Goal: Task Accomplishment & Management: Manage account settings

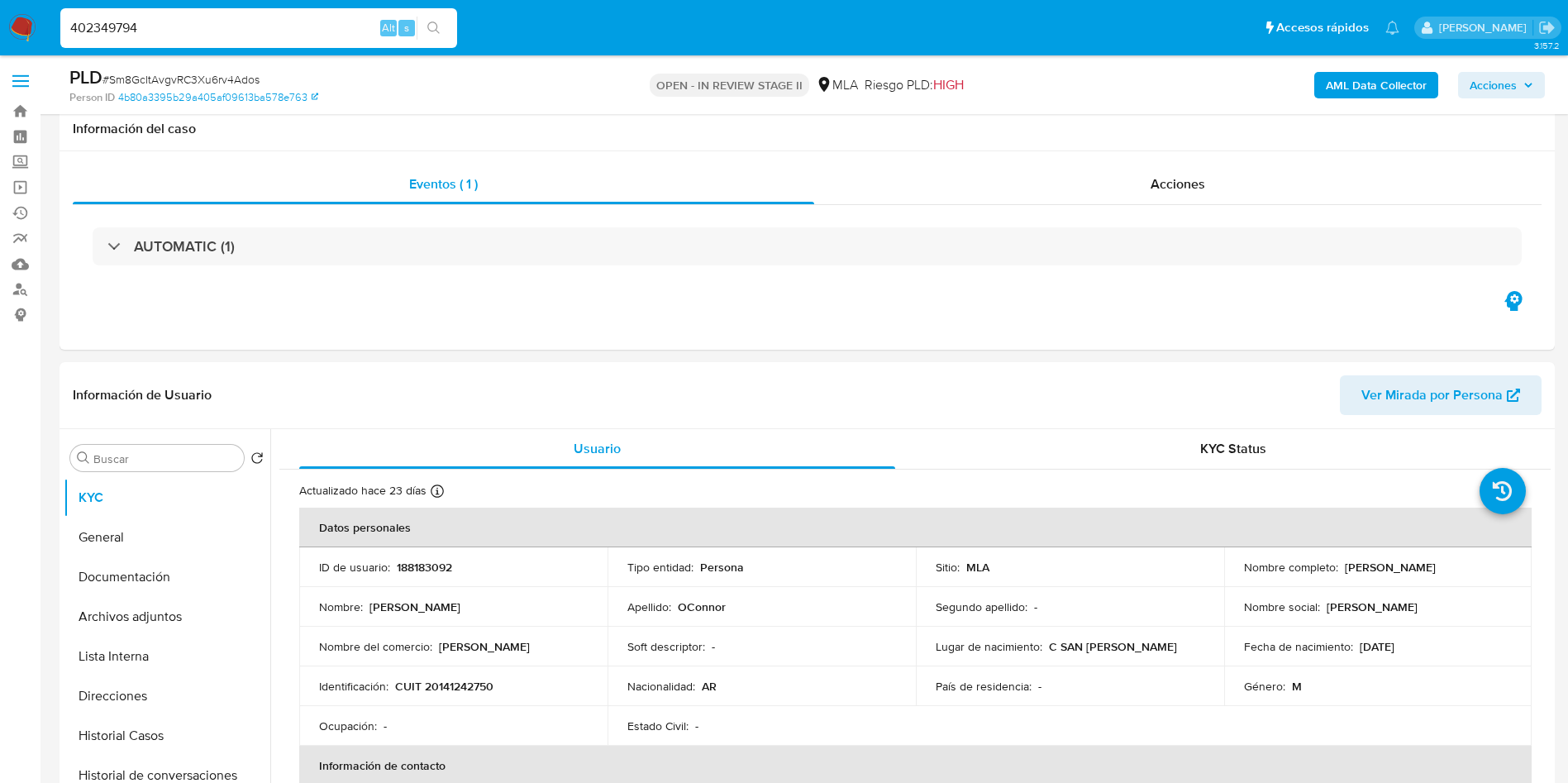
select select "10"
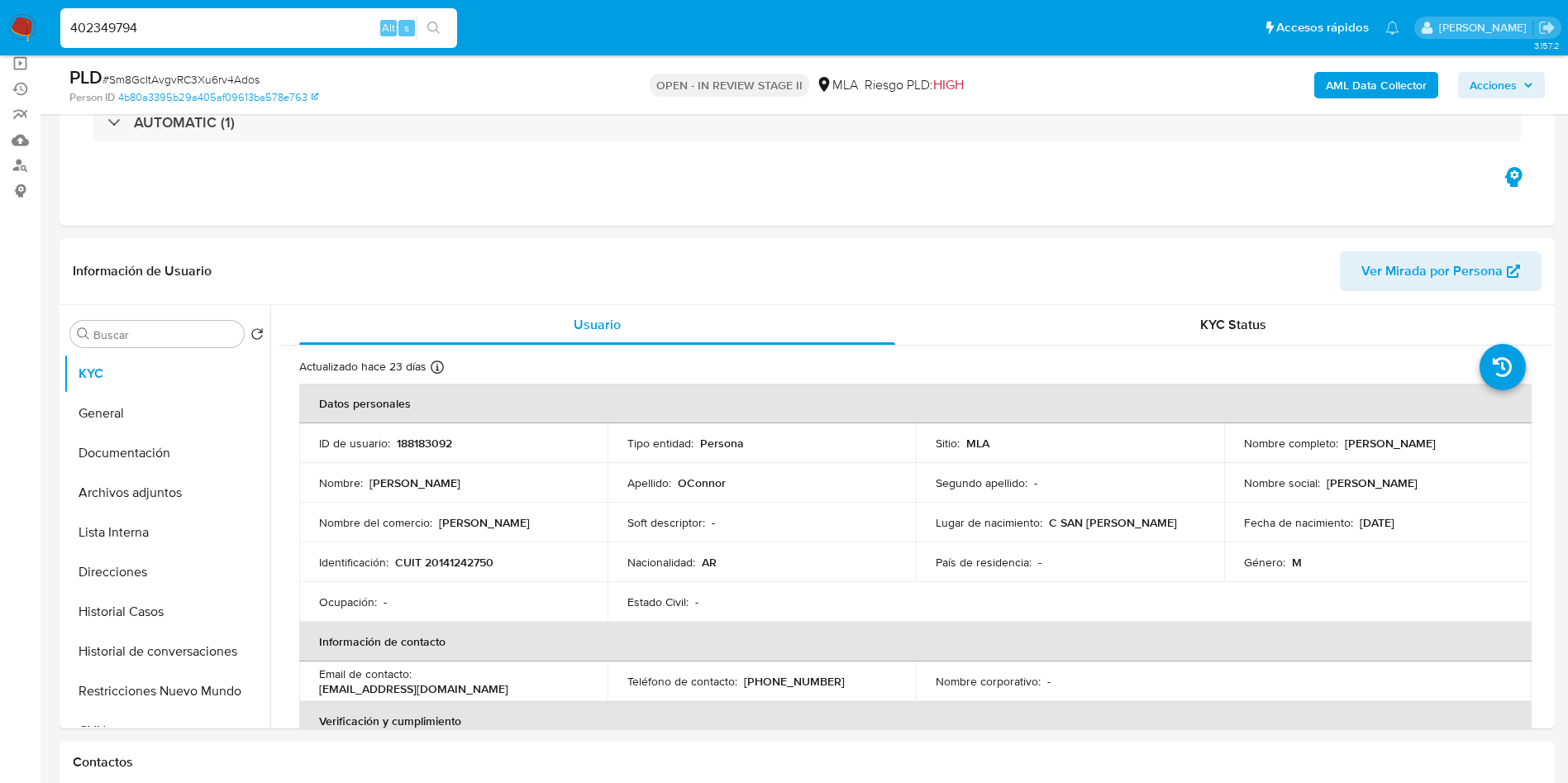
type input "402349794"
click at [446, 27] on button "search-icon" at bounding box center [434, 28] width 34 height 24
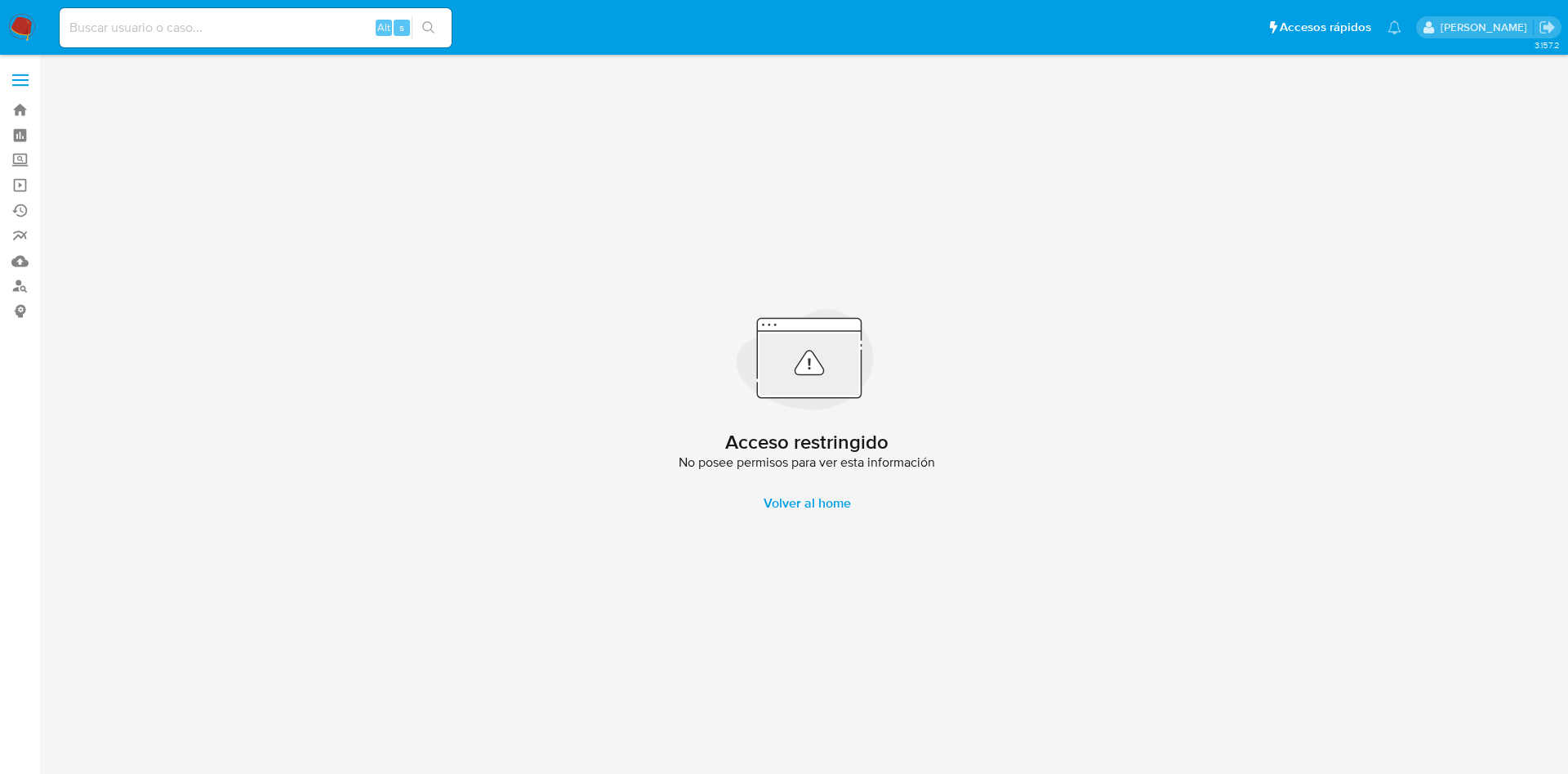
click at [277, 27] on input at bounding box center [255, 27] width 392 height 21
paste input "402349794"
click at [227, 33] on input "402349794" at bounding box center [255, 27] width 392 height 21
paste input "20741945"
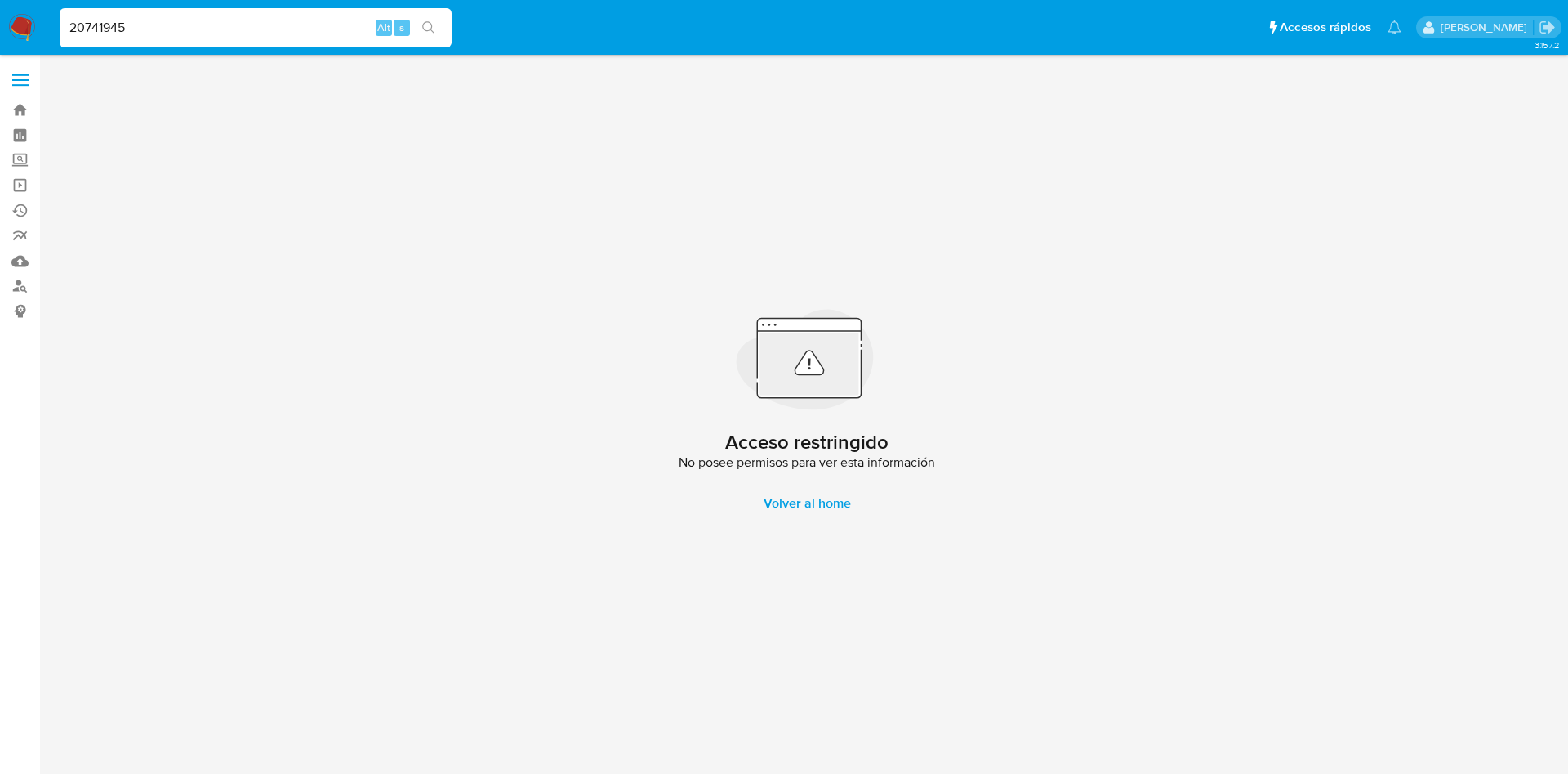
type input "20741945"
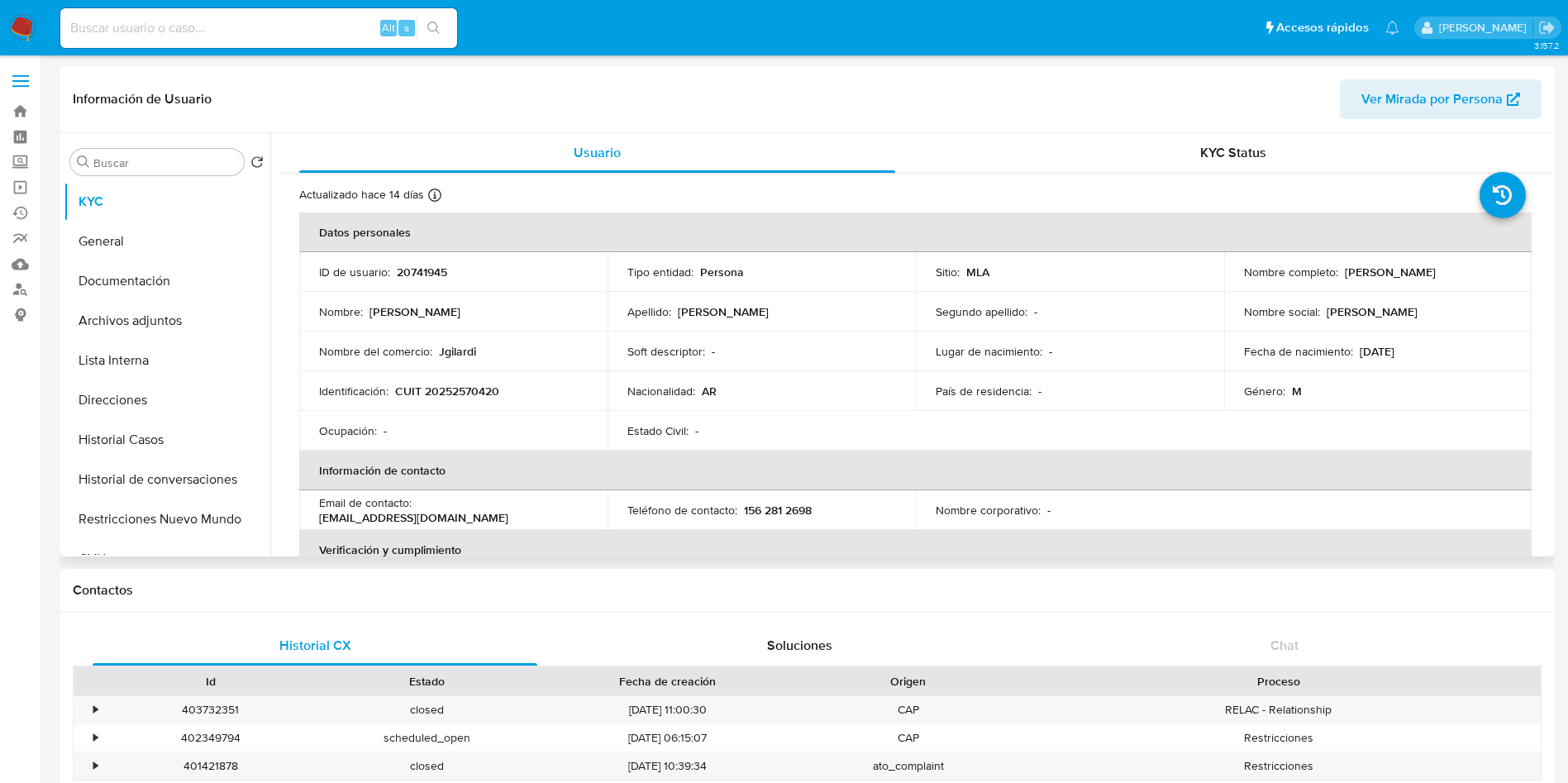
select select "10"
click at [190, 331] on button "Archivos adjuntos" at bounding box center [159, 321] width 193 height 40
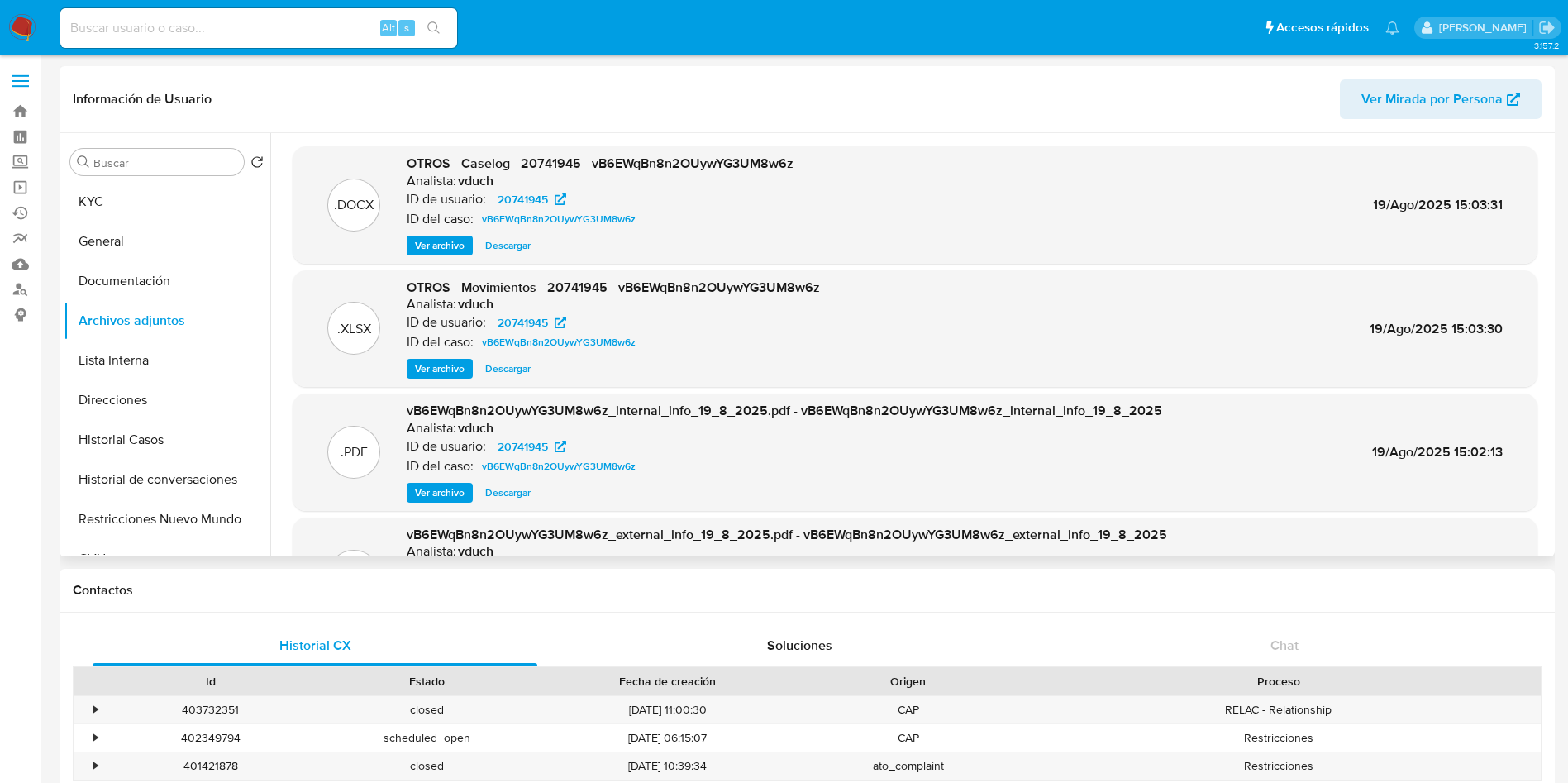
click at [415, 253] on button "Ver archivo" at bounding box center [440, 245] width 66 height 20
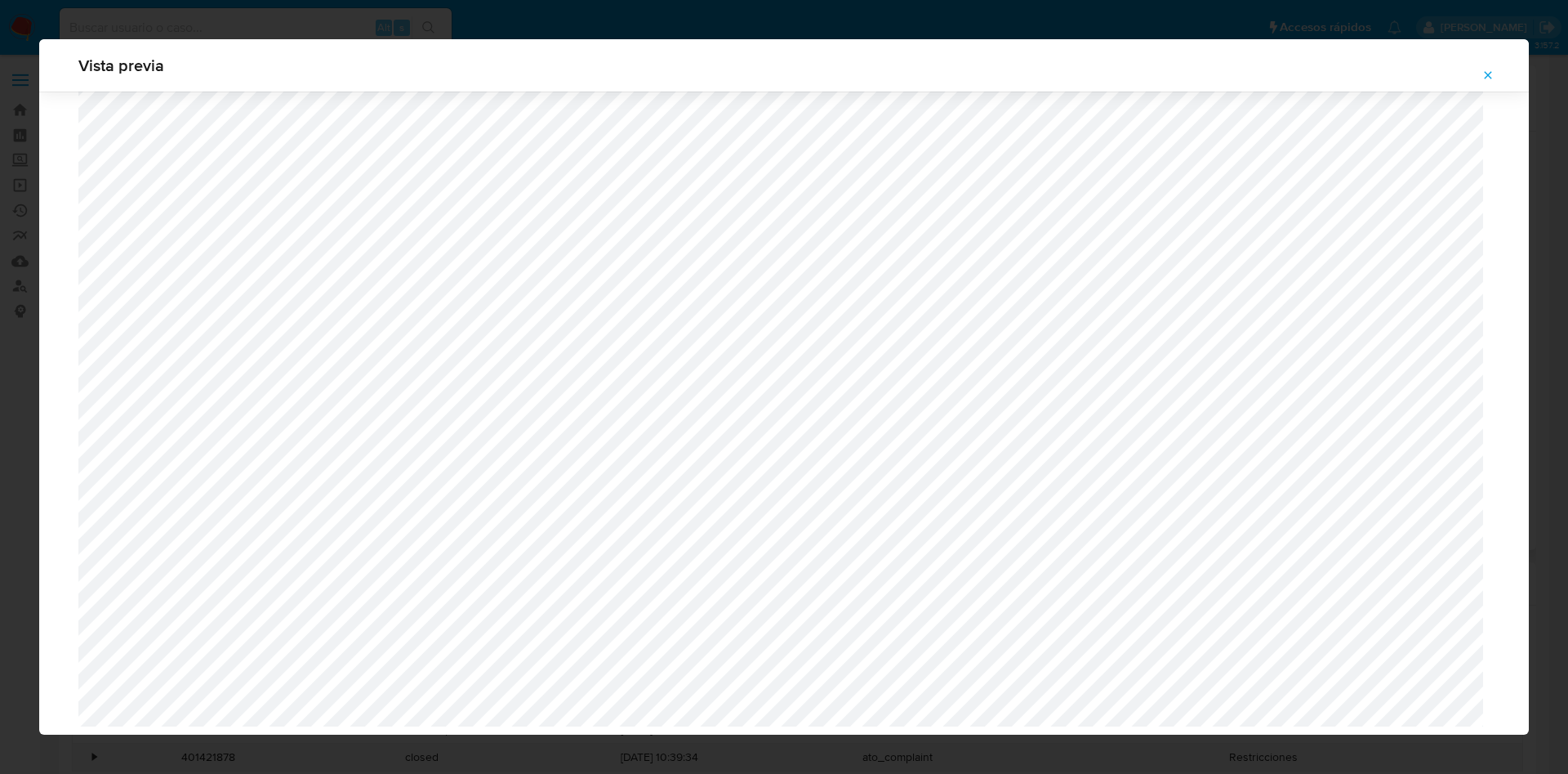
scroll to position [1282, 0]
drag, startPoint x: 1489, startPoint y: 70, endPoint x: 1435, endPoint y: 82, distance: 55.3
click at [1490, 69] on icon "Attachment preview" at bounding box center [1488, 76] width 13 height 13
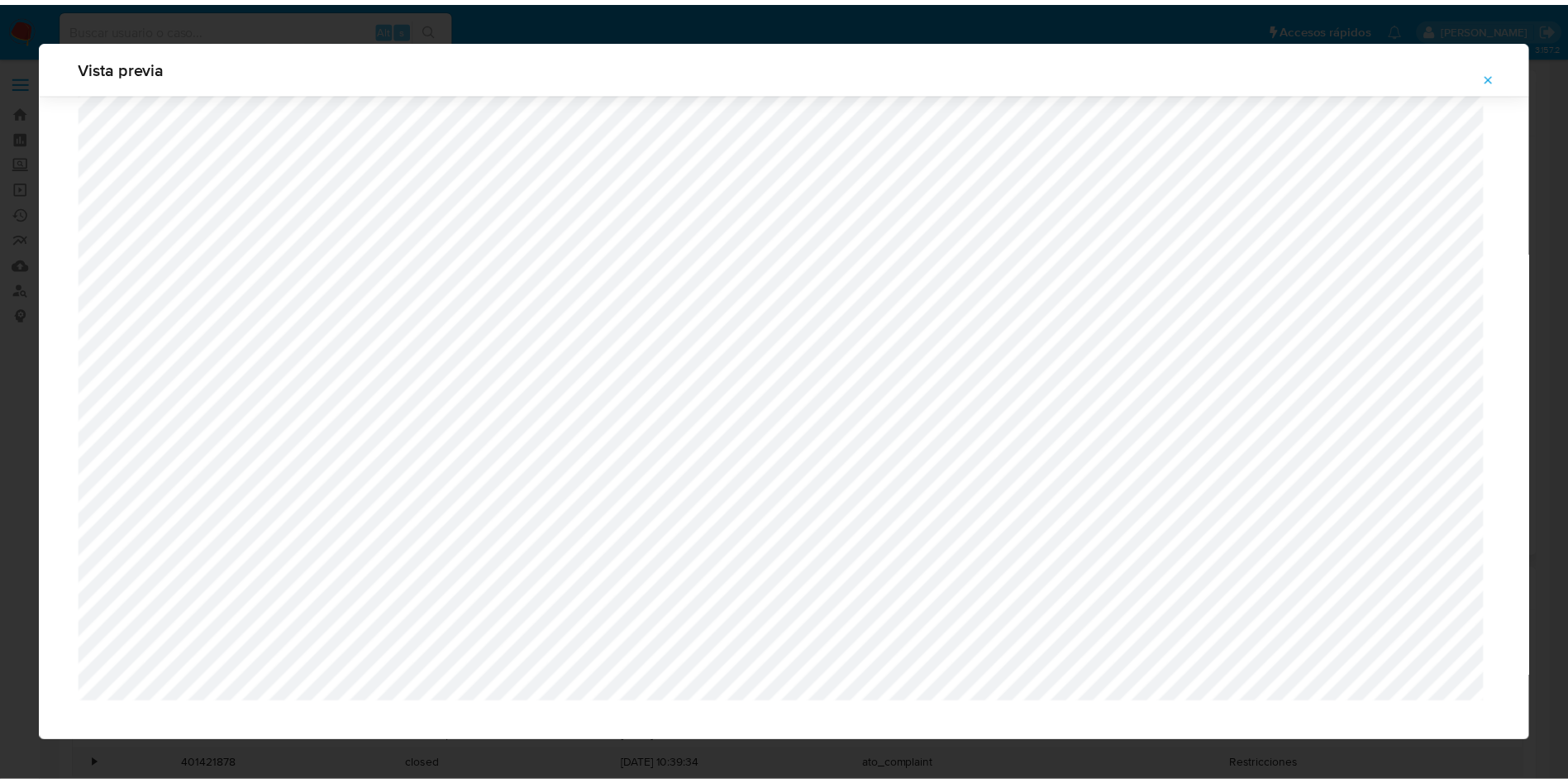
scroll to position [0, 0]
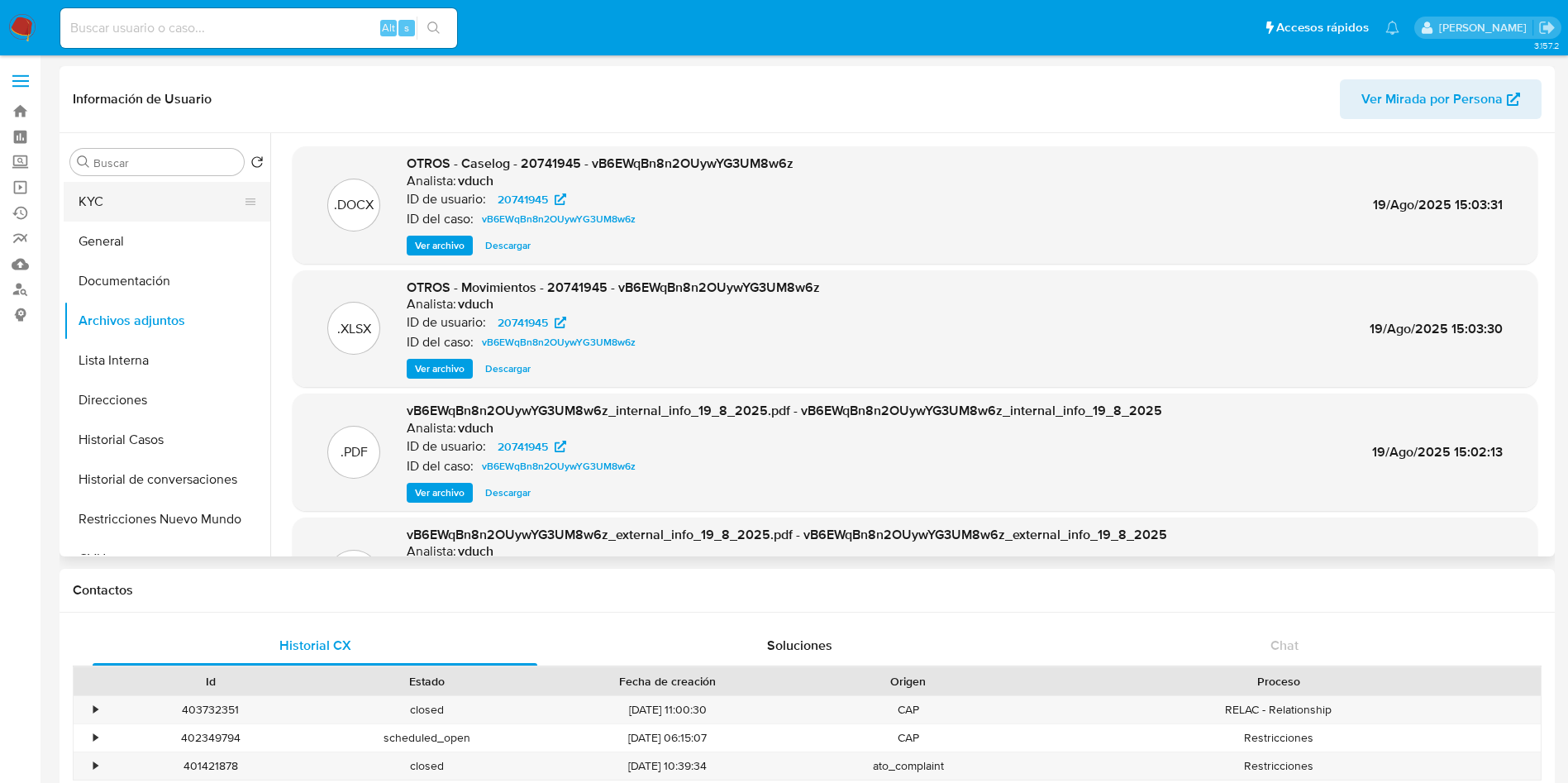
click at [165, 188] on button "KYC" at bounding box center [159, 202] width 193 height 40
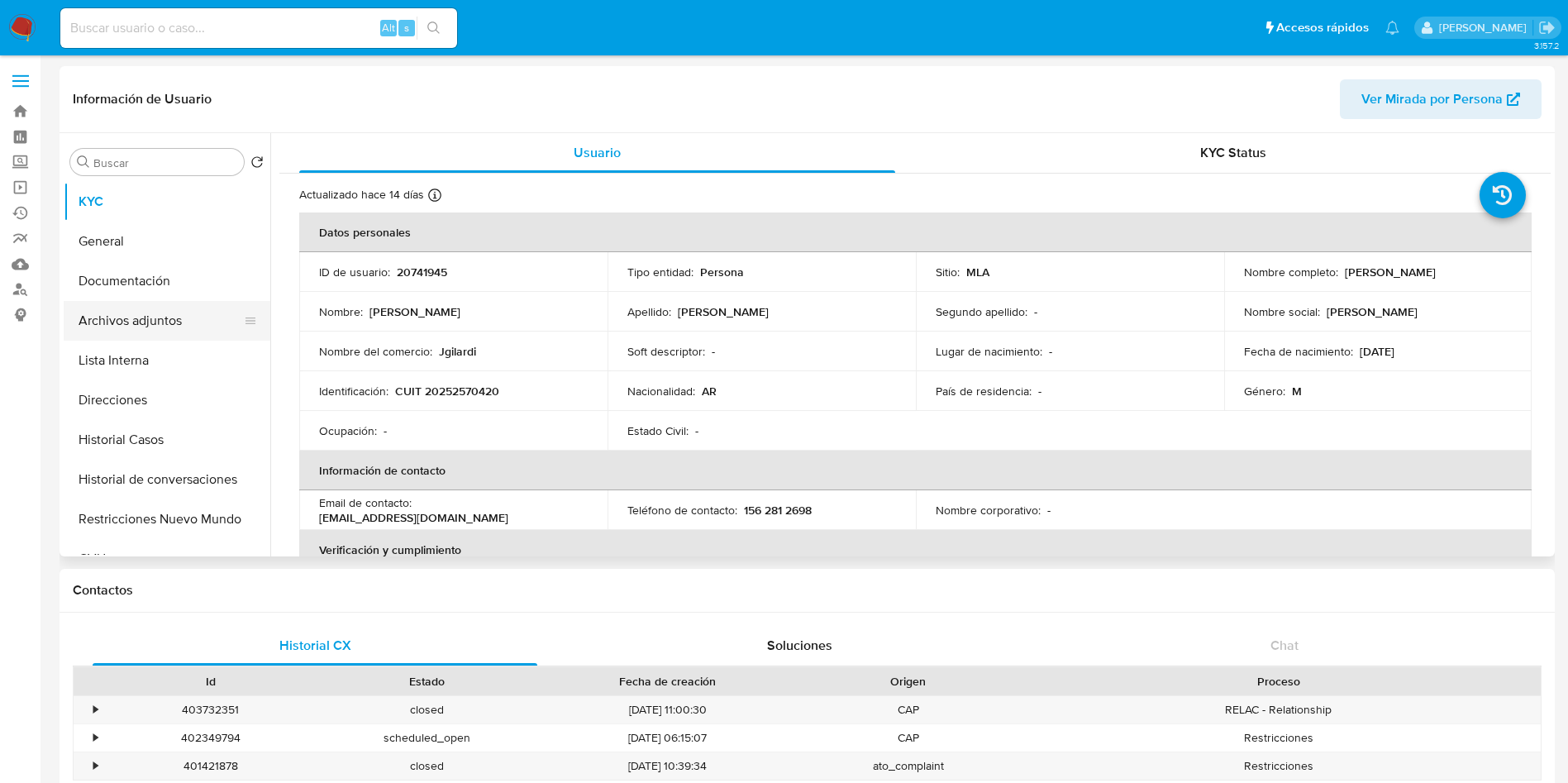
click at [191, 311] on button "Archivos adjuntos" at bounding box center [159, 321] width 193 height 40
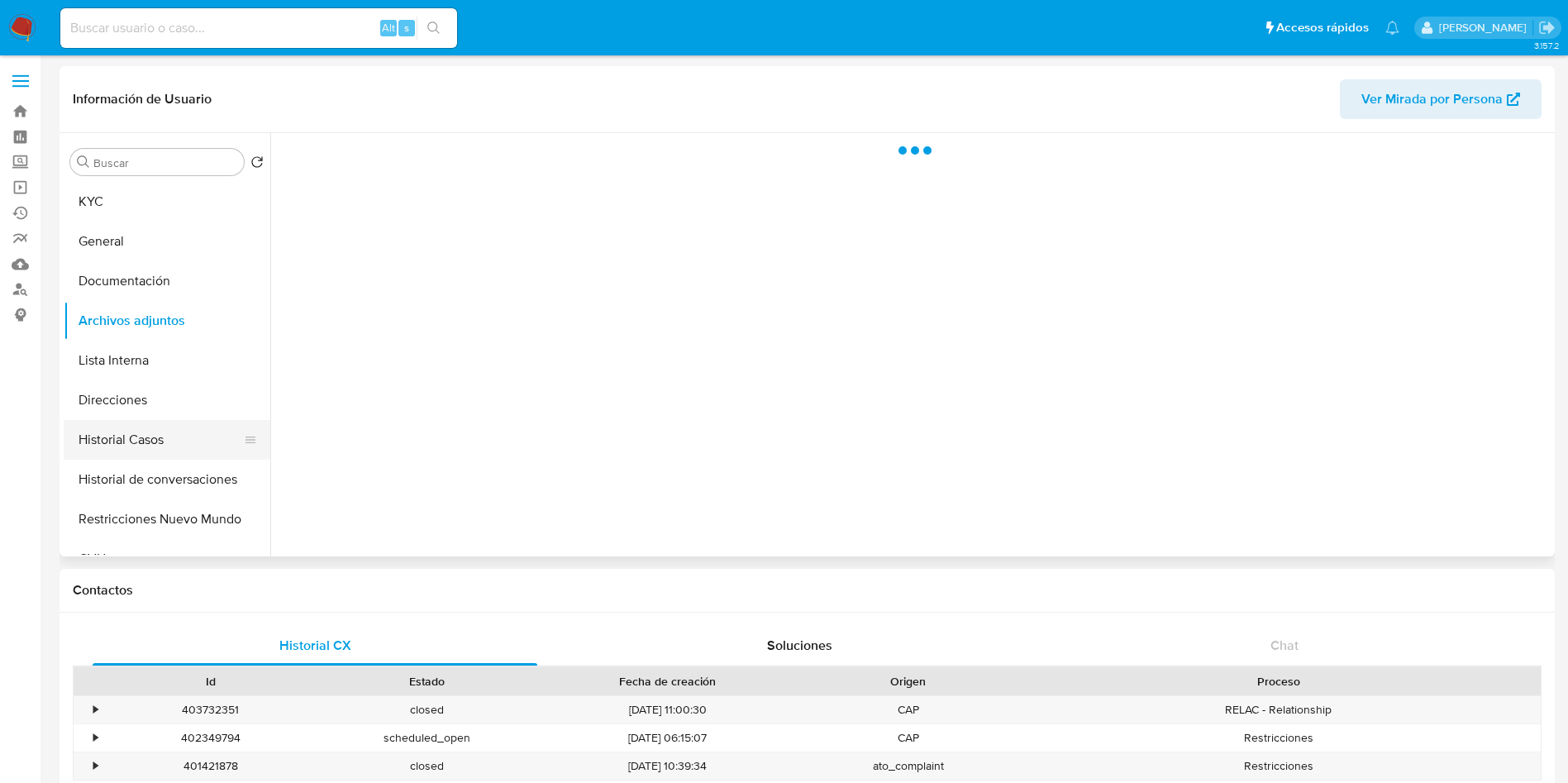
click at [174, 441] on button "Historial Casos" at bounding box center [159, 440] width 193 height 40
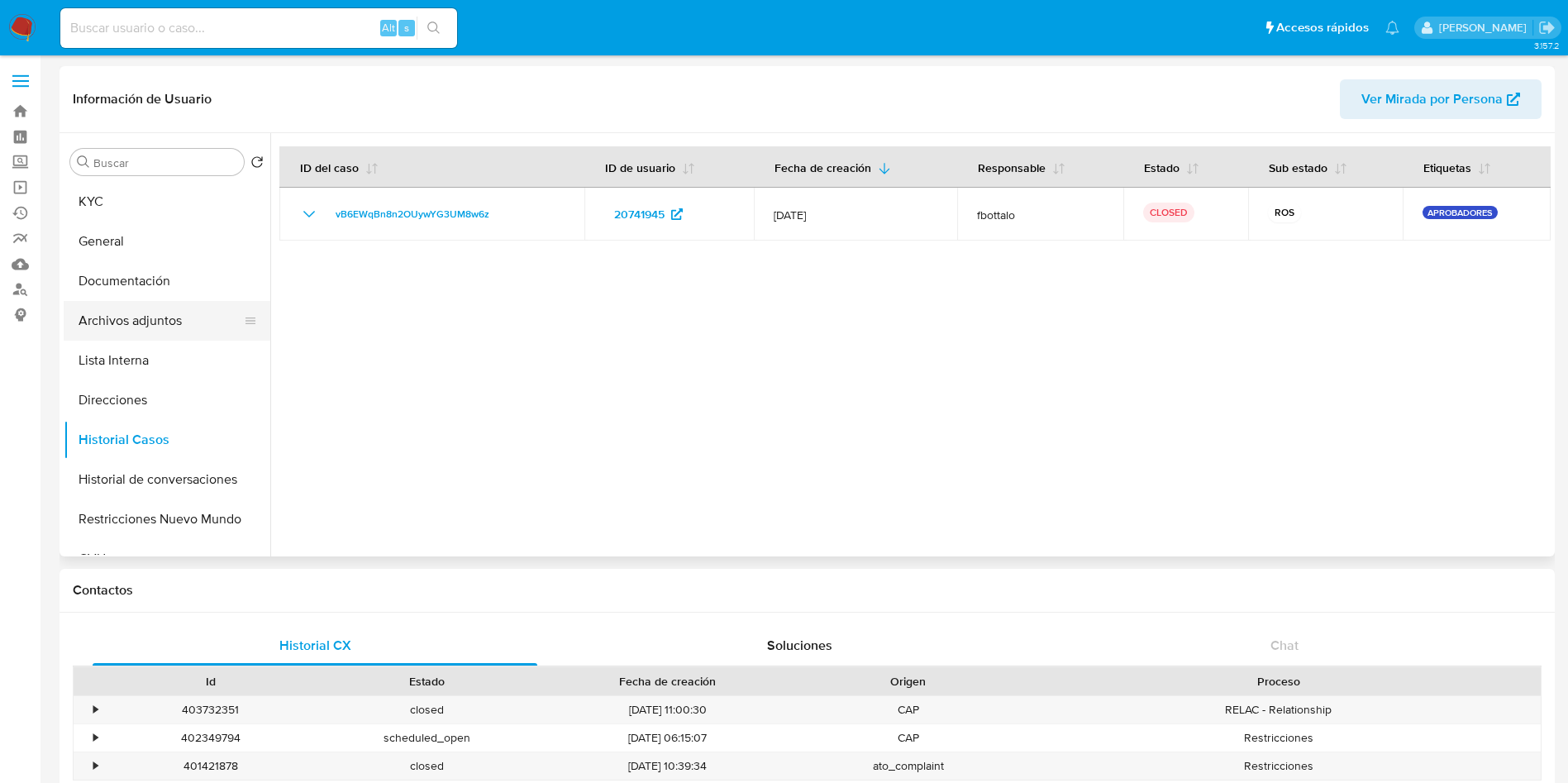
click at [197, 315] on button "Archivos adjuntos" at bounding box center [159, 321] width 193 height 40
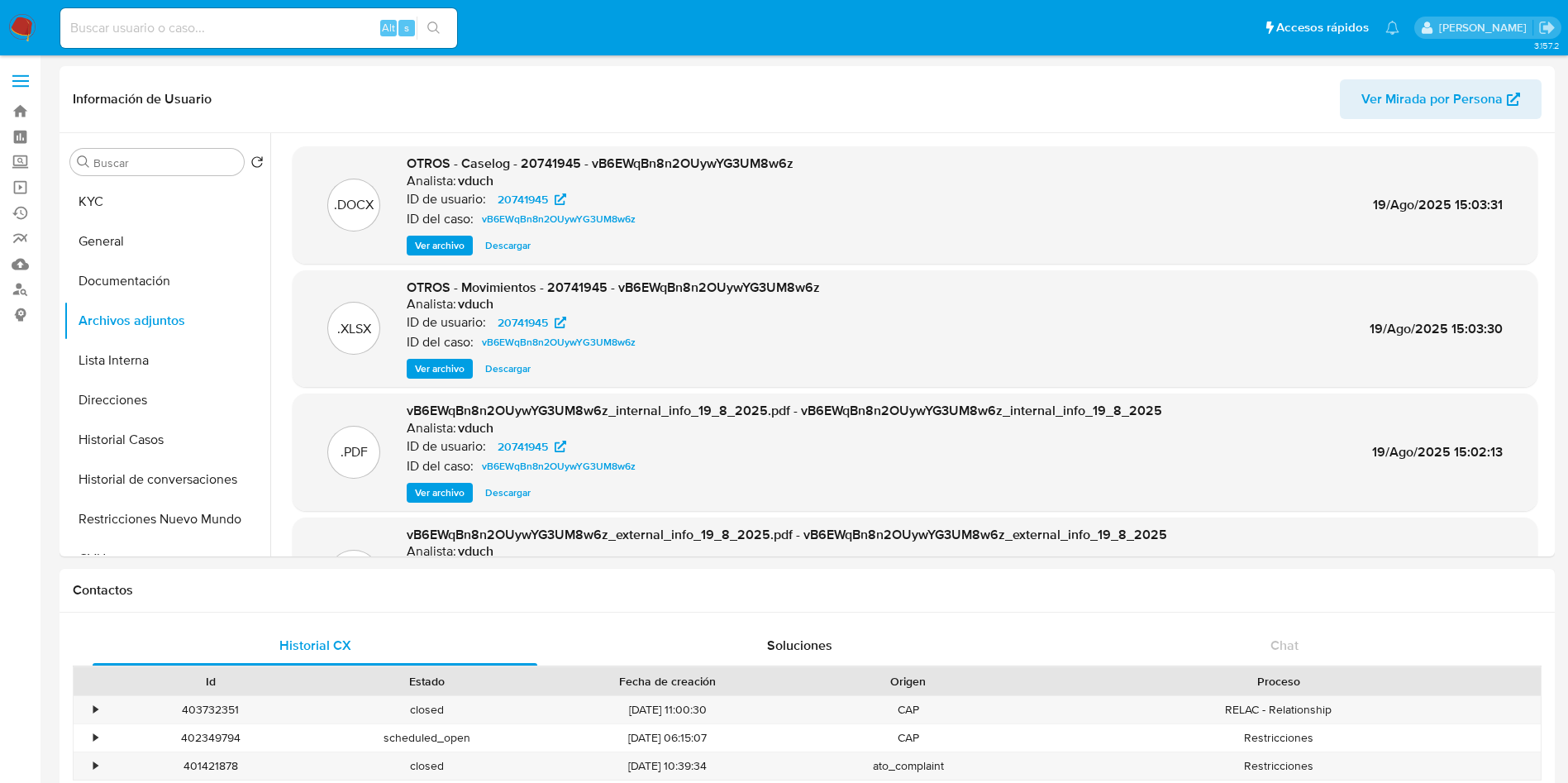
click at [607, 157] on span "OTROS - Caselog - 20741945 - vB6EWqBn8n2OUywYG3UM8w6z" at bounding box center [600, 163] width 387 height 19
copy span "vB6EWqBn8n2OUywYG3UM8w6z"
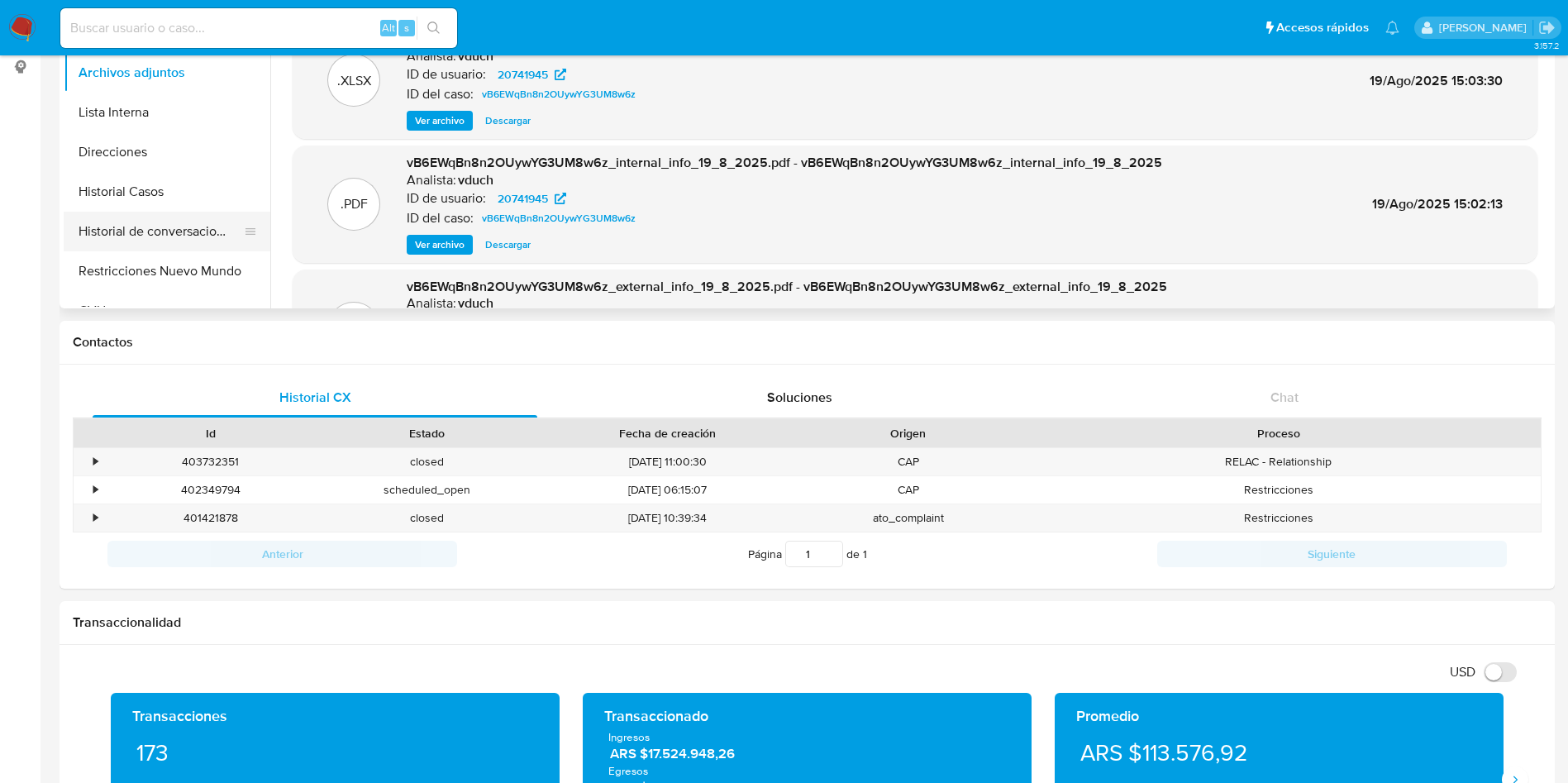
click at [212, 233] on button "Historial de conversaciones" at bounding box center [159, 231] width 193 height 40
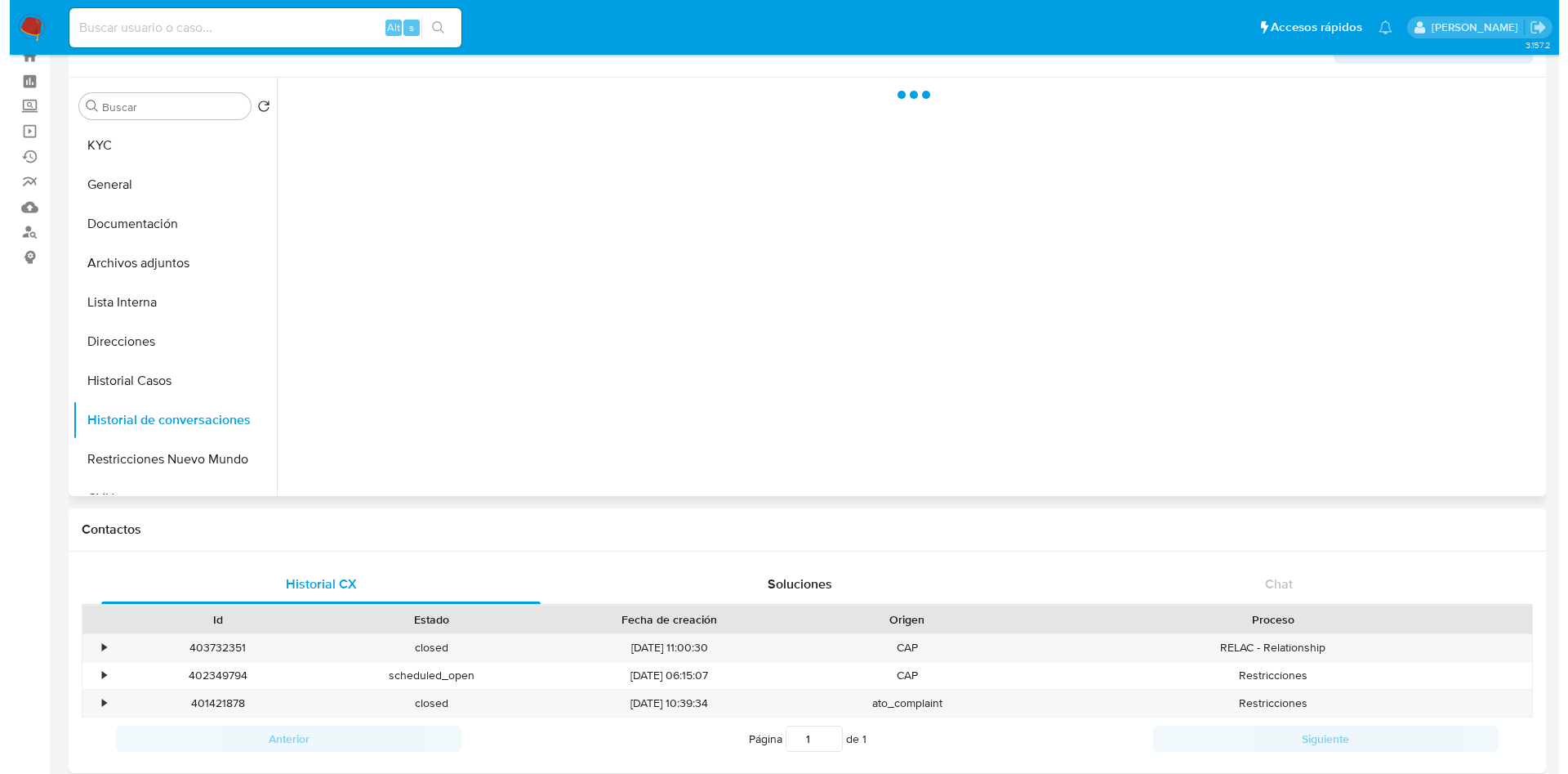
scroll to position [0, 0]
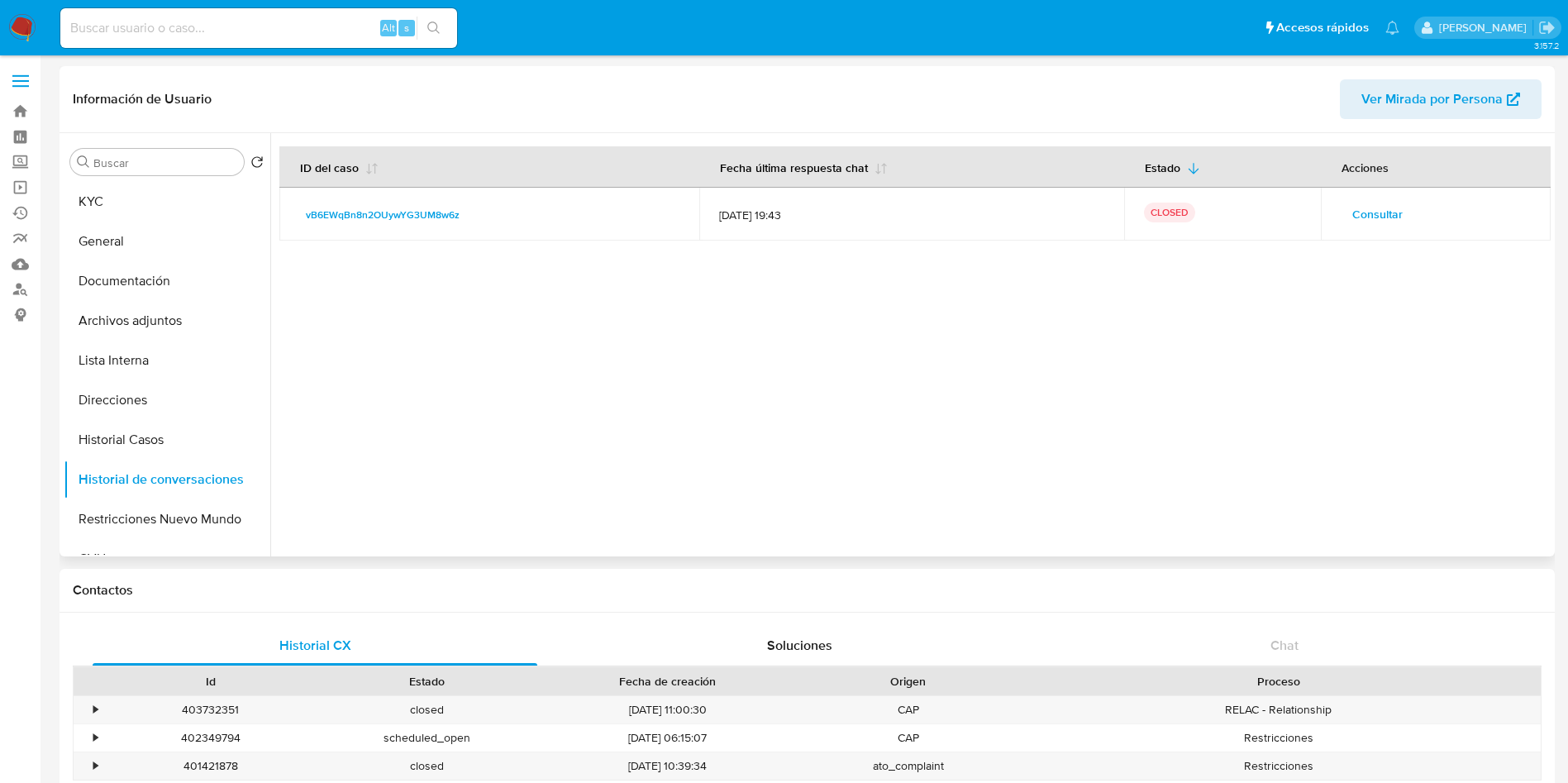
click at [1384, 217] on span "Consultar" at bounding box center [1376, 214] width 50 height 24
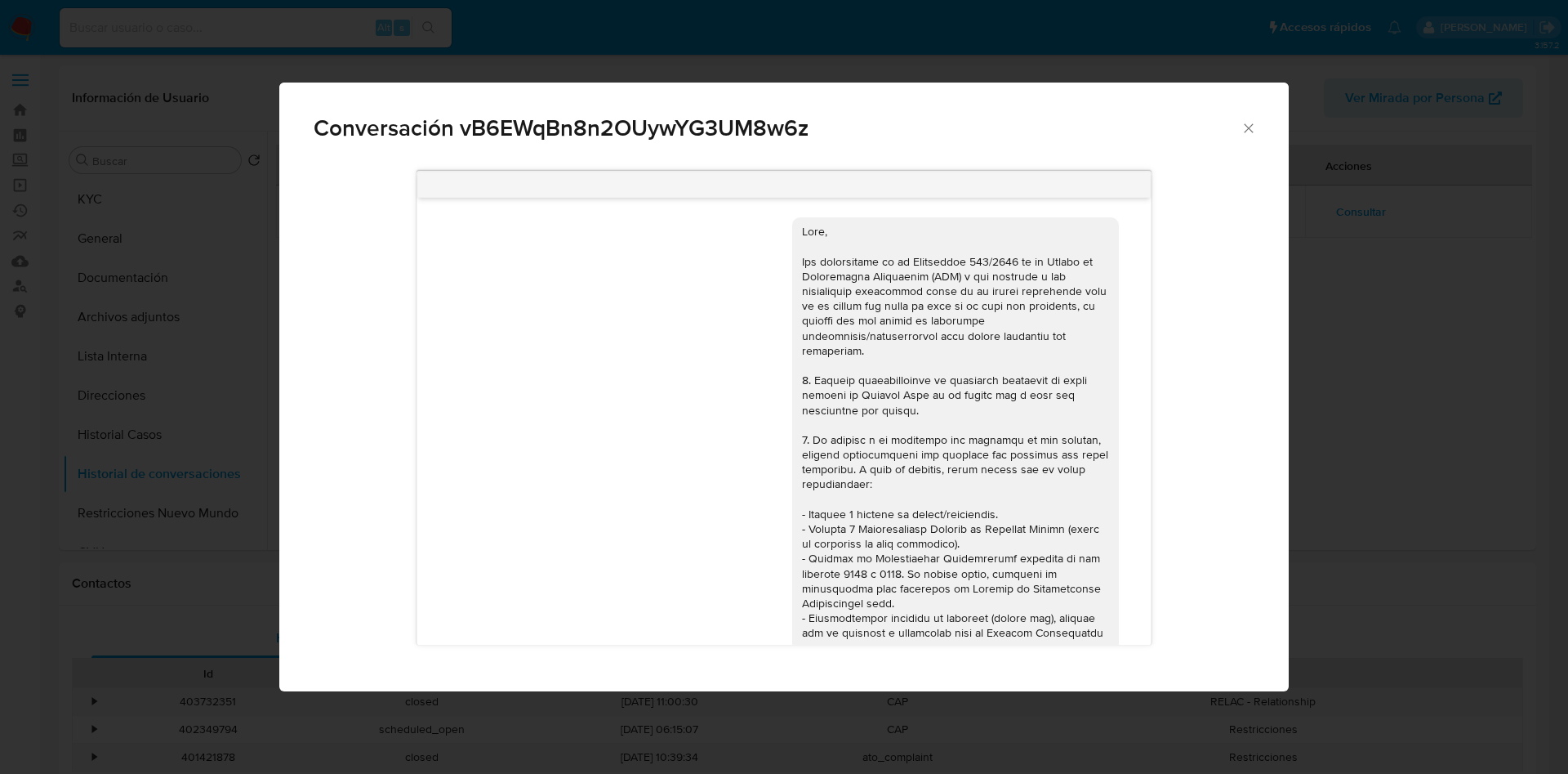
scroll to position [979, 0]
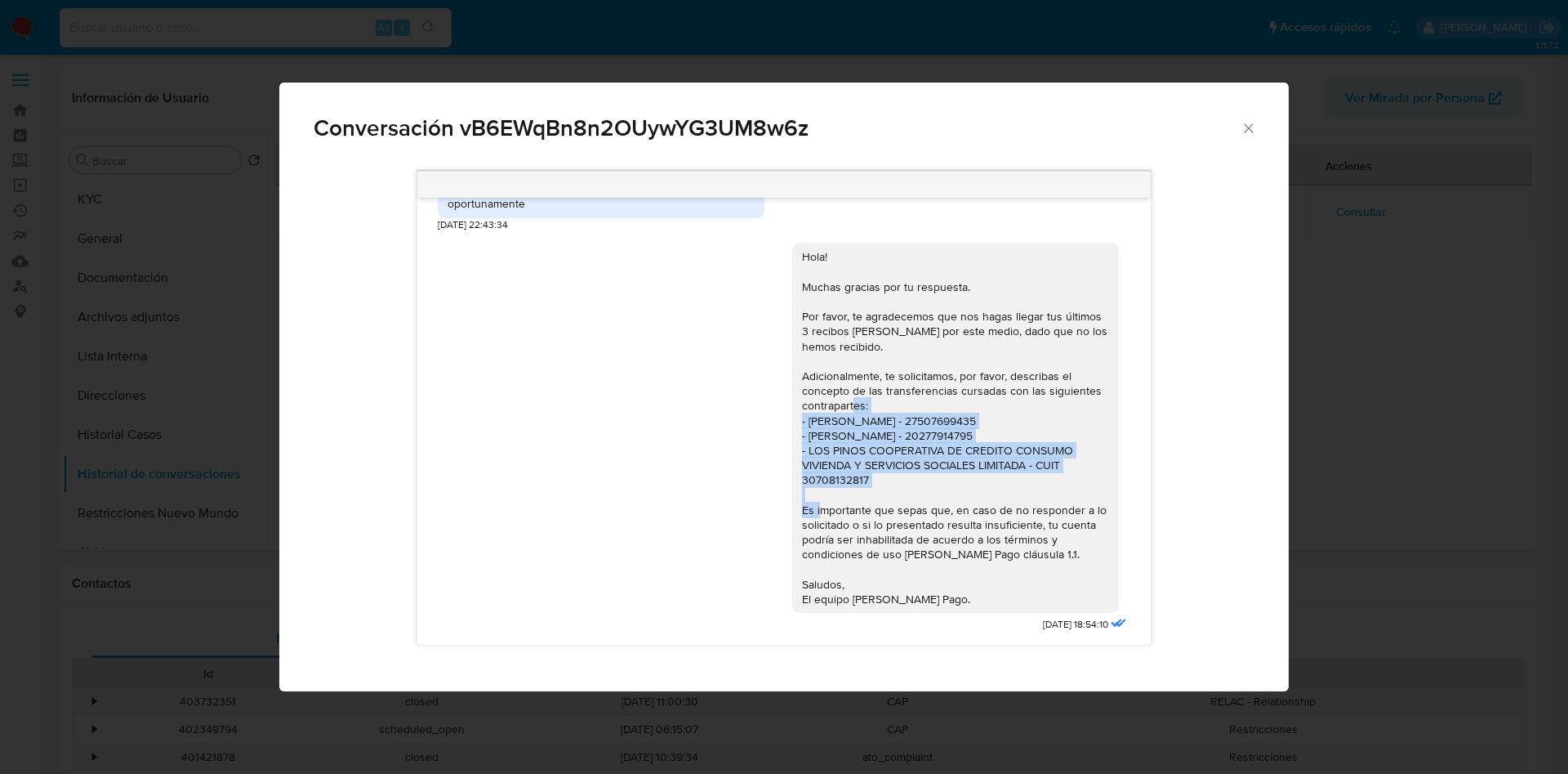
drag, startPoint x: 778, startPoint y: 422, endPoint x: 873, endPoint y: 483, distance: 112.9
click at [873, 483] on div "Hola! Muchas gracias por tu respuesta. Por favor, te agradecemos que nos hagas …" at bounding box center [956, 427] width 326 height 370
copy div "- Francisca Mujica Campos - 27507699435 - Ignacio Moutin - 20277914795 - LOS PI…"
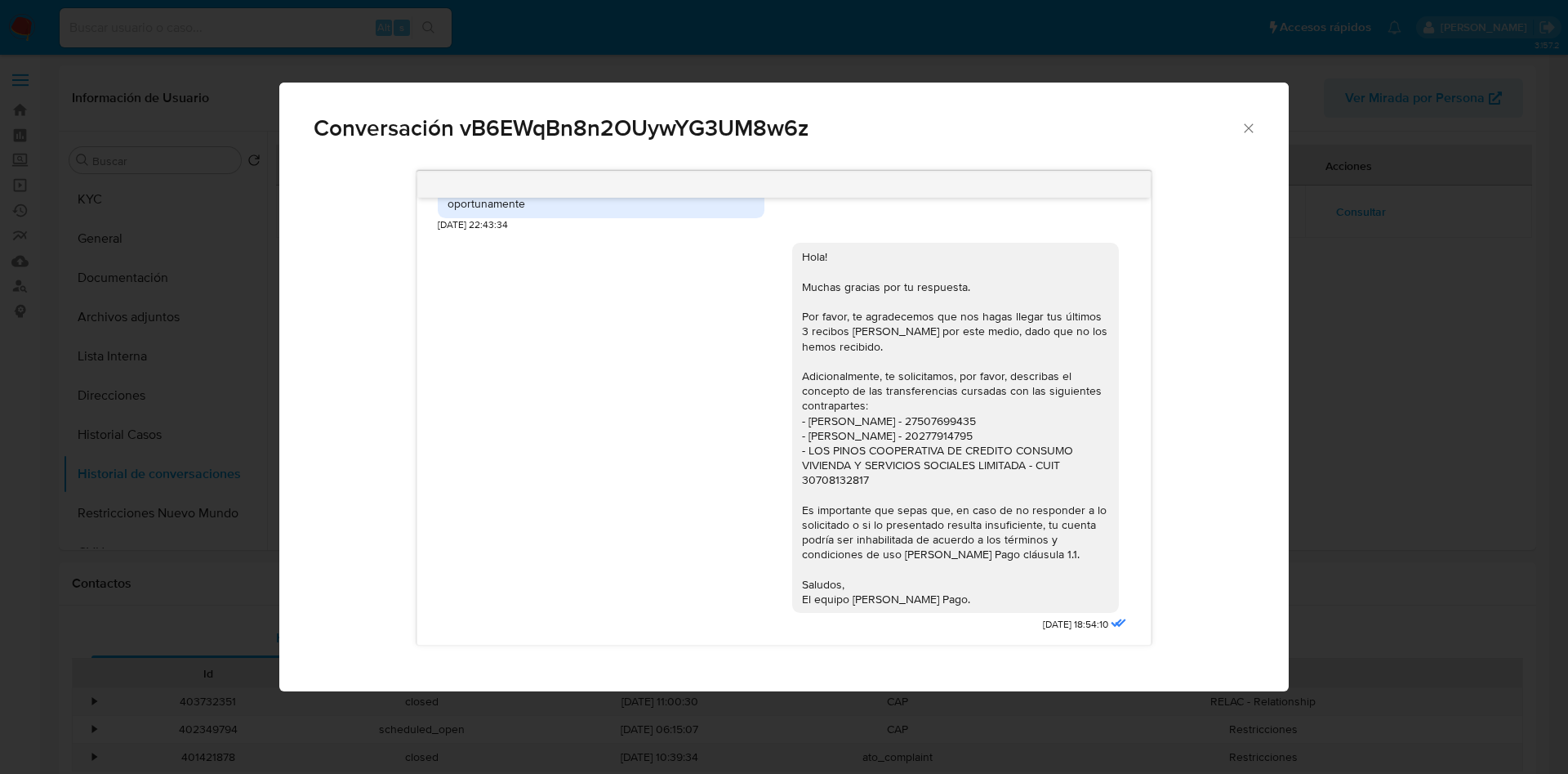
drag, startPoint x: 580, startPoint y: 525, endPoint x: 592, endPoint y: 499, distance: 28.6
click at [580, 525] on div "Hola! Muchas gracias por tu respuesta. Por favor, te agradecemos que nos hagas …" at bounding box center [784, 434] width 692 height 405
click at [1250, 130] on icon "Cerrar" at bounding box center [1248, 128] width 9 height 9
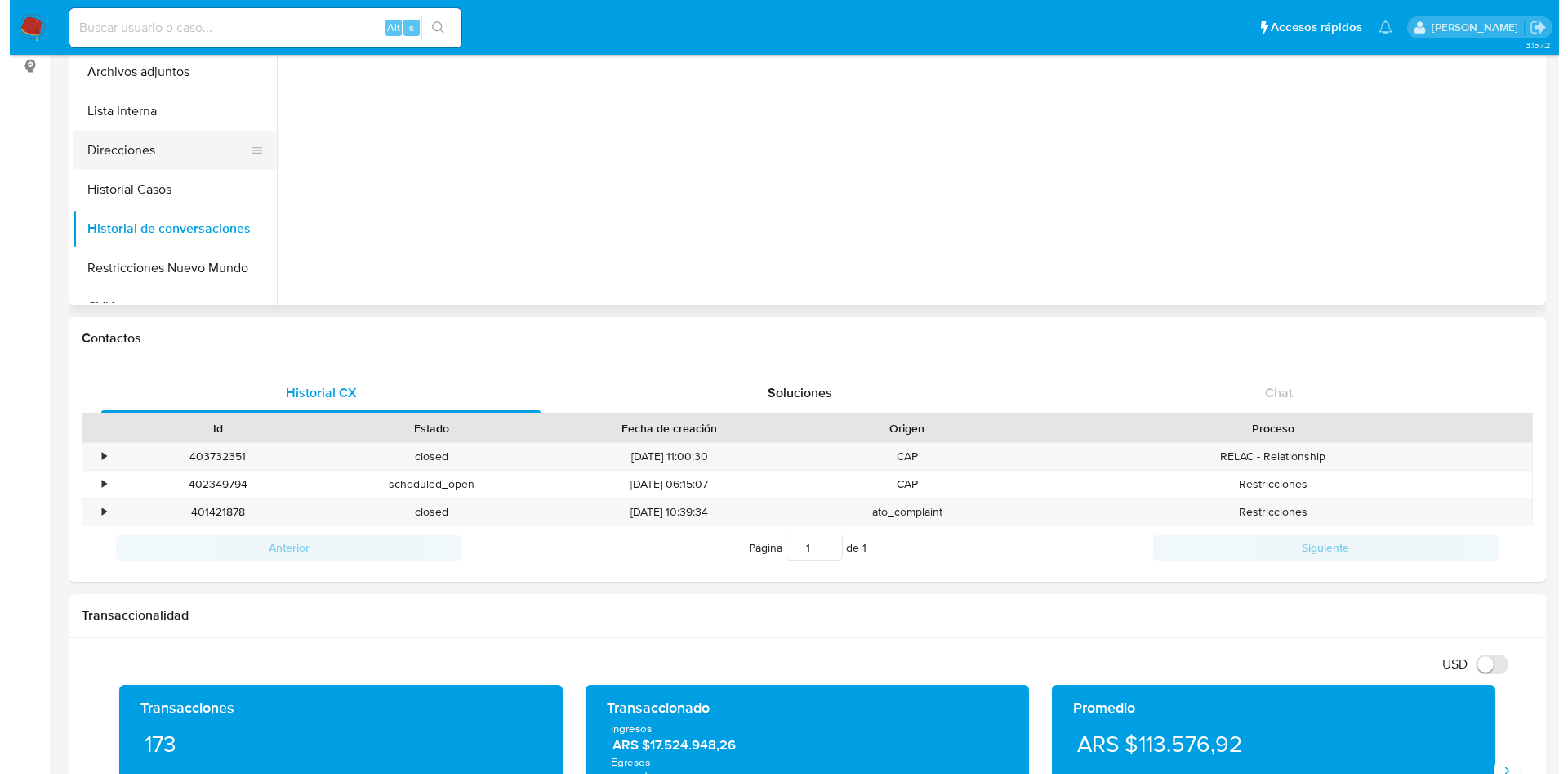
scroll to position [0, 0]
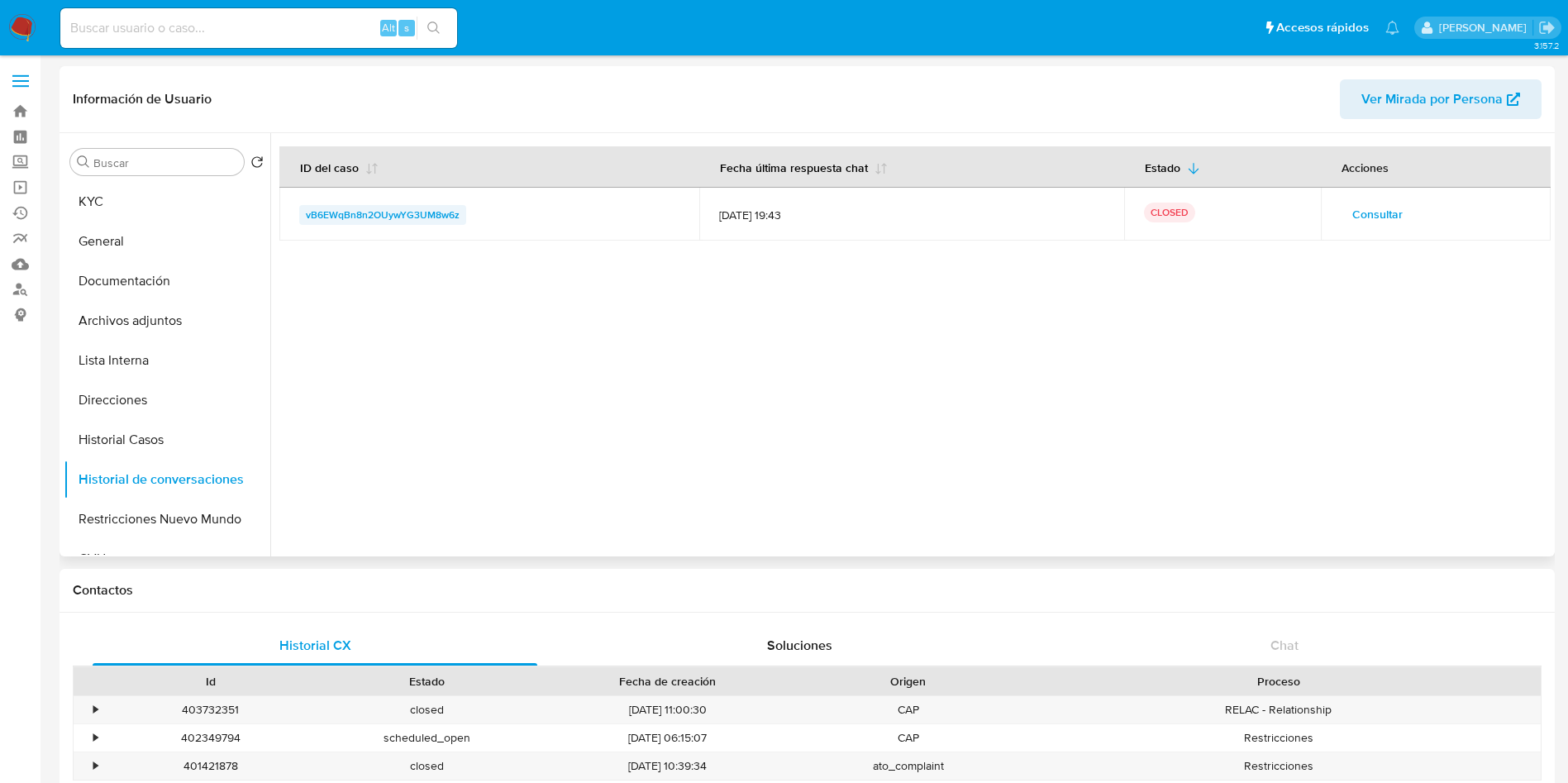
click at [391, 211] on span "vB6EWqBn8n2OUywYG3UM8w6z" at bounding box center [382, 214] width 154 height 20
click at [1370, 206] on span "Consultar" at bounding box center [1376, 214] width 50 height 24
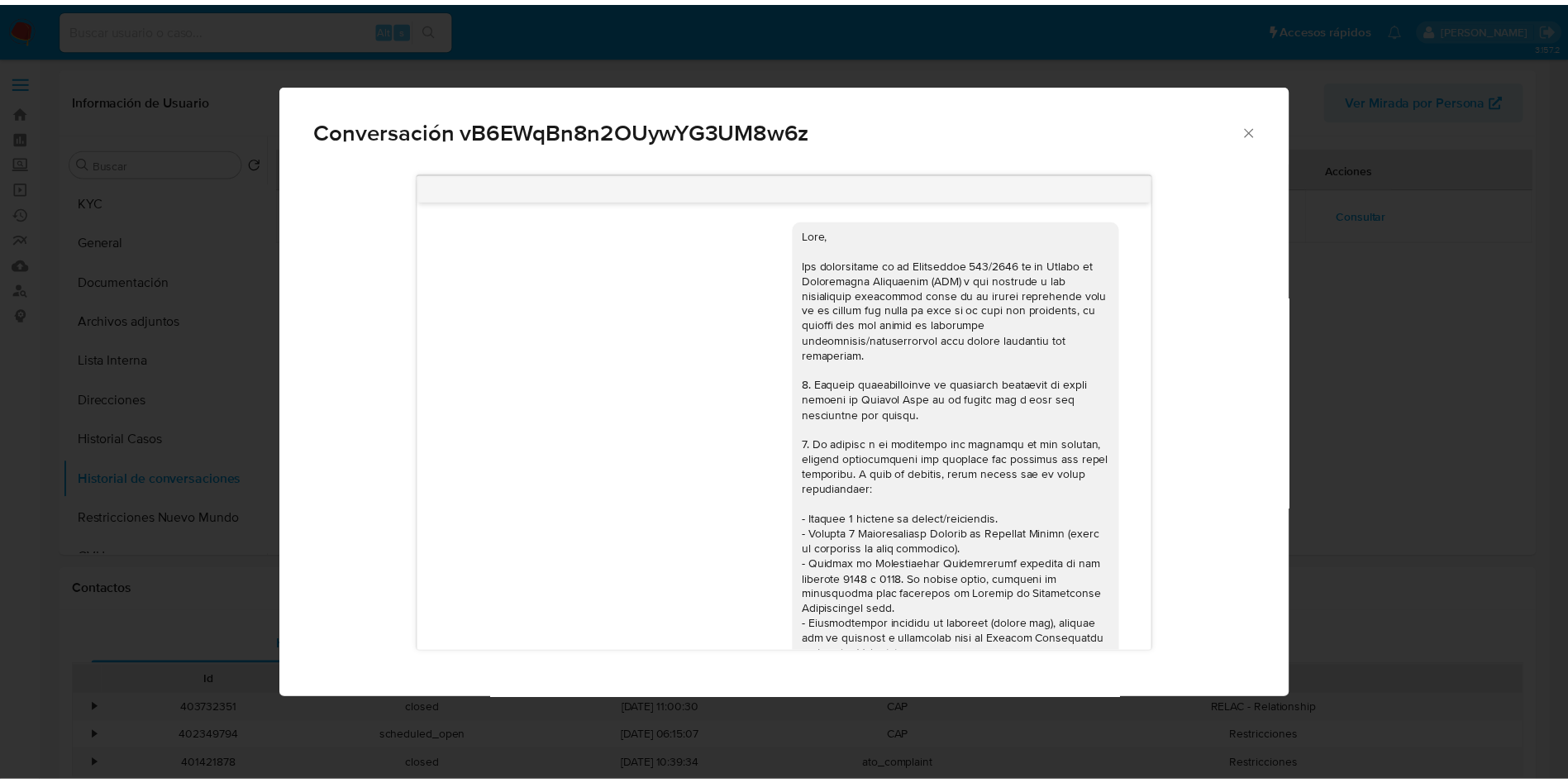
scroll to position [991, 0]
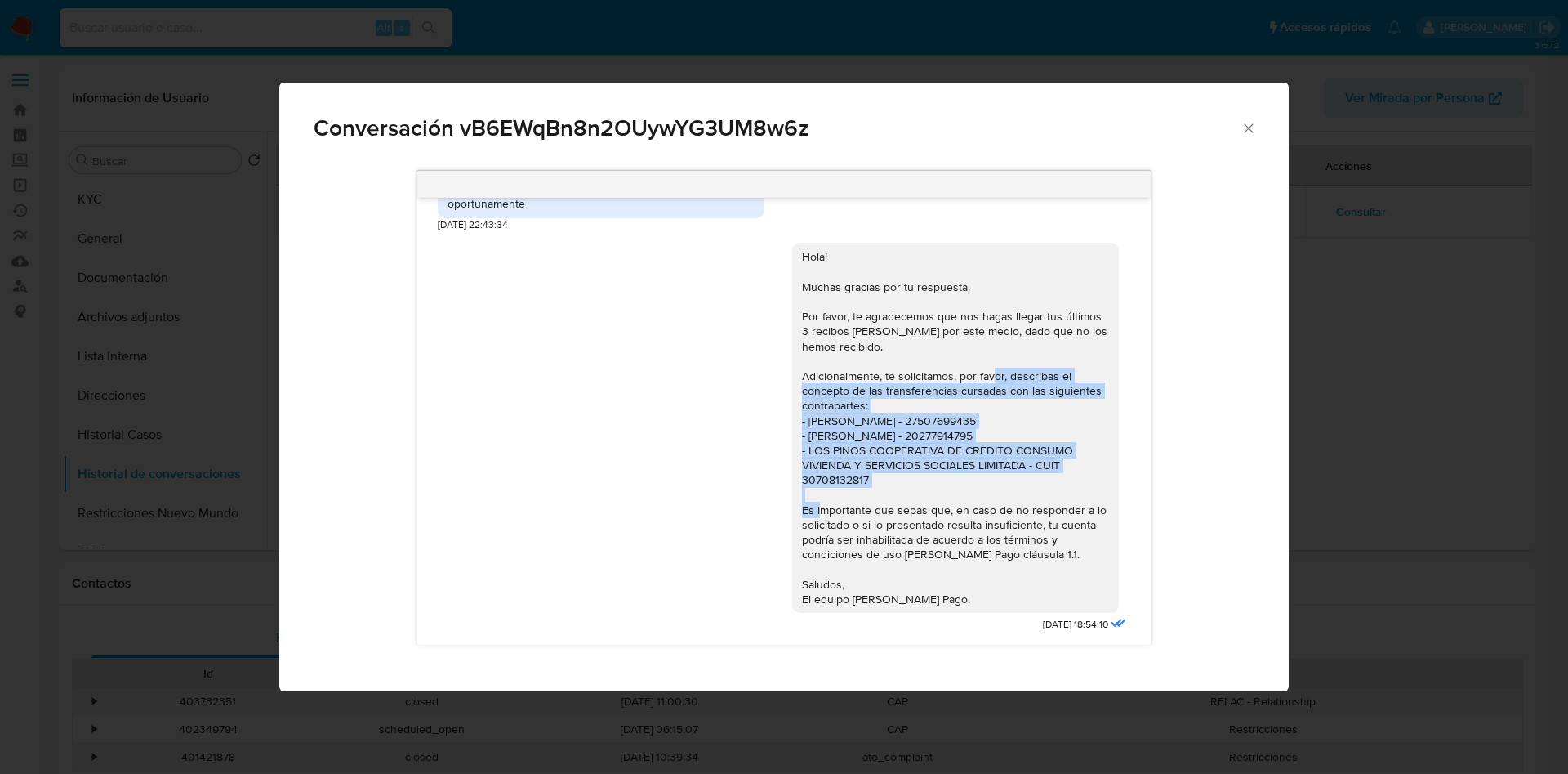
drag, startPoint x: 989, startPoint y: 373, endPoint x: 915, endPoint y: 478, distance: 128.5
click at [915, 478] on div "Hola! Muchas gracias por tu respuesta. Por favor, te agradecemos que nos hagas …" at bounding box center [955, 427] width 307 height 357
copy div "describas el concepto de las transferencias cursadas con las siguientes contrap…"
click at [1252, 132] on icon "Cerrar" at bounding box center [1249, 129] width 17 height 17
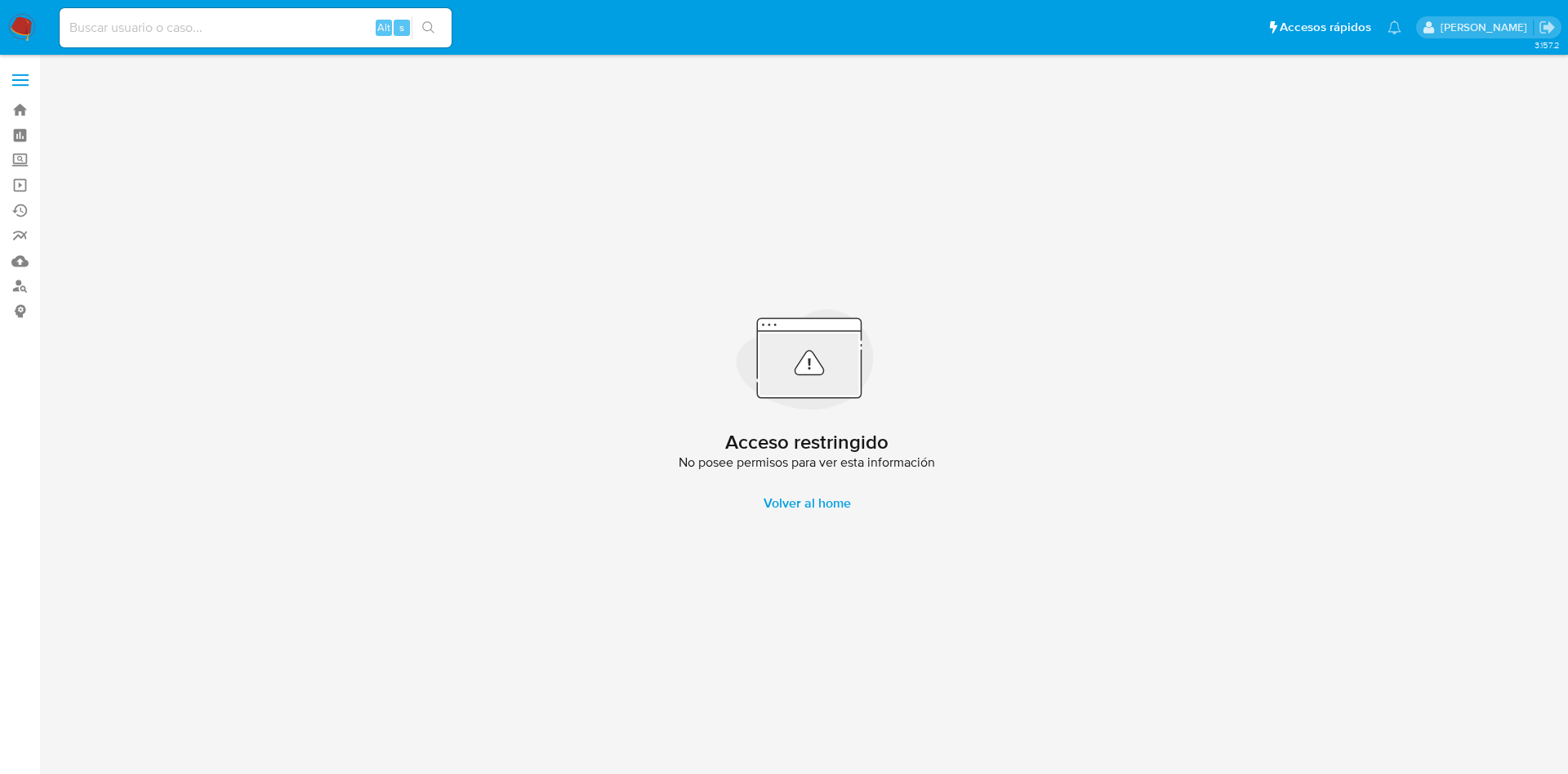
click at [312, 19] on input at bounding box center [255, 27] width 392 height 21
paste input "Sm8GcItAvgvRC3Xu6rv4Ados"
type input "Sm8GcItAvgvRC3Xu6rv4Ados"
click at [415, 22] on button "search-icon" at bounding box center [429, 28] width 34 height 23
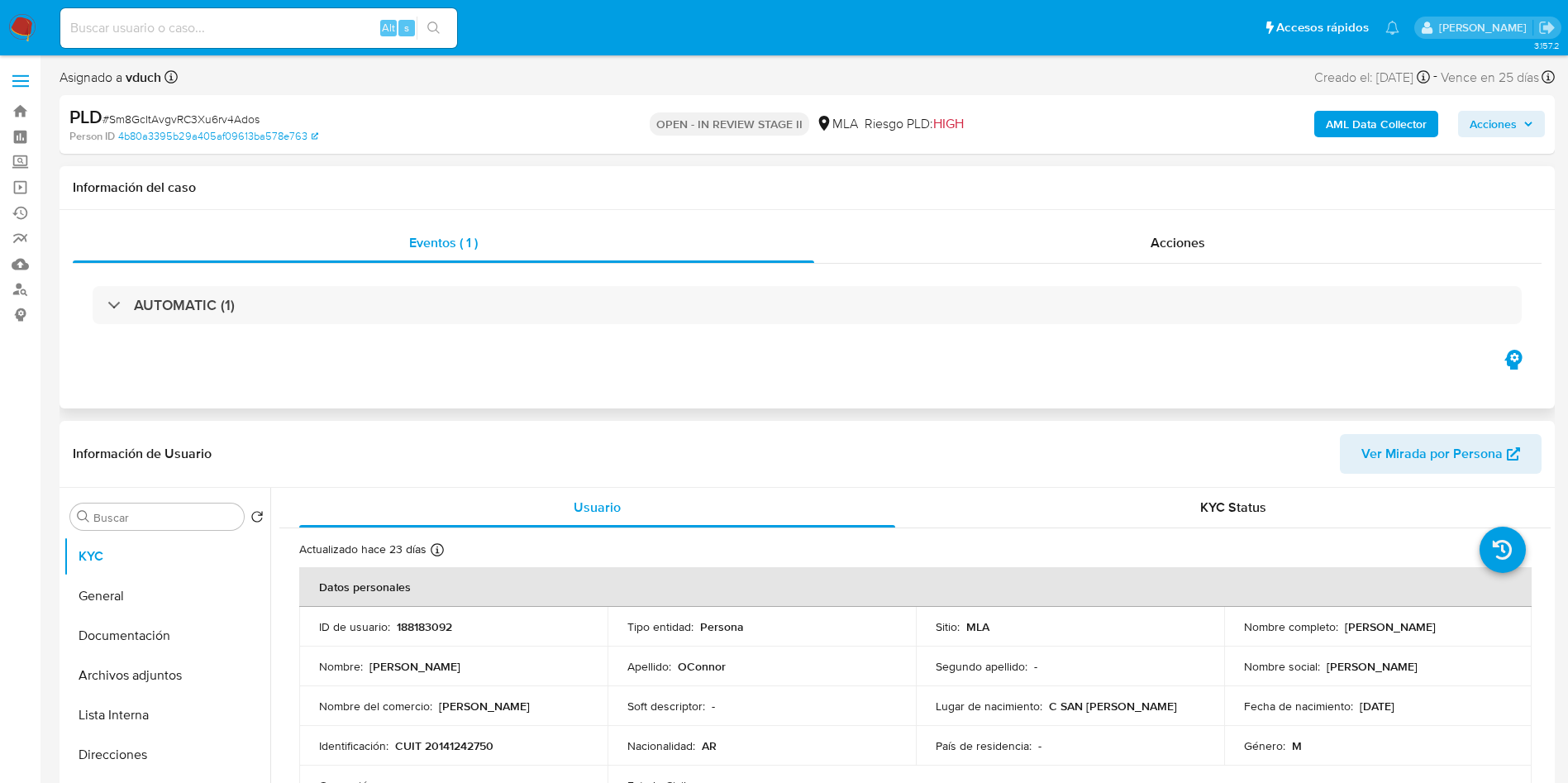
select select "10"
drag, startPoint x: 1126, startPoint y: 335, endPoint x: 1094, endPoint y: 327, distance: 33.0
click at [1126, 335] on div "AUTOMATIC (1)" at bounding box center [807, 305] width 1469 height 83
click at [1291, 365] on div "Eventos ( 1 ) Acciones AUTOMATIC (1)" at bounding box center [807, 309] width 1495 height 198
click at [837, 650] on td "Apellido : OConnor" at bounding box center [761, 666] width 309 height 40
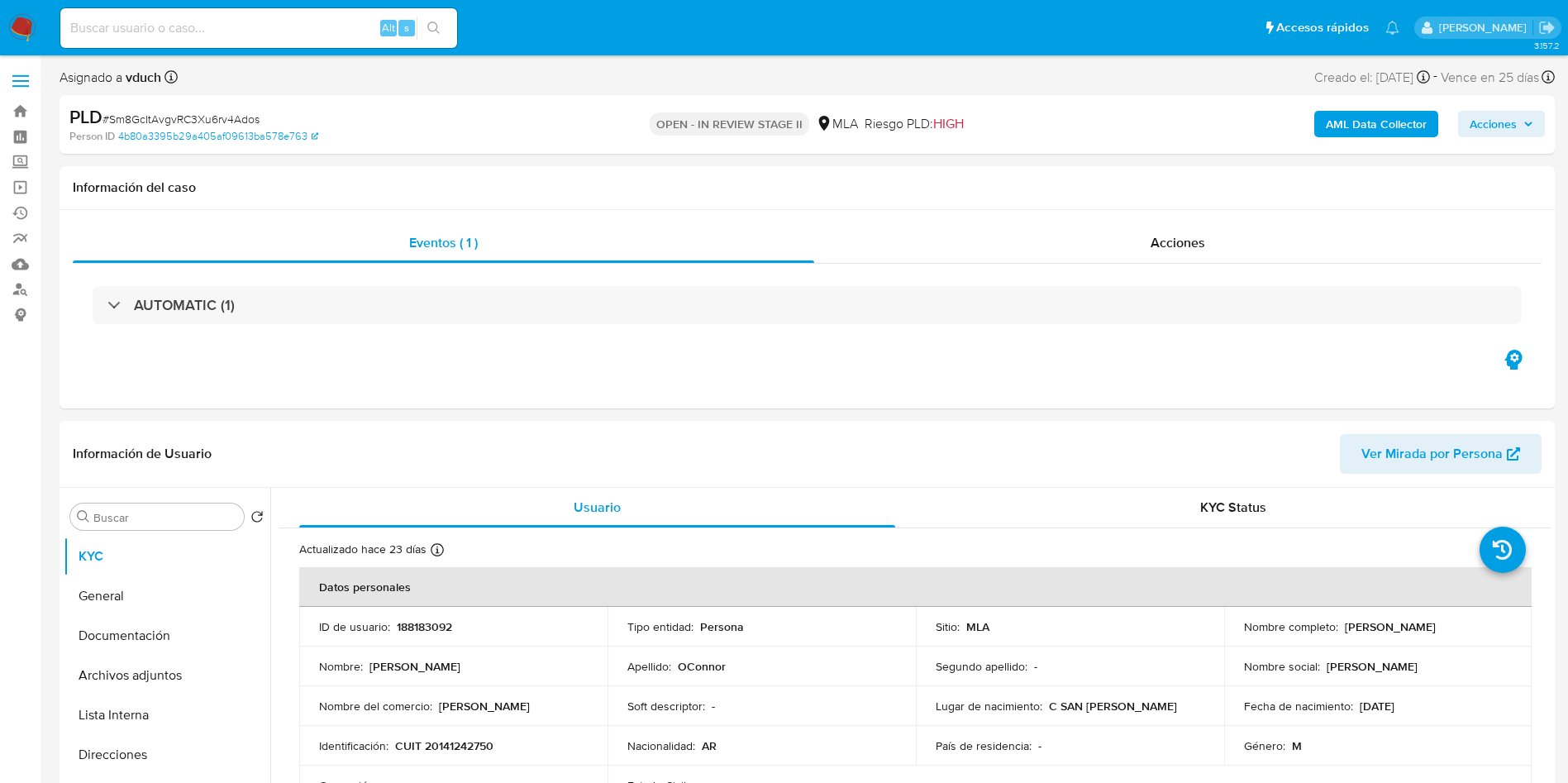
click at [291, 25] on input at bounding box center [259, 27] width 397 height 22
paste input "Sm8GcItAvgvRC3Xu6rv4Ados"
click at [433, 20] on button "search-icon" at bounding box center [434, 28] width 34 height 24
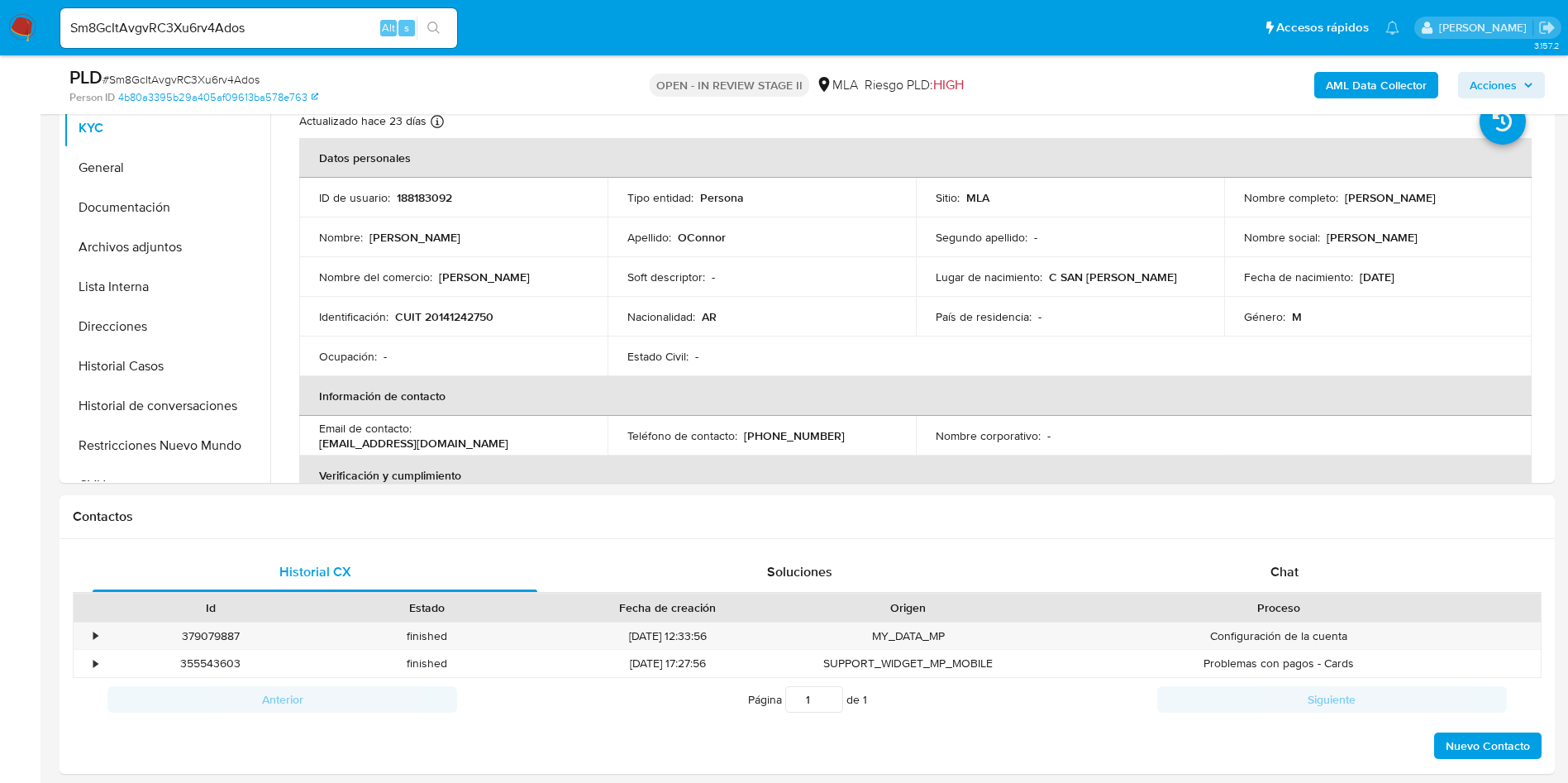
scroll to position [372, 0]
click at [1296, 586] on div "Historial CX Soluciones Chat Id Estado Fecha de creación Origen Proceso • 37907…" at bounding box center [807, 655] width 1469 height 209
click at [1284, 566] on span "Chat" at bounding box center [1285, 569] width 28 height 19
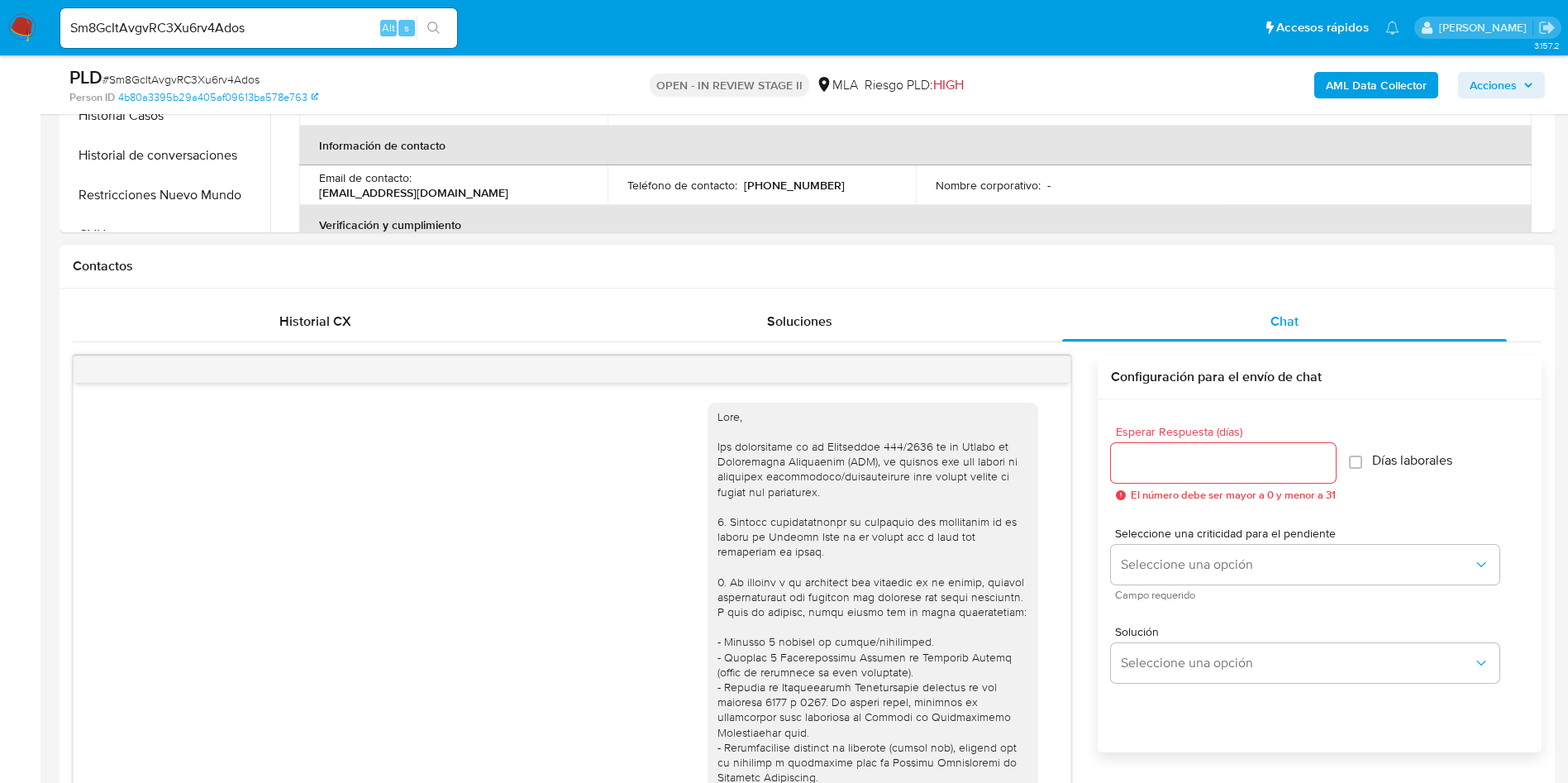
scroll to position [607, 0]
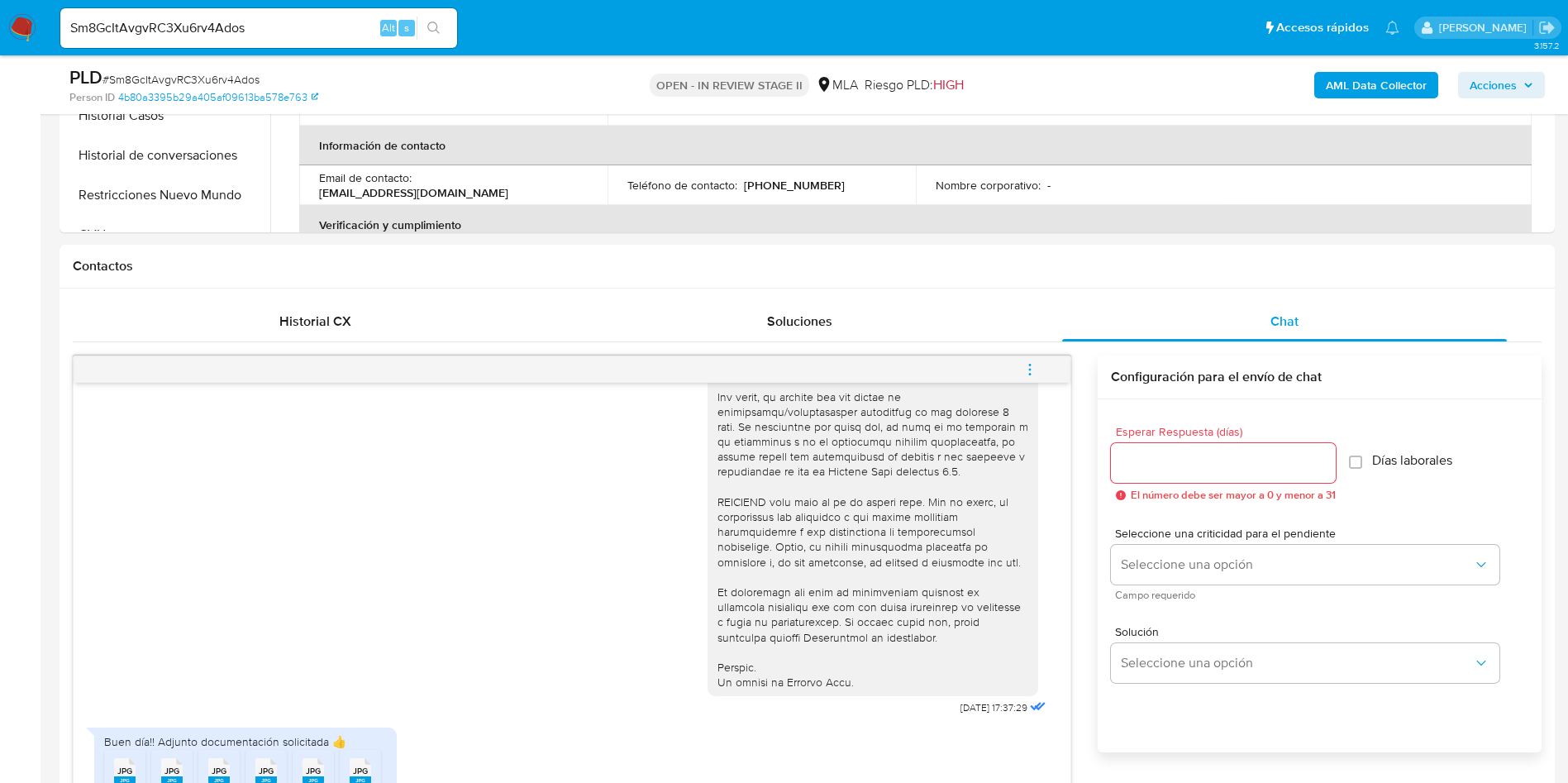
click at [205, 39] on div "Sm8GcItAvgvRC3Xu6rv4Ados Alt s" at bounding box center [259, 28] width 397 height 40
click at [224, 24] on input "Sm8GcItAvgvRC3Xu6rv4Ados" at bounding box center [259, 27] width 397 height 22
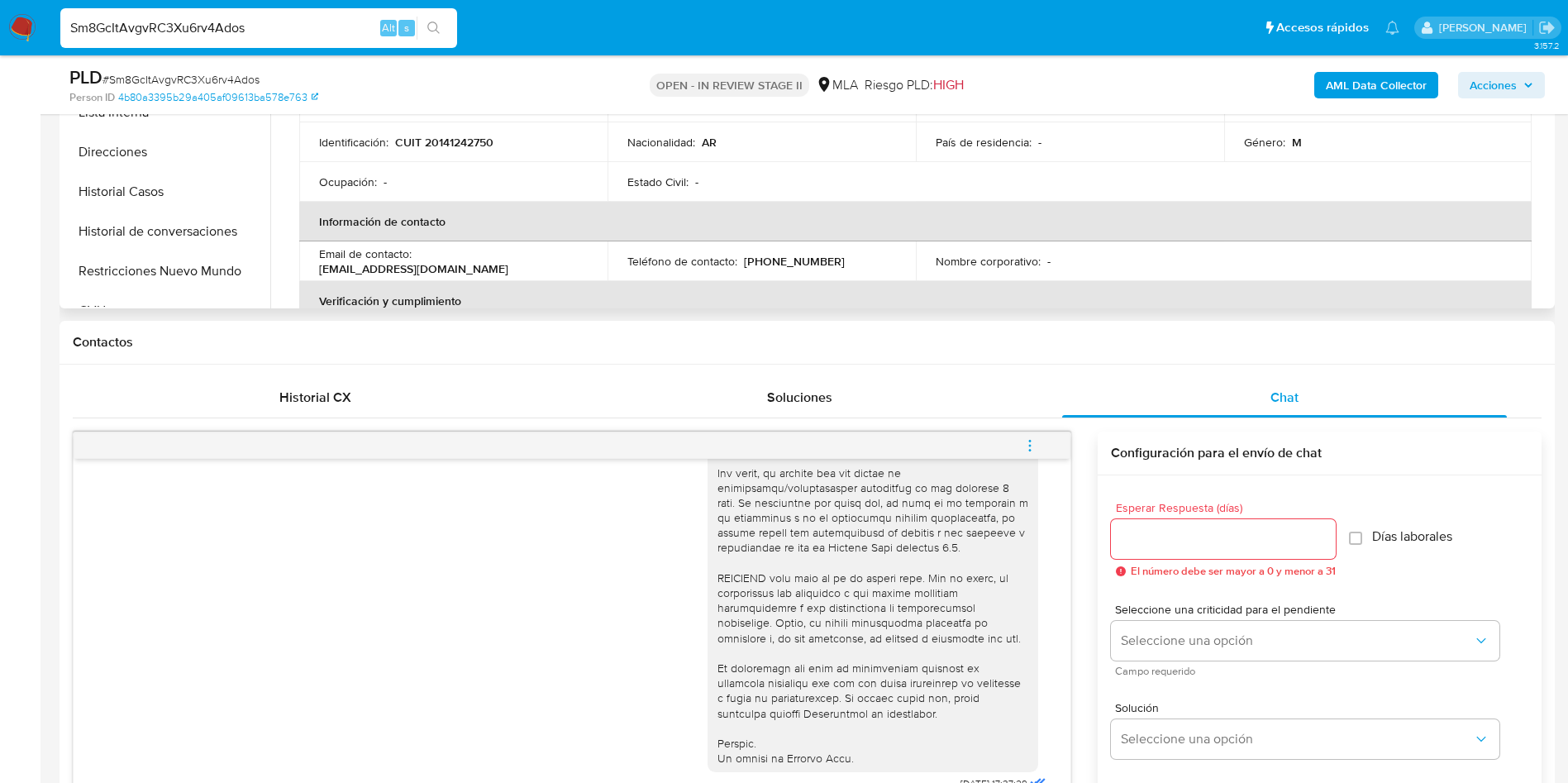
scroll to position [372, 0]
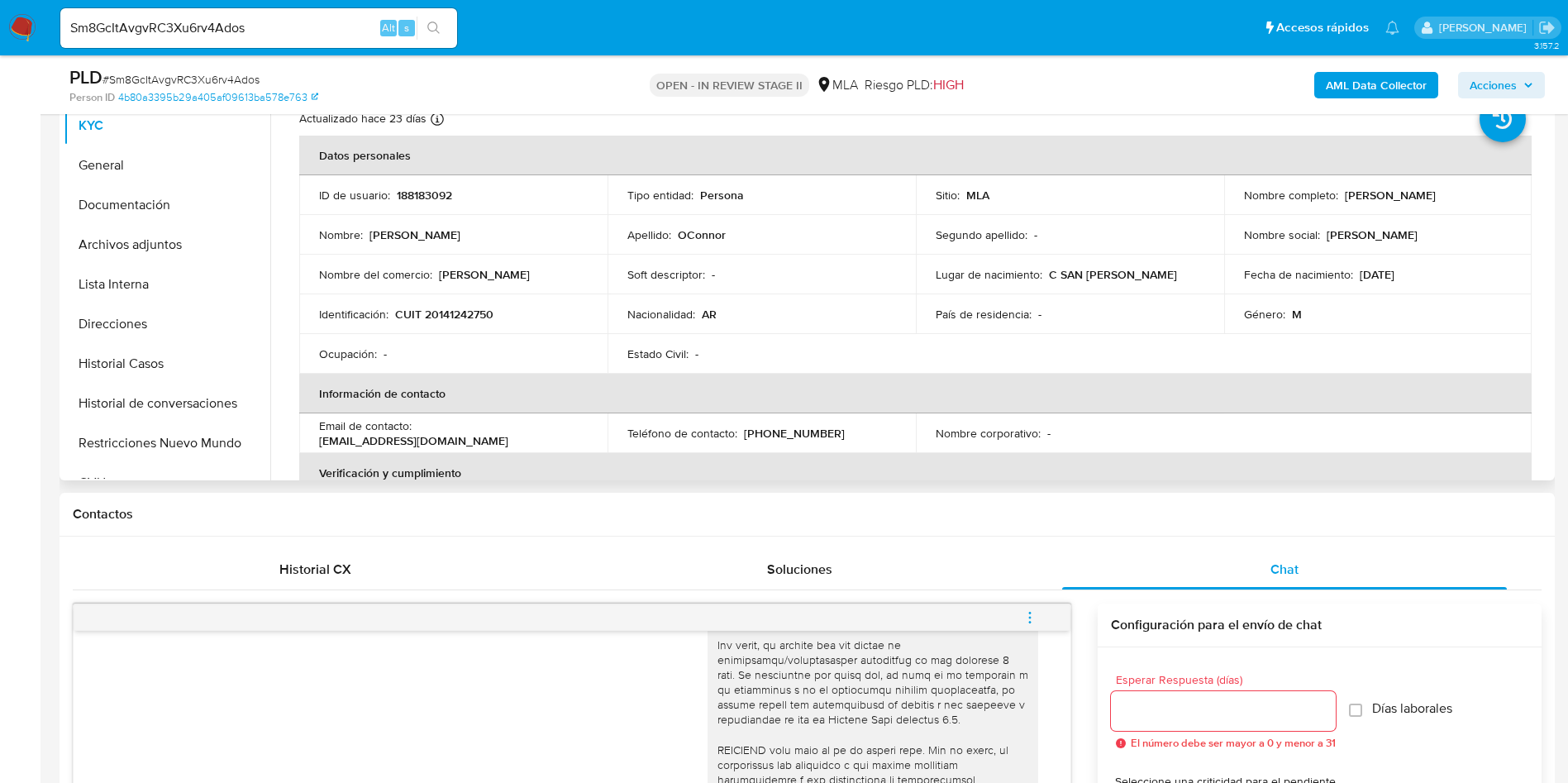
click at [417, 188] on p "188183092" at bounding box center [425, 195] width 56 height 15
copy p "188183092"
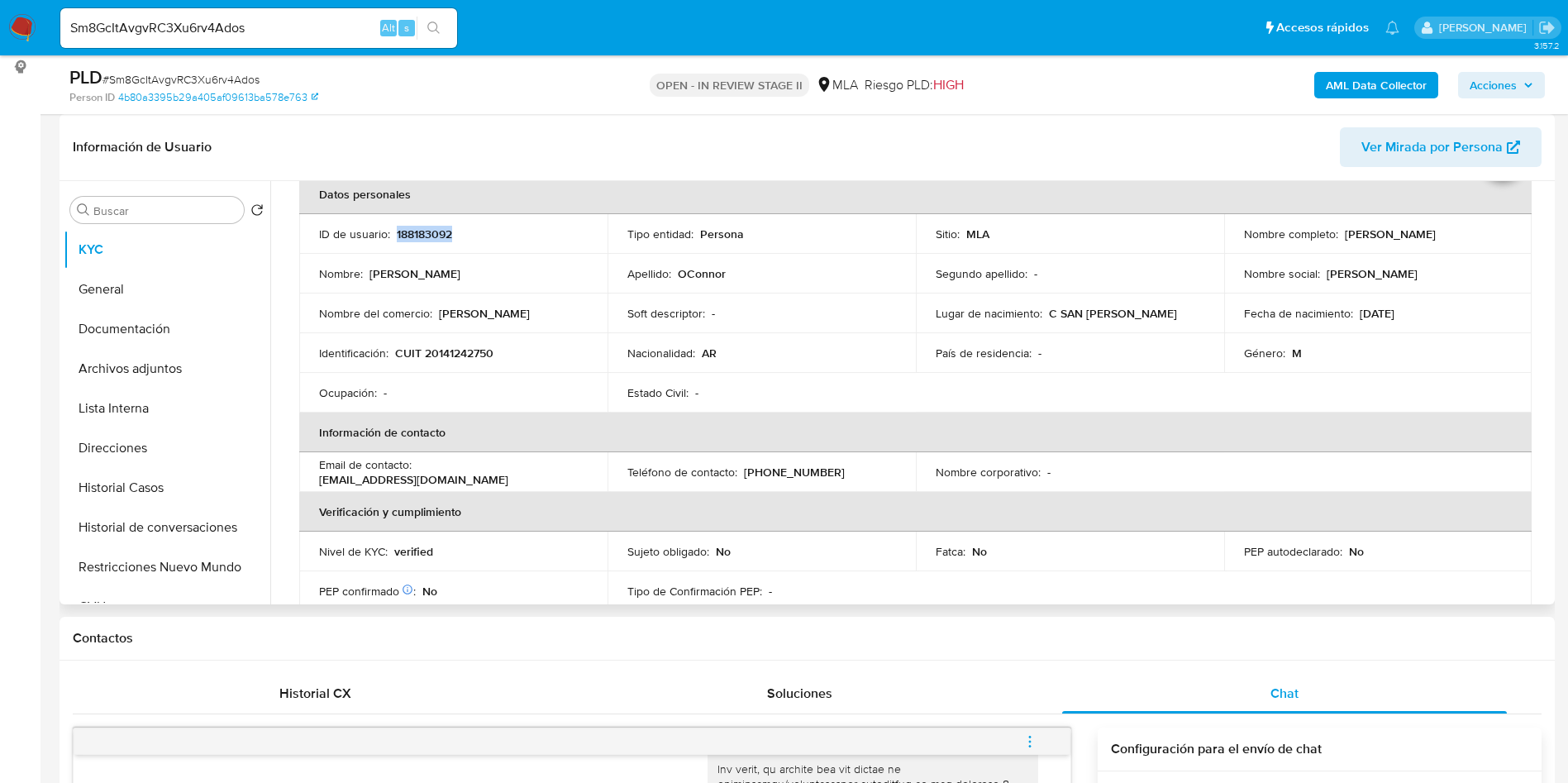
scroll to position [124, 0]
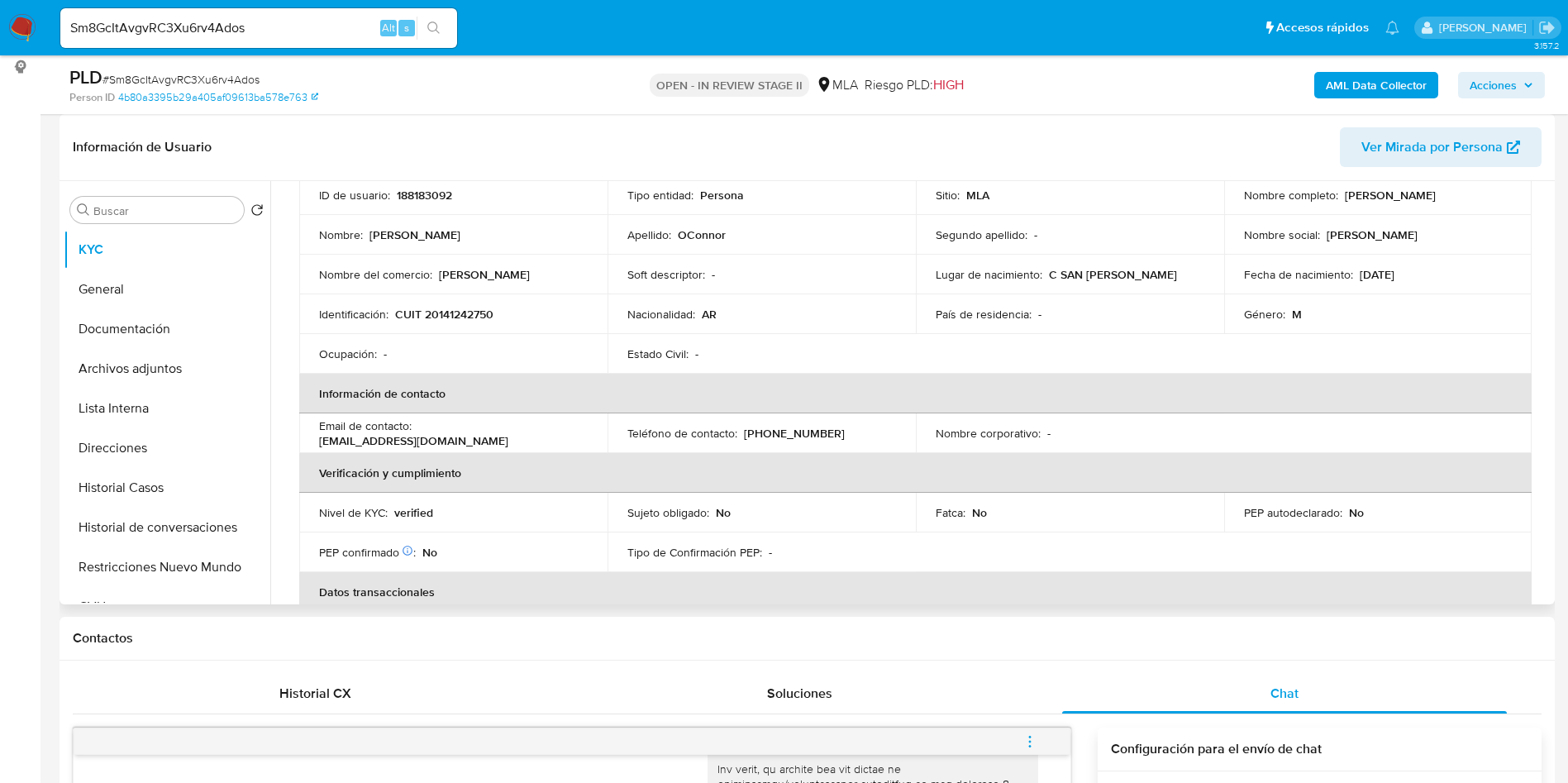
click at [697, 482] on th "Verificación y cumplimiento" at bounding box center [915, 473] width 1232 height 40
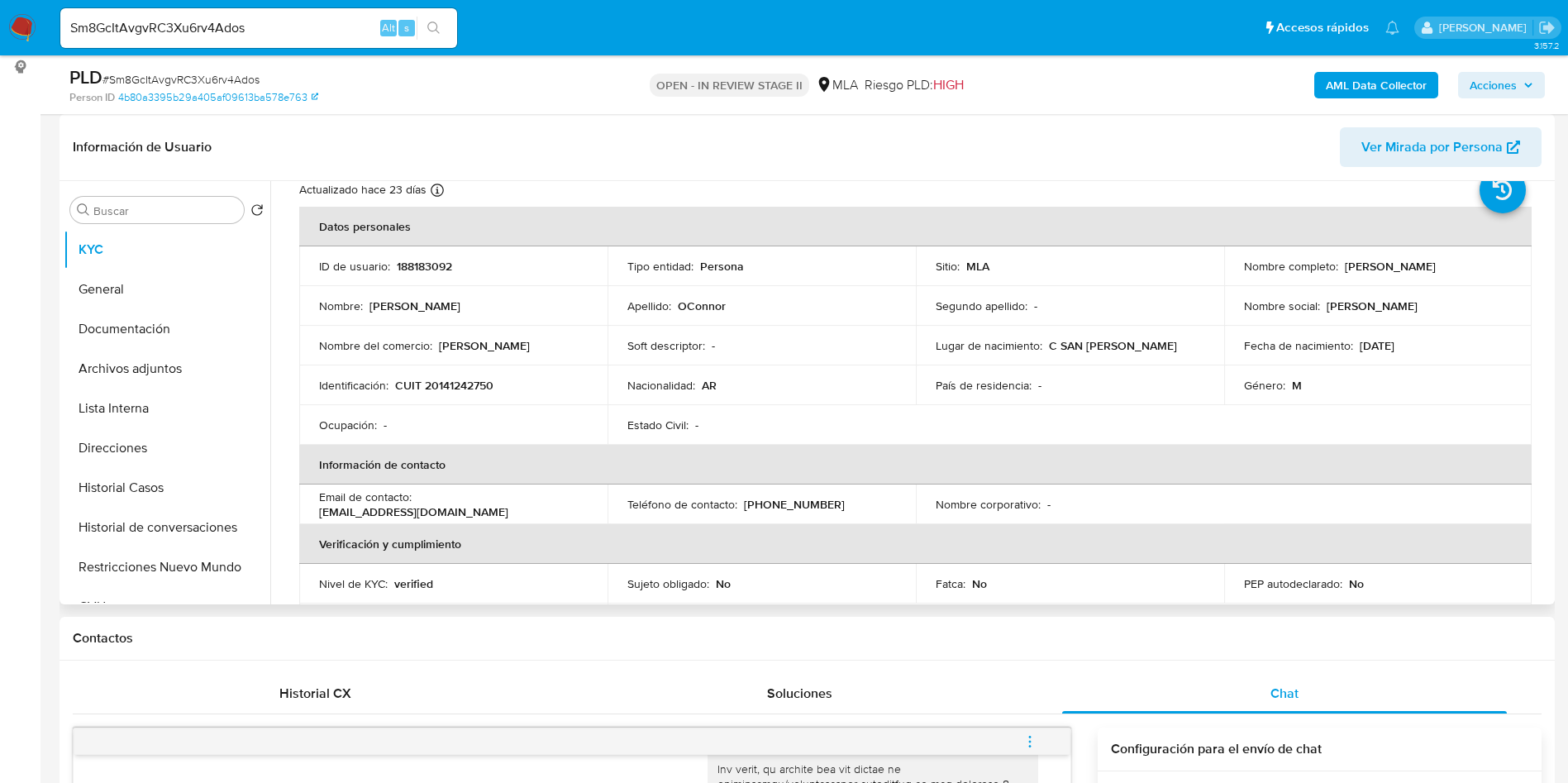
scroll to position [0, 0]
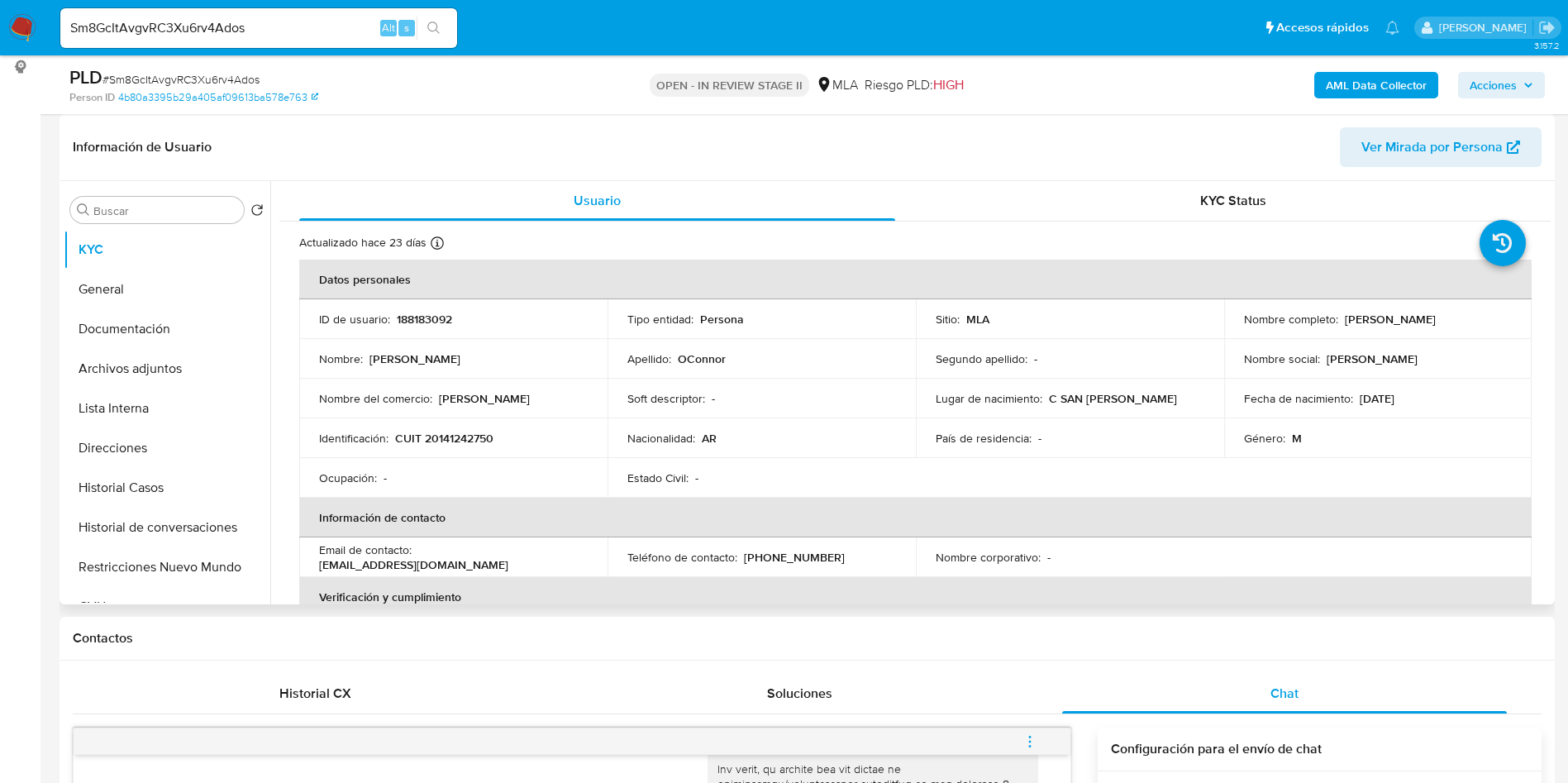
click at [1352, 312] on p "Gustavo OConnor" at bounding box center [1390, 319] width 91 height 15
copy p "Gustavo"
click at [1421, 308] on td "Nombre completo : Gustavo OConnor" at bounding box center [1377, 319] width 309 height 40
click at [1429, 318] on p "Gustavo OConnor" at bounding box center [1390, 319] width 91 height 15
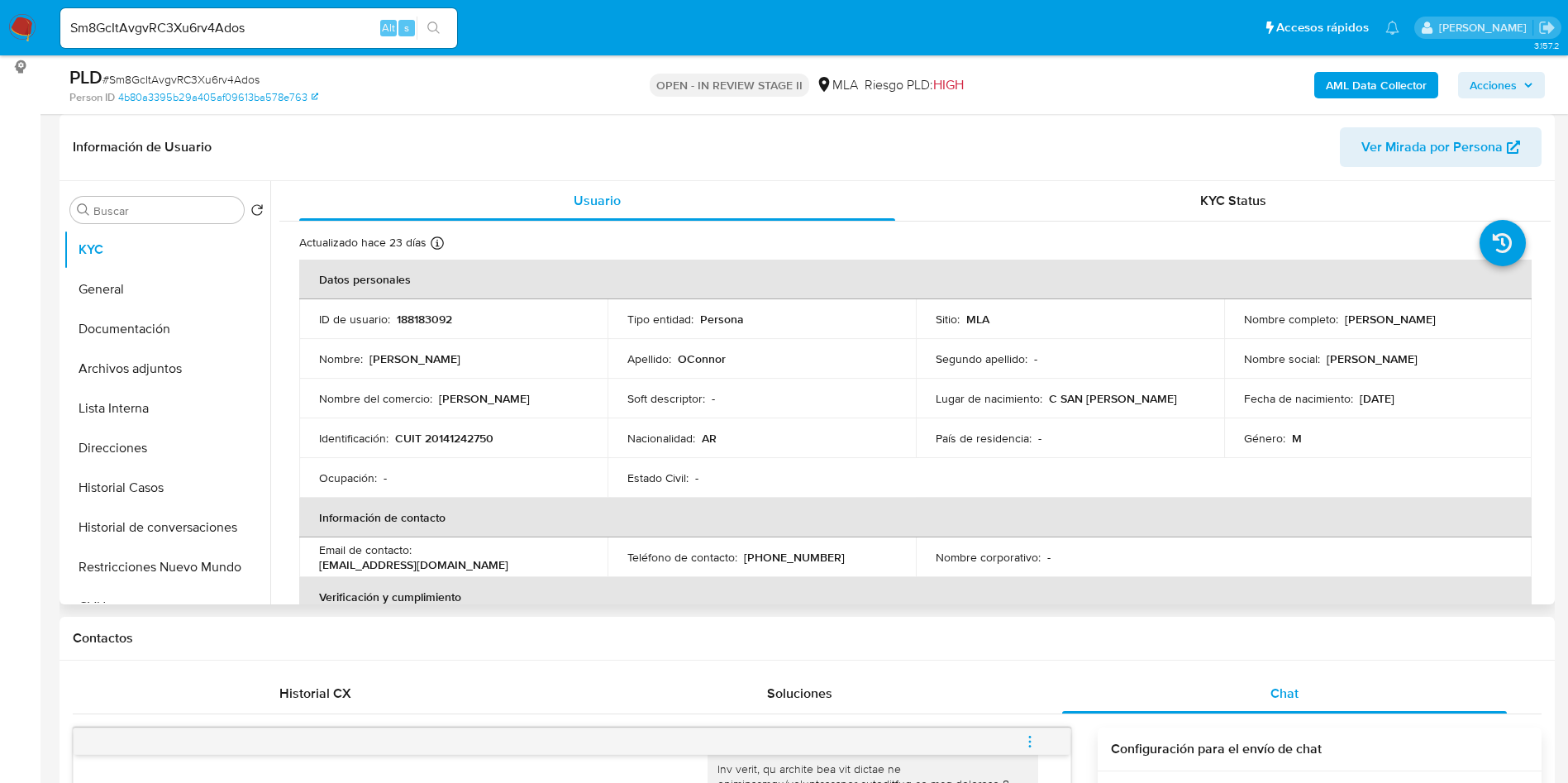
drag, startPoint x: 1440, startPoint y: 314, endPoint x: 1339, endPoint y: 320, distance: 101.2
click at [1339, 320] on div "Nombre completo : Gustavo OConnor" at bounding box center [1378, 319] width 269 height 15
copy p "Gustavo OConnor"
click at [308, 17] on input "Sm8GcItAvgvRC3Xu6rv4Ados" at bounding box center [259, 27] width 397 height 22
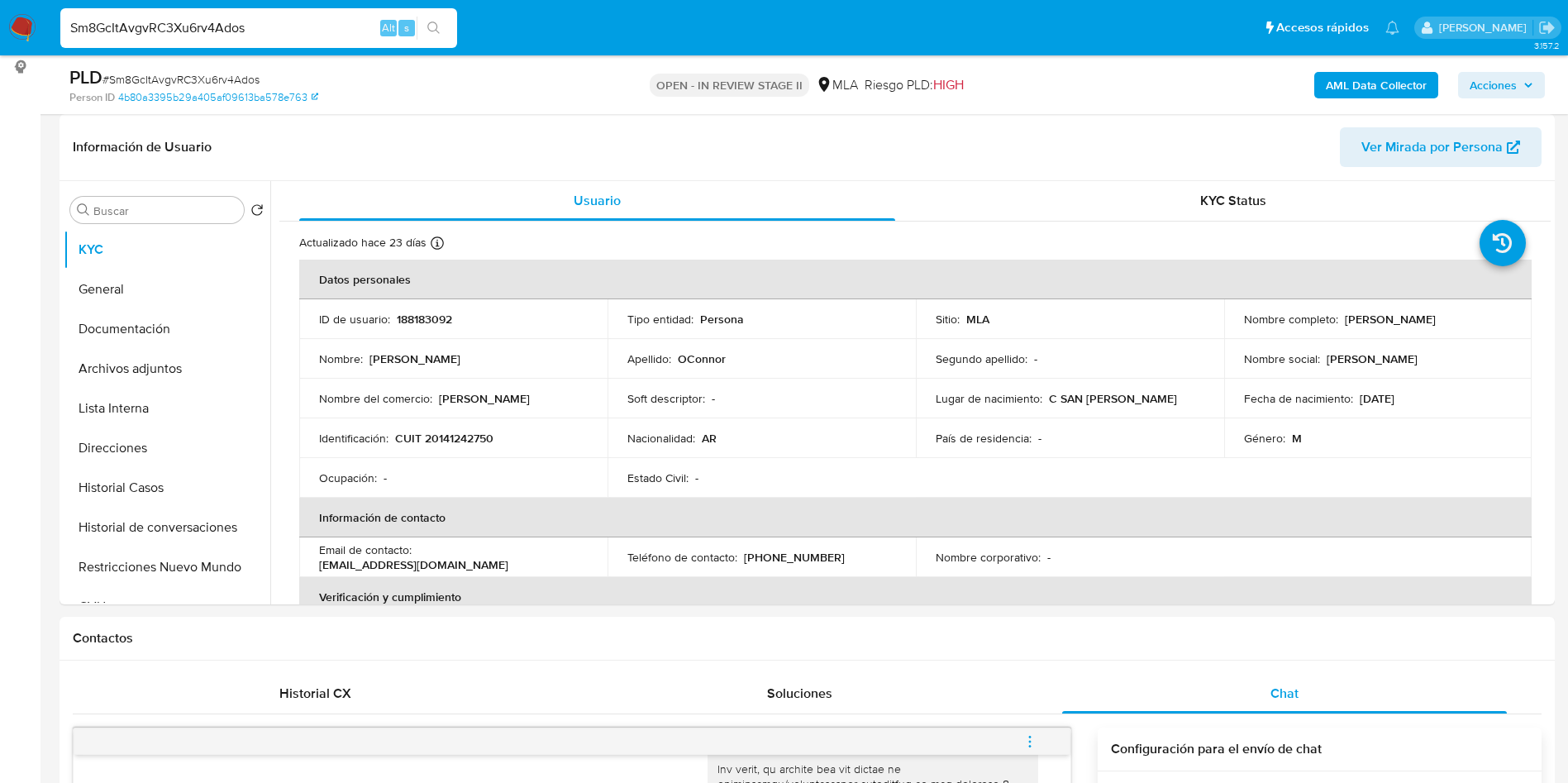
paste input "1128006086"
type input "1128006086"
click at [438, 34] on icon "search-icon" at bounding box center [434, 28] width 13 height 13
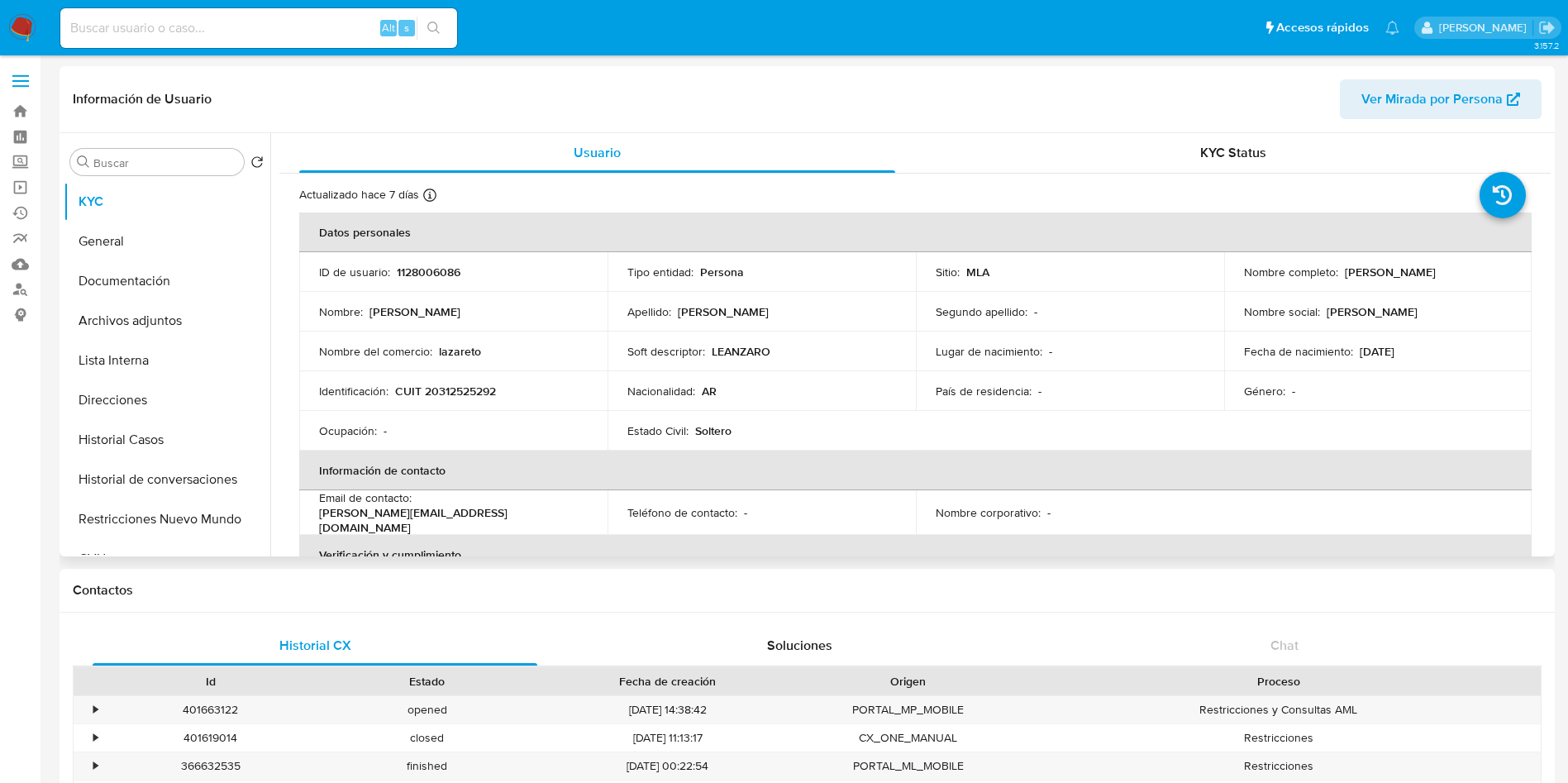
click at [461, 388] on p "CUIT 20312525292" at bounding box center [445, 392] width 101 height 15
select select "10"
copy p "20312525292"
click at [192, 323] on button "Archivos adjuntos" at bounding box center [159, 321] width 193 height 40
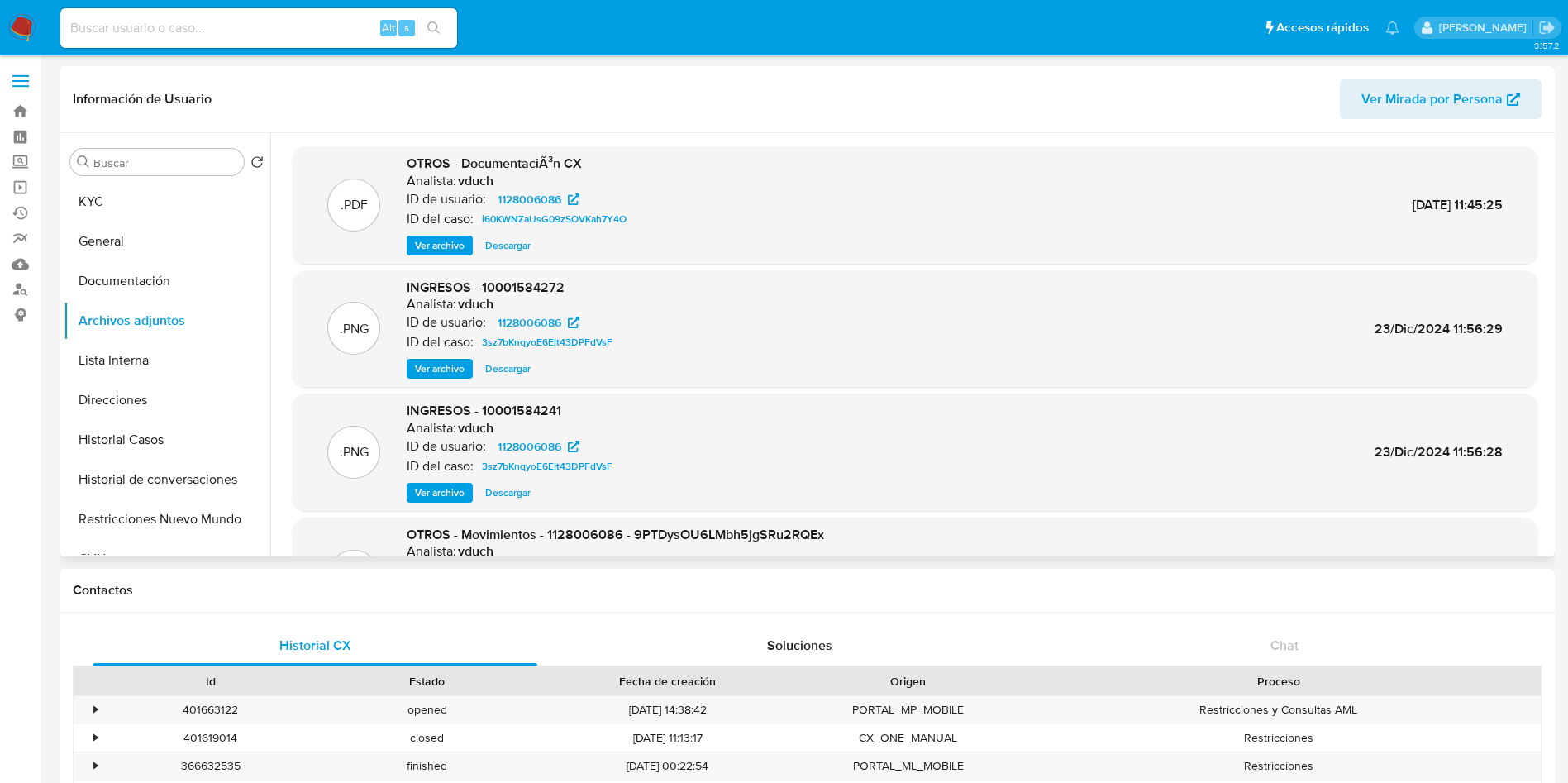
scroll to position [124, 0]
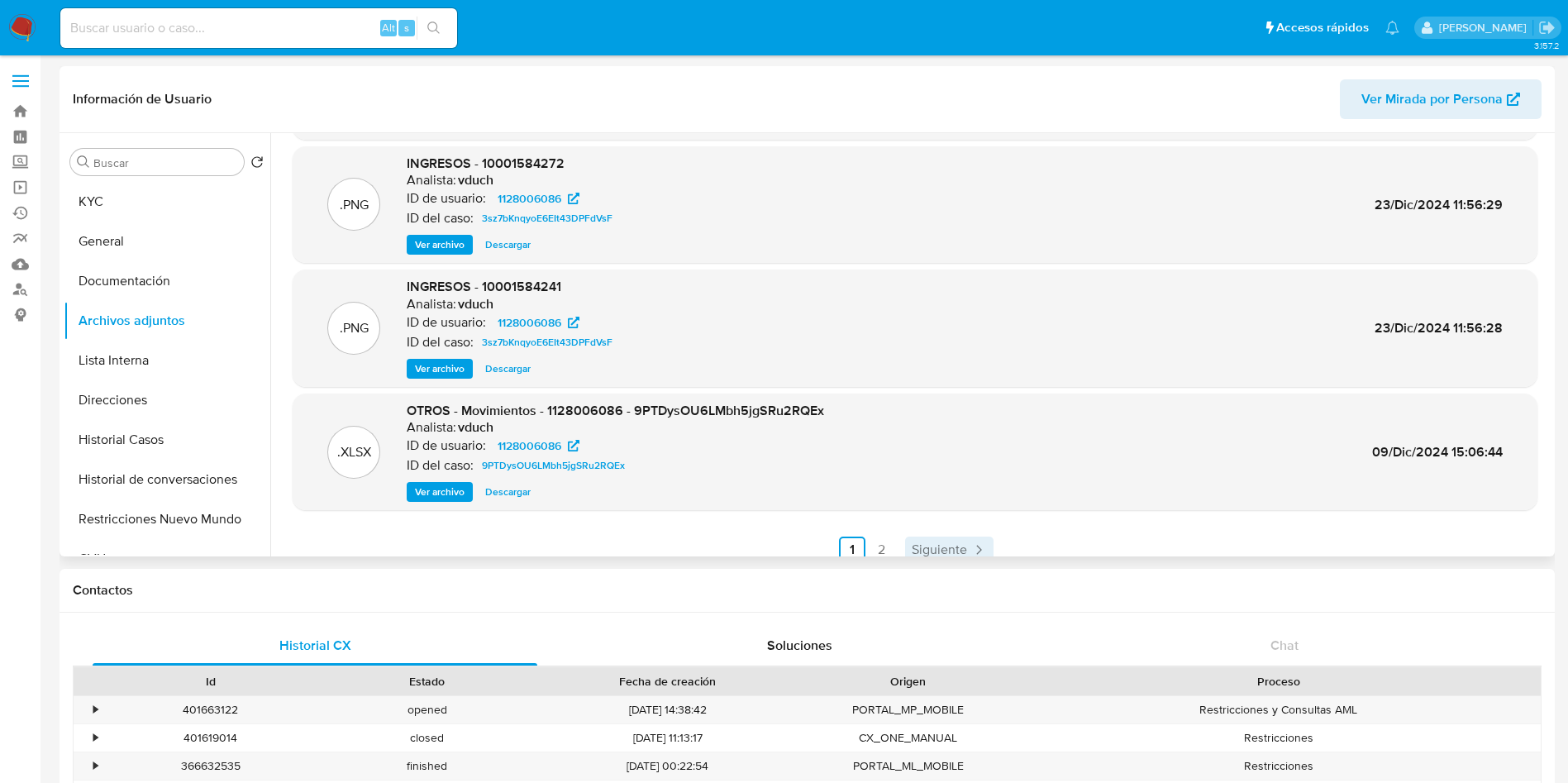
click at [958, 554] on span "Siguiente" at bounding box center [939, 550] width 56 height 13
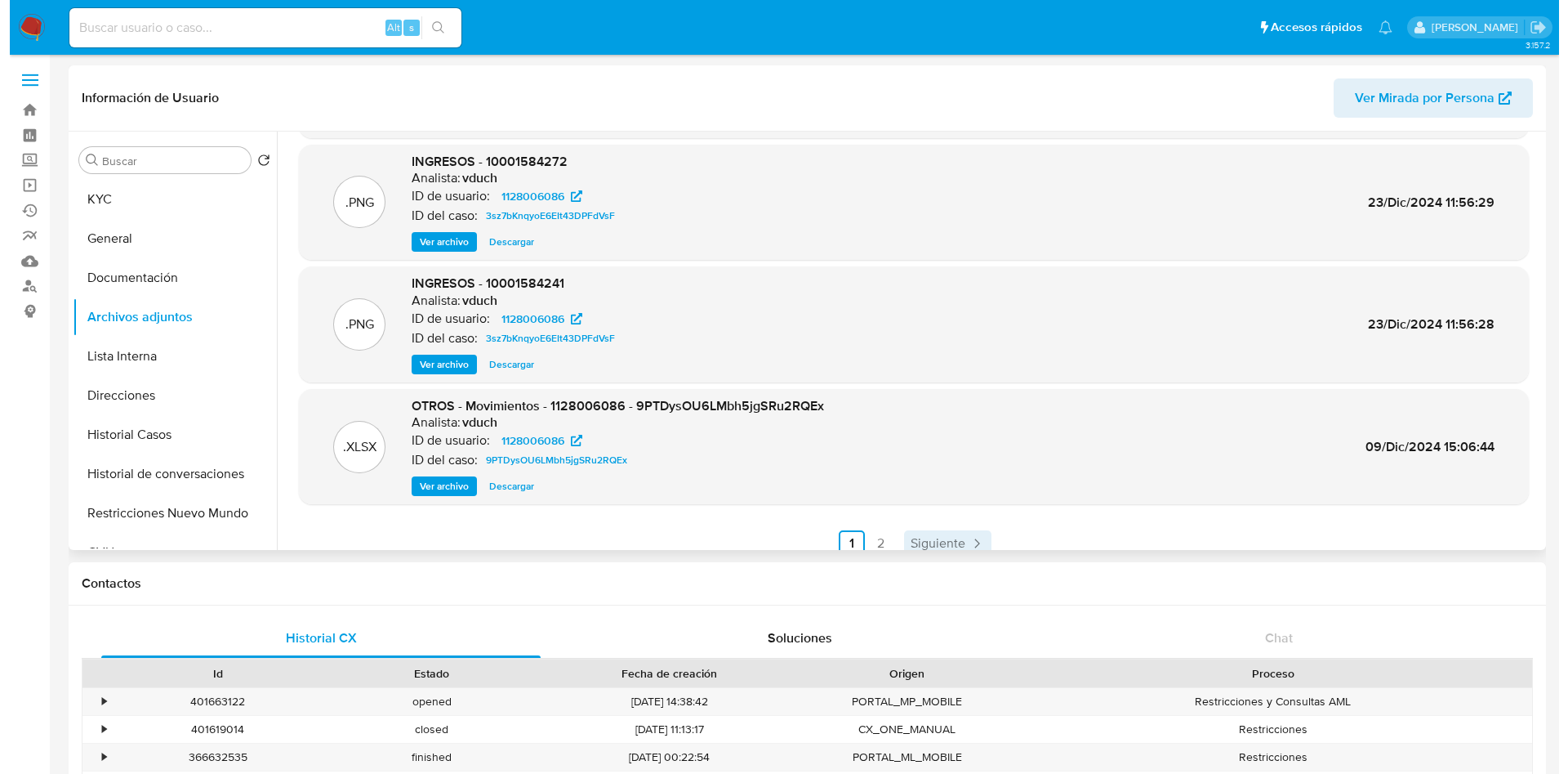
scroll to position [0, 0]
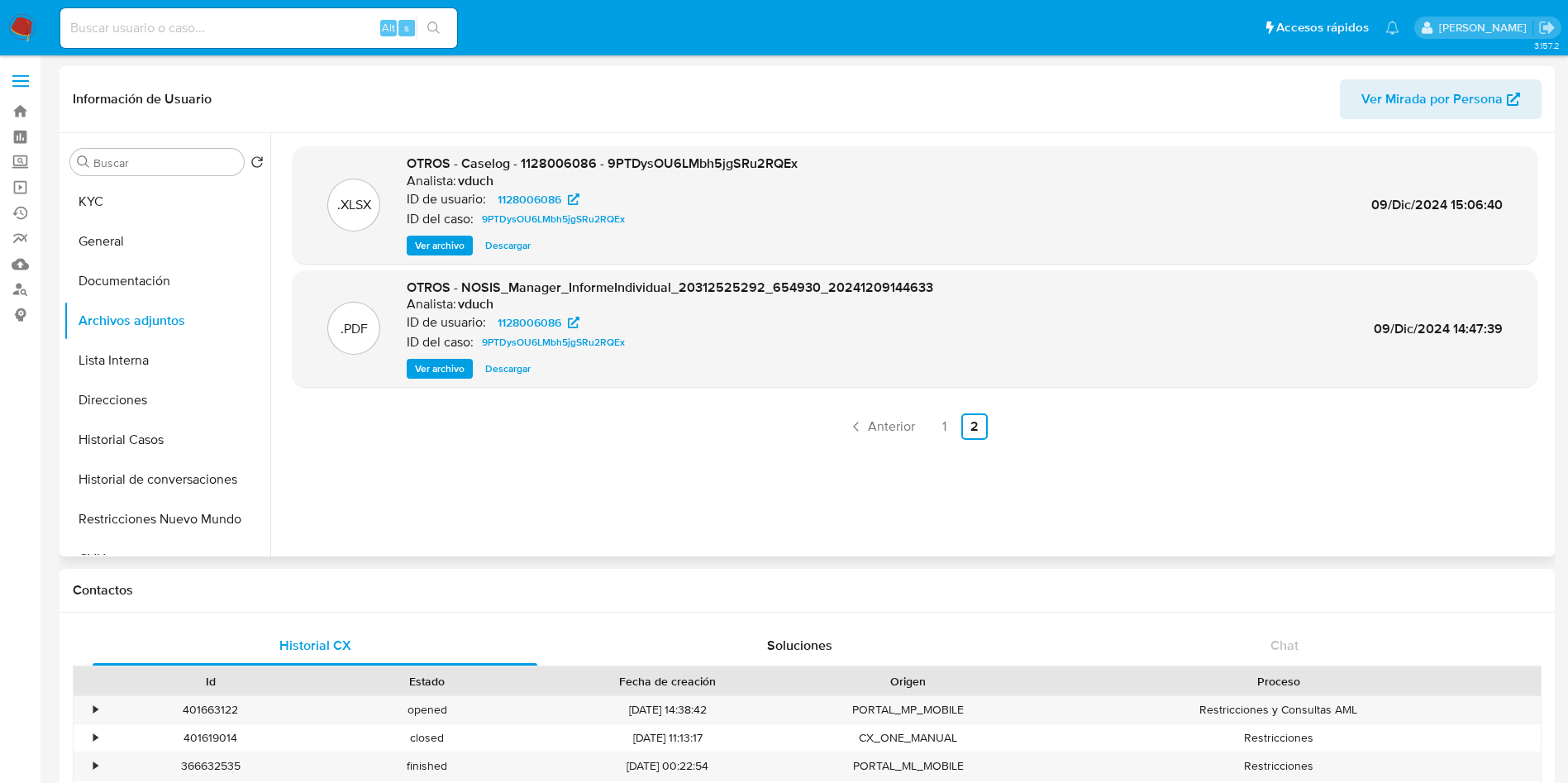
click at [424, 244] on span "Ver archivo" at bounding box center [440, 245] width 50 height 17
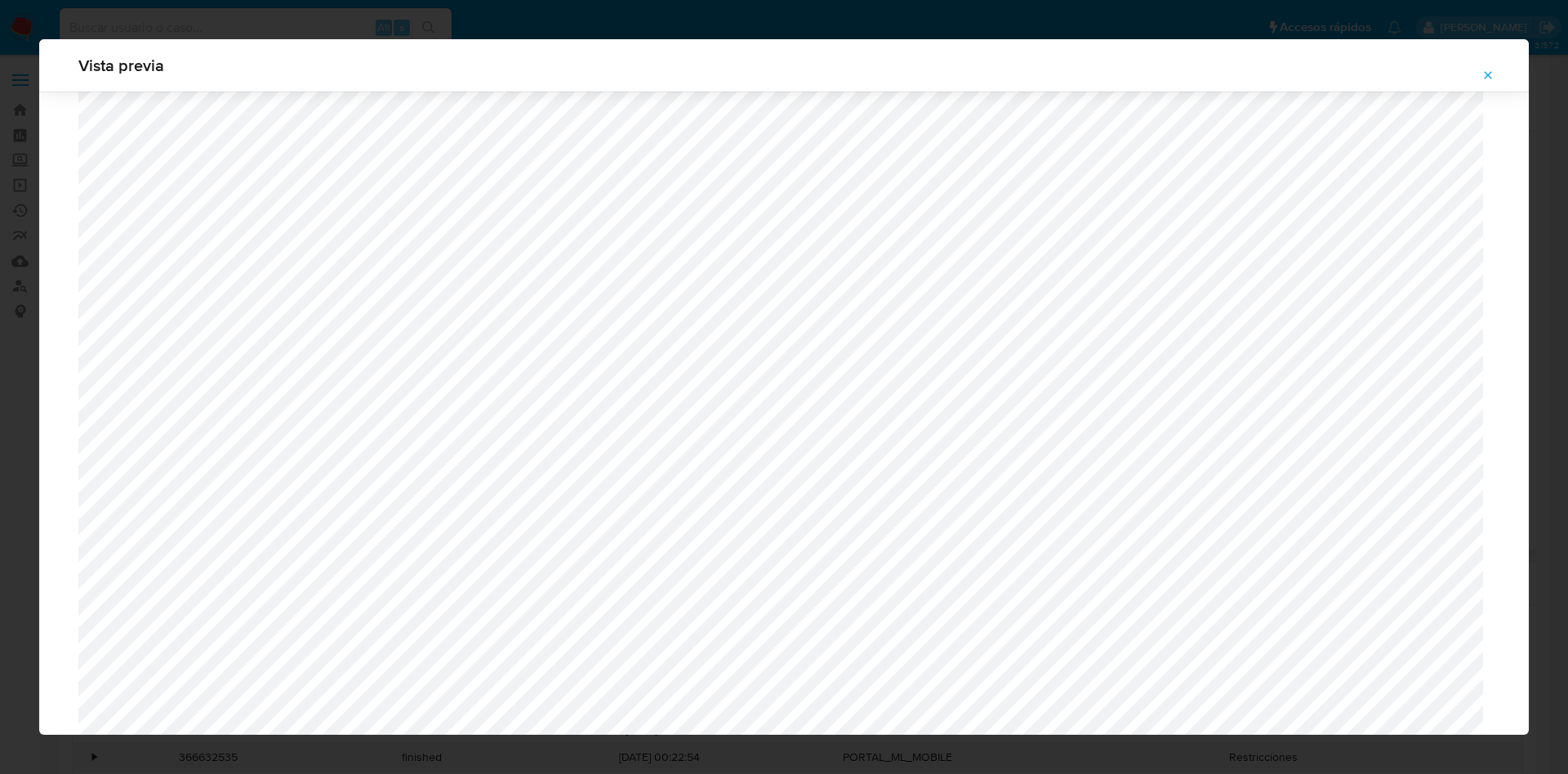
scroll to position [947, 0]
click at [1493, 69] on icon "Attachment preview" at bounding box center [1488, 76] width 13 height 13
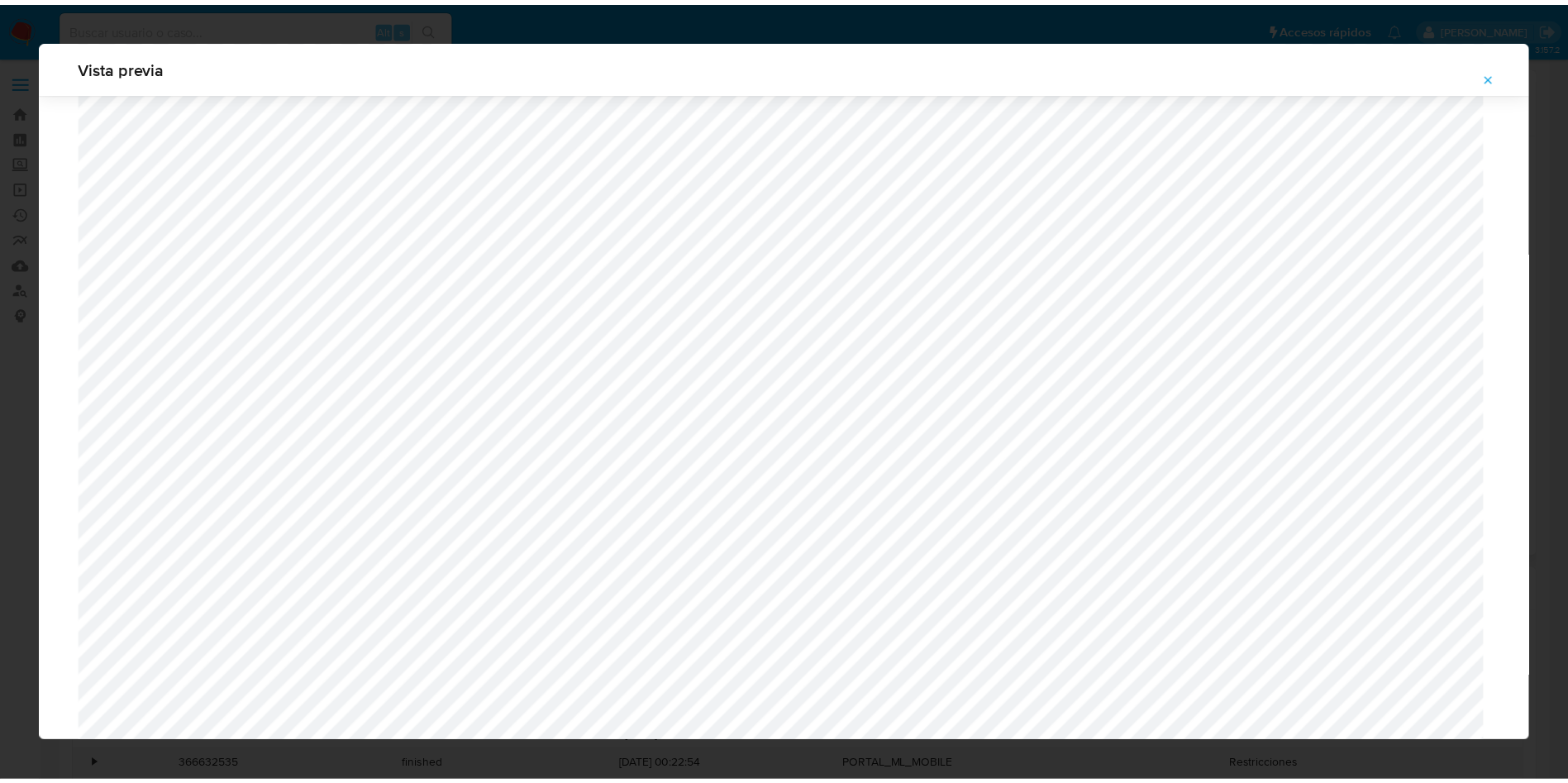
scroll to position [0, 0]
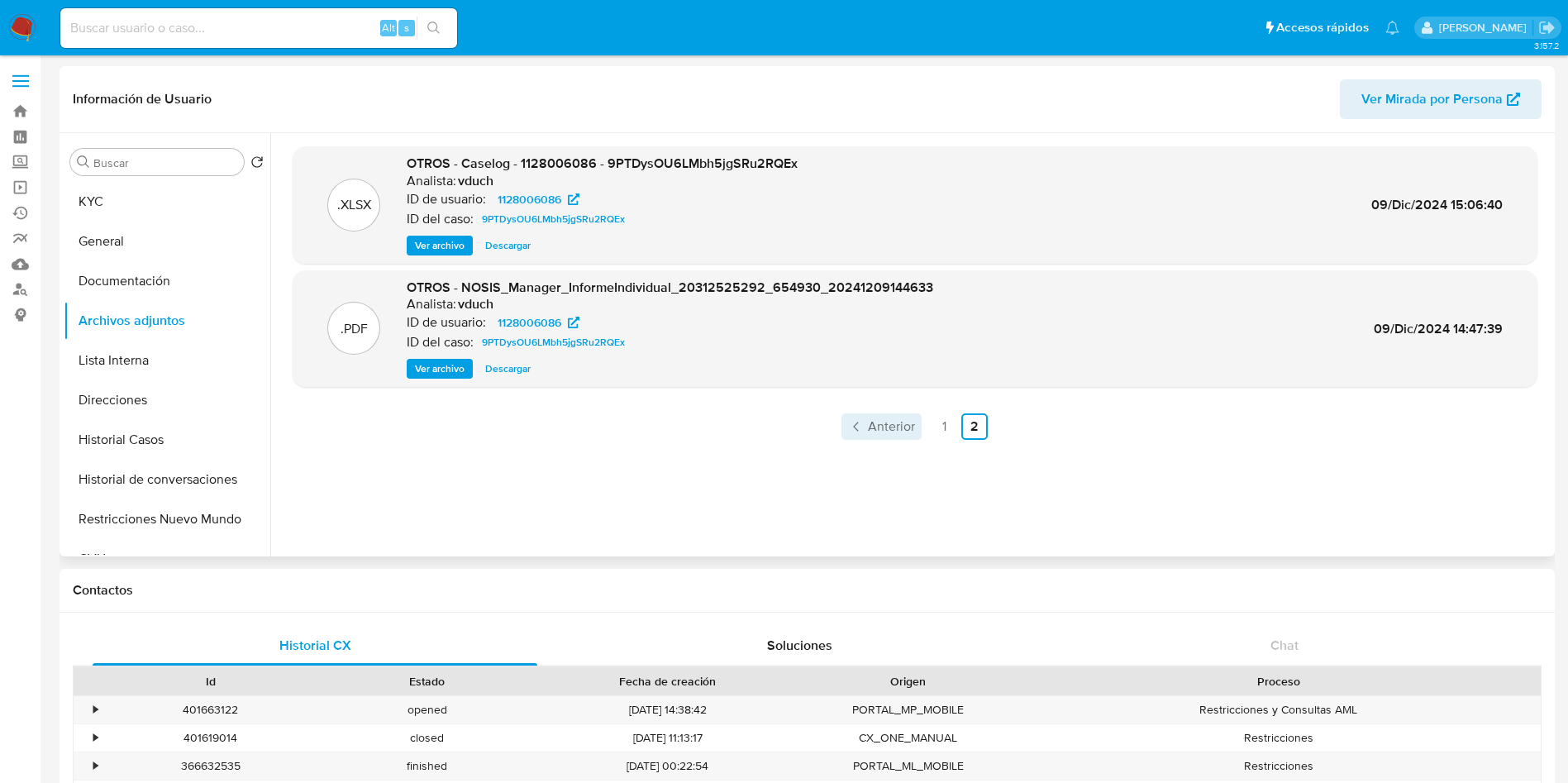
click at [886, 423] on span "Anterior" at bounding box center [892, 426] width 47 height 13
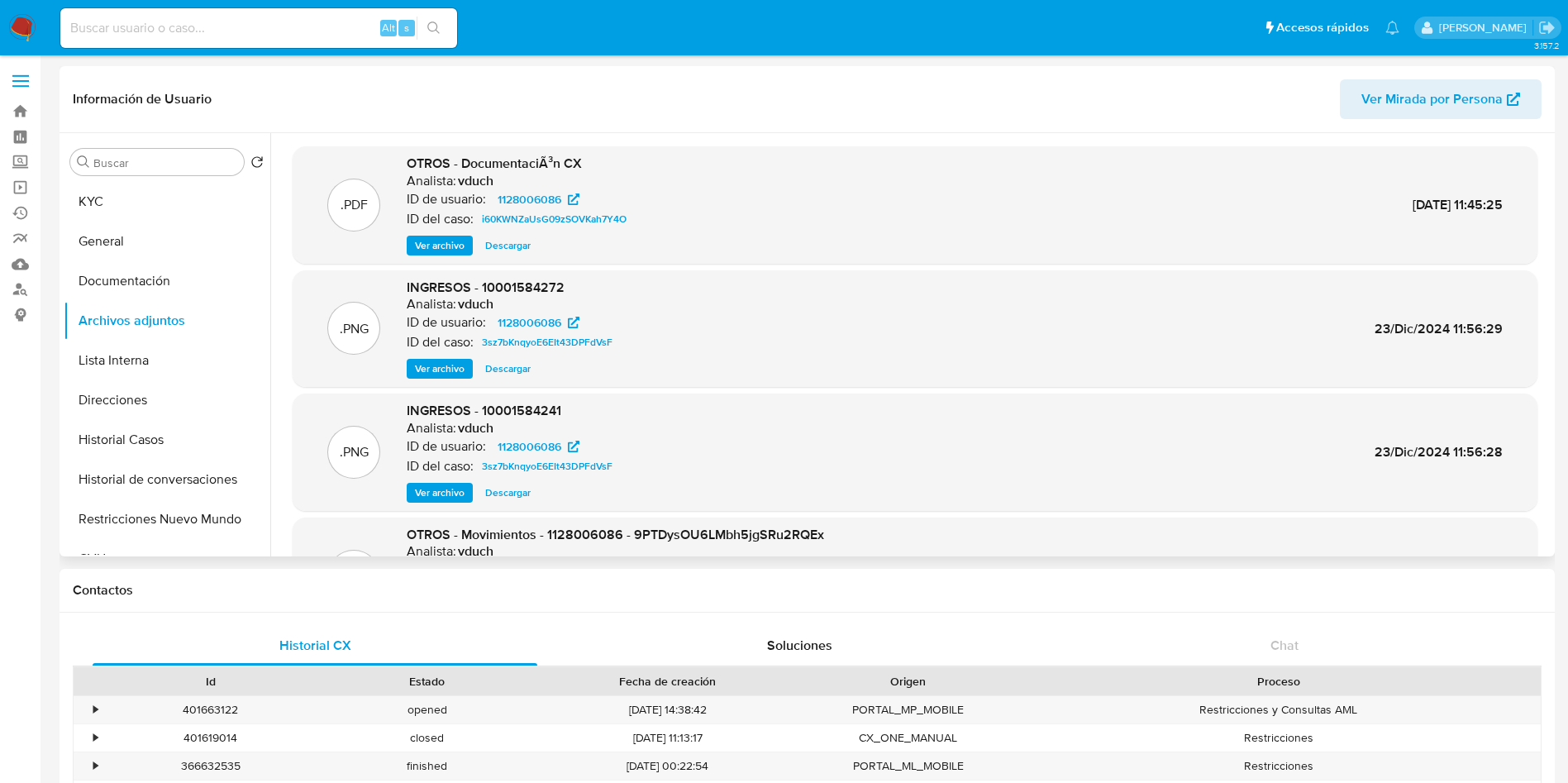
click at [426, 250] on span "Ver archivo" at bounding box center [440, 245] width 50 height 17
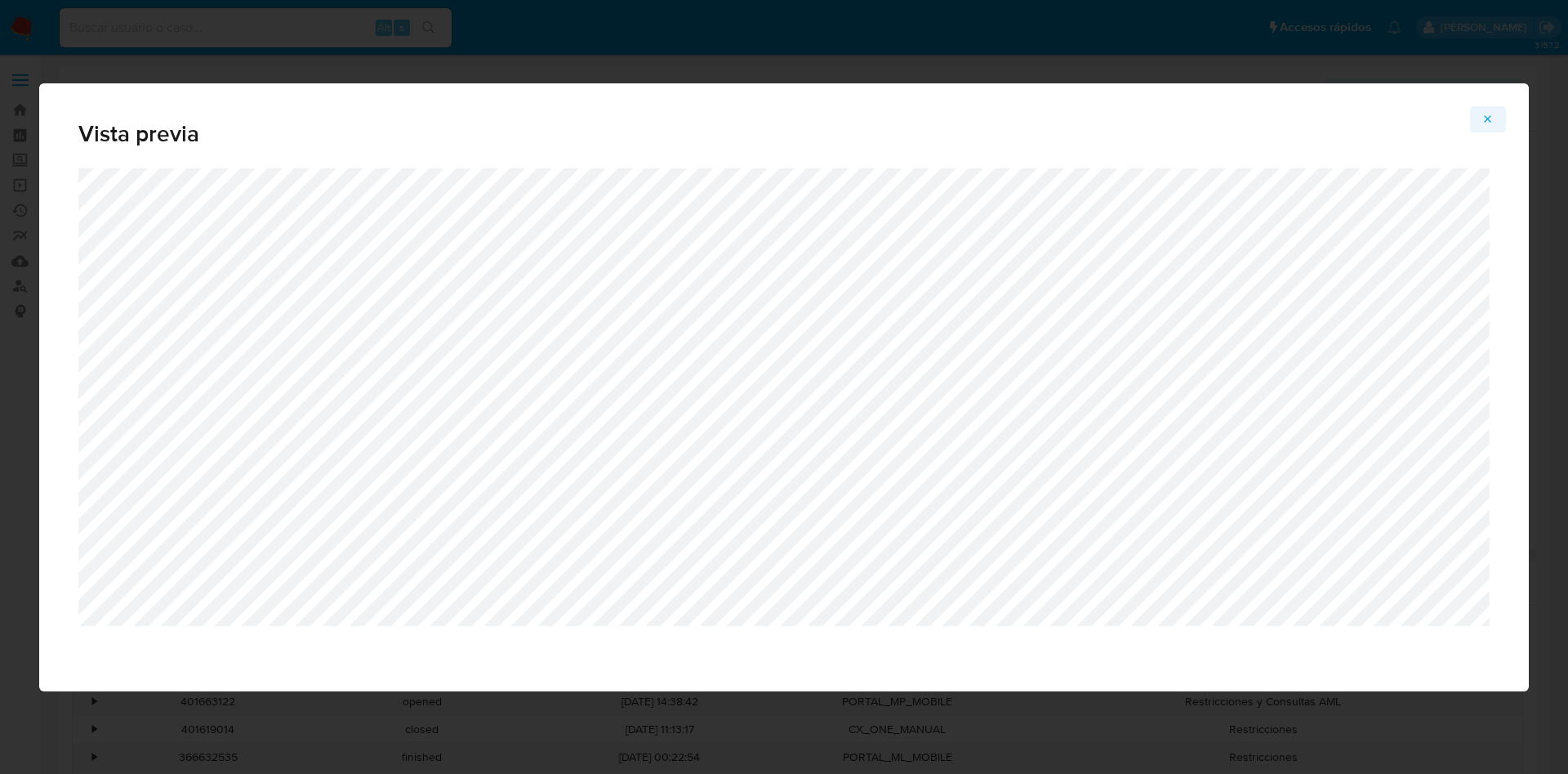
click at [1492, 111] on span "Attachment preview" at bounding box center [1488, 119] width 13 height 23
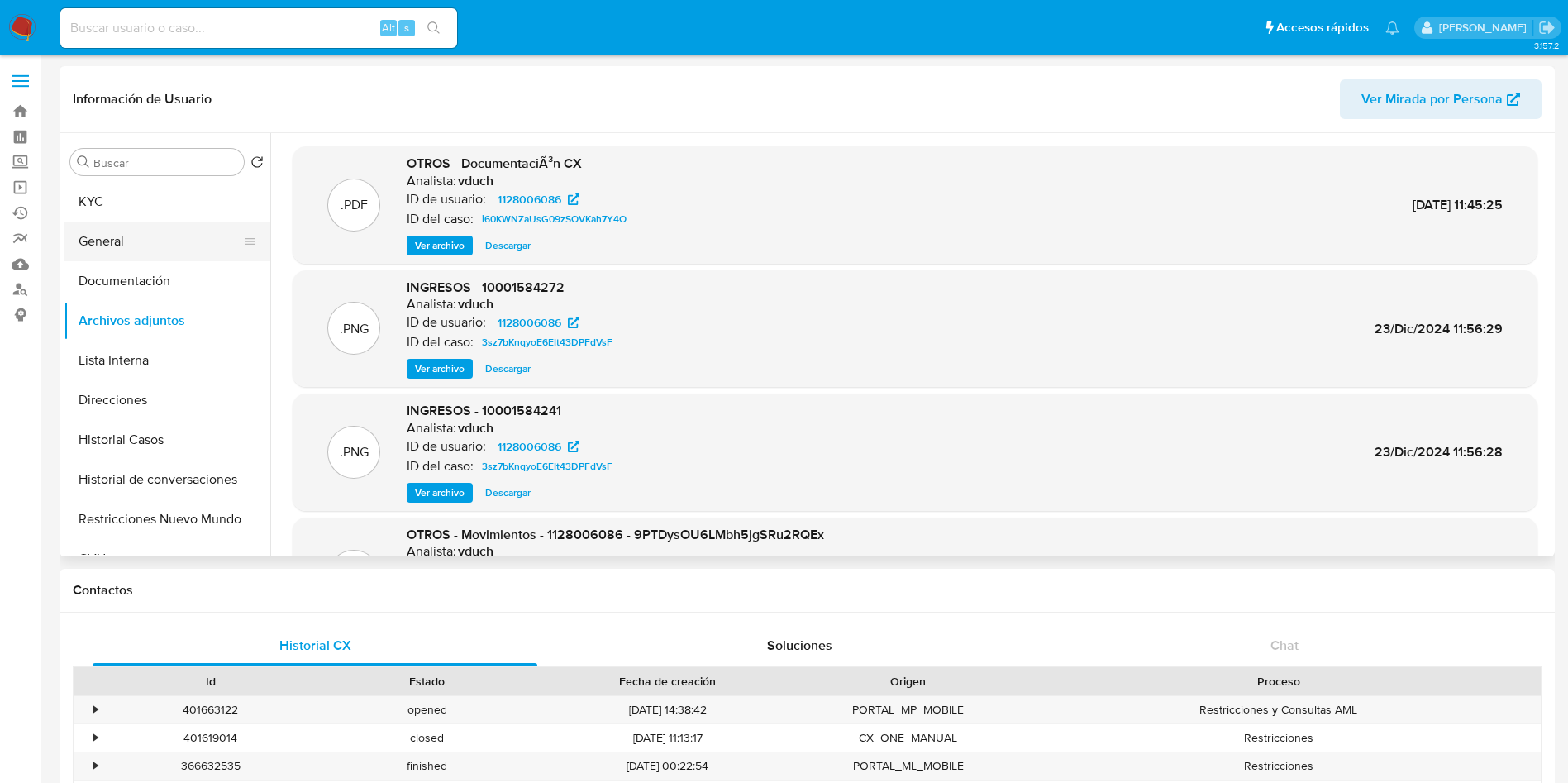
click at [181, 253] on button "General" at bounding box center [159, 242] width 193 height 40
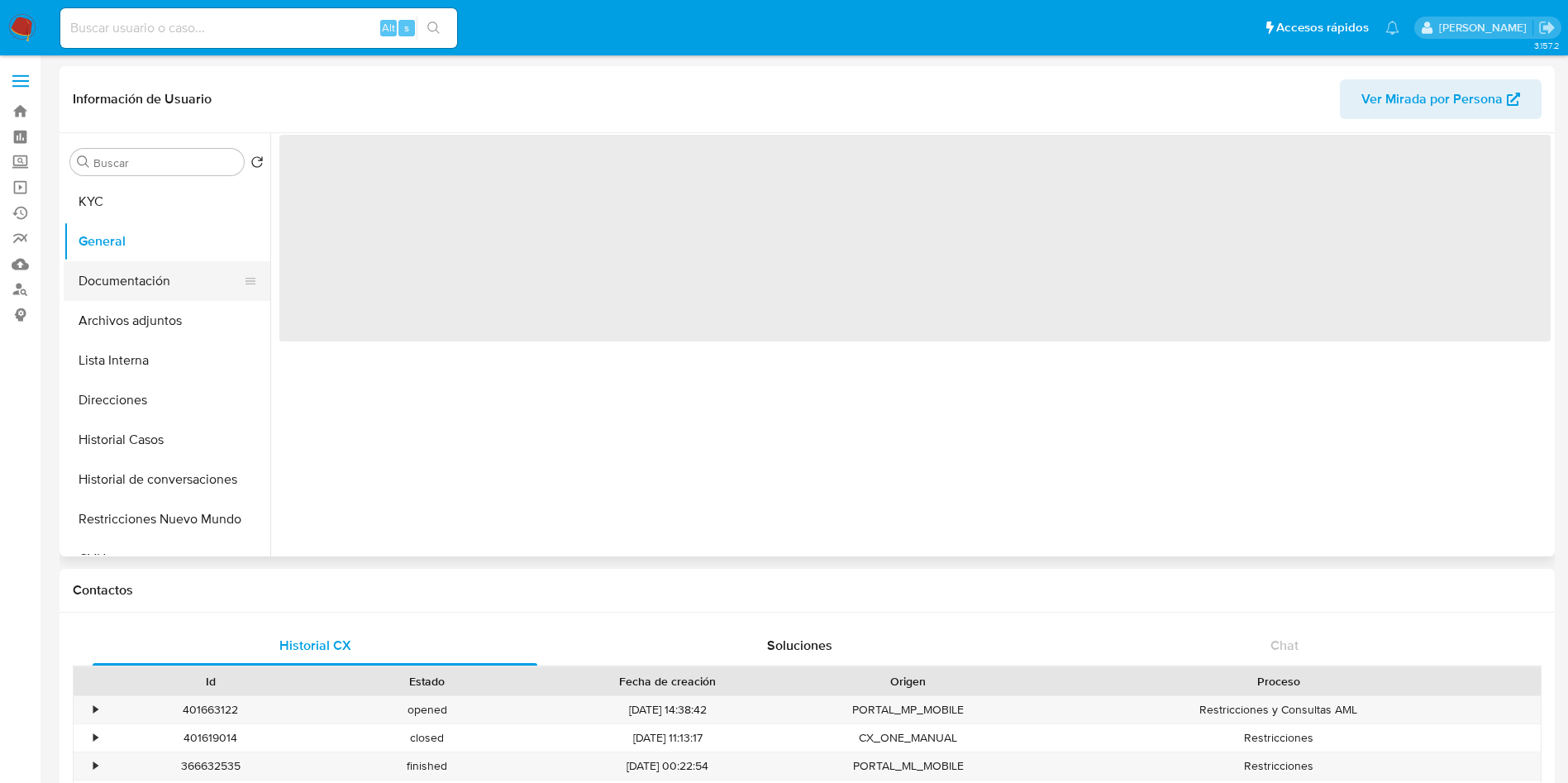
click at [176, 270] on button "Documentación" at bounding box center [159, 281] width 193 height 40
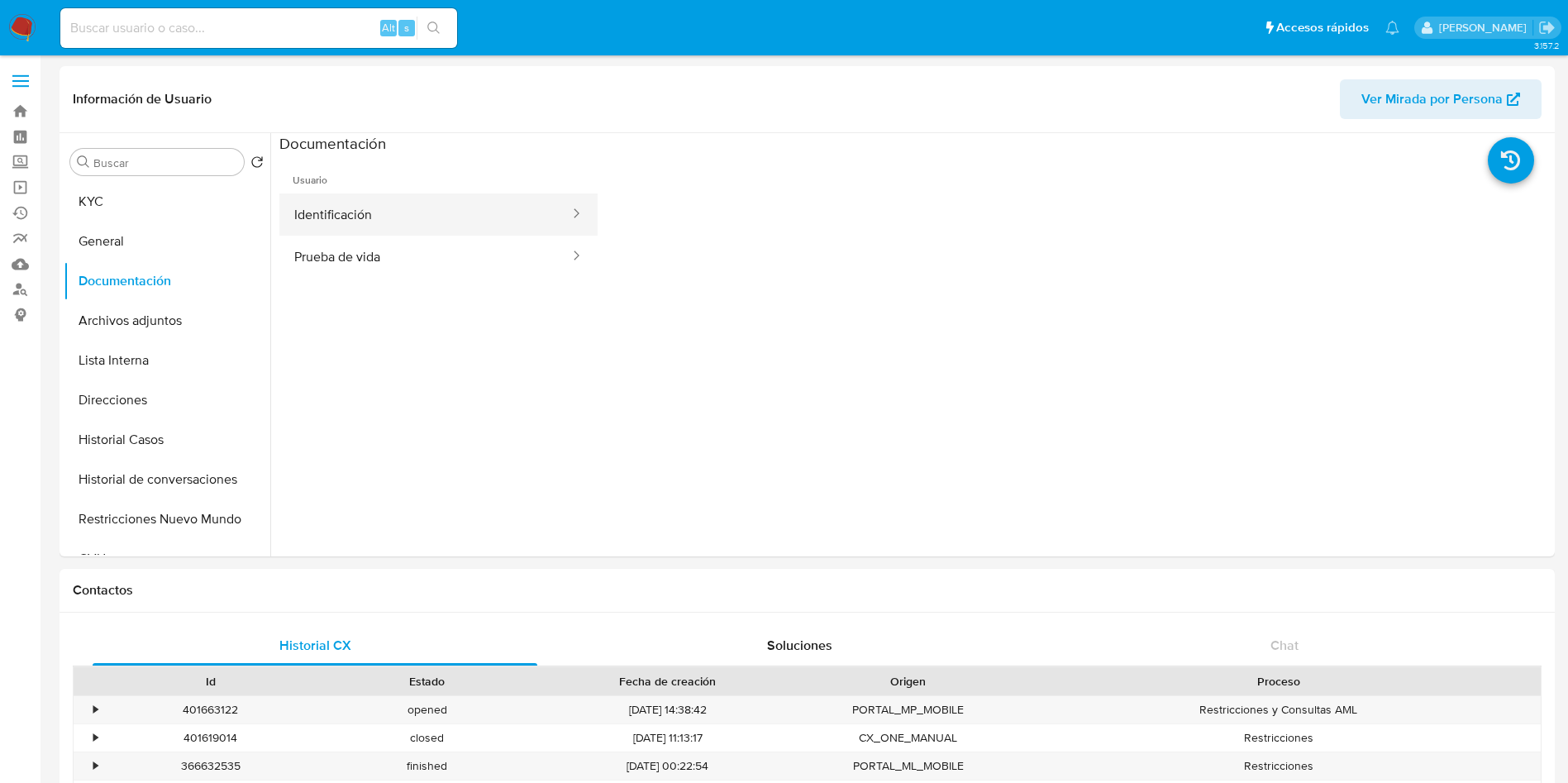
click at [450, 210] on button "Identificación" at bounding box center [425, 214] width 292 height 42
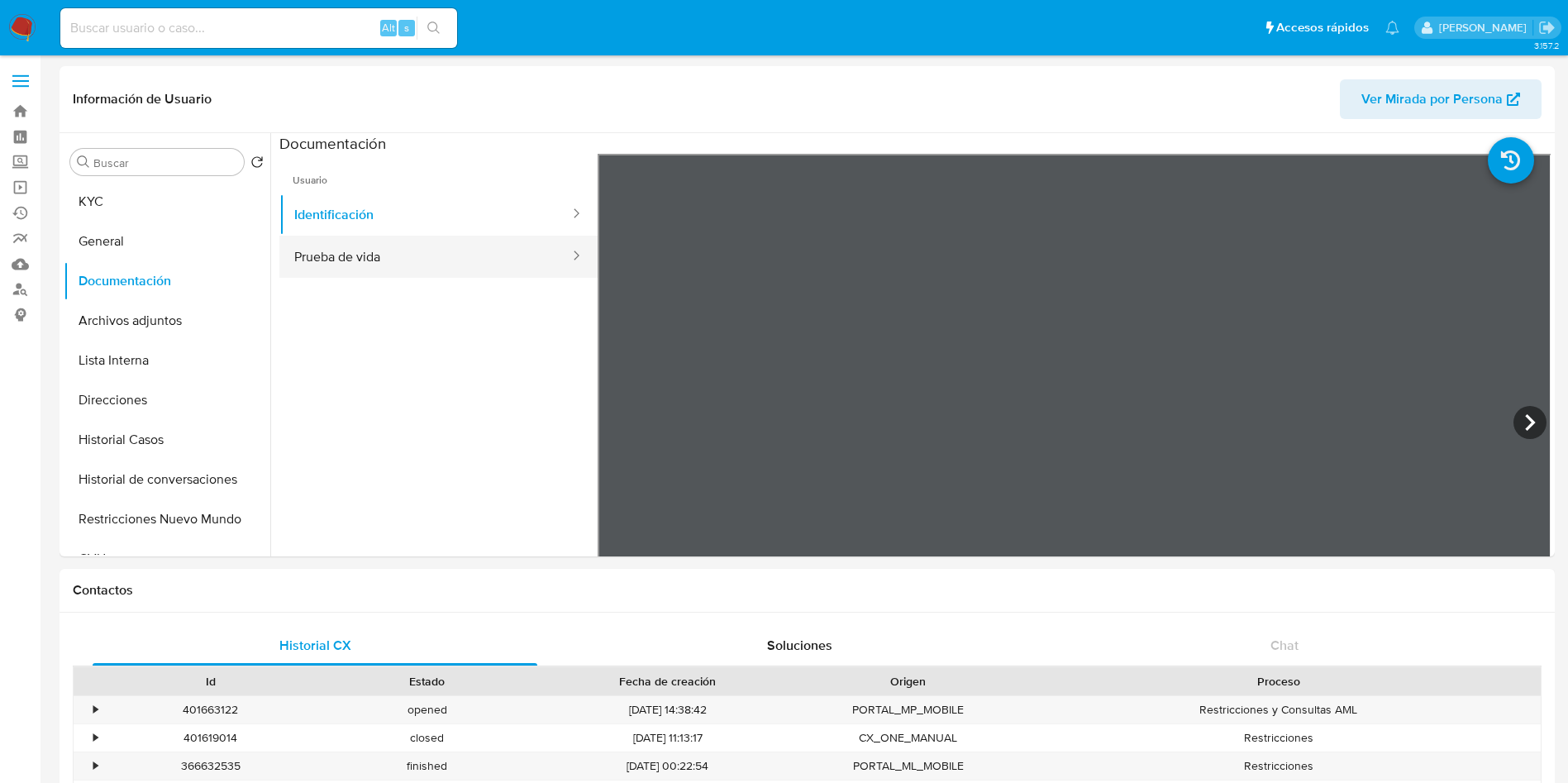
click at [392, 256] on button "Prueba de vida" at bounding box center [425, 257] width 292 height 42
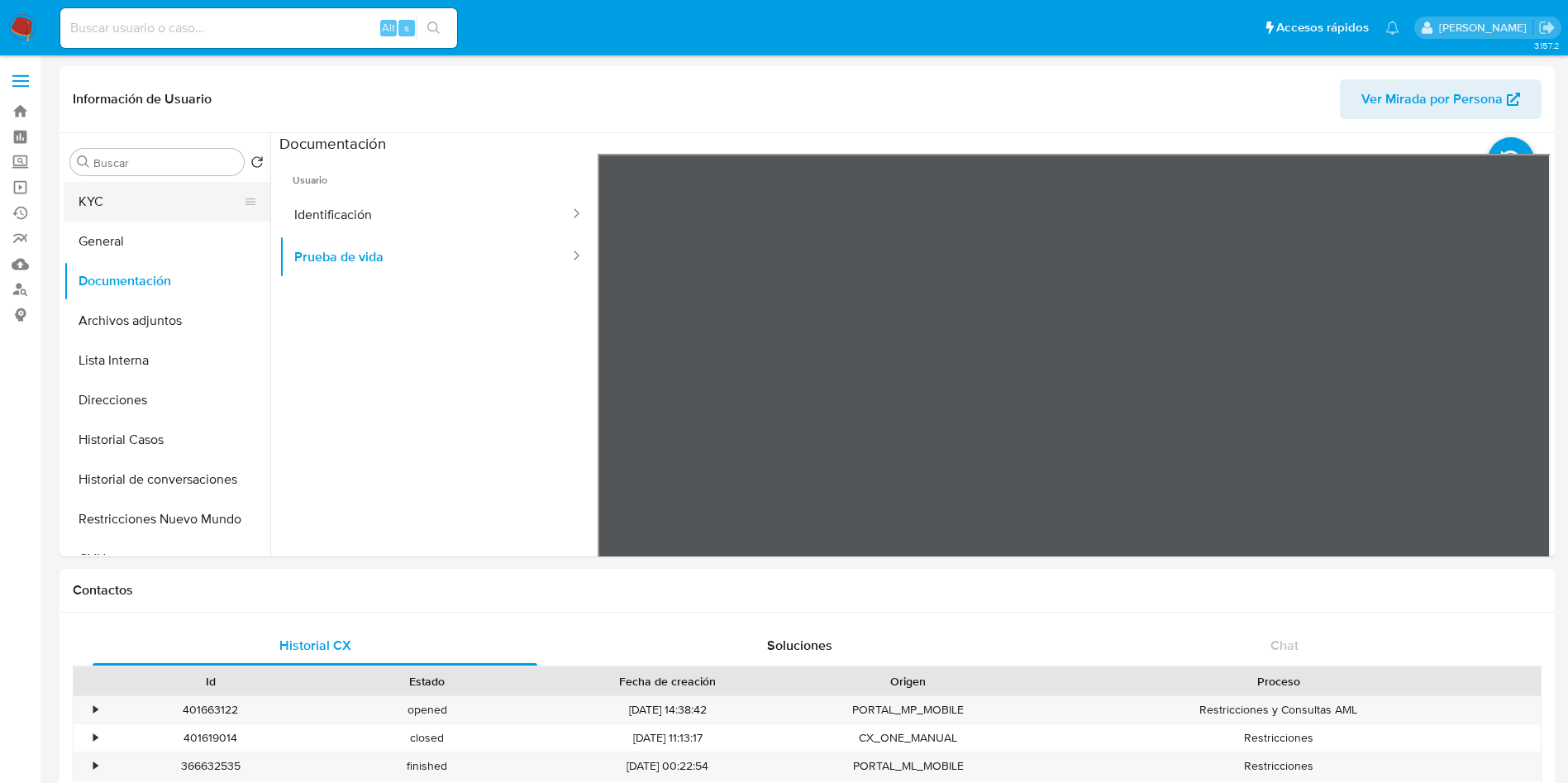
click at [152, 199] on button "KYC" at bounding box center [159, 202] width 193 height 40
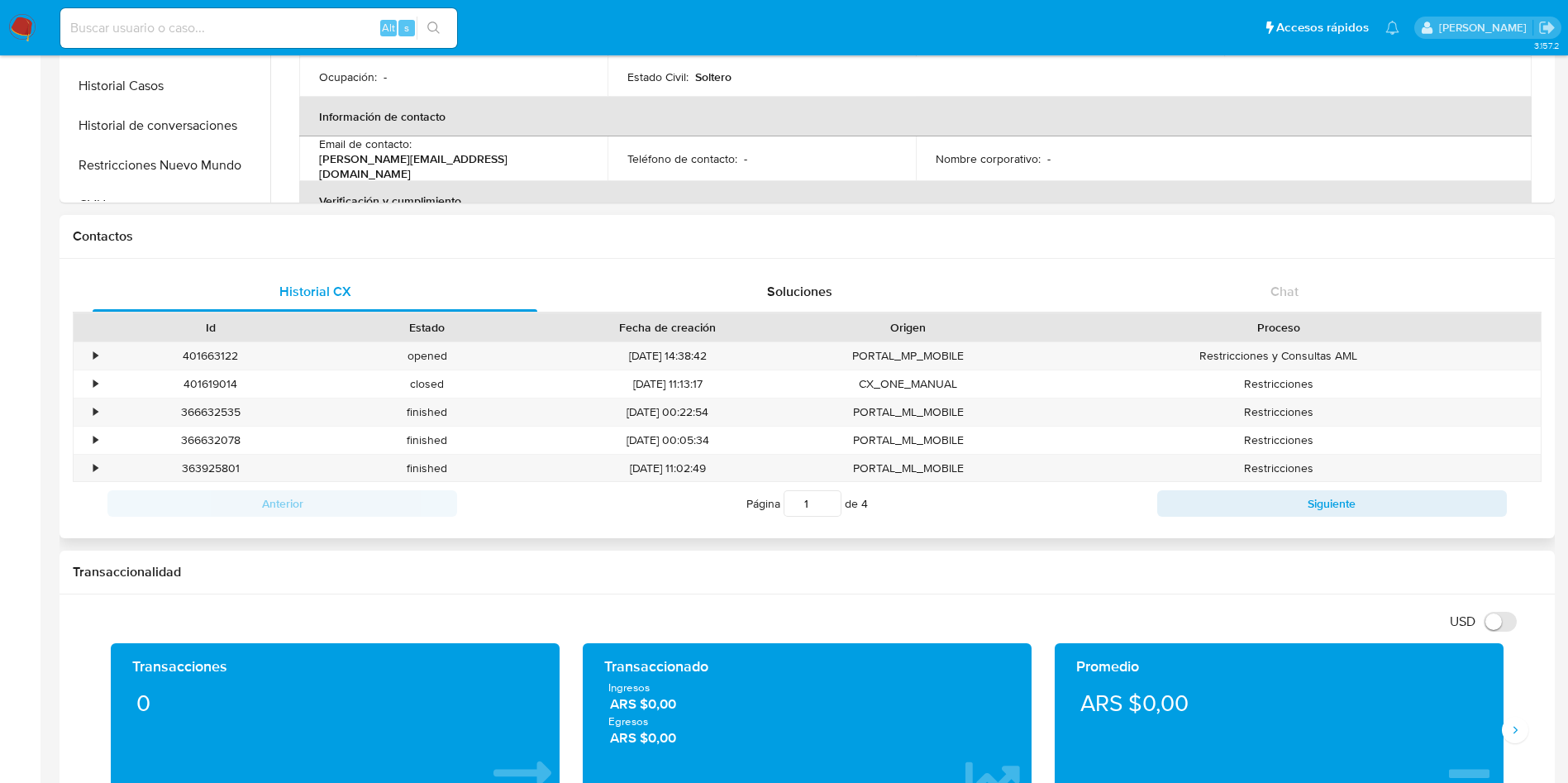
scroll to position [372, 0]
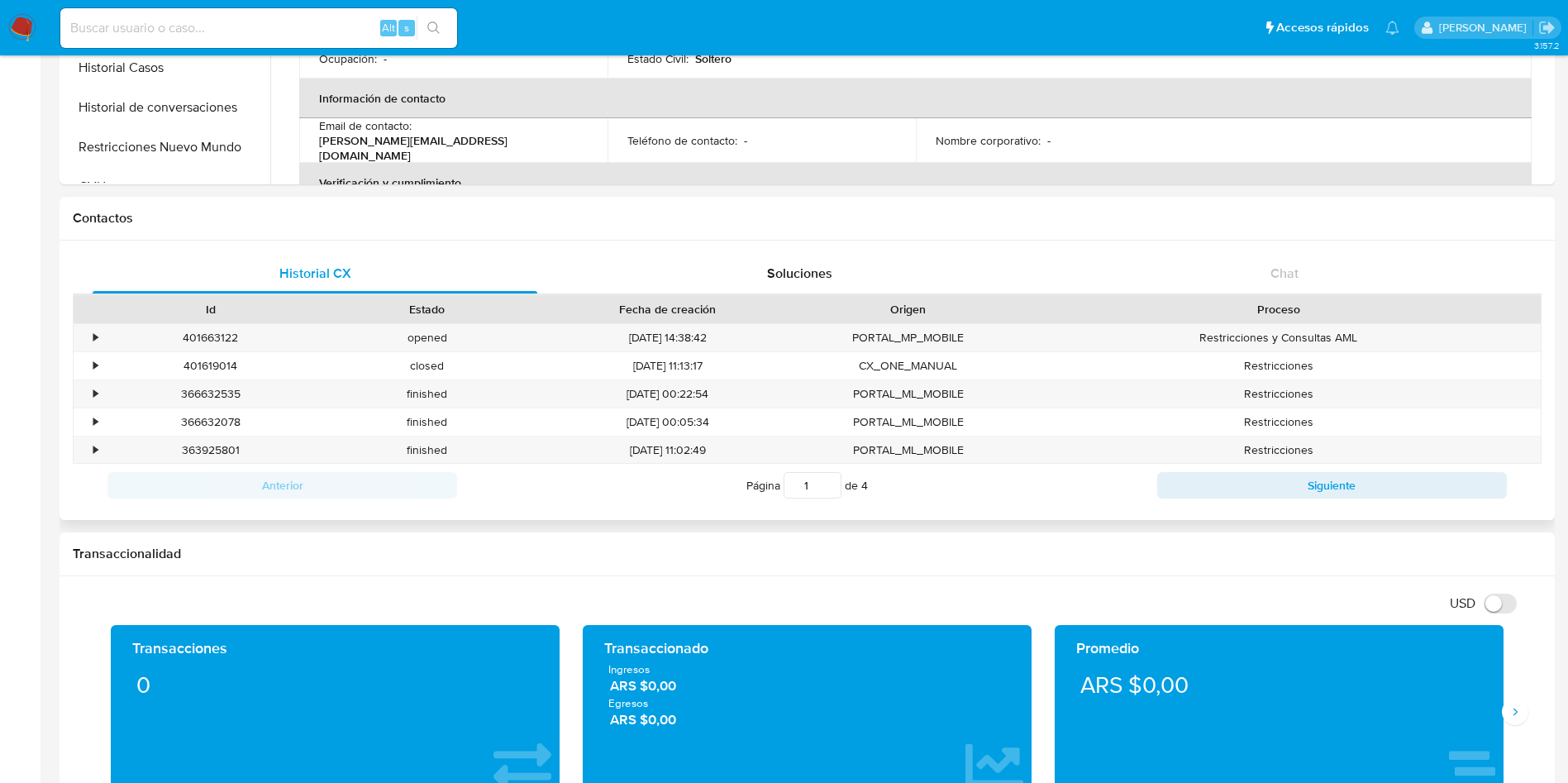
click at [1379, 304] on div "Proceso" at bounding box center [1278, 309] width 501 height 17
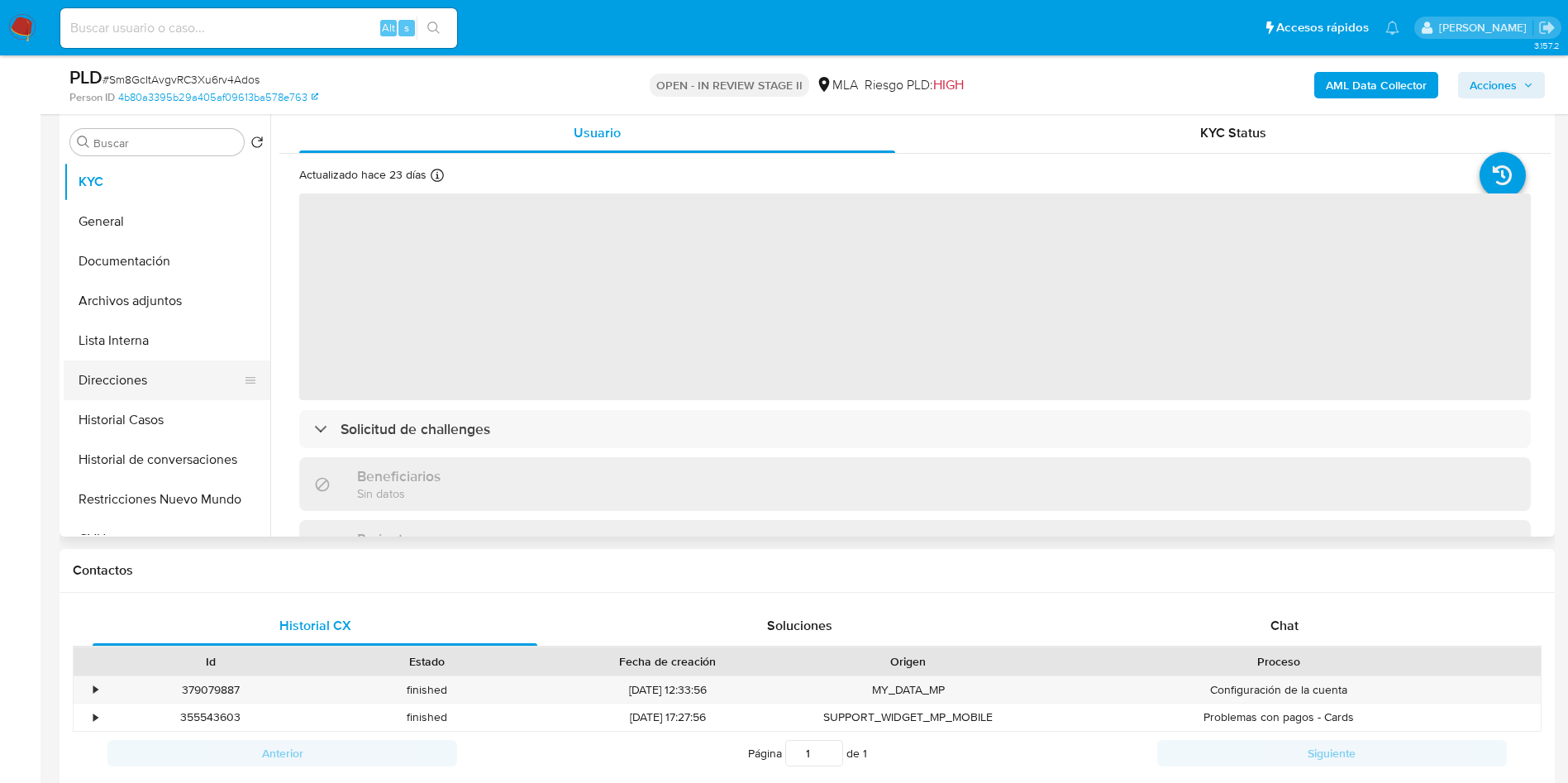
scroll to position [372, 0]
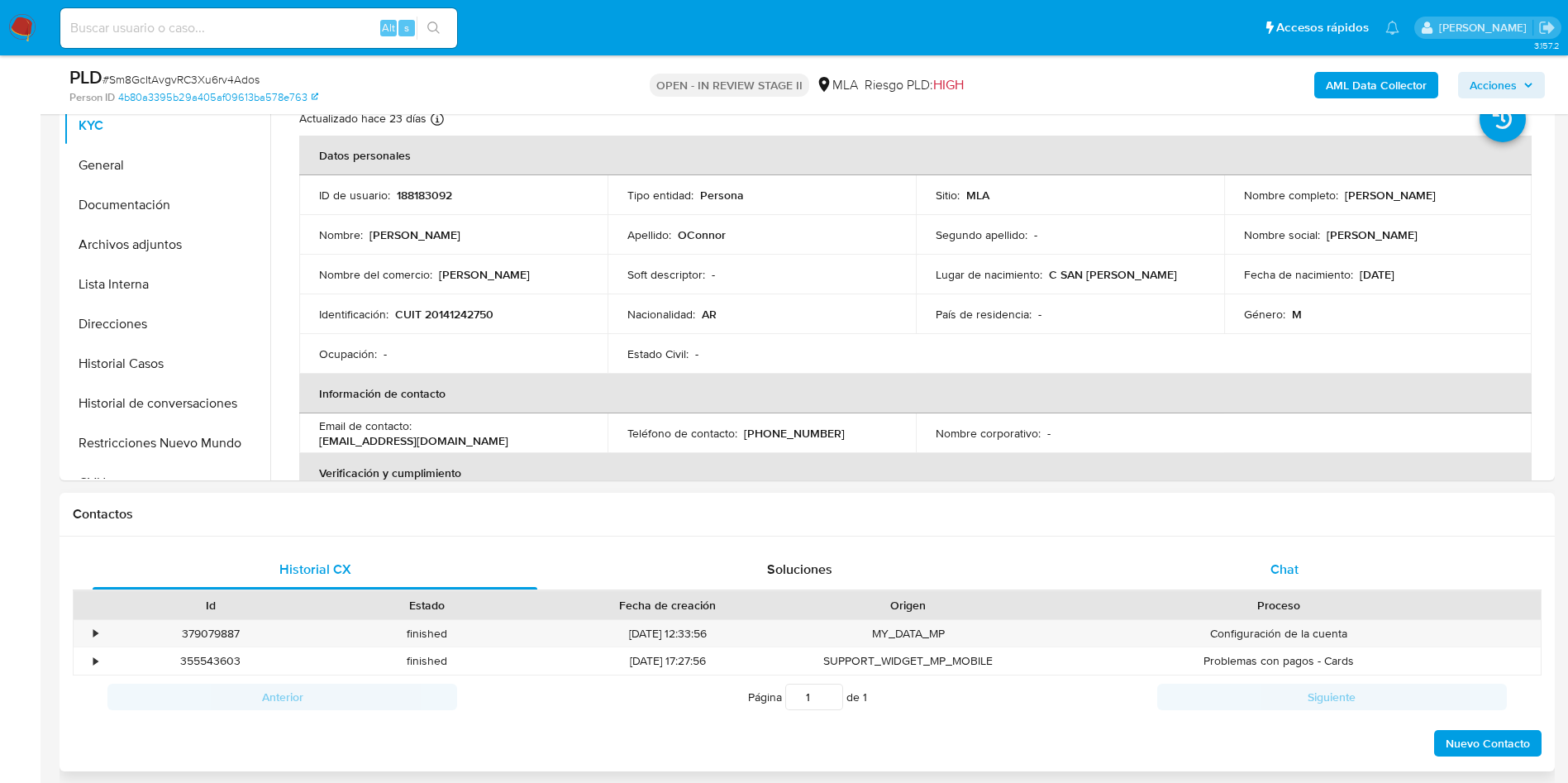
click at [1297, 571] on span "Chat" at bounding box center [1285, 569] width 28 height 19
select select "10"
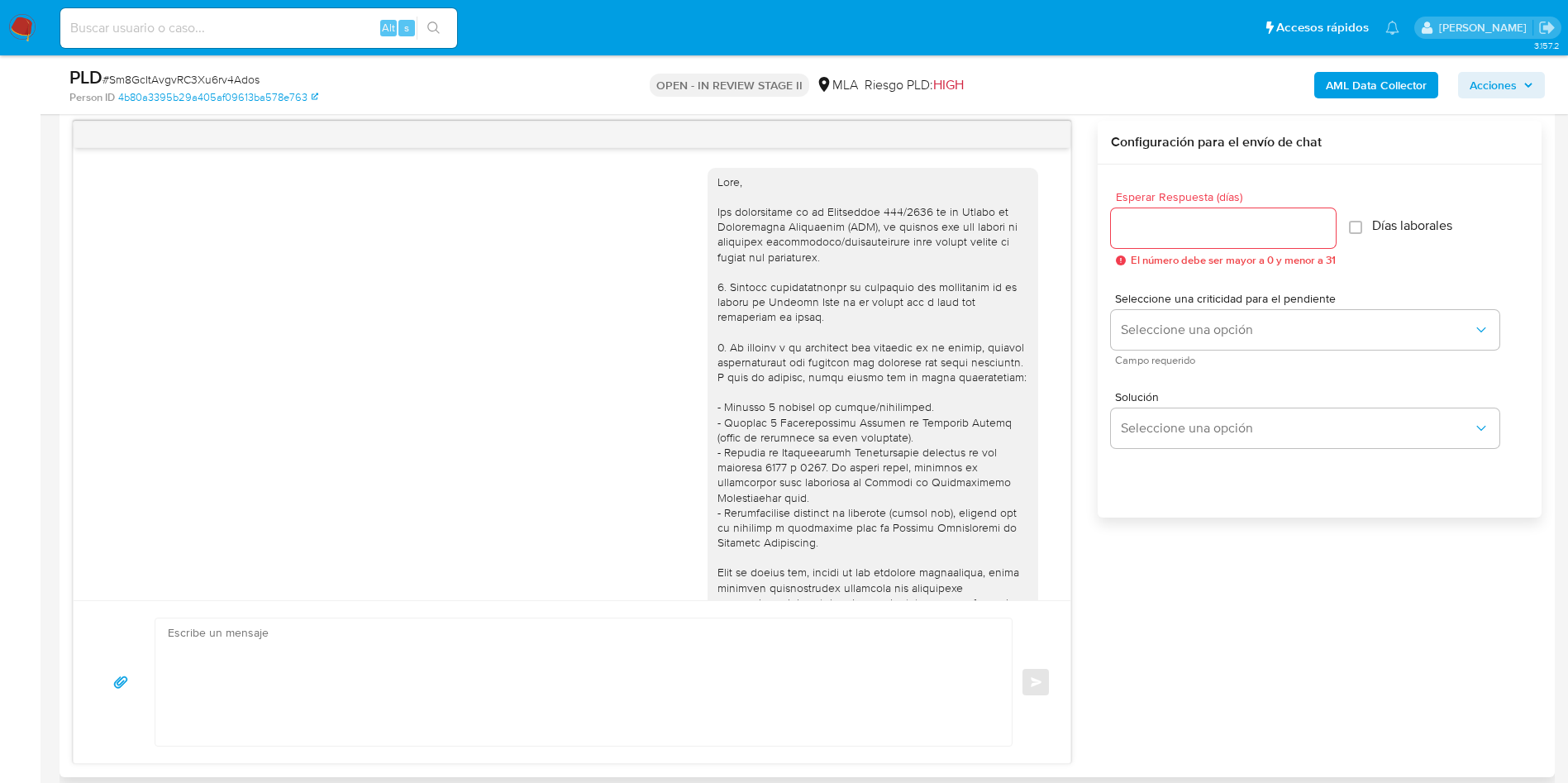
scroll to position [868, 0]
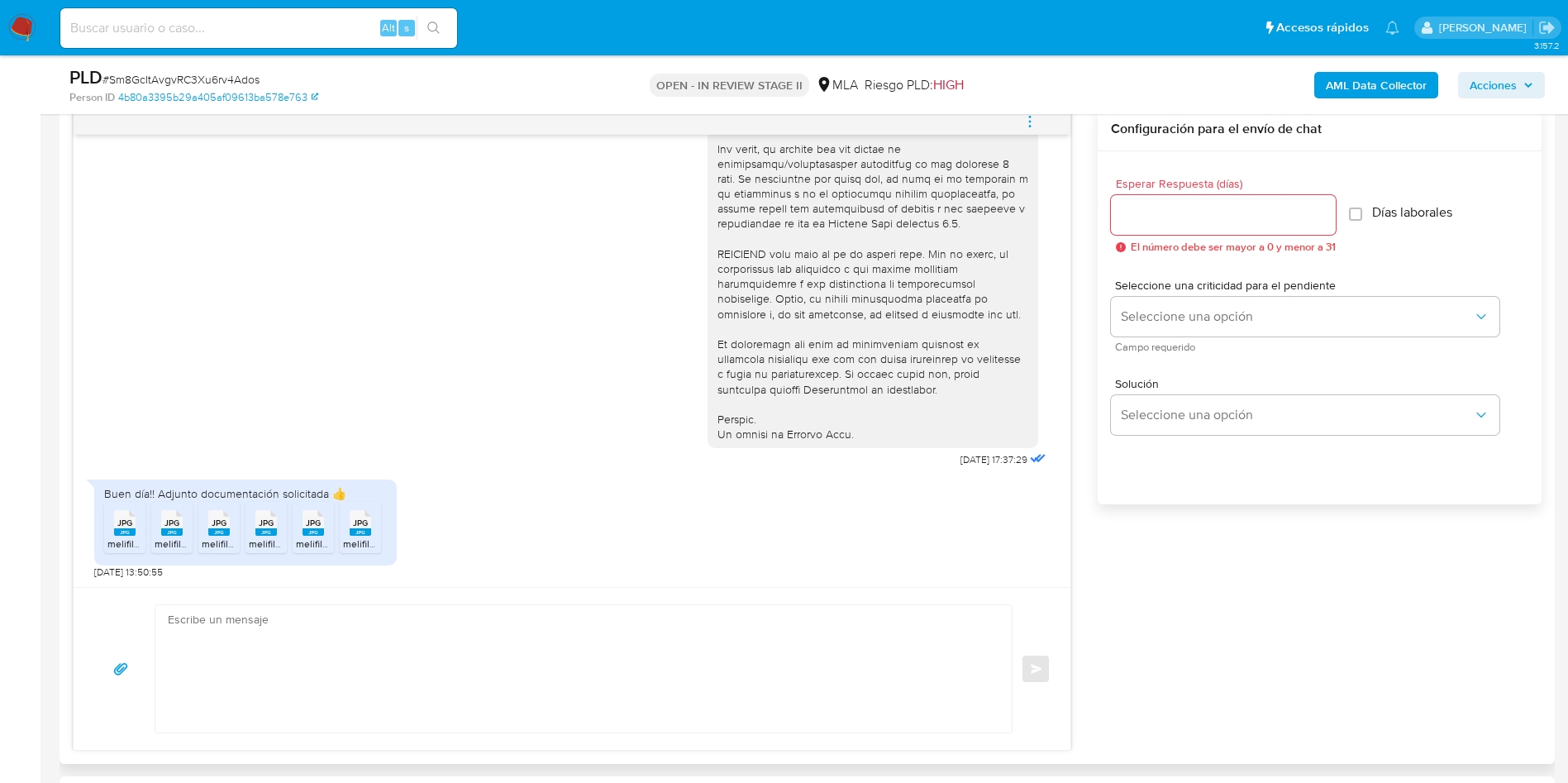
click at [387, 671] on textarea at bounding box center [579, 668] width 824 height 127
paste textarea "Hola Gustavo O Connor, Muchas gracias por tu respuesta. Adicionalmente, te soli…"
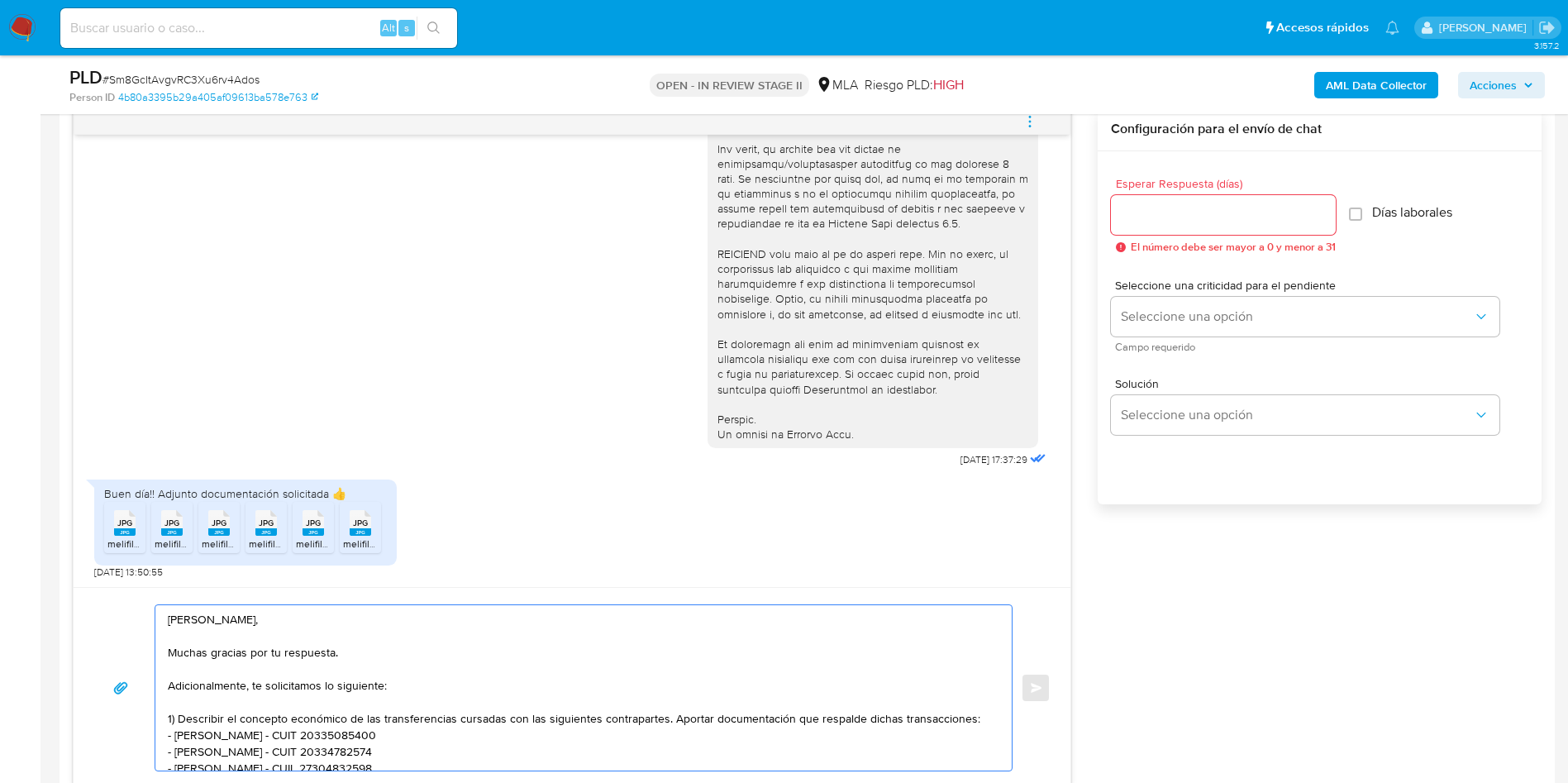
scroll to position [155, 0]
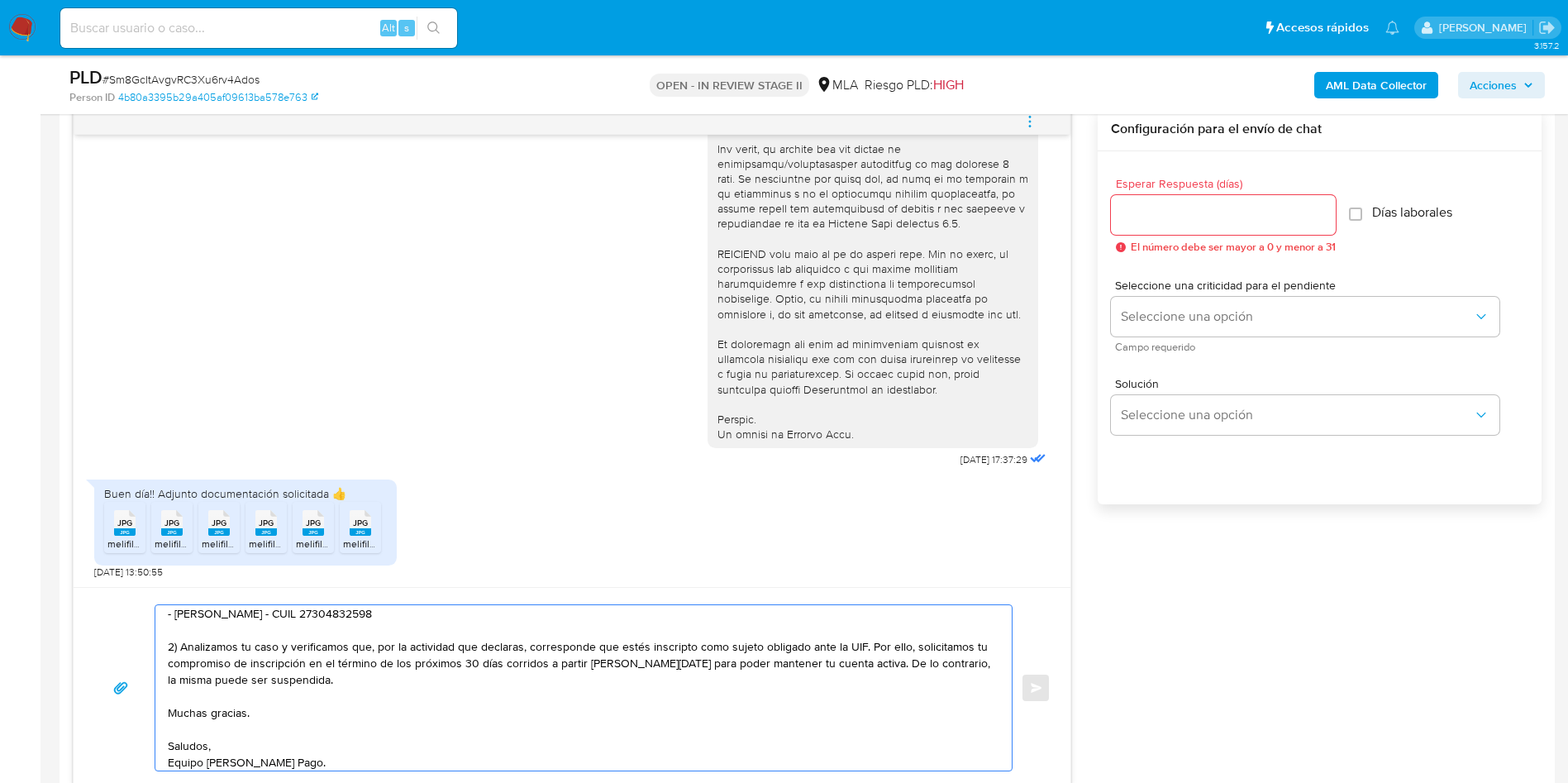
type textarea "Hola Gustavo O Connor, Muchas gracias por tu respuesta. Adicionalmente, te soli…"
click at [1176, 217] on input "Esperar Respuesta (días)" at bounding box center [1223, 214] width 225 height 22
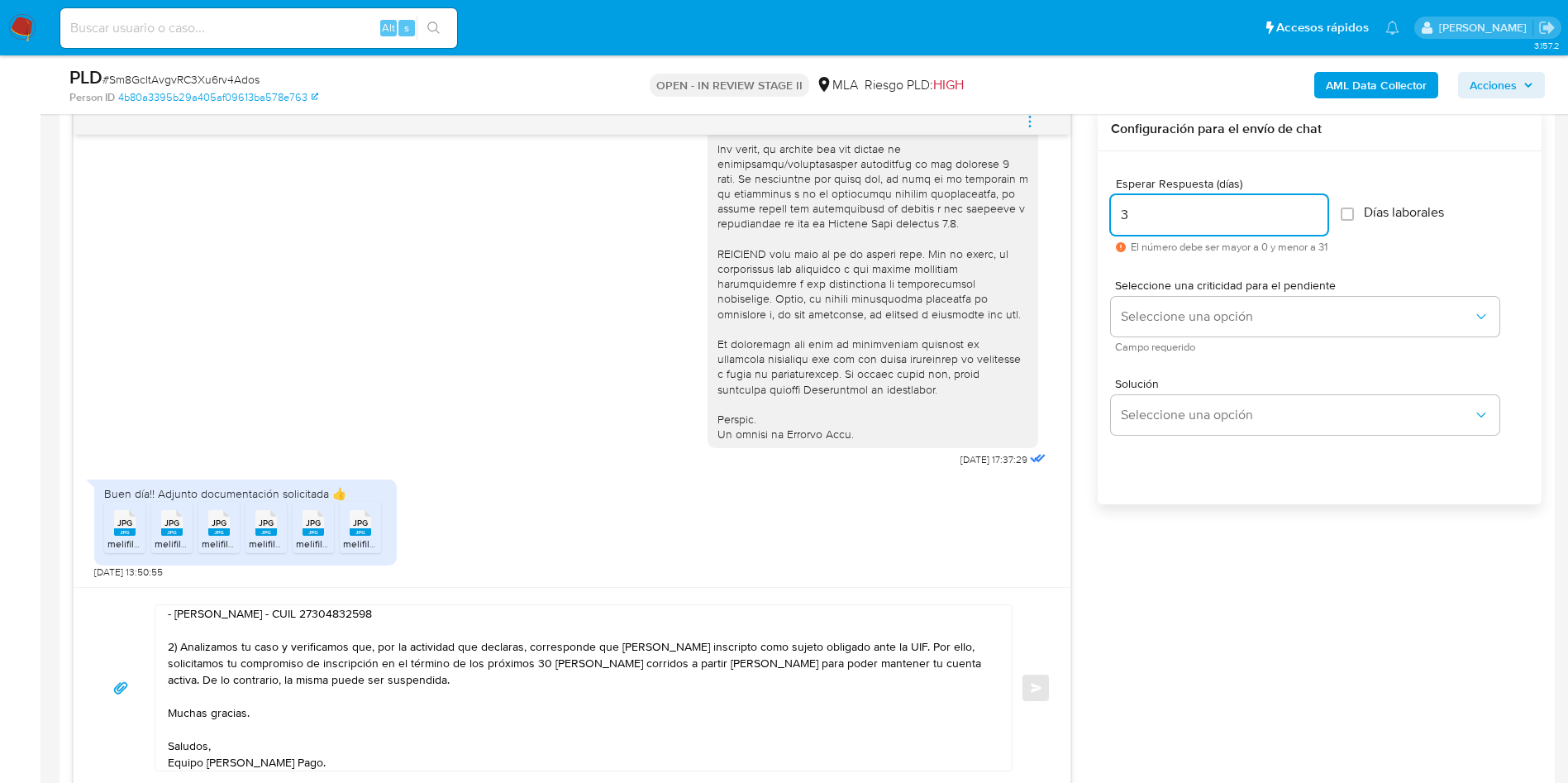
type input "3"
click label "Días laborales"
click input "Días laborales"
checkbox input "true"
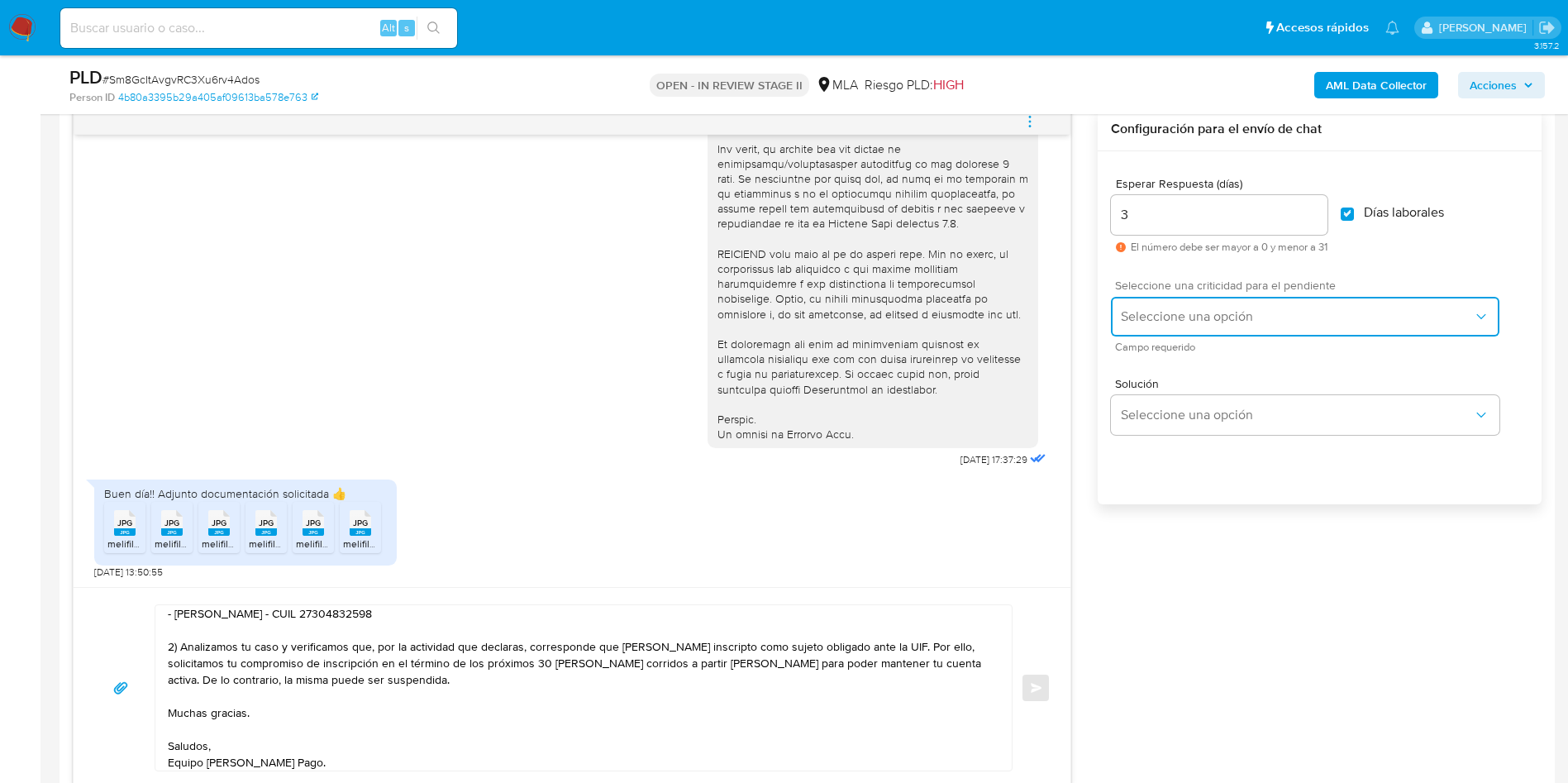
click button "Seleccione una opción"
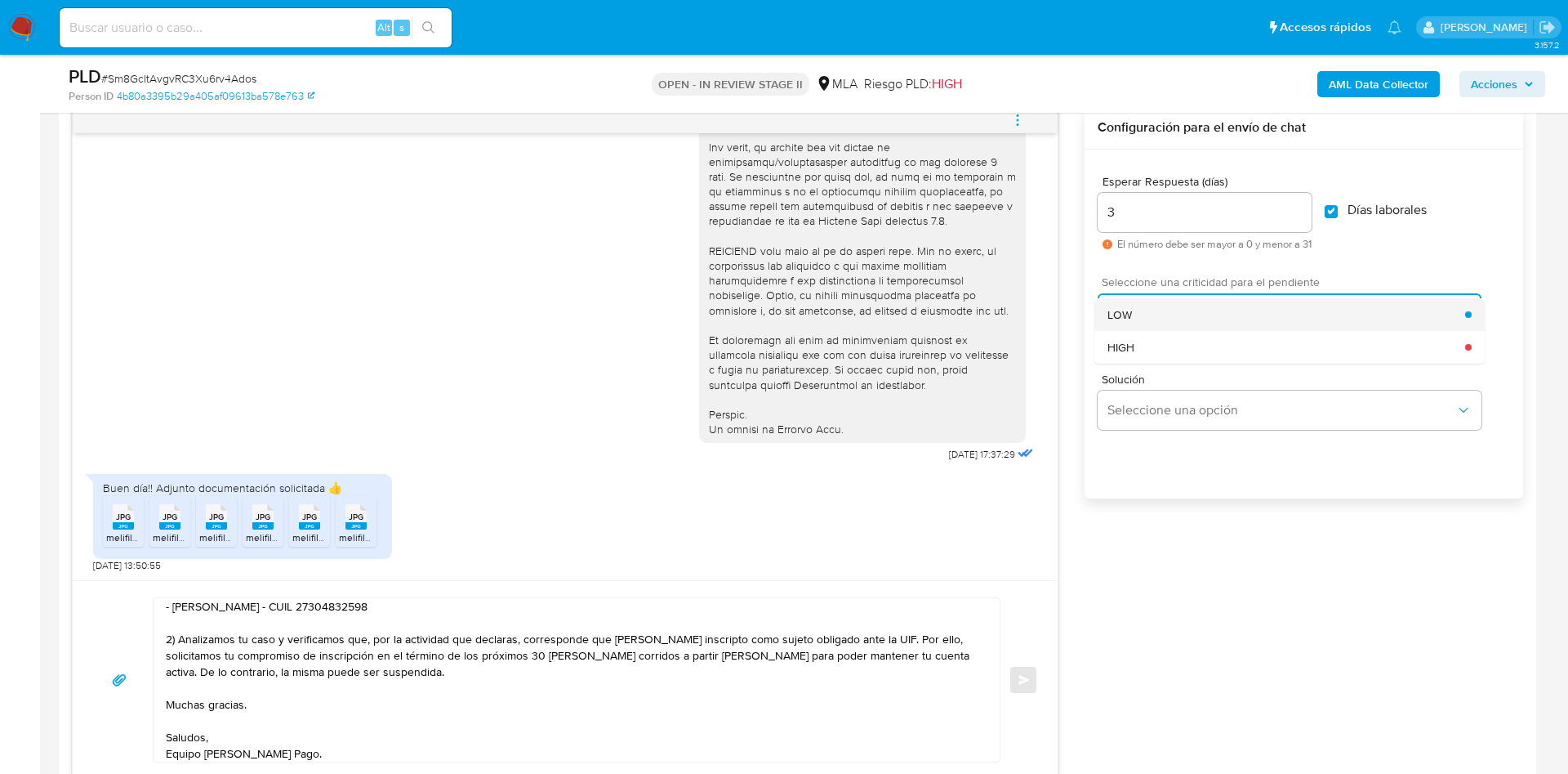
click div "LOW"
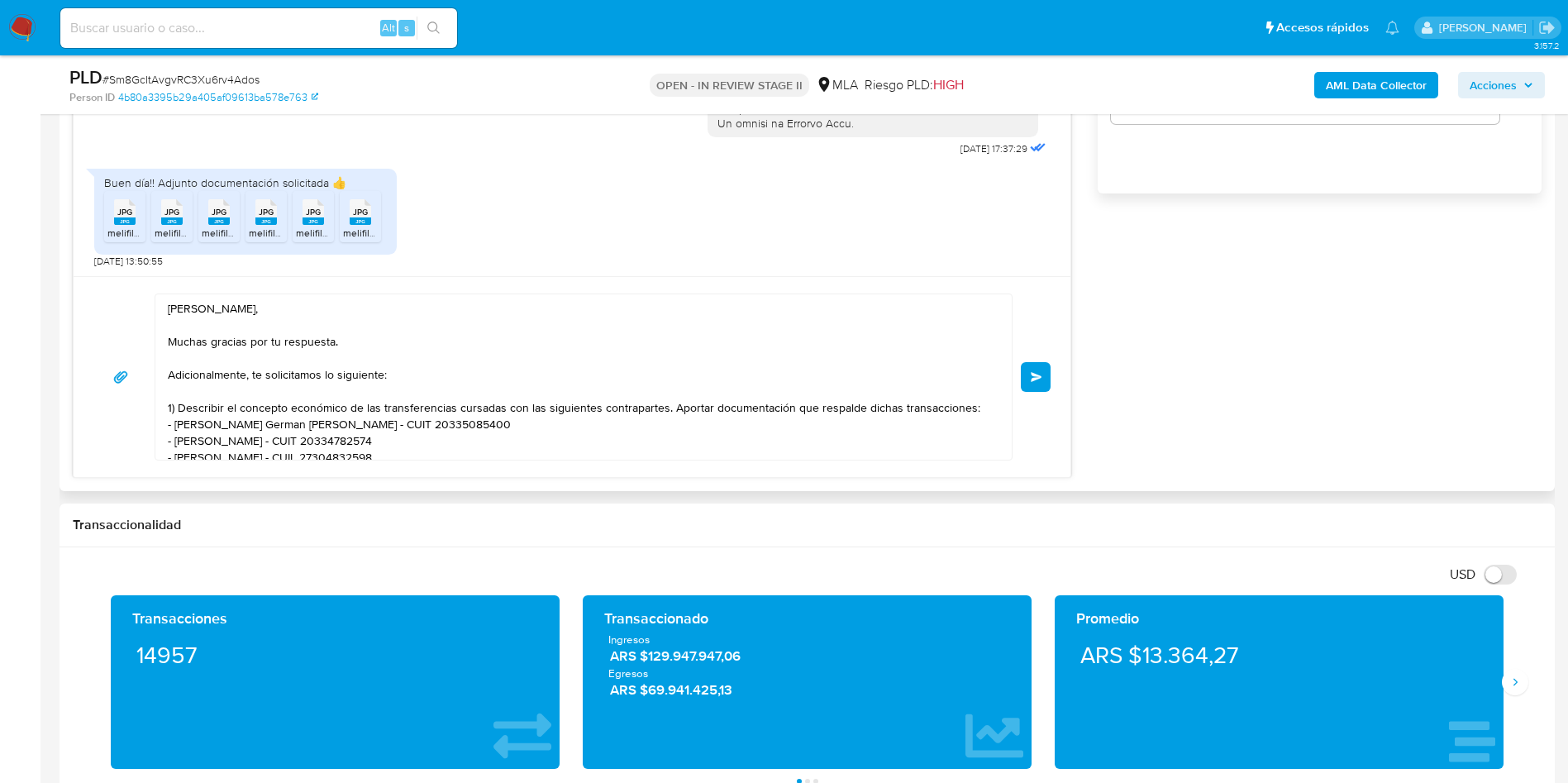
scroll to position [1240, 0]
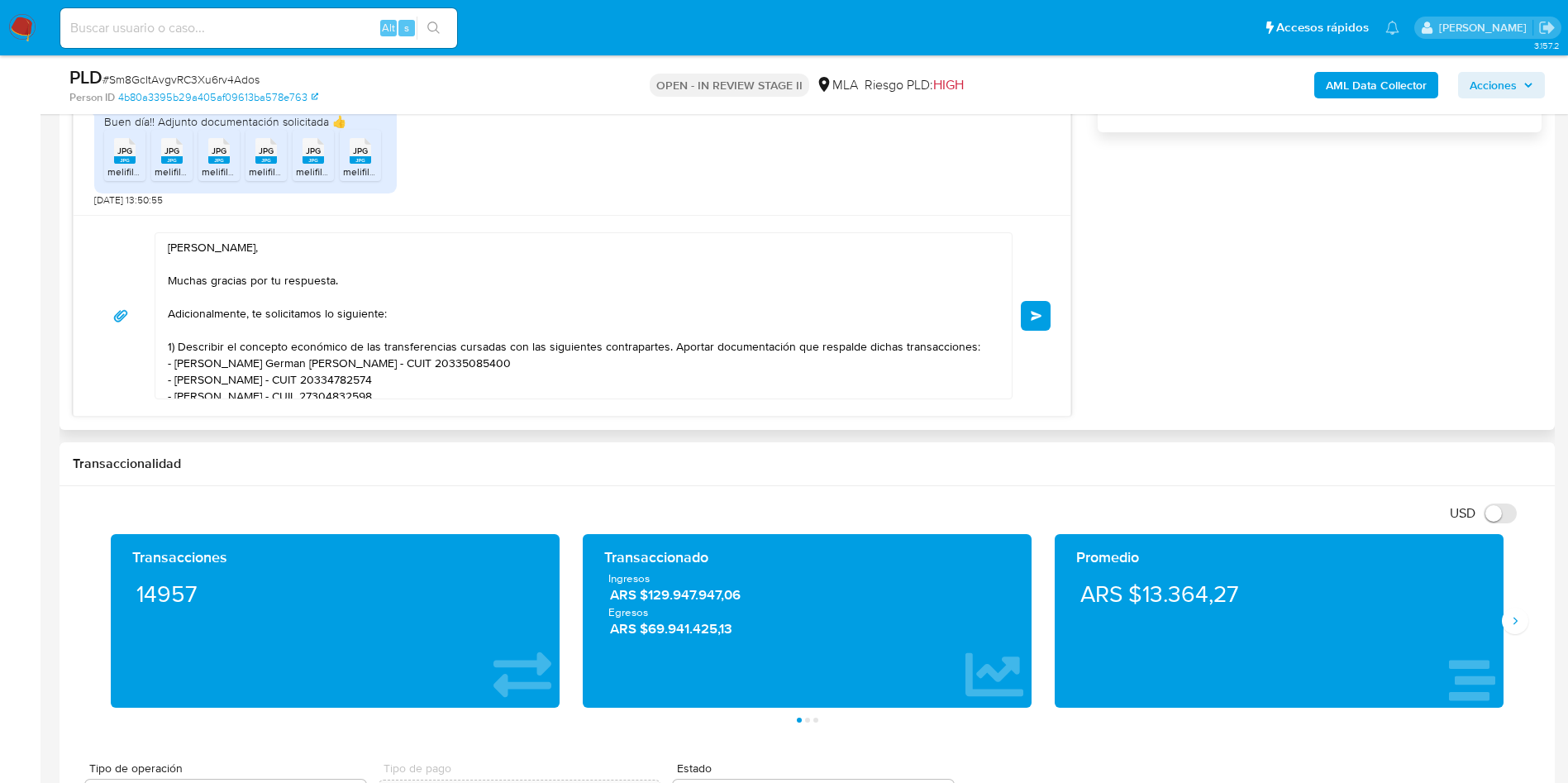
click textarea "Hola Gustavo O Connor, Muchas gracias por tu respuesta. Adicionalmente, te soli…"
click lt-span "Martín"
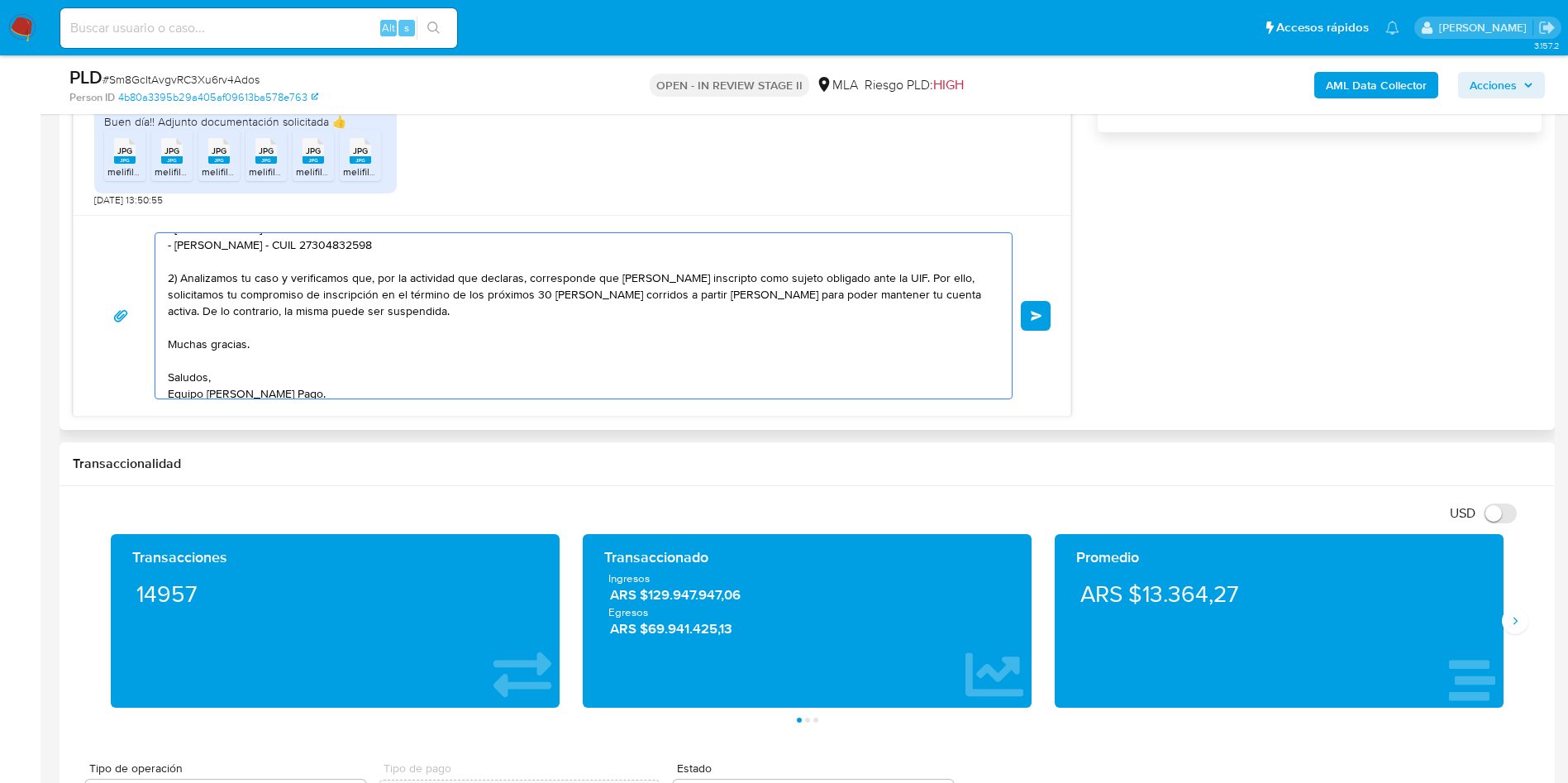
scroll to position [160, 0]
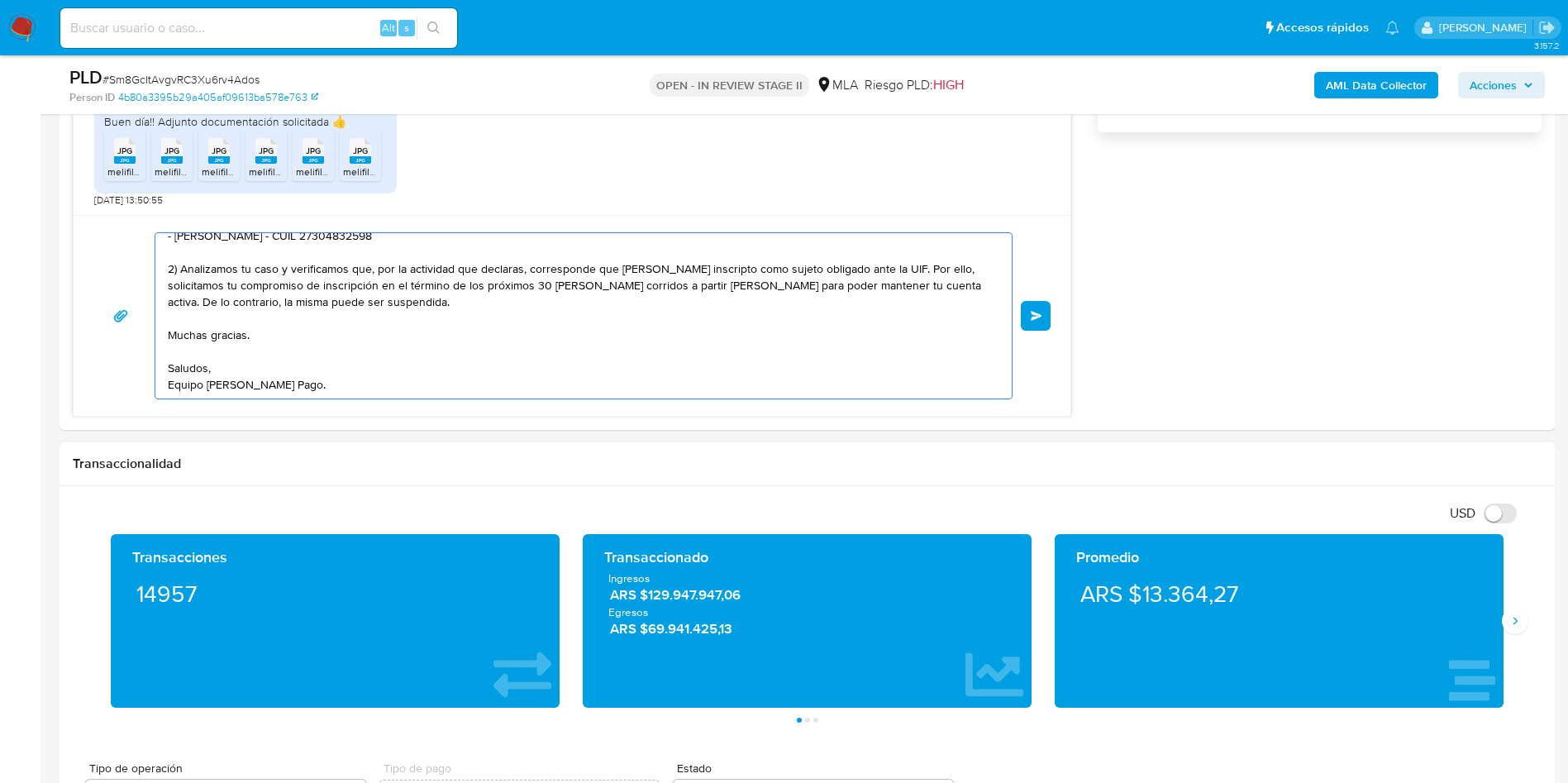
type textarea "Hola Gustavo O Connor, Muchas gracias por tu respuesta. Adicionalmente, te soli…"
click div "Transaccionalidad"
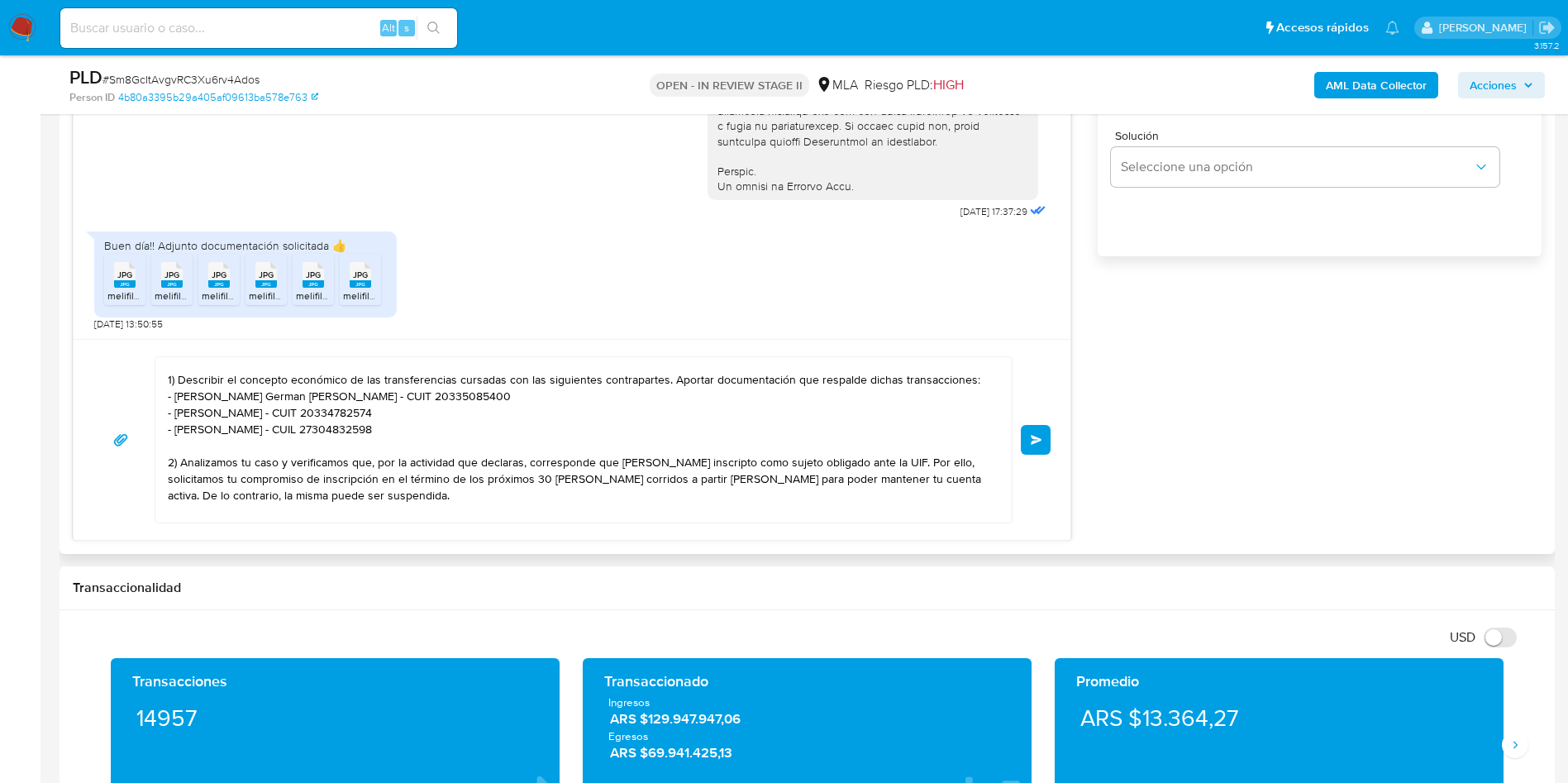
scroll to position [0, 0]
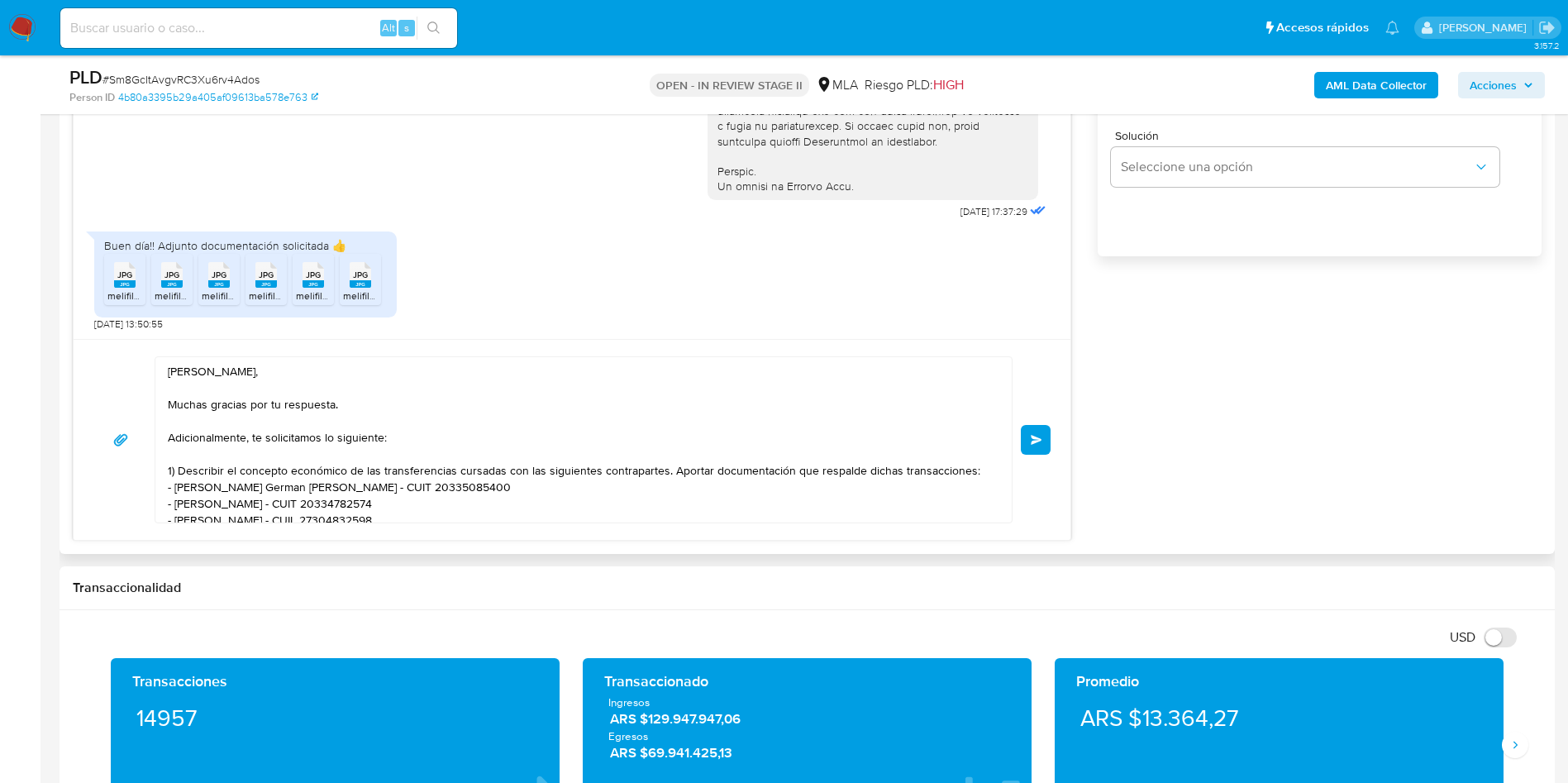
click textarea "Hola Gustavo O Connor, Muchas gracias por tu respuesta. Adicionalmente, te soli…"
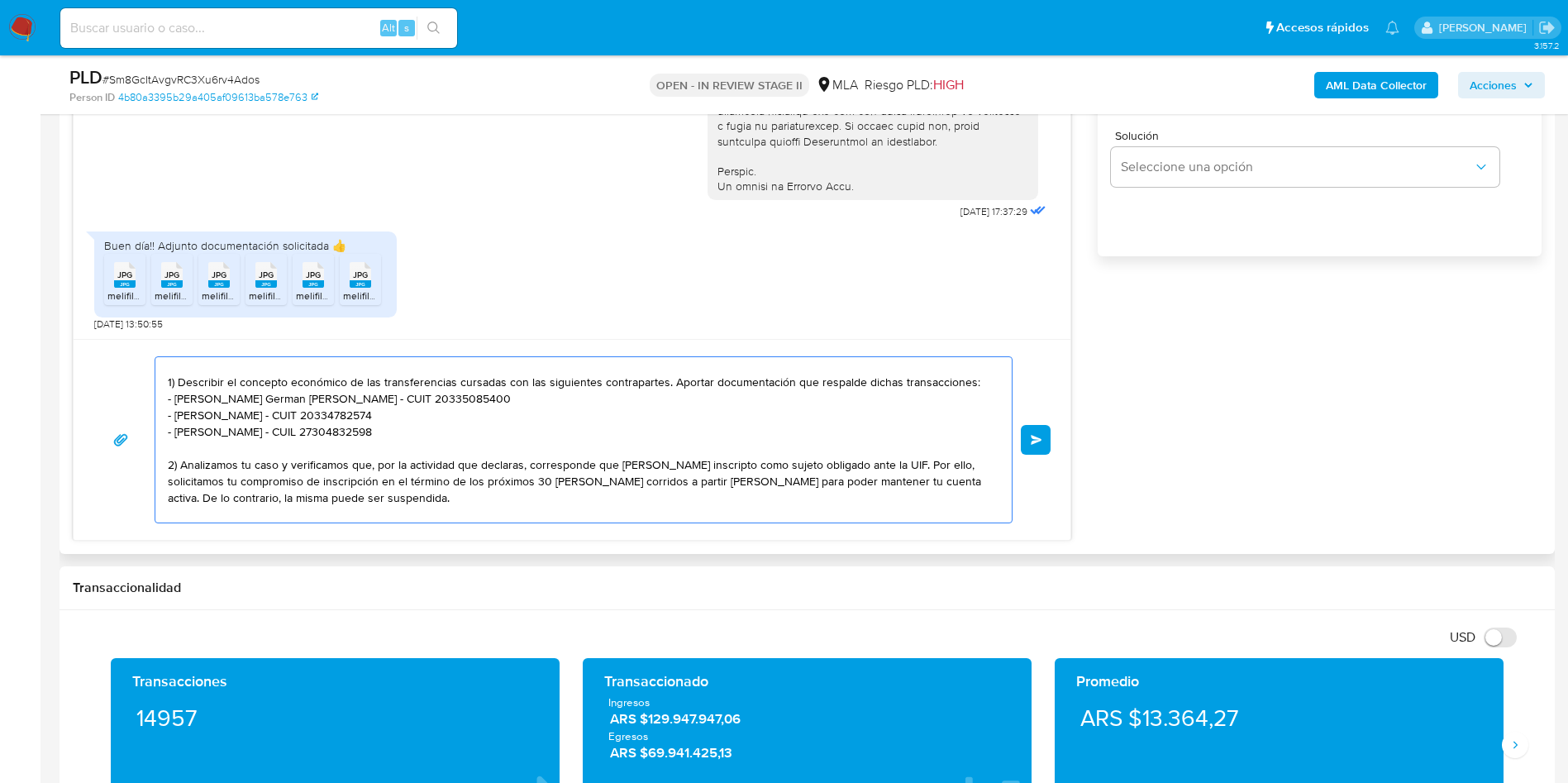
scroll to position [160, 0]
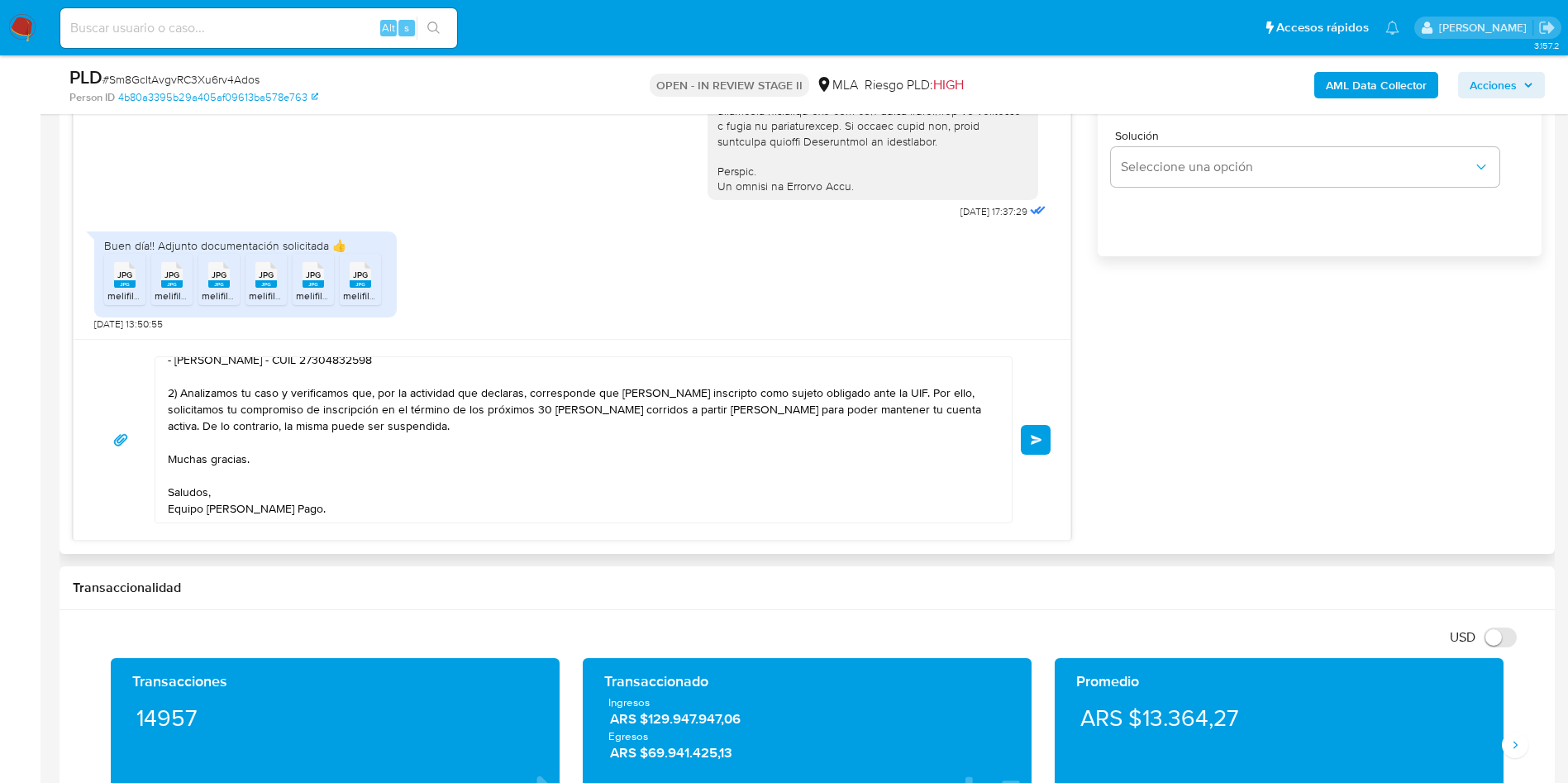
click span "Enviar"
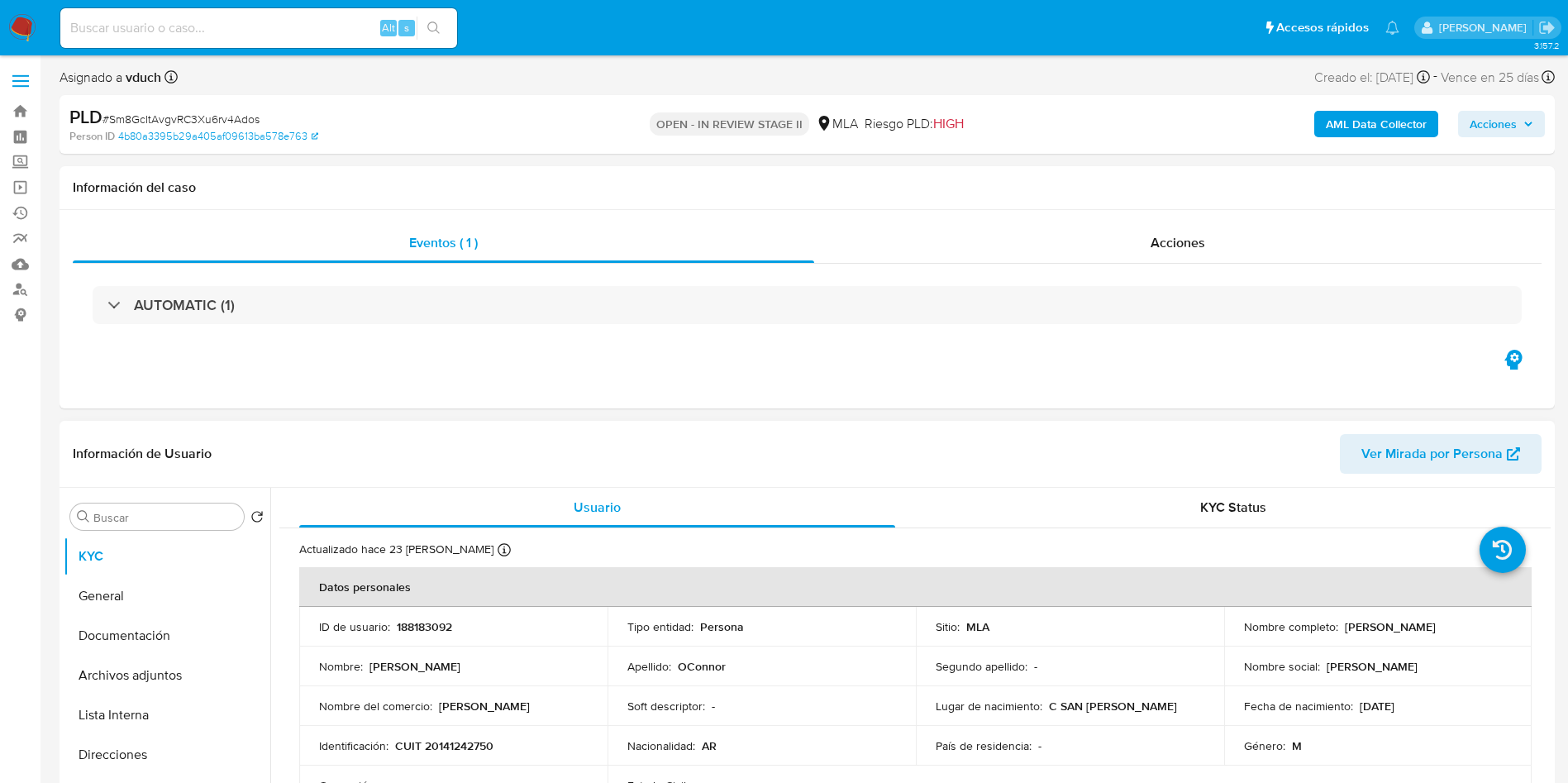
scroll to position [0, 0]
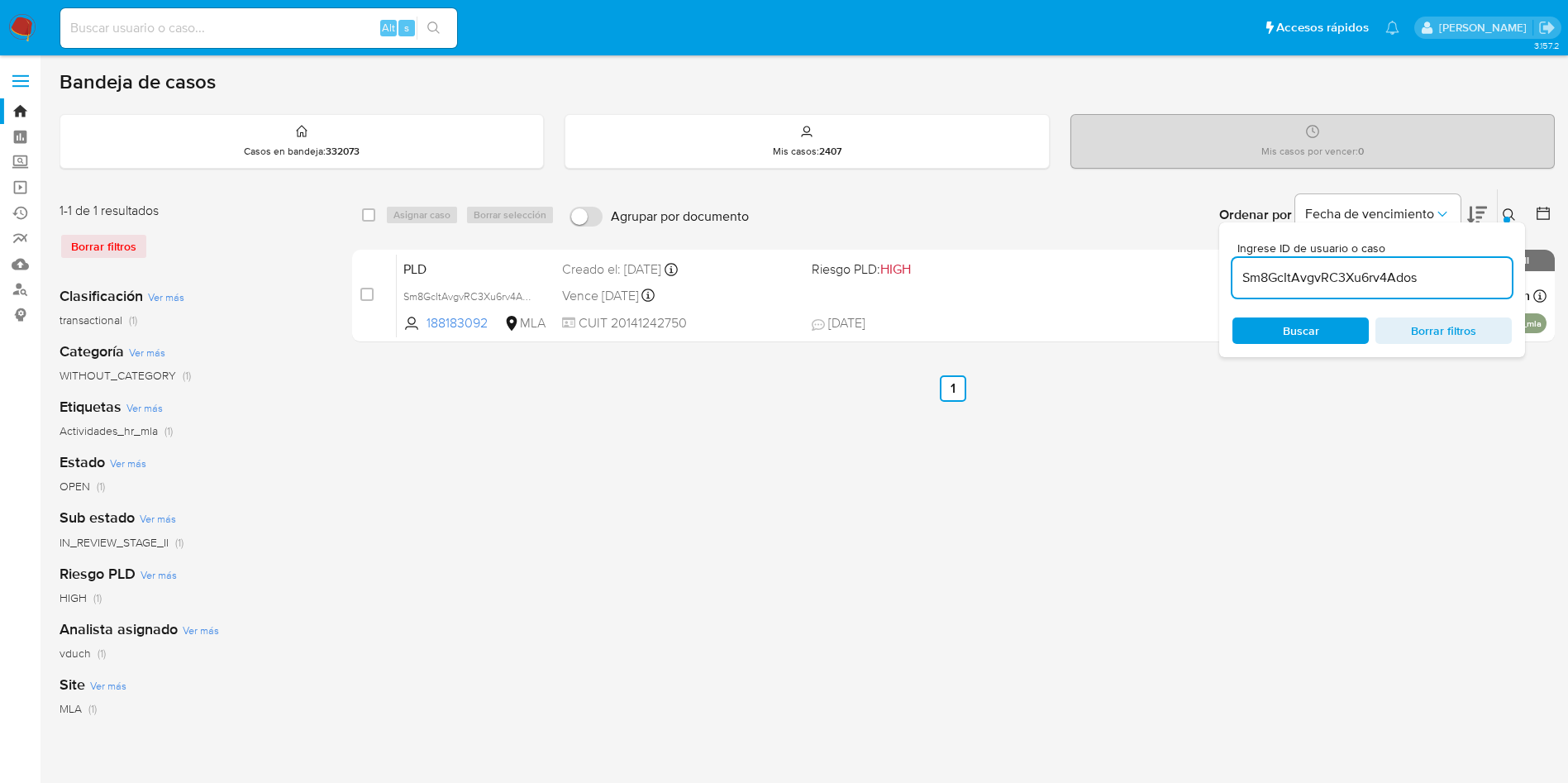
click at [284, 16] on div "Alt s" at bounding box center [259, 28] width 397 height 40
click at [330, 36] on input at bounding box center [259, 27] width 397 height 22
paste input "gastondisilvestro@hotmail.es"
type input "gastondisilvestro@hotmail.es"
click at [424, 24] on button "search-icon" at bounding box center [434, 28] width 34 height 24
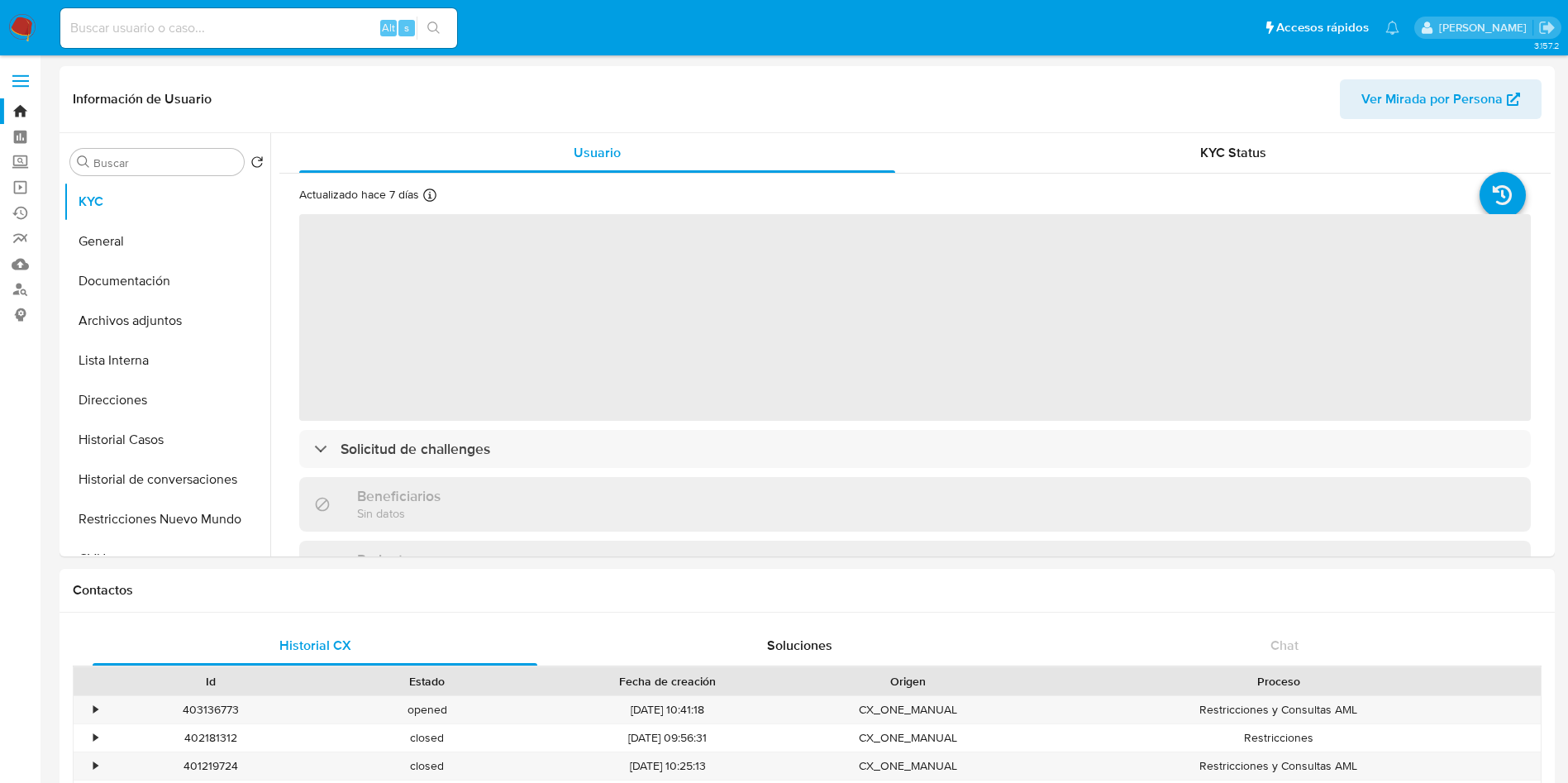
scroll to position [248, 0]
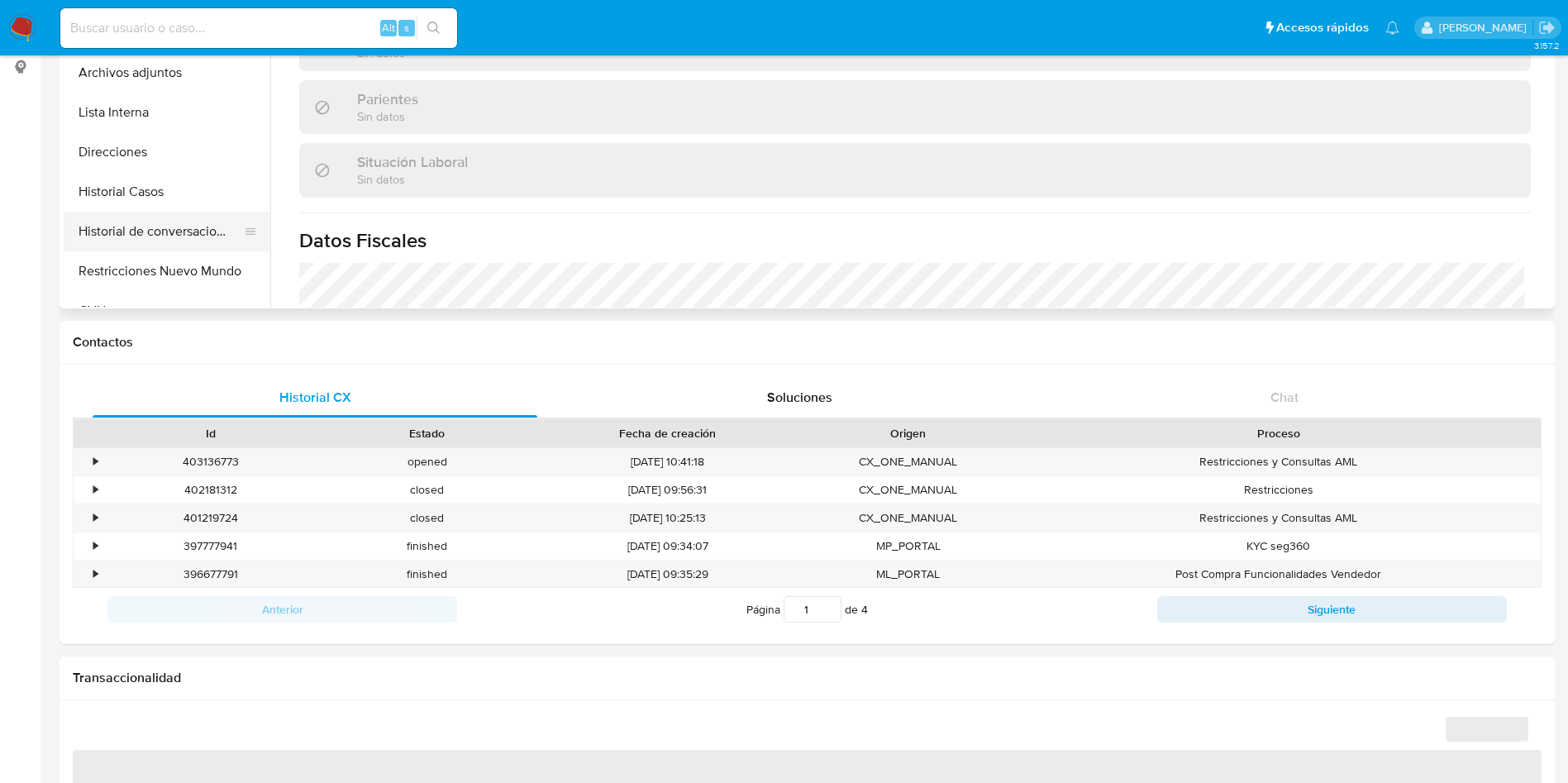
click at [170, 228] on button "Historial de conversaciones" at bounding box center [159, 231] width 193 height 40
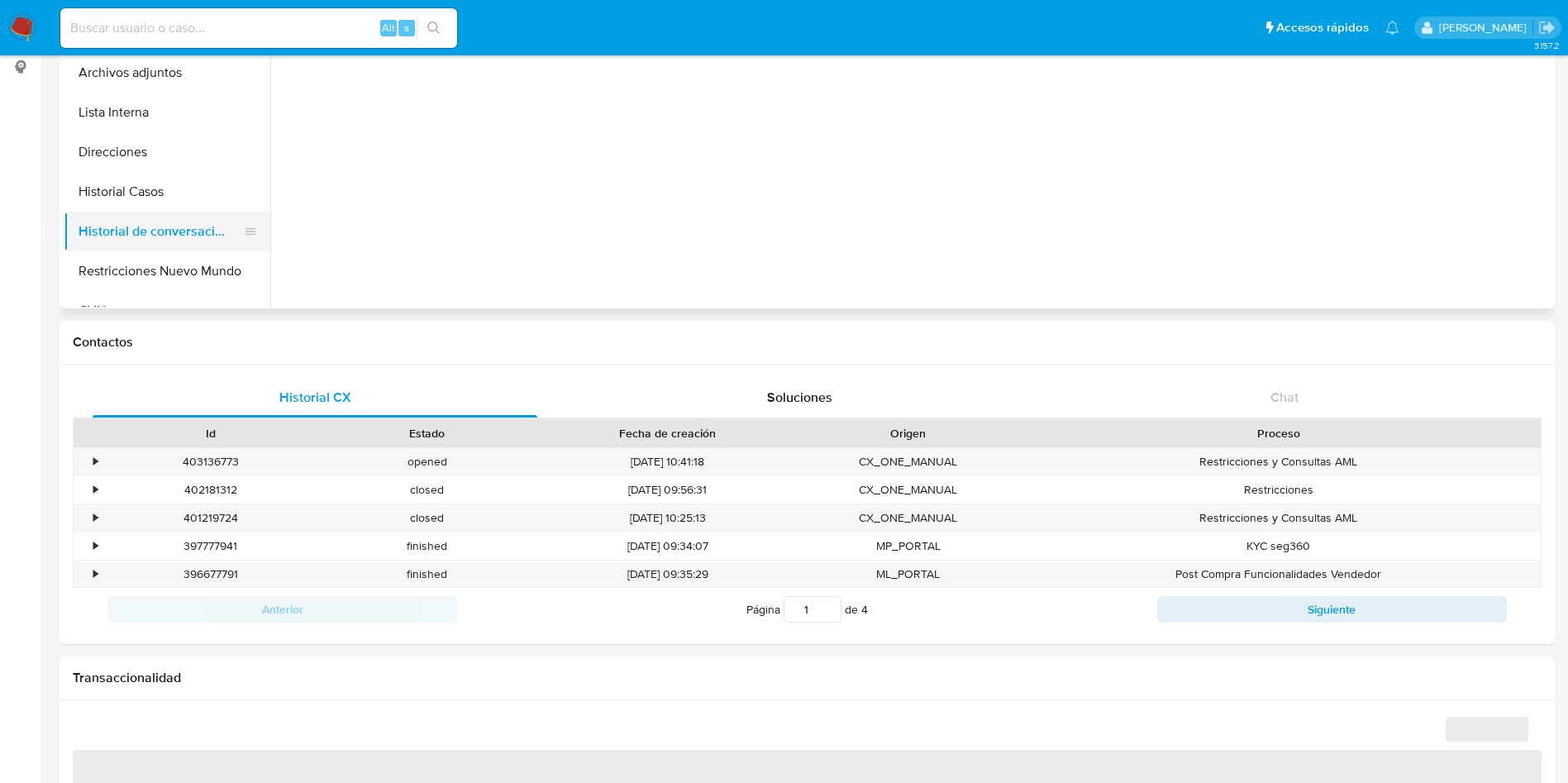
select select "10"
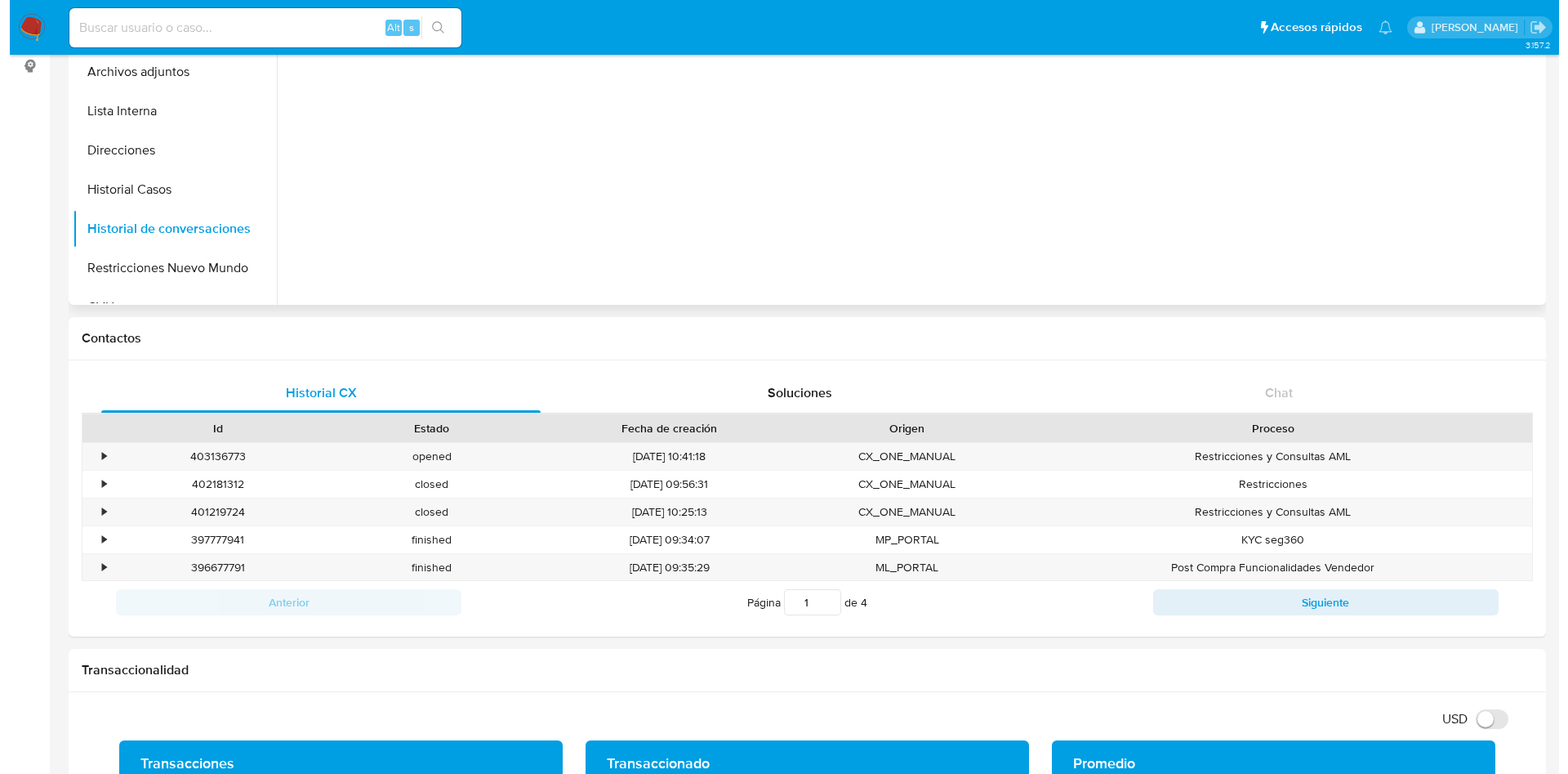
scroll to position [0, 0]
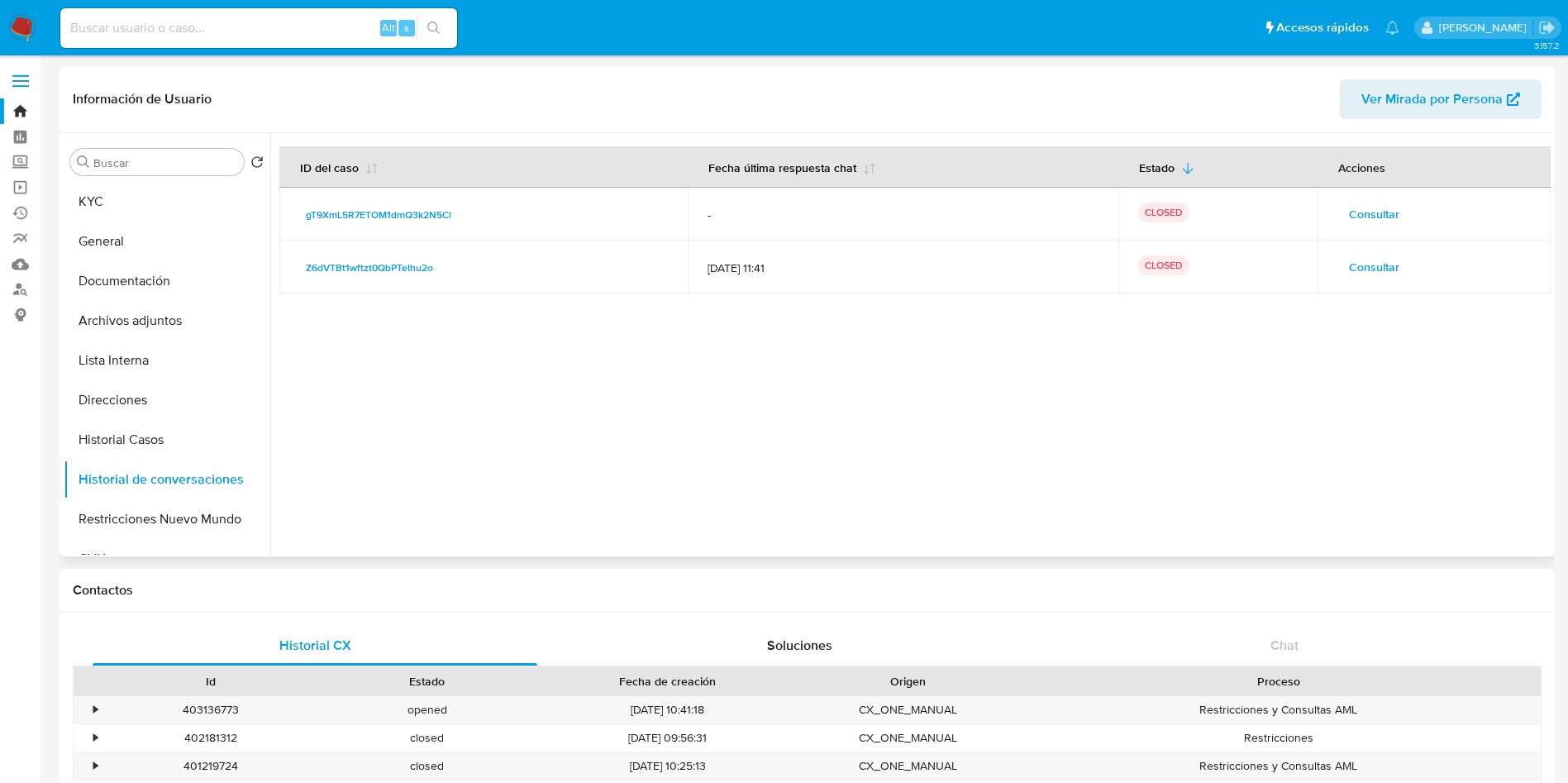
click at [1376, 221] on span "Consultar" at bounding box center [1374, 214] width 50 height 24
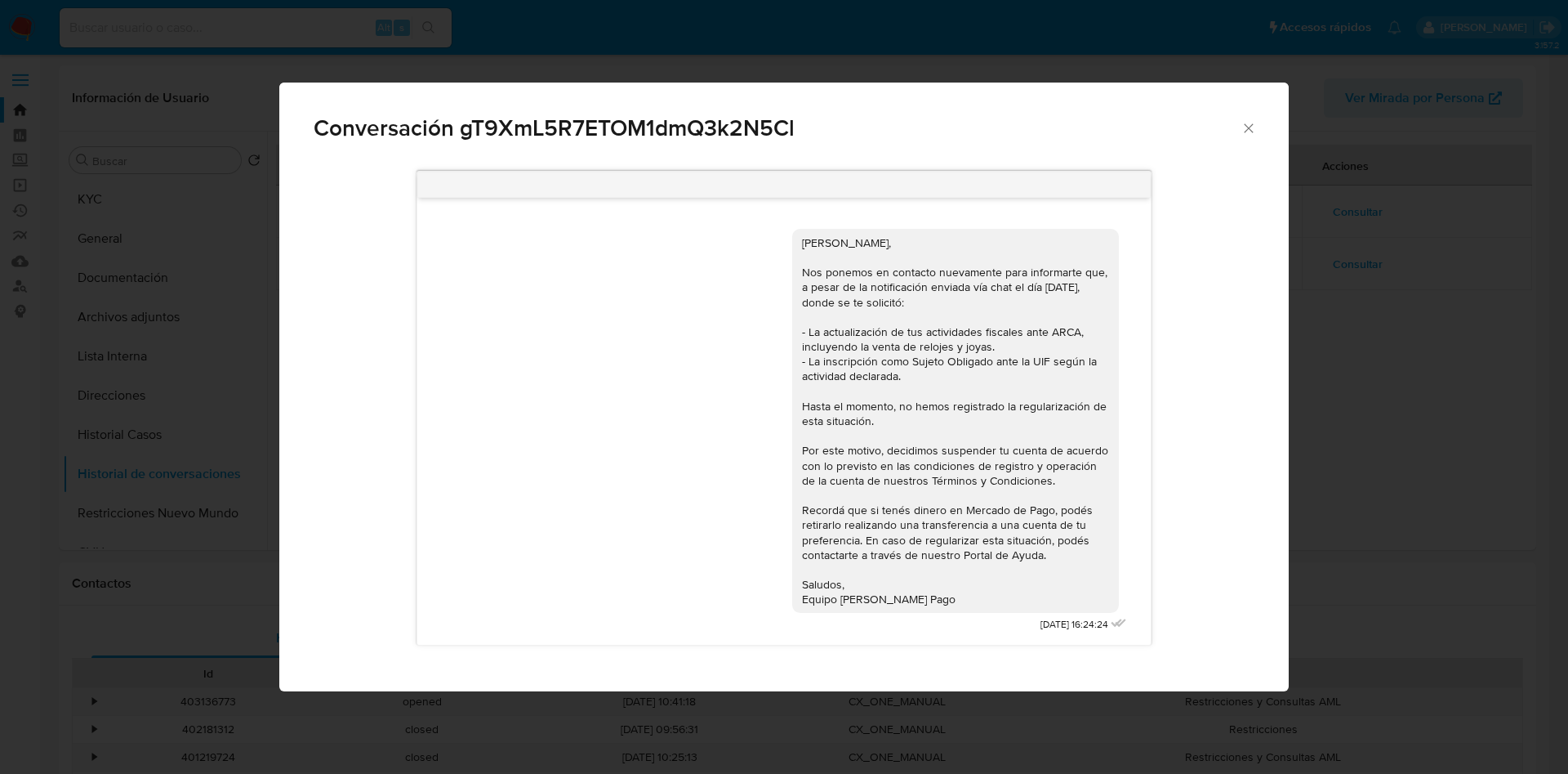
click at [1243, 125] on icon "Cerrar" at bounding box center [1249, 129] width 17 height 17
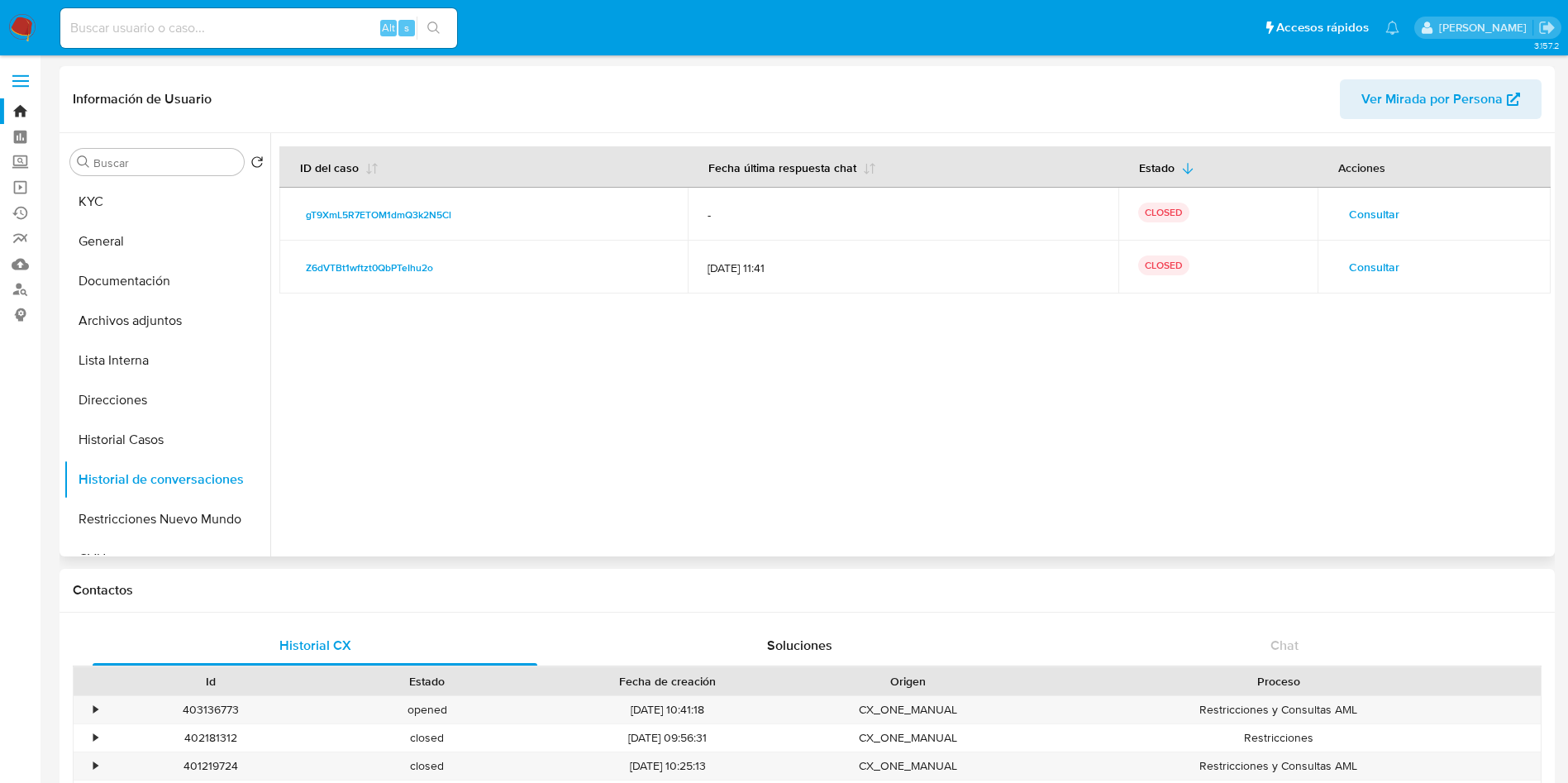
click at [1377, 262] on span "Consultar" at bounding box center [1374, 267] width 50 height 24
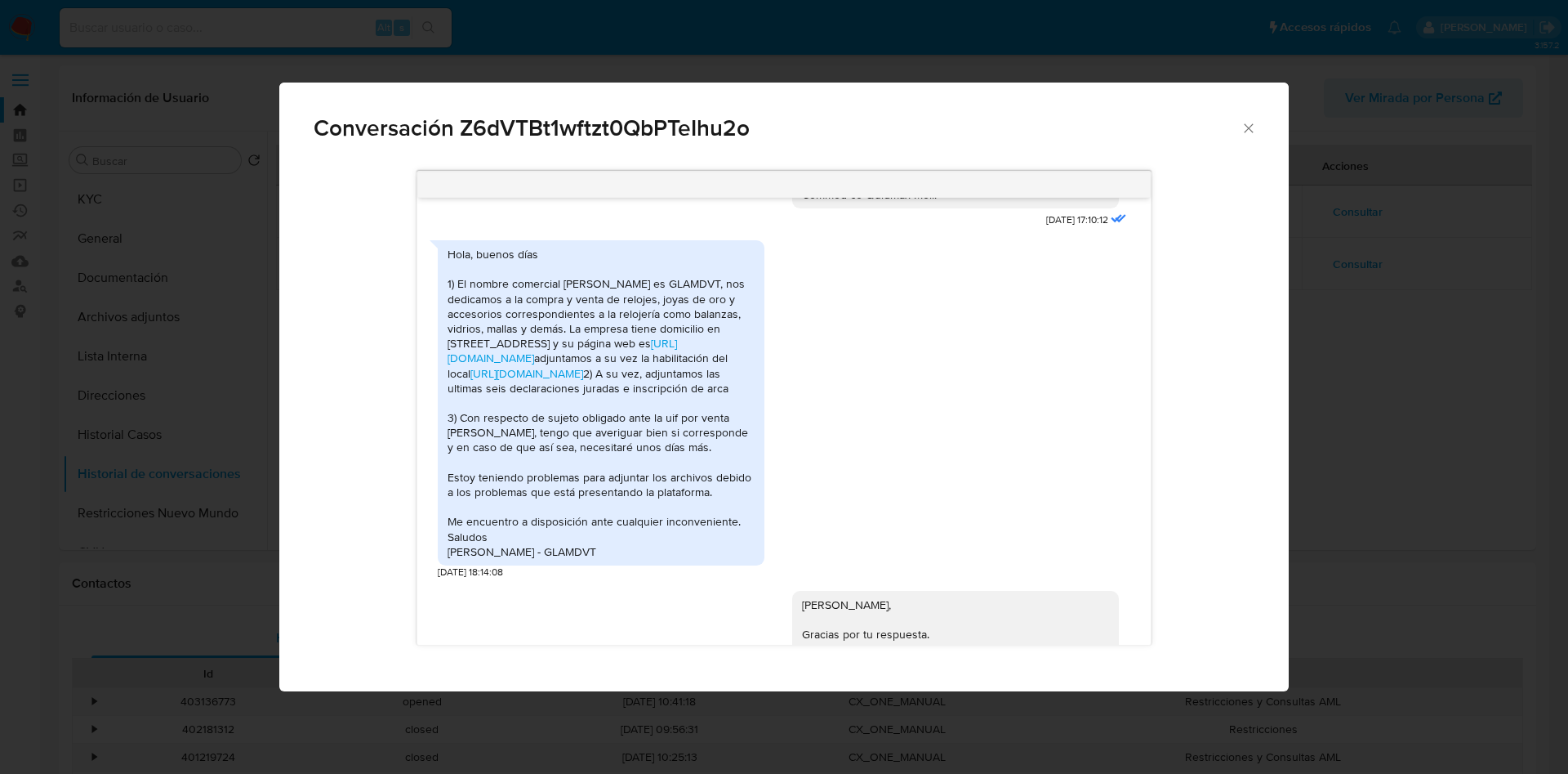
scroll to position [367, 0]
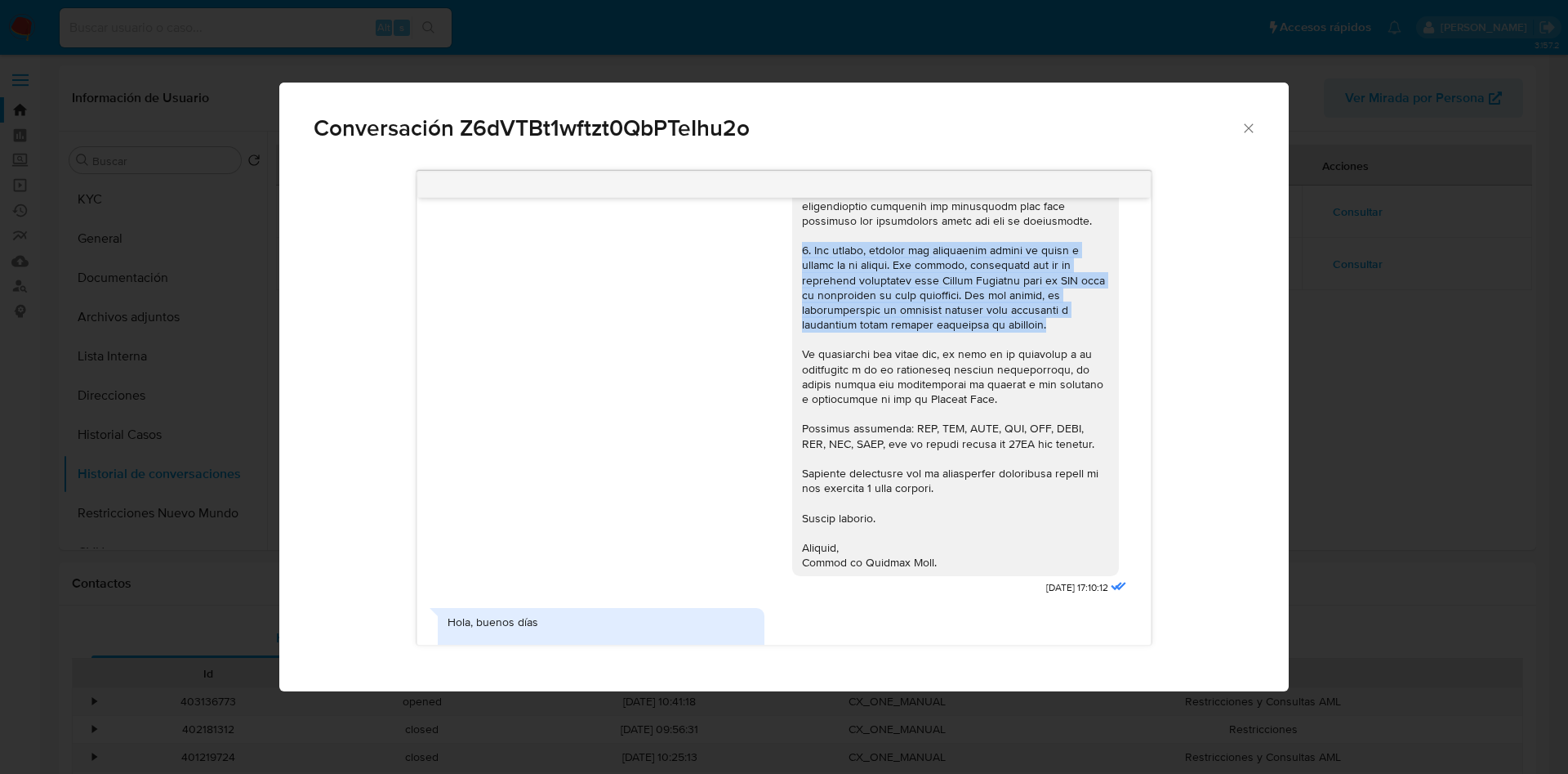
drag, startPoint x: 780, startPoint y: 247, endPoint x: 1032, endPoint y: 328, distance: 264.7
click at [1032, 328] on div "Comunicación" at bounding box center [956, 213] width 326 height 726
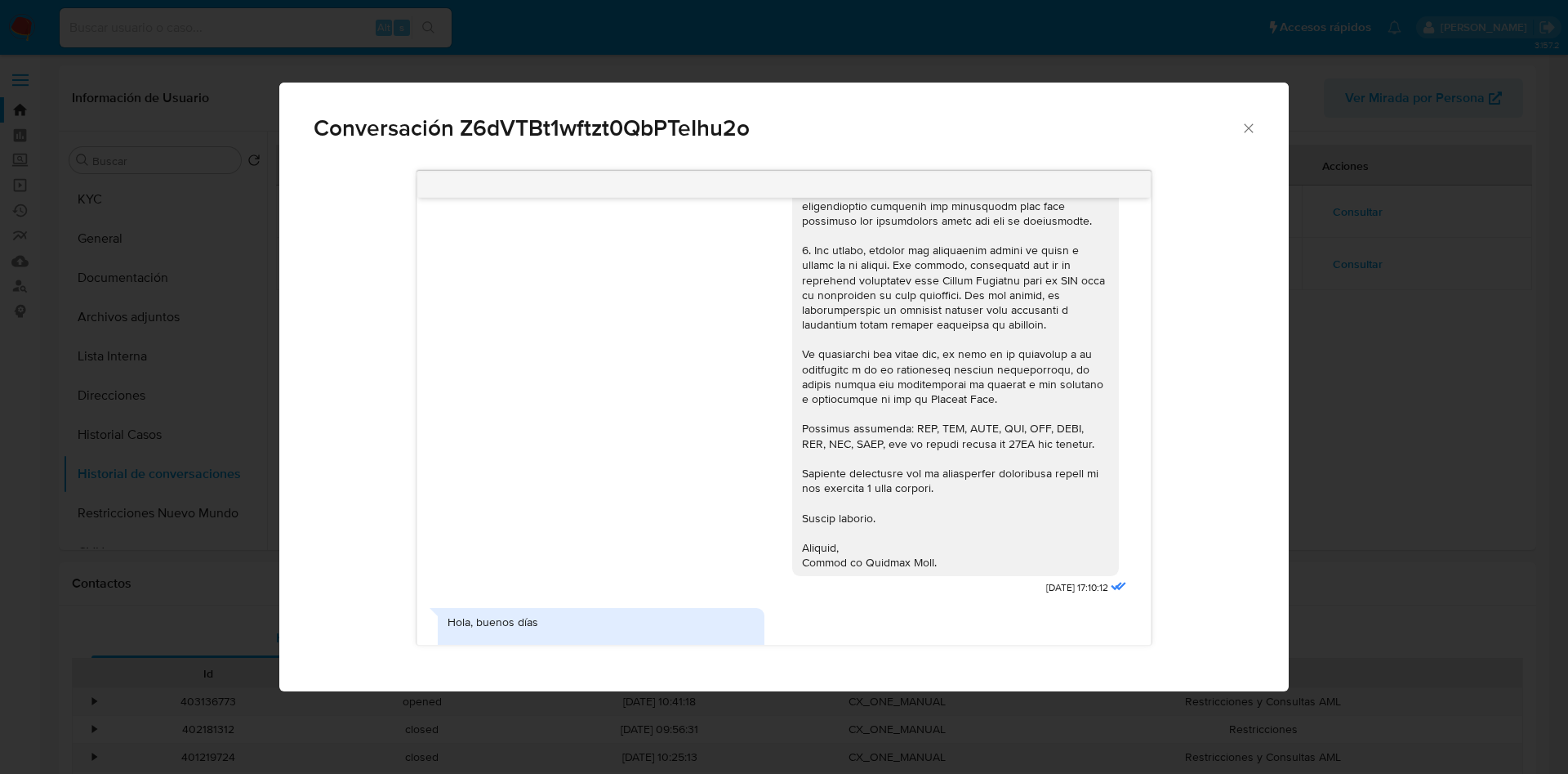
click at [944, 368] on div "Comunicación" at bounding box center [955, 213] width 307 height 713
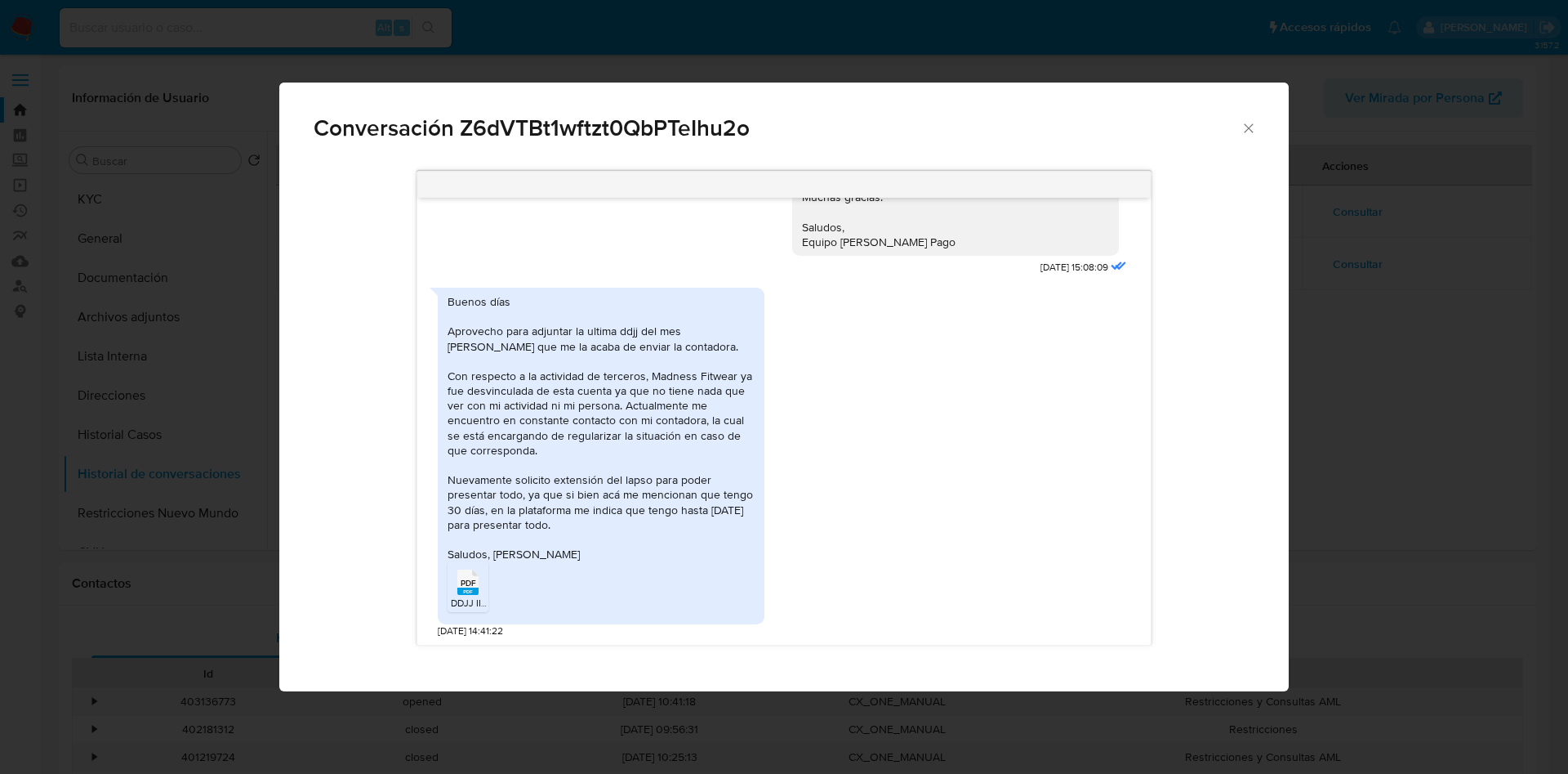
scroll to position [2549, 0]
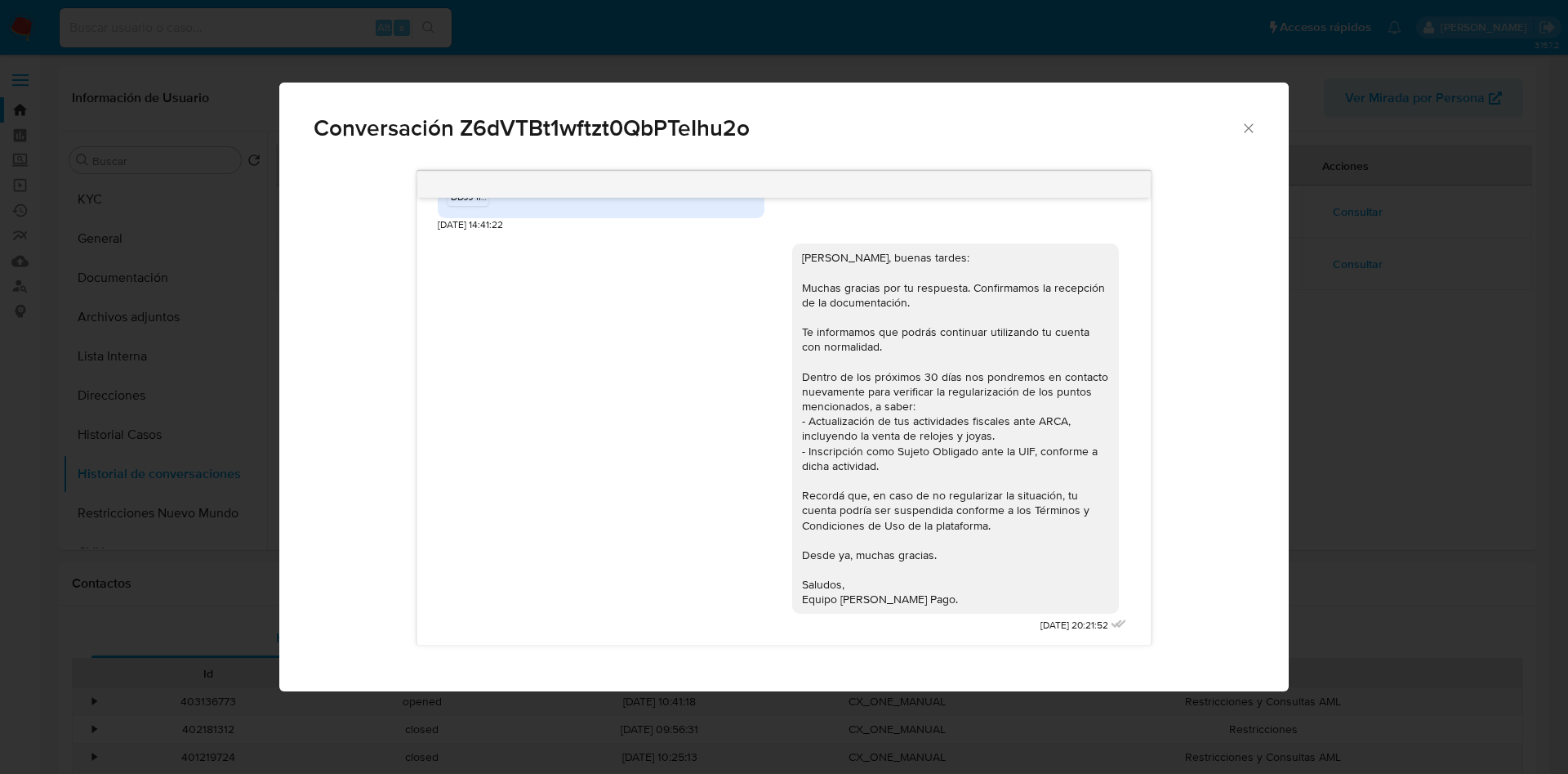
click at [1243, 129] on icon "Cerrar" at bounding box center [1249, 129] width 17 height 17
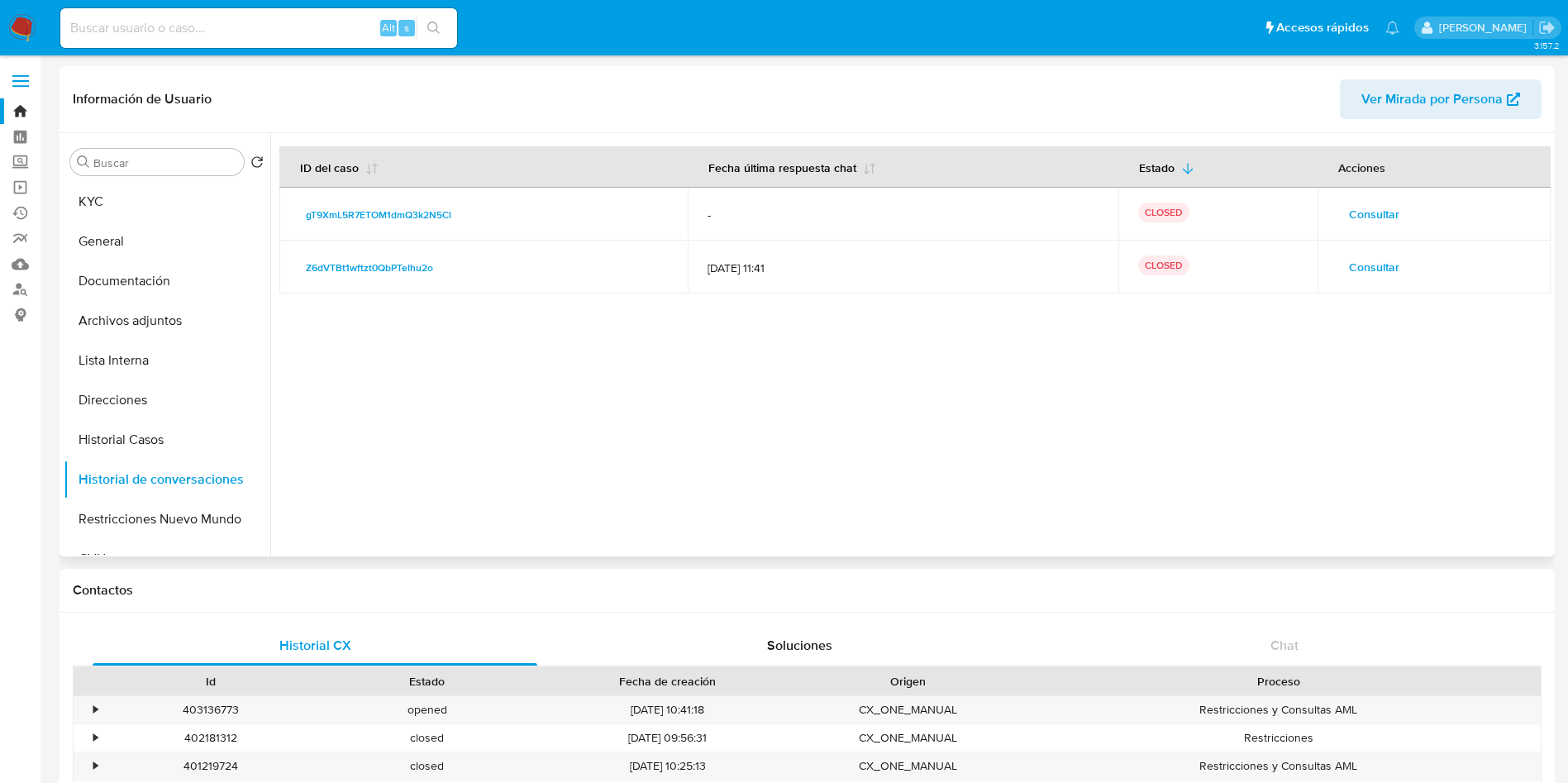
click at [1380, 257] on span "Consultar" at bounding box center [1374, 267] width 50 height 24
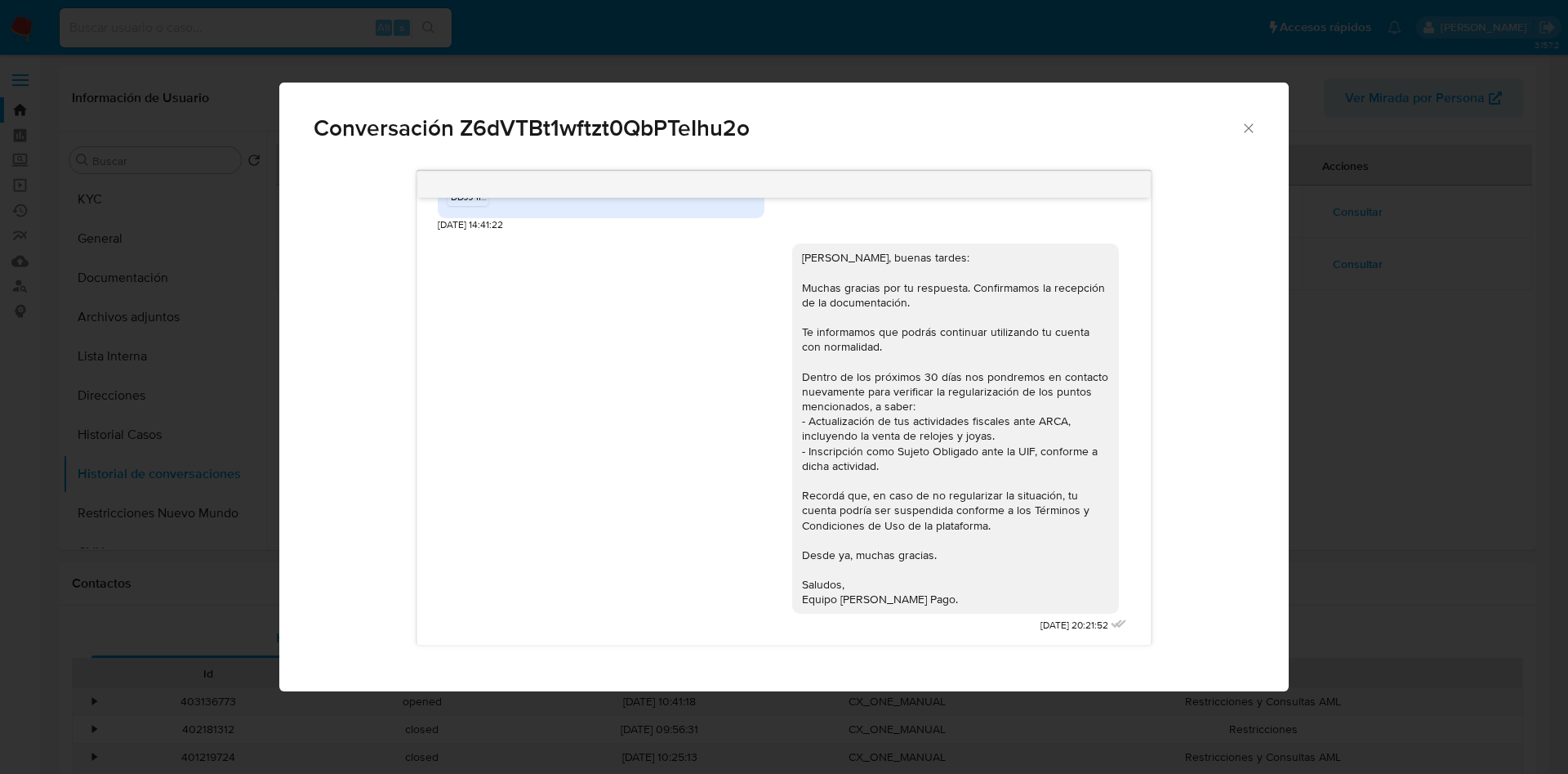
click at [1352, 206] on div "Conversación Z6dVTBt1wftzt0QbPTeIhu2o 08/07/2025 17:10:12 Hola, buenos días 1) …" at bounding box center [784, 387] width 1568 height 774
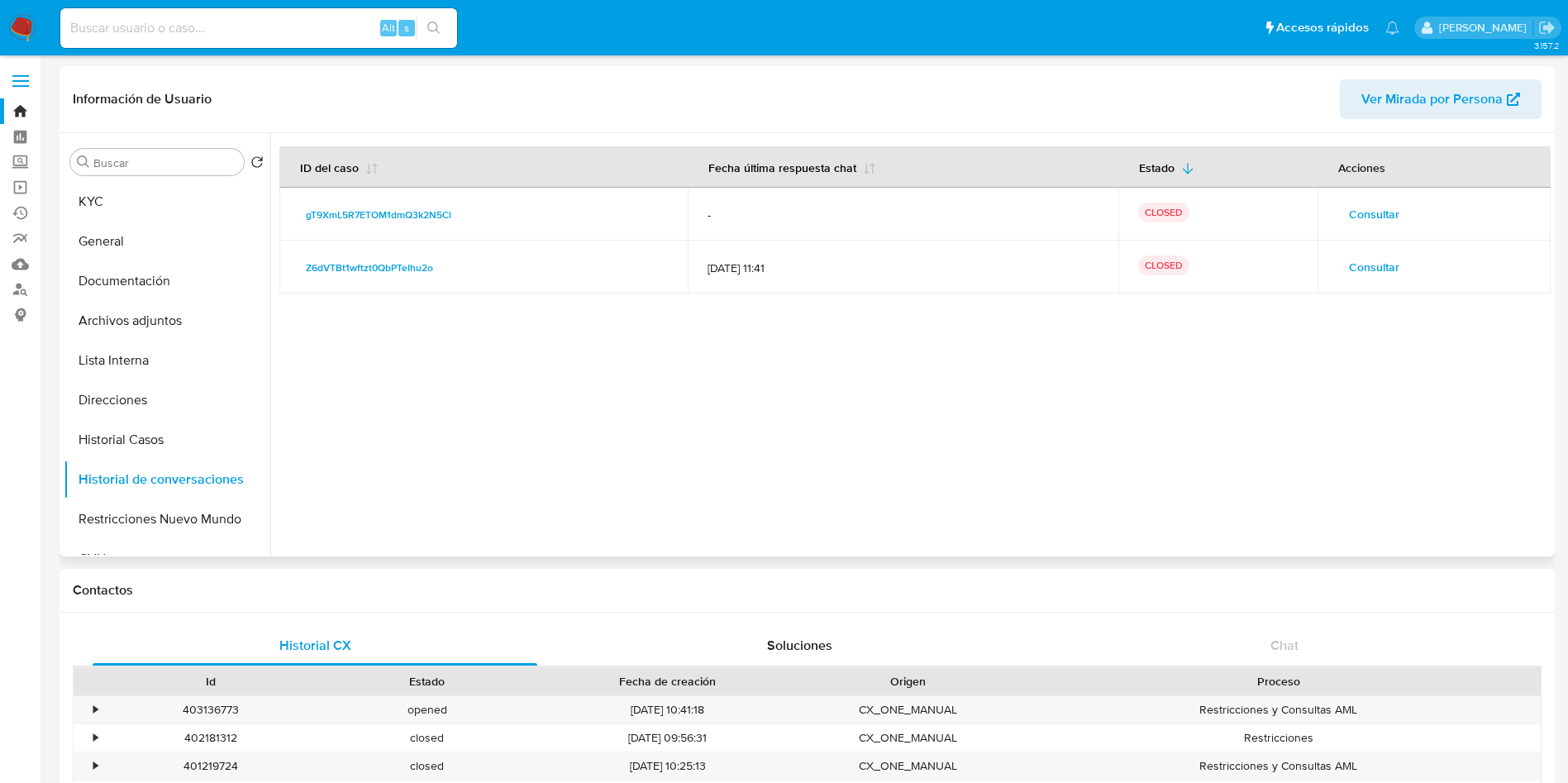
click at [1362, 203] on span "Consultar" at bounding box center [1374, 214] width 50 height 24
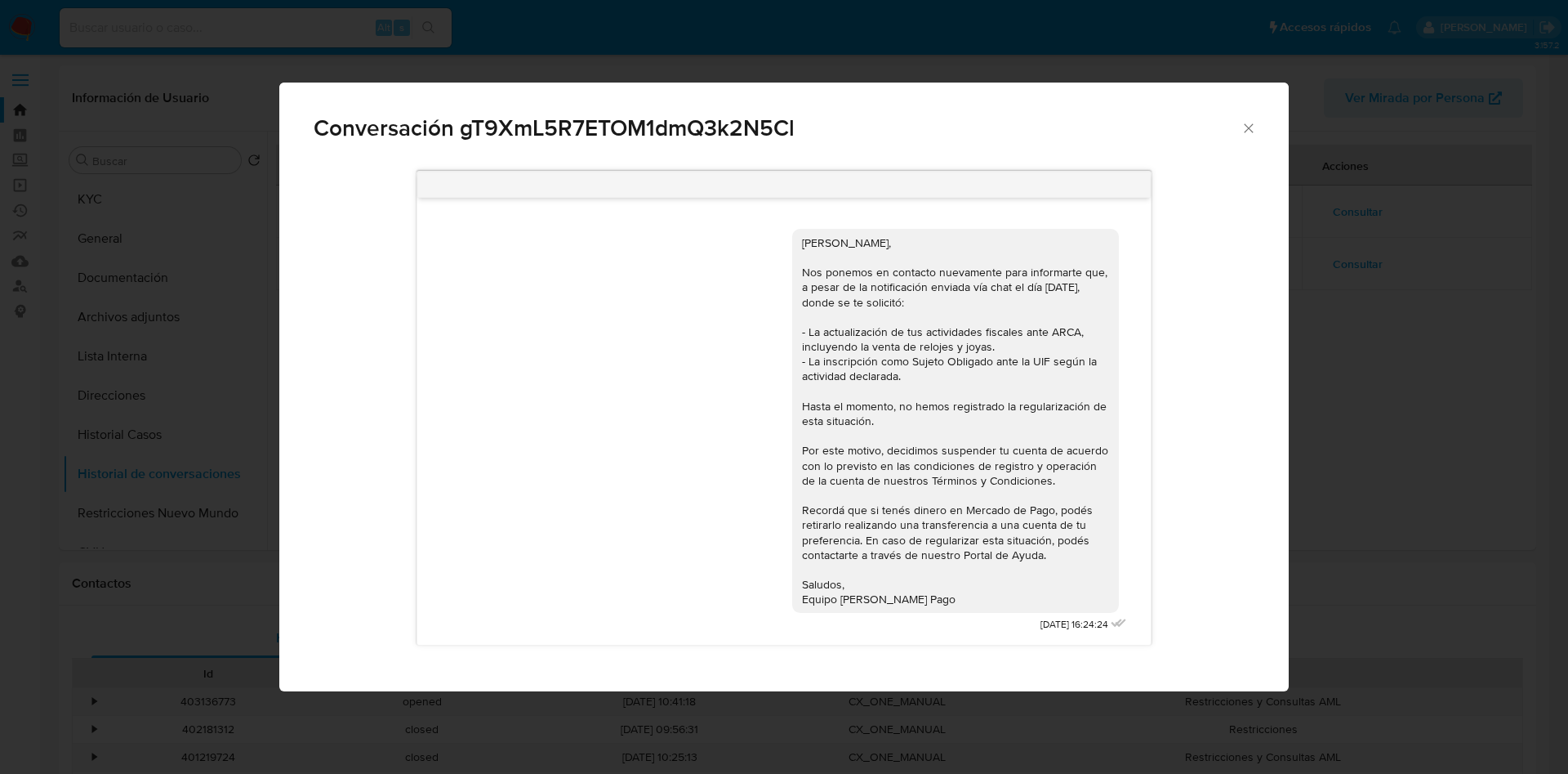
click at [1253, 130] on icon "Cerrar" at bounding box center [1249, 129] width 17 height 17
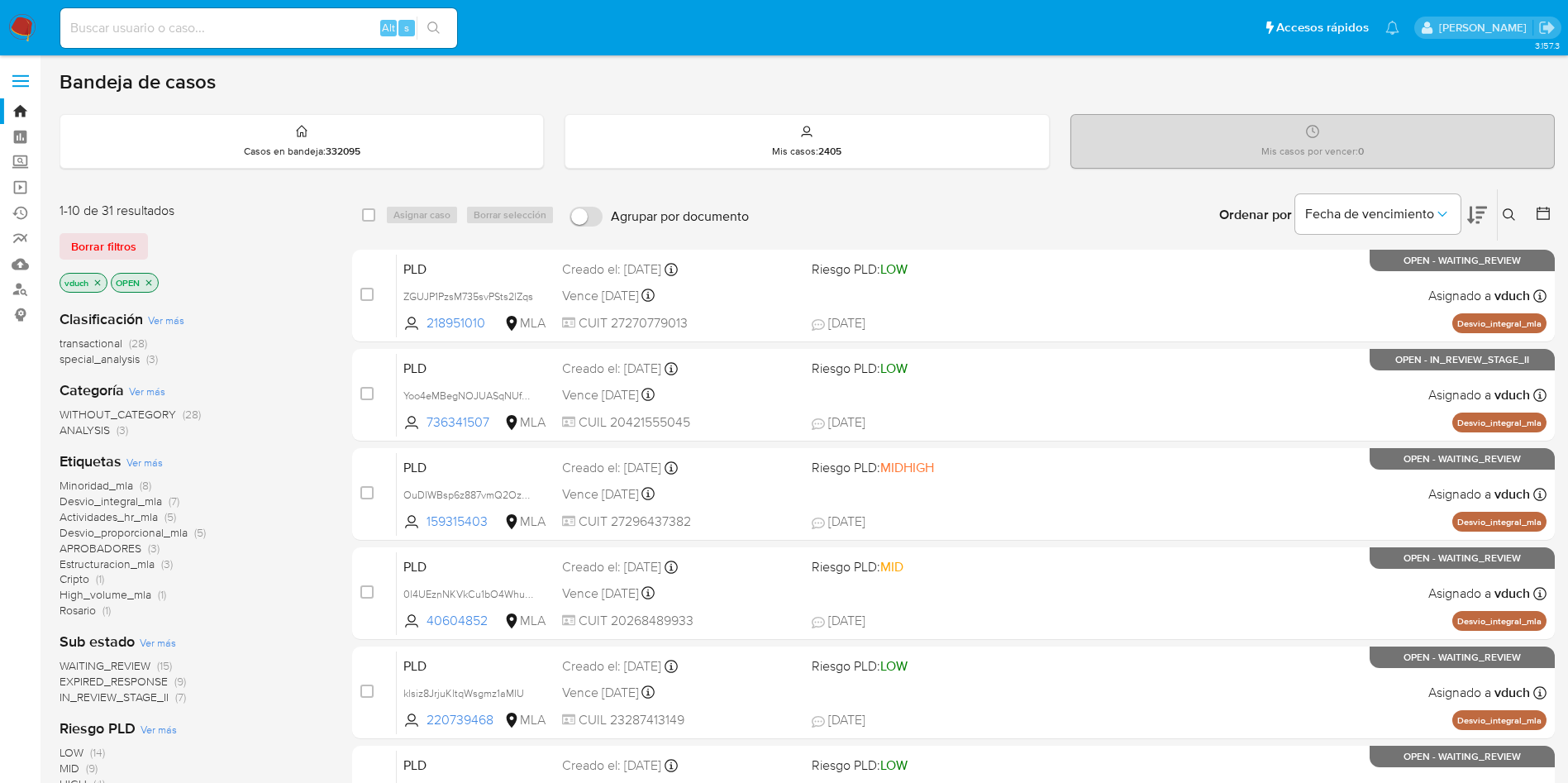
click at [1508, 219] on icon at bounding box center [1510, 215] width 13 height 13
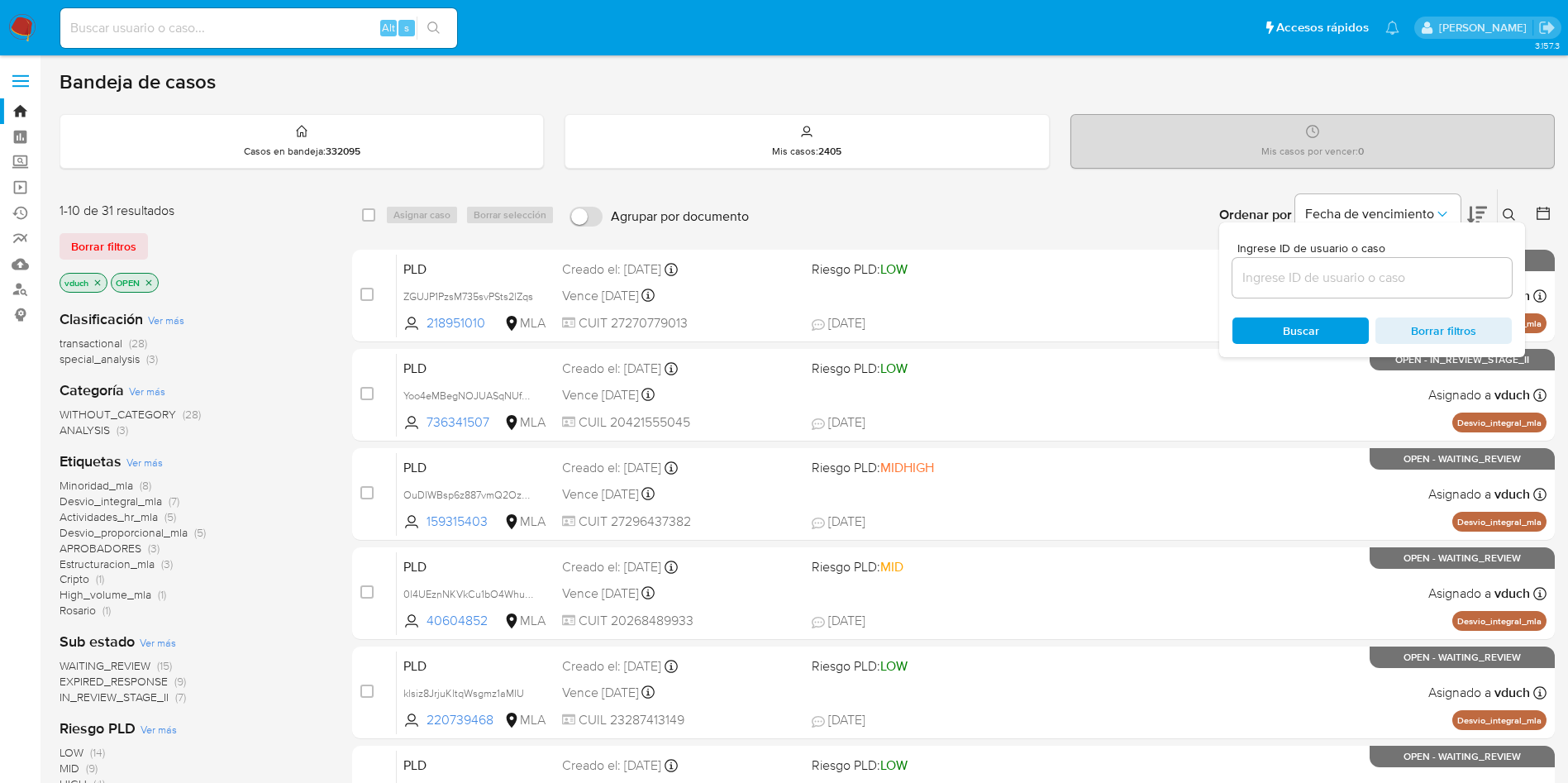
click at [1394, 284] on input at bounding box center [1372, 277] width 279 height 22
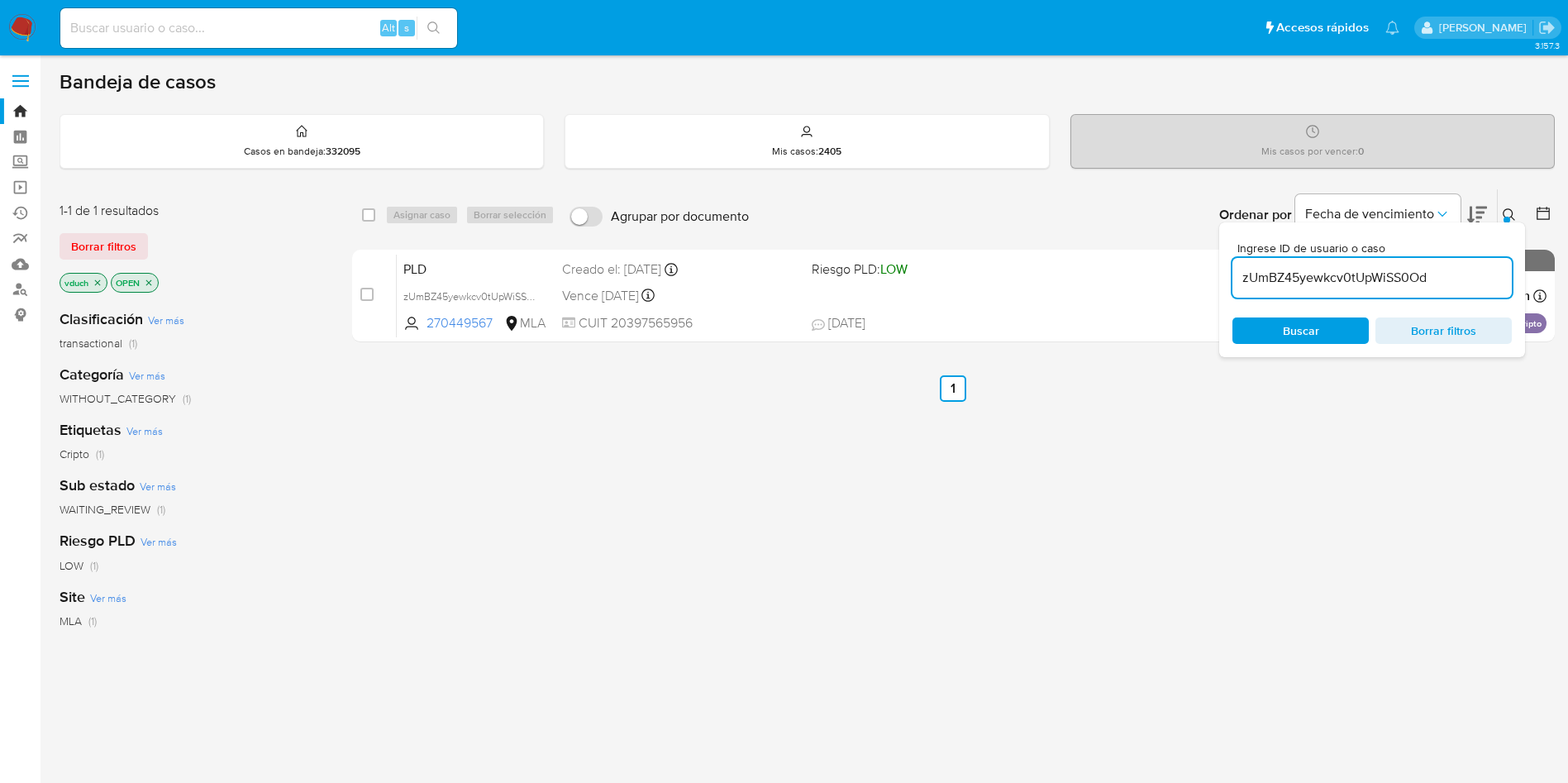
click at [1386, 290] on div "zUmBZ45yewkcv0tUpWiSS0Od" at bounding box center [1372, 277] width 279 height 40
click at [1385, 291] on div "zUmBZ45yewkcv0tUpWiSS0Od" at bounding box center [1372, 277] width 279 height 40
click at [1383, 276] on input "zUmBZ45yewkcv0tUpWiSS0Od" at bounding box center [1372, 277] width 279 height 22
paste input "Sm8GcItAvgvRC3Xu6rv4Ados"
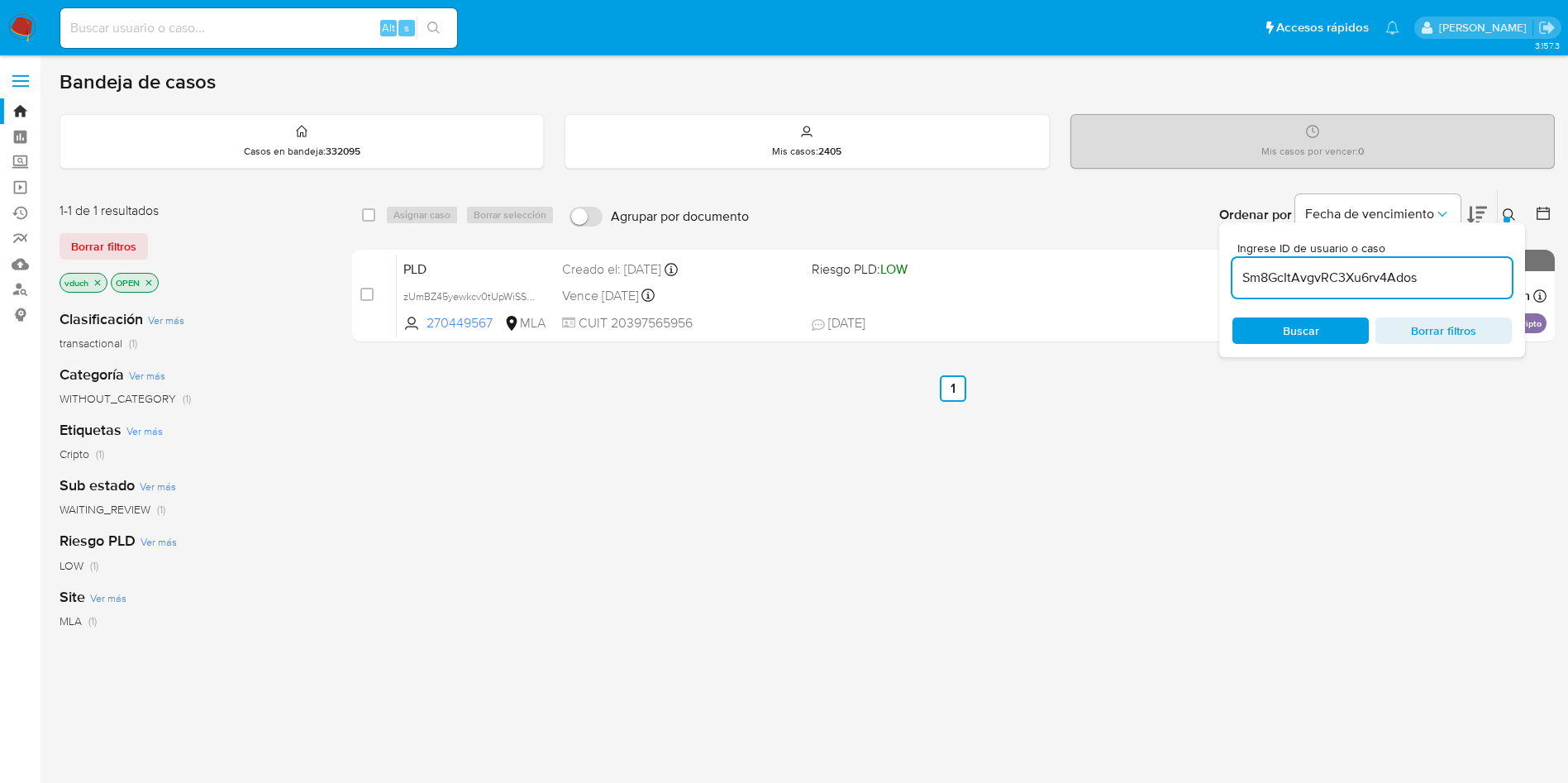
type input "Sm8GcItAvgvRC3Xu6rv4Ados"
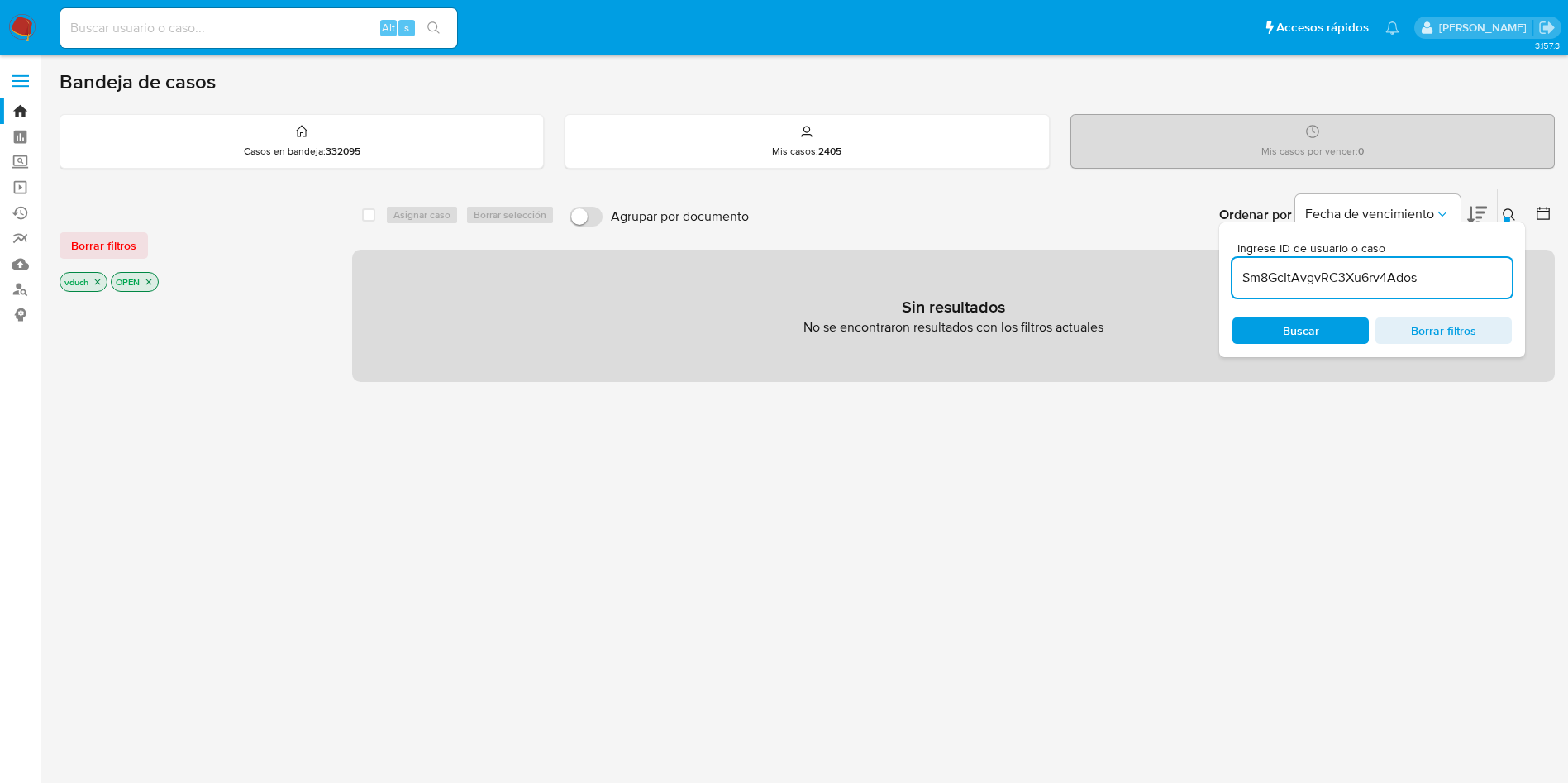
click at [151, 280] on icon "close-filter" at bounding box center [149, 282] width 6 height 6
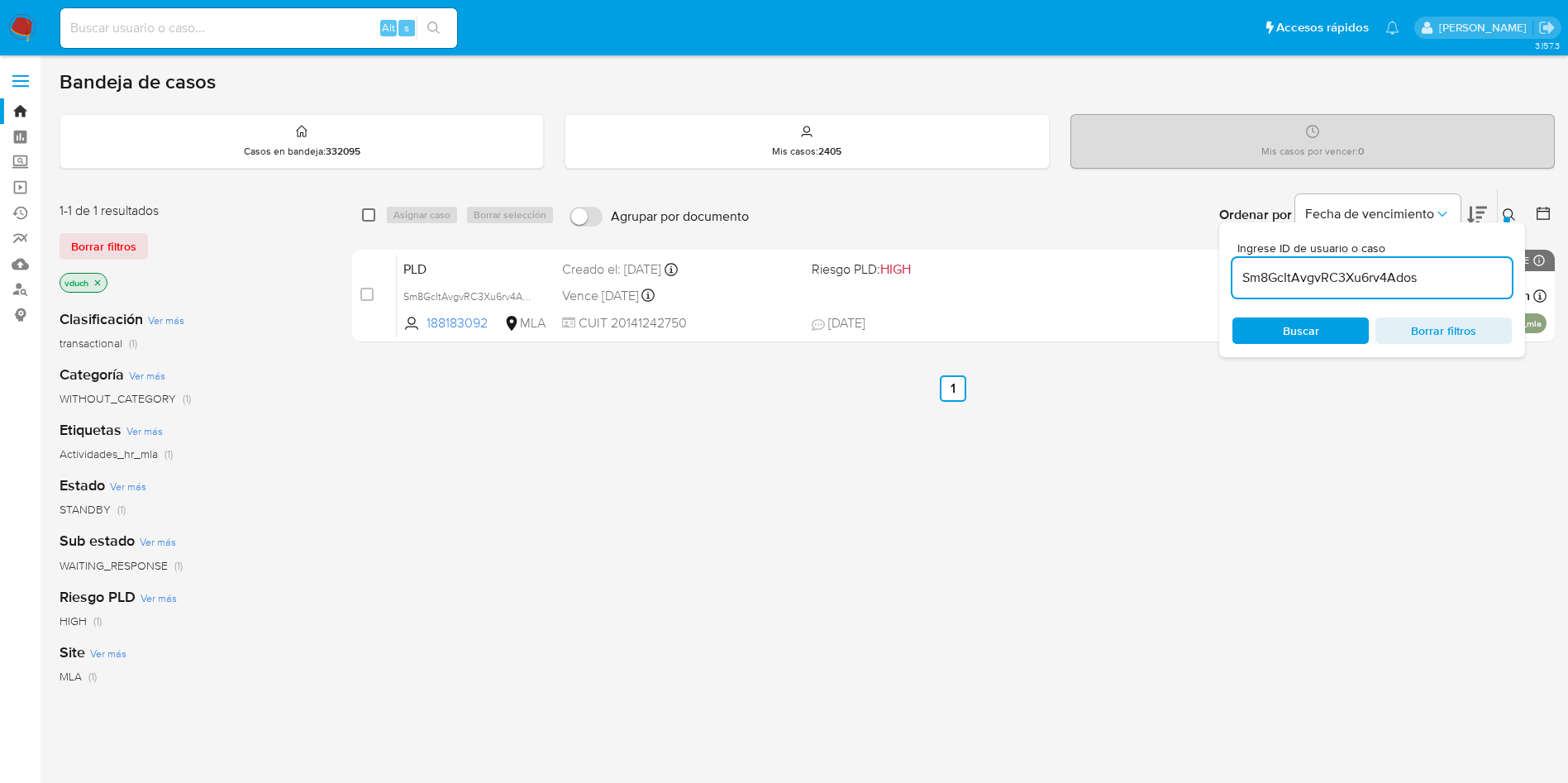
click at [366, 213] on input "checkbox" at bounding box center [369, 215] width 13 height 13
checkbox input "true"
click at [410, 212] on span "Asignar caso" at bounding box center [422, 215] width 57 height 17
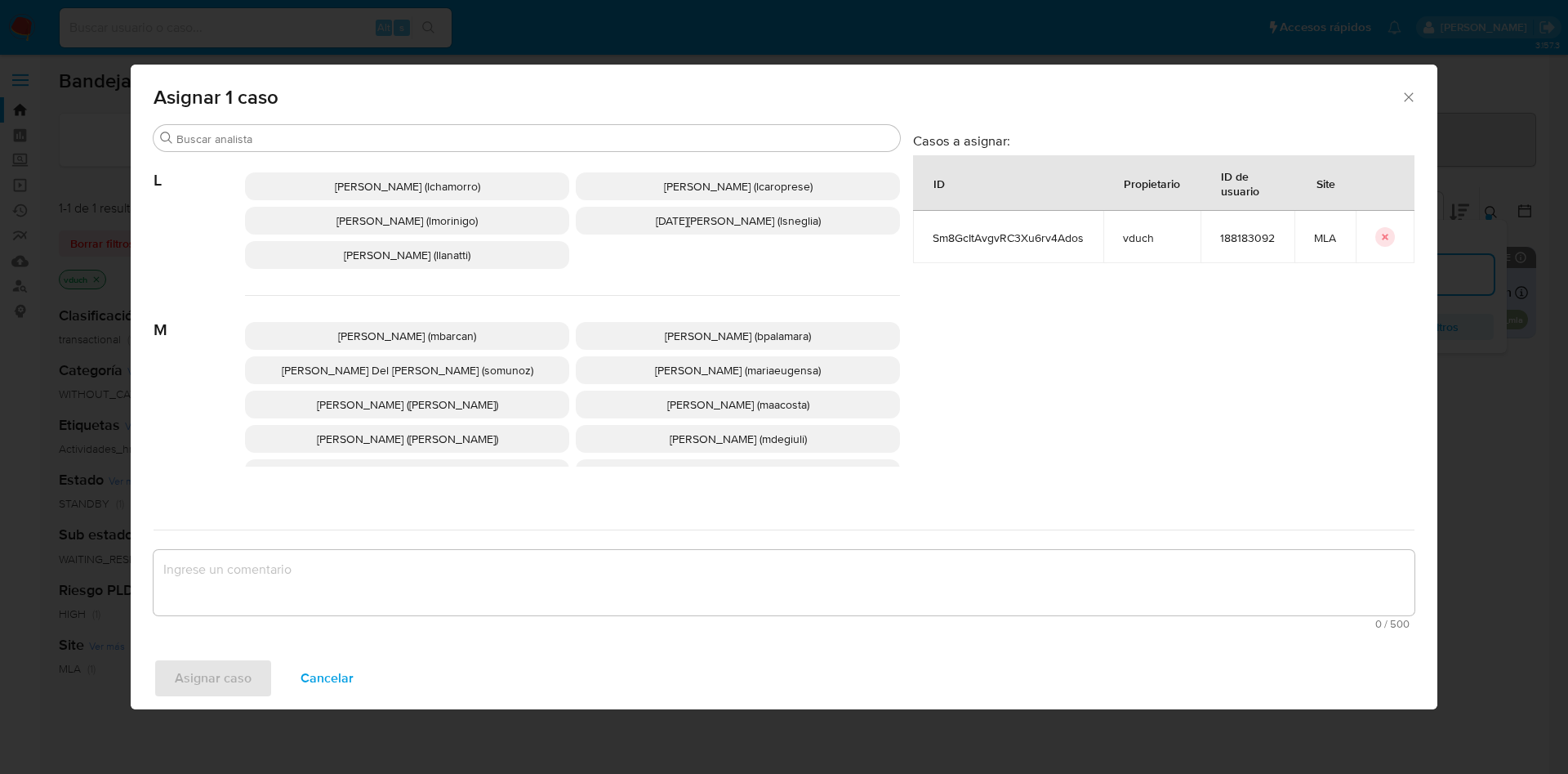
scroll to position [1379, 0]
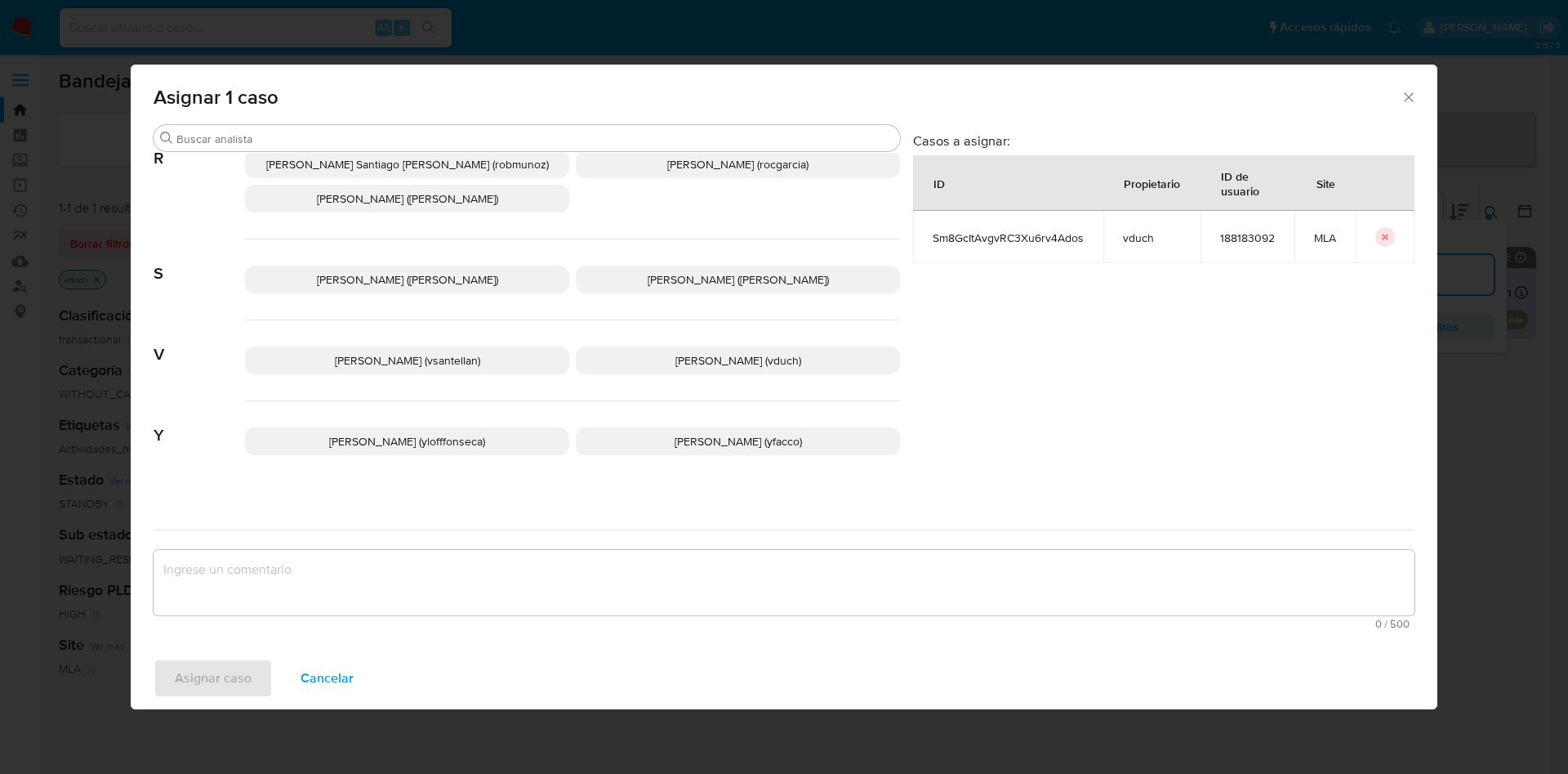
click at [669, 346] on p "Valeria Duch (vduch)" at bounding box center [738, 360] width 324 height 28
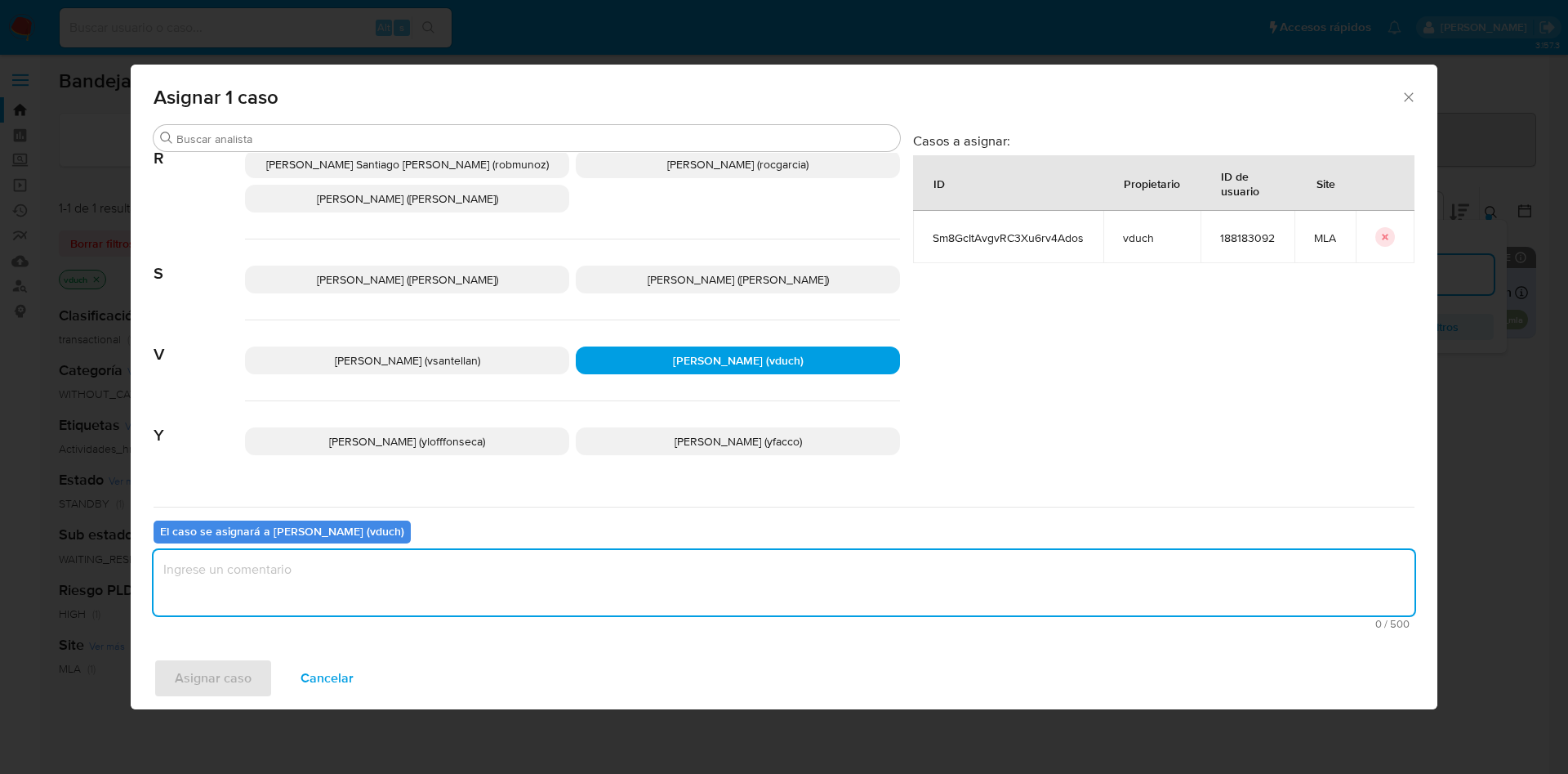
click at [647, 559] on textarea "assign-modal" at bounding box center [784, 583] width 1261 height 65
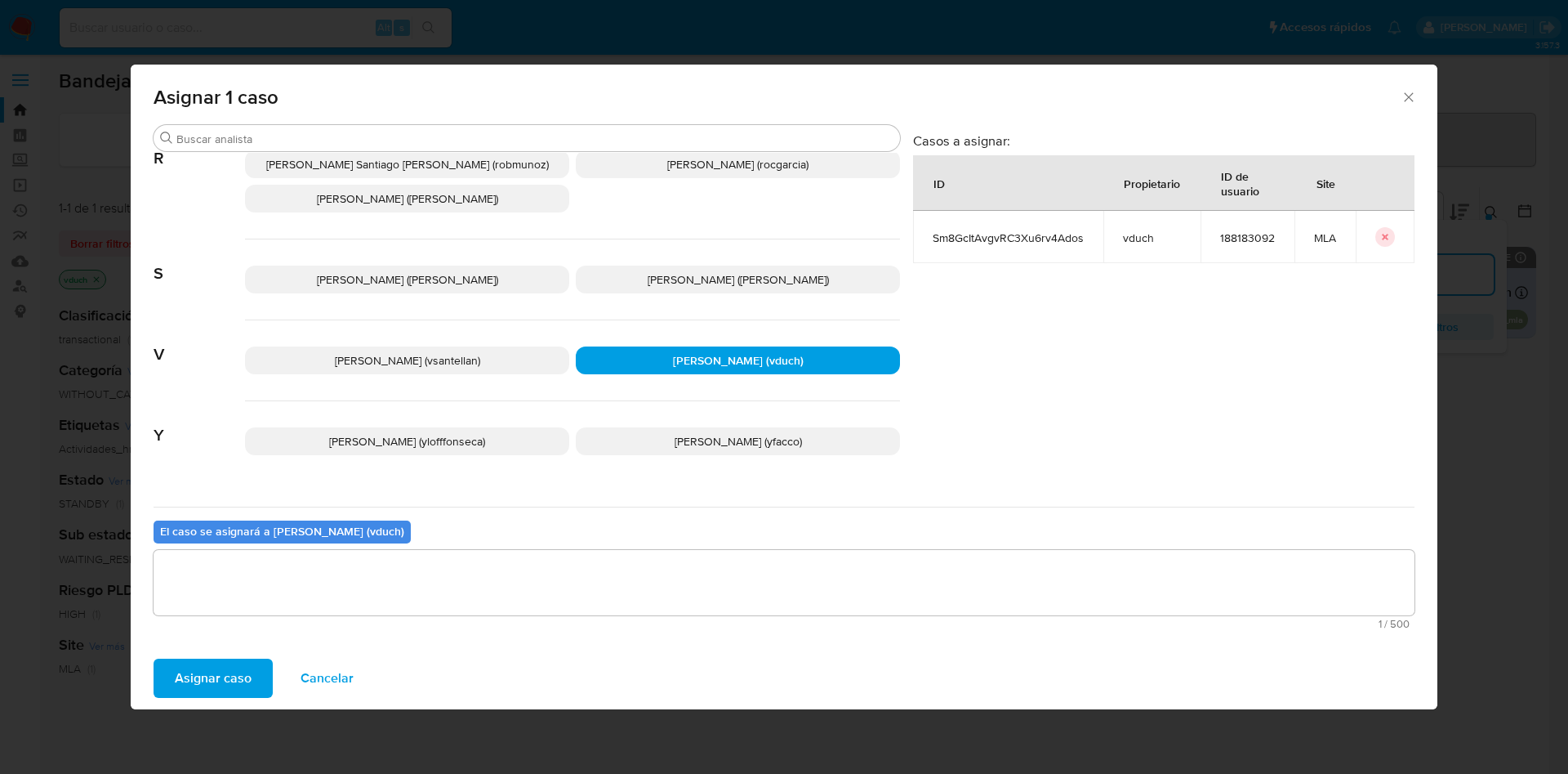
click at [220, 671] on span "Asignar caso" at bounding box center [213, 678] width 76 height 36
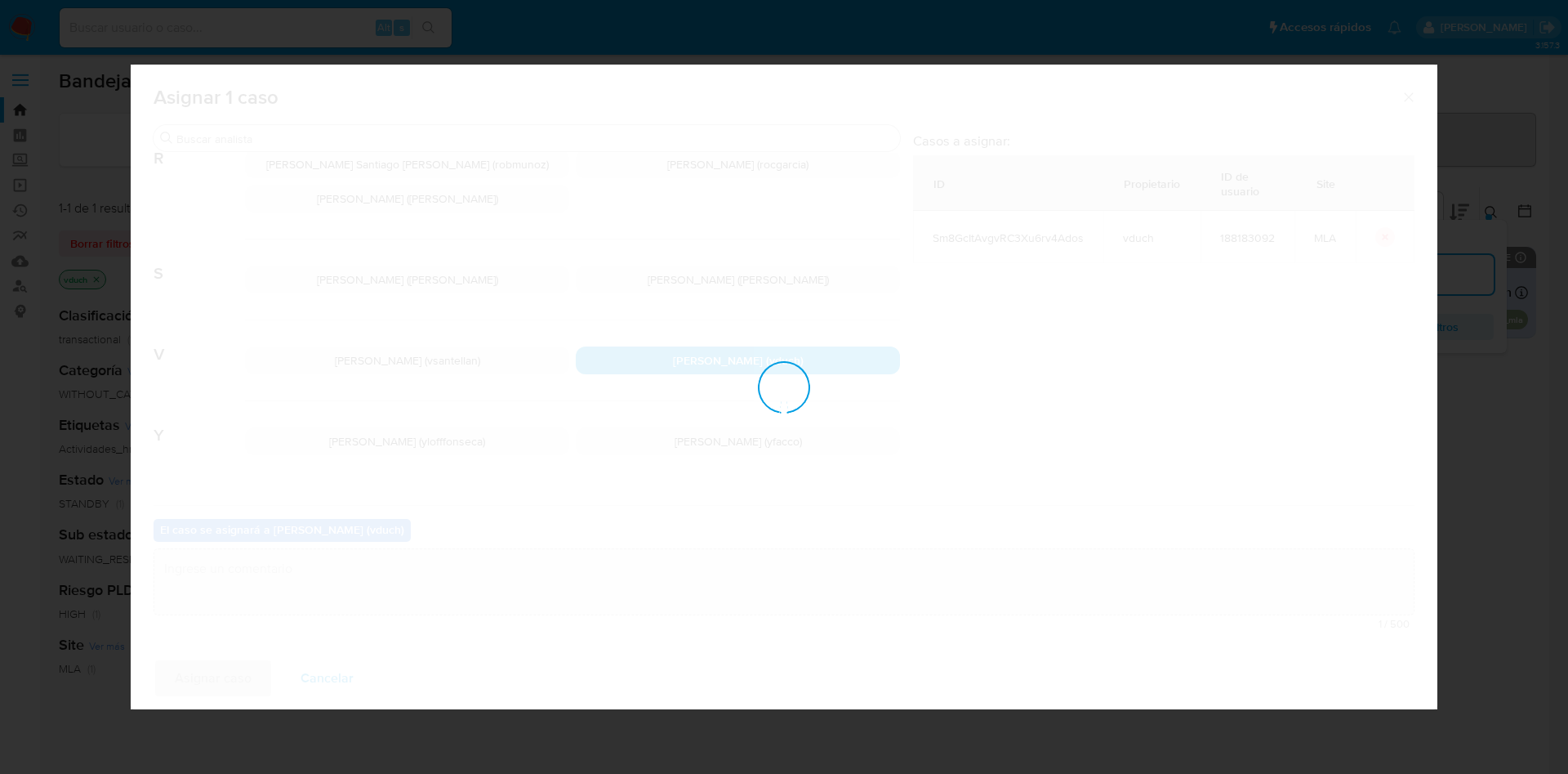
checkbox input "false"
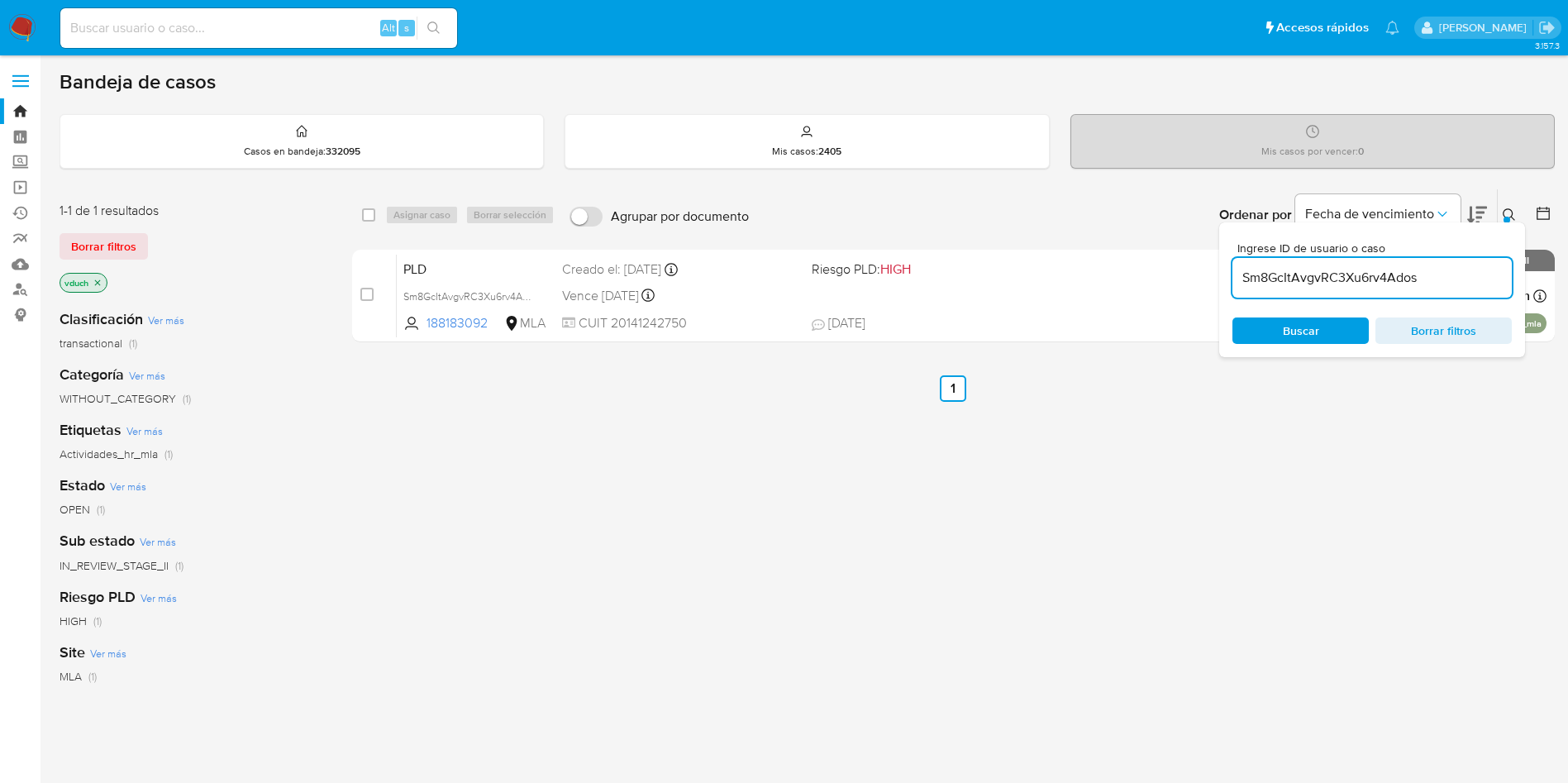
click at [1351, 261] on div "Sm8GcItAvgvRC3Xu6rv4Ados" at bounding box center [1372, 277] width 279 height 40
click at [1351, 284] on input "Sm8GcItAvgvRC3Xu6rv4Ados" at bounding box center [1372, 277] width 279 height 22
paste input "zUmBZ45yewkcv0tUpWiSS0Od"
type input "zUmBZ45yewkcv0tUpWiSS0Od"
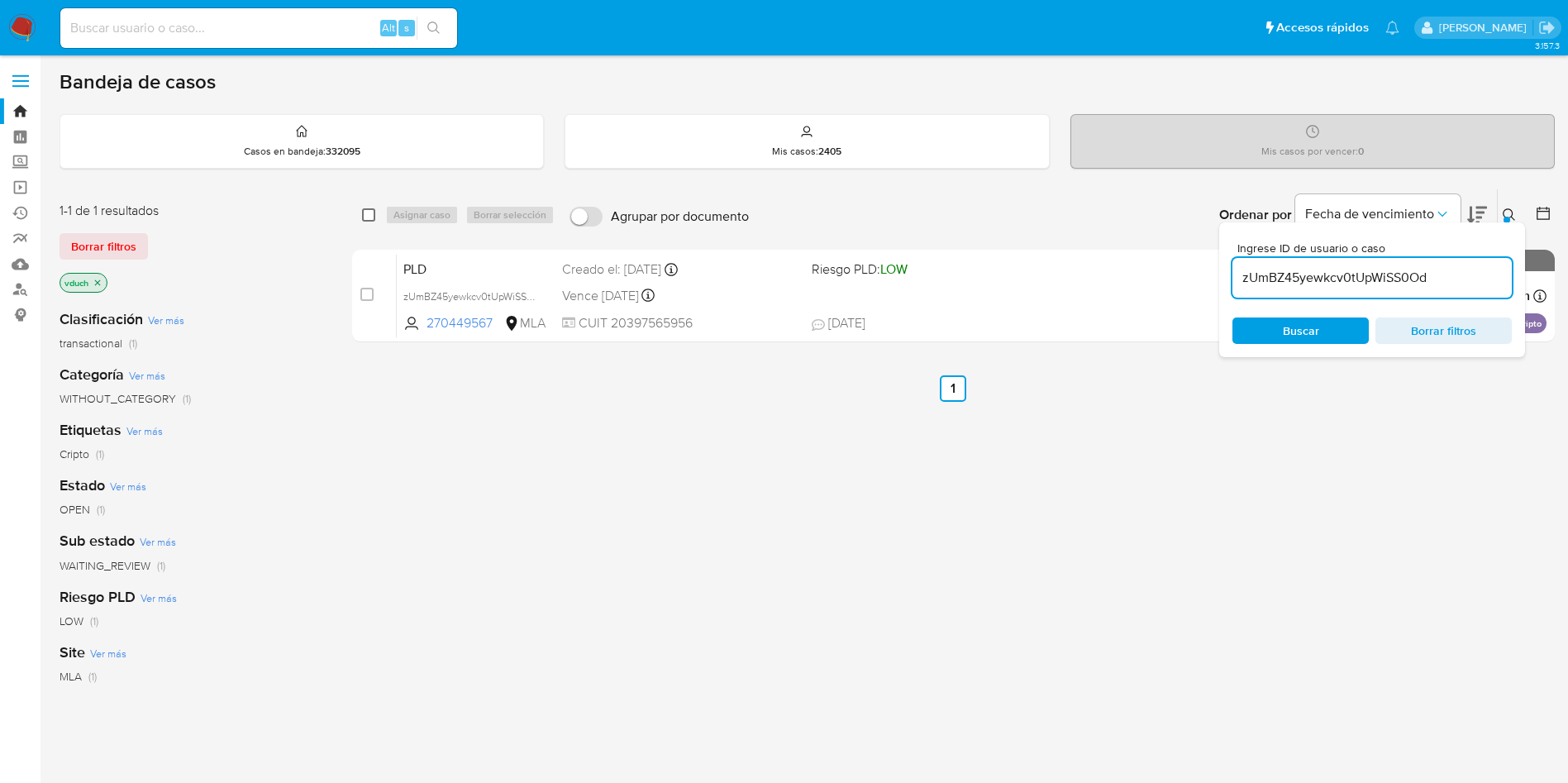
click at [370, 220] on input "checkbox" at bounding box center [369, 215] width 13 height 13
checkbox input "true"
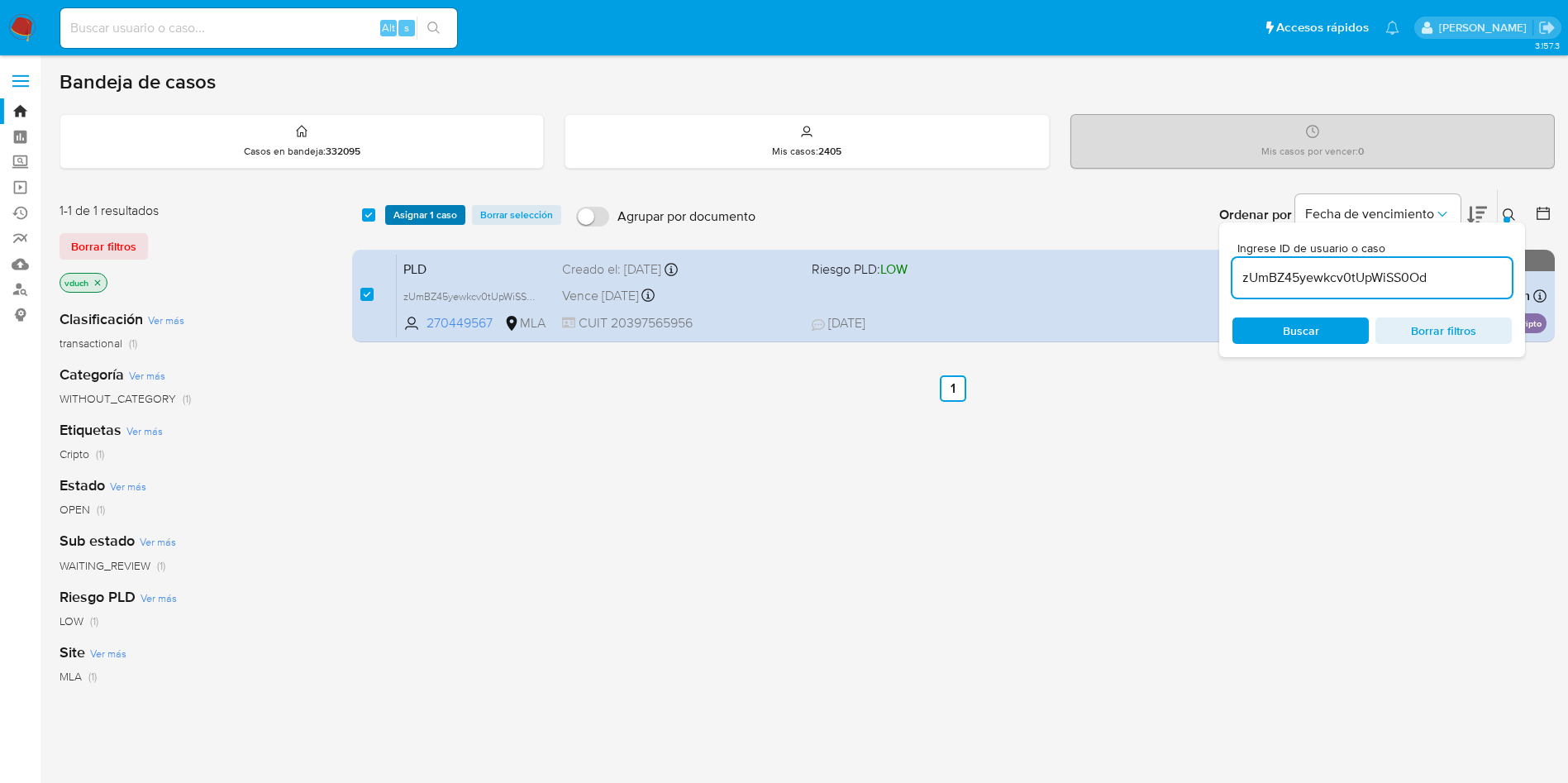
click at [420, 208] on span "Asignar 1 caso" at bounding box center [425, 215] width 63 height 17
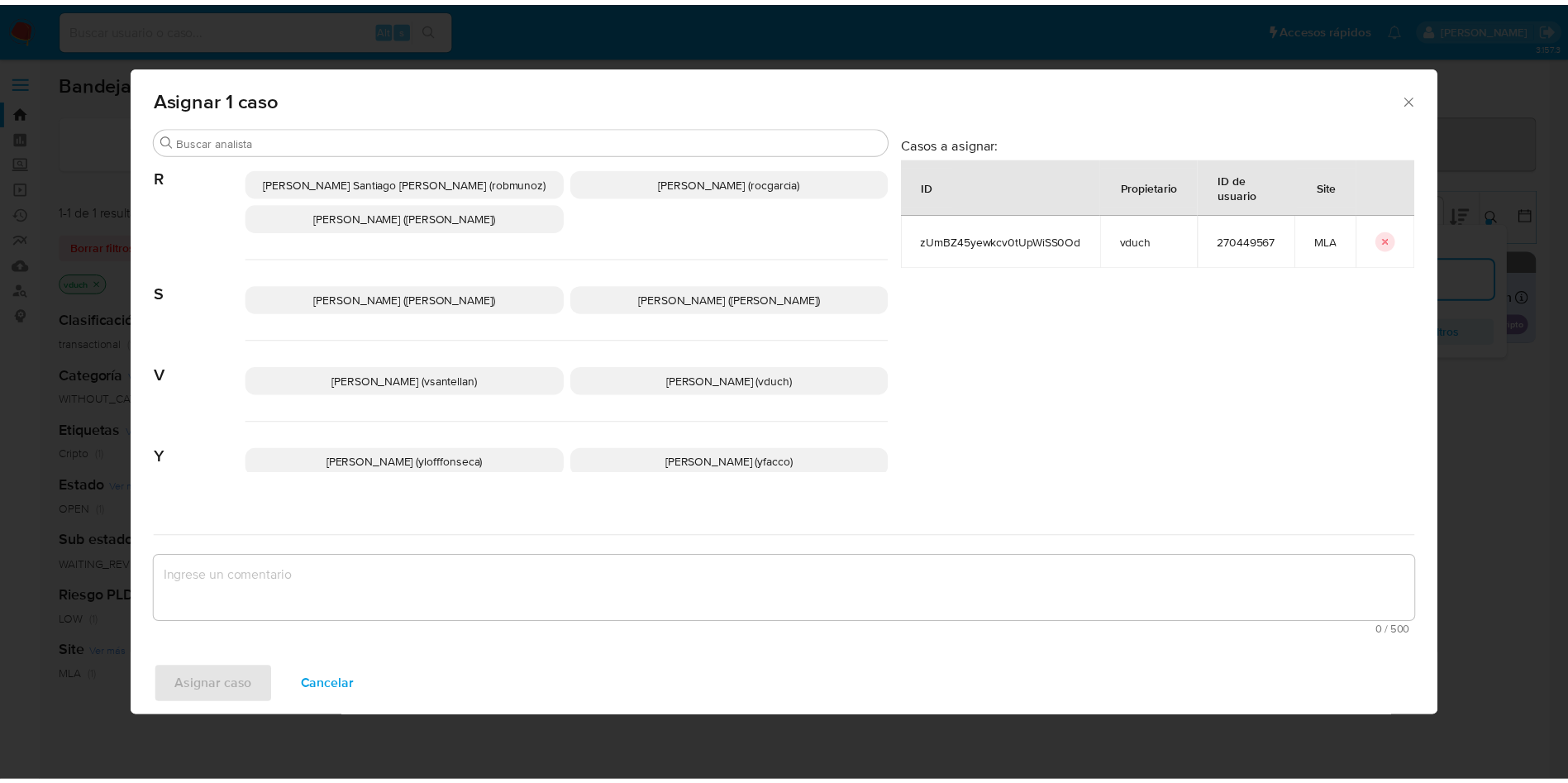
scroll to position [1395, 0]
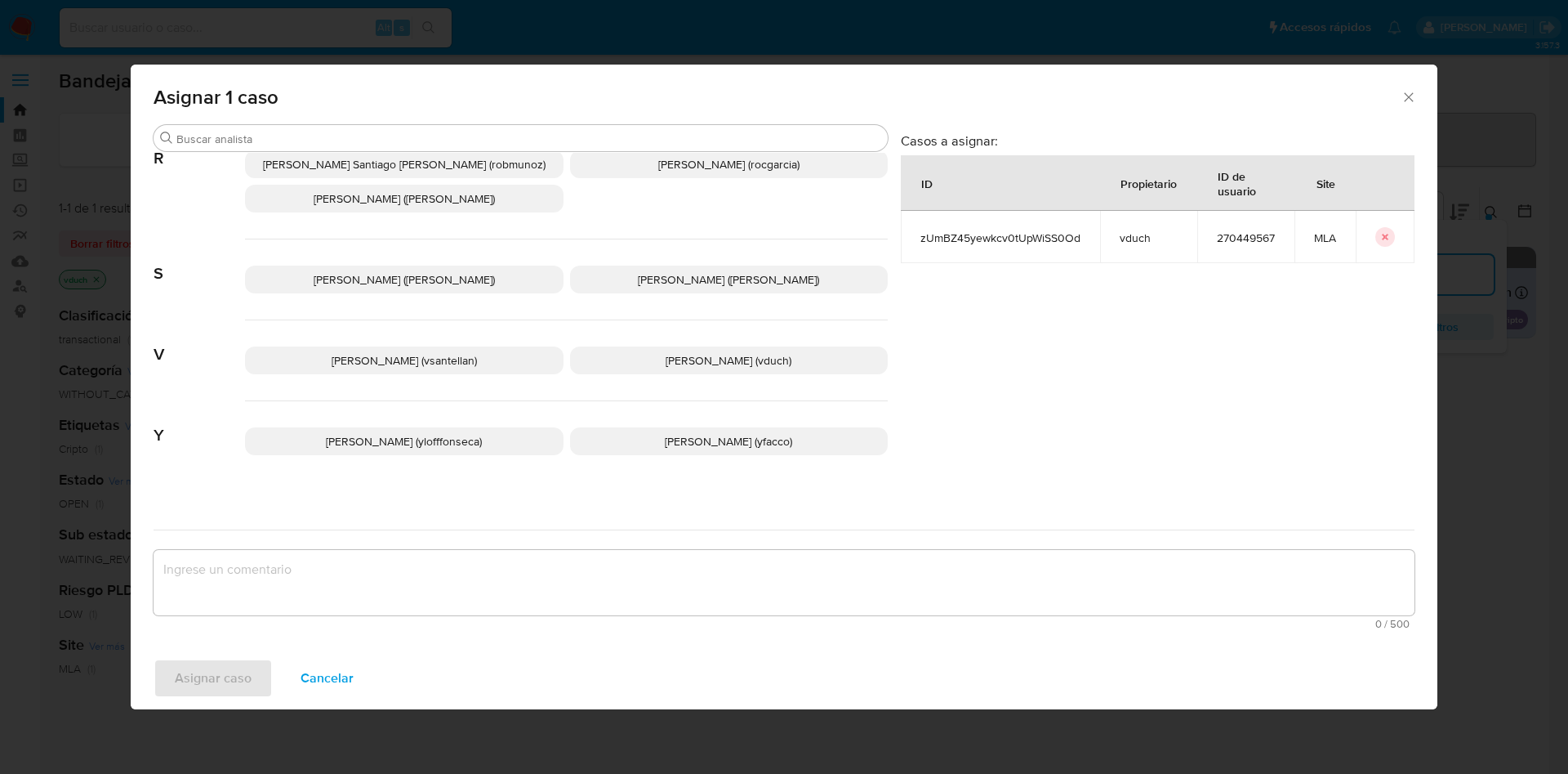
click at [752, 346] on p "Valeria Duch (vduch)" at bounding box center [730, 360] width 319 height 28
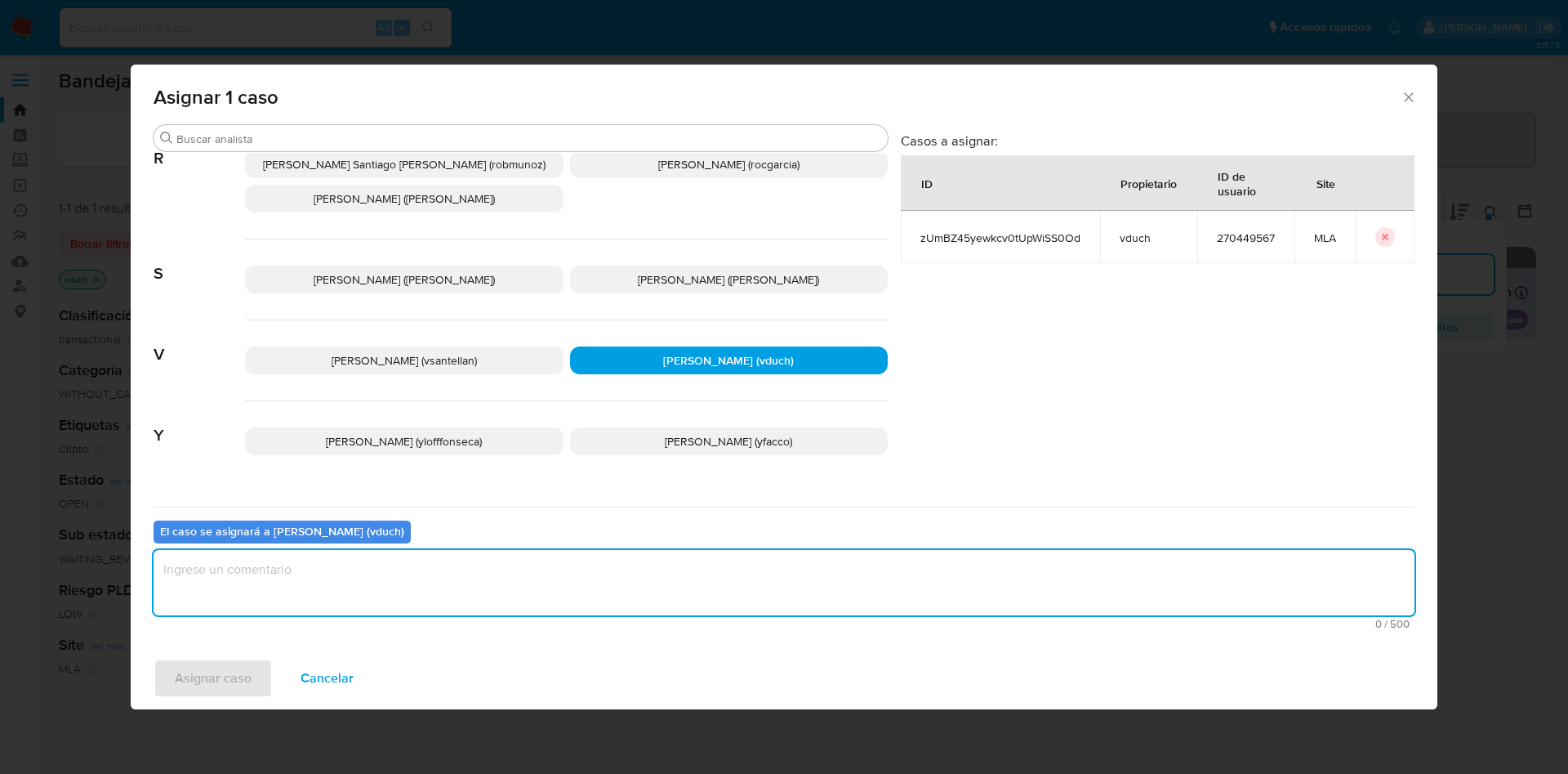
click at [736, 562] on textarea "assign-modal" at bounding box center [784, 583] width 1261 height 65
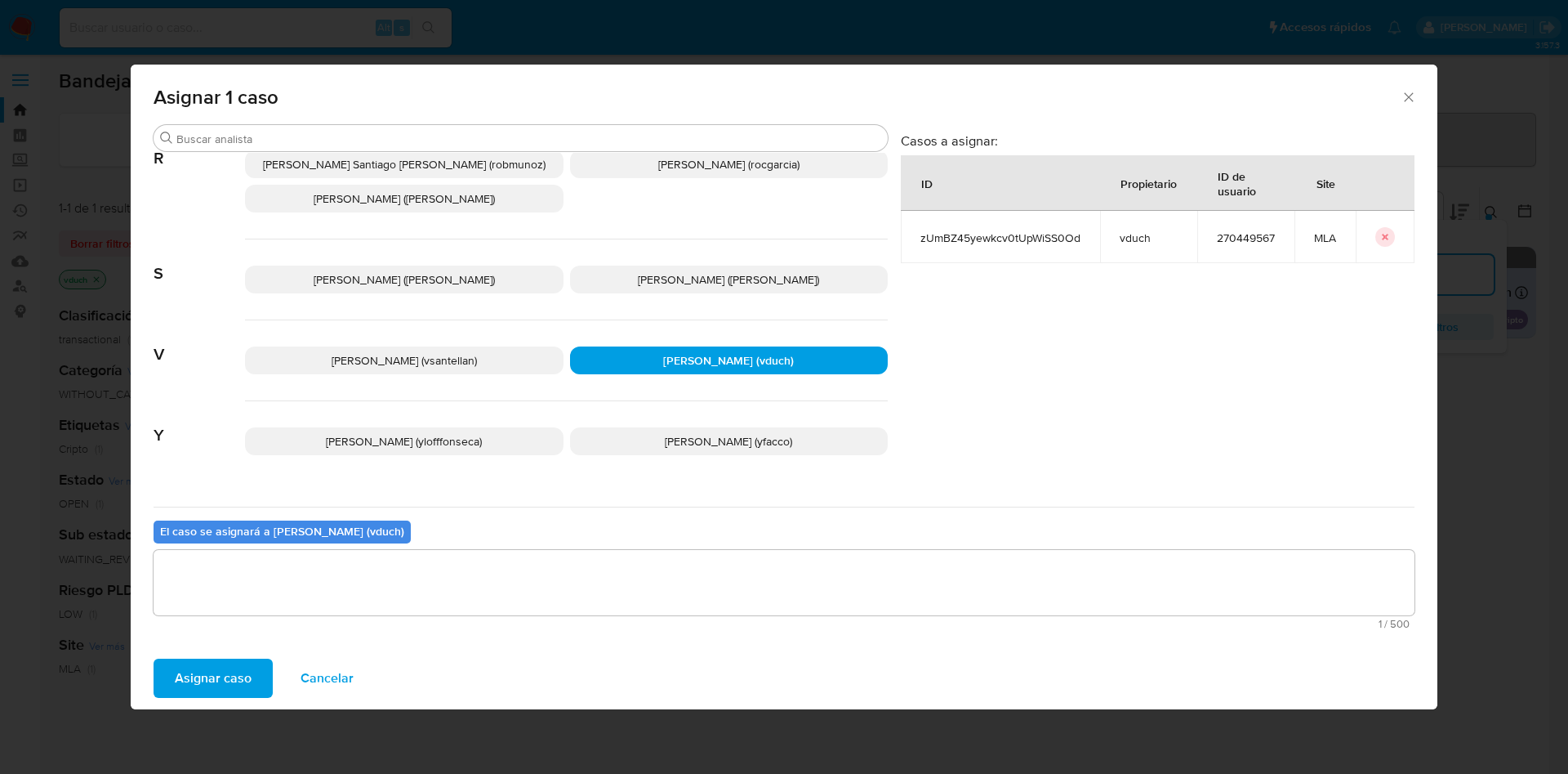
click at [249, 669] on span "Asignar caso" at bounding box center [213, 678] width 76 height 36
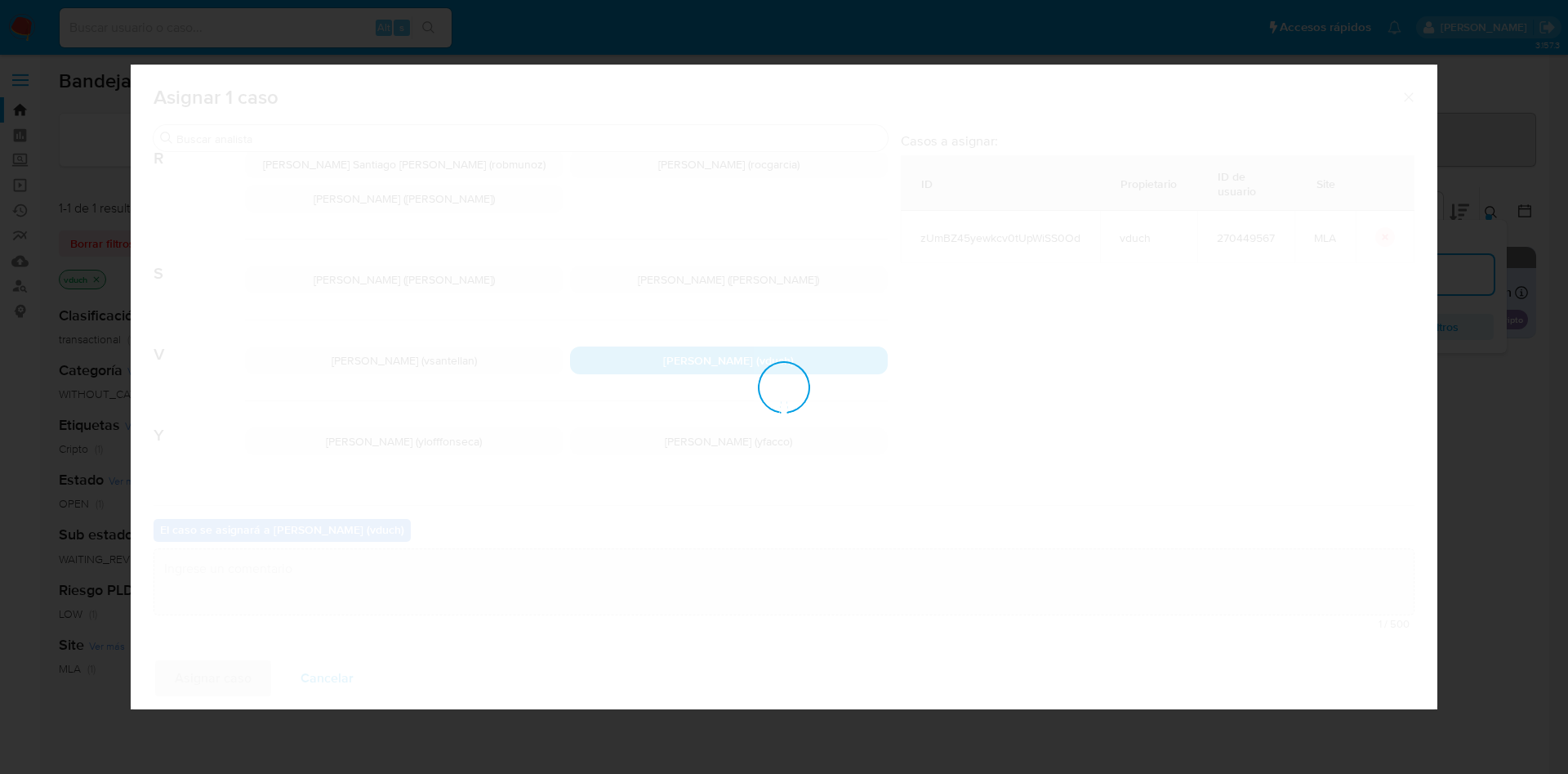
checkbox input "false"
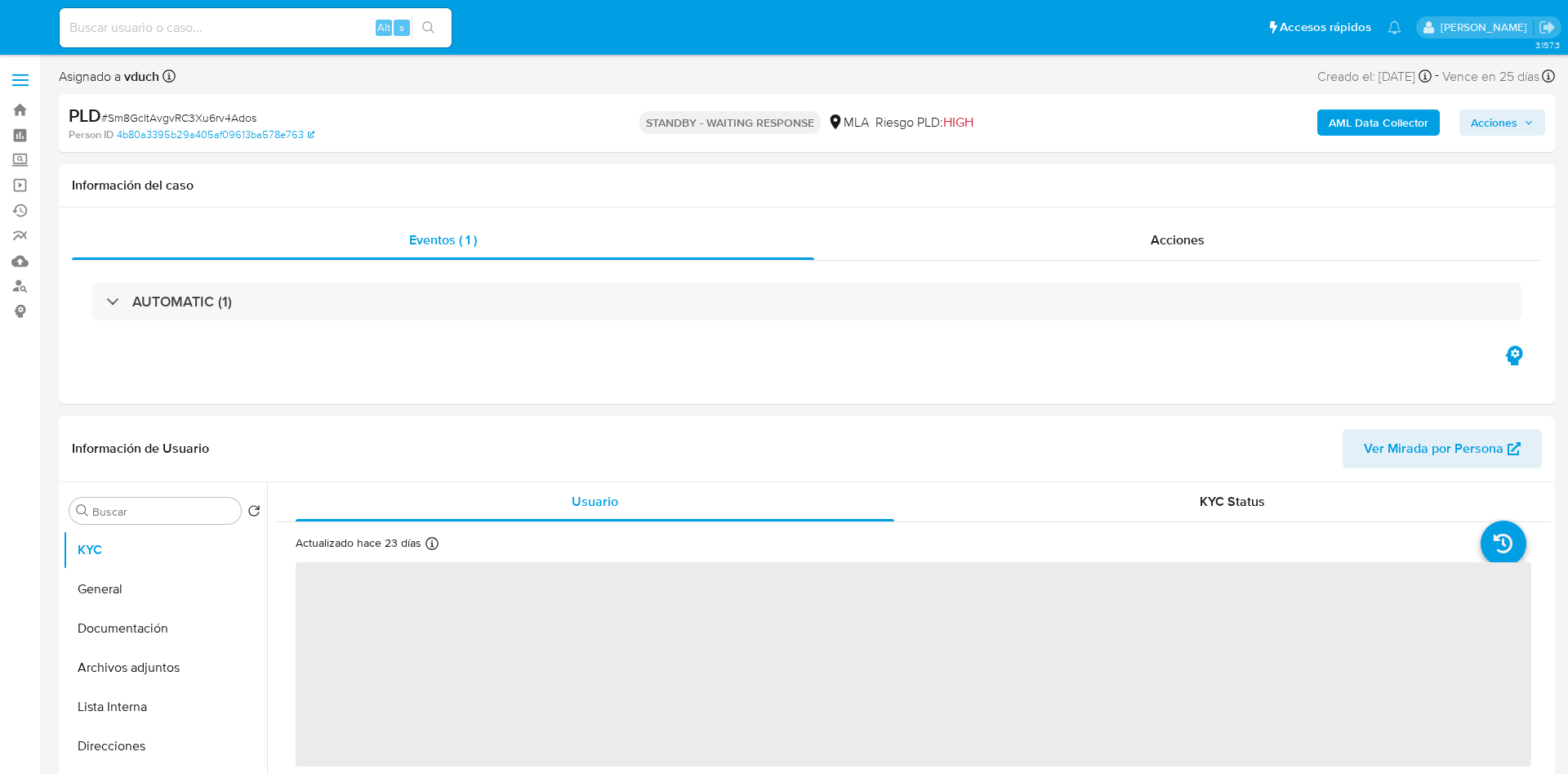
select select "10"
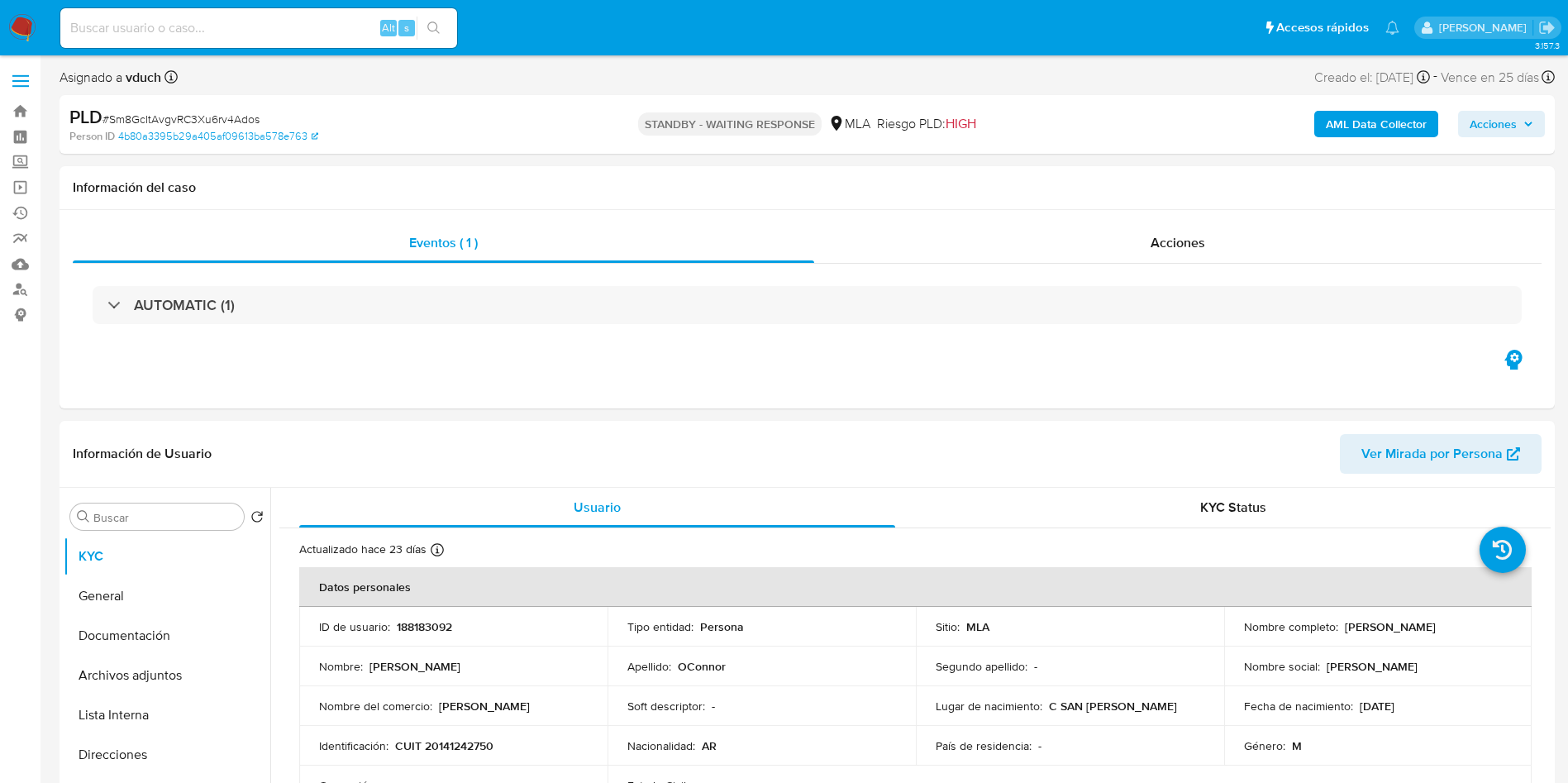
click at [291, 24] on input at bounding box center [259, 27] width 397 height 22
paste input "zUmBZ45yewkcv0tUpWiSS0Od"
type input "zUmBZ45yewkcv0tUpWiSS0Od"
click at [438, 30] on icon "search-icon" at bounding box center [434, 28] width 13 height 13
select select "10"
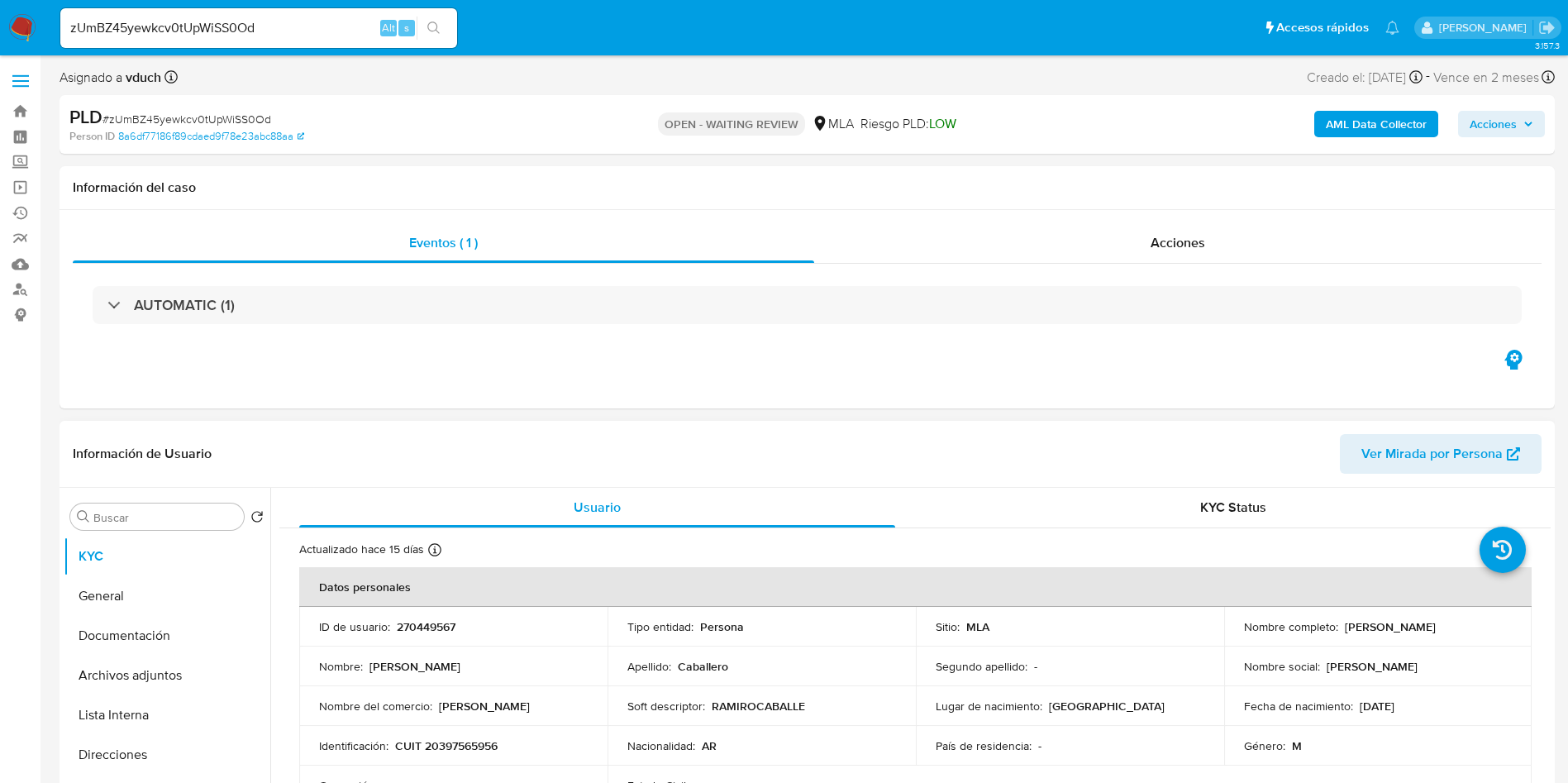
scroll to position [248, 0]
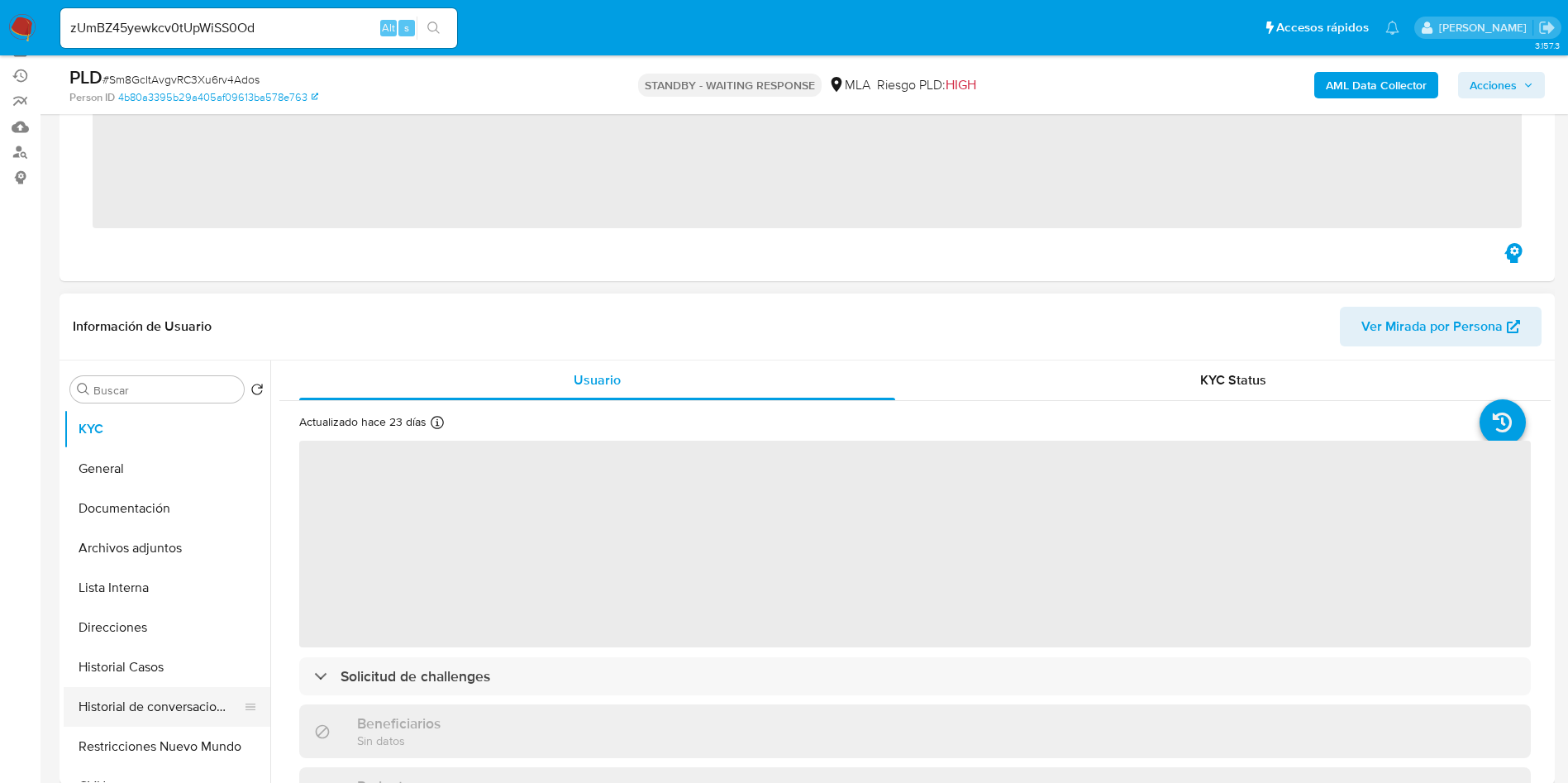
scroll to position [248, 0]
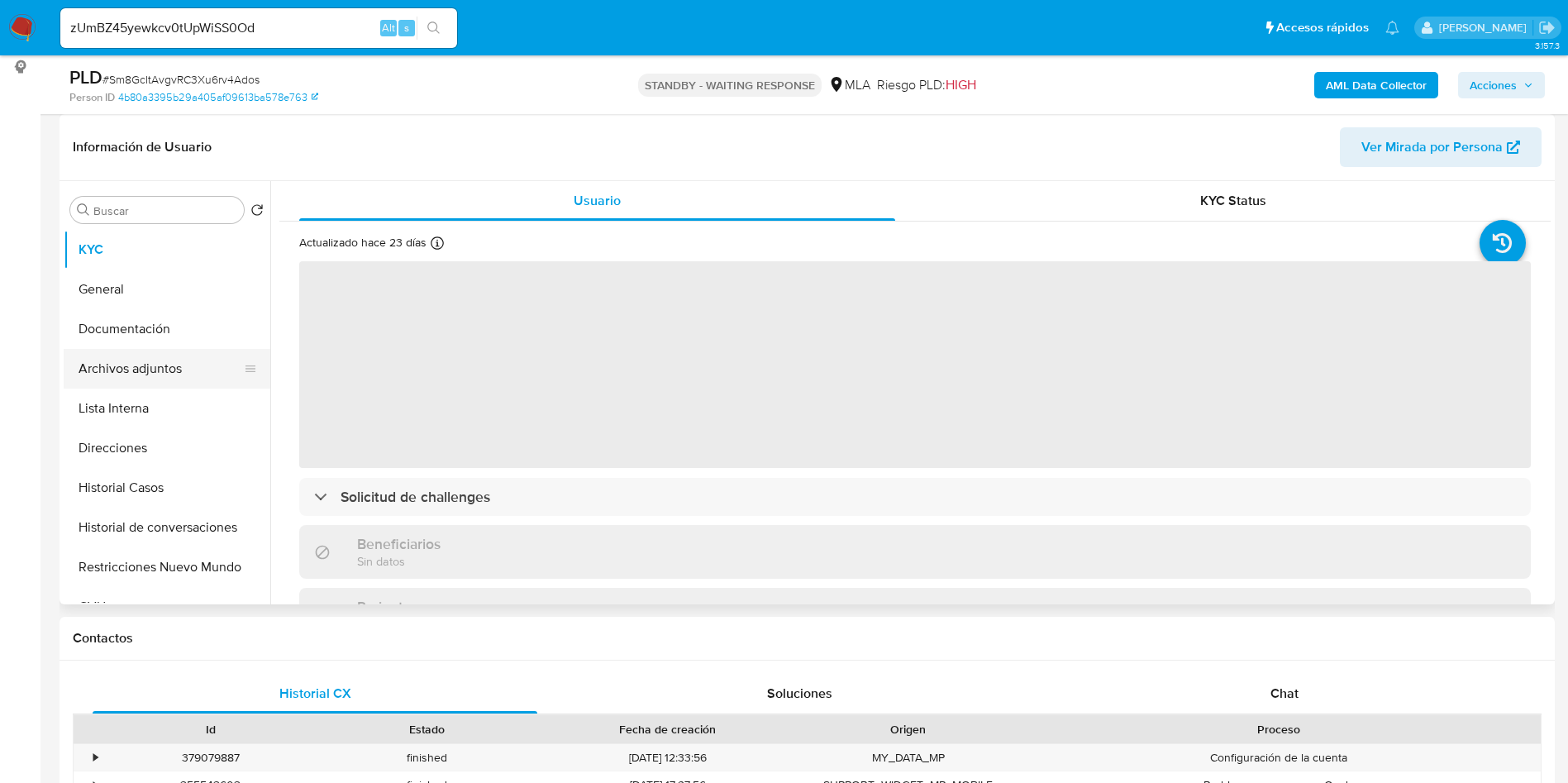
click at [175, 365] on button "Archivos adjuntos" at bounding box center [159, 369] width 193 height 40
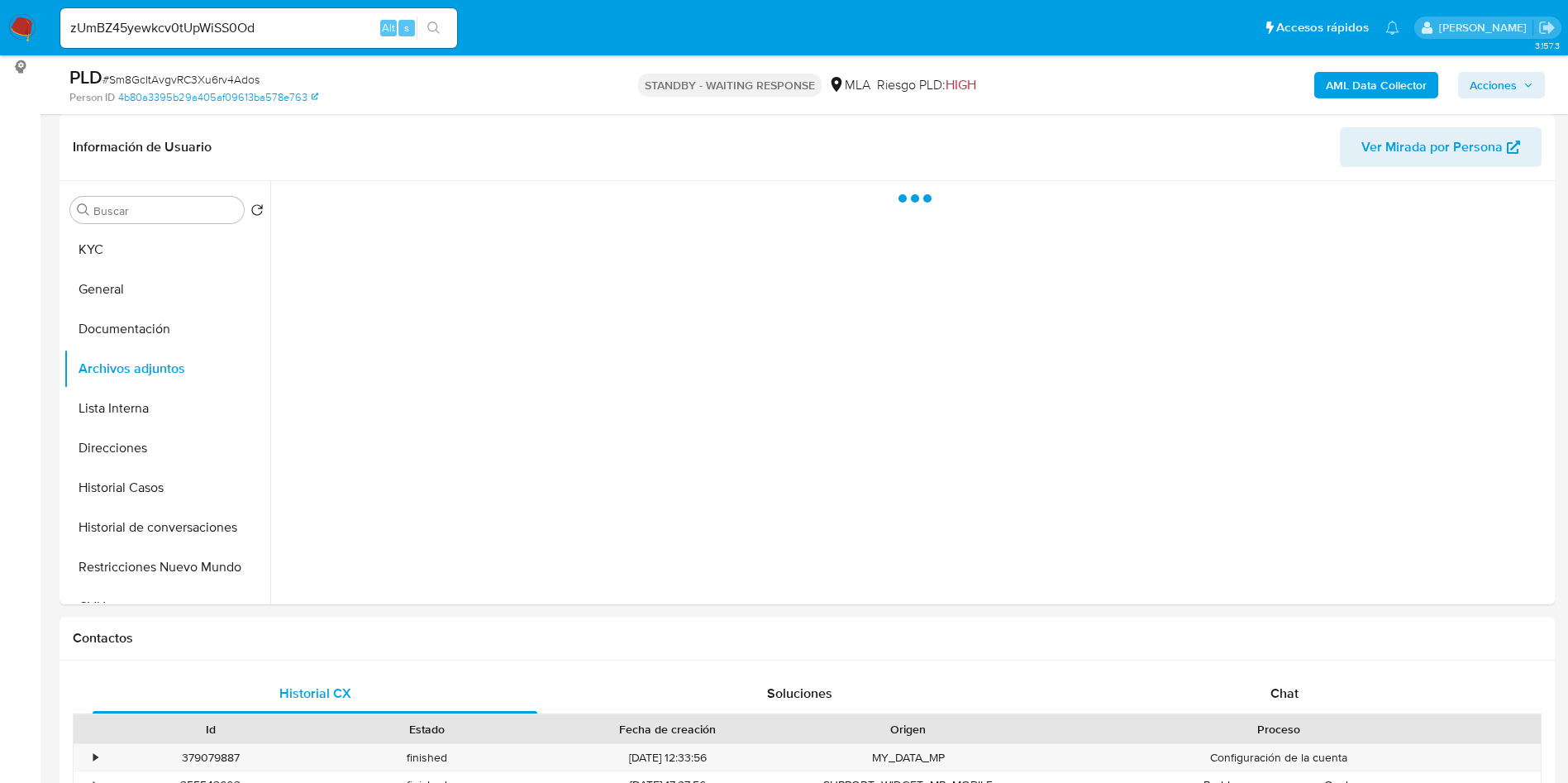
select select "10"
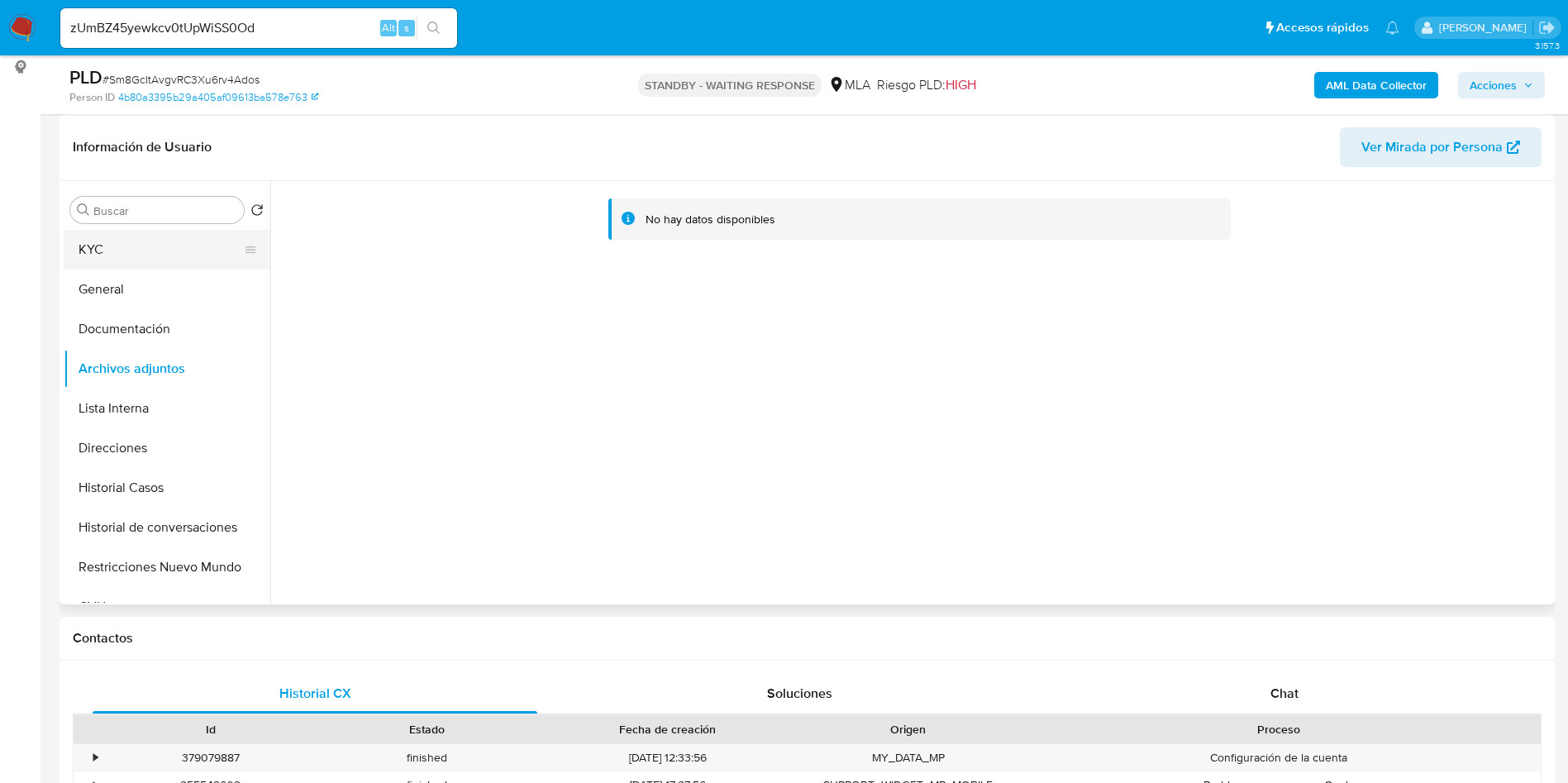
click at [201, 264] on button "KYC" at bounding box center [159, 250] width 193 height 40
click at [209, 245] on button "KYC" at bounding box center [159, 250] width 193 height 40
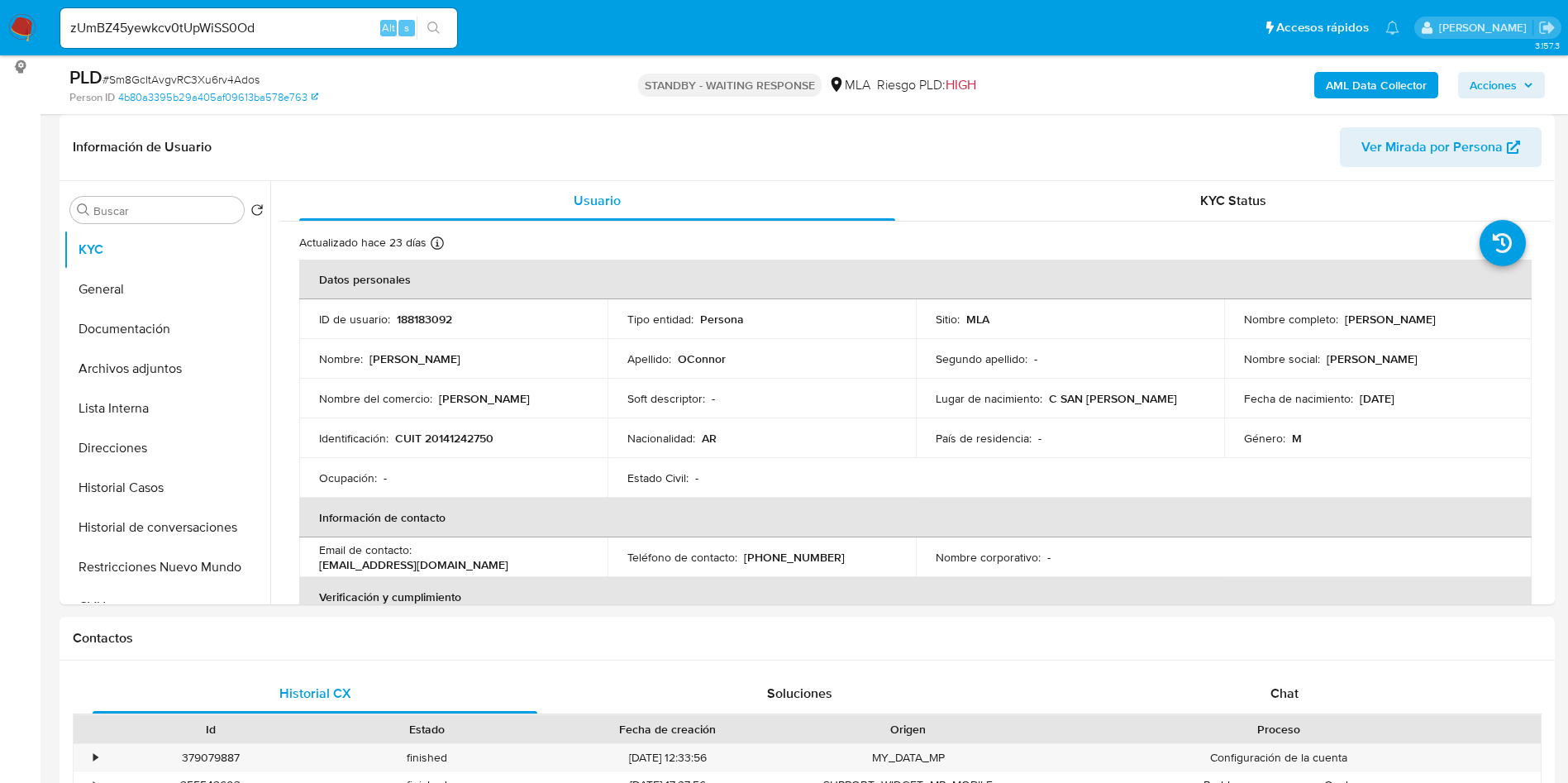
click at [202, 83] on span "# Sm8GcItAvgvRC3Xu6rv4Ados" at bounding box center [181, 79] width 157 height 17
copy span "Sm8GcItAvgvRC3Xu6rv4Ados"
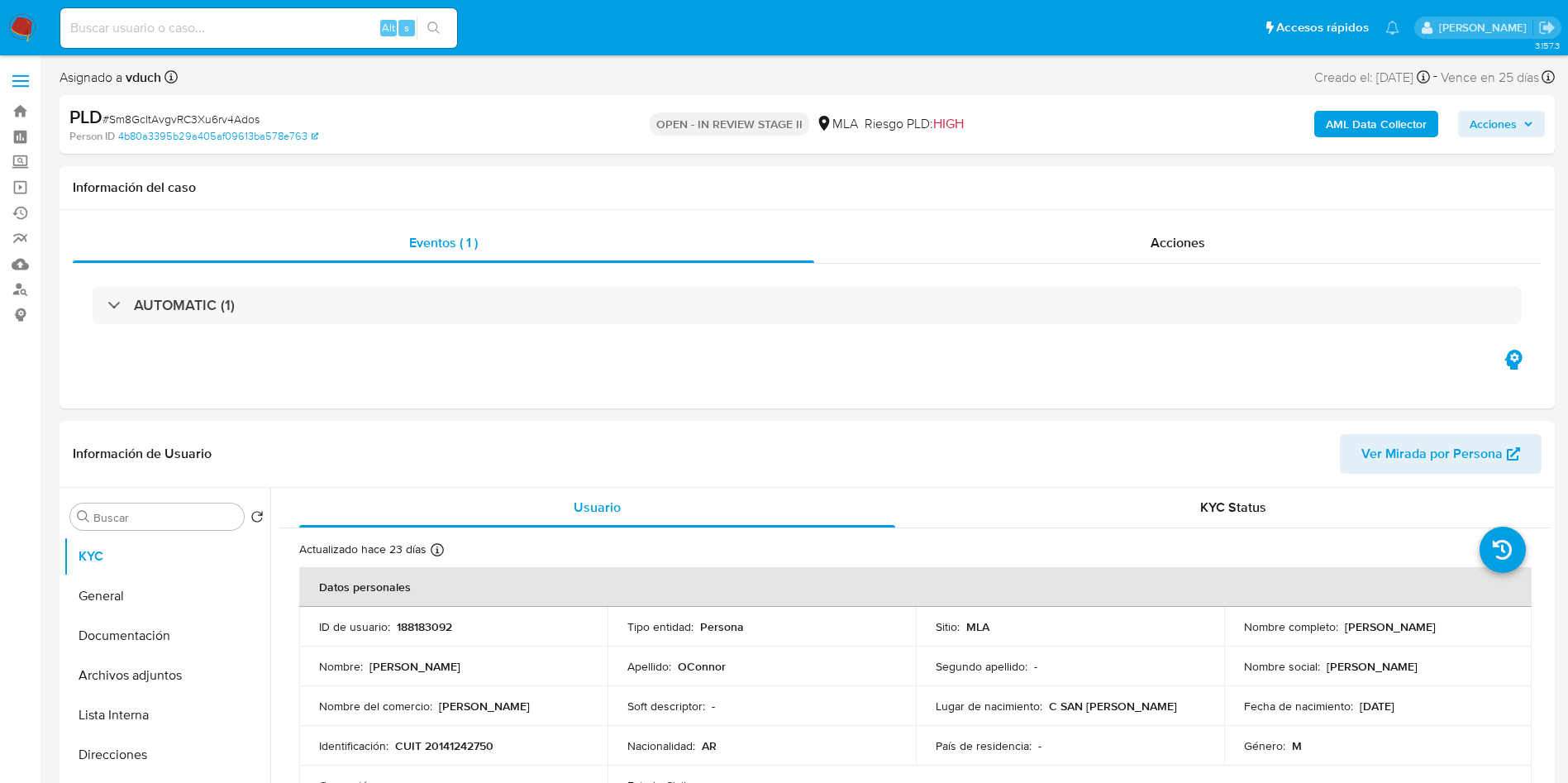
select select "10"
click at [124, 660] on button "Archivos adjuntos" at bounding box center [159, 675] width 193 height 40
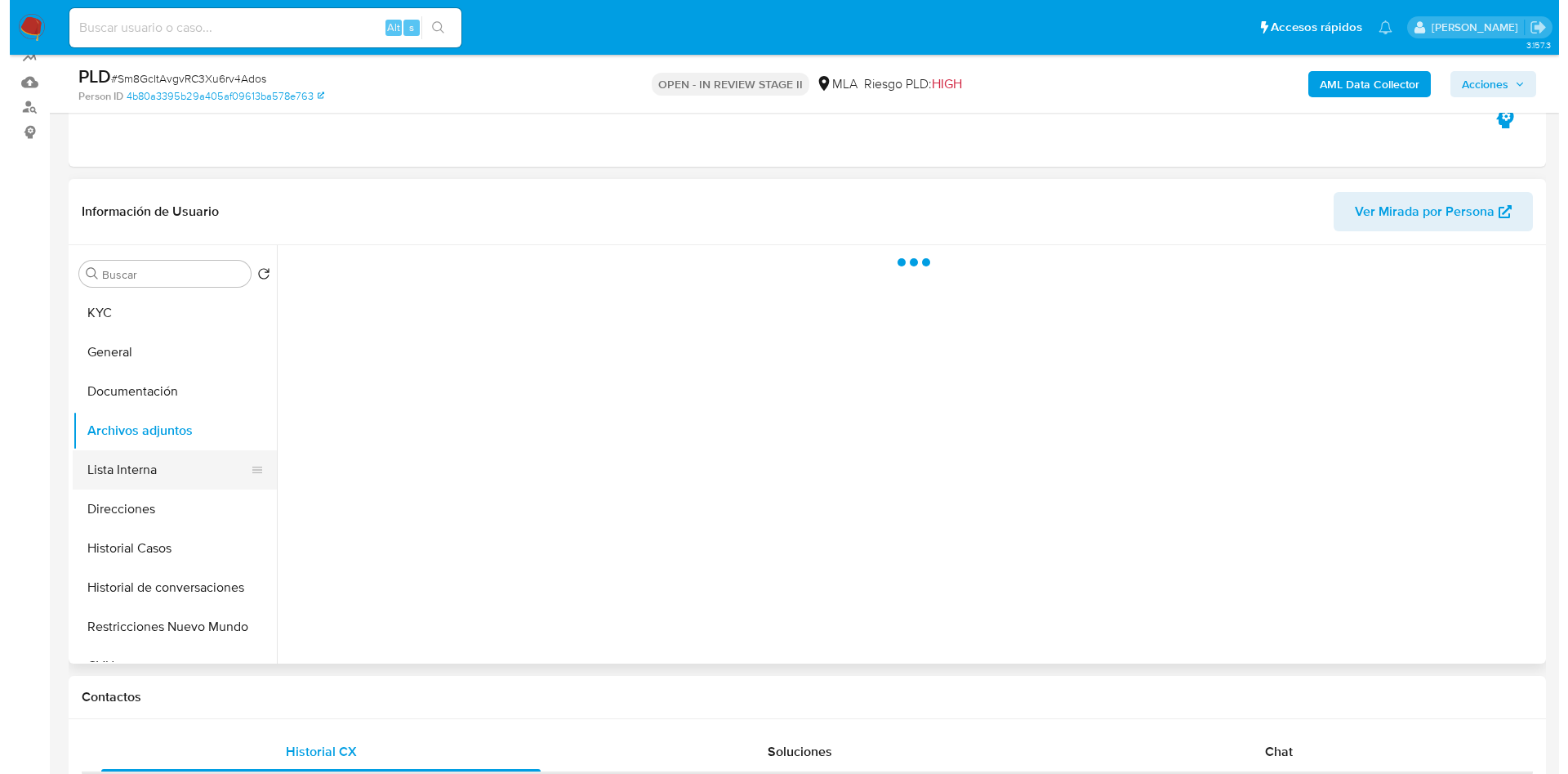
scroll to position [122, 0]
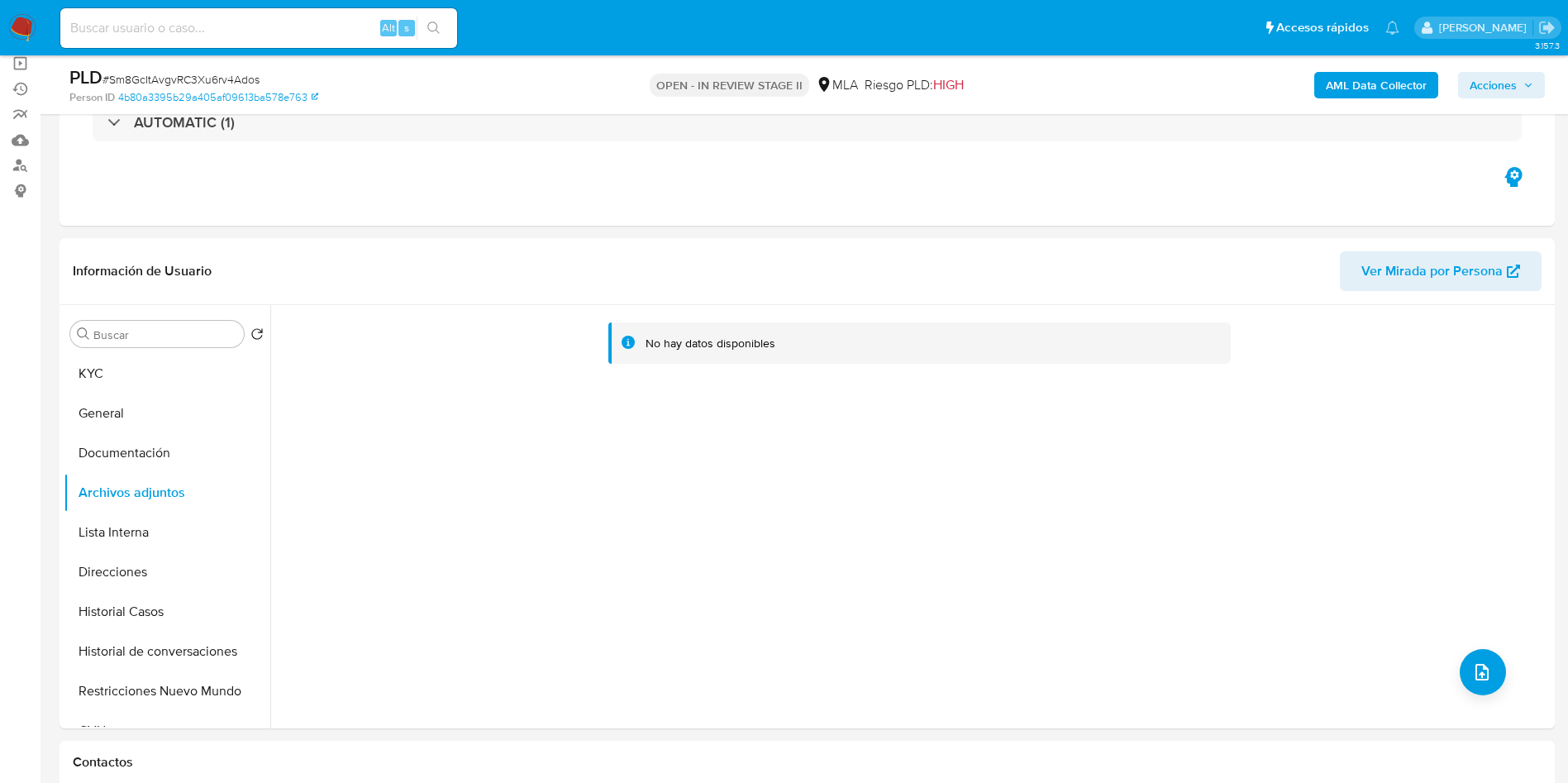
click at [1398, 85] on b "AML Data Collector" at bounding box center [1376, 85] width 101 height 26
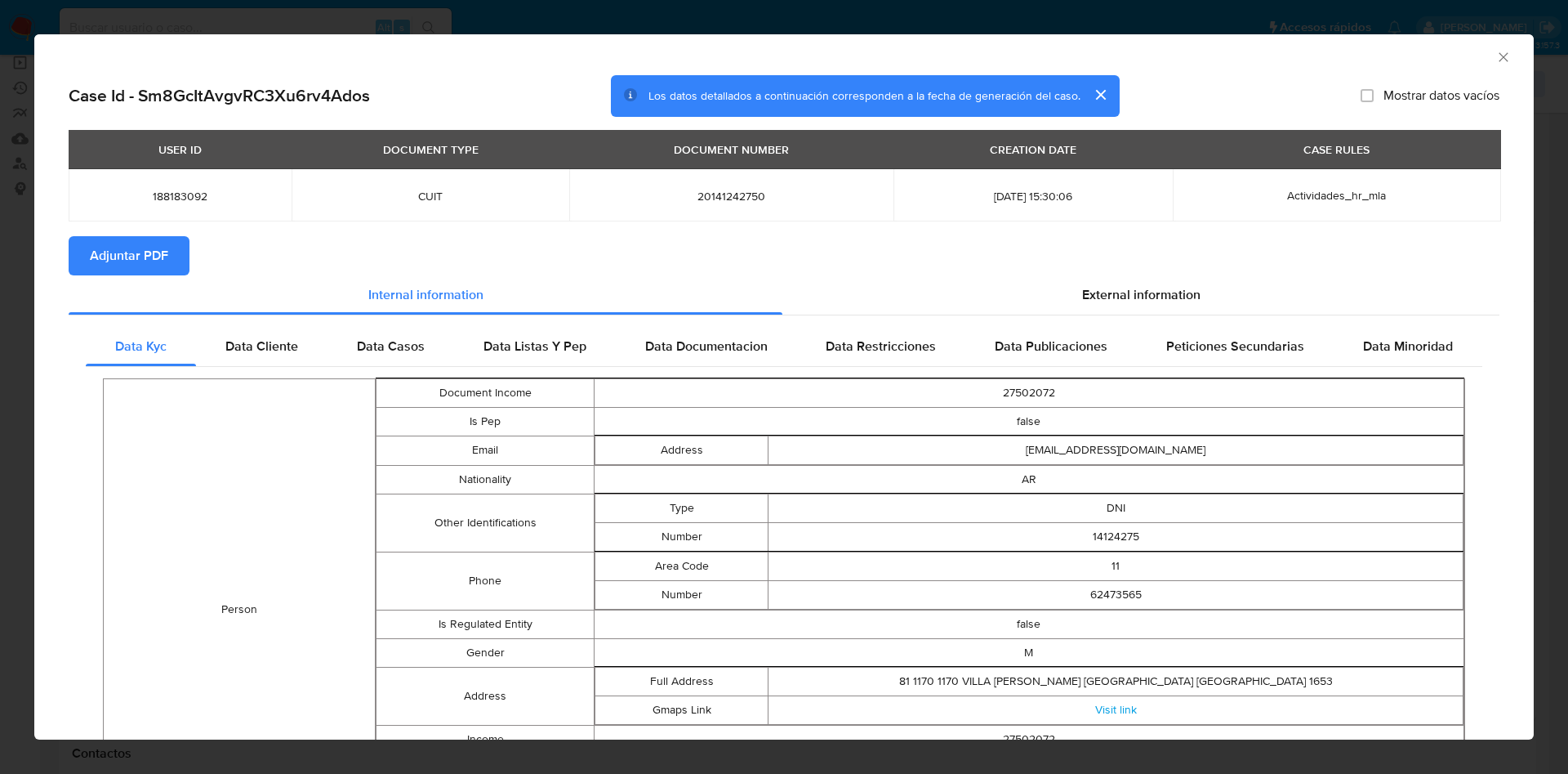
click at [149, 243] on span "Adjuntar PDF" at bounding box center [129, 256] width 78 height 36
click at [1495, 54] on icon "Cerrar ventana" at bounding box center [1504, 58] width 17 height 17
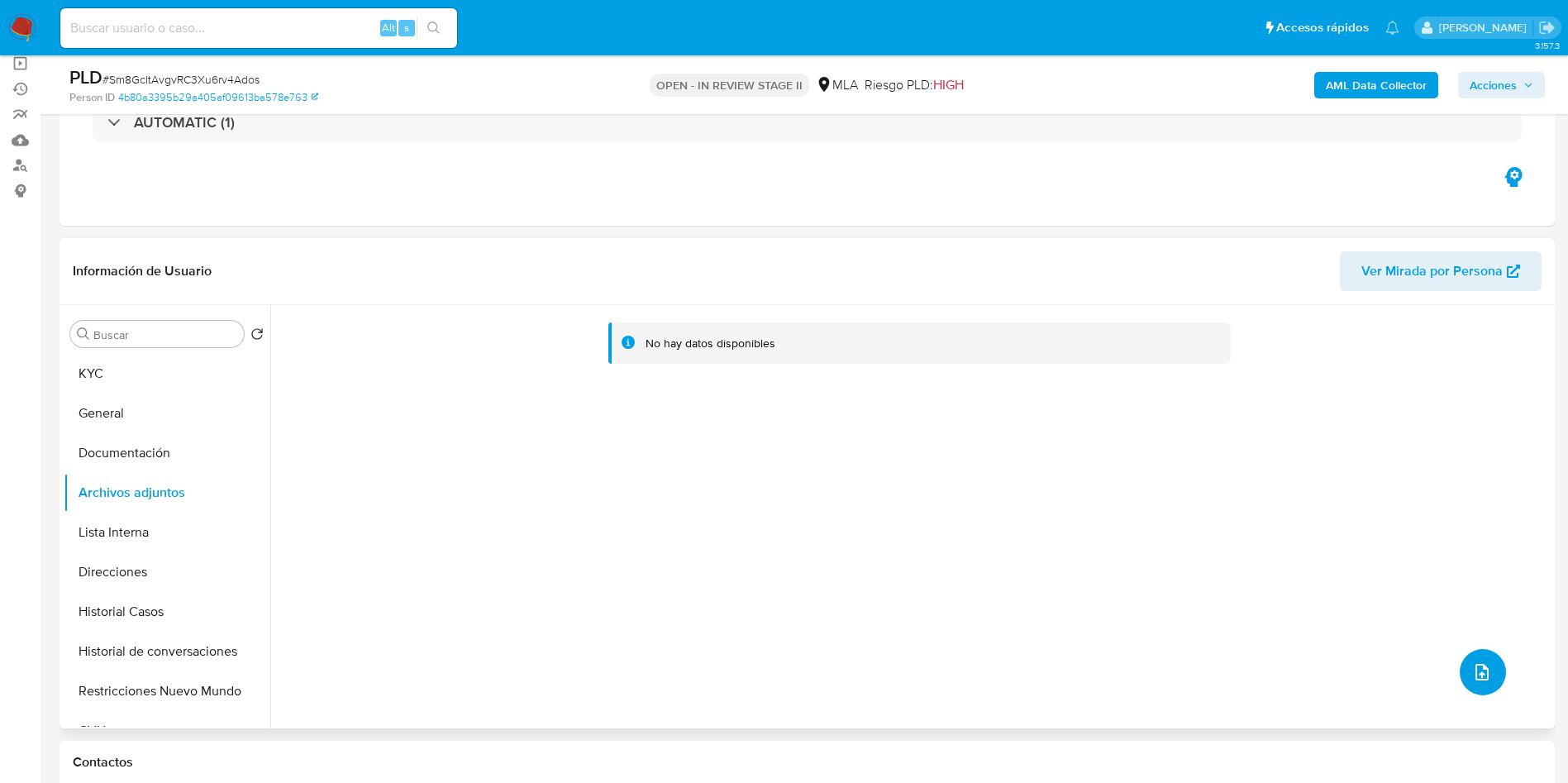
click at [1487, 656] on button "upload-file" at bounding box center [1482, 672] width 46 height 46
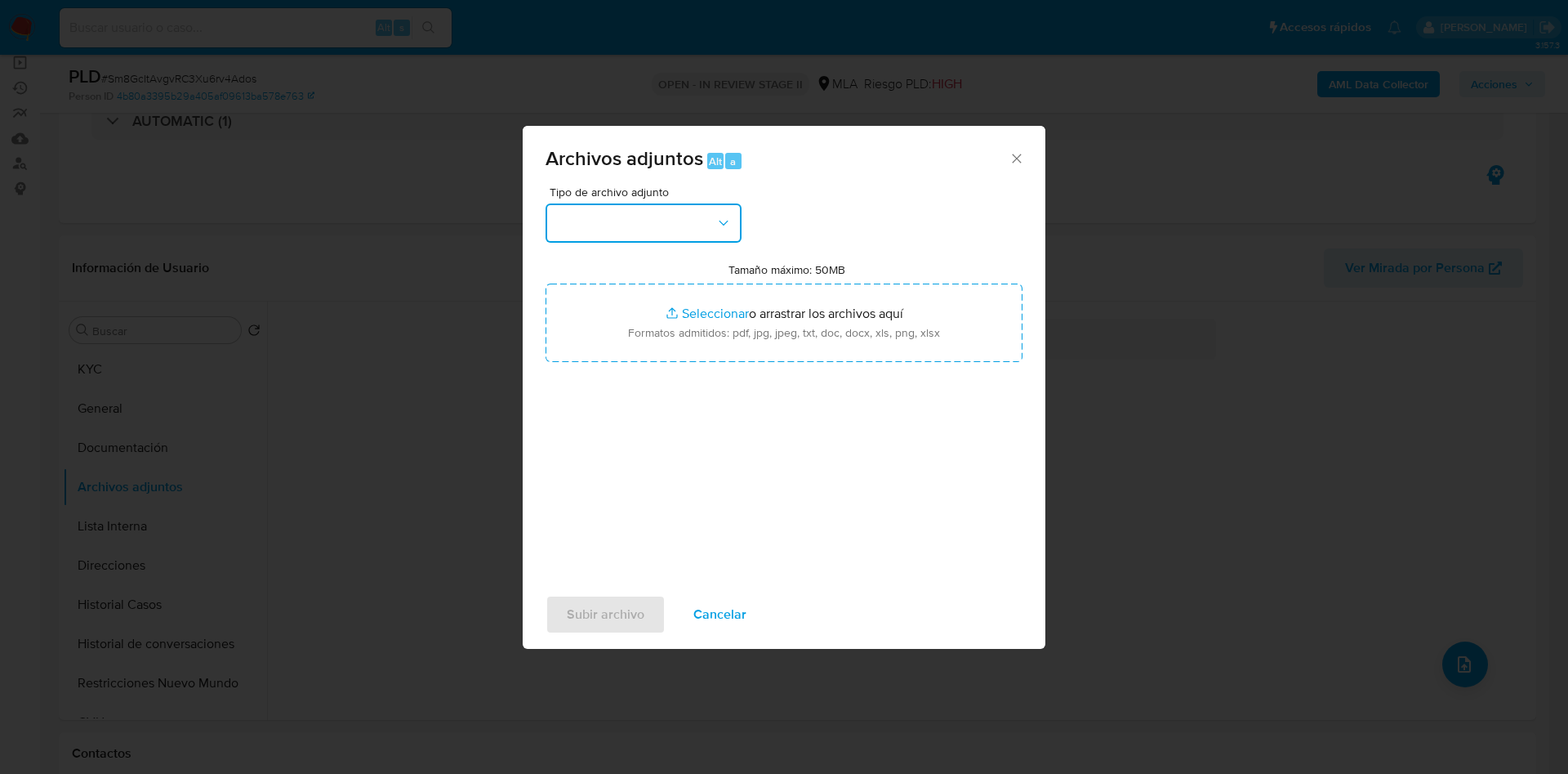
click at [724, 215] on icon "button" at bounding box center [723, 223] width 17 height 17
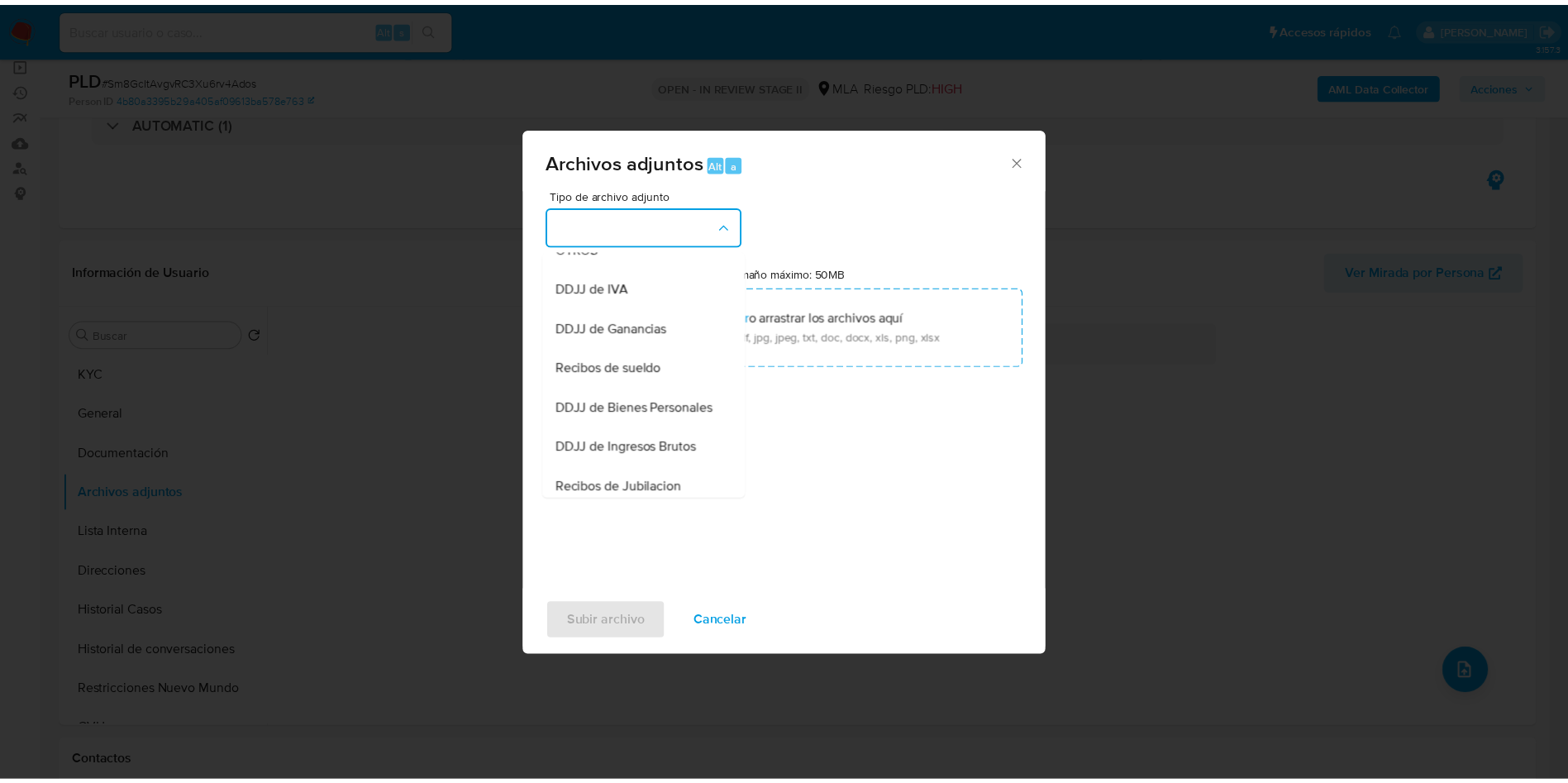
scroll to position [372, 0]
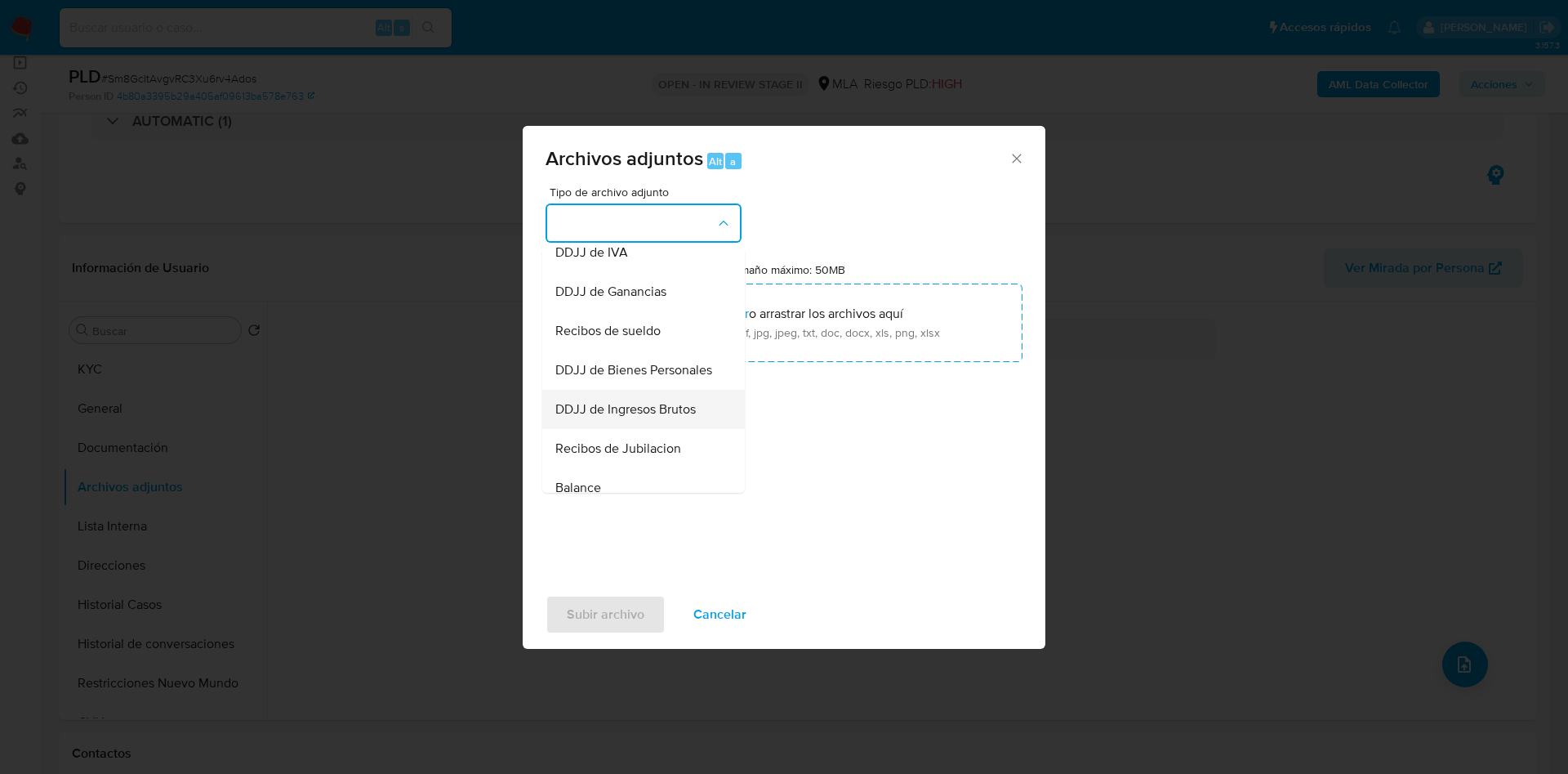
click at [667, 429] on div "DDJJ de Ingresos Brutos" at bounding box center [639, 409] width 167 height 39
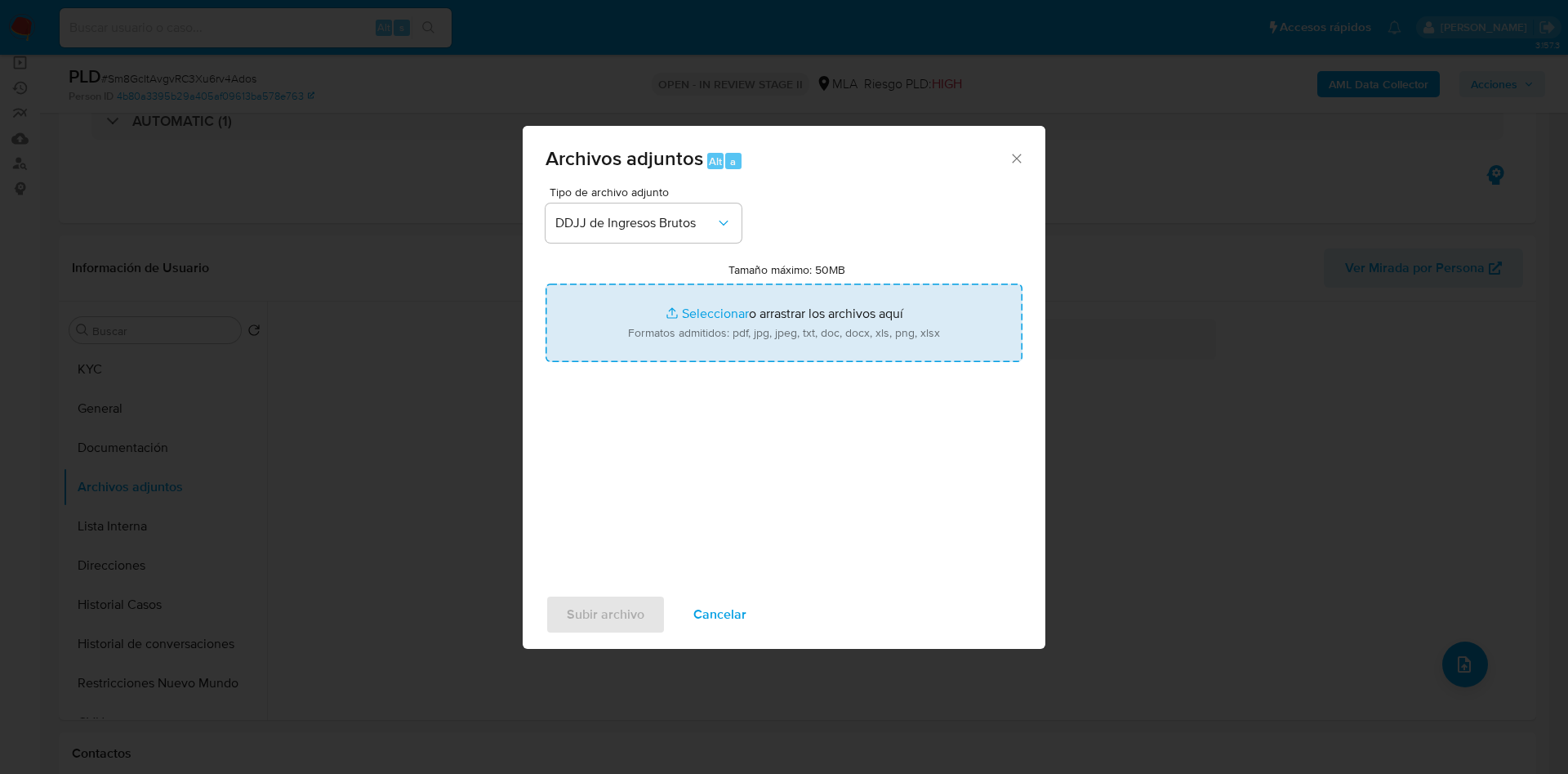
type input "C:\fakepath\Febrero a Julio 2025.pdf"
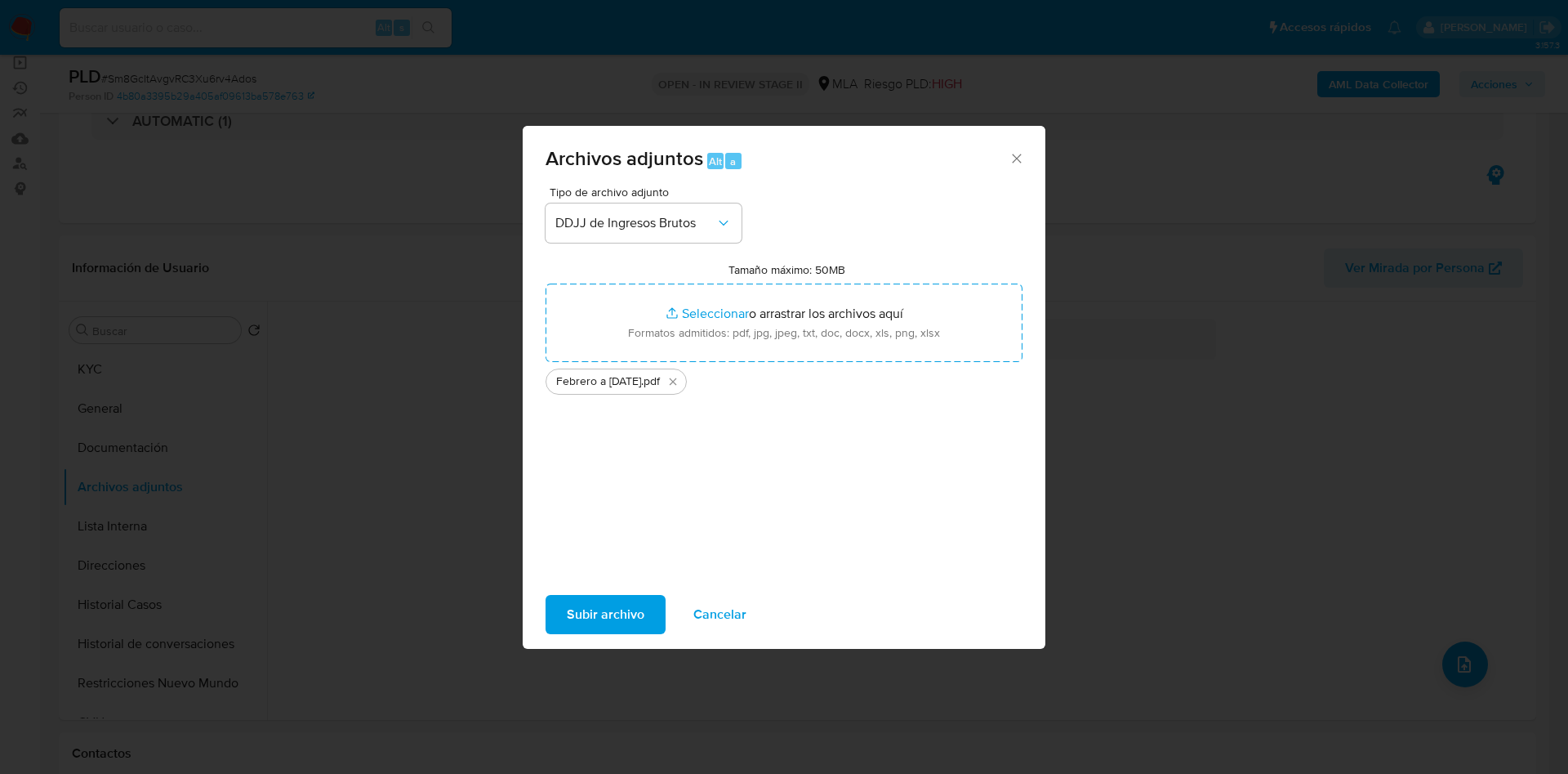
click at [616, 603] on span "Subir archivo" at bounding box center [605, 615] width 77 height 36
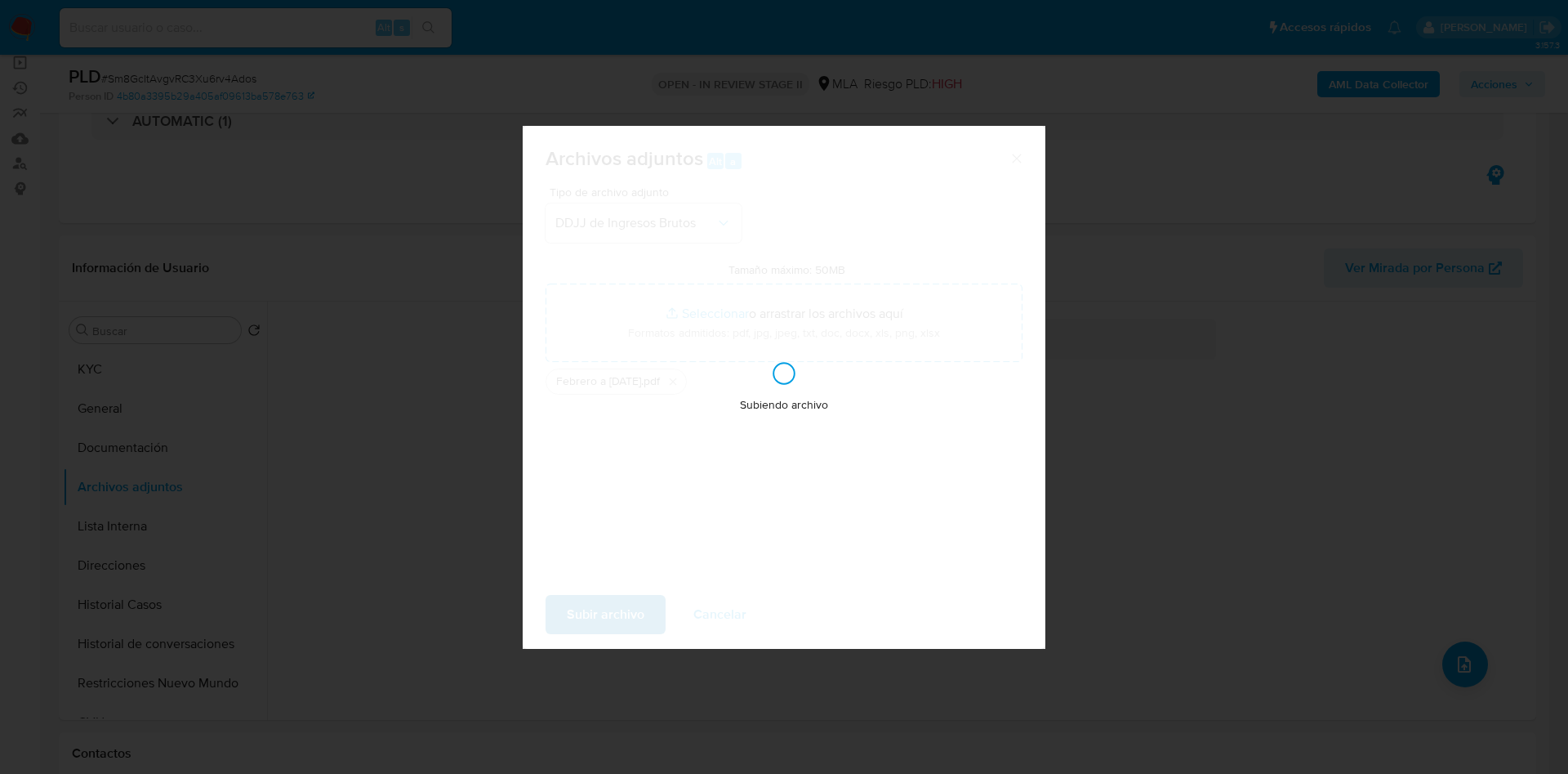
click at [616, 603] on div "Subiendo archivo" at bounding box center [784, 387] width 523 height 523
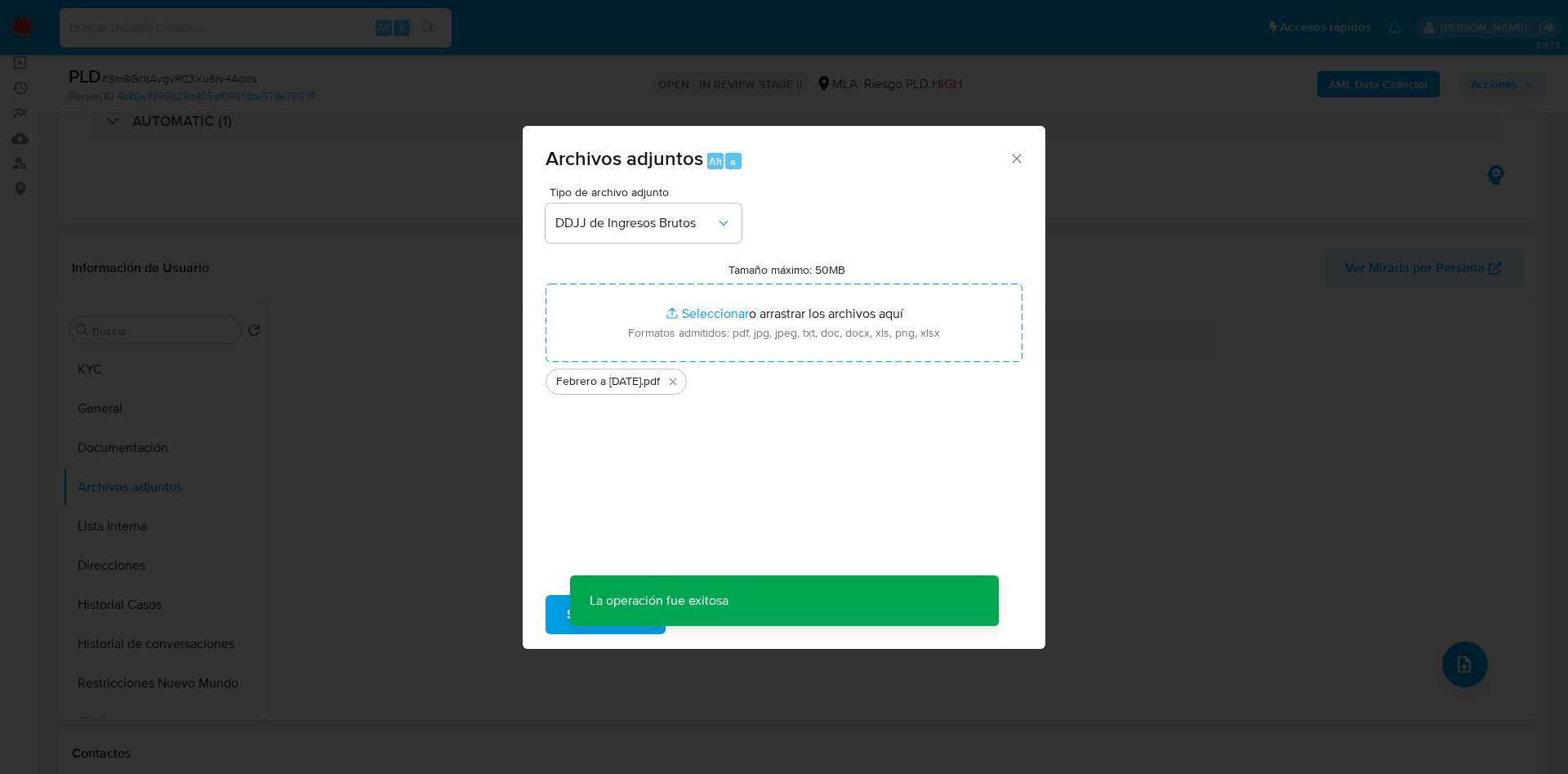
click at [681, 468] on div "Tipo de archivo adjunto DDJJ de Ingresos Brutos Tamaño máximo: 50MB Seleccionar…" at bounding box center [784, 380] width 477 height 386
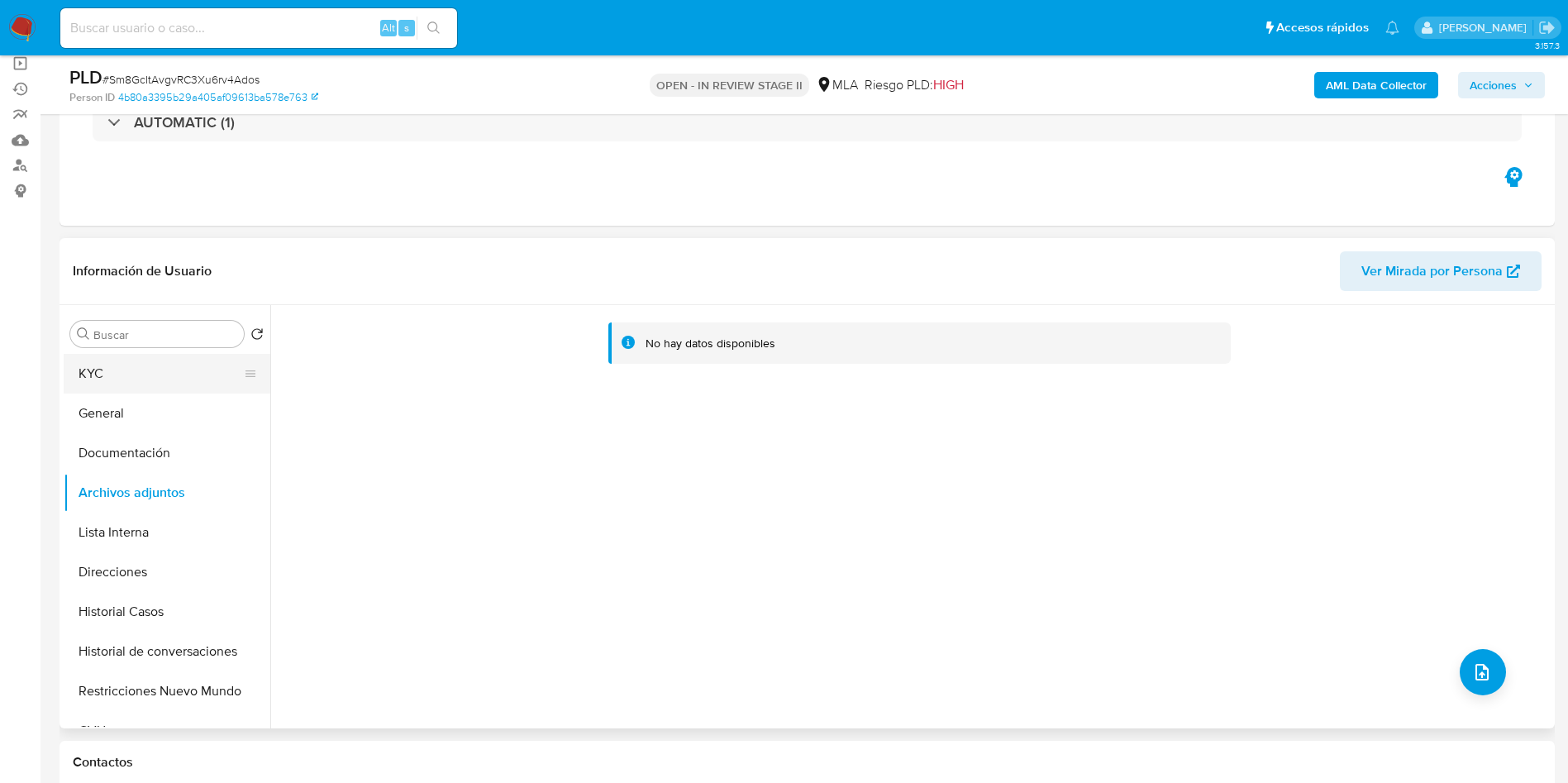
click at [129, 376] on button "KYC" at bounding box center [159, 374] width 193 height 40
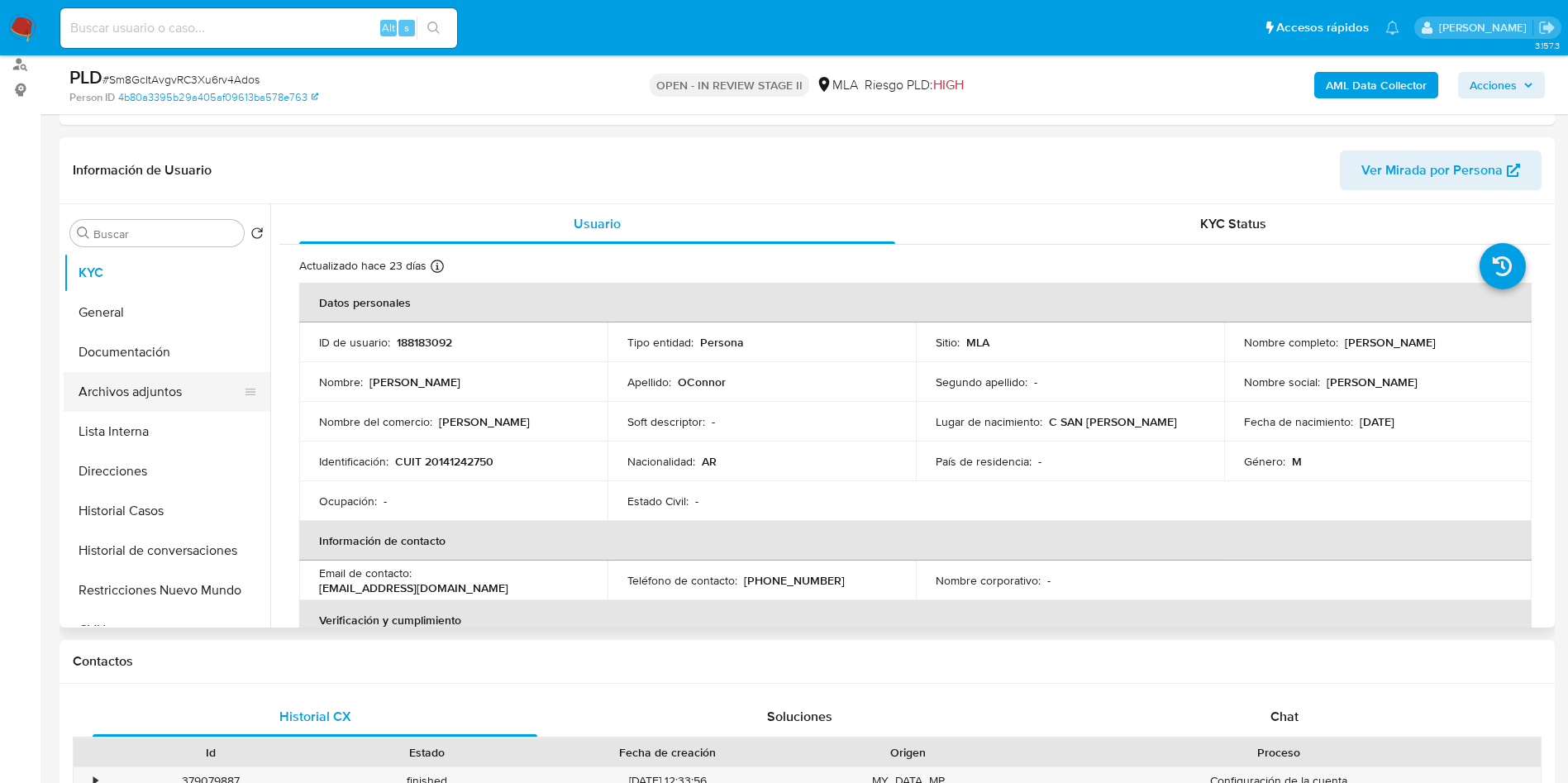
scroll to position [248, 0]
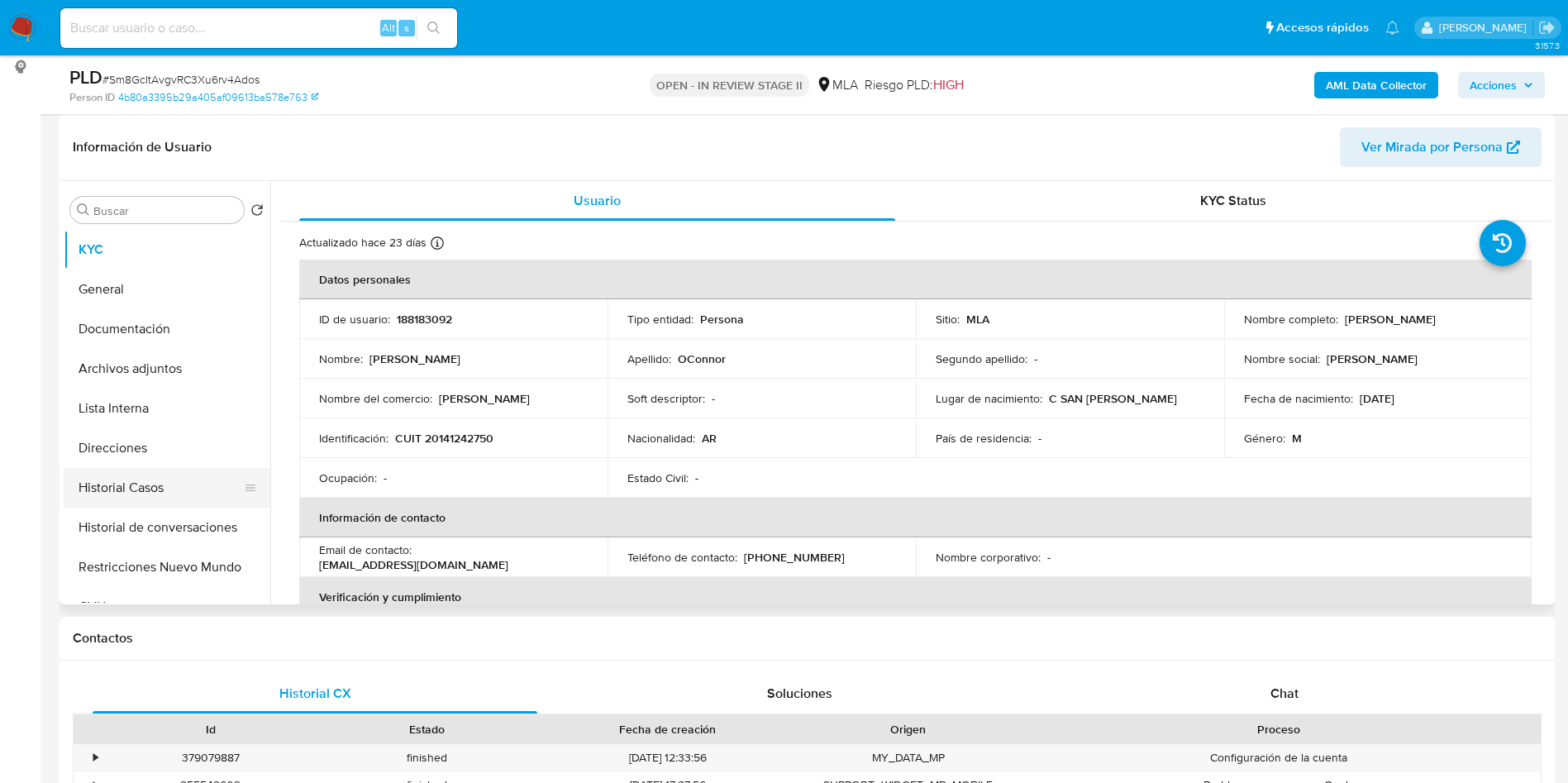
click at [142, 477] on button "Historial Casos" at bounding box center [159, 488] width 193 height 40
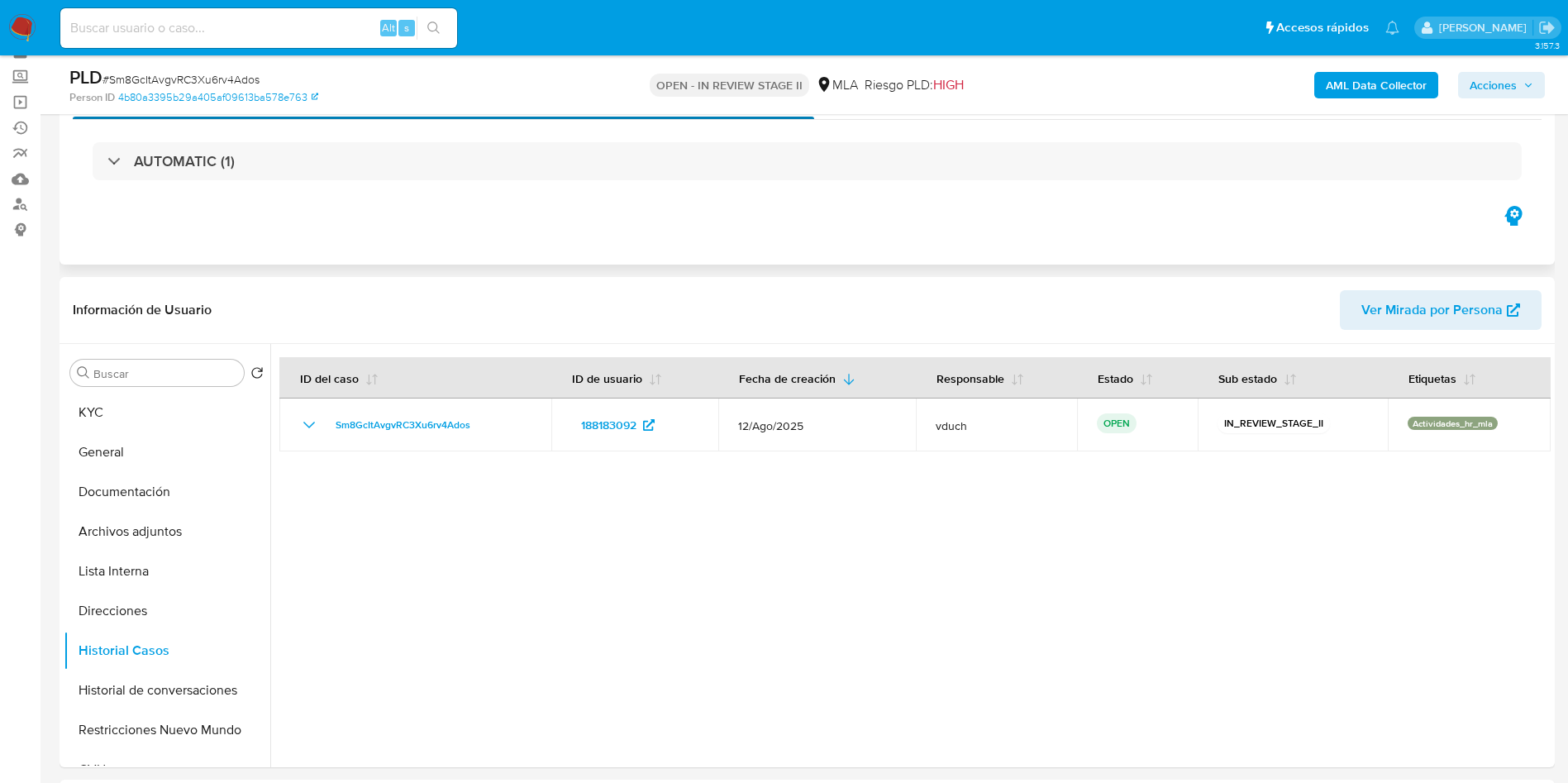
scroll to position [124, 0]
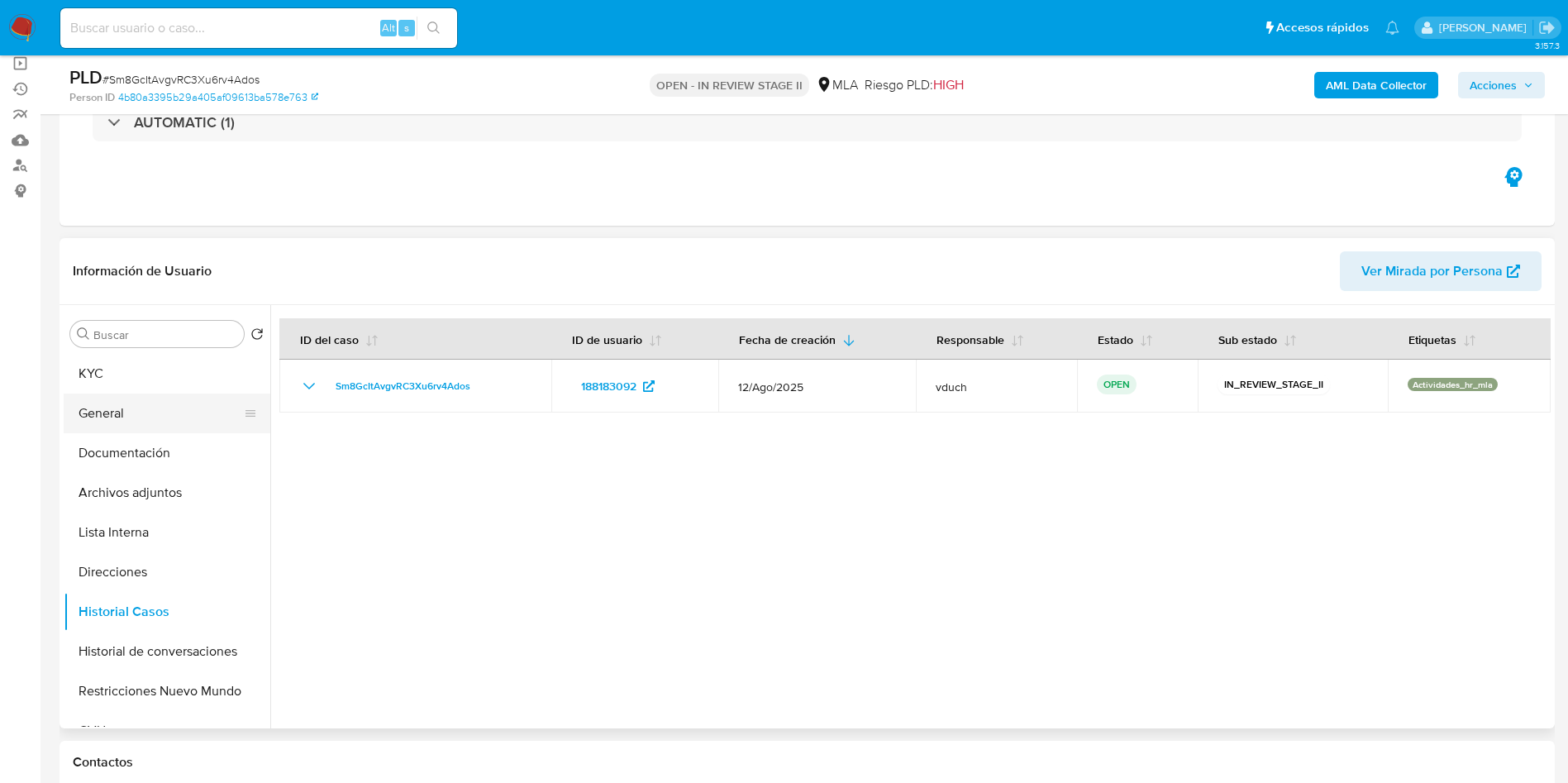
click at [155, 393] on button "General" at bounding box center [159, 413] width 193 height 40
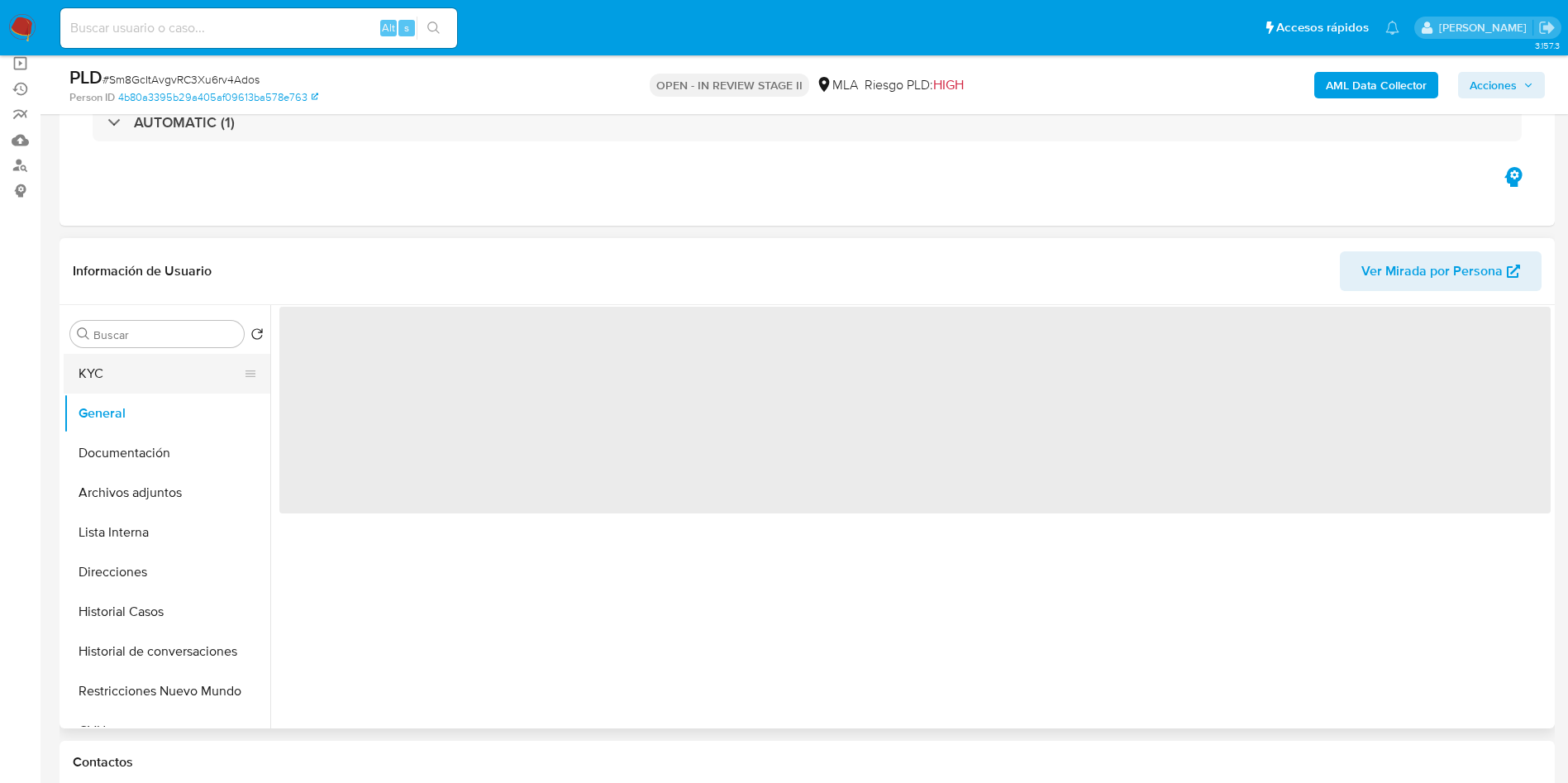
click at [155, 378] on button "KYC" at bounding box center [159, 374] width 193 height 40
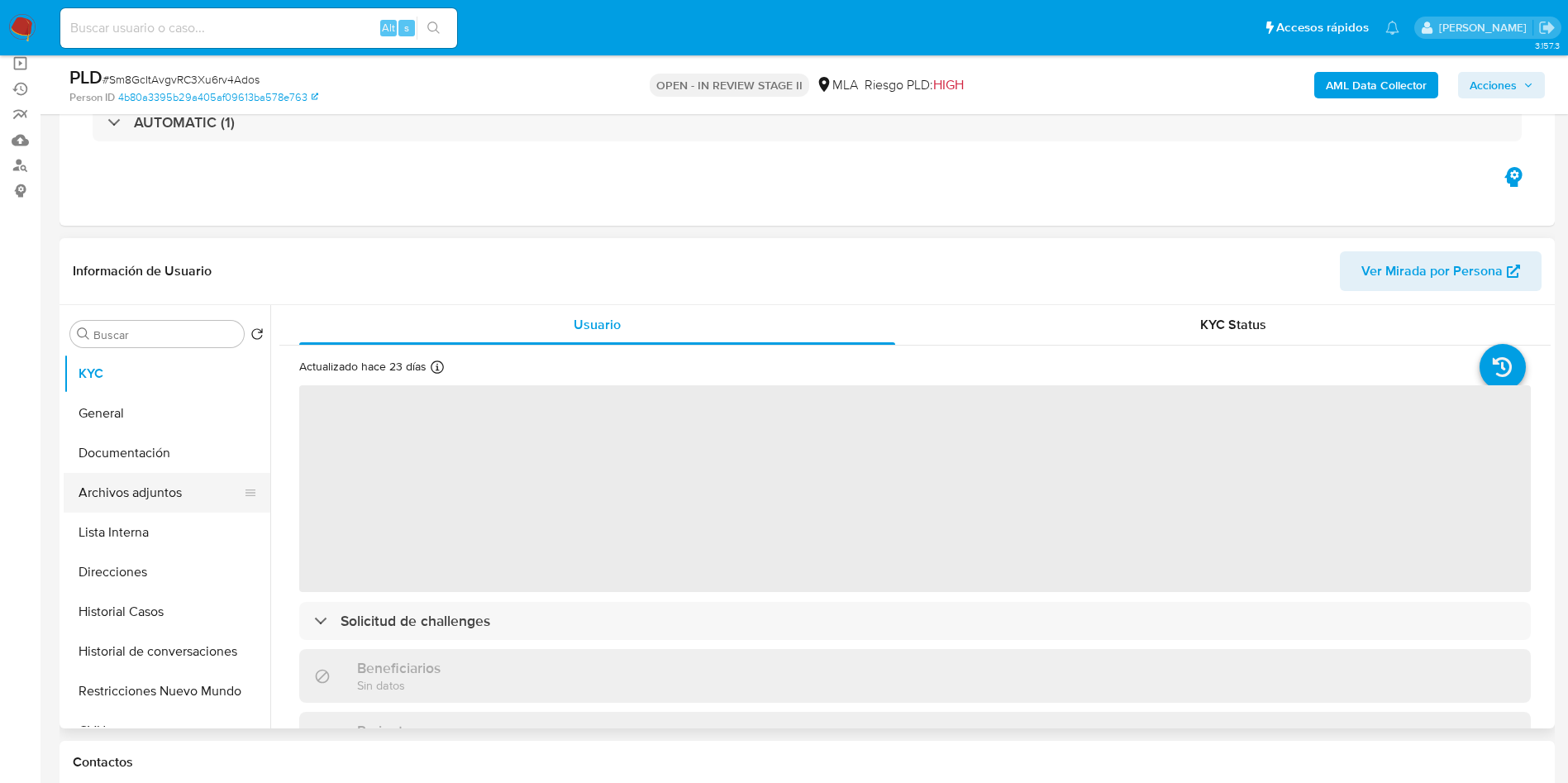
click at [189, 493] on button "Archivos adjuntos" at bounding box center [159, 492] width 193 height 40
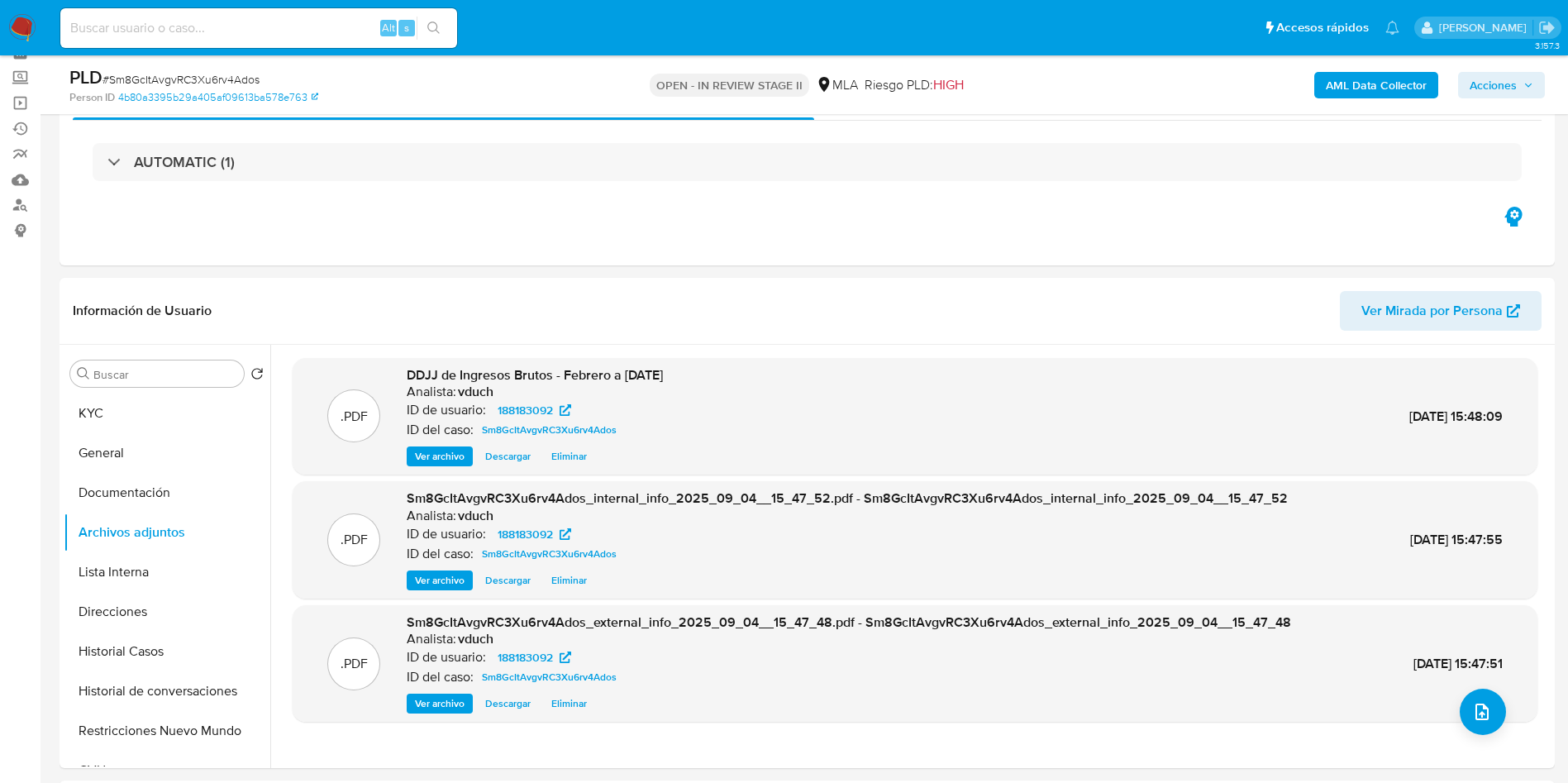
scroll to position [0, 0]
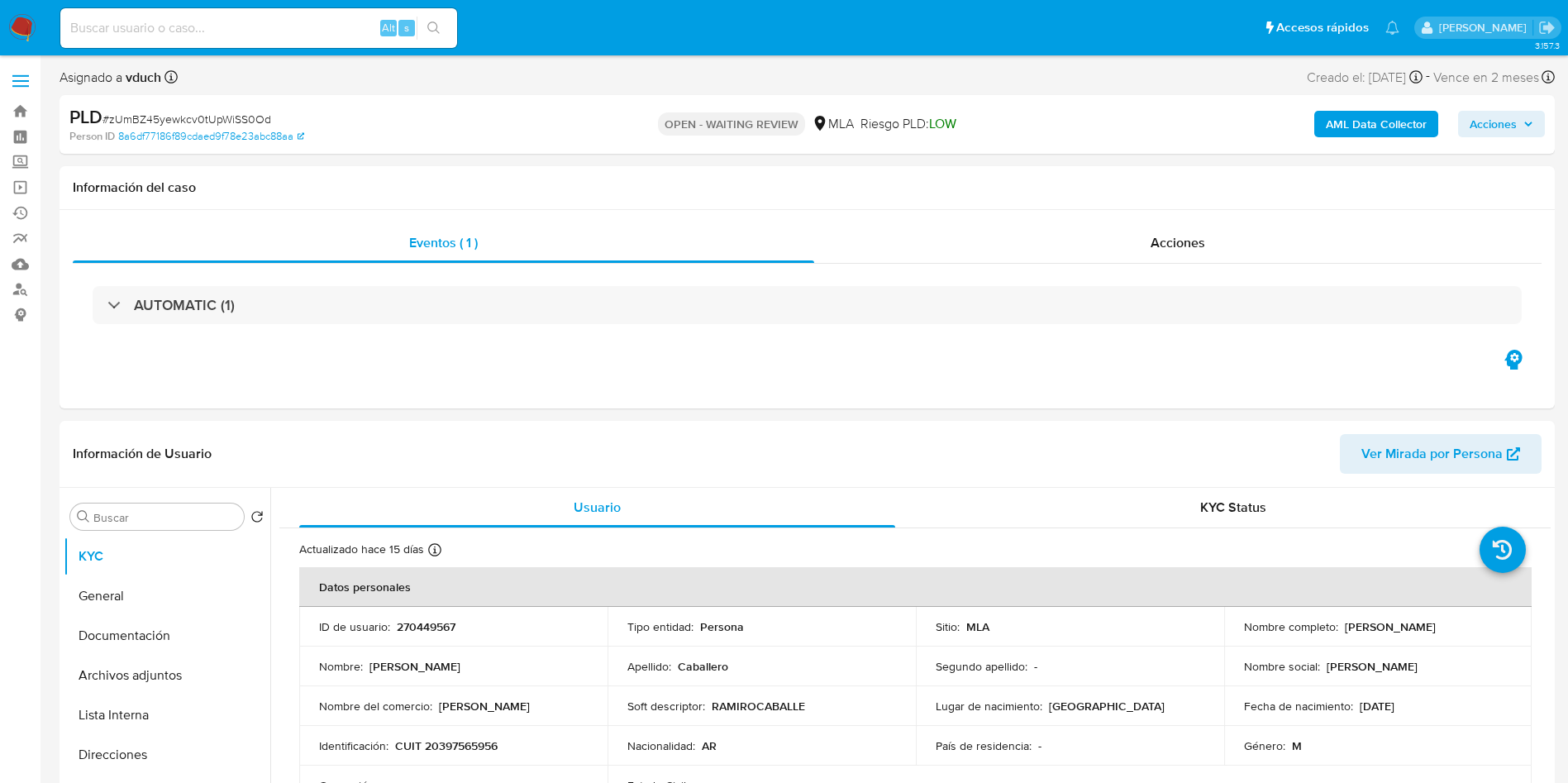
click at [194, 121] on span "# zUmBZ45yewkcv0tUpWiSS0Od" at bounding box center [187, 119] width 169 height 17
copy span "zUmBZ45yewkcv0tUpWiSS0Od"
select select "10"
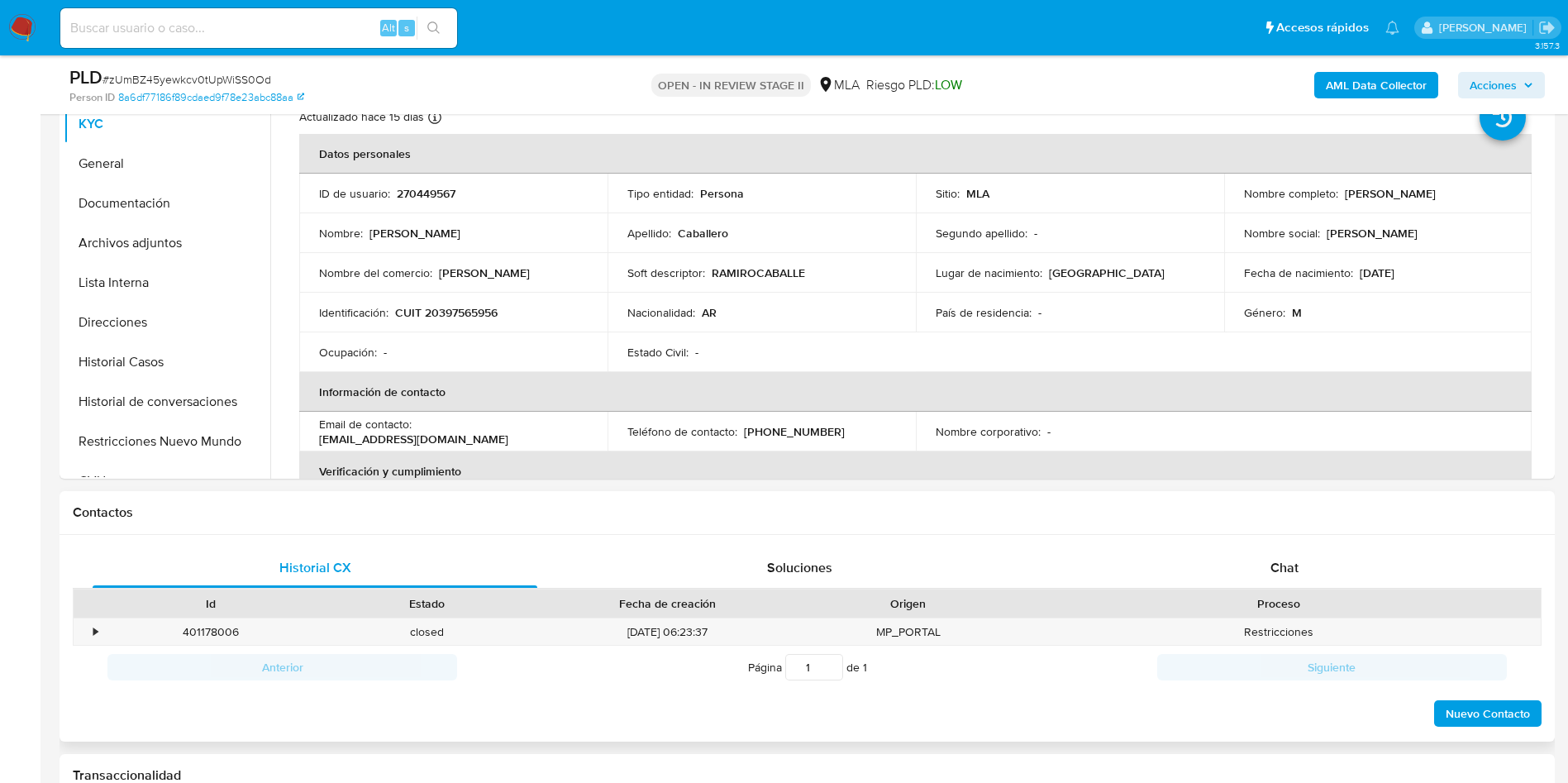
scroll to position [496, 0]
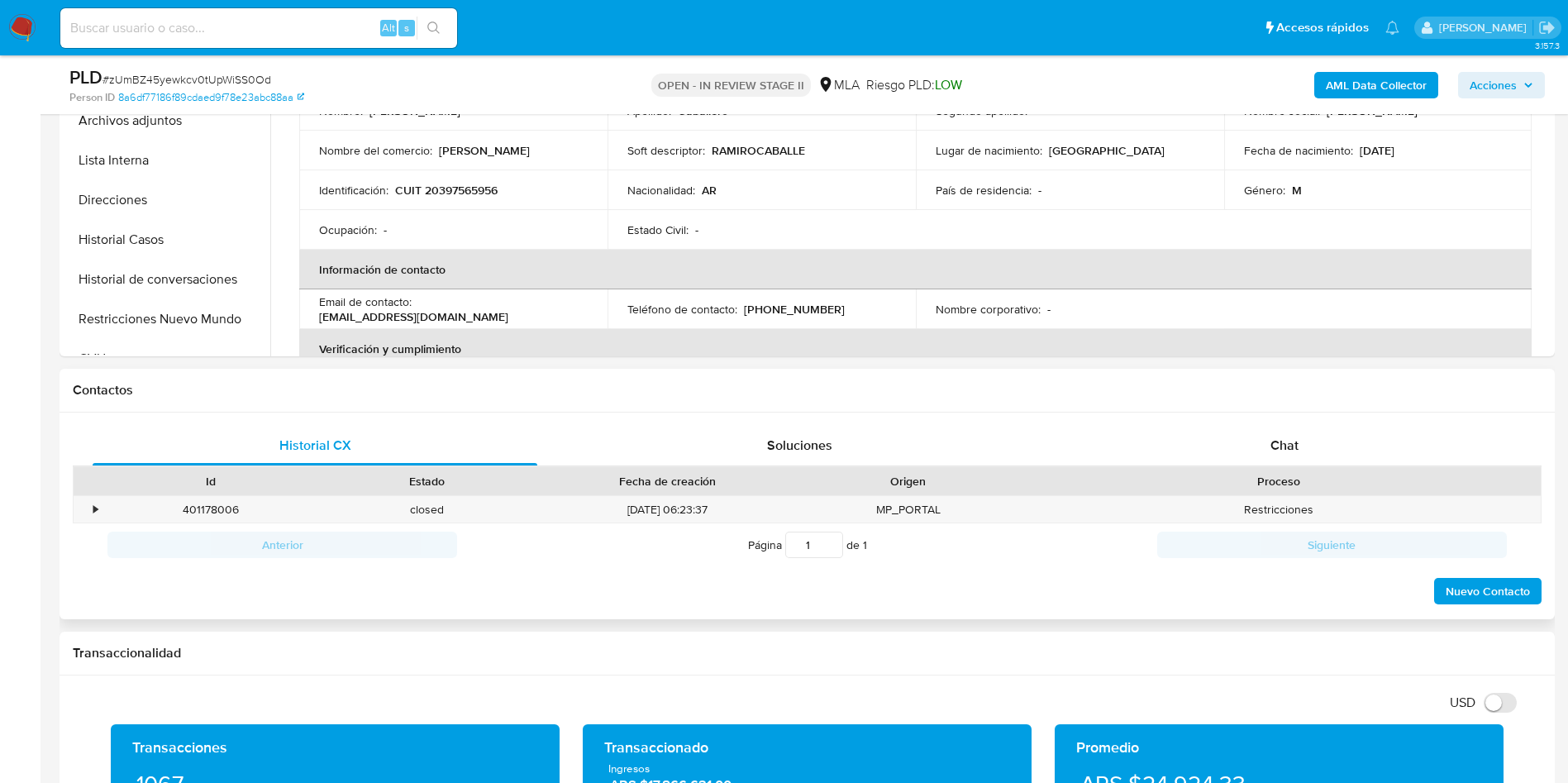
click at [1238, 403] on div "Contactos" at bounding box center [807, 391] width 1495 height 43
click at [1253, 442] on div "Chat" at bounding box center [1284, 445] width 444 height 40
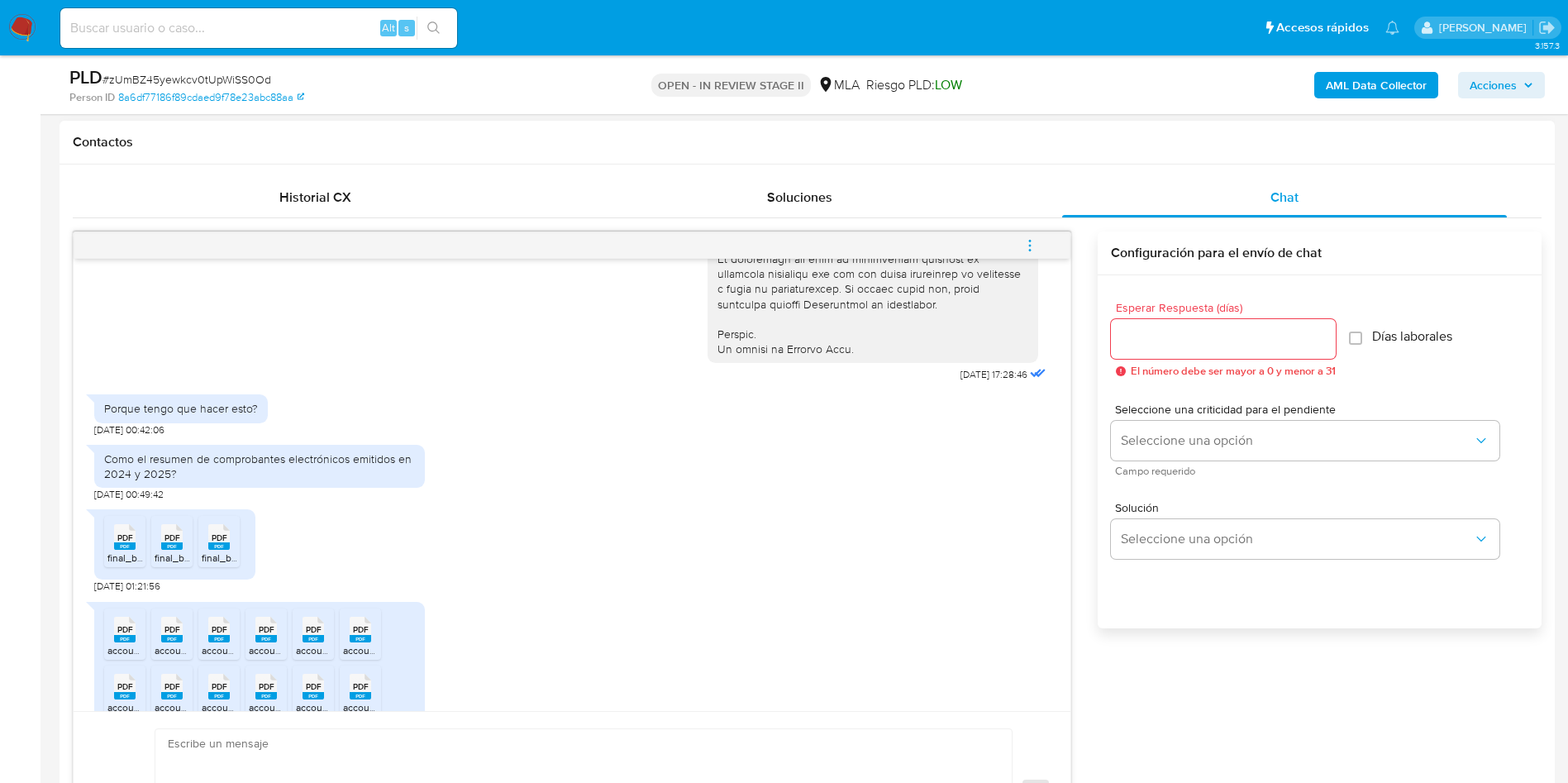
scroll to position [822, 0]
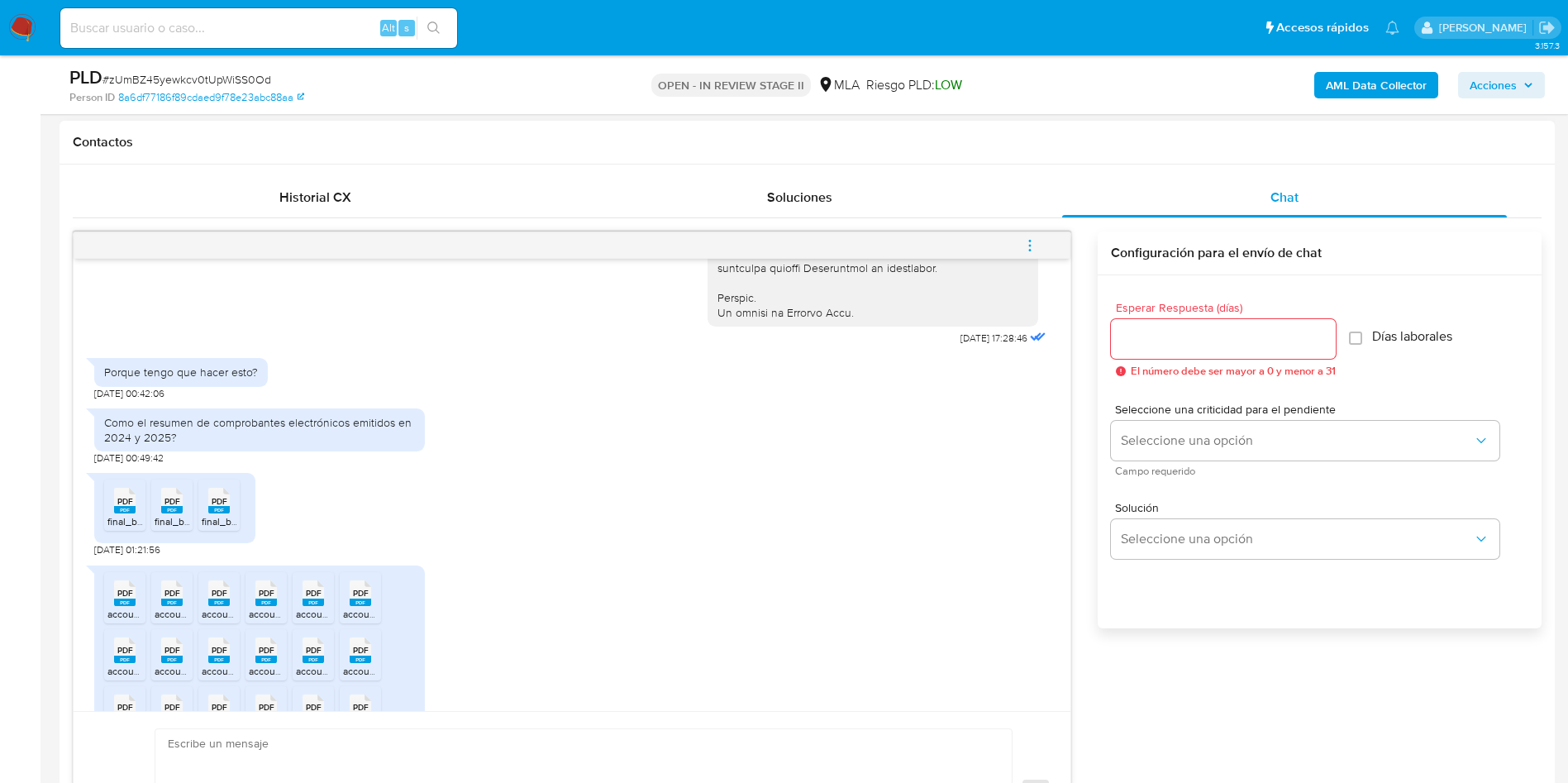
click at [119, 513] on rect at bounding box center [125, 509] width 22 height 8
click at [181, 513] on rect at bounding box center [172, 509] width 22 height 8
click at [222, 507] on span "PDF" at bounding box center [219, 501] width 16 height 10
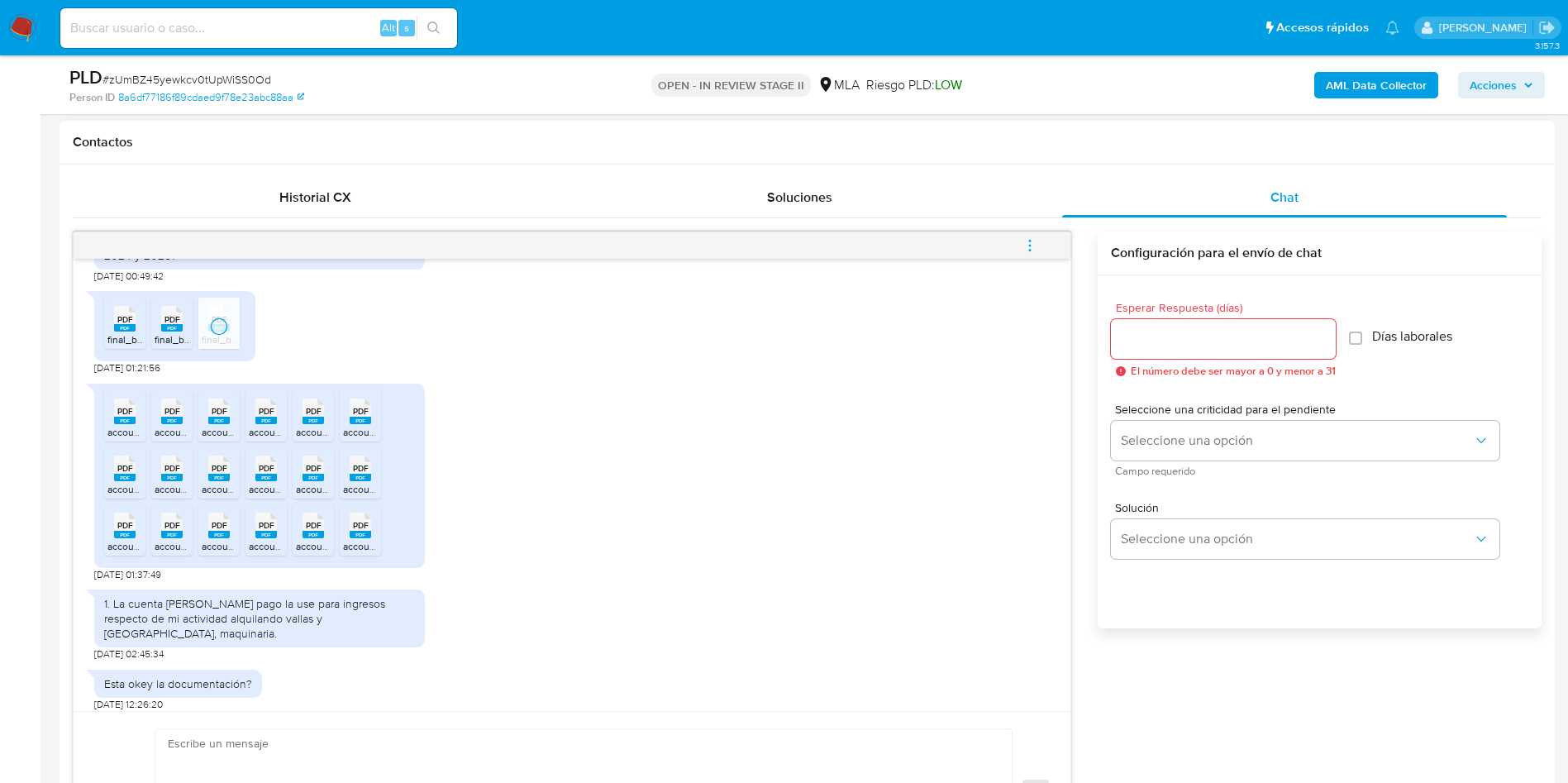
scroll to position [1070, 0]
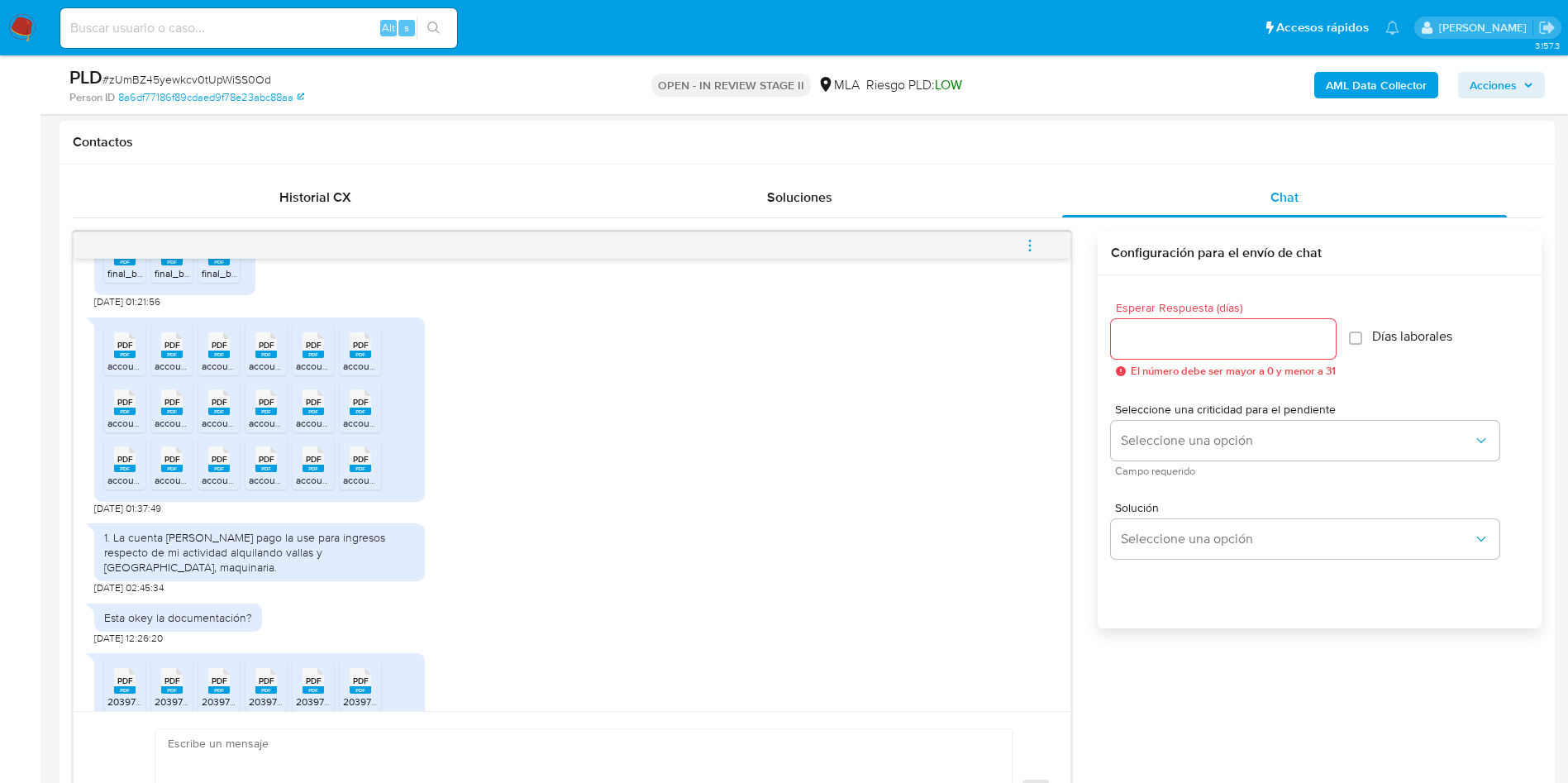
click at [120, 350] on span "PDF" at bounding box center [125, 344] width 16 height 10
click at [167, 350] on span "PDF" at bounding box center [172, 344] width 16 height 10
click at [230, 359] on div "PDF PDF" at bounding box center [219, 343] width 35 height 32
click at [269, 358] on rect at bounding box center [266, 354] width 22 height 8
click at [312, 350] on span "PDF" at bounding box center [313, 344] width 16 height 10
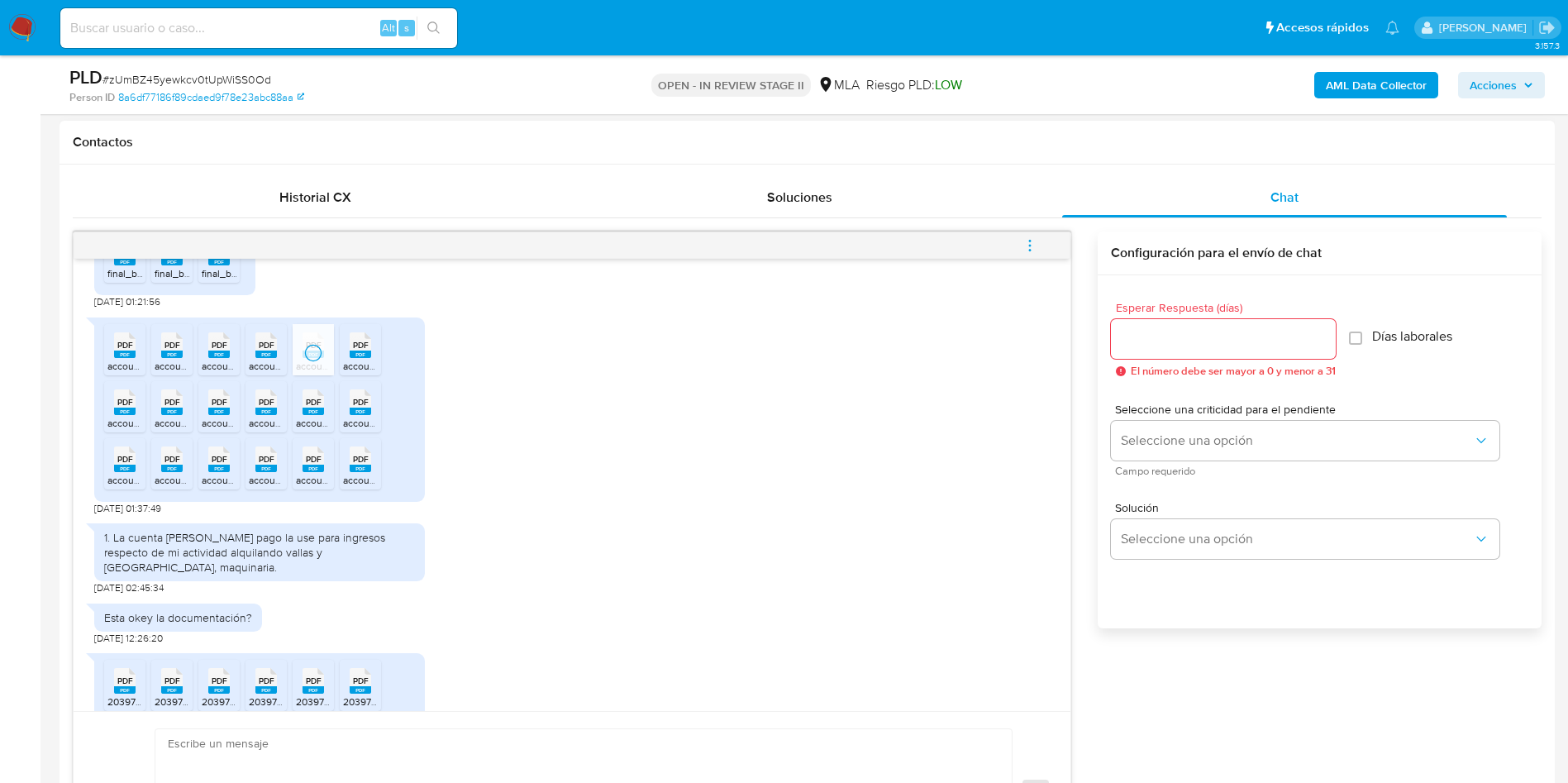
click at [359, 358] on rect at bounding box center [360, 354] width 22 height 8
click at [118, 415] on rect at bounding box center [125, 411] width 22 height 8
click at [166, 408] on span "PDF" at bounding box center [172, 402] width 16 height 10
click at [224, 408] on span "PDF" at bounding box center [219, 402] width 16 height 10
click at [270, 408] on span "PDF" at bounding box center [266, 402] width 16 height 10
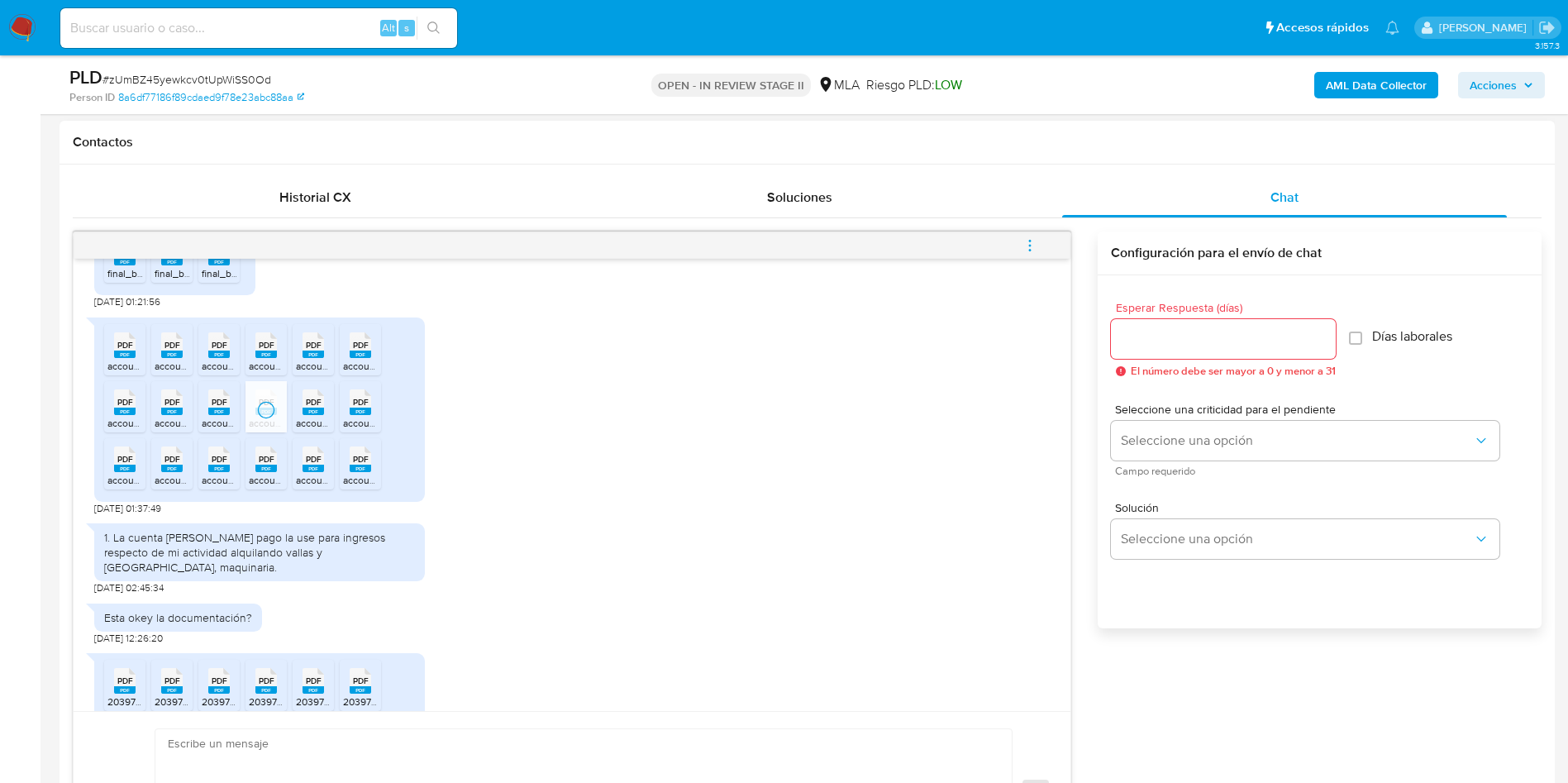
click at [313, 408] on span "PDF" at bounding box center [313, 402] width 16 height 10
click at [372, 417] on div "PDF PDF" at bounding box center [360, 400] width 35 height 32
click at [114, 472] on rect at bounding box center [125, 468] width 22 height 8
click at [175, 464] on span "PDF" at bounding box center [172, 458] width 16 height 10
click at [209, 471] on icon at bounding box center [219, 458] width 22 height 25
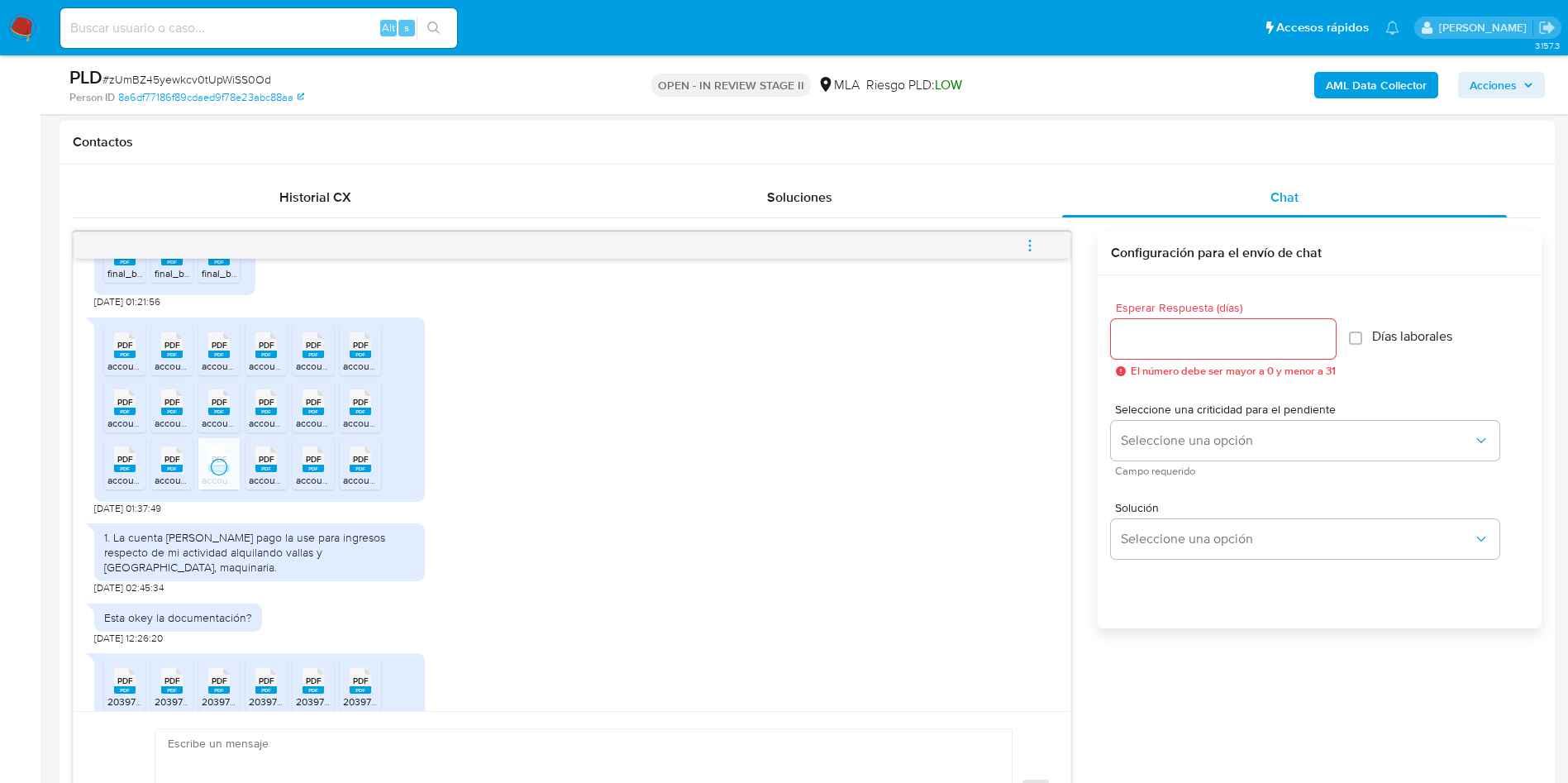
click at [255, 474] on div "PDF PDF" at bounding box center [266, 458] width 35 height 32
click at [302, 474] on div "PDF PDF" at bounding box center [313, 458] width 35 height 32
click at [359, 472] on rect at bounding box center [360, 468] width 22 height 8
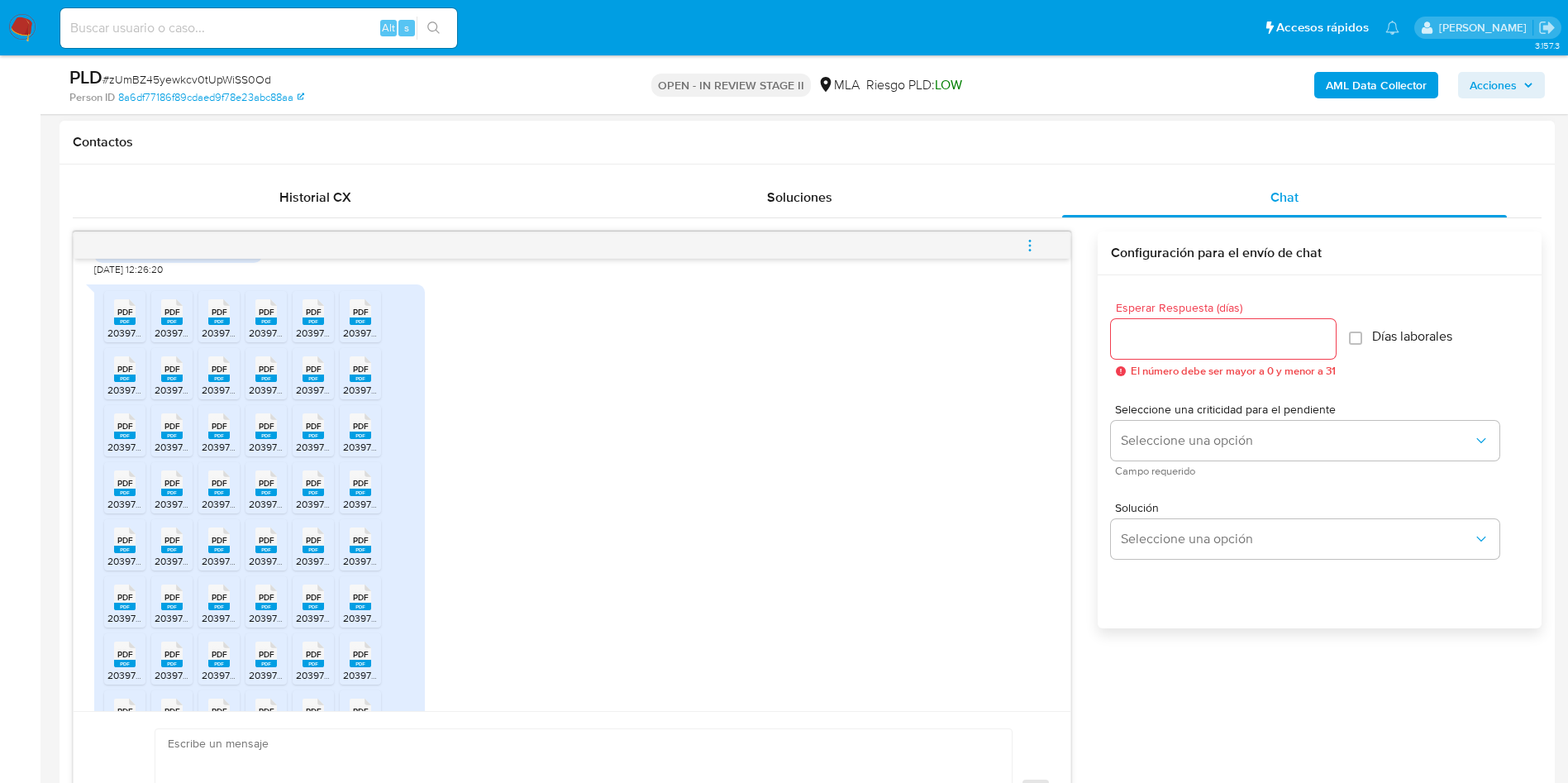
scroll to position [1441, 0]
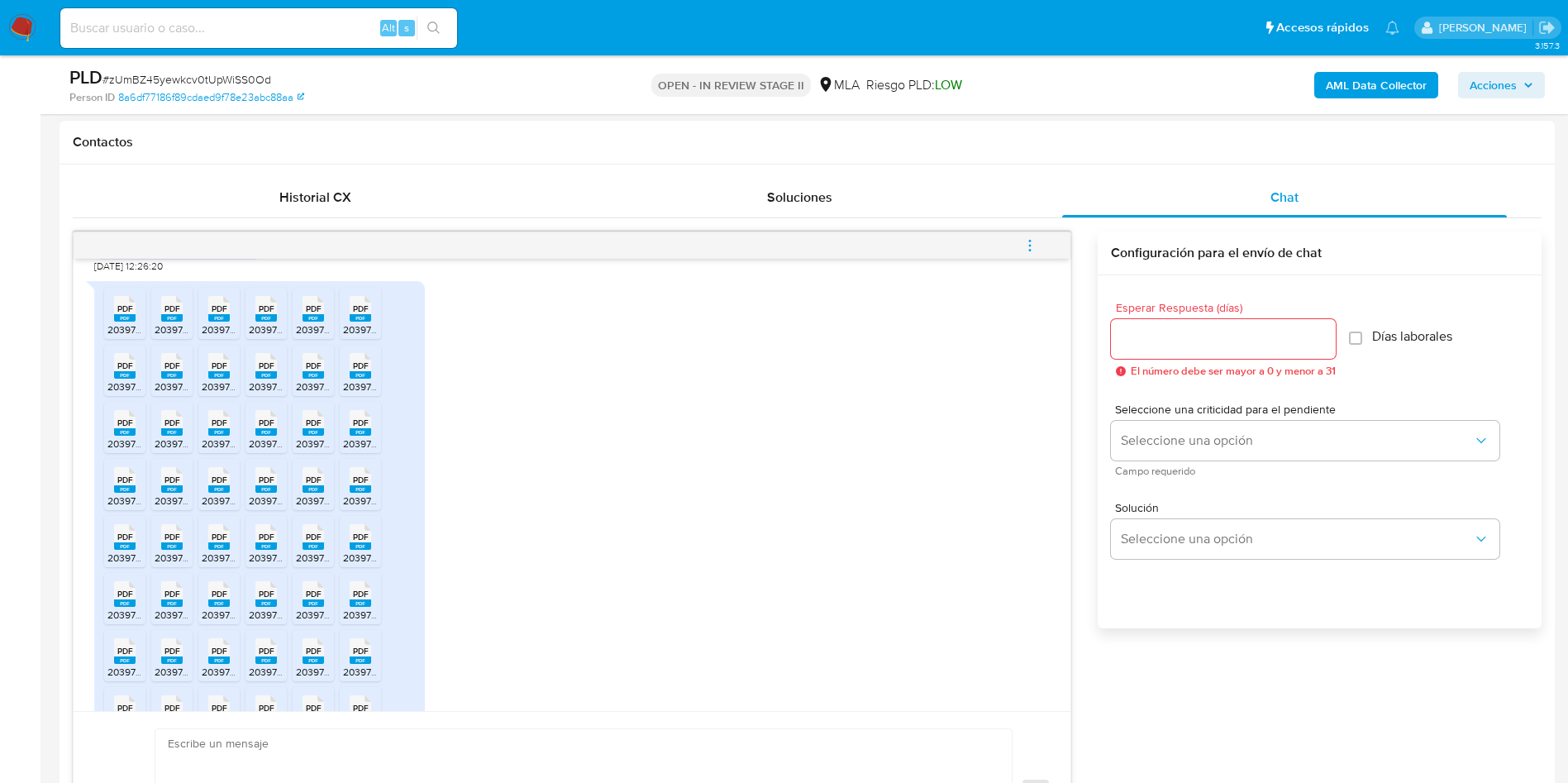
click at [117, 337] on span "20397565956_011_00001_00000064 (2).pdf" at bounding box center [205, 329] width 195 height 14
click at [173, 337] on span "20397565956_011_00001_00000059.pdf" at bounding box center [245, 329] width 182 height 14
click at [225, 337] on span "20397565956_011_00001_00000065 (2).pdf" at bounding box center [299, 329] width 195 height 14
click at [272, 337] on span "20397565956_011_00001_00000061.pdf" at bounding box center [339, 329] width 179 height 14
click at [325, 337] on span "20397565956_011_00001_00000062.pdf" at bounding box center [387, 329] width 182 height 14
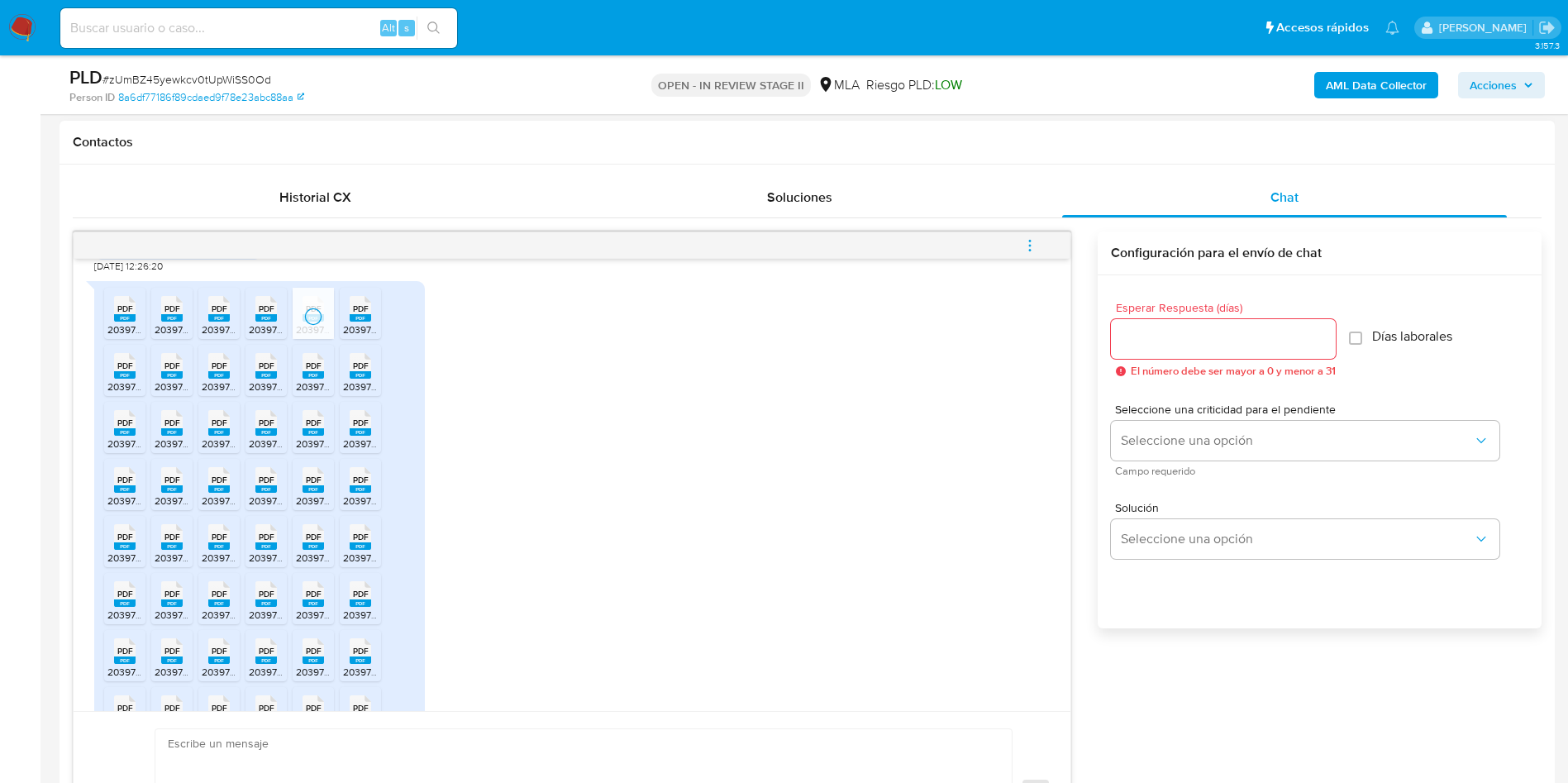
click at [369, 337] on span "20397565956_011_00001_00000063.pdf" at bounding box center [434, 329] width 182 height 14
click at [111, 380] on div "PDF PDF" at bounding box center [125, 364] width 35 height 32
click at [159, 380] on div "PDF PDF" at bounding box center [172, 364] width 35 height 32
click at [214, 378] on rect at bounding box center [219, 375] width 22 height 8
click at [270, 393] on span "20397565956_011_00001_00000055.pdf" at bounding box center [340, 386] width 182 height 14
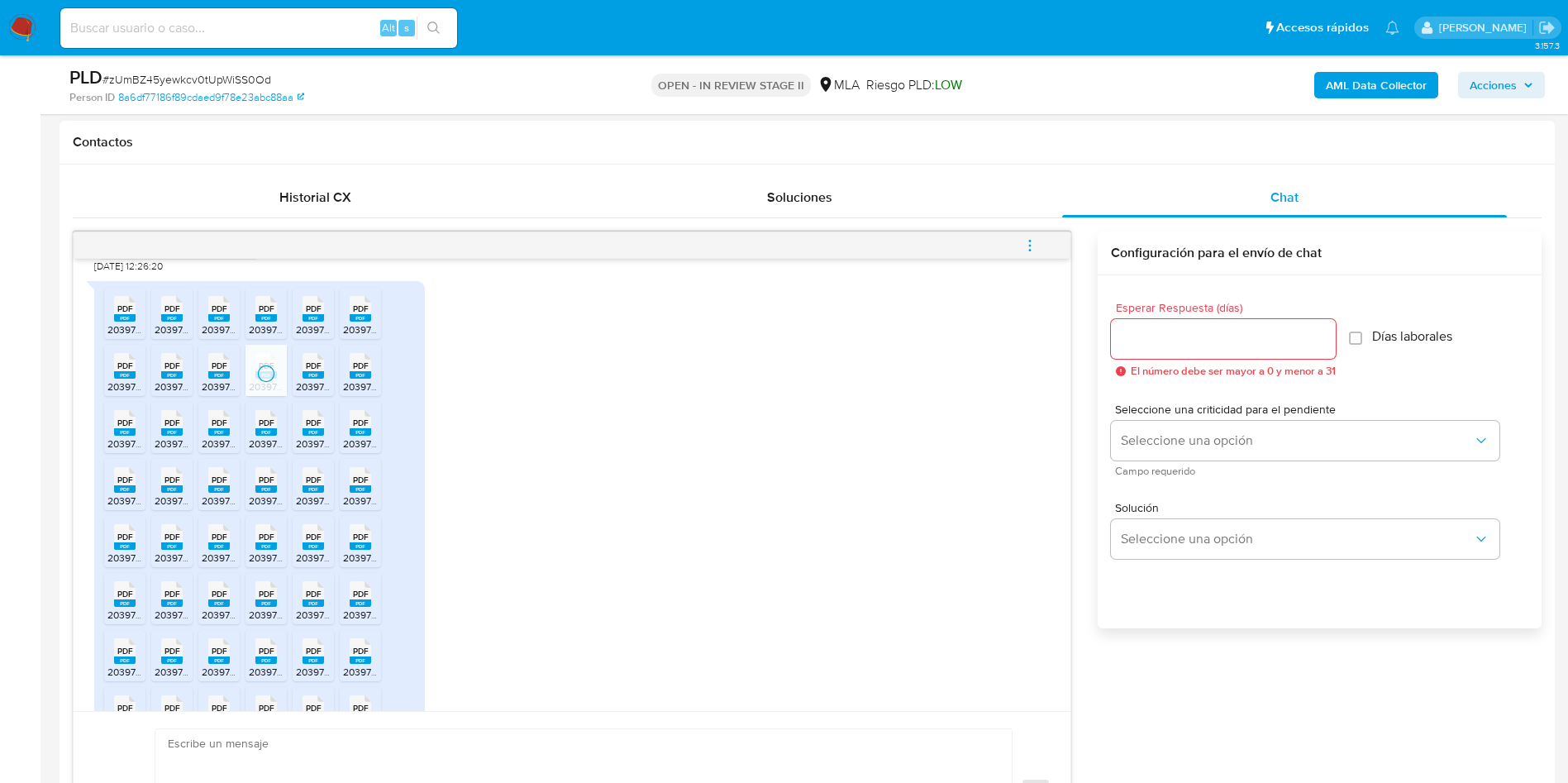
click at [315, 393] on span "20397565956_011_00001_00000056.pdf" at bounding box center [387, 386] width 182 height 14
click at [358, 378] on rect at bounding box center [360, 375] width 22 height 8
click at [142, 437] on div "PDF PDF" at bounding box center [125, 421] width 35 height 32
click at [167, 428] on span "PDF" at bounding box center [172, 422] width 16 height 10
click at [211, 428] on span "PDF" at bounding box center [219, 422] width 16 height 10
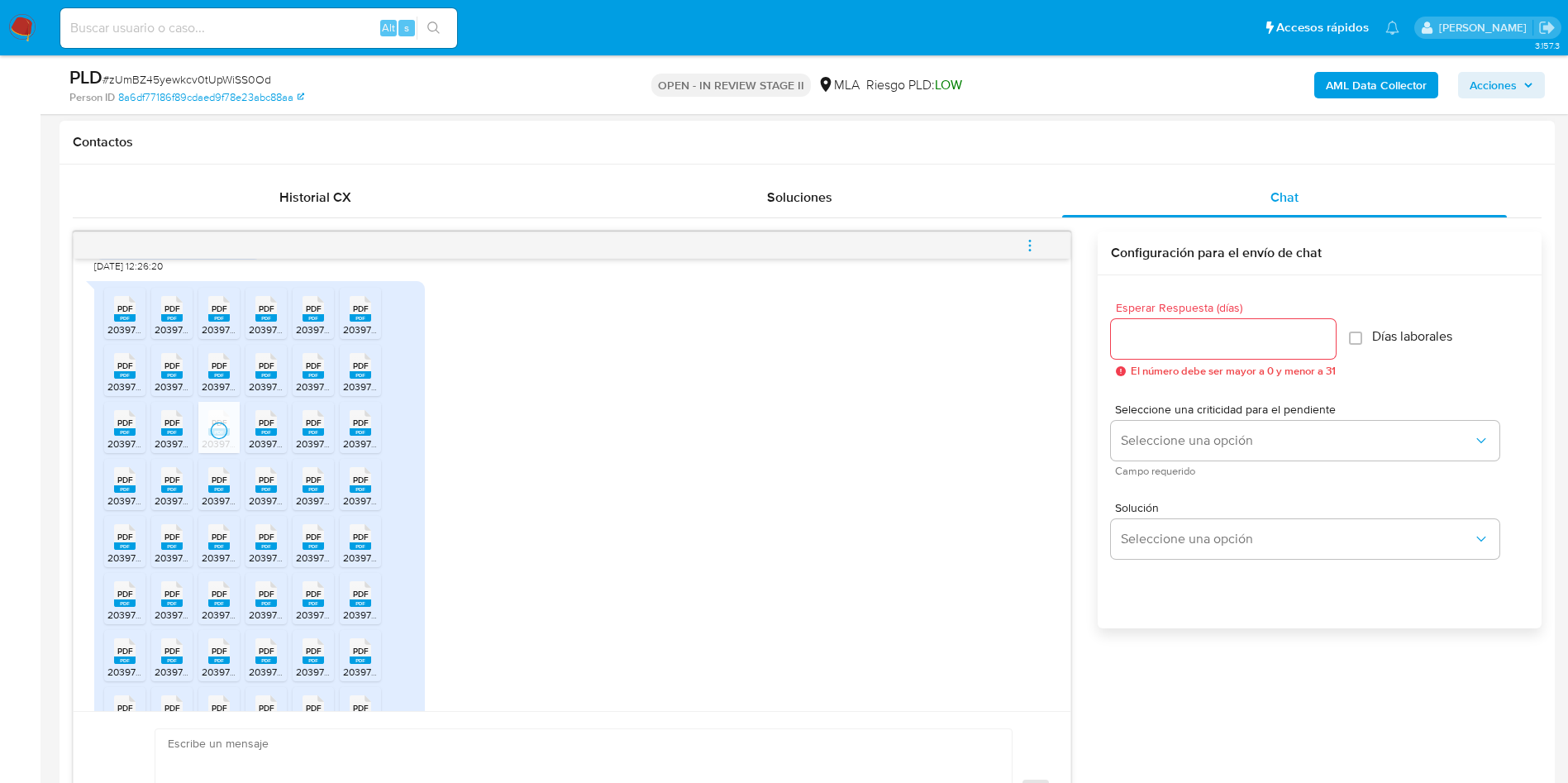
click at [260, 450] on span "20397565956_011_00001_00000050.pdf" at bounding box center [340, 443] width 182 height 14
click at [302, 450] on span "20397565956_011_00001_00000045.pdf" at bounding box center [387, 443] width 182 height 14
click at [358, 436] on rect at bounding box center [360, 432] width 22 height 8
click at [117, 485] on span "PDF" at bounding box center [125, 479] width 16 height 10
click at [162, 492] on icon at bounding box center [172, 479] width 22 height 25
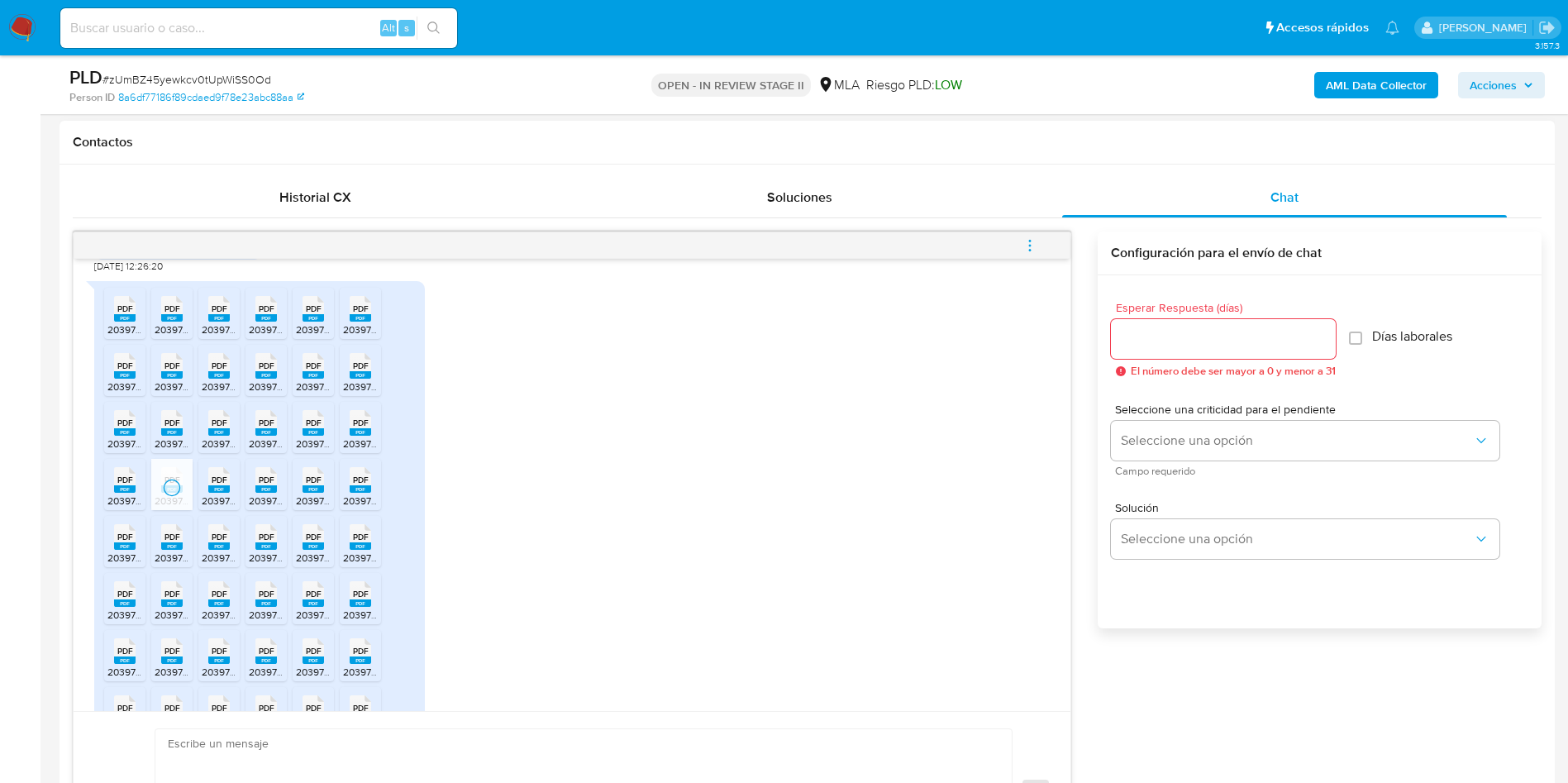
click at [221, 485] on span "PDF" at bounding box center [219, 479] width 16 height 10
click at [263, 485] on span "PDF" at bounding box center [266, 479] width 16 height 10
click at [306, 485] on span "PDF" at bounding box center [313, 479] width 16 height 10
click at [366, 485] on span "PDF" at bounding box center [360, 479] width 16 height 10
click at [125, 542] on span "PDF" at bounding box center [125, 536] width 16 height 10
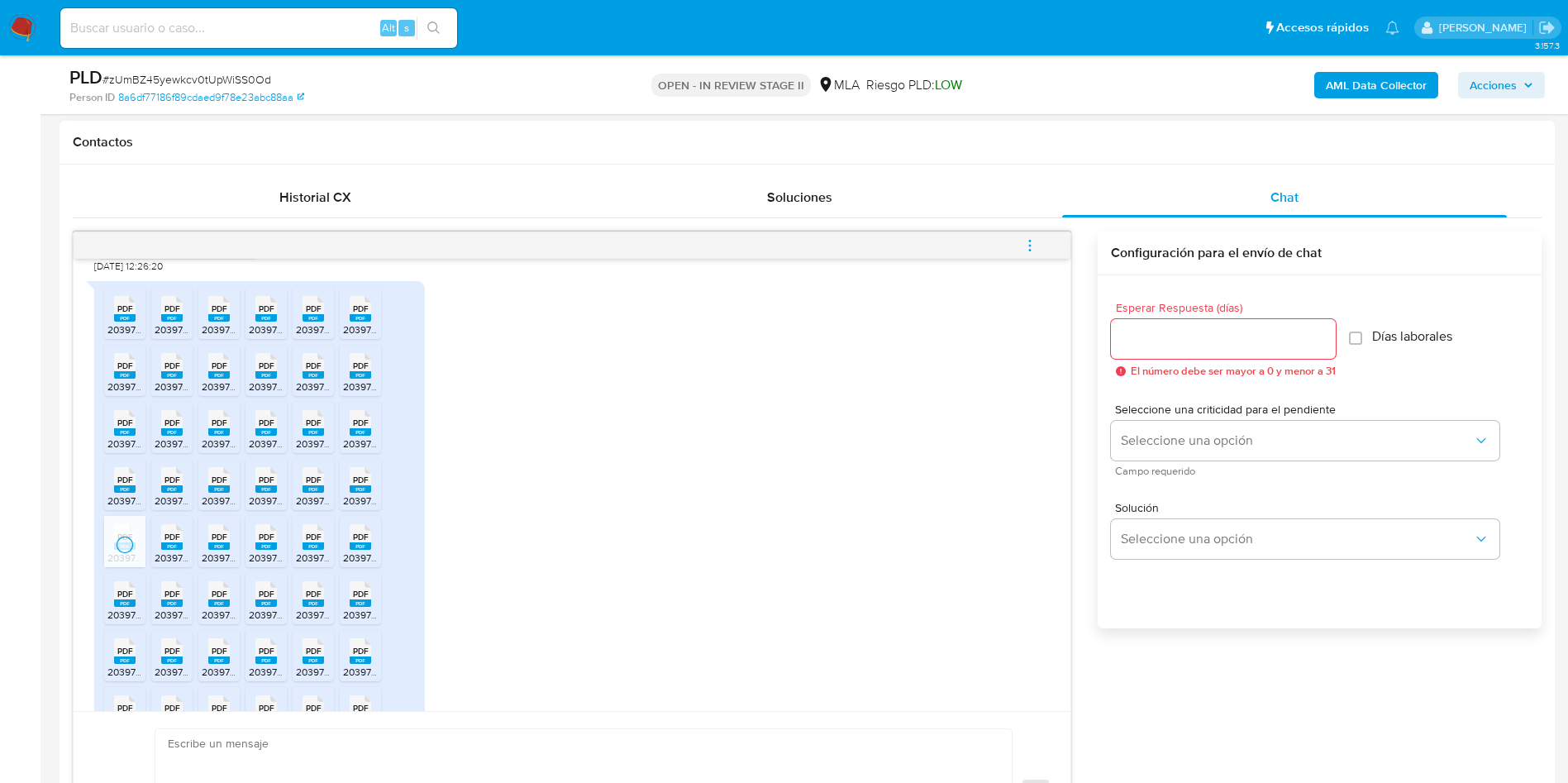
click at [164, 542] on span "PDF" at bounding box center [172, 536] width 16 height 10
drag, startPoint x: 213, startPoint y: 556, endPoint x: 243, endPoint y: 558, distance: 30.1
click at [213, 542] on span "PDF" at bounding box center [219, 536] width 16 height 10
click at [259, 550] on rect at bounding box center [266, 546] width 22 height 8
click at [312, 551] on icon "PDF" at bounding box center [313, 537] width 22 height 29
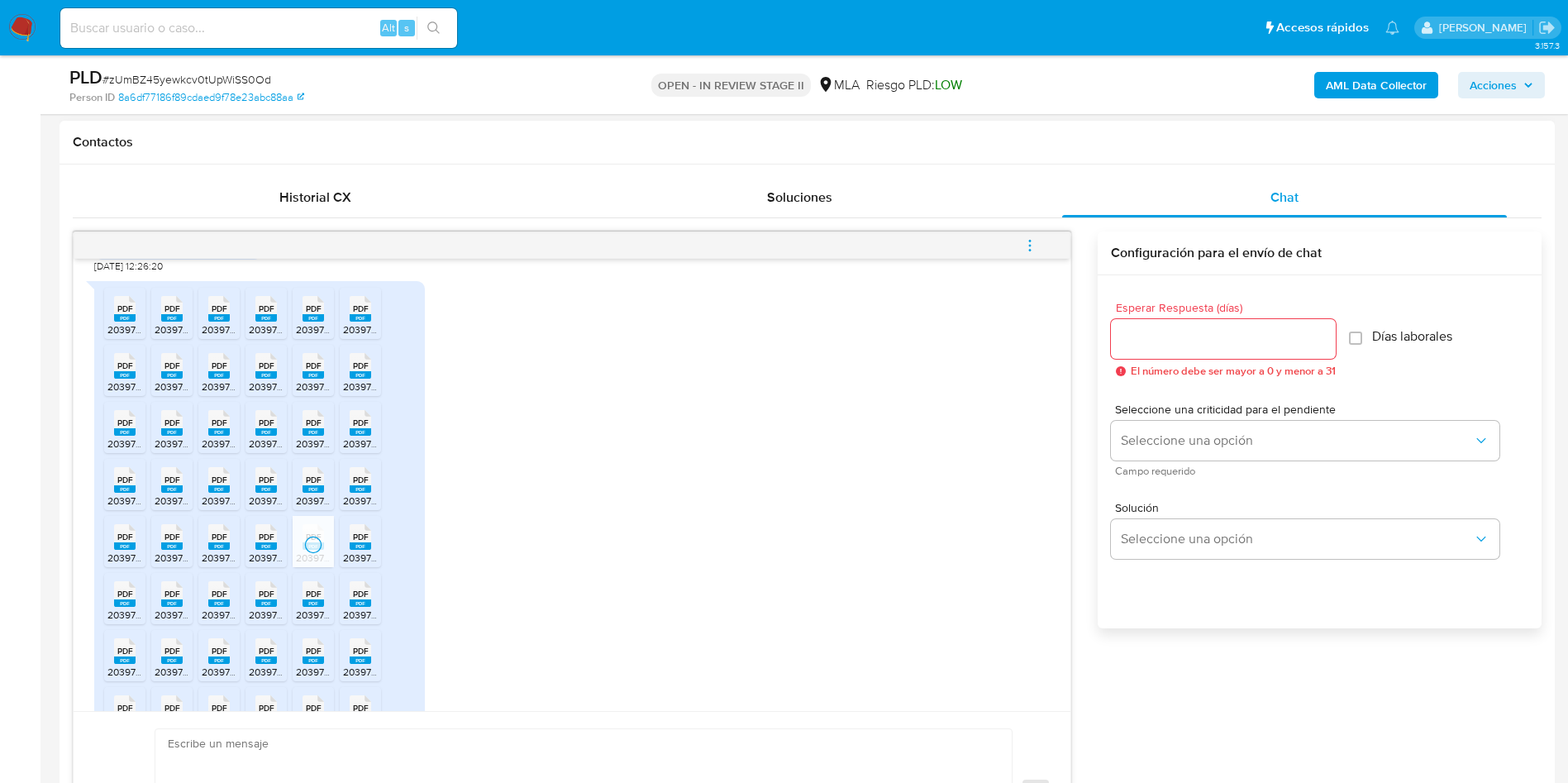
click at [370, 550] on rect at bounding box center [360, 546] width 22 height 8
click at [121, 608] on icon "PDF" at bounding box center [125, 593] width 22 height 29
click at [180, 608] on div "PDF PDF" at bounding box center [172, 592] width 35 height 32
click at [215, 599] on span "PDF" at bounding box center [219, 593] width 16 height 10
click at [266, 607] on rect at bounding box center [266, 603] width 22 height 8
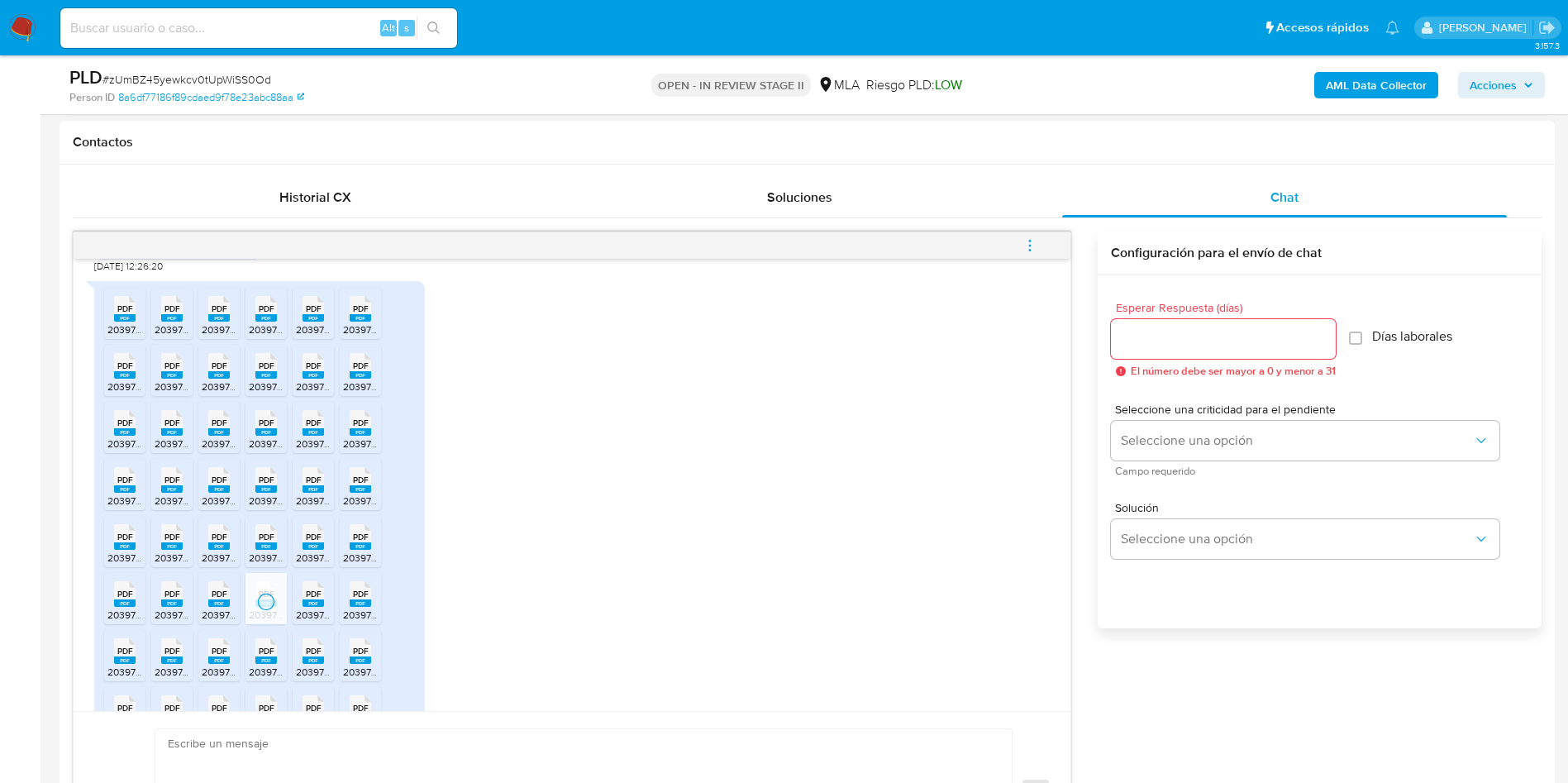
click at [304, 607] on rect at bounding box center [313, 603] width 22 height 8
click at [348, 608] on div "PDF PDF" at bounding box center [360, 592] width 35 height 32
click at [123, 664] on rect at bounding box center [125, 660] width 22 height 8
click at [181, 664] on icon at bounding box center [172, 650] width 22 height 25
click at [210, 664] on icon at bounding box center [219, 650] width 22 height 25
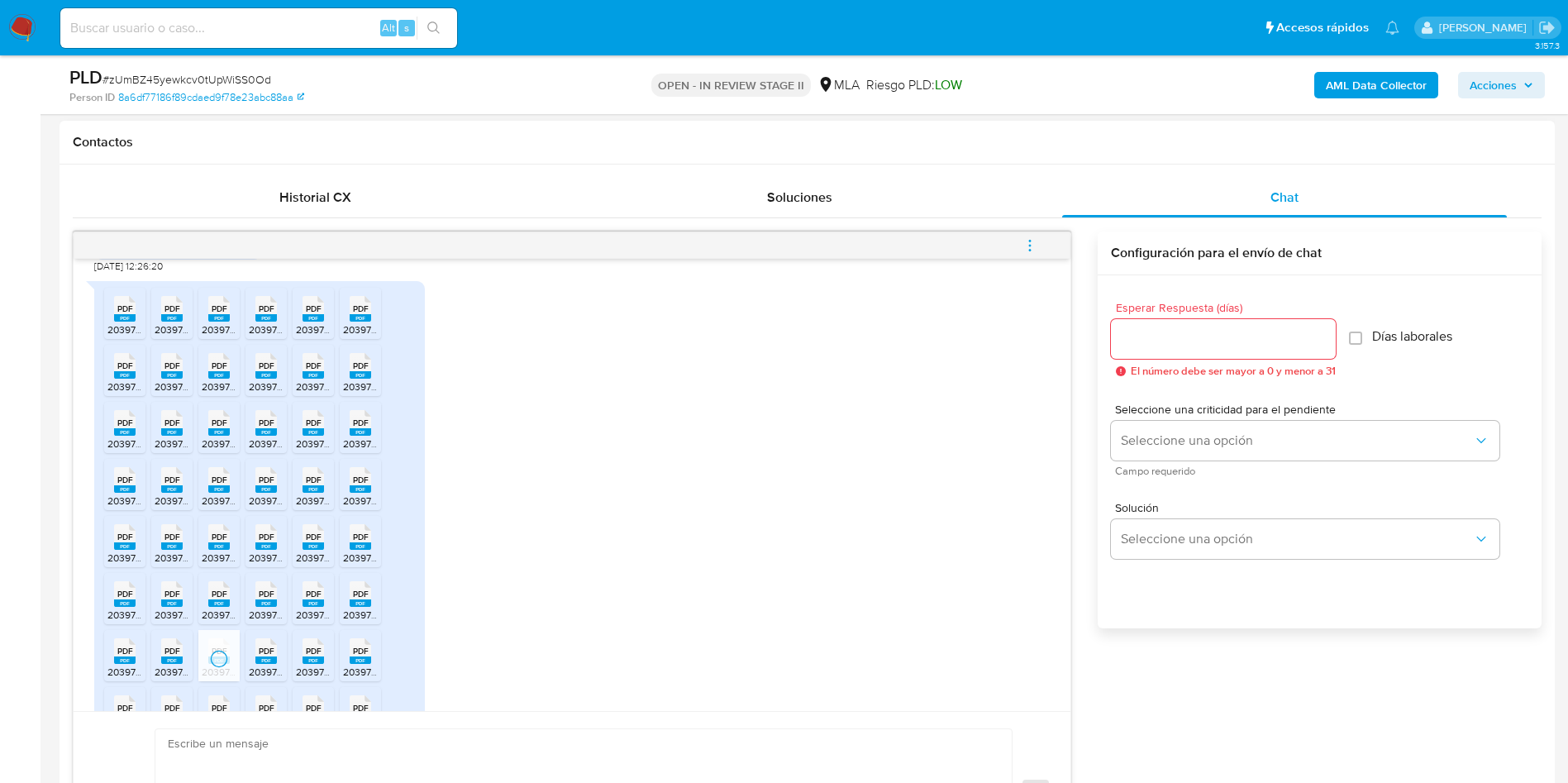
click at [255, 665] on div "PDF PDF" at bounding box center [266, 649] width 35 height 32
click at [304, 664] on rect at bounding box center [313, 660] width 22 height 8
click at [349, 665] on div "PDF PDF" at bounding box center [360, 649] width 35 height 32
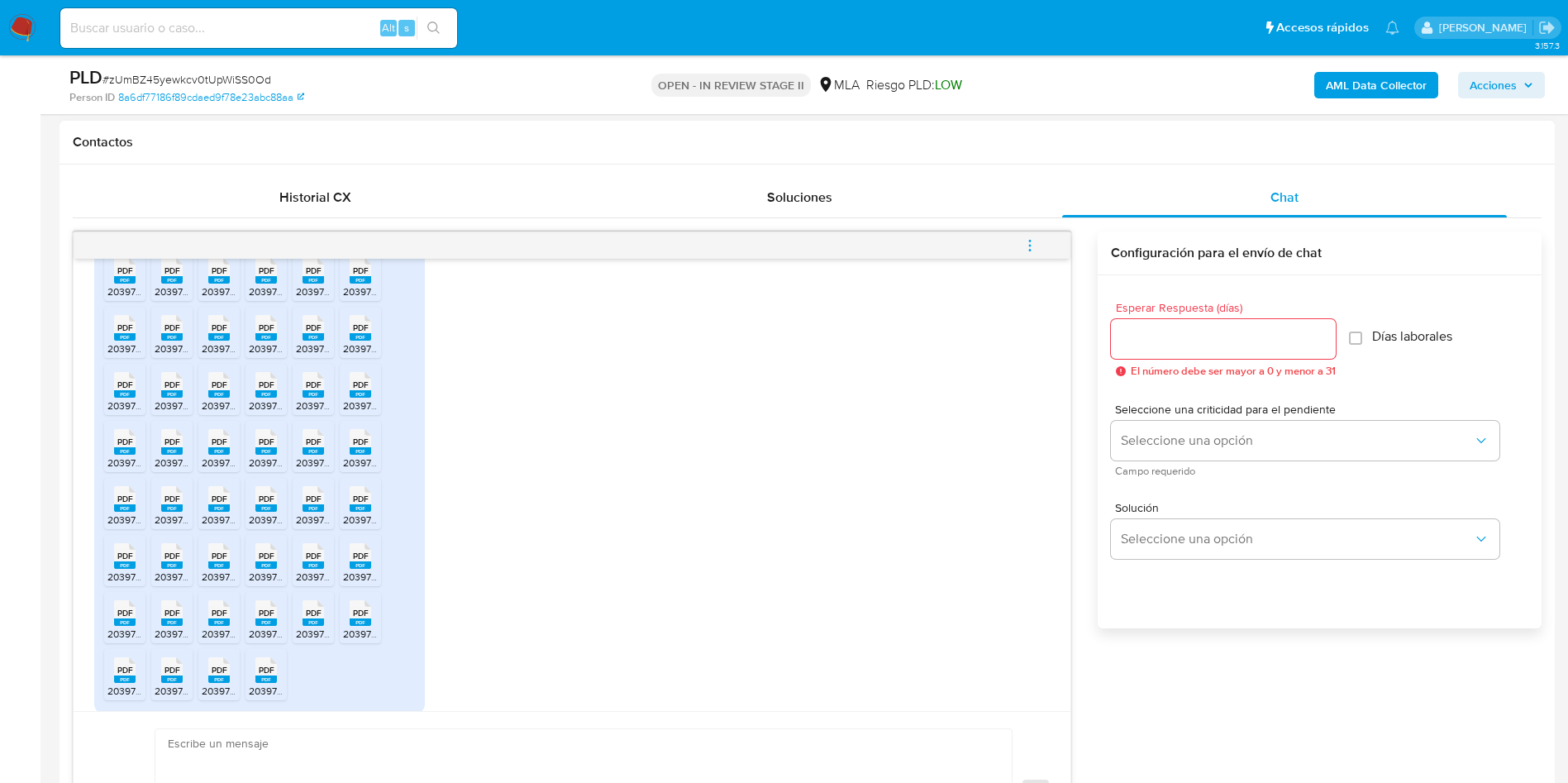
scroll to position [1689, 0]
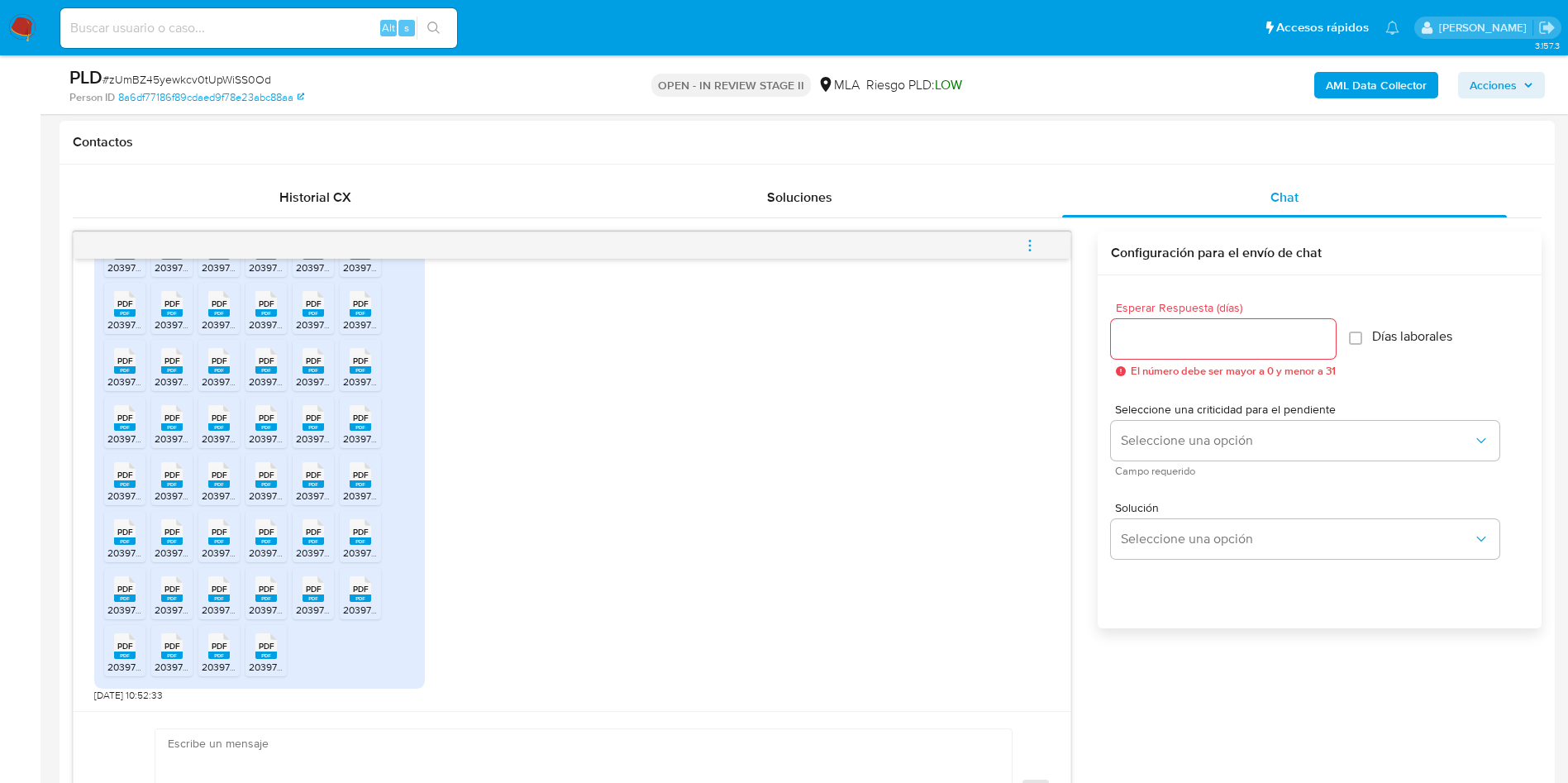
click at [125, 486] on rect at bounding box center [125, 484] width 22 height 8
click at [171, 487] on rect at bounding box center [172, 484] width 22 height 8
click at [218, 488] on rect at bounding box center [219, 484] width 22 height 8
click at [272, 489] on icon "PDF" at bounding box center [266, 475] width 22 height 29
click at [325, 491] on span "20397565956_011_00001_00000016.pdf" at bounding box center [386, 495] width 179 height 14
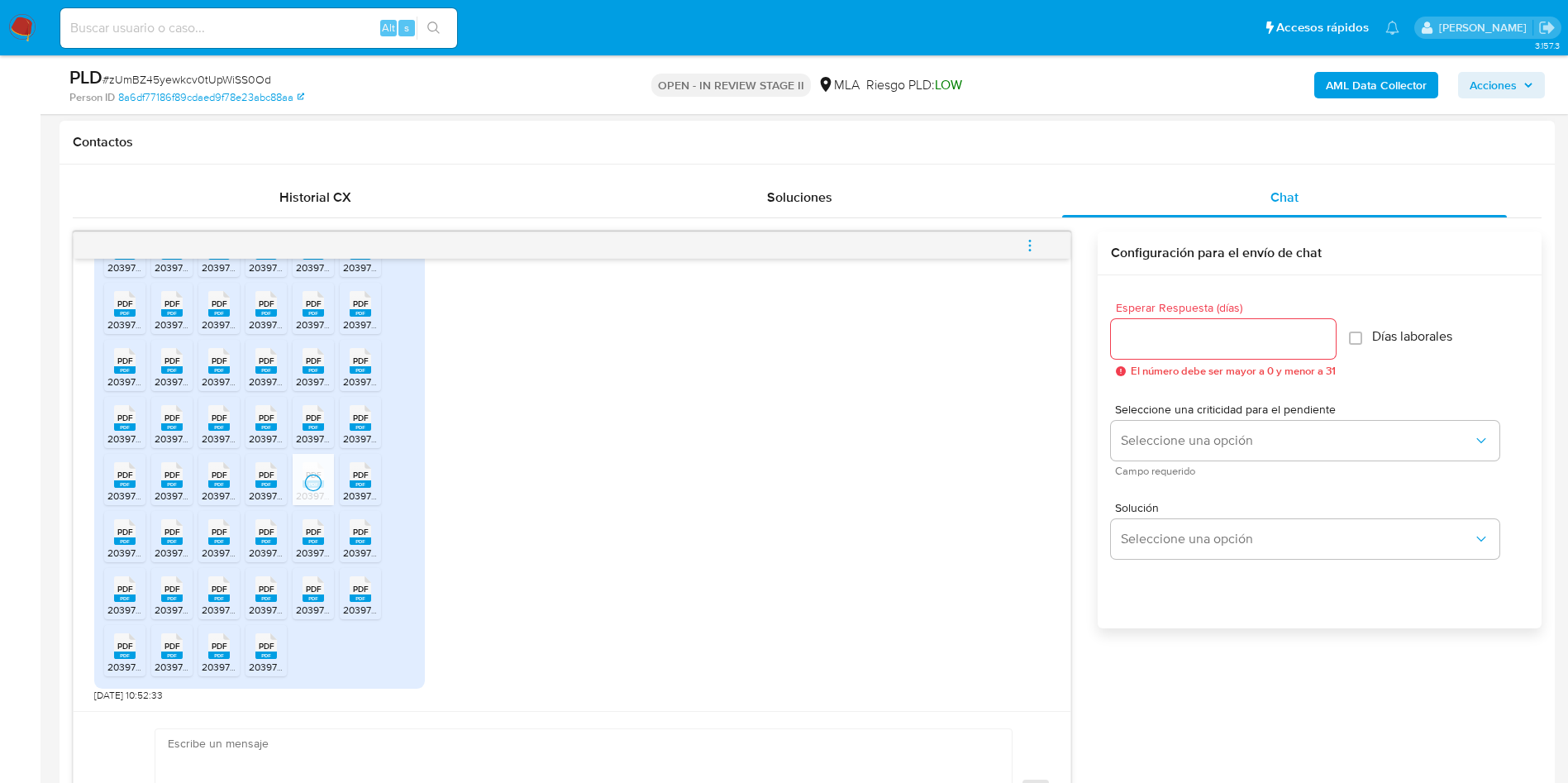
click at [351, 492] on span "20397565956_011_00001_00000012.pdf" at bounding box center [433, 495] width 179 height 14
click at [113, 551] on span "20397565956_011_00001_00000014.pdf" at bounding box center [197, 552] width 179 height 14
click at [161, 541] on rect at bounding box center [172, 541] width 22 height 8
drag, startPoint x: 214, startPoint y: 541, endPoint x: 245, endPoint y: 544, distance: 31.1
click at [214, 541] on rect at bounding box center [219, 541] width 22 height 8
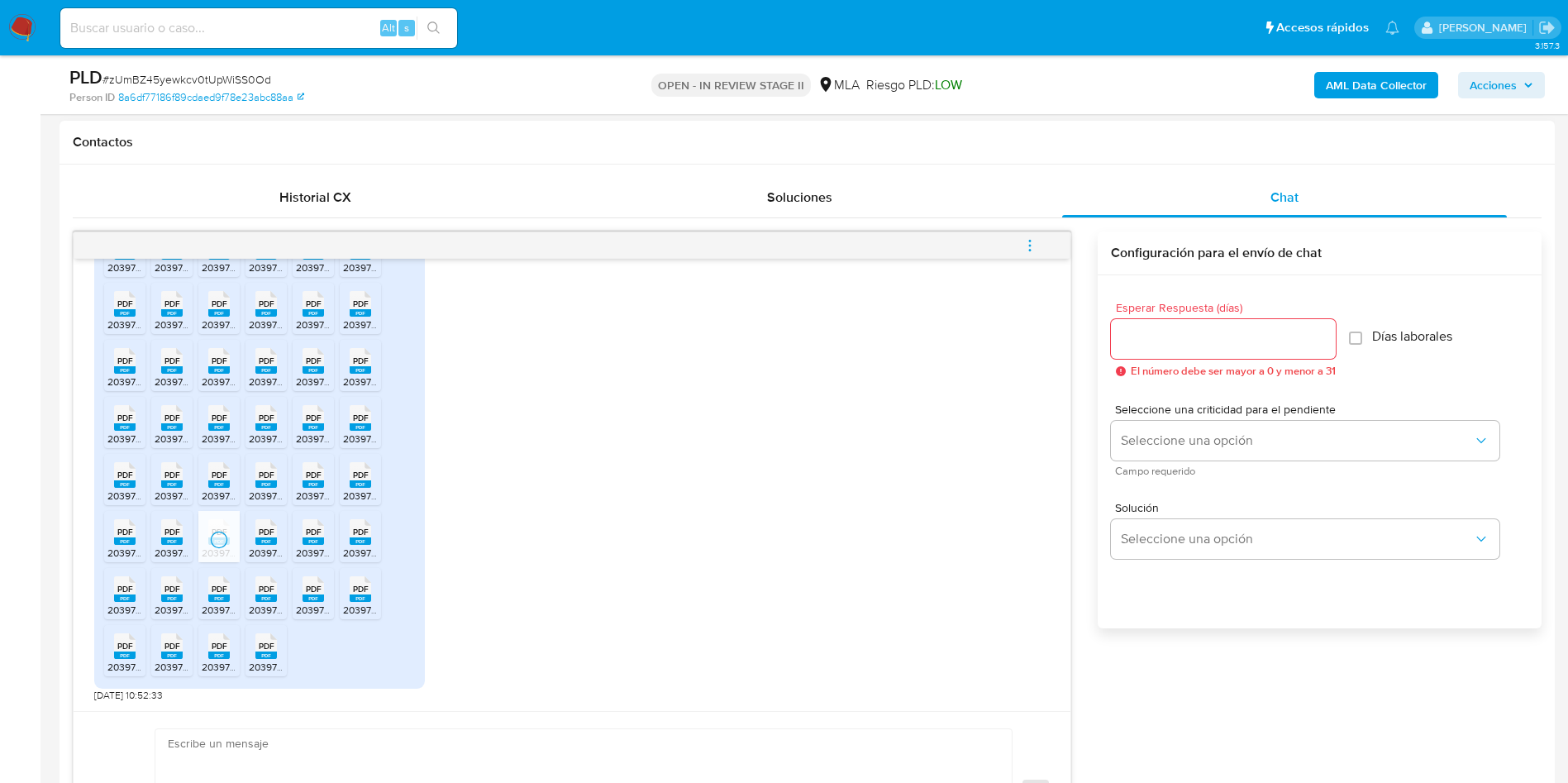
click at [274, 544] on rect at bounding box center [266, 541] width 22 height 8
click at [309, 545] on icon "PDF" at bounding box center [313, 531] width 22 height 29
click at [372, 546] on div "PDF PDF" at bounding box center [360, 530] width 35 height 32
click at [133, 593] on icon at bounding box center [125, 589] width 22 height 25
drag, startPoint x: 180, startPoint y: 592, endPoint x: 201, endPoint y: 591, distance: 21.0
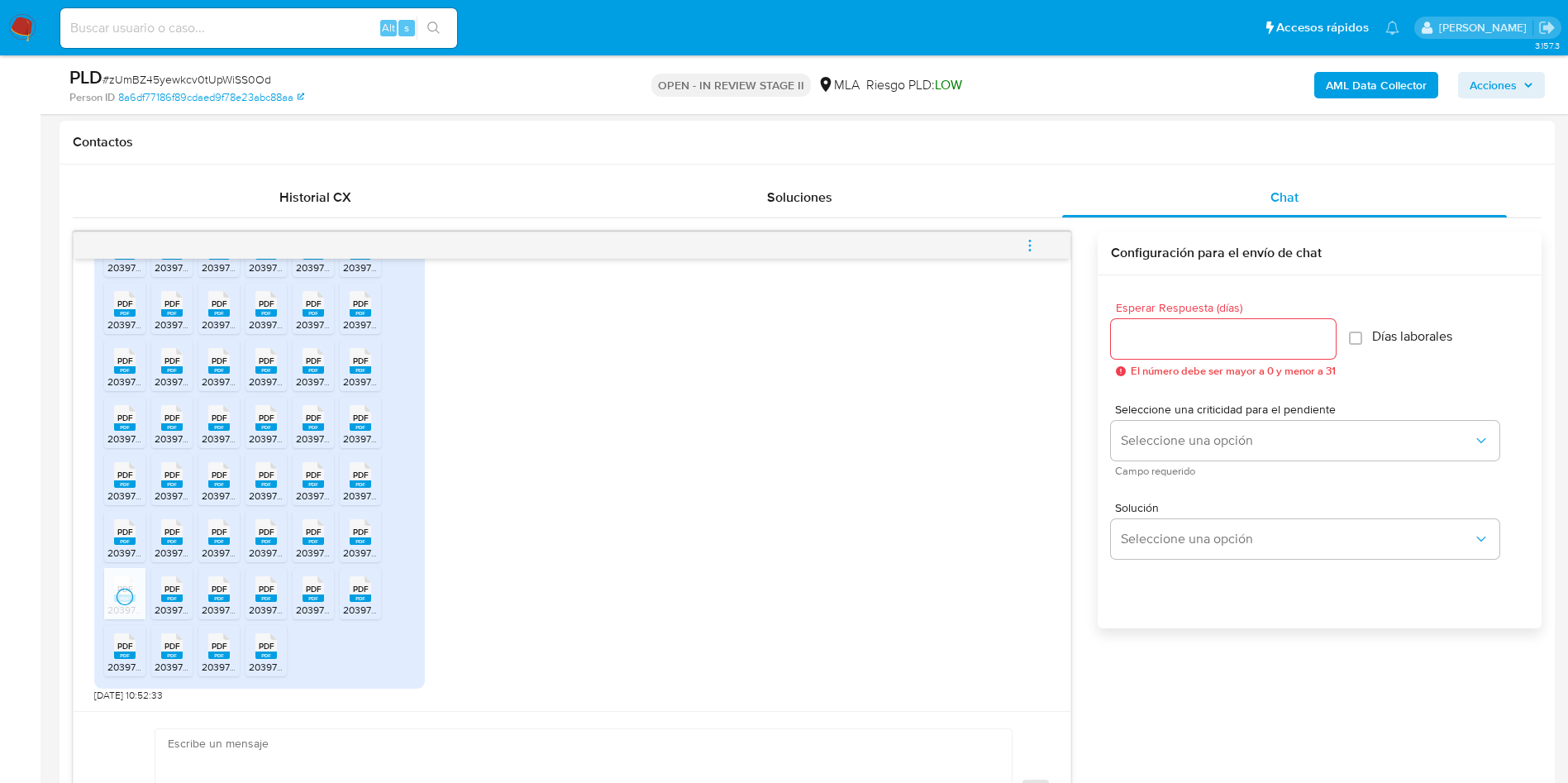
click at [180, 592] on icon at bounding box center [172, 589] width 22 height 25
click at [214, 589] on span "PDF" at bounding box center [219, 589] width 16 height 10
click at [263, 593] on span "PDF" at bounding box center [266, 589] width 16 height 10
click at [306, 594] on span "PDF" at bounding box center [313, 589] width 16 height 10
drag, startPoint x: 352, startPoint y: 597, endPoint x: 291, endPoint y: 603, distance: 61.3
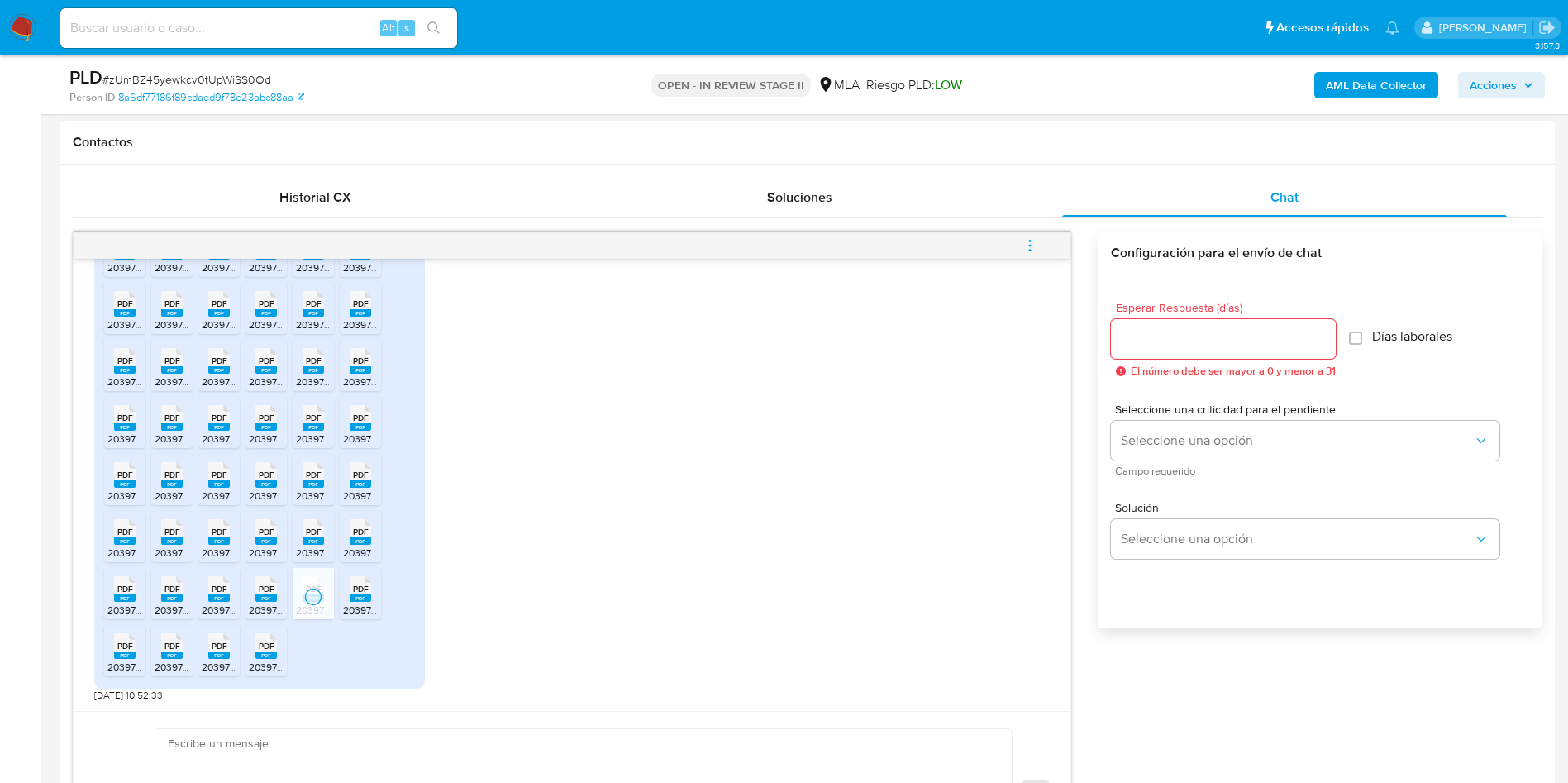
click at [353, 597] on rect at bounding box center [360, 598] width 22 height 8
click at [132, 637] on rect at bounding box center [142, 628] width 25 height 22
click at [173, 641] on span "PDF" at bounding box center [172, 645] width 16 height 10
click at [214, 646] on span "PDF" at bounding box center [219, 645] width 16 height 10
click at [247, 646] on li "PDF PDF 20397565956_011_00001_00000018.pdf" at bounding box center [266, 650] width 42 height 51
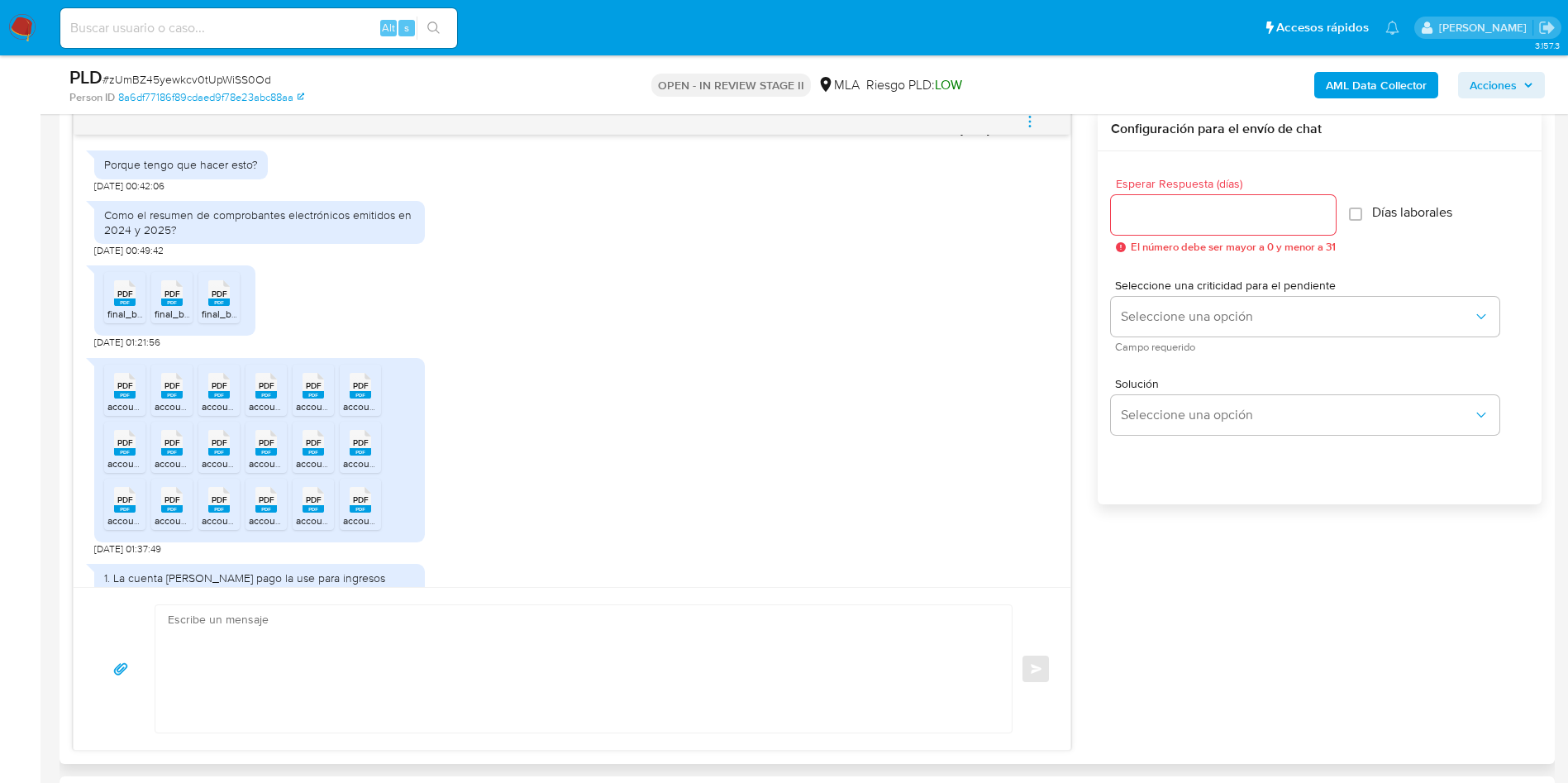
scroll to position [868, 0]
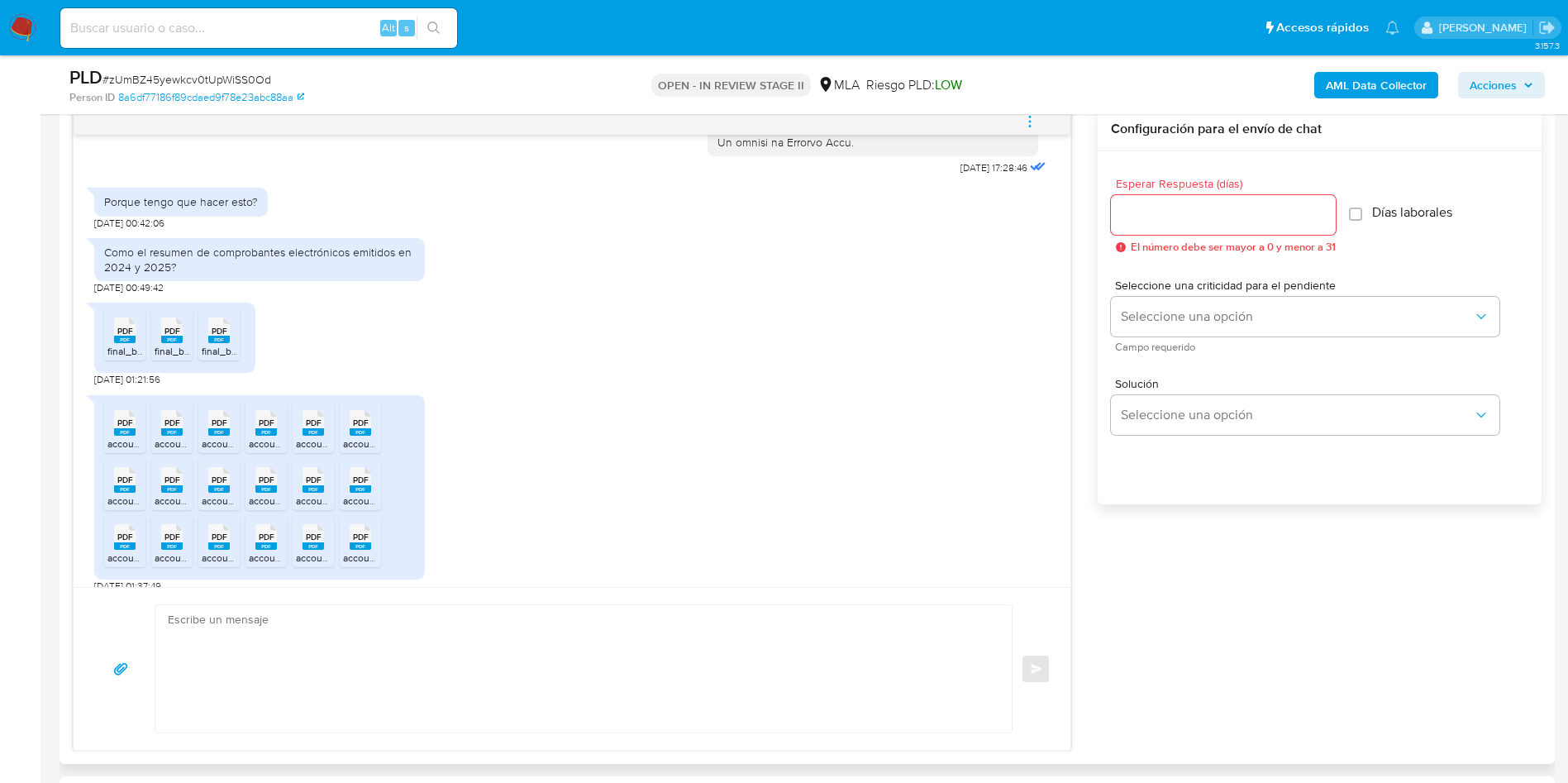
drag, startPoint x: 124, startPoint y: 370, endPoint x: 148, endPoint y: 370, distance: 24.0
click at [124, 343] on rect at bounding box center [125, 340] width 22 height 8
click at [174, 344] on div "PDF PDF" at bounding box center [172, 328] width 35 height 32
click at [218, 337] on span "PDF" at bounding box center [219, 330] width 16 height 10
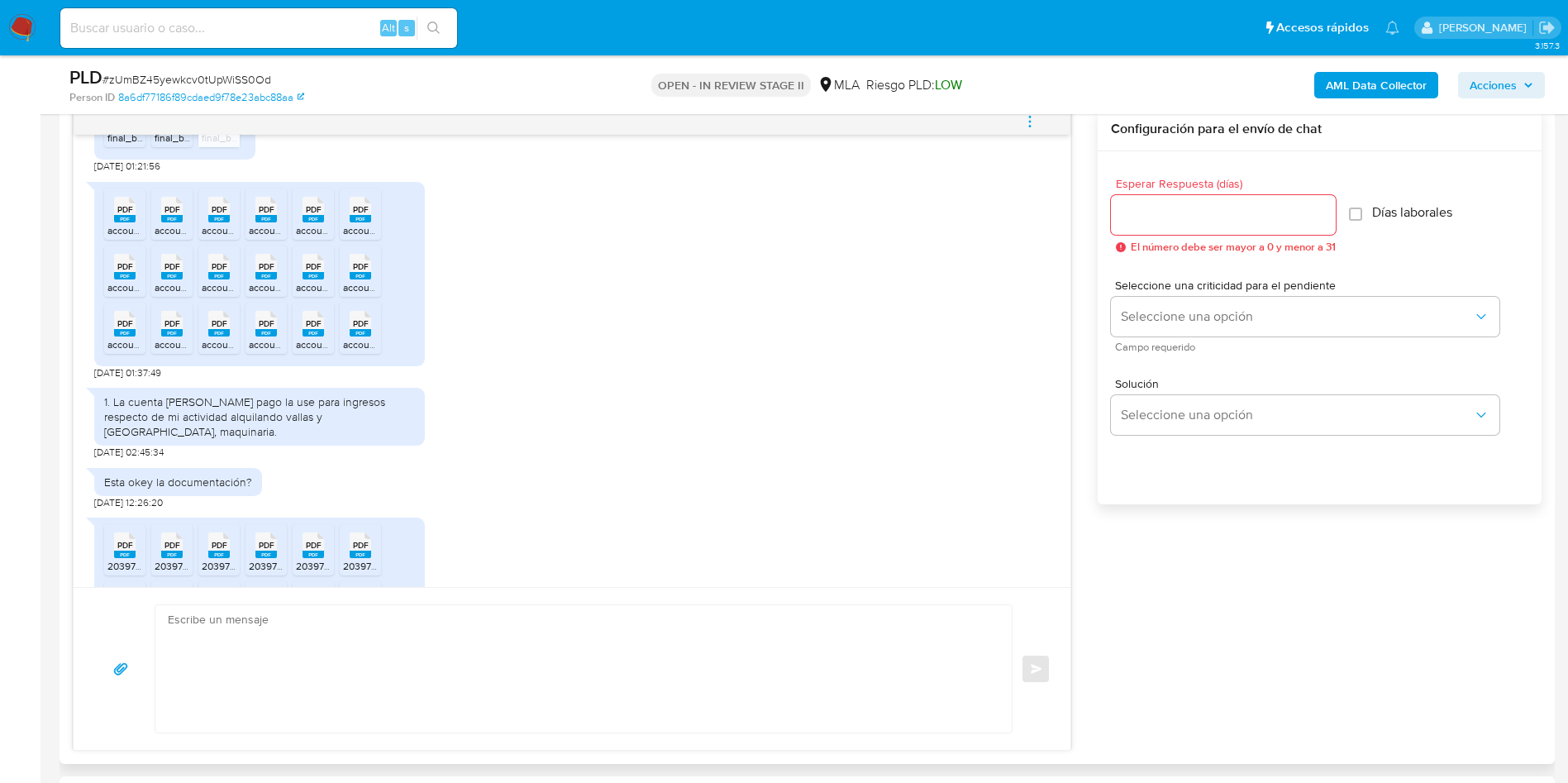
scroll to position [1116, 0]
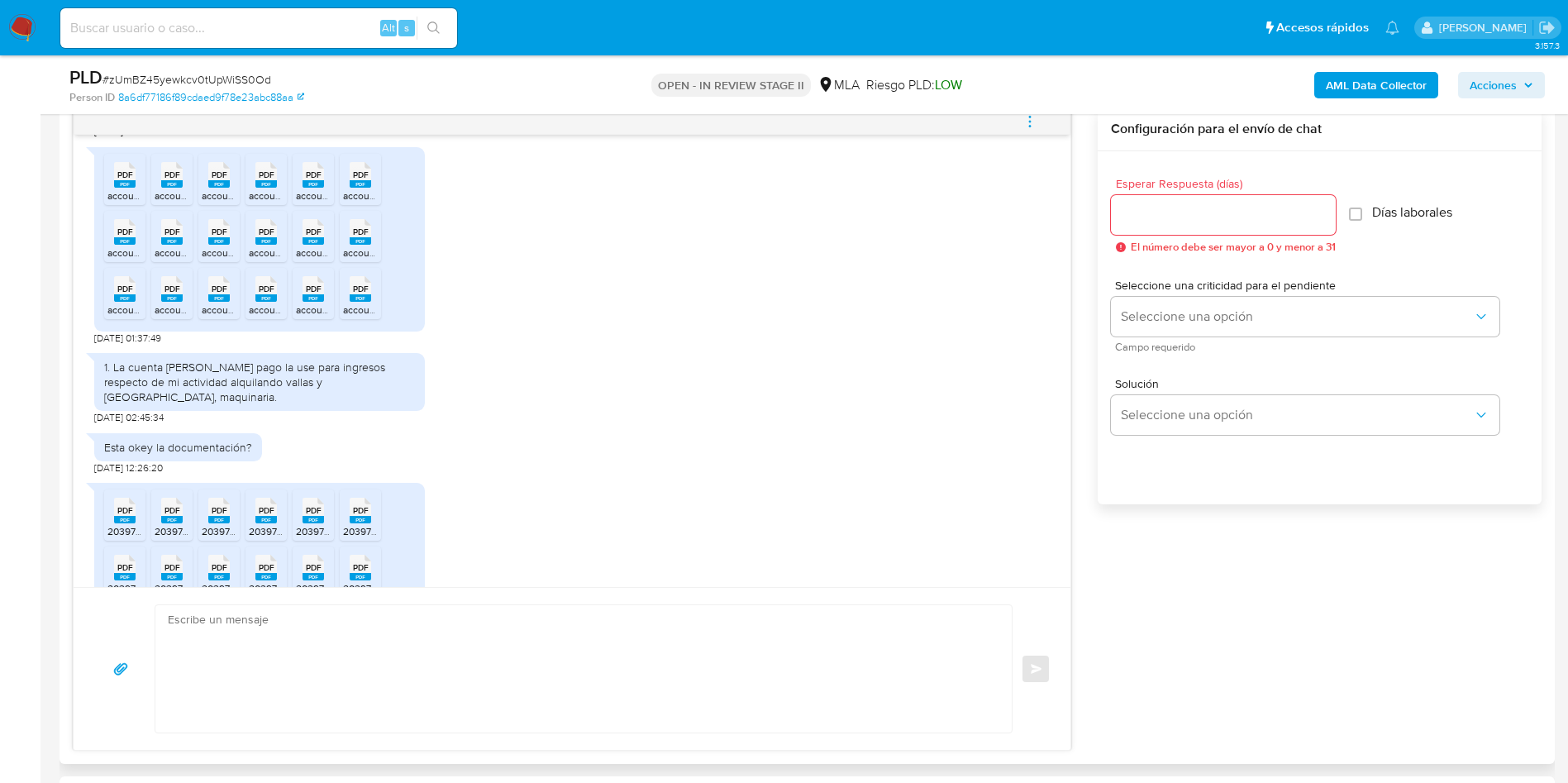
click at [121, 180] on span "PDF" at bounding box center [125, 175] width 16 height 10
click at [116, 243] on icon at bounding box center [125, 230] width 22 height 25
drag, startPoint x: 126, startPoint y: 325, endPoint x: 131, endPoint y: 257, distance: 68.2
click at [127, 302] on rect at bounding box center [125, 298] width 22 height 8
click at [160, 190] on div "PDF PDF" at bounding box center [172, 173] width 35 height 32
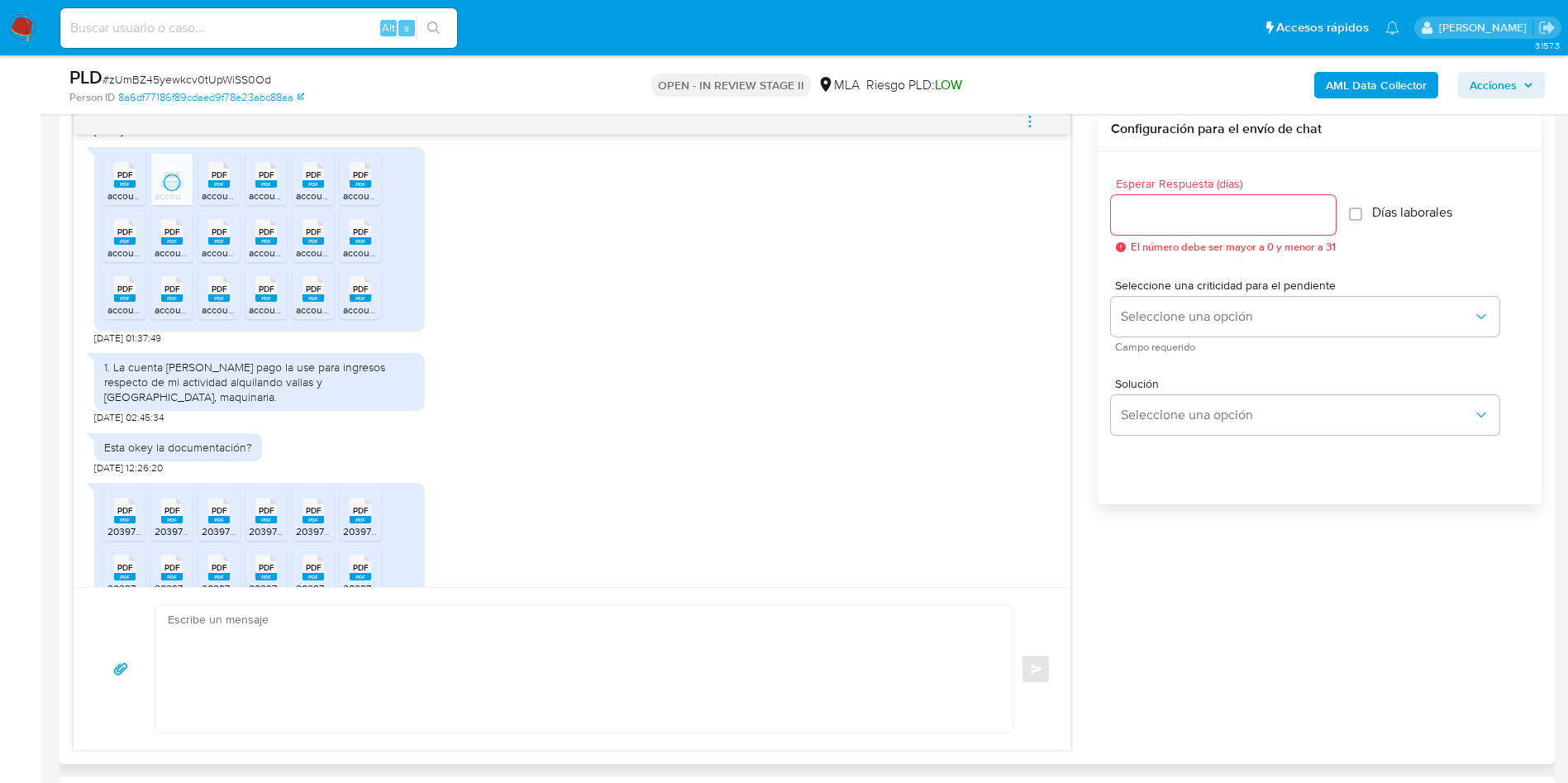
click at [170, 237] on span "PDF" at bounding box center [172, 231] width 16 height 10
click at [177, 317] on span "account_statement-37a66e30-90f4-42ee-8467-a8dd480e918b.pdf" at bounding box center [303, 309] width 296 height 14
click at [224, 188] on rect at bounding box center [219, 184] width 22 height 8
click at [219, 237] on span "PDF" at bounding box center [219, 231] width 16 height 10
click at [223, 294] on span "PDF" at bounding box center [219, 289] width 16 height 10
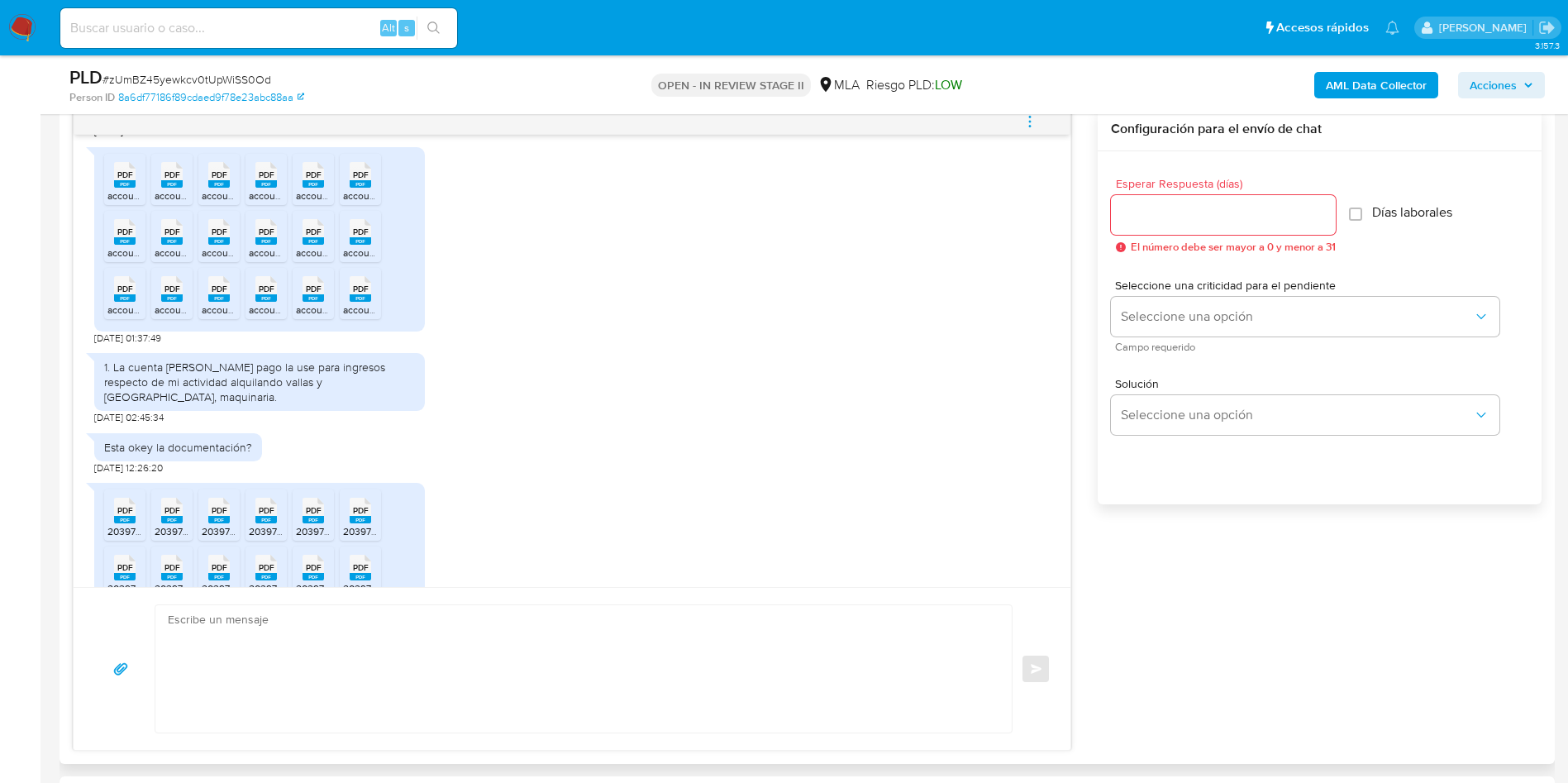
click at [262, 180] on span "PDF" at bounding box center [266, 175] width 16 height 10
click at [259, 237] on span "PDF" at bounding box center [266, 231] width 16 height 10
drag, startPoint x: 271, startPoint y: 319, endPoint x: 308, endPoint y: 243, distance: 84.5
click at [272, 294] on span "PDF" at bounding box center [266, 289] width 16 height 10
click at [318, 203] on span "account_statement-d5288d17-5eb3-4501-a04e-e3f84492268b.pdf" at bounding box center [443, 195] width 295 height 14
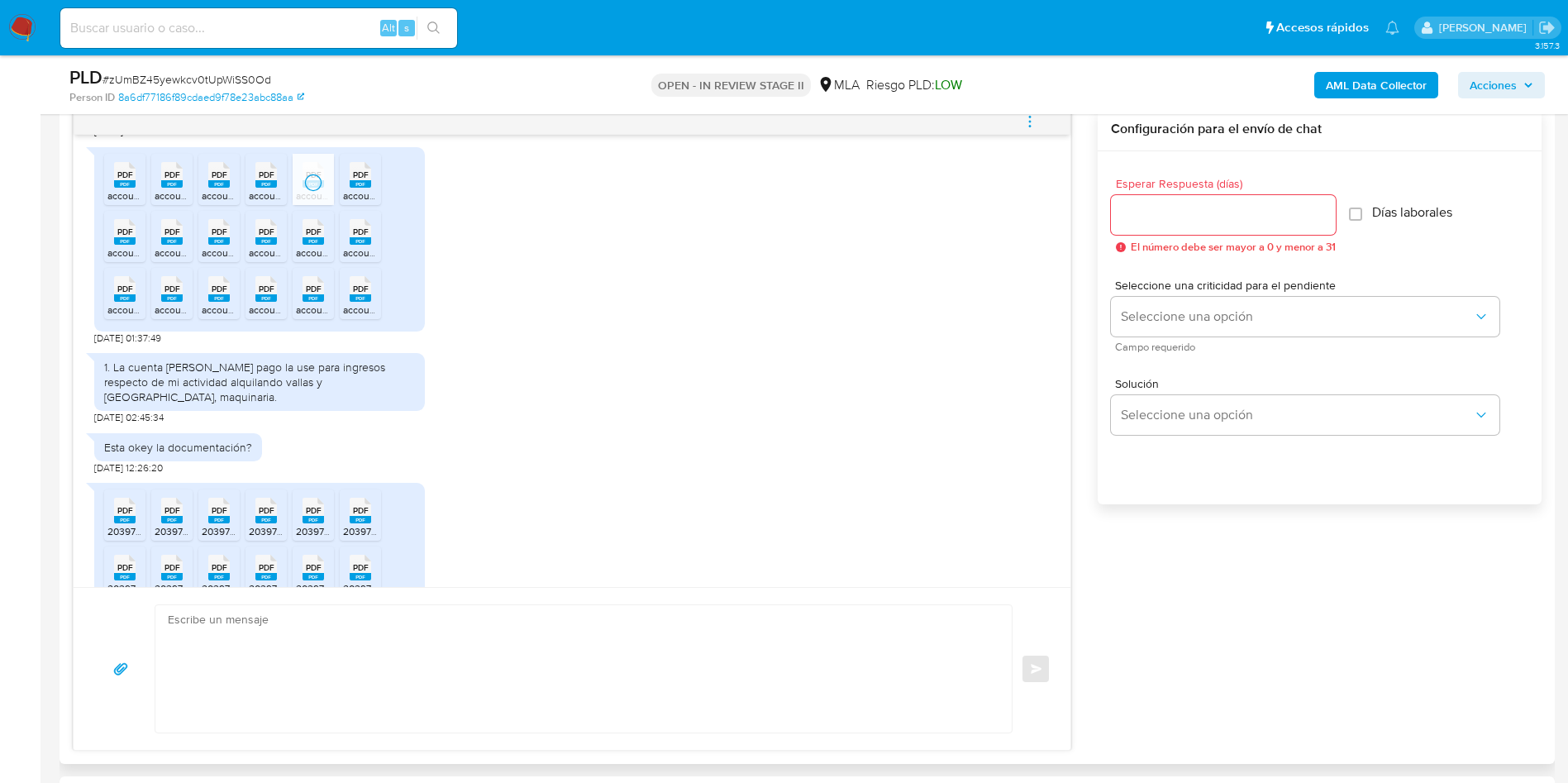
click at [317, 237] on span "PDF" at bounding box center [313, 231] width 16 height 10
click at [313, 294] on span "PDF" at bounding box center [313, 289] width 16 height 10
click at [356, 188] on rect at bounding box center [360, 184] width 22 height 8
click at [357, 237] on span "PDF" at bounding box center [360, 231] width 16 height 10
drag, startPoint x: 370, startPoint y: 333, endPoint x: 382, endPoint y: 375, distance: 43.7
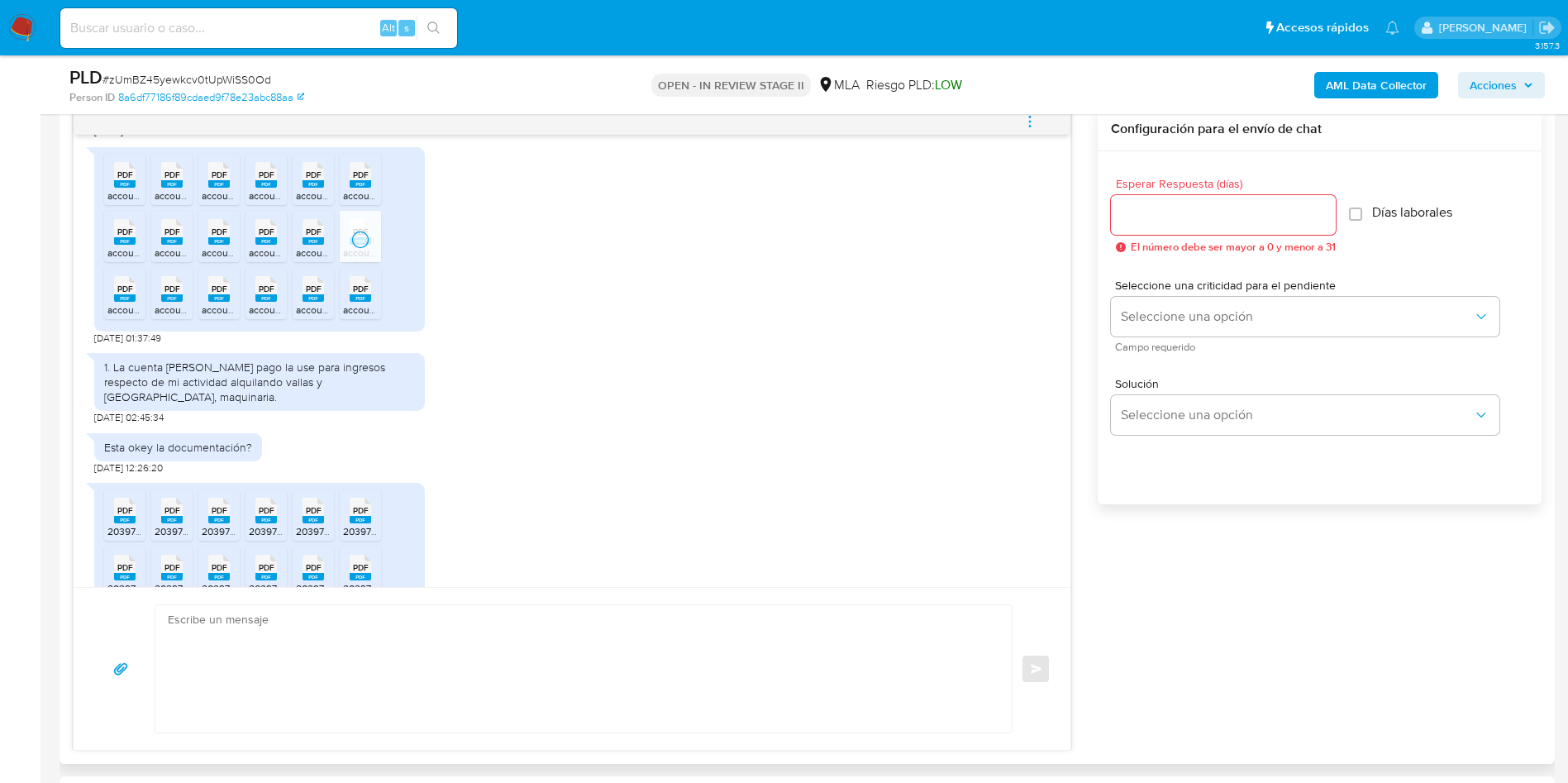
click at [370, 317] on span "account_statement-1c4821b8-1169-4ee2-b249-844144e57515.pdf" at bounding box center [488, 309] width 289 height 14
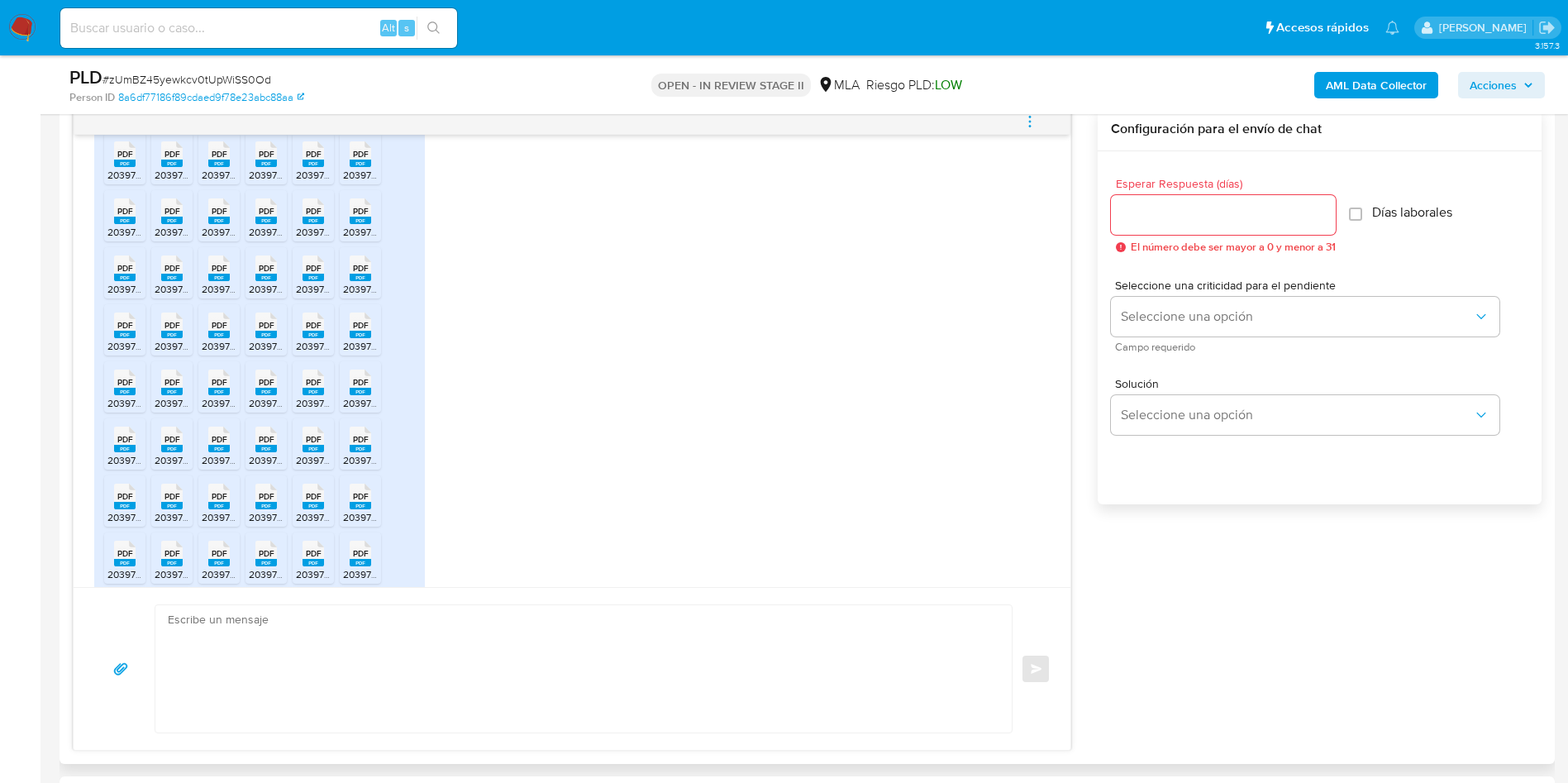
scroll to position [1481, 0]
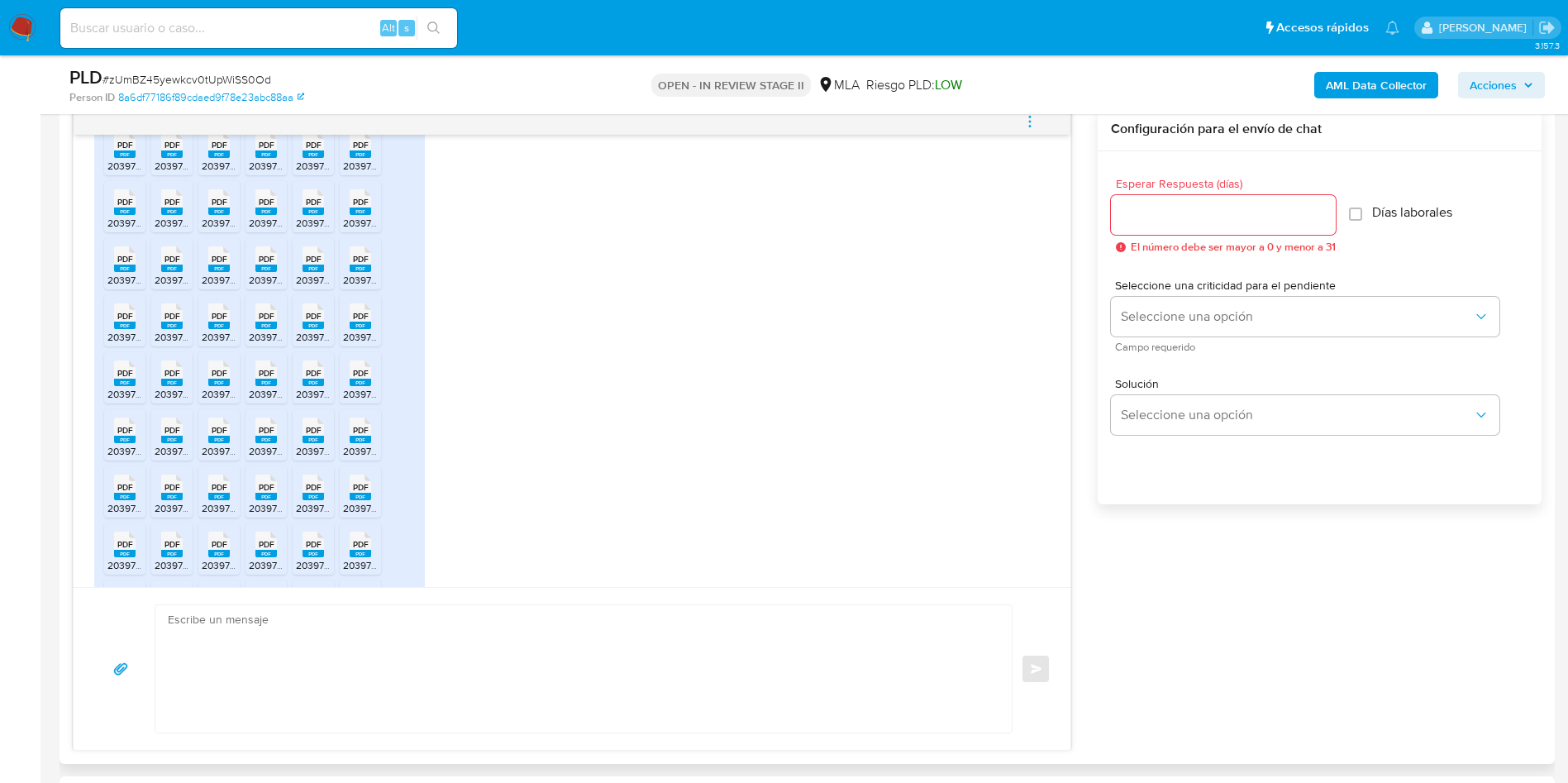
click at [121, 150] on span "PDF" at bounding box center [125, 144] width 16 height 10
drag, startPoint x: 171, startPoint y: 166, endPoint x: 192, endPoint y: 170, distance: 21.4
click at [173, 159] on div "PDF PDF" at bounding box center [172, 143] width 35 height 32
click at [210, 158] on rect at bounding box center [219, 154] width 22 height 8
click at [265, 158] on rect at bounding box center [266, 154] width 22 height 8
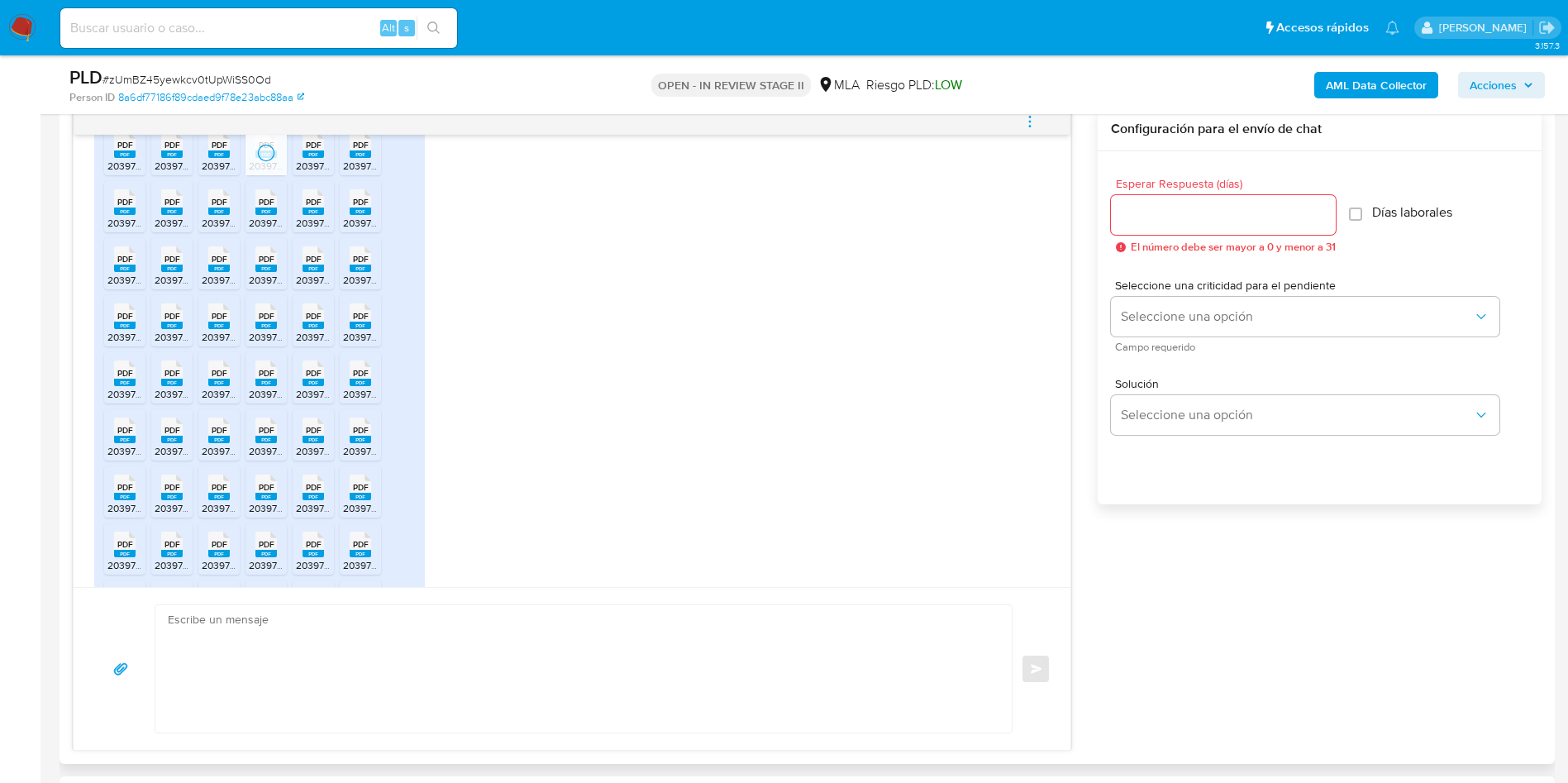
click at [321, 173] on span "20397565956_011_00001_00000062.pdf" at bounding box center [387, 165] width 182 height 14
drag, startPoint x: 355, startPoint y: 174, endPoint x: 229, endPoint y: 200, distance: 128.7
click at [355, 174] on li "PDF PDF 20397565956_011_00001_00000063.pdf" at bounding box center [360, 149] width 42 height 51
click at [124, 208] on span "PDF" at bounding box center [125, 202] width 16 height 10
click at [158, 217] on div "PDF PDF" at bounding box center [172, 200] width 35 height 32
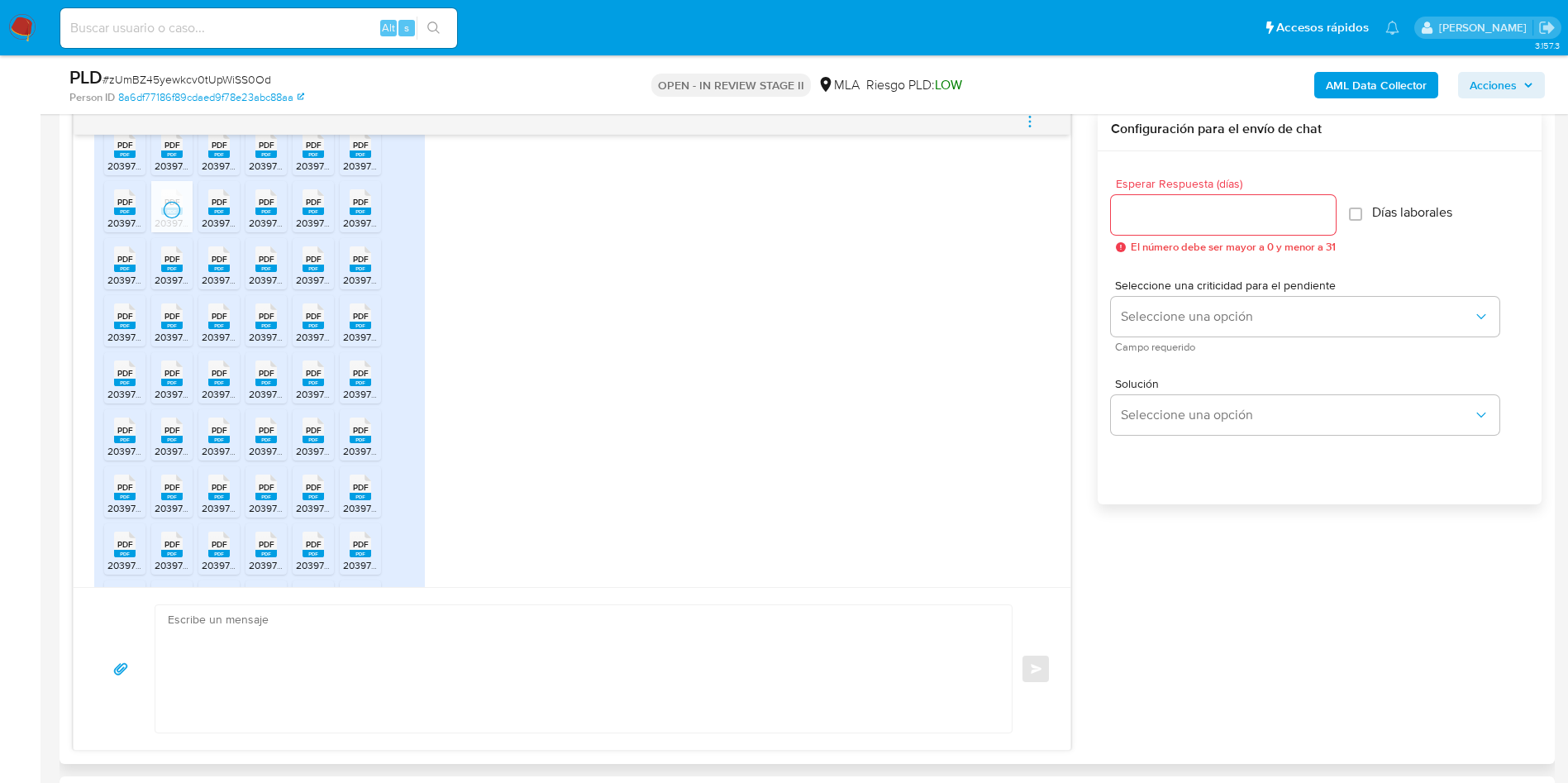
click at [212, 208] on span "PDF" at bounding box center [219, 202] width 16 height 10
click at [259, 208] on span "PDF" at bounding box center [266, 202] width 16 height 10
click at [299, 217] on div "PDF PDF" at bounding box center [313, 200] width 35 height 32
drag, startPoint x: 364, startPoint y: 227, endPoint x: 356, endPoint y: 260, distance: 34.0
click at [365, 215] on rect at bounding box center [360, 211] width 22 height 8
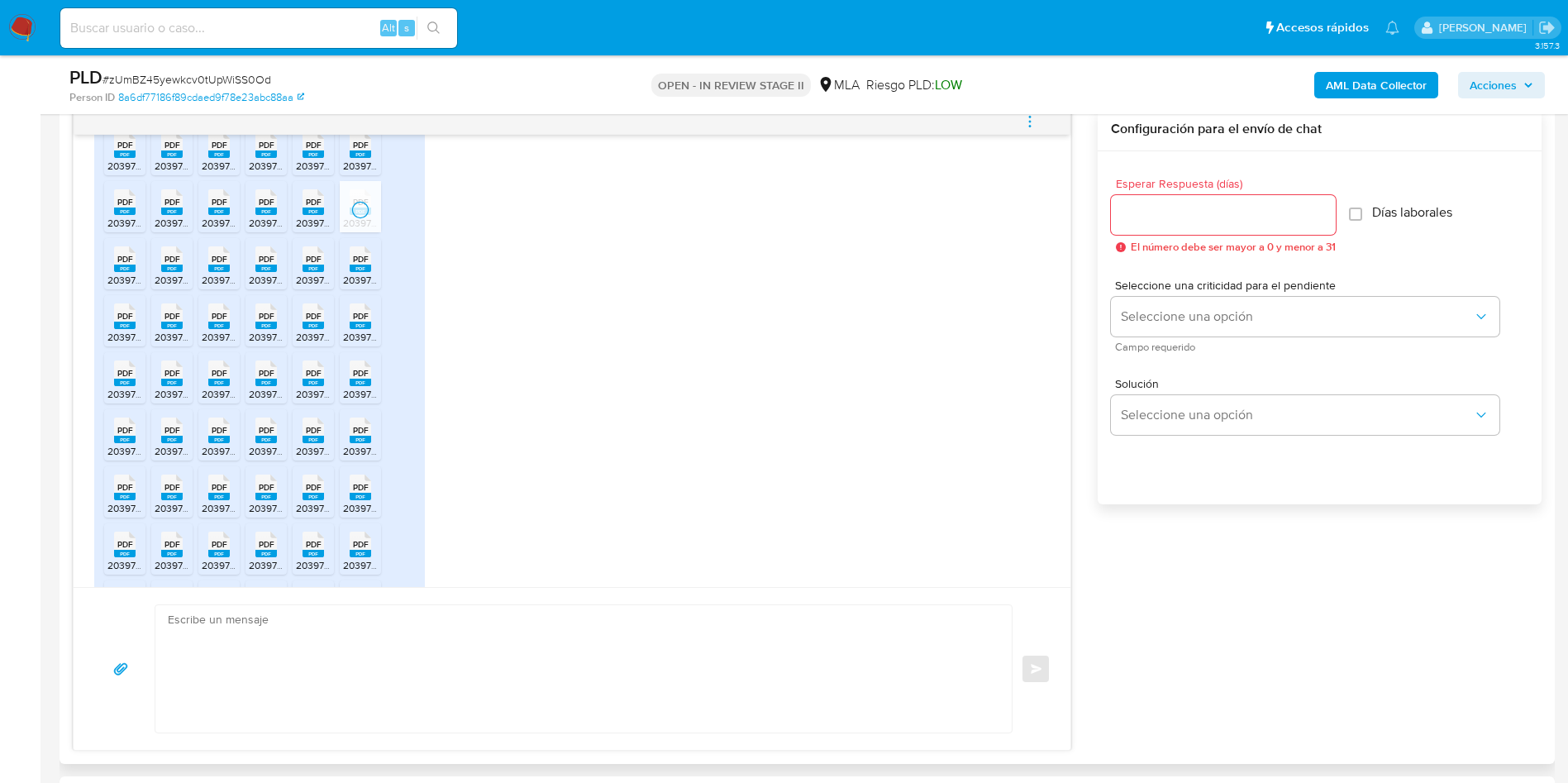
click at [350, 272] on icon at bounding box center [360, 258] width 22 height 25
click at [325, 274] on div "PDF PDF" at bounding box center [313, 258] width 35 height 32
click at [273, 264] on span "PDF" at bounding box center [266, 258] width 16 height 10
click at [216, 264] on span "PDF" at bounding box center [219, 258] width 16 height 10
click at [172, 264] on span "PDF" at bounding box center [172, 258] width 16 height 10
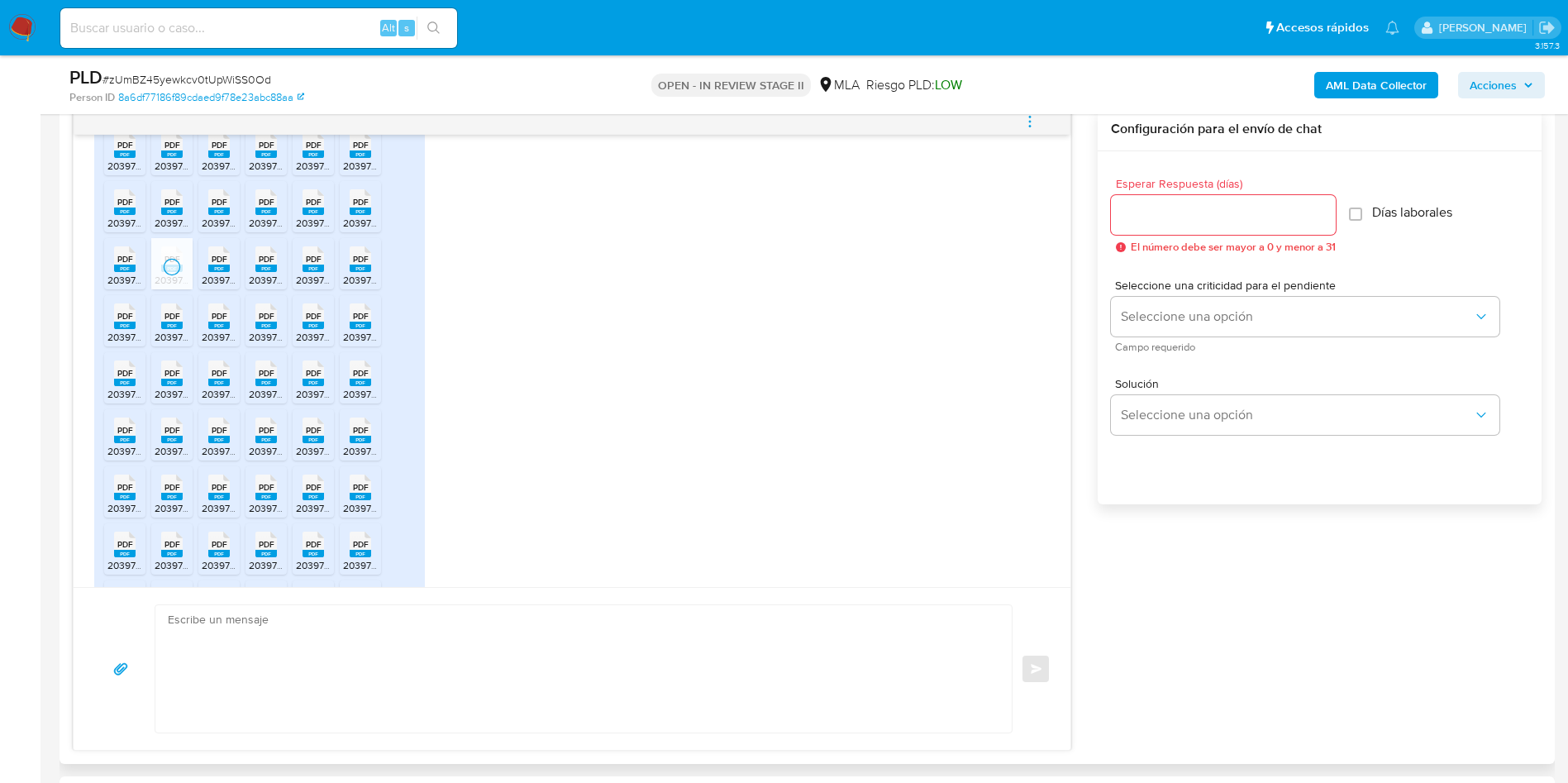
click at [129, 264] on span "PDF" at bounding box center [125, 258] width 16 height 10
click at [125, 322] on span "PDF" at bounding box center [125, 315] width 16 height 10
click at [157, 327] on div "PDF PDF" at bounding box center [172, 314] width 35 height 32
click at [227, 329] on icon at bounding box center [219, 316] width 22 height 25
click at [262, 322] on span "PDF" at bounding box center [266, 315] width 16 height 10
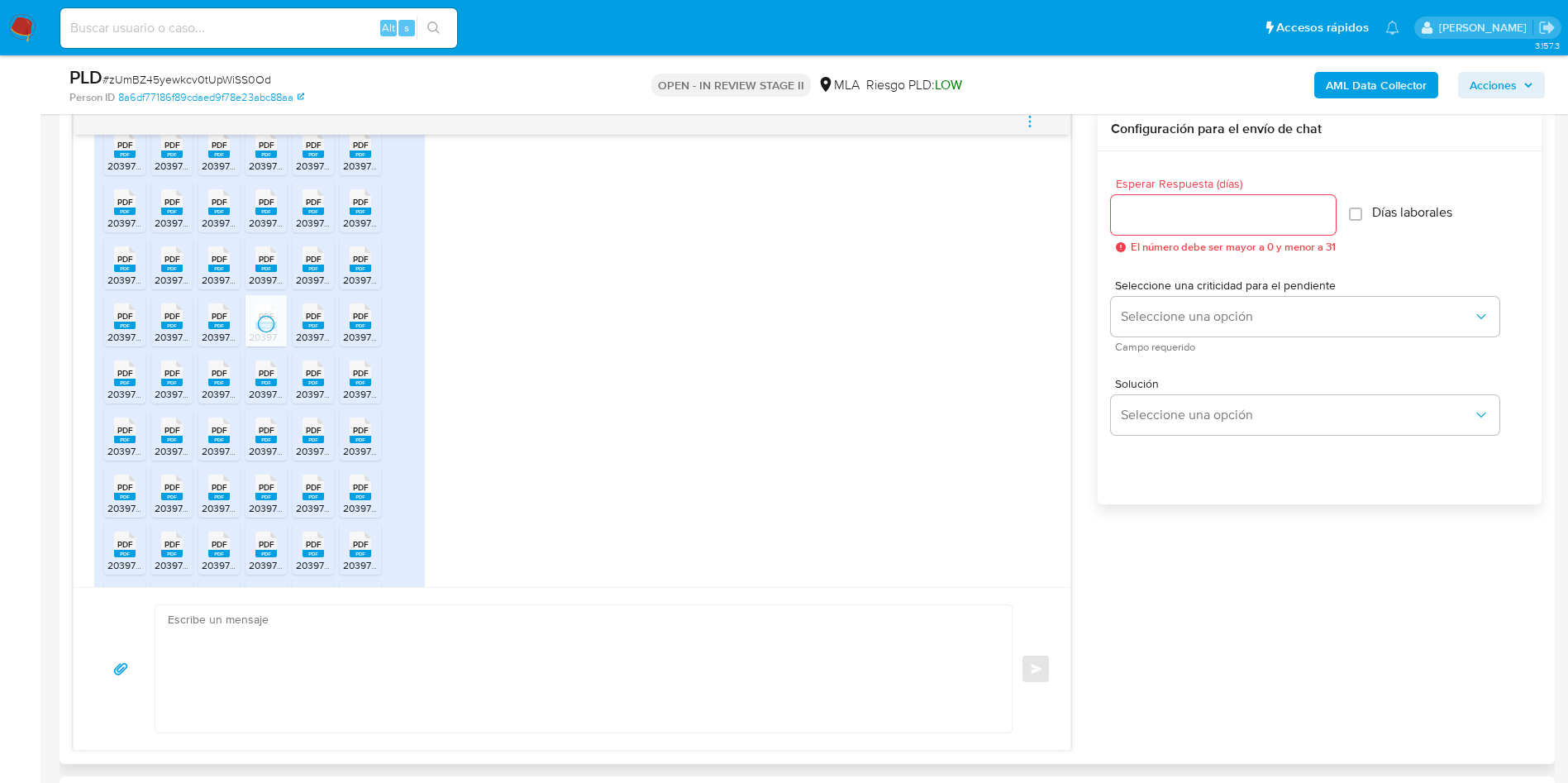
click at [306, 322] on span "PDF" at bounding box center [313, 315] width 16 height 10
click at [357, 322] on span "PDF" at bounding box center [360, 315] width 16 height 10
drag, startPoint x: 350, startPoint y: 391, endPoint x: 321, endPoint y: 391, distance: 29.0
click at [350, 386] on icon at bounding box center [360, 373] width 22 height 25
click at [321, 378] on span "PDF" at bounding box center [313, 373] width 16 height 10
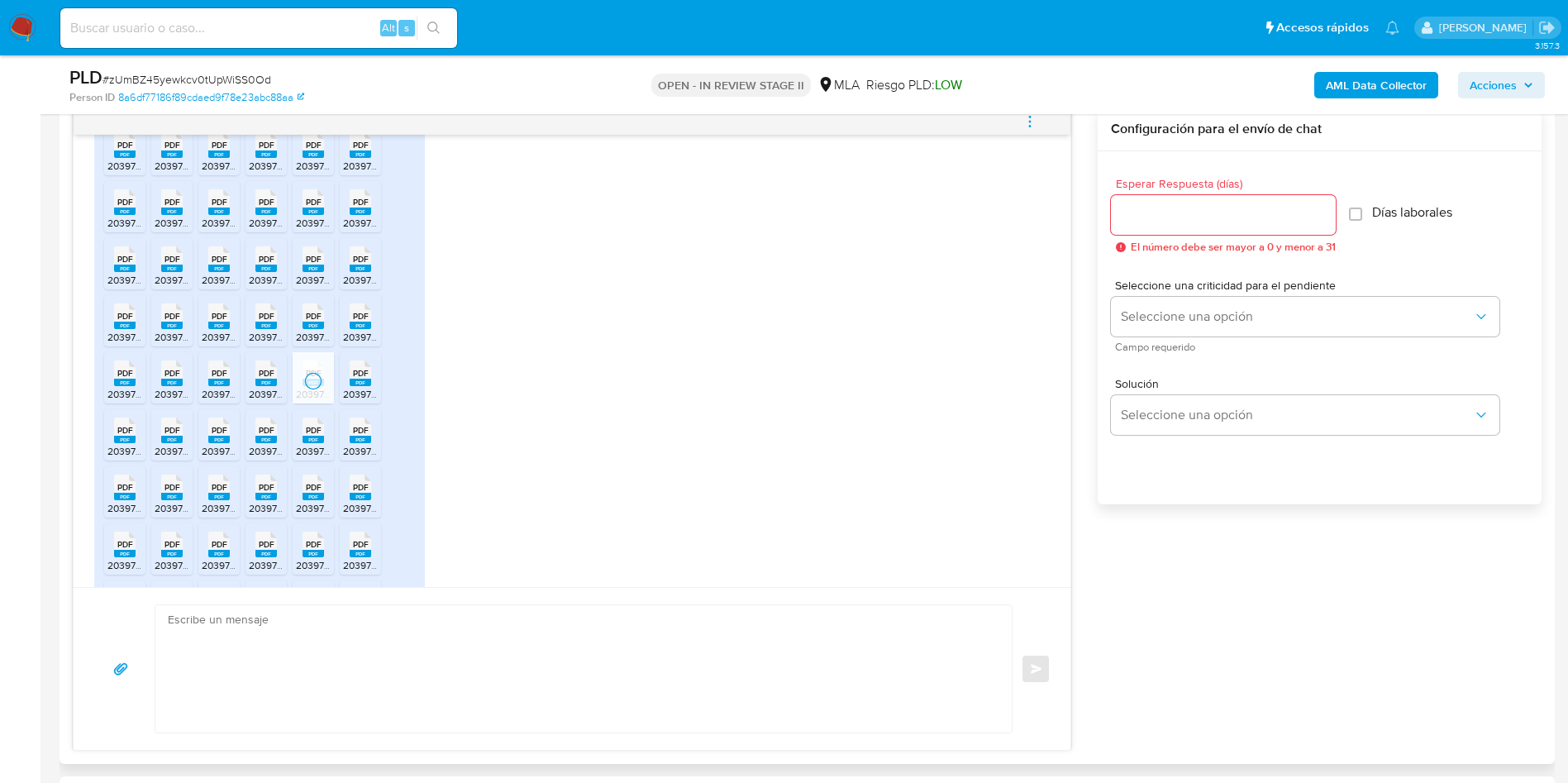
drag, startPoint x: 274, startPoint y: 392, endPoint x: 208, endPoint y: 393, distance: 66.0
click at [274, 378] on span "PDF" at bounding box center [266, 373] width 16 height 10
click at [208, 388] on div "PDF PDF" at bounding box center [219, 372] width 35 height 32
click at [164, 378] on span "PDF" at bounding box center [172, 373] width 16 height 10
click at [129, 378] on span "PDF" at bounding box center [125, 373] width 16 height 10
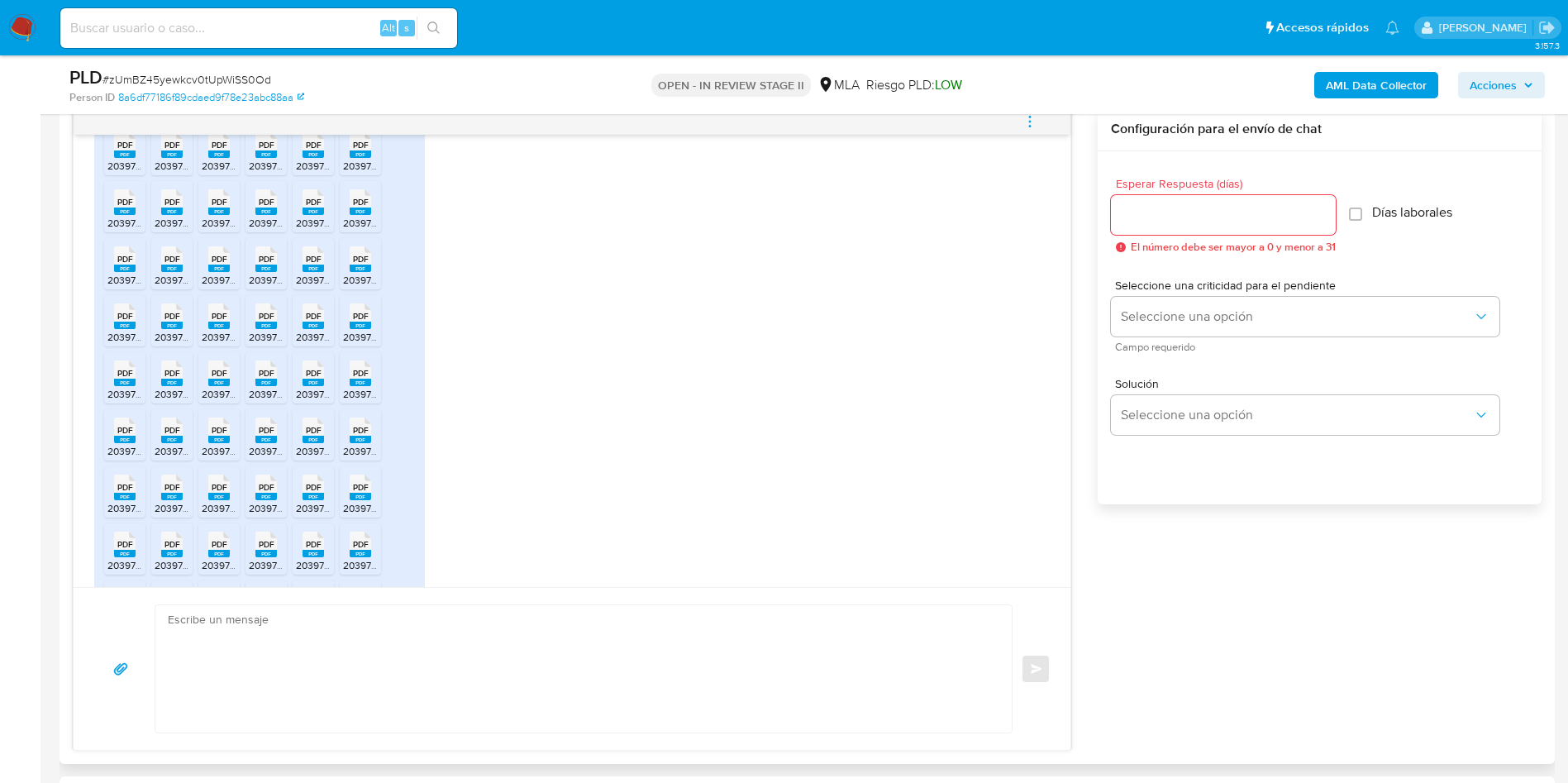
click at [115, 430] on icon "PDF" at bounding box center [125, 430] width 22 height 29
click at [163, 443] on icon at bounding box center [172, 429] width 22 height 25
click at [218, 436] on span "PDF" at bounding box center [219, 429] width 16 height 10
click at [270, 436] on span "PDF" at bounding box center [266, 429] width 16 height 10
click at [302, 444] on div "PDF PDF" at bounding box center [313, 428] width 35 height 32
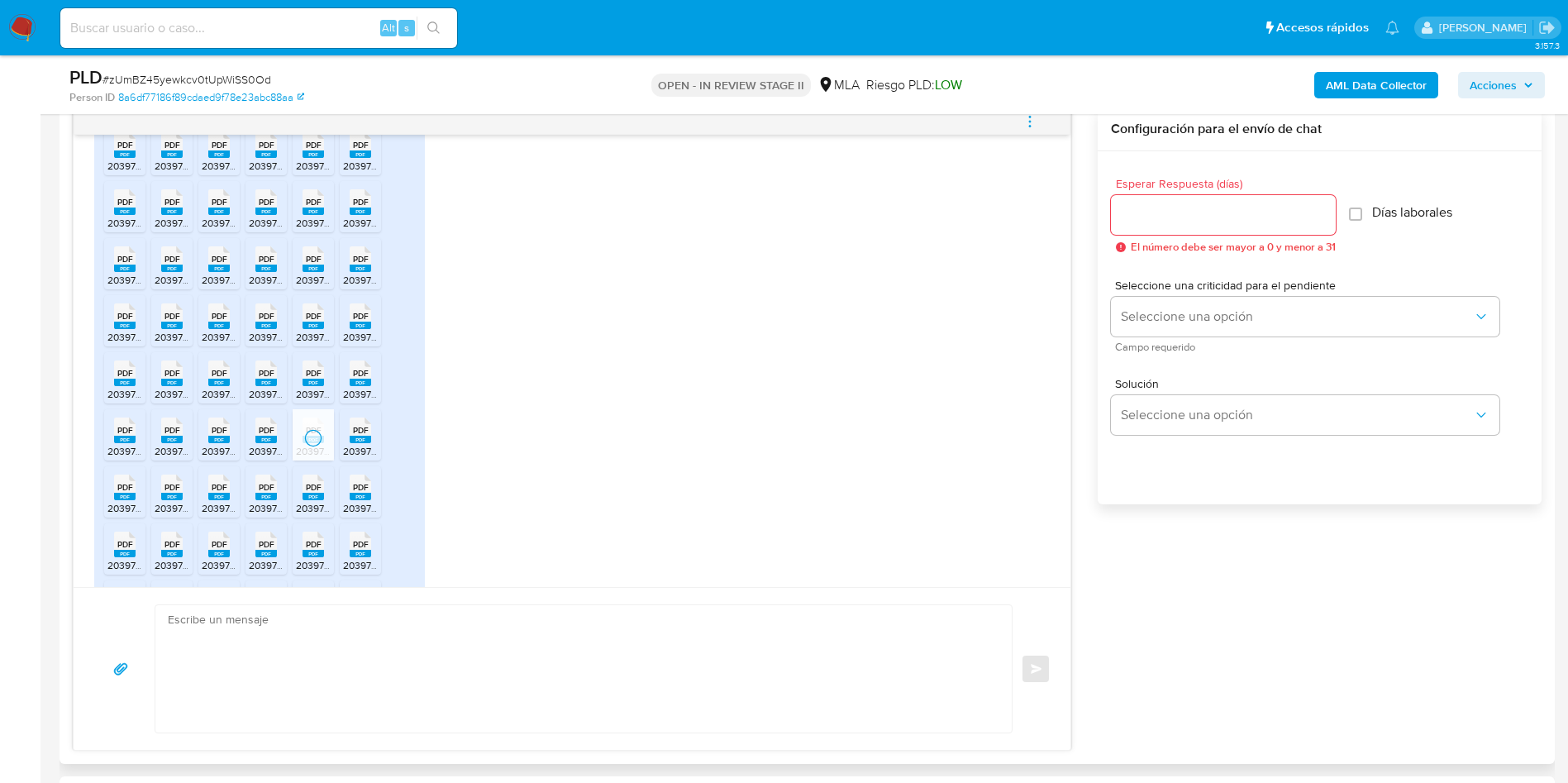
click at [358, 436] on span "PDF" at bounding box center [360, 429] width 16 height 10
click at [347, 497] on div "PDF PDF" at bounding box center [360, 486] width 35 height 32
click at [322, 500] on icon at bounding box center [313, 487] width 22 height 25
click at [274, 492] on span "PDF" at bounding box center [266, 487] width 16 height 10
click at [224, 492] on span "PDF" at bounding box center [219, 487] width 16 height 10
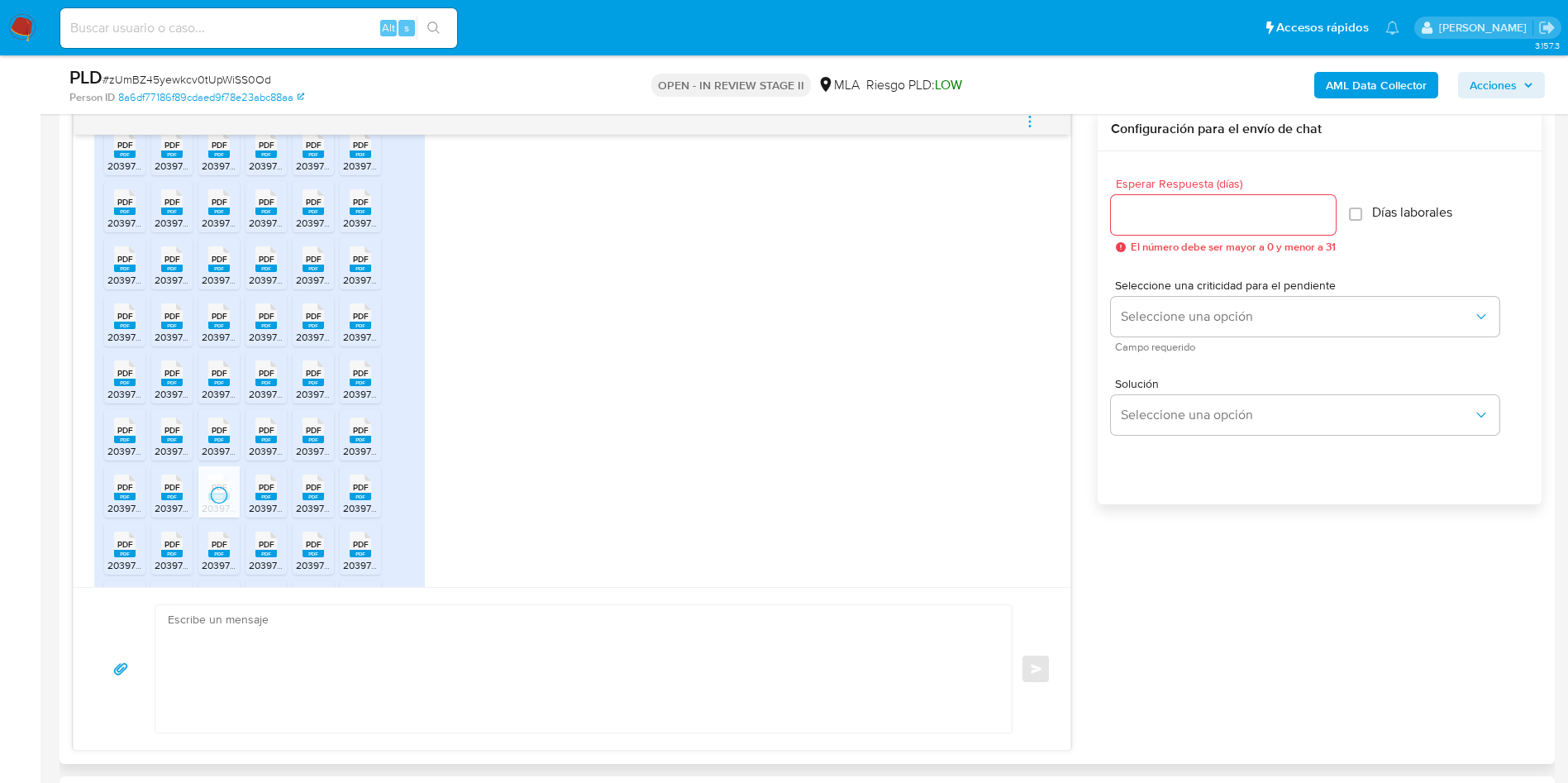
click at [177, 492] on span "PDF" at bounding box center [172, 487] width 16 height 10
click at [130, 492] on span "PDF" at bounding box center [125, 487] width 16 height 10
click at [130, 538] on rect at bounding box center [142, 527] width 25 height 22
click at [174, 550] on span "PDF" at bounding box center [172, 543] width 16 height 10
click at [204, 557] on div "PDF PDF" at bounding box center [219, 542] width 35 height 32
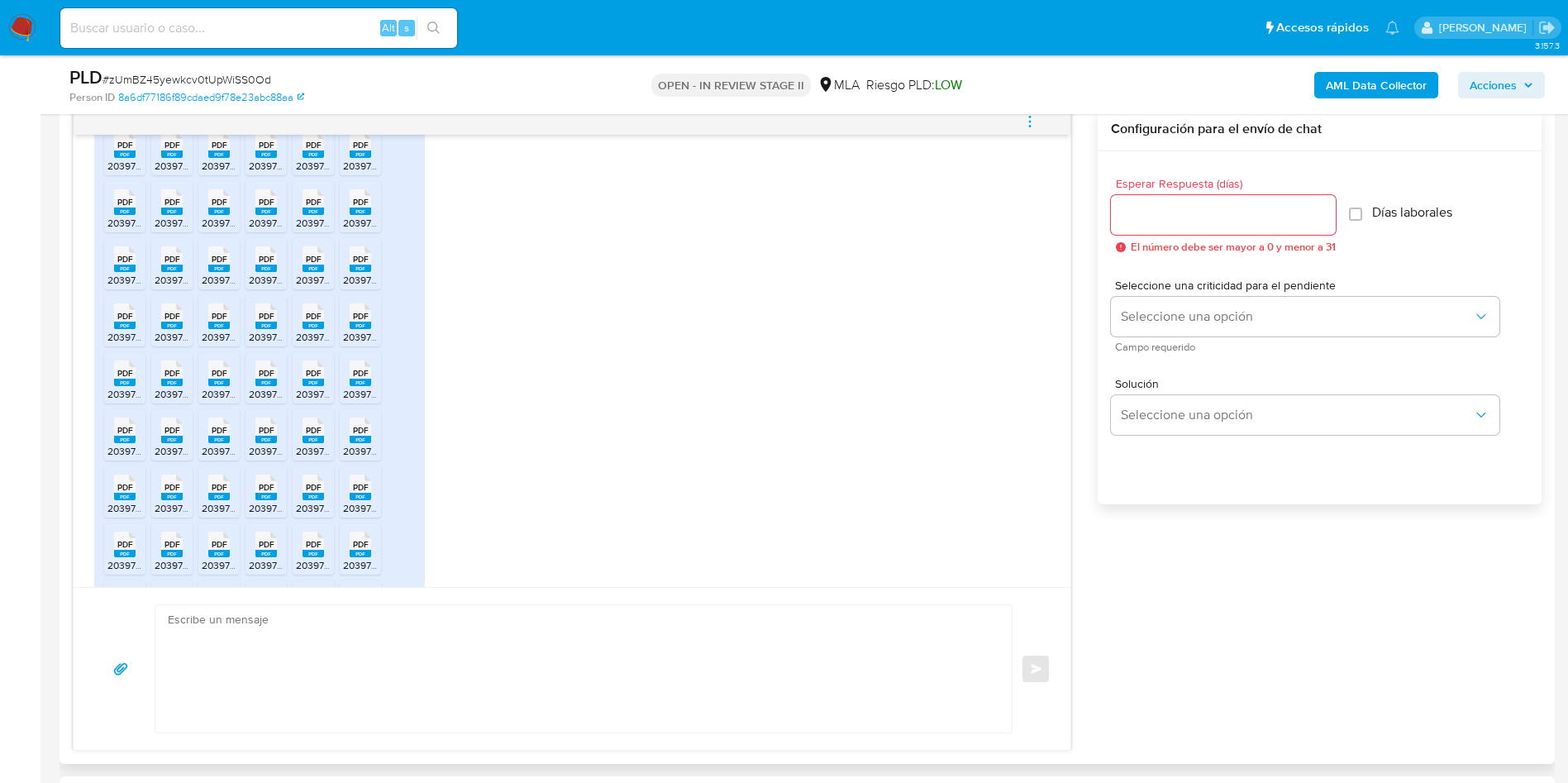
click at [259, 550] on span "PDF" at bounding box center [266, 543] width 16 height 10
click at [310, 550] on span "PDF" at bounding box center [313, 543] width 16 height 10
click at [351, 557] on icon at bounding box center [360, 543] width 22 height 25
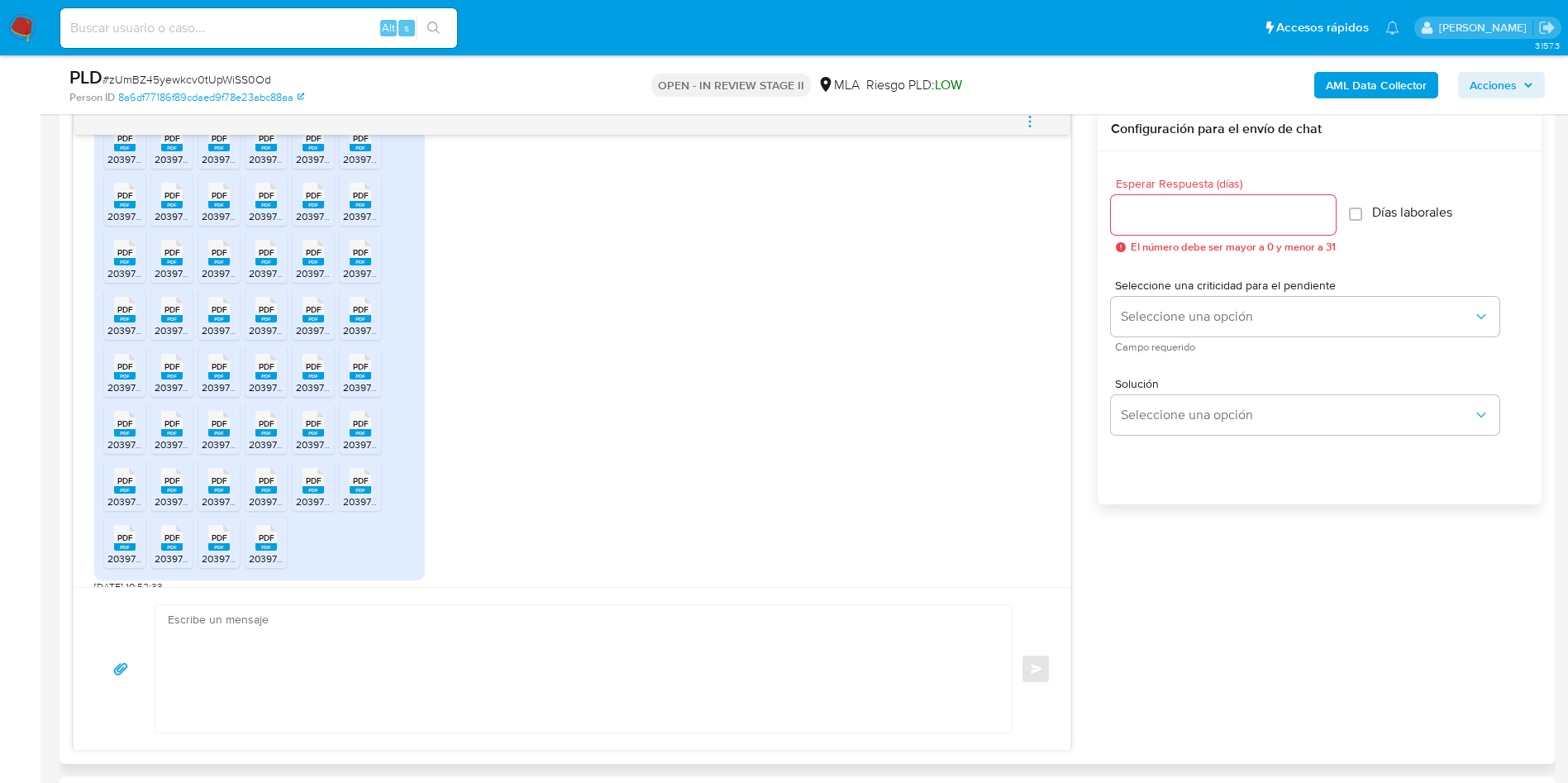
scroll to position [1689, 0]
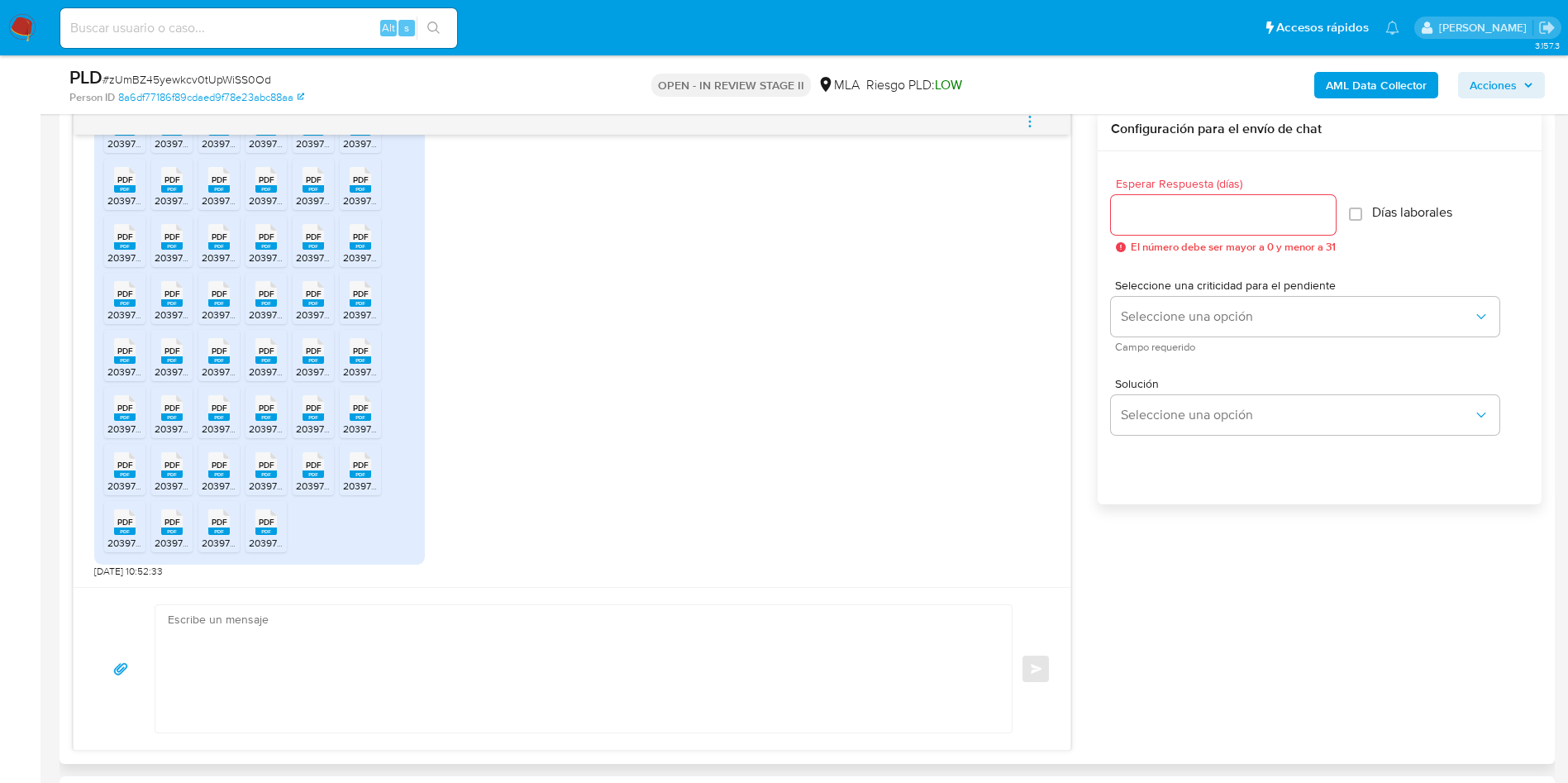
click at [359, 410] on span "PDF" at bounding box center [360, 408] width 16 height 10
click at [300, 408] on div "PDF PDF" at bounding box center [313, 407] width 35 height 32
click at [273, 406] on span "PDF" at bounding box center [266, 408] width 16 height 10
click at [219, 407] on span "PDF" at bounding box center [219, 408] width 16 height 10
click at [177, 407] on span "PDF" at bounding box center [172, 408] width 16 height 10
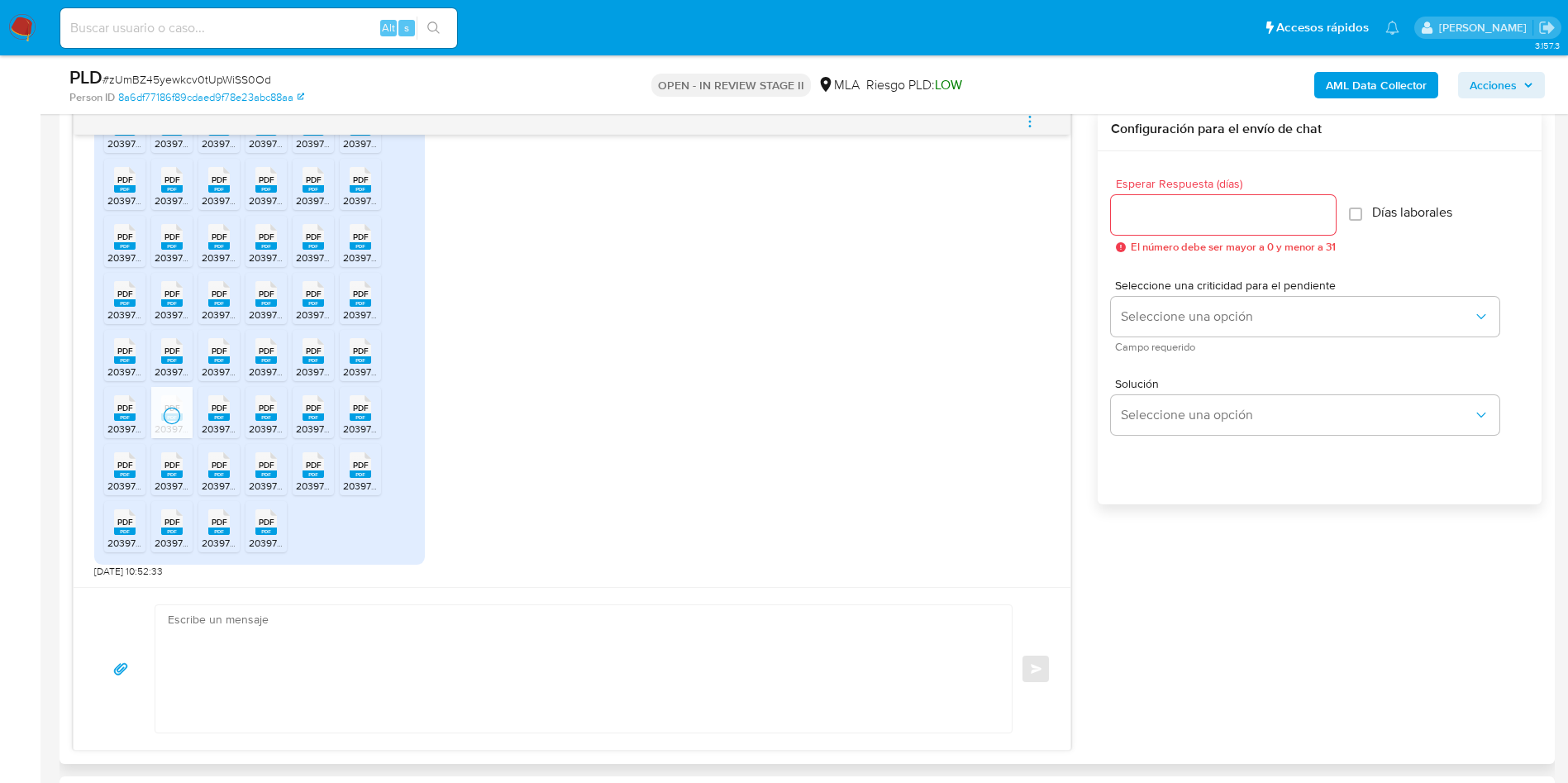
click at [131, 405] on span "PDF" at bounding box center [125, 408] width 16 height 10
click at [129, 462] on span "PDF" at bounding box center [125, 464] width 16 height 10
click at [158, 463] on div "PDF PDF" at bounding box center [172, 463] width 35 height 32
click at [225, 462] on span "PDF" at bounding box center [219, 464] width 16 height 10
click at [267, 465] on span "PDF" at bounding box center [266, 464] width 16 height 10
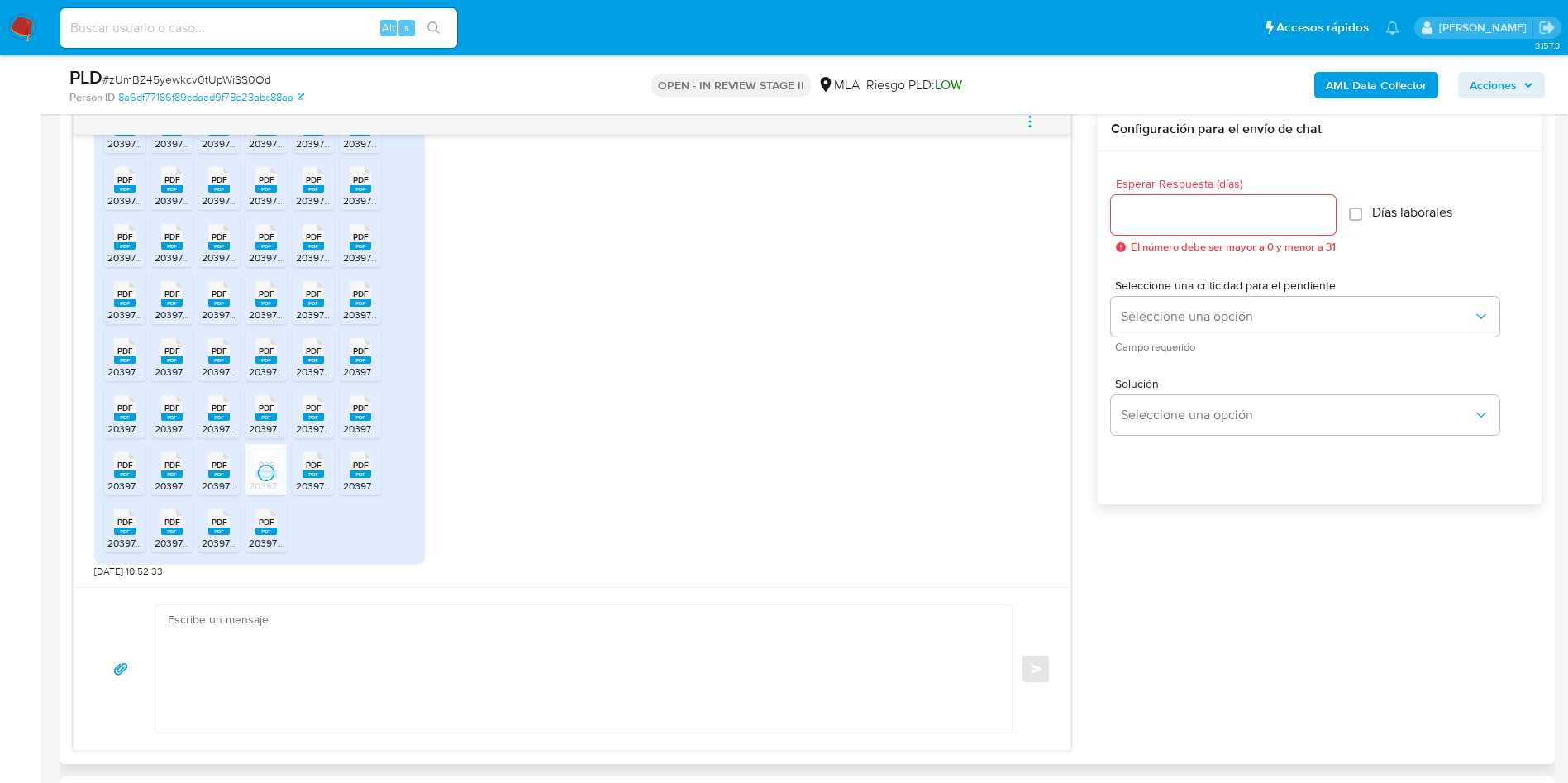
click at [321, 468] on span "PDF" at bounding box center [313, 464] width 16 height 10
click at [364, 470] on span "PDF" at bounding box center [360, 464] width 16 height 10
click at [262, 521] on span "PDF" at bounding box center [266, 522] width 16 height 10
click at [213, 525] on span "PDF" at bounding box center [219, 522] width 16 height 10
click at [164, 524] on span "PDF" at bounding box center [172, 522] width 16 height 10
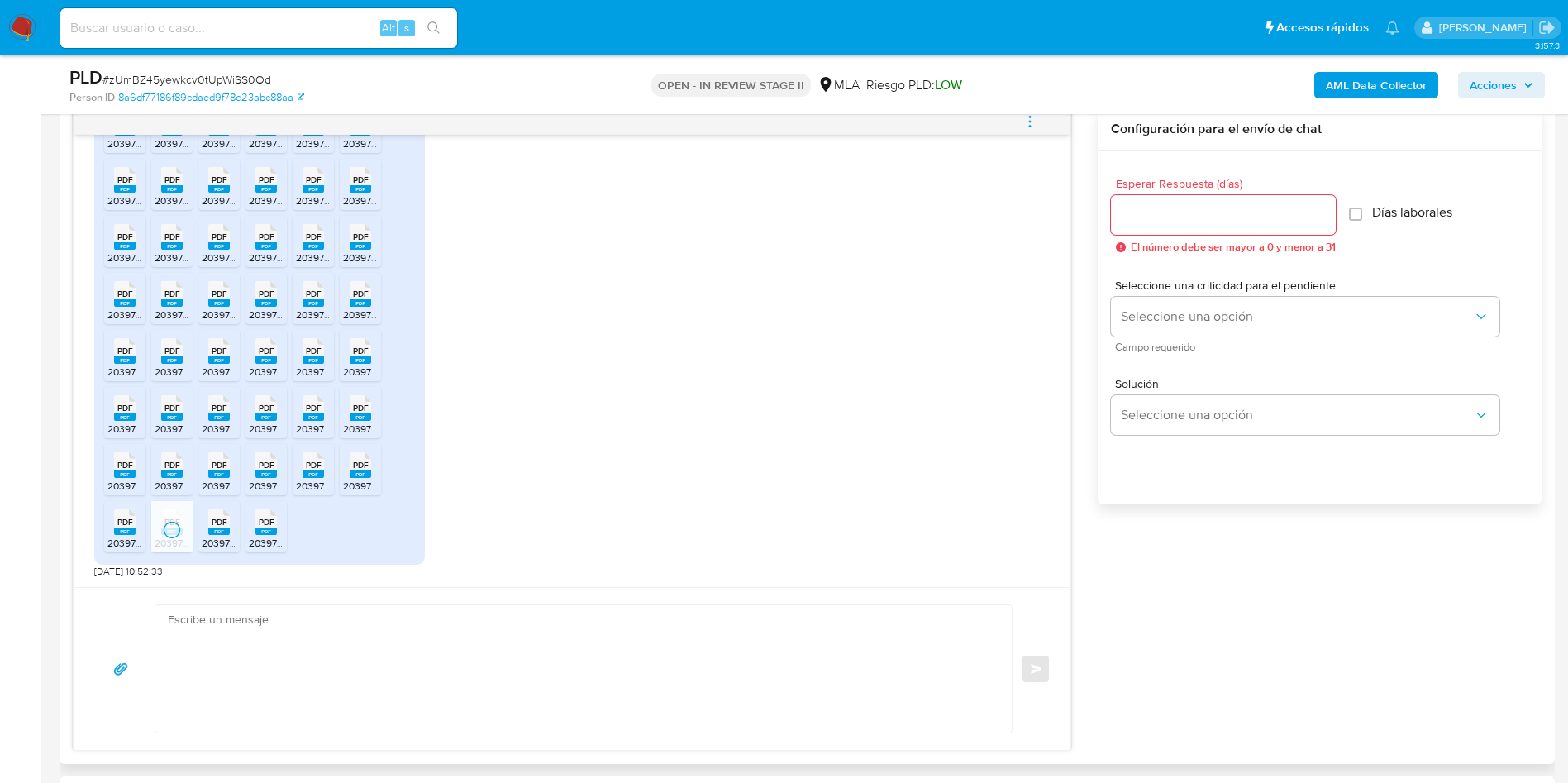
click at [130, 523] on span "PDF" at bounding box center [125, 522] width 16 height 10
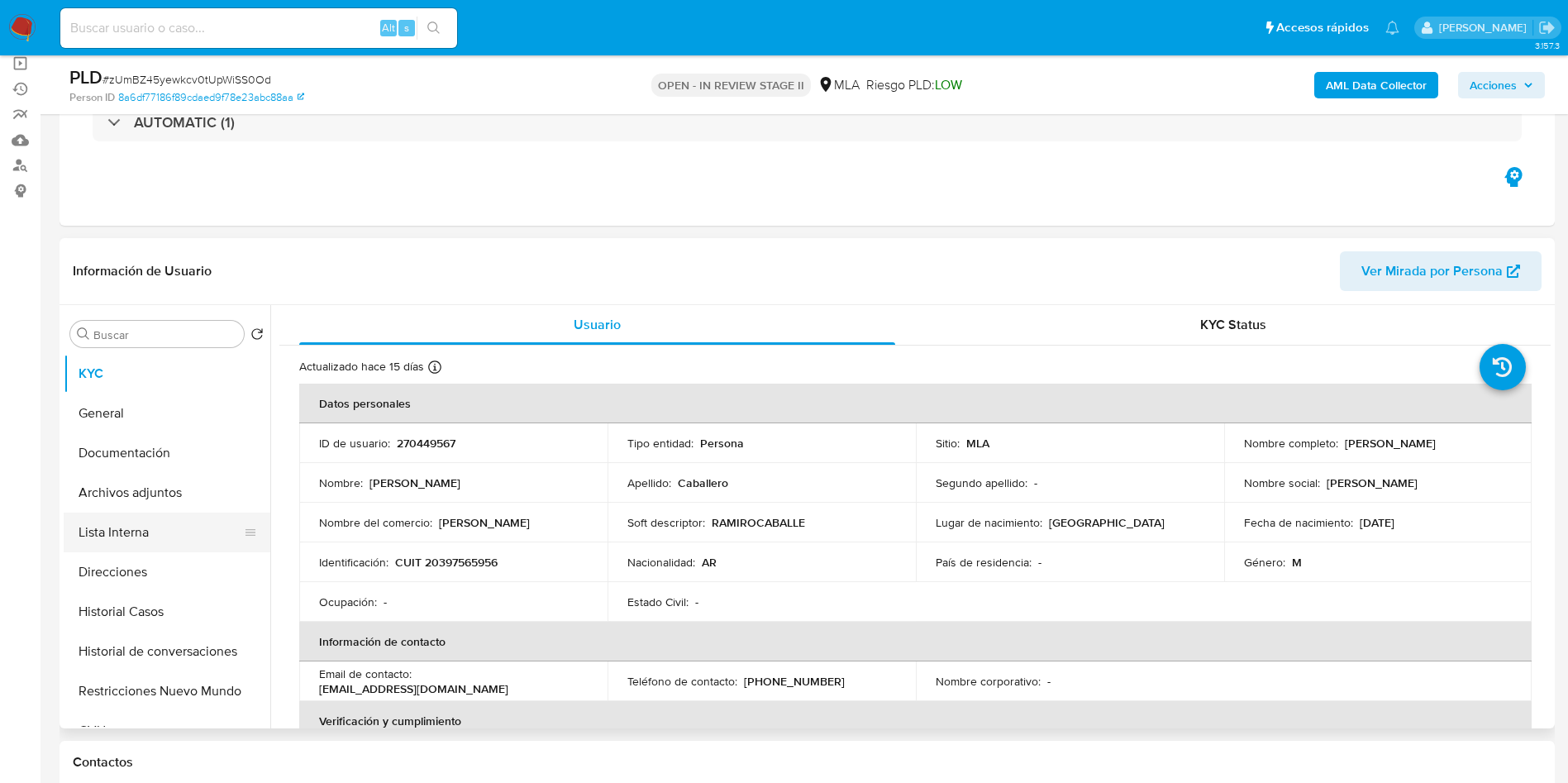
scroll to position [24, 0]
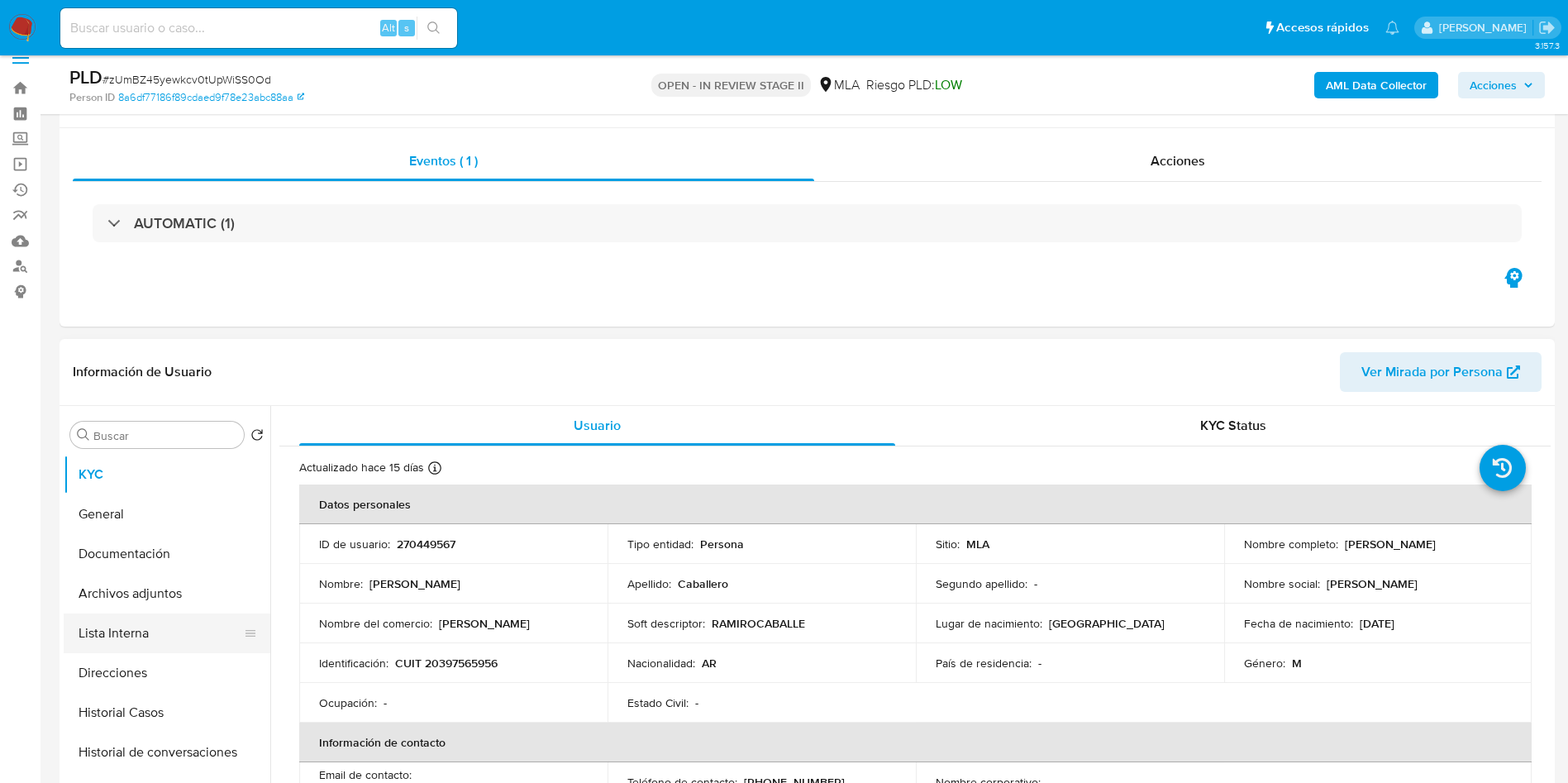
click at [170, 494] on button "KYC" at bounding box center [166, 475] width 207 height 40
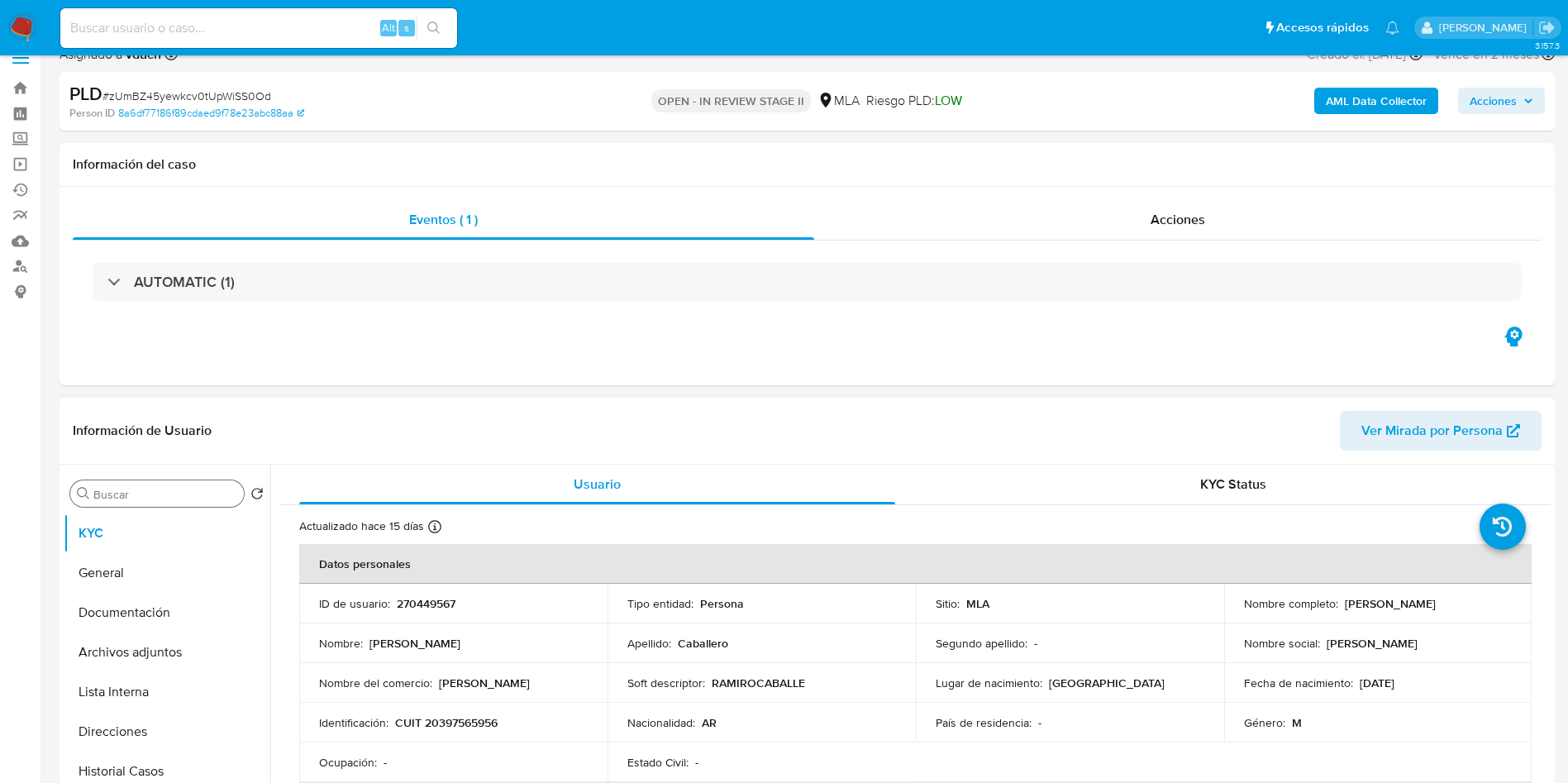
scroll to position [0, 0]
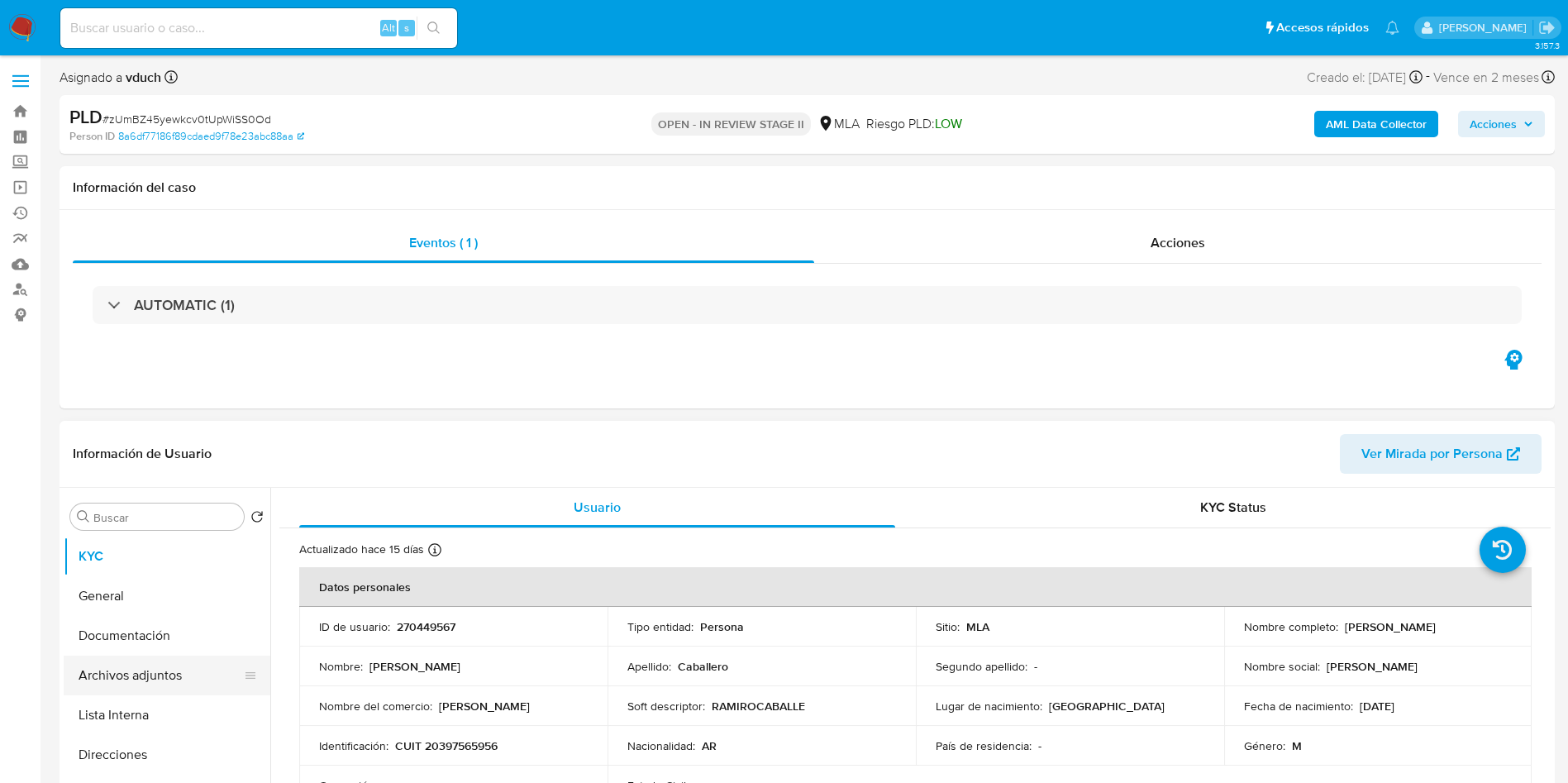
click at [191, 680] on button "Archivos adjuntos" at bounding box center [159, 675] width 193 height 40
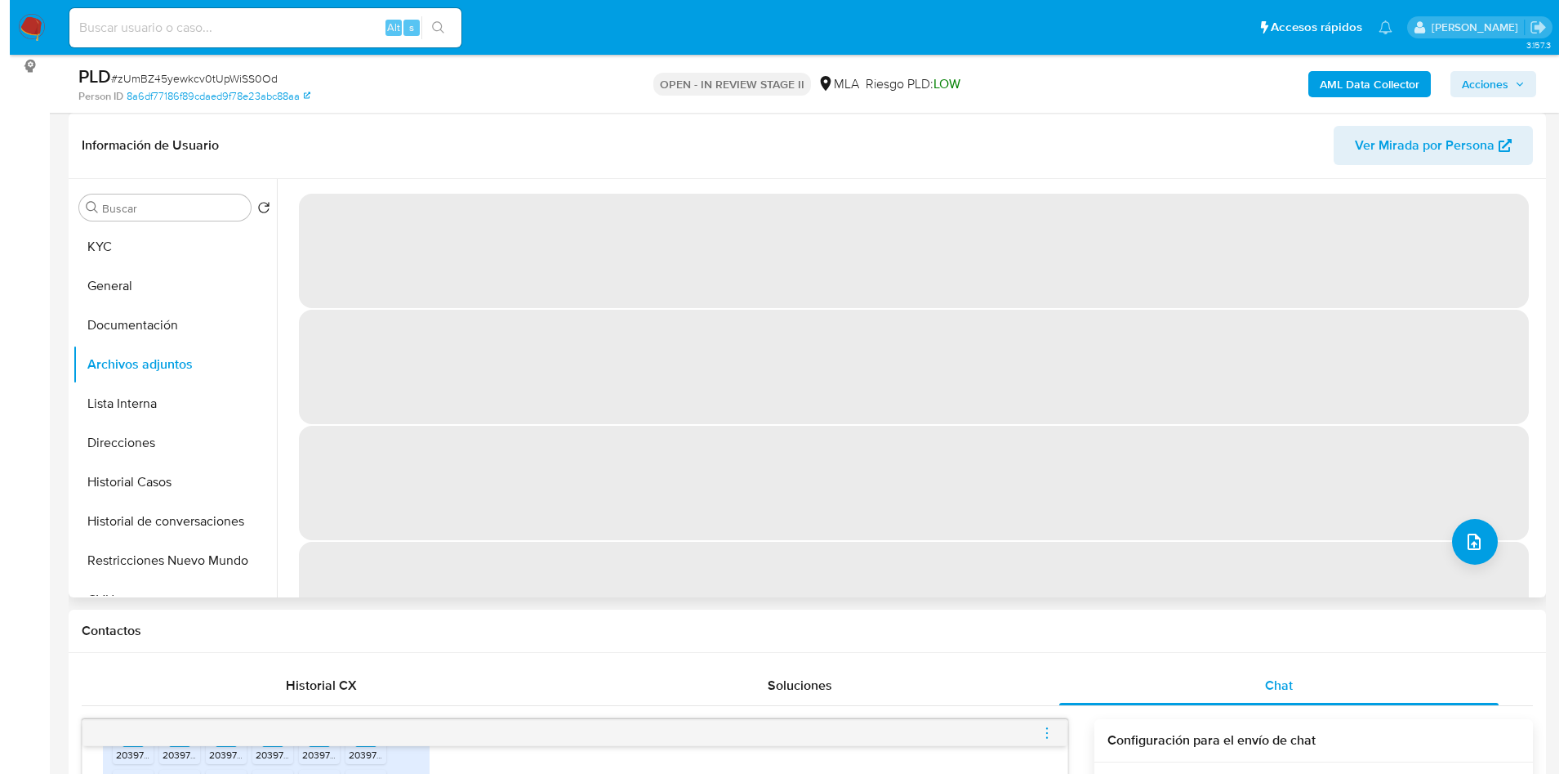
scroll to position [122, 0]
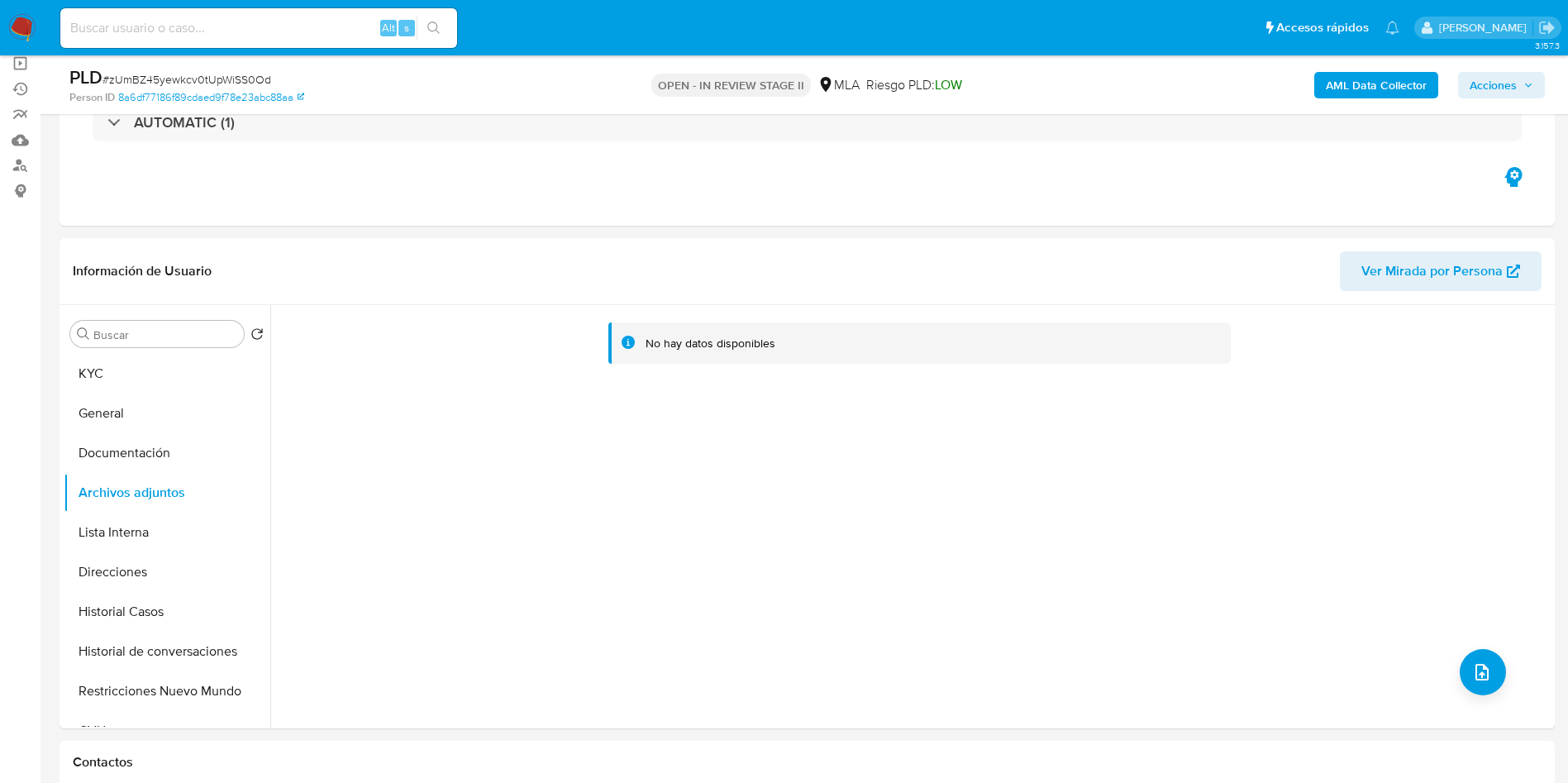
click at [1372, 92] on b "AML Data Collector" at bounding box center [1376, 85] width 101 height 26
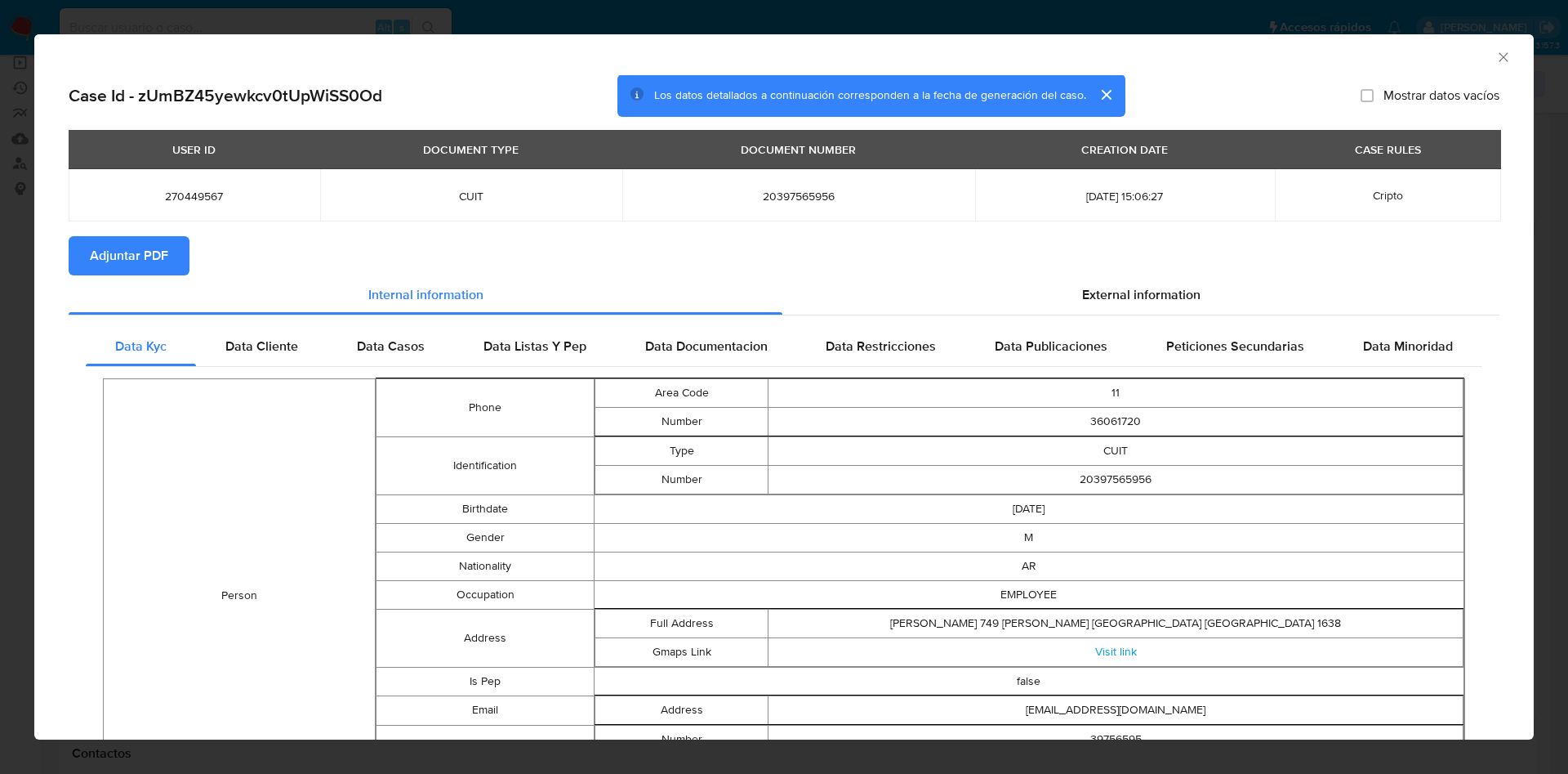
click at [159, 269] on span "Adjuntar PDF" at bounding box center [129, 256] width 78 height 36
click at [309, 347] on div "Data Cliente" at bounding box center [261, 349] width 131 height 39
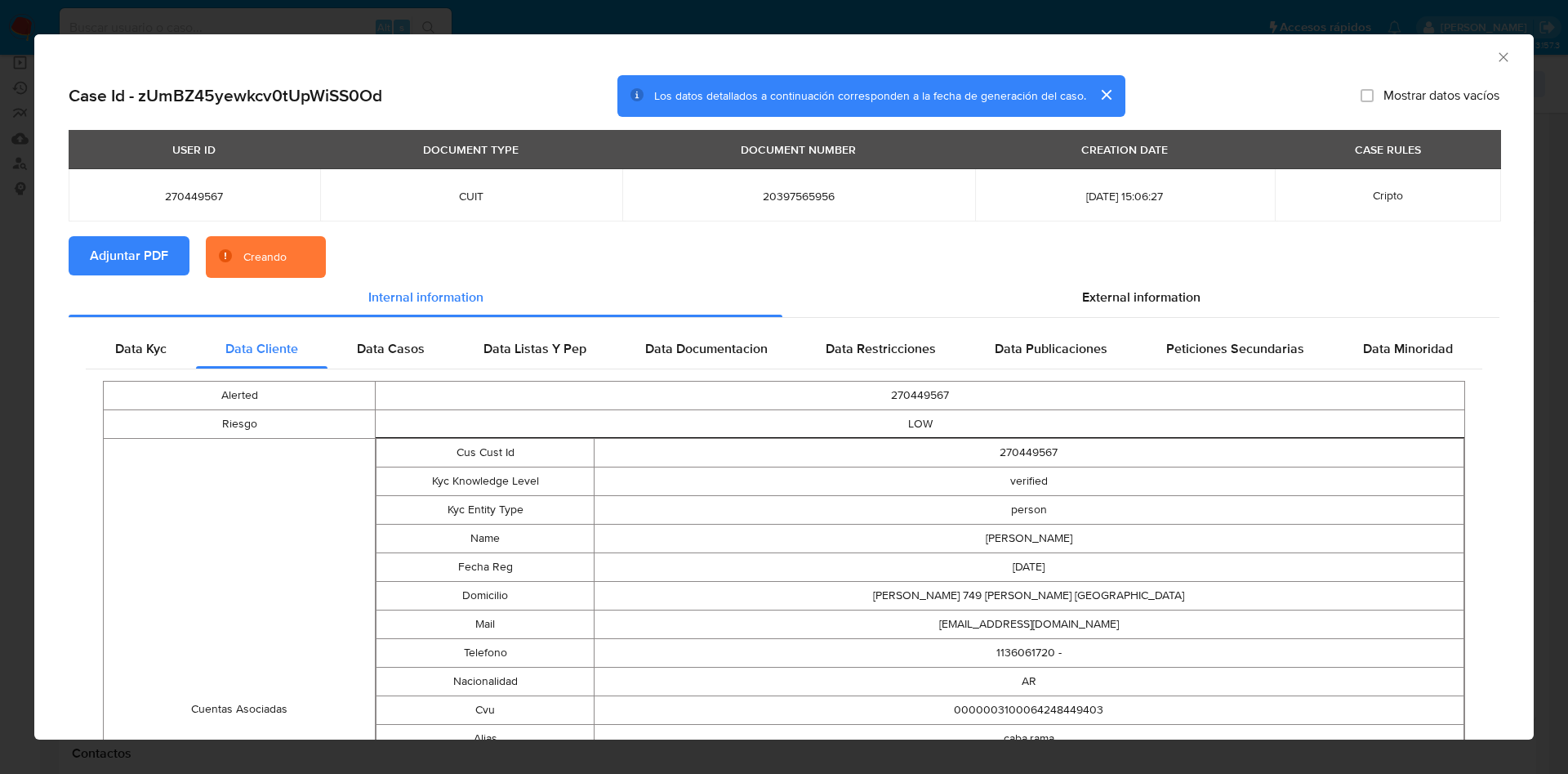
drag, startPoint x: 967, startPoint y: 537, endPoint x: 1072, endPoint y: 536, distance: 105.0
click at [1072, 536] on td "Ramiro Caballero" at bounding box center [1028, 538] width 870 height 29
copy td "Ramiro Caballero"
click at [1470, 56] on div "AML Data Collector" at bounding box center [770, 54] width 1450 height 18
drag, startPoint x: 1481, startPoint y: 50, endPoint x: 1473, endPoint y: 58, distance: 11.3
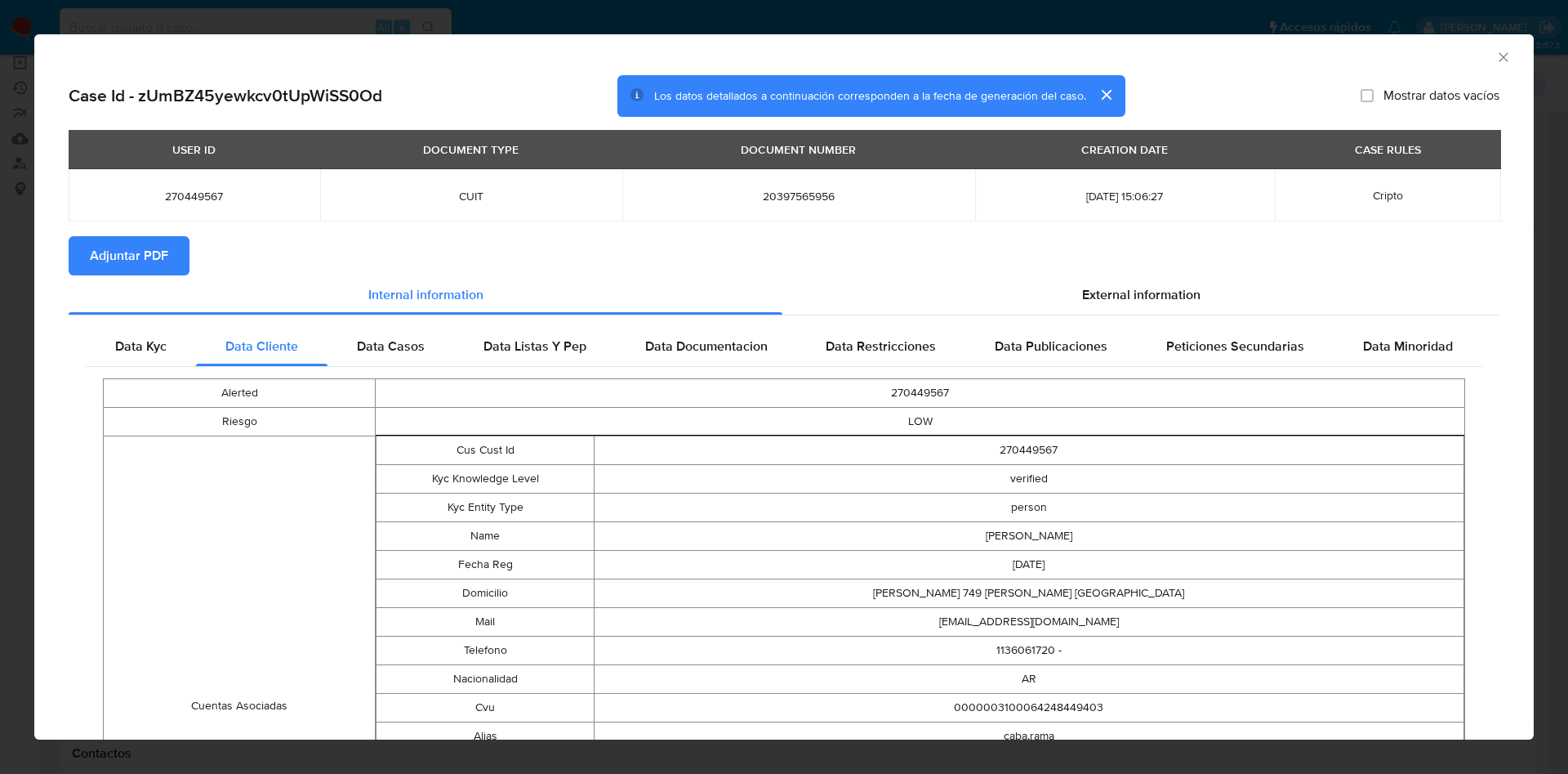
click at [1495, 50] on icon "Cerrar ventana" at bounding box center [1504, 58] width 17 height 17
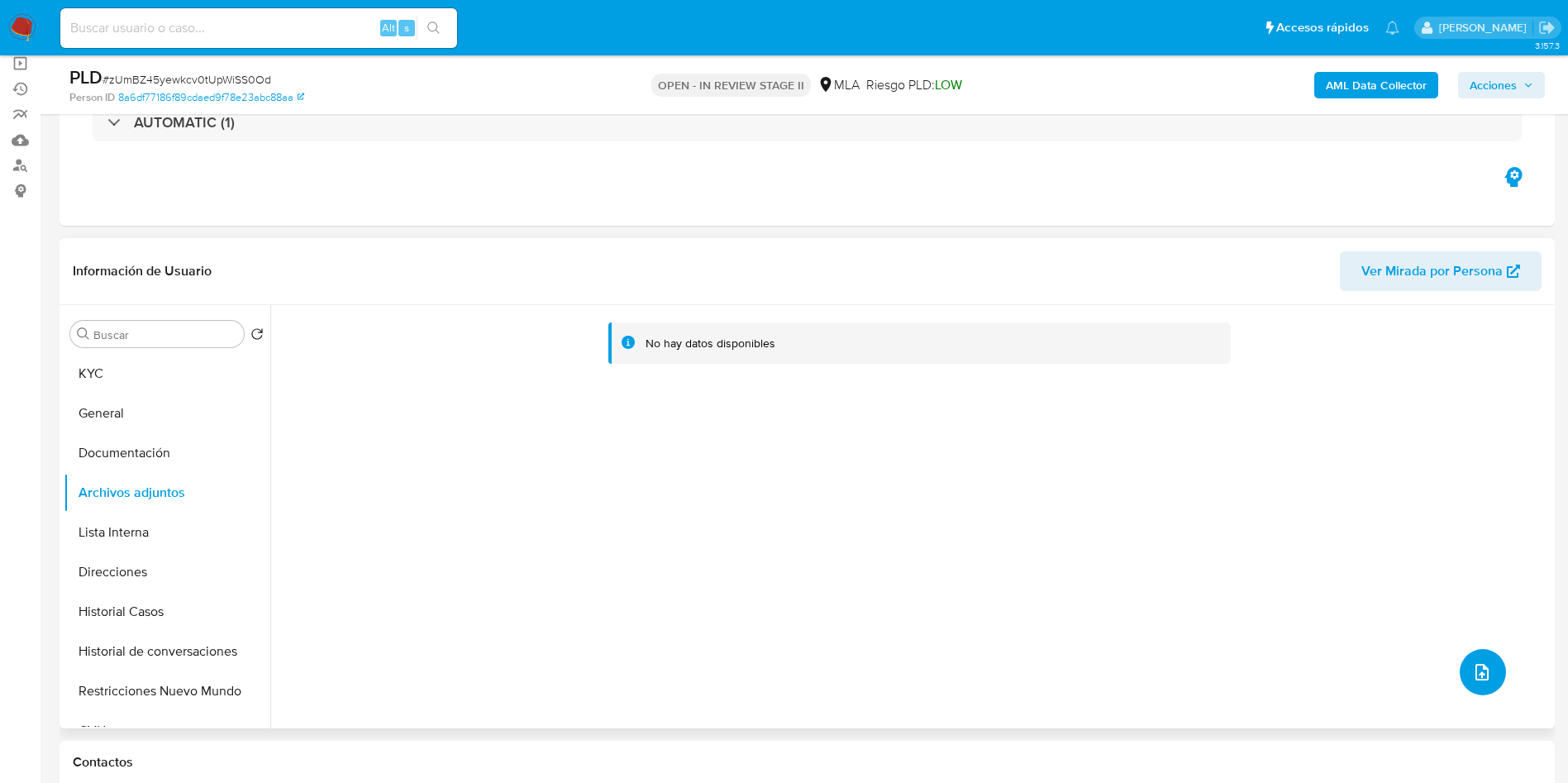
click at [1462, 664] on button "upload-file" at bounding box center [1482, 672] width 46 height 46
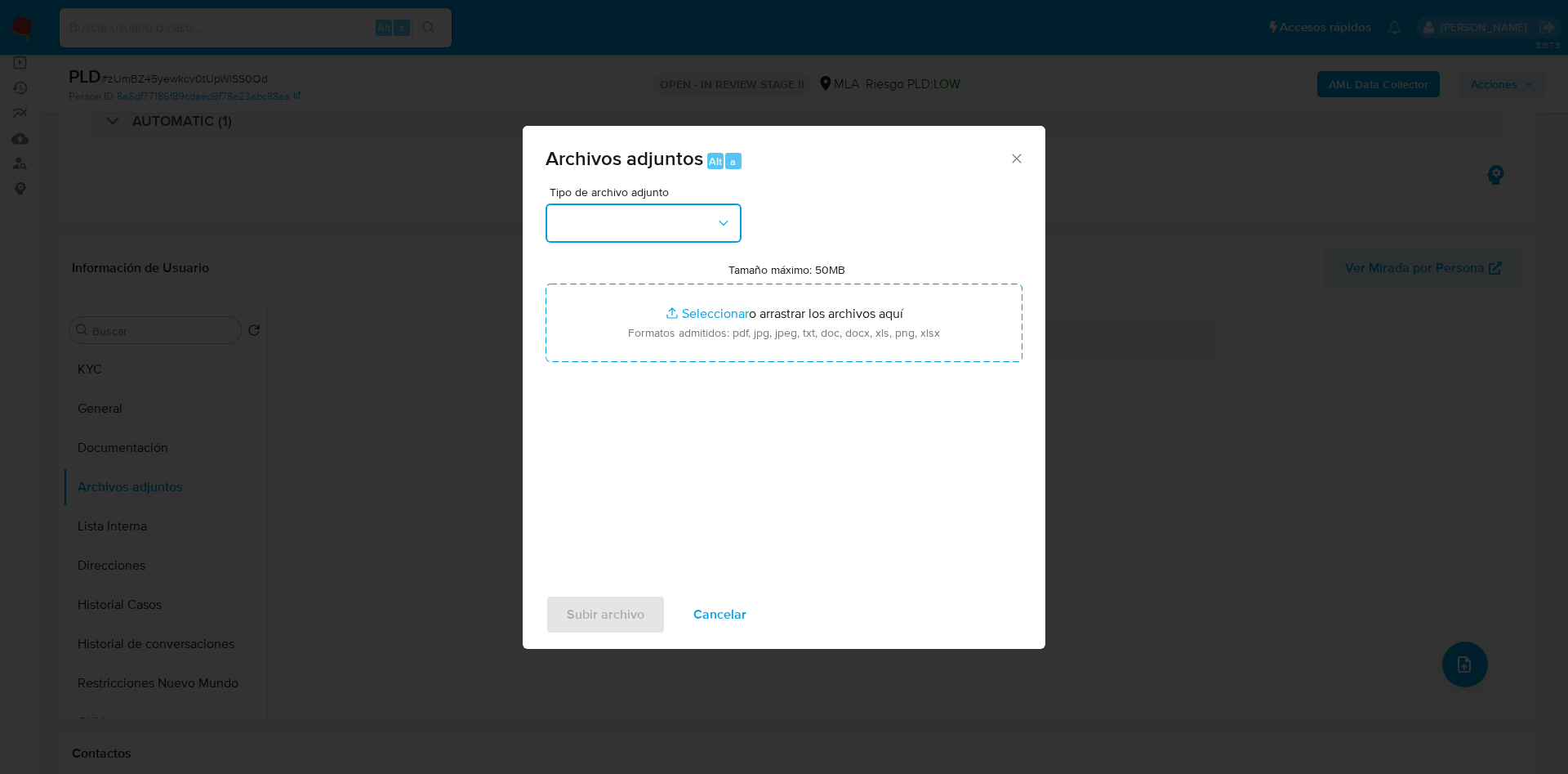
click at [695, 225] on button "button" at bounding box center [643, 223] width 196 height 39
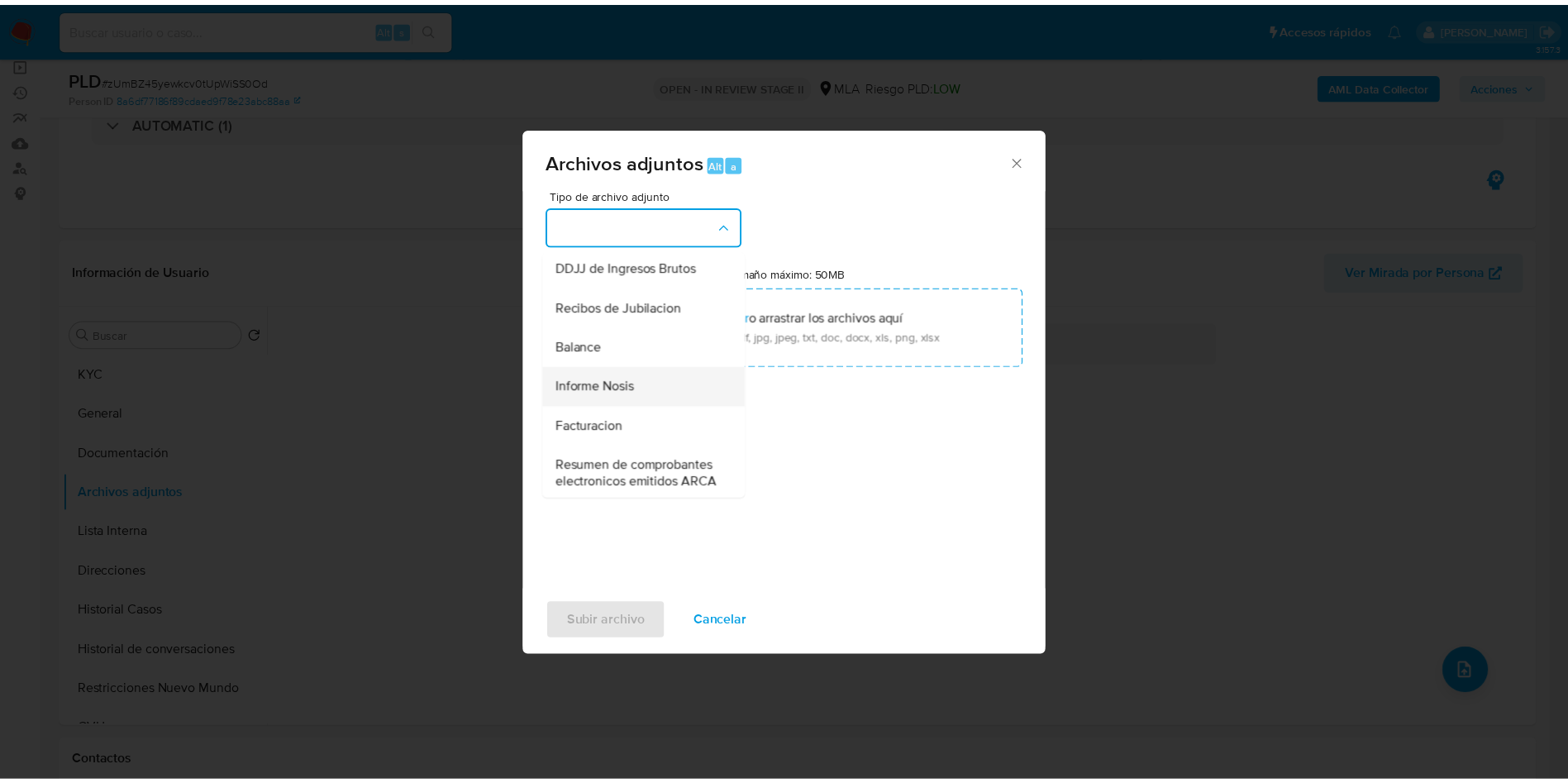
scroll to position [496, 0]
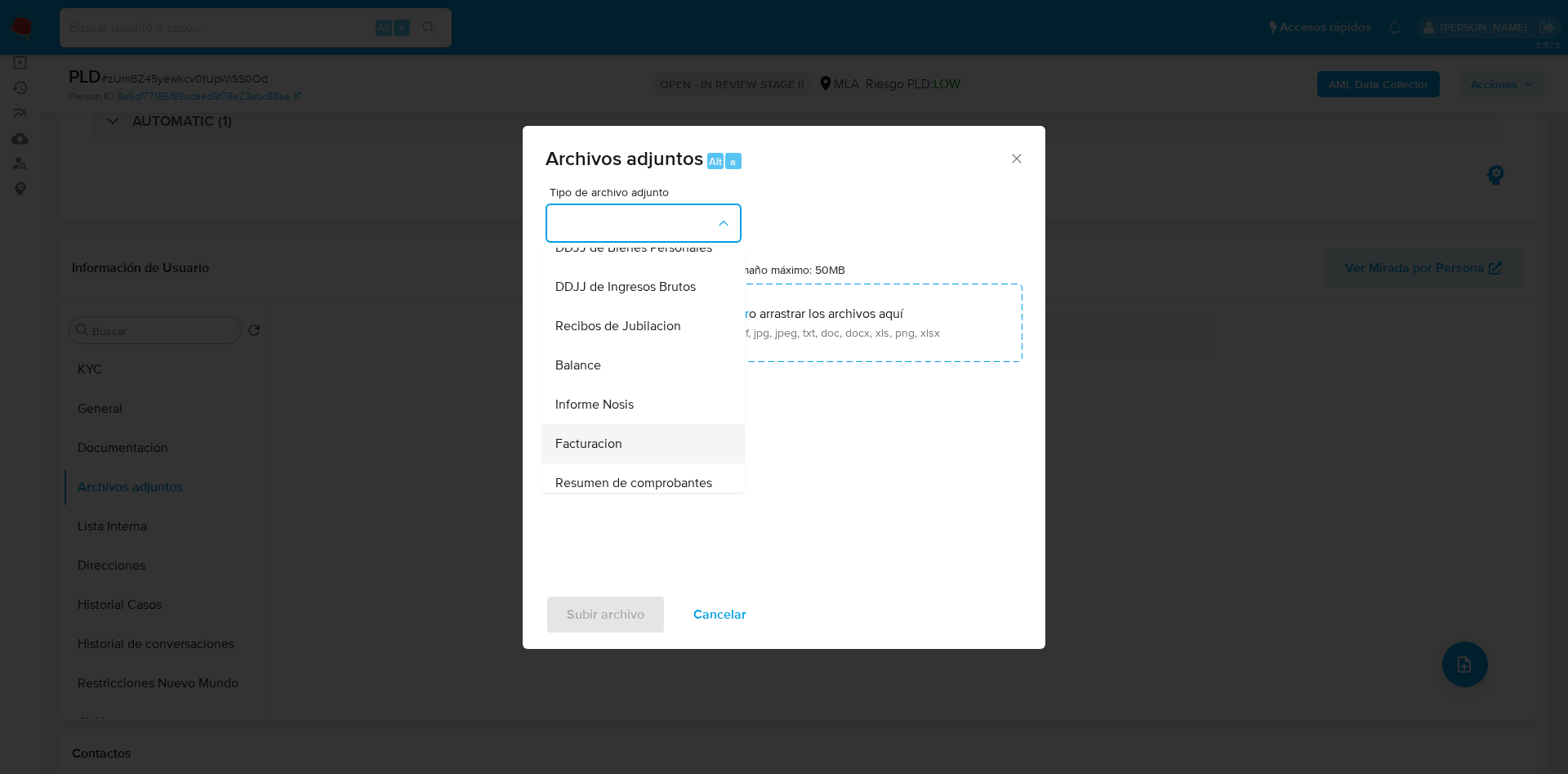
click at [634, 463] on div "Facturacion" at bounding box center [639, 444] width 167 height 39
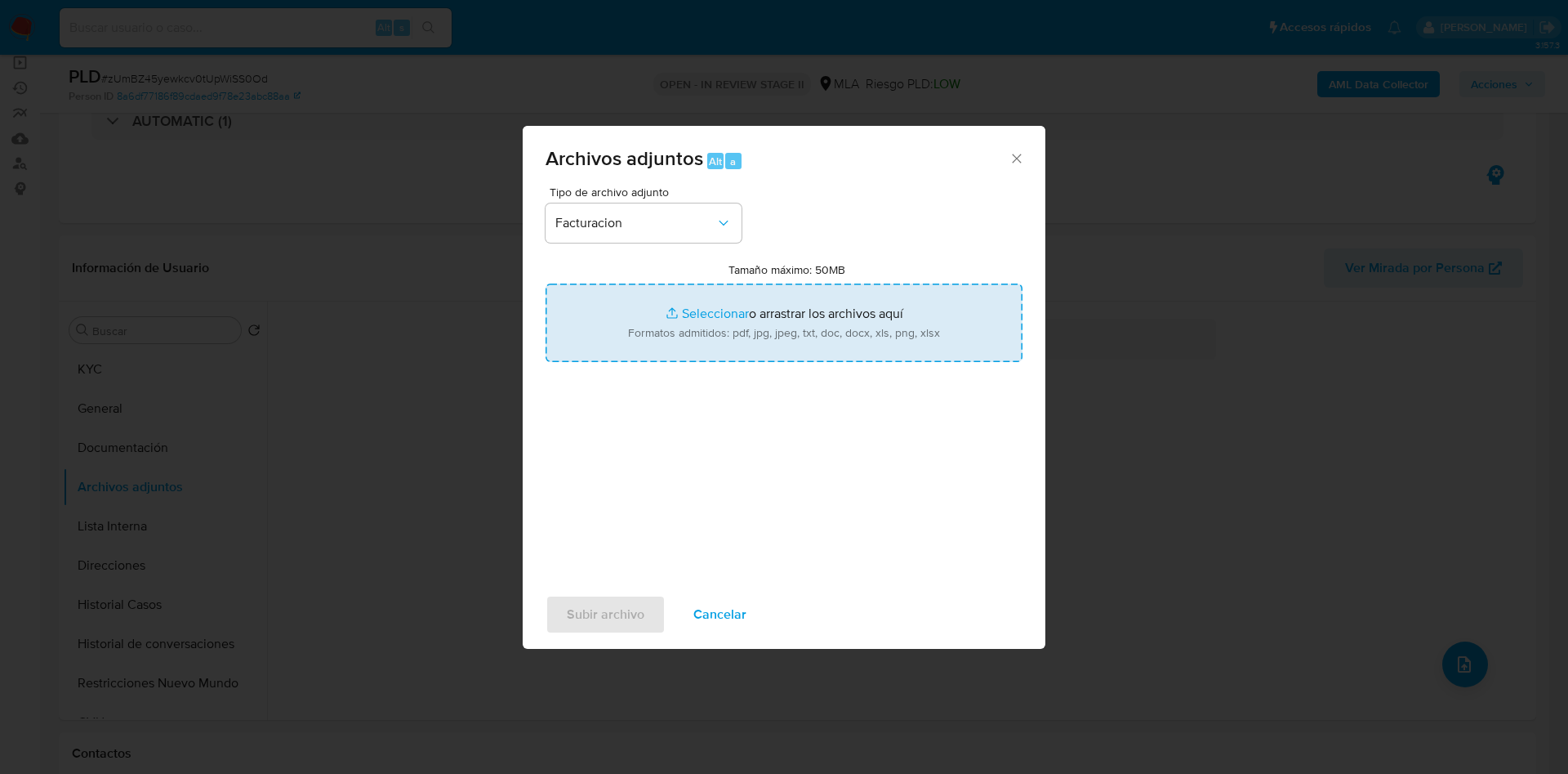
type input "C:\fakepath\Ramiro Caballero - Documentación.pdf"
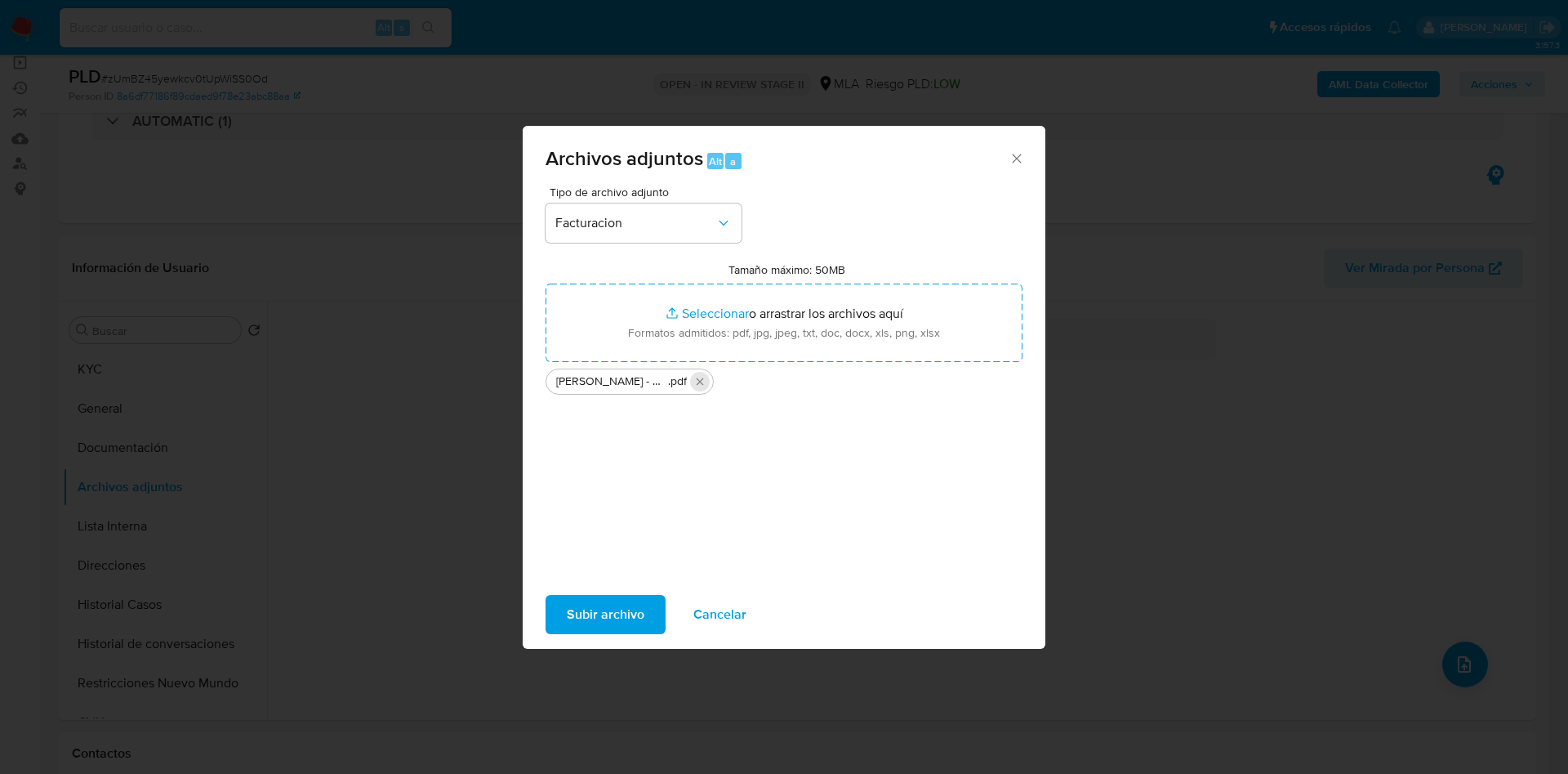
click at [694, 381] on icon "Eliminar Ramiro Caballero - Documentación.pdf" at bounding box center [700, 381] width 13 height 13
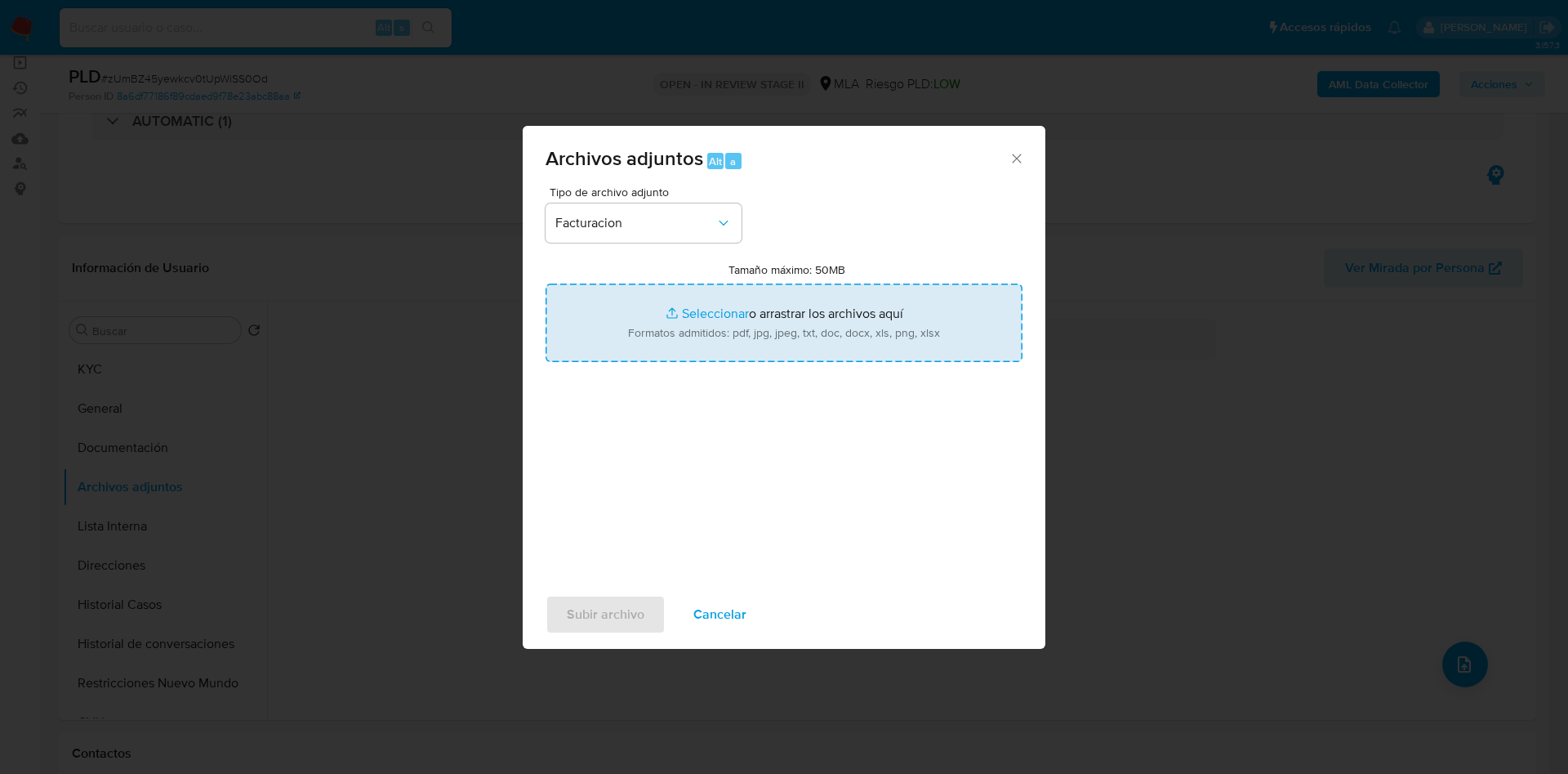
type input "C:\fakepath\Ramiro Caballero - 2024 y 2025.pdf"
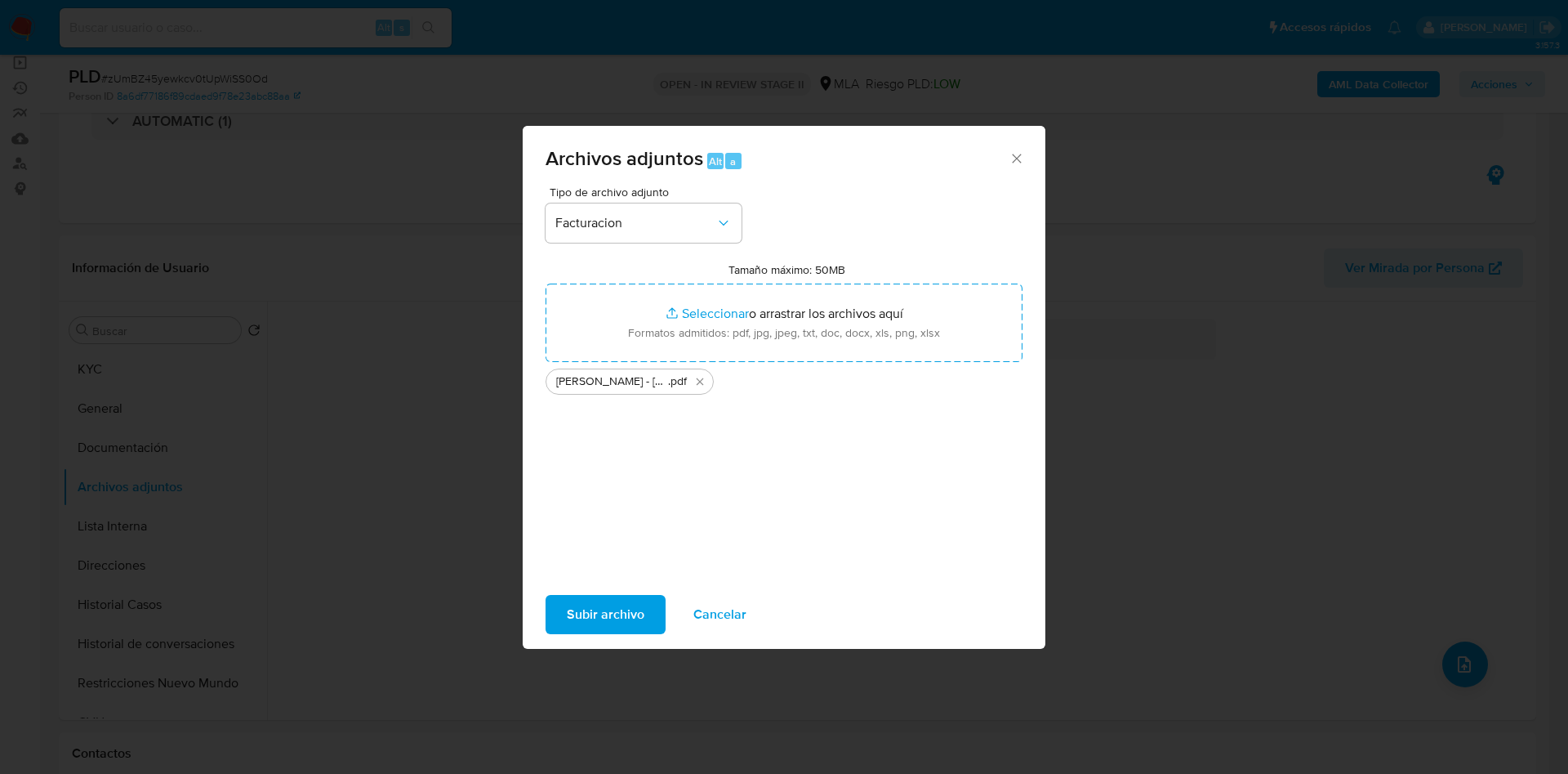
click at [604, 603] on span "Subir archivo" at bounding box center [605, 615] width 77 height 36
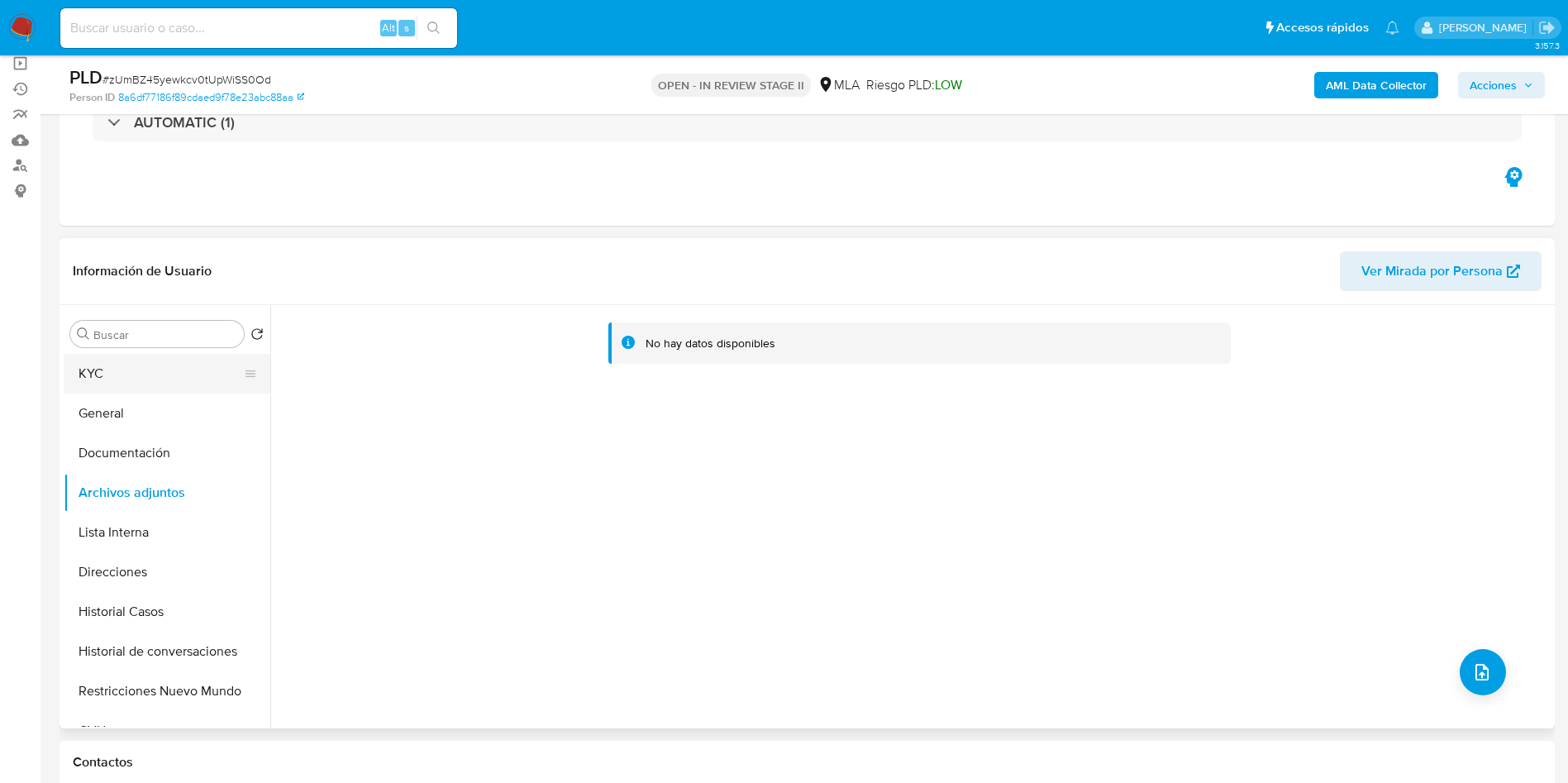
click at [157, 382] on button "KYC" at bounding box center [159, 374] width 193 height 40
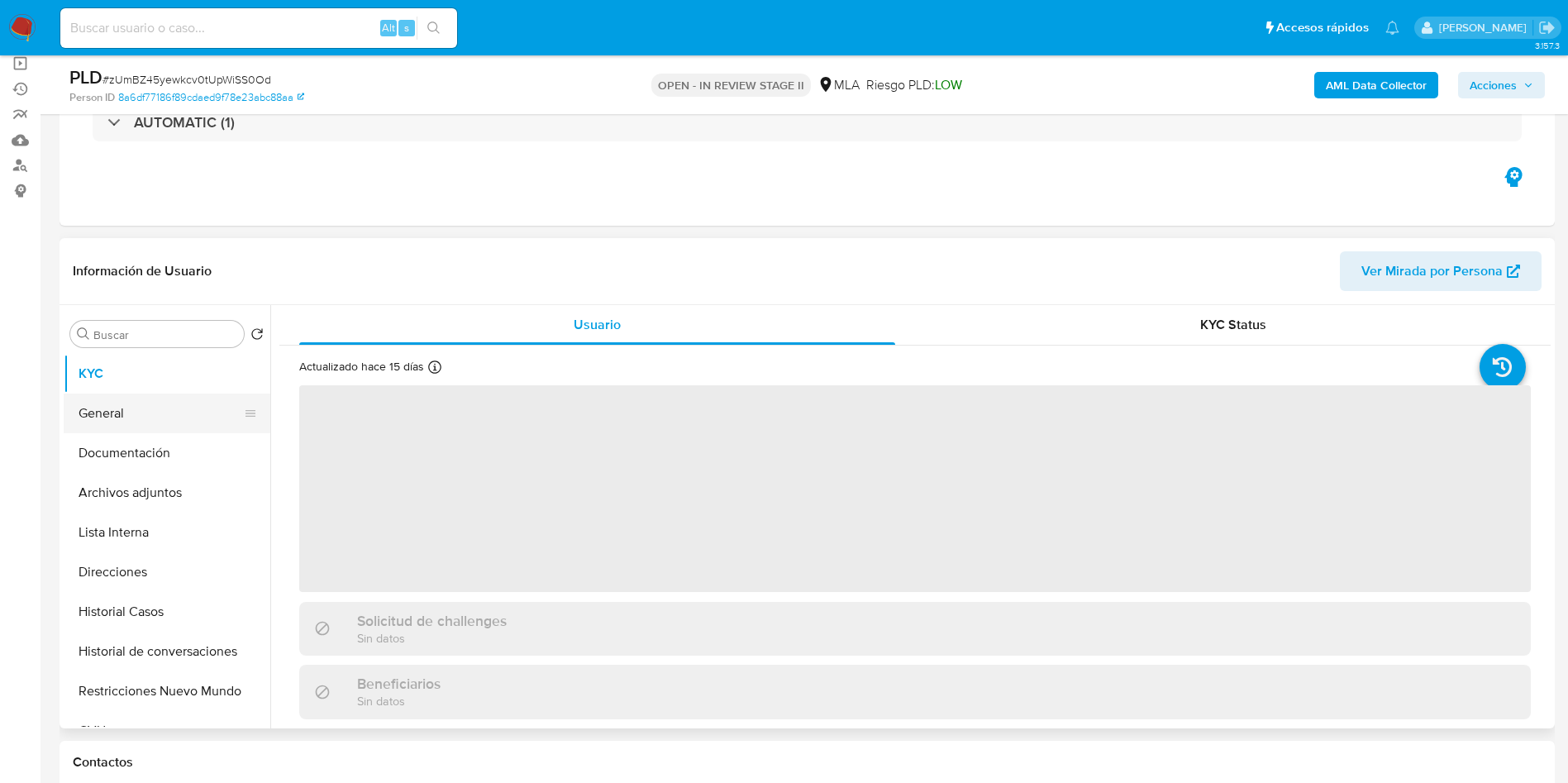
click at [157, 415] on button "General" at bounding box center [159, 413] width 193 height 40
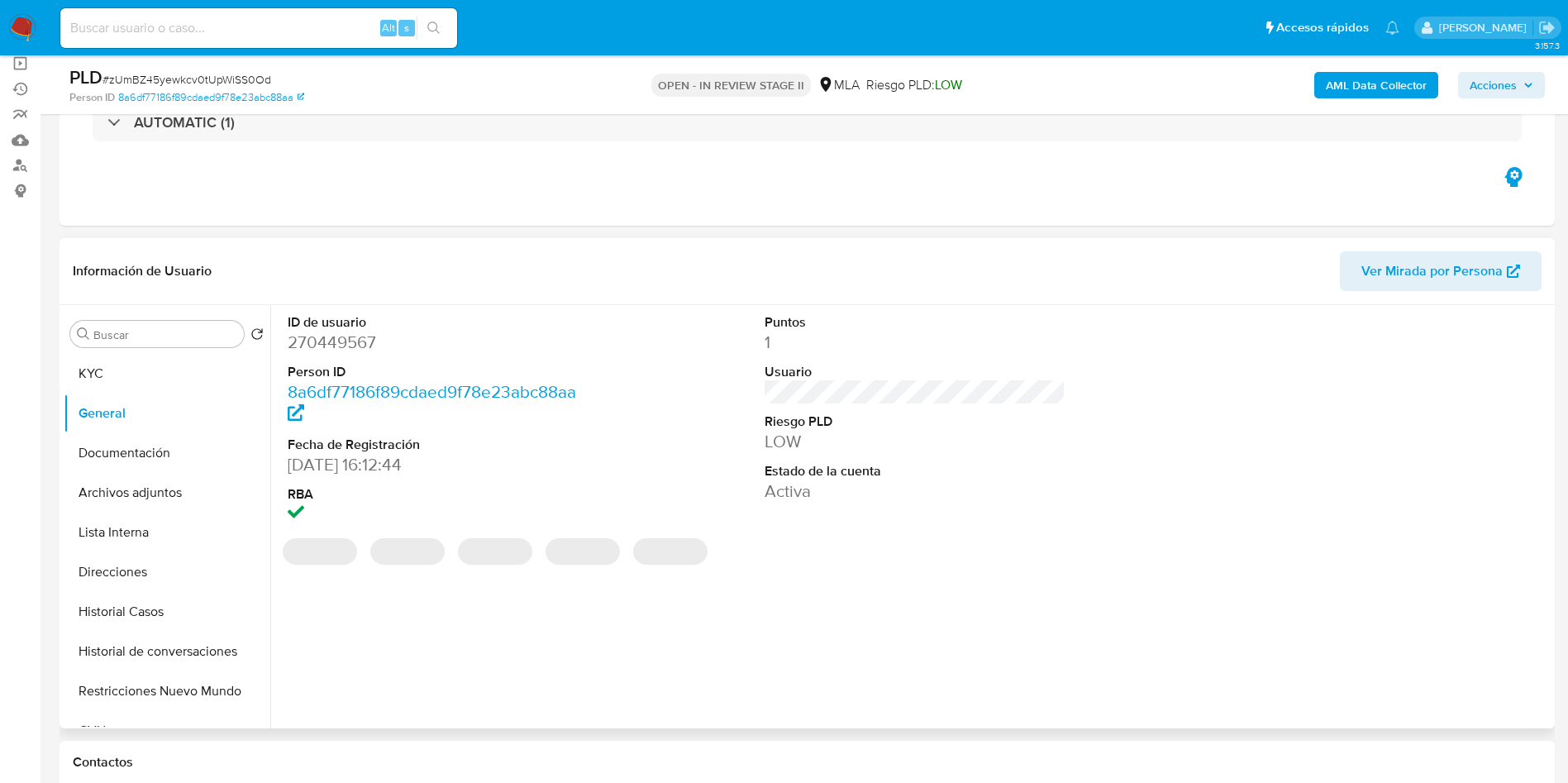
click at [331, 346] on dd "270449567" at bounding box center [439, 342] width 302 height 24
copy dd "270449567"
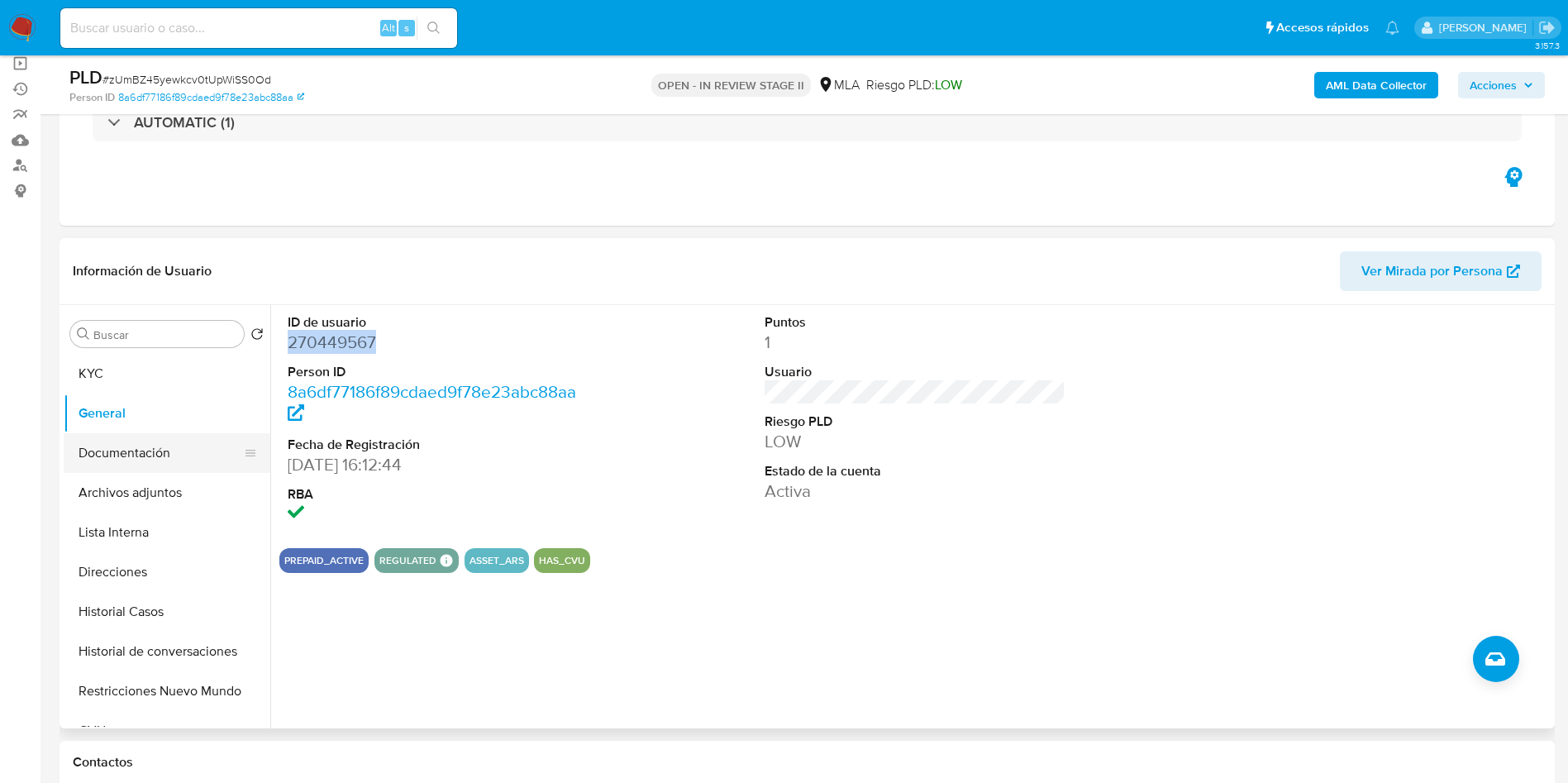
click at [161, 437] on button "Documentación" at bounding box center [159, 453] width 193 height 40
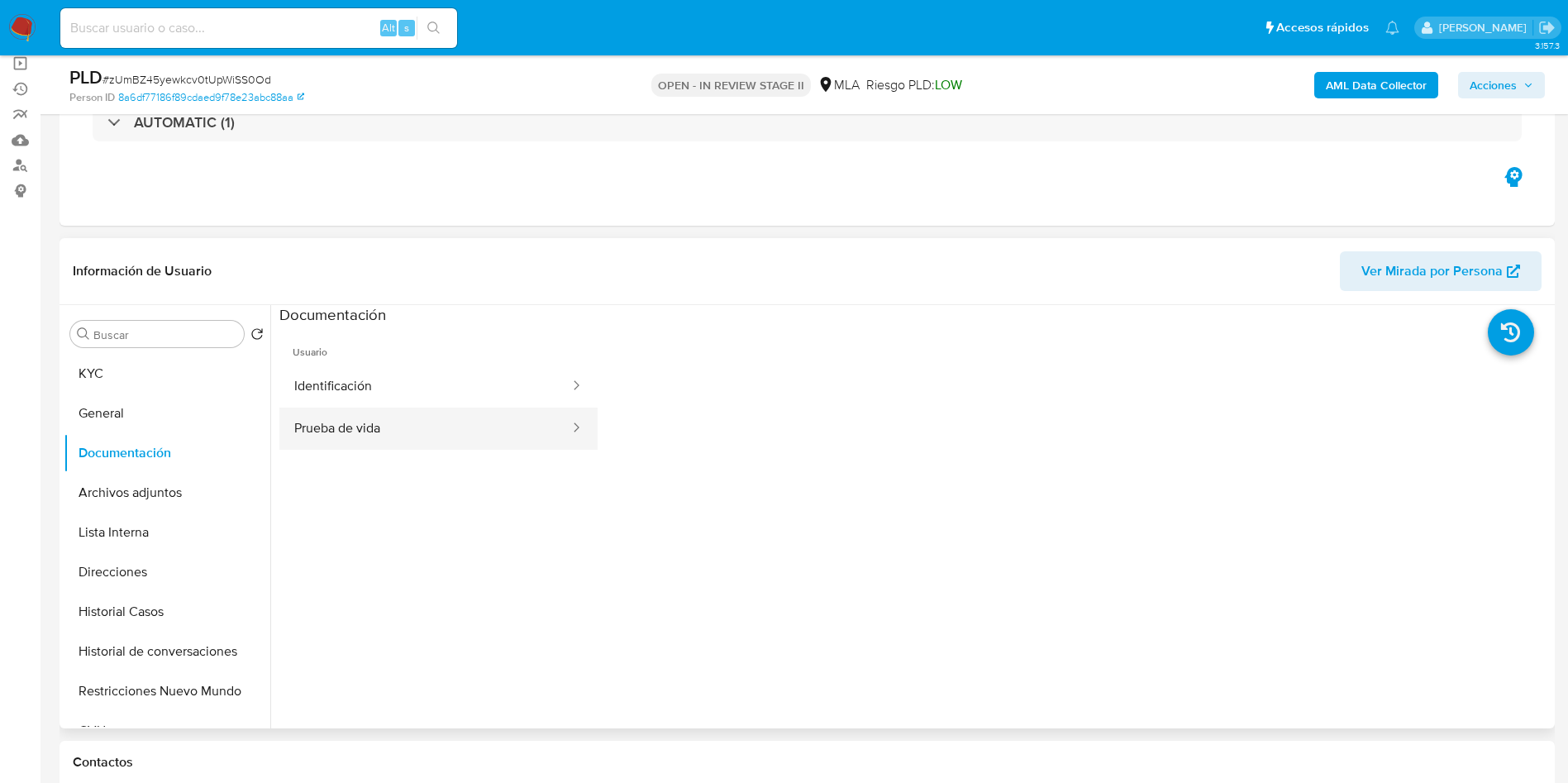
click at [309, 446] on button "Prueba de vida" at bounding box center [425, 428] width 292 height 42
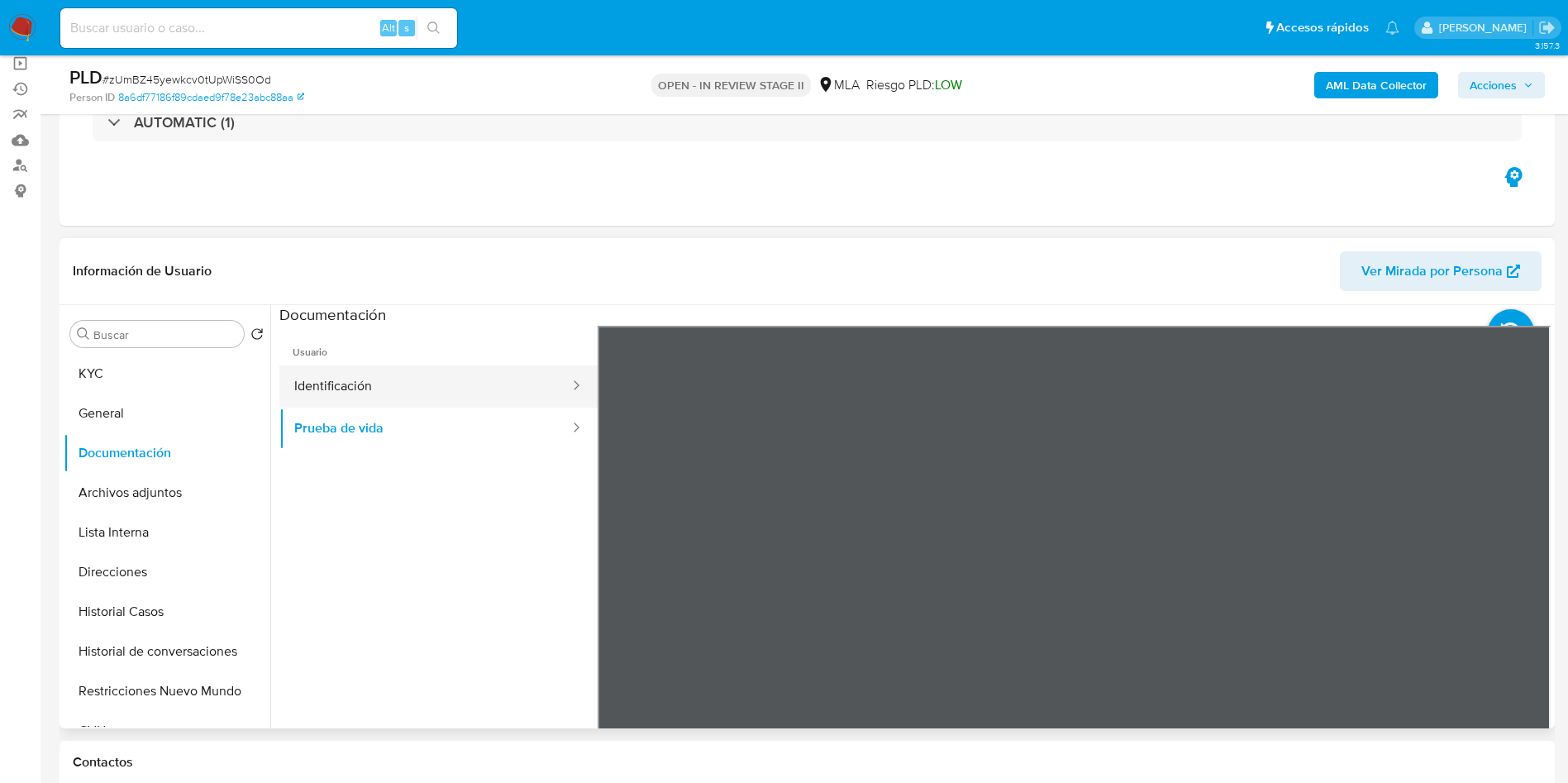
click at [294, 377] on button "Identificación" at bounding box center [425, 386] width 292 height 42
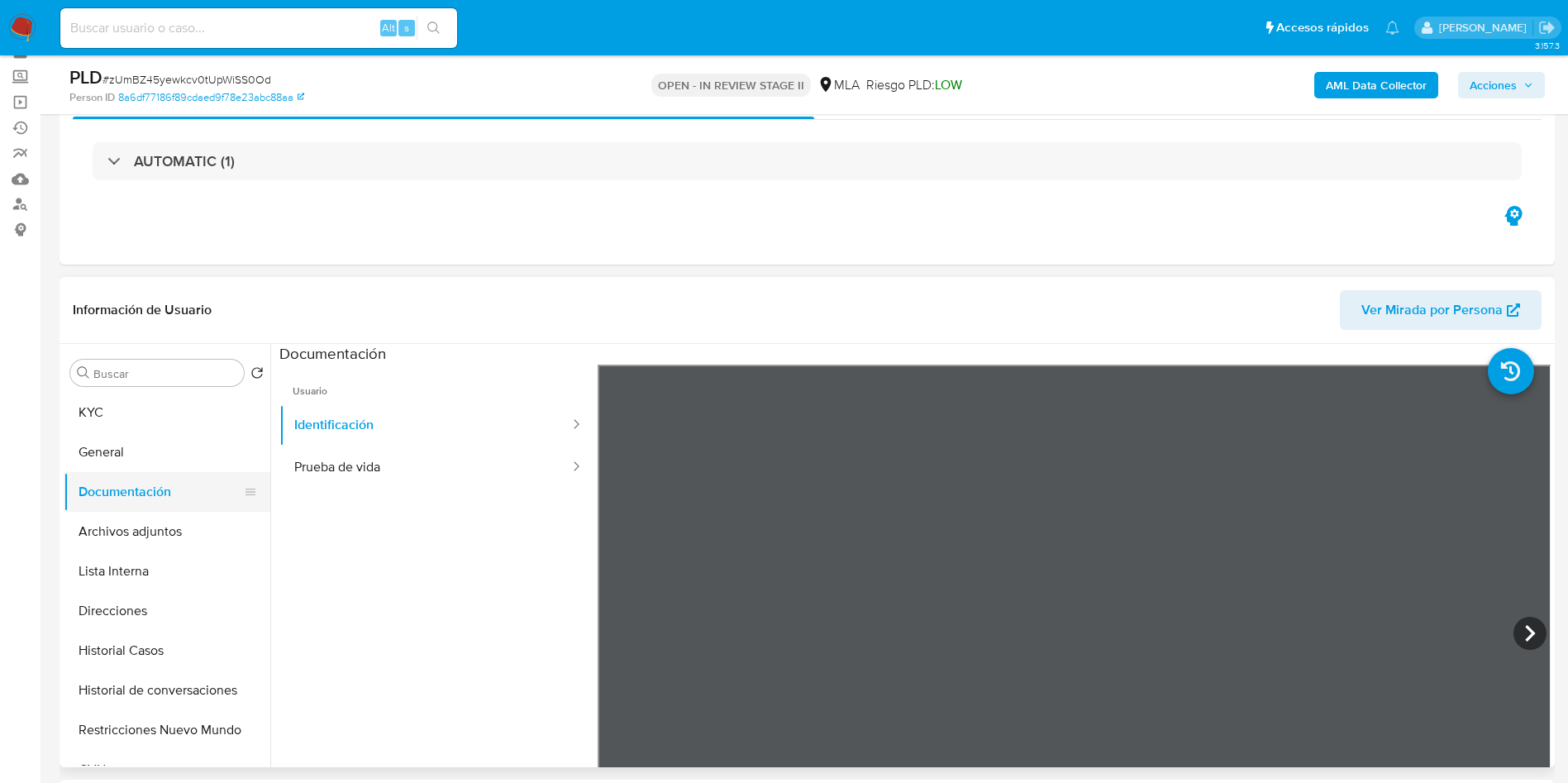
scroll to position [124, 0]
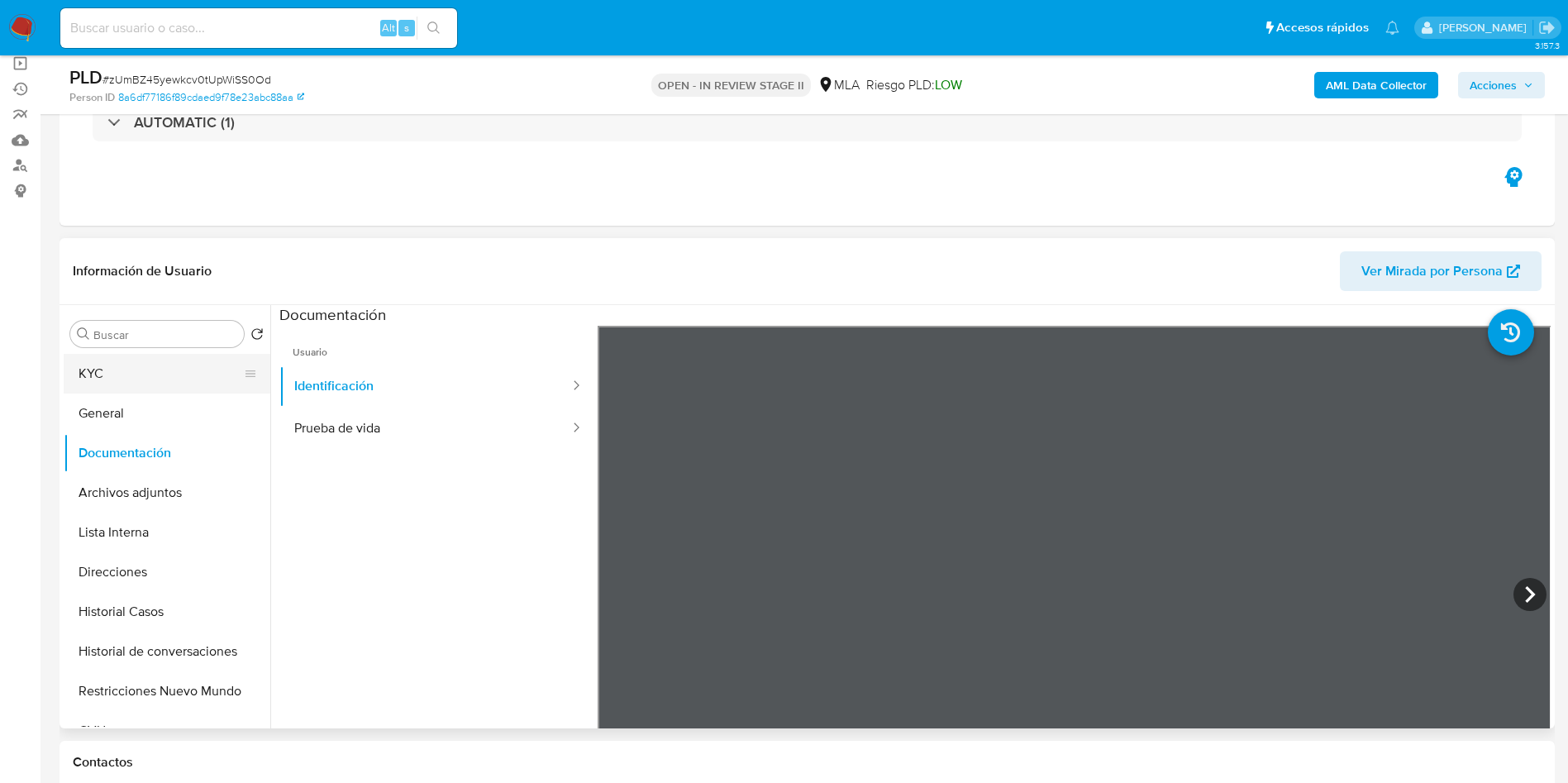
click at [155, 358] on button "KYC" at bounding box center [159, 374] width 193 height 40
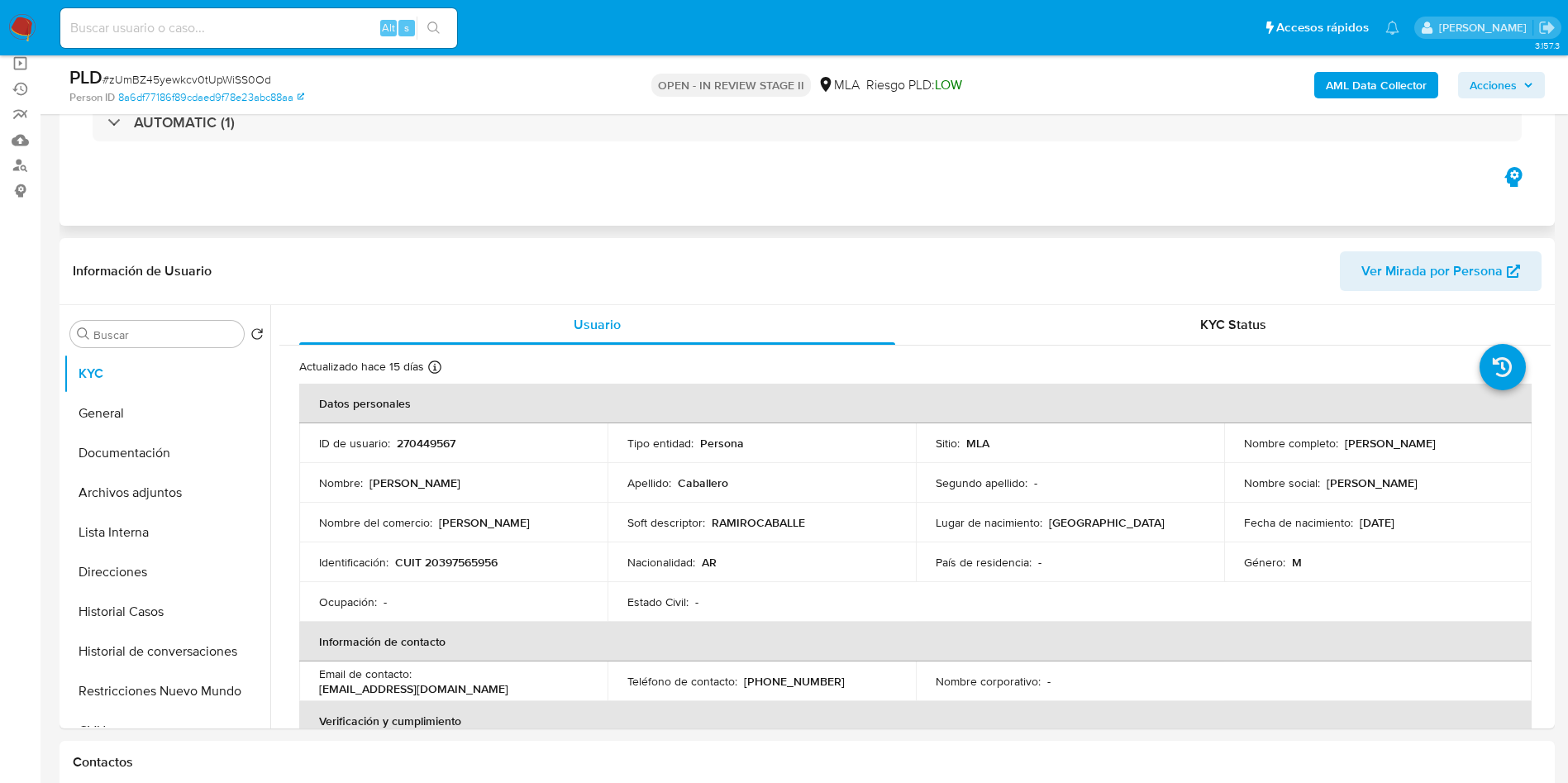
click at [685, 184] on div "Eventos ( 1 ) Acciones AUTOMATIC (1)" at bounding box center [807, 126] width 1495 height 198
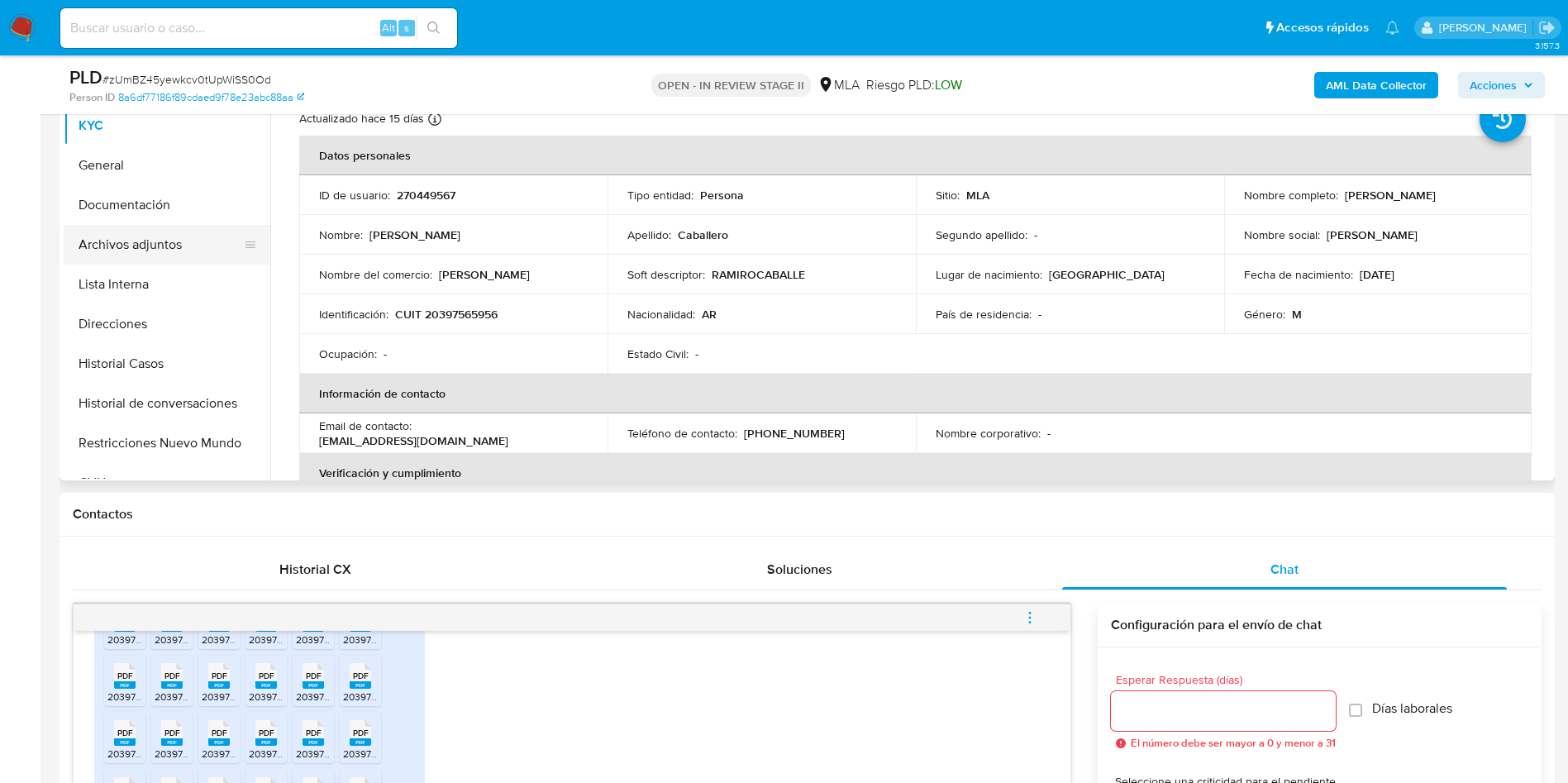
drag, startPoint x: 149, startPoint y: 245, endPoint x: 104, endPoint y: 249, distance: 45.2
click at [149, 244] on button "Archivos adjuntos" at bounding box center [159, 244] width 193 height 40
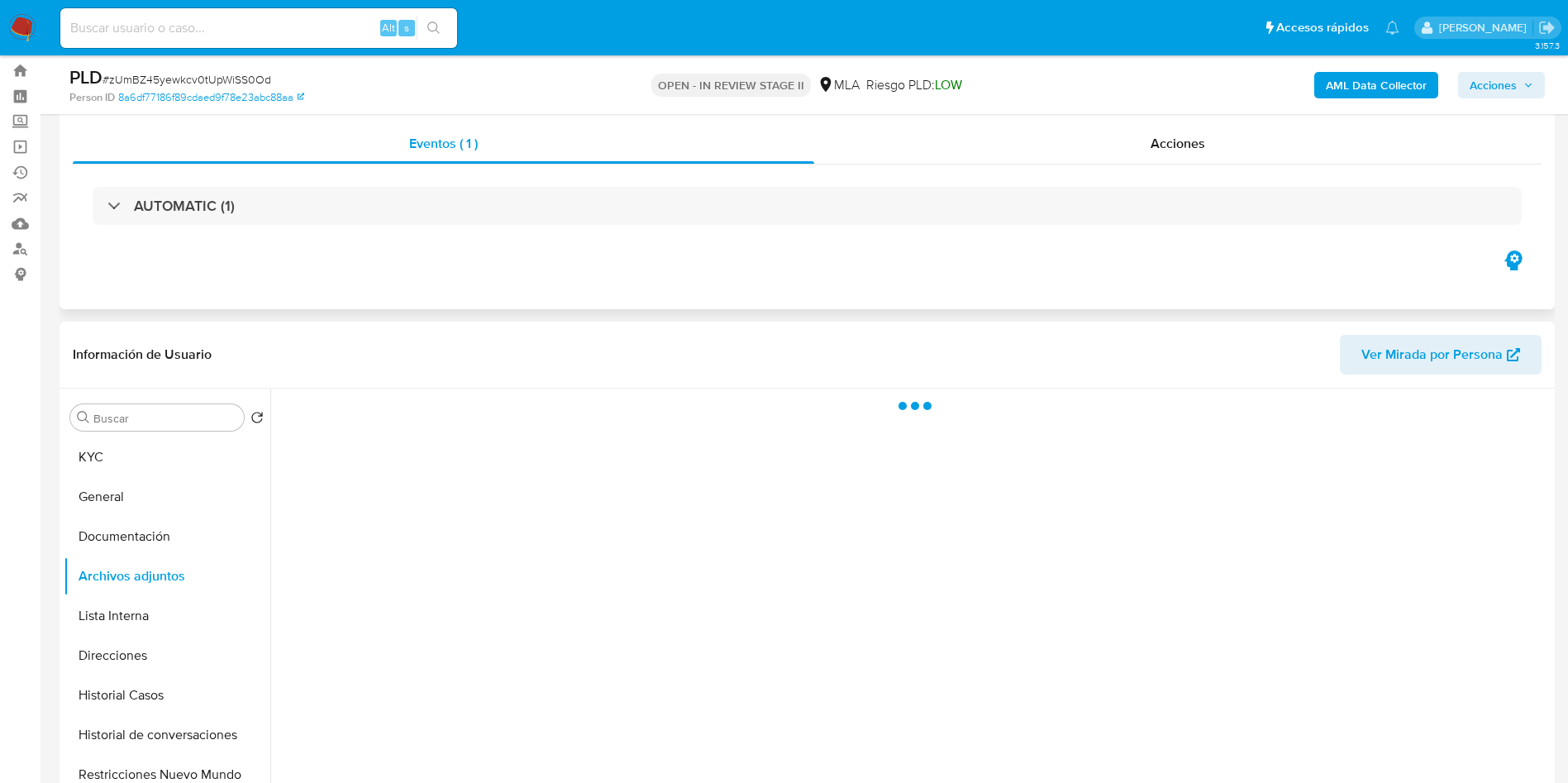
scroll to position [0, 0]
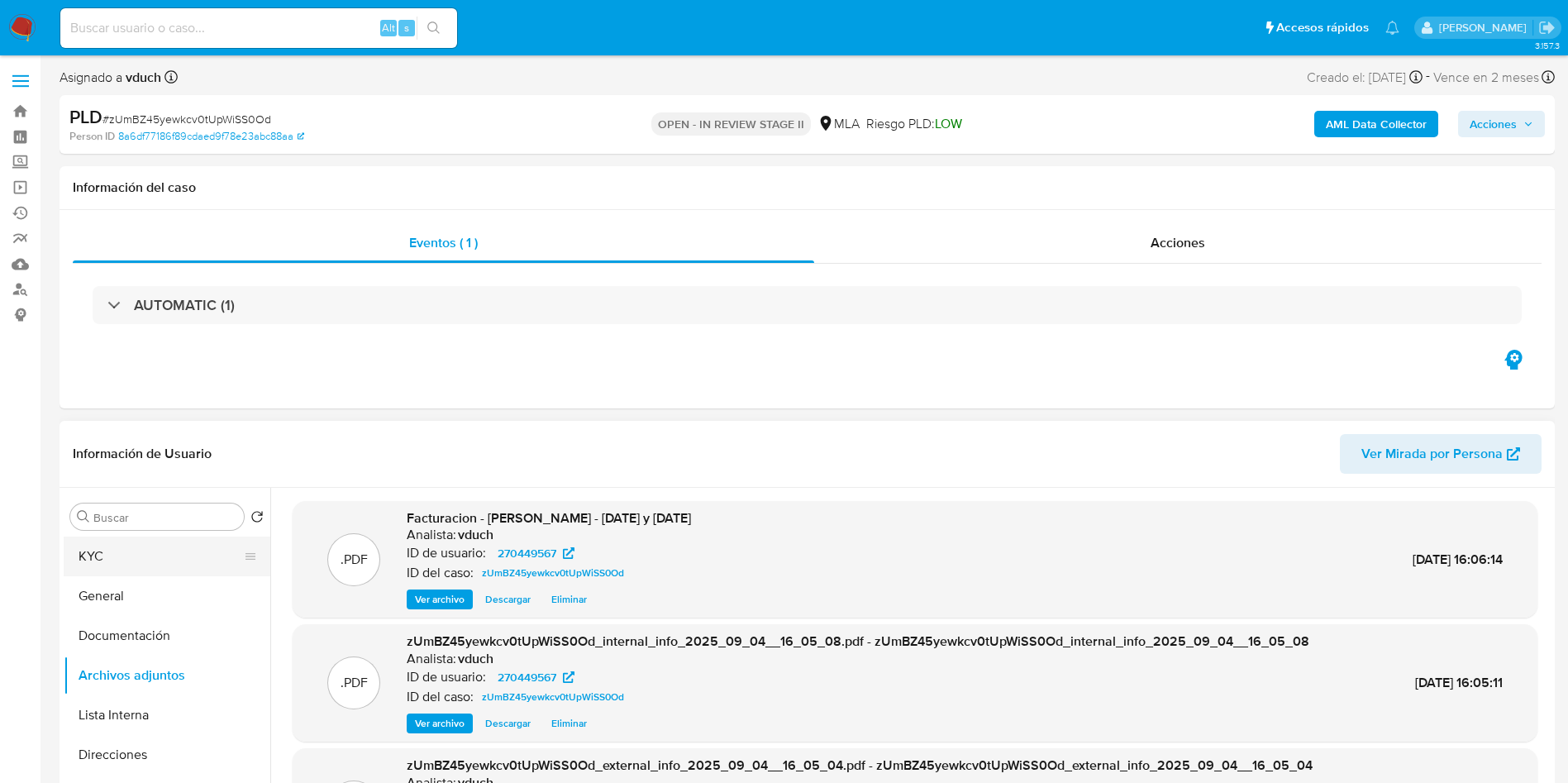
click at [70, 545] on button "KYC" at bounding box center [159, 557] width 193 height 40
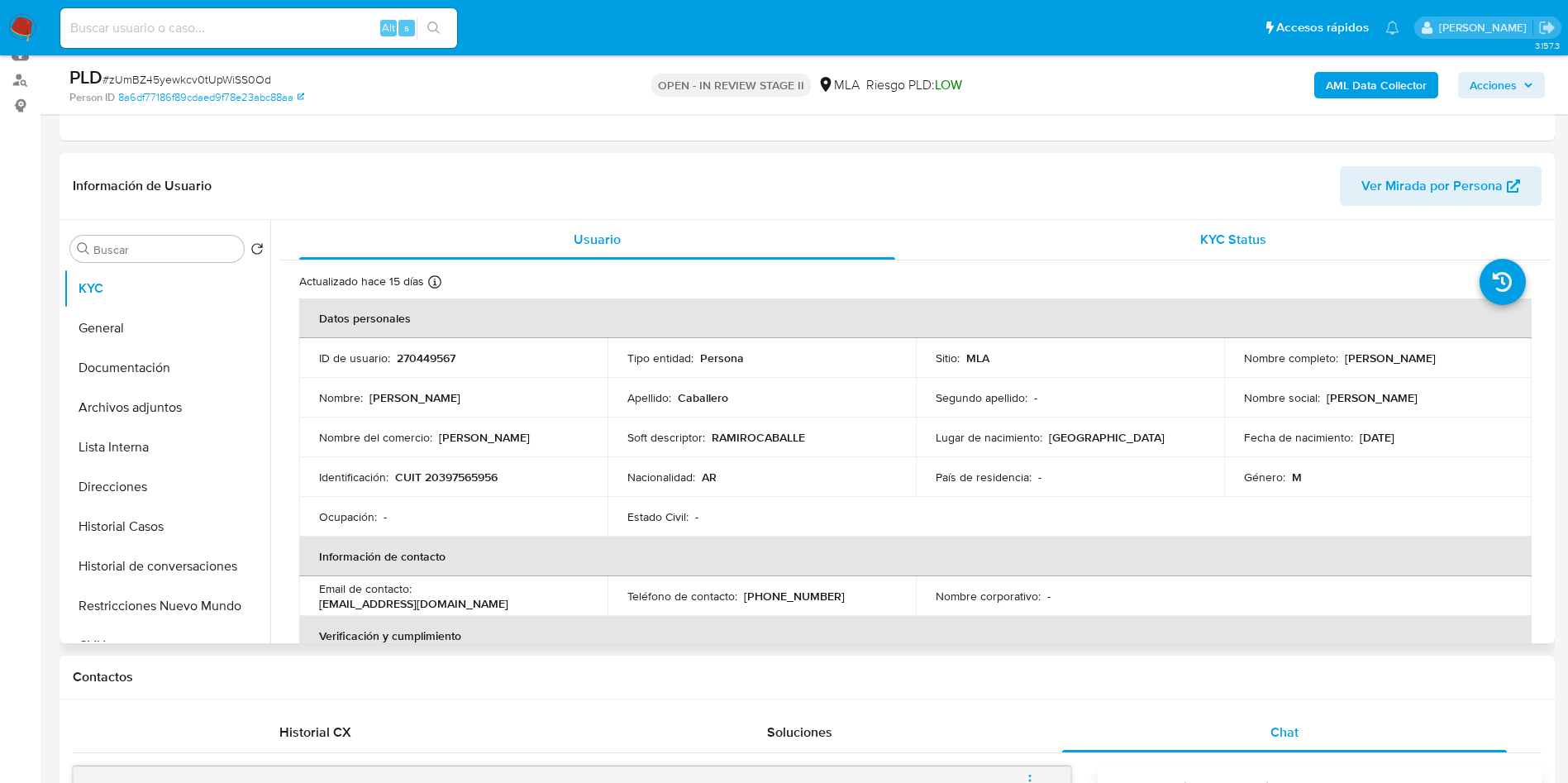
scroll to position [248, 0]
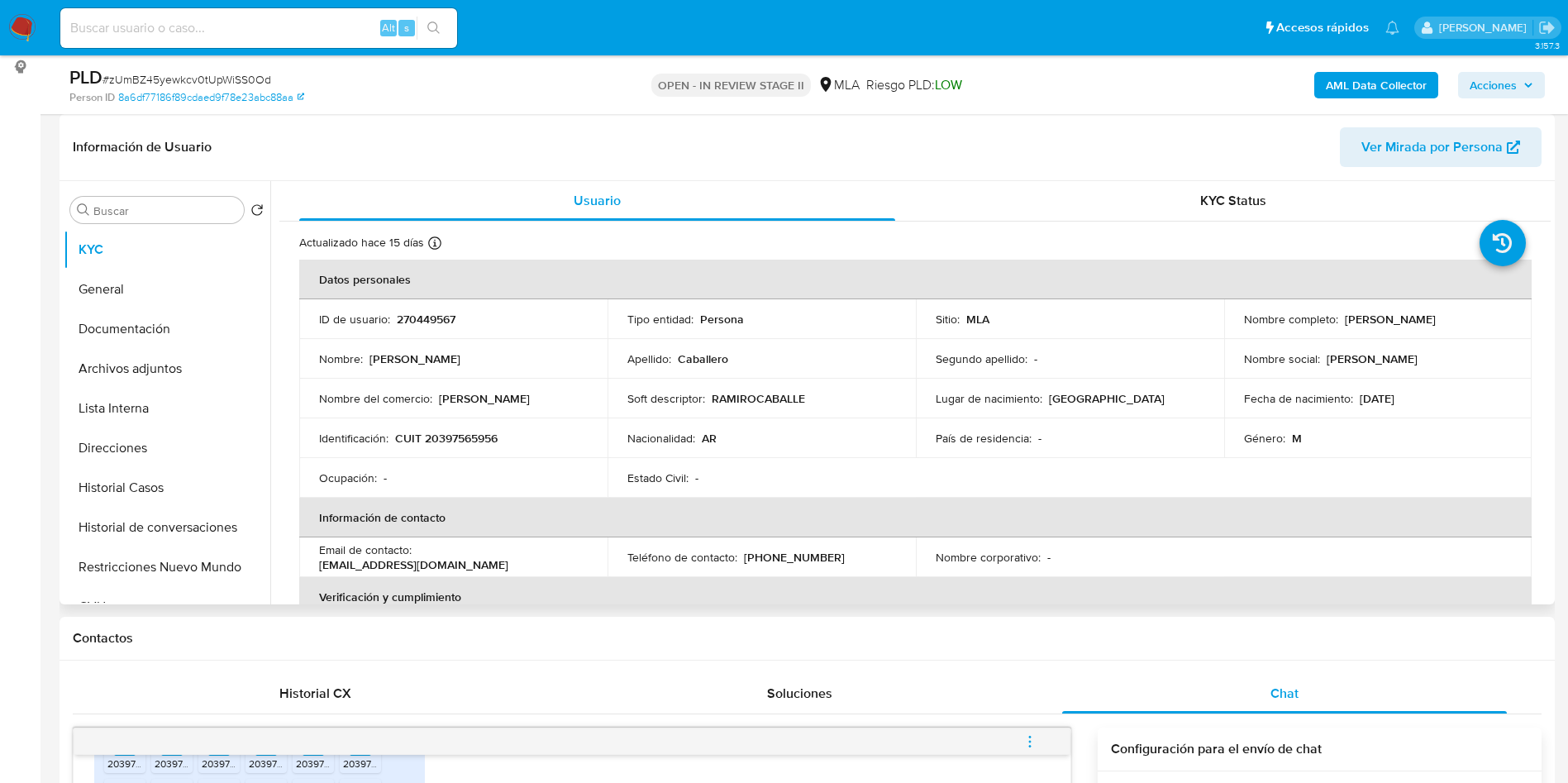
drag, startPoint x: 443, startPoint y: 401, endPoint x: 530, endPoint y: 401, distance: 87.0
click at [530, 401] on div "Nombre del comercio : Ramiro Caballero" at bounding box center [453, 398] width 269 height 15
copy p "Ramiro Caballero"
click at [179, 325] on button "Documentación" at bounding box center [159, 329] width 193 height 40
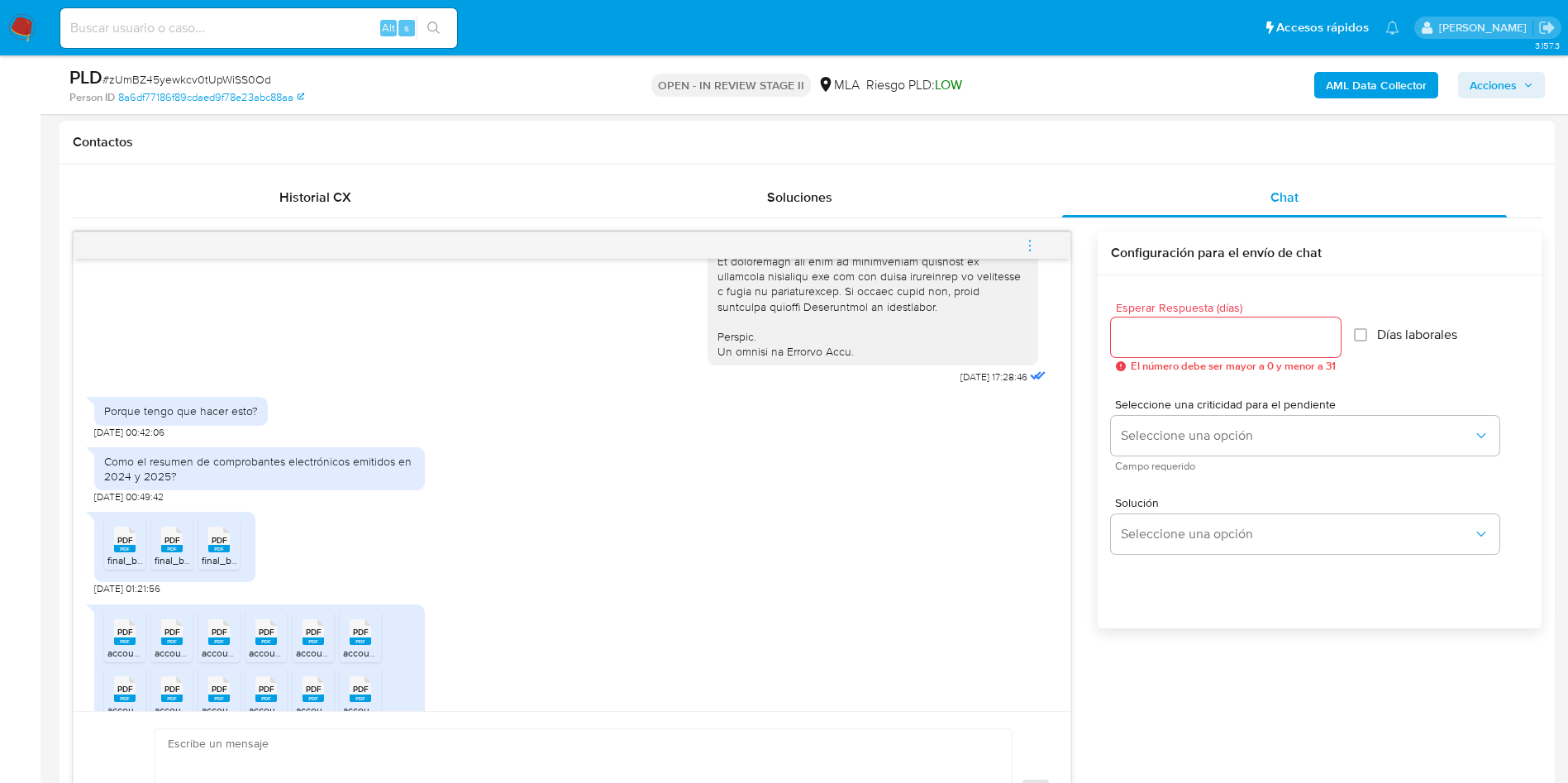
scroll to position [821, 0]
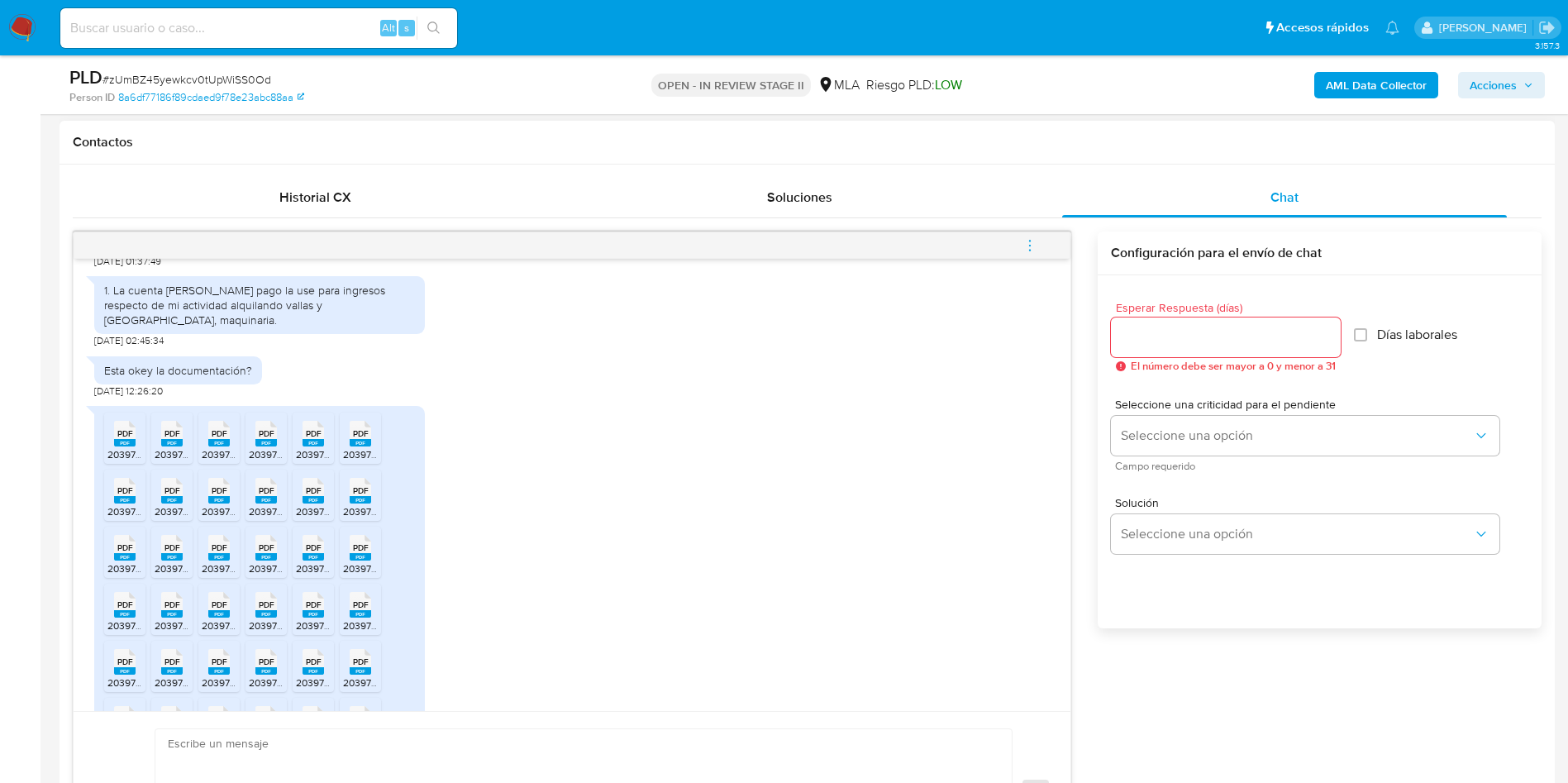
click at [124, 461] on span "20397565956_011_00001_00000064 (2).pdf" at bounding box center [205, 454] width 195 height 14
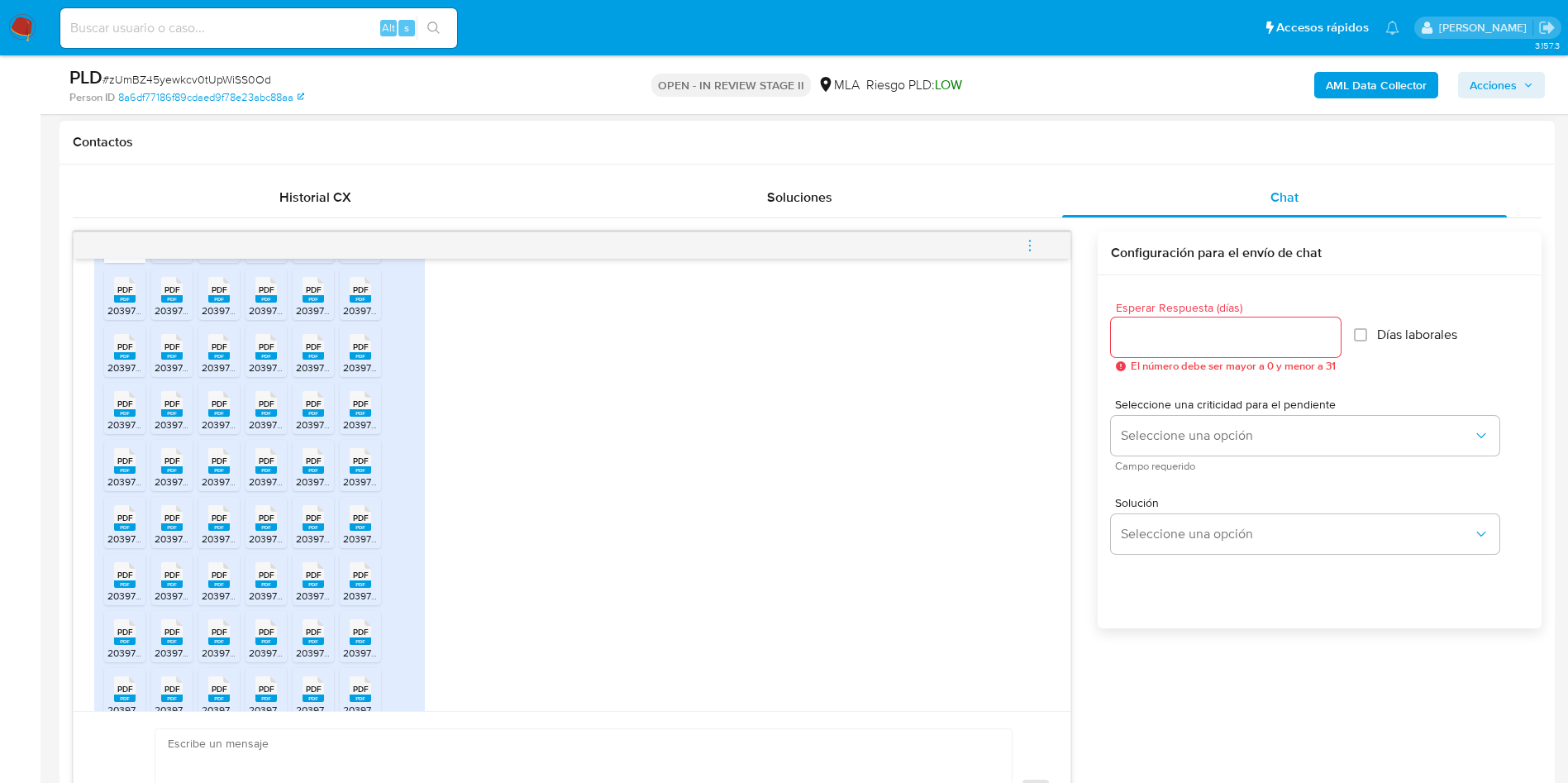
scroll to position [1689, 0]
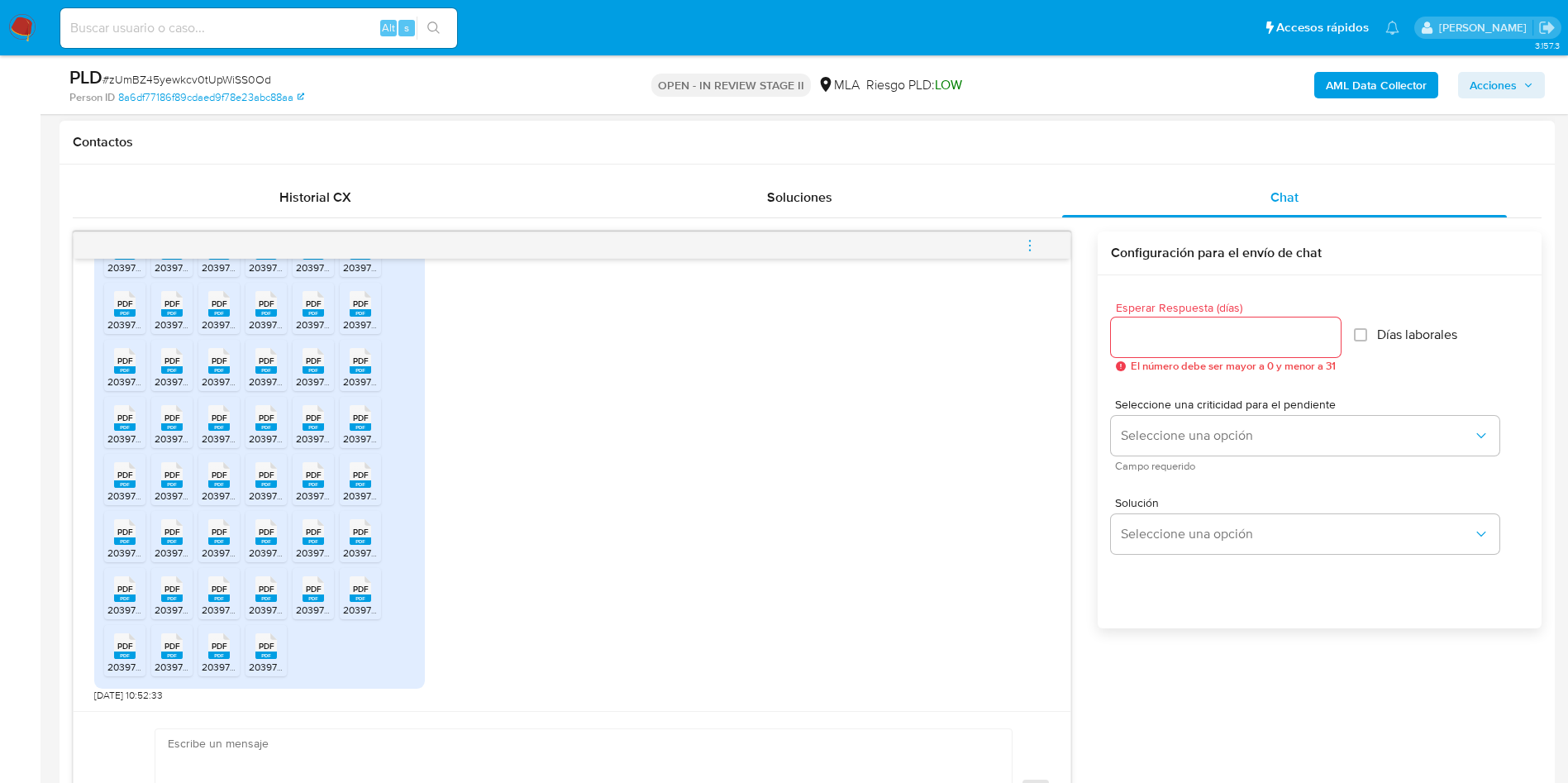
click at [250, 651] on div "PDF PDF" at bounding box center [266, 644] width 35 height 32
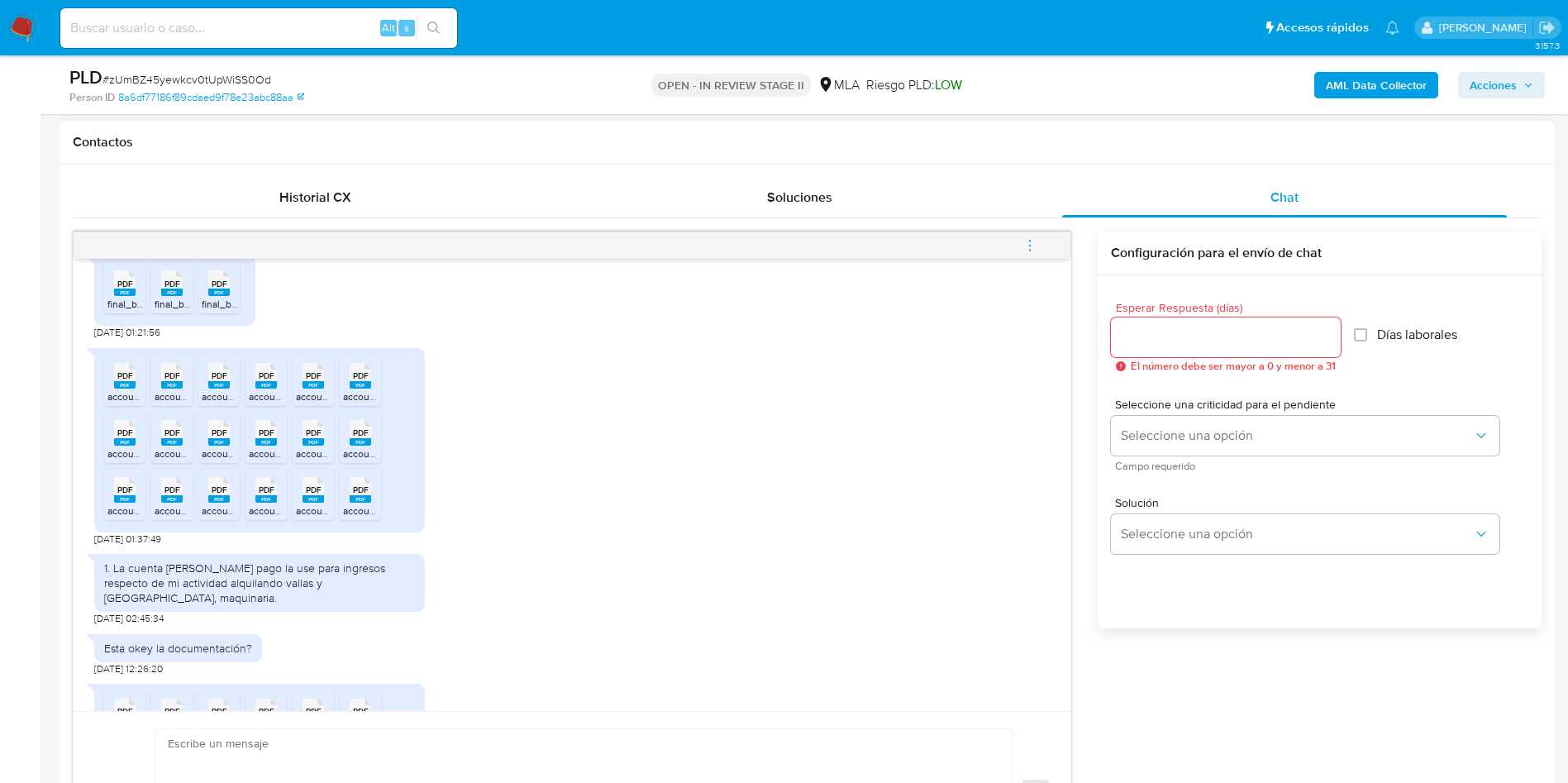
scroll to position [697, 0]
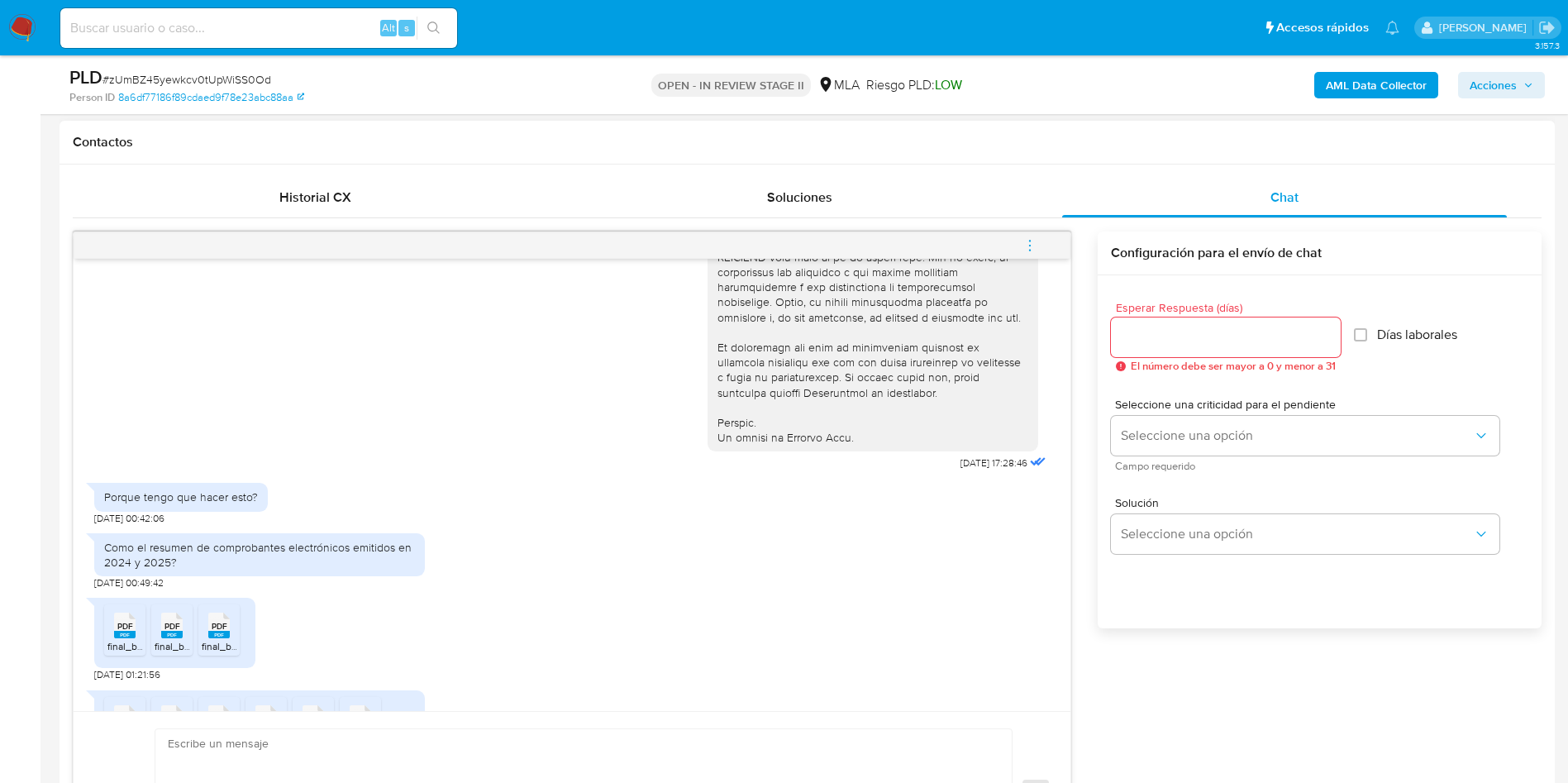
click at [125, 638] on rect at bounding box center [125, 634] width 22 height 8
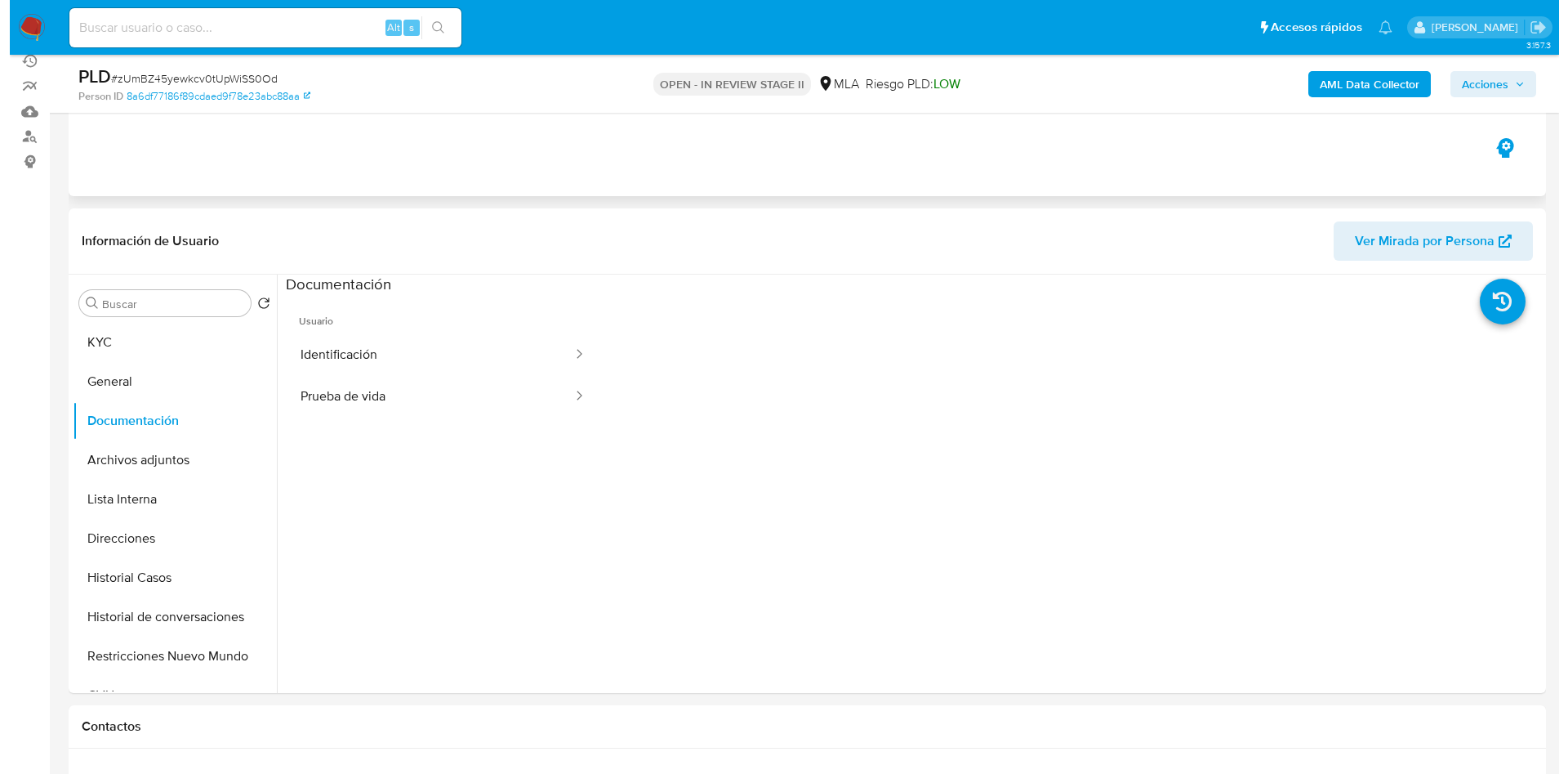
scroll to position [41, 0]
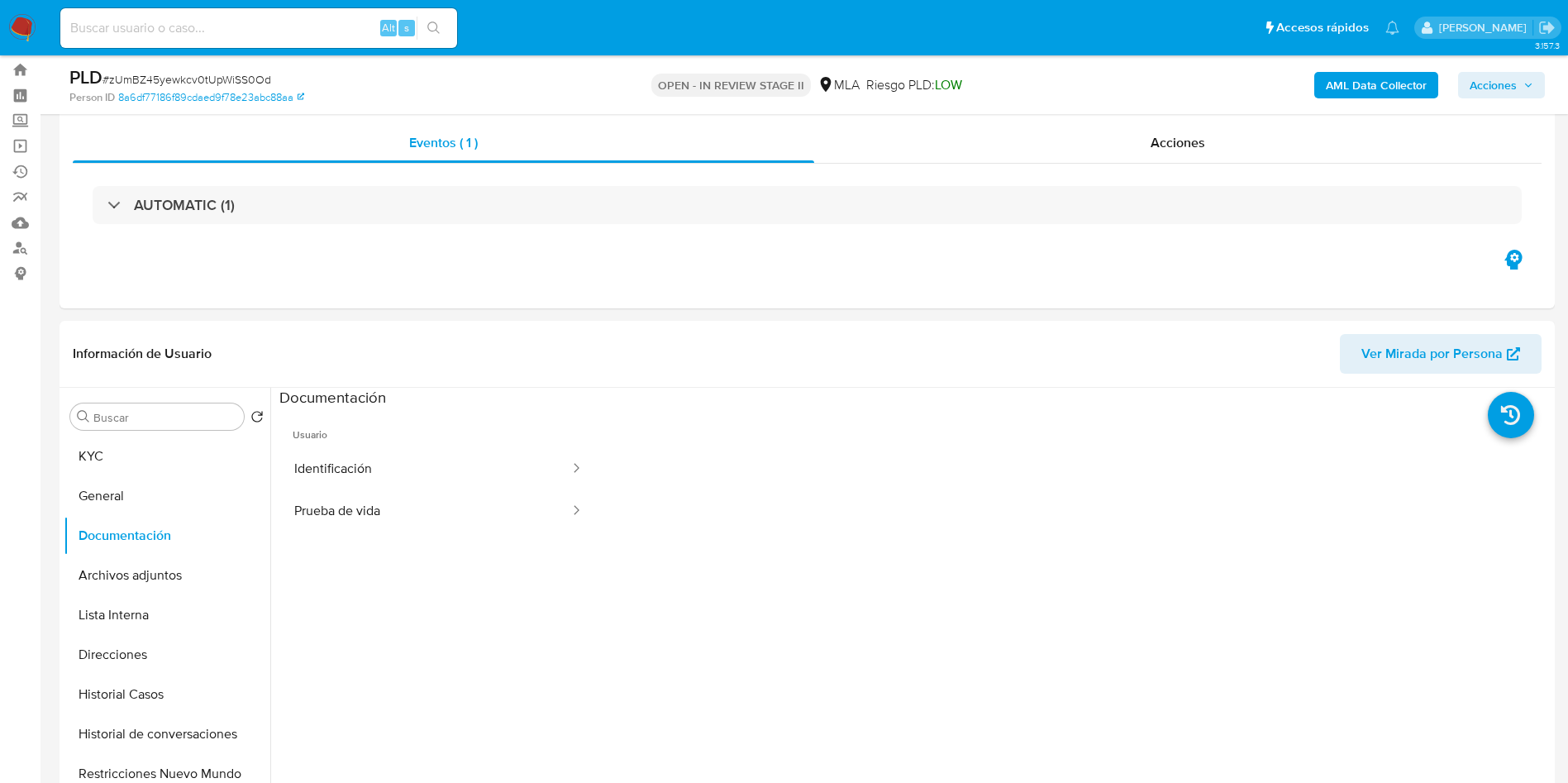
click at [1377, 99] on div "AML Data Collector Acciones" at bounding box center [1301, 84] width 488 height 39
click at [1371, 97] on b "AML Data Collector" at bounding box center [1376, 85] width 101 height 26
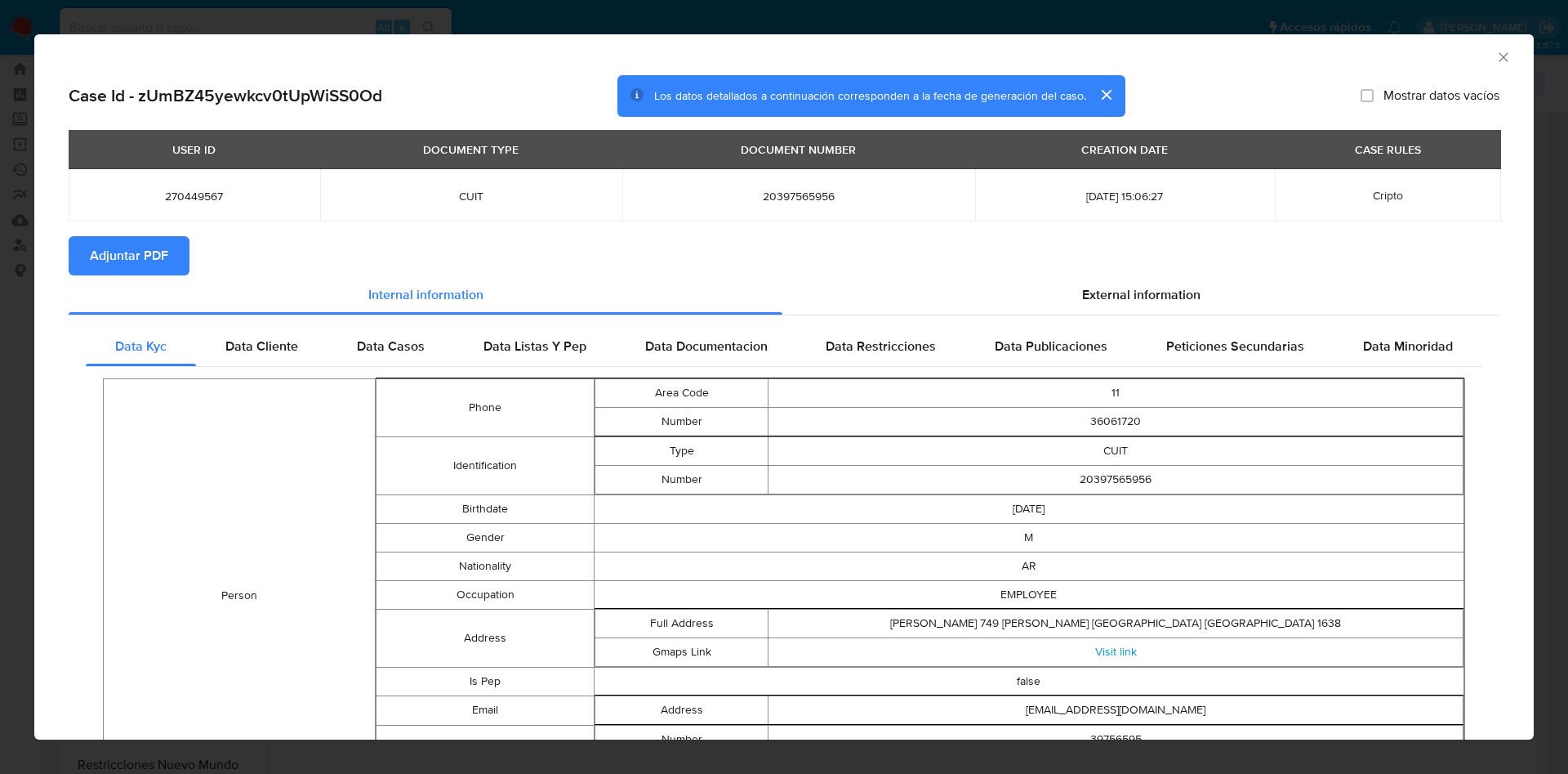
click at [1041, 266] on section "Adjuntar PDF" at bounding box center [784, 256] width 1431 height 39
click at [1113, 277] on div "External information" at bounding box center [1140, 295] width 717 height 39
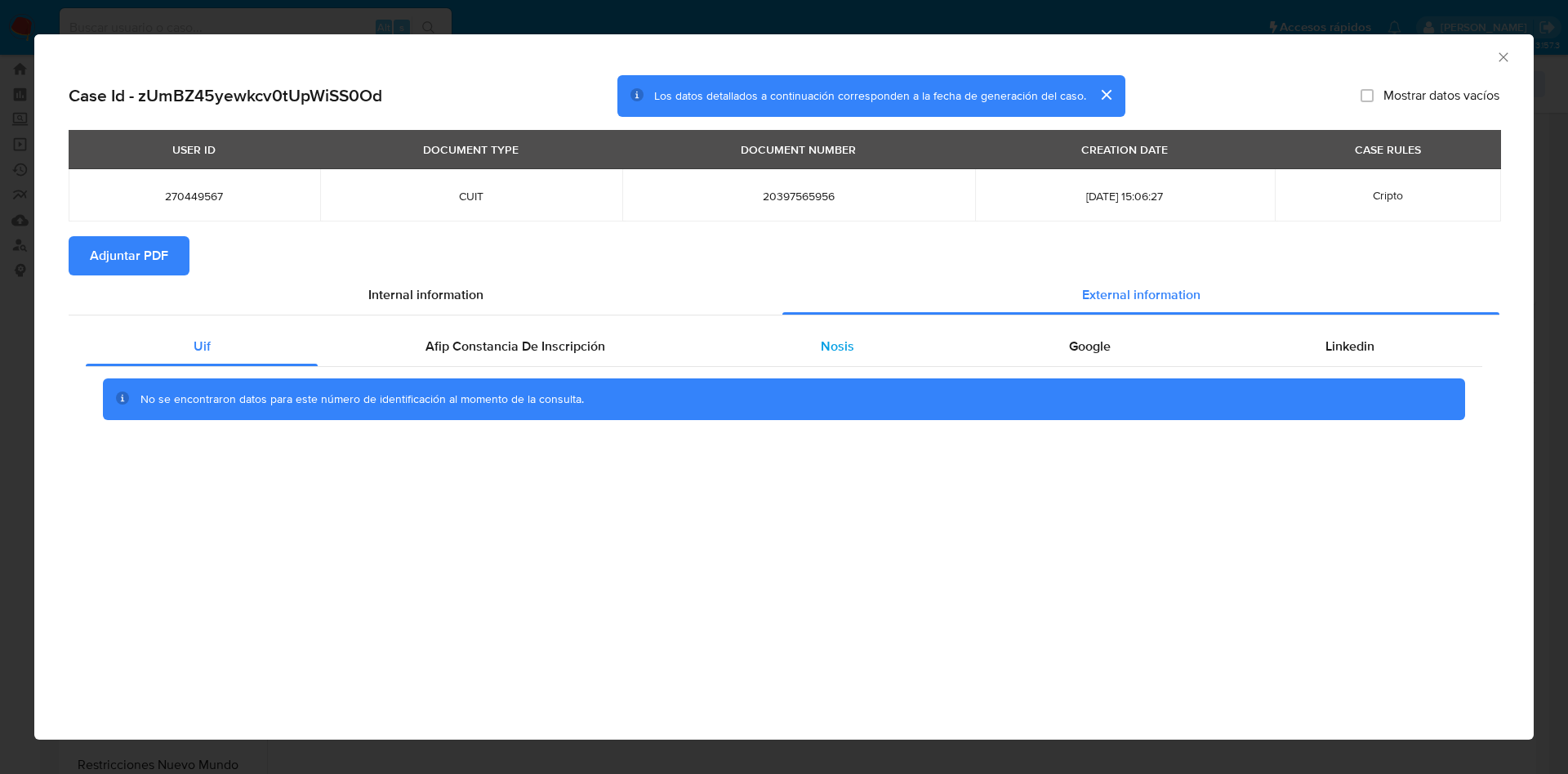
click at [826, 343] on span "Nosis" at bounding box center [837, 346] width 34 height 19
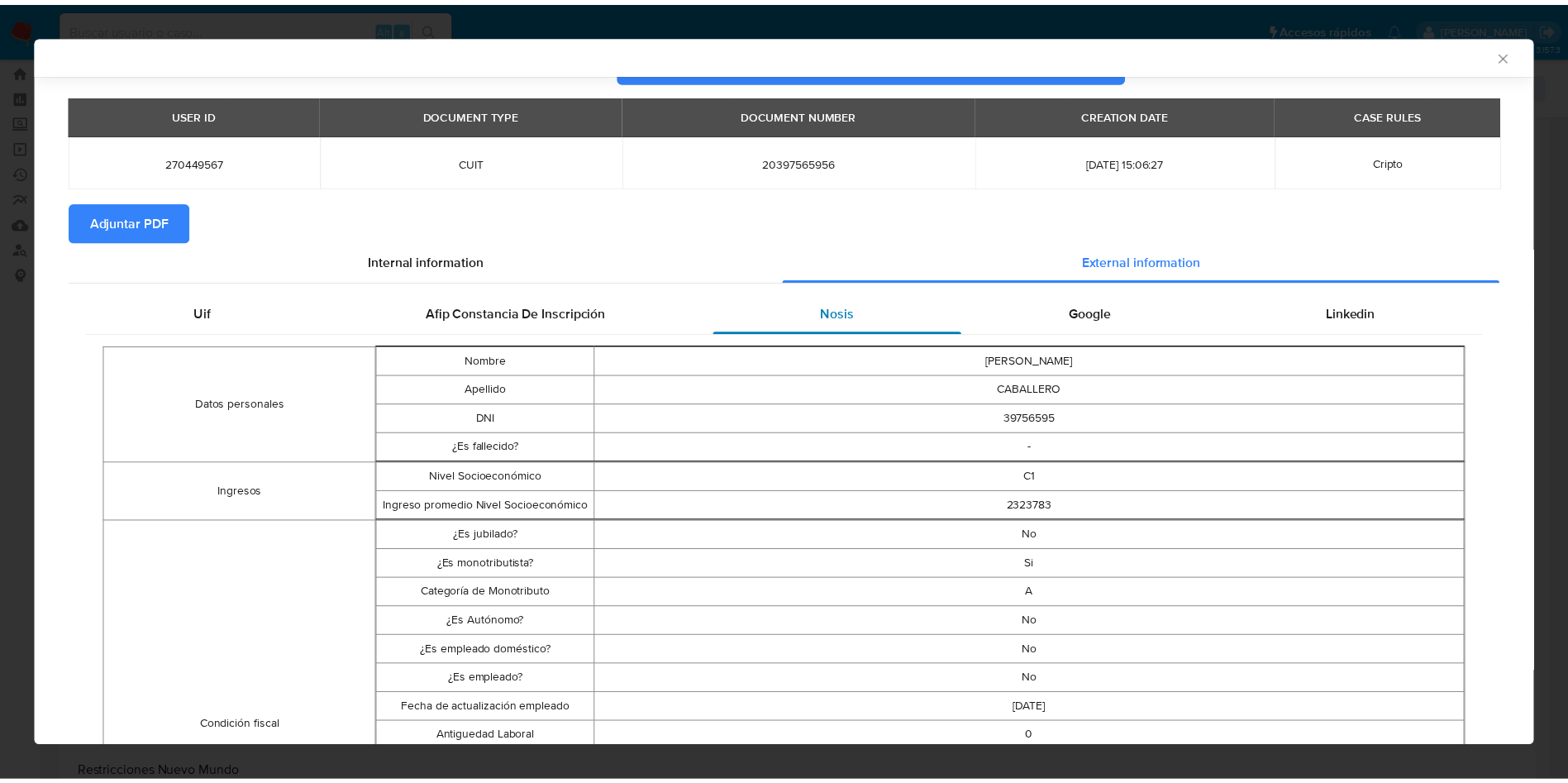
scroll to position [0, 0]
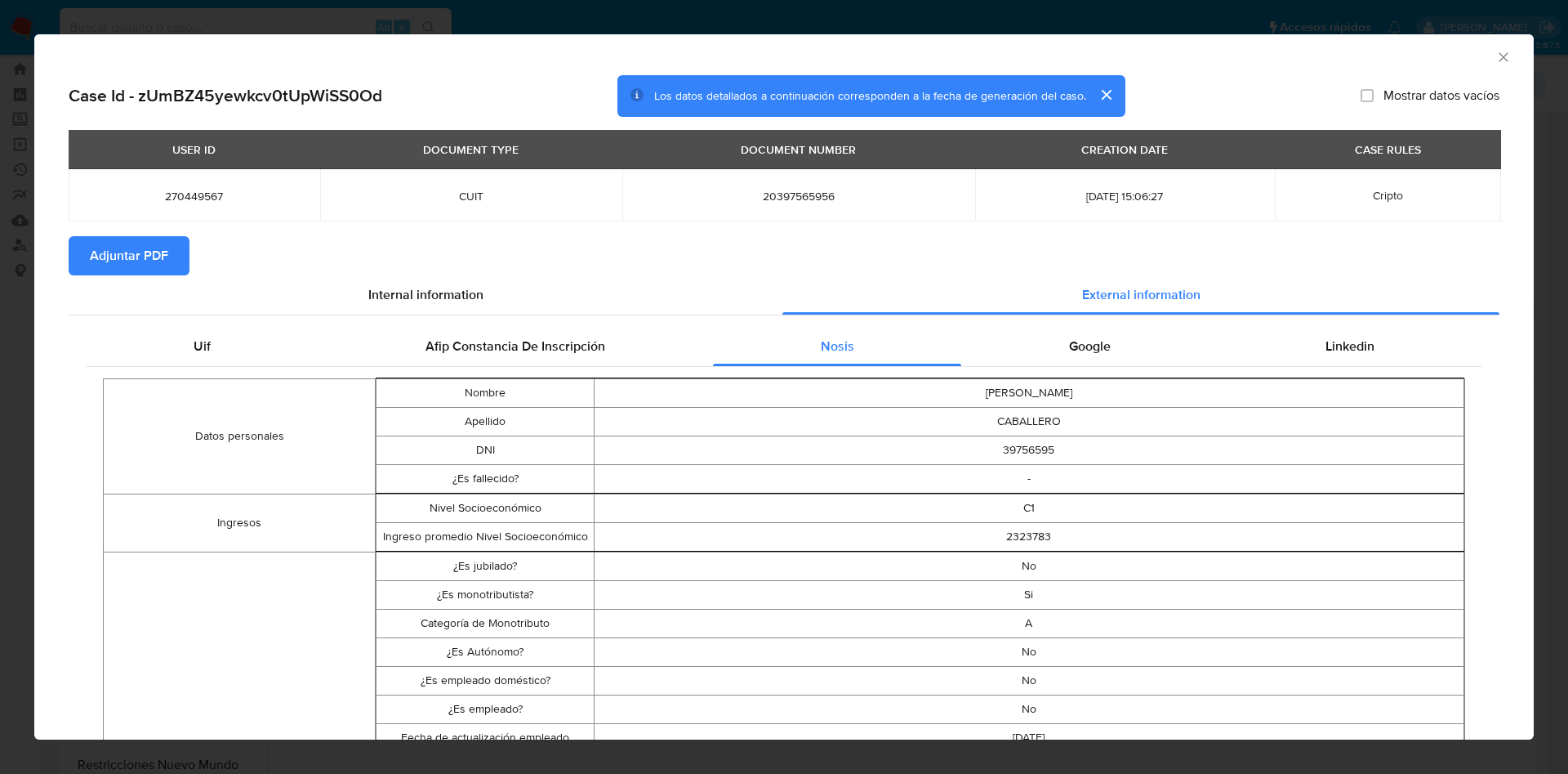
click at [1495, 54] on icon "Cerrar ventana" at bounding box center [1504, 58] width 17 height 17
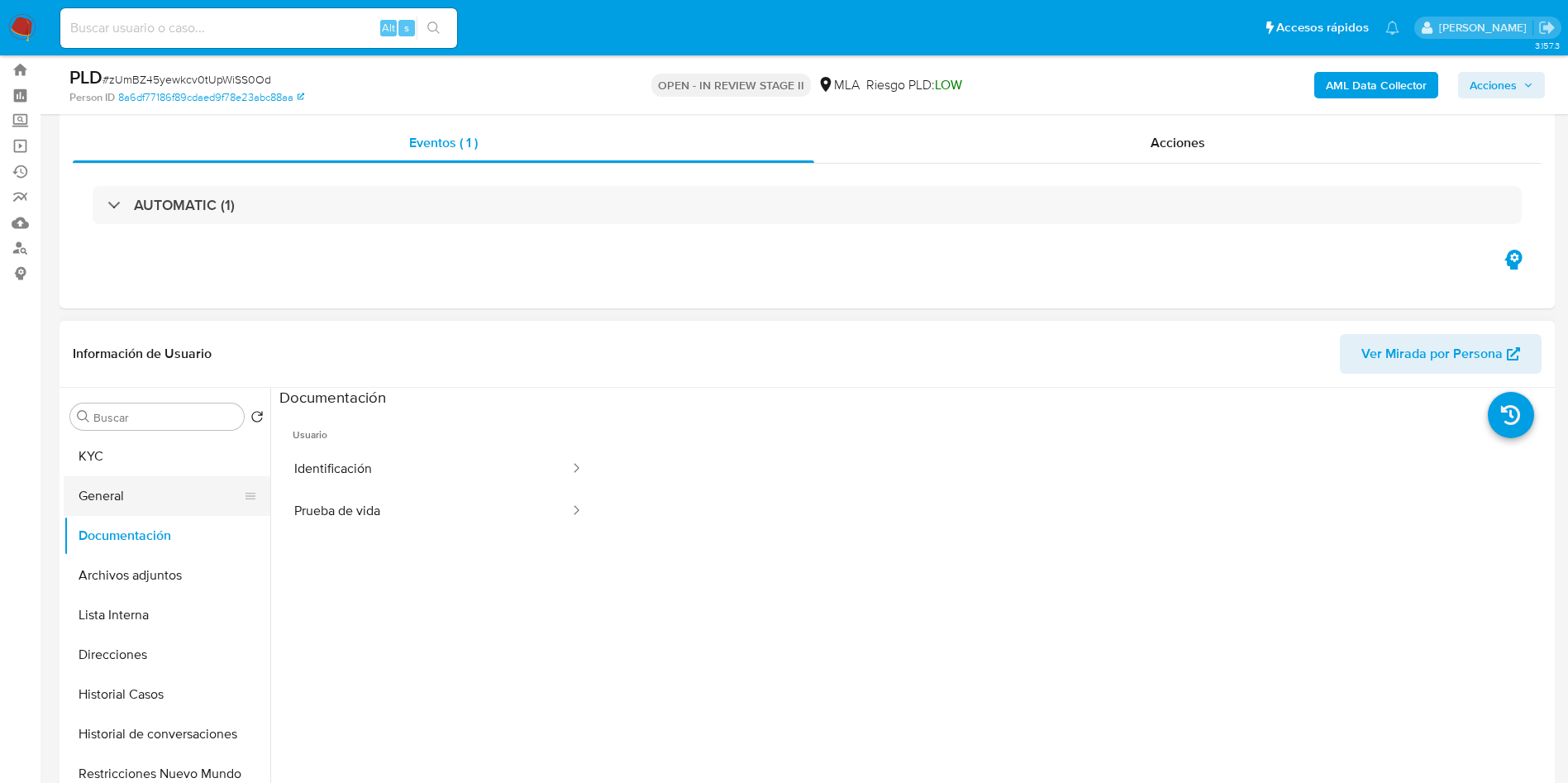
click at [170, 477] on button "General" at bounding box center [159, 496] width 193 height 40
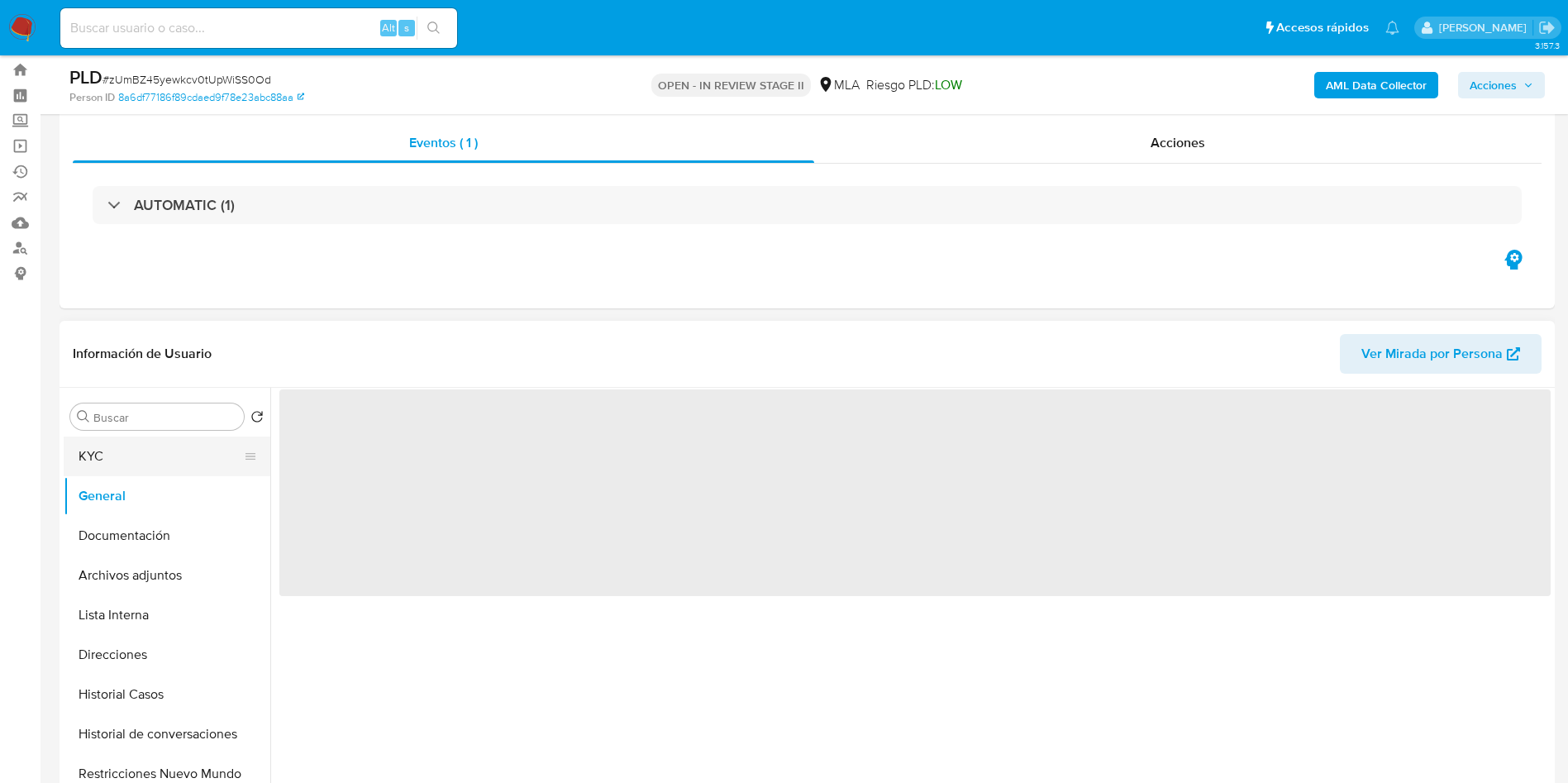
drag, startPoint x: 183, startPoint y: 449, endPoint x: 170, endPoint y: 461, distance: 17.7
click at [183, 448] on button "KYC" at bounding box center [159, 457] width 193 height 40
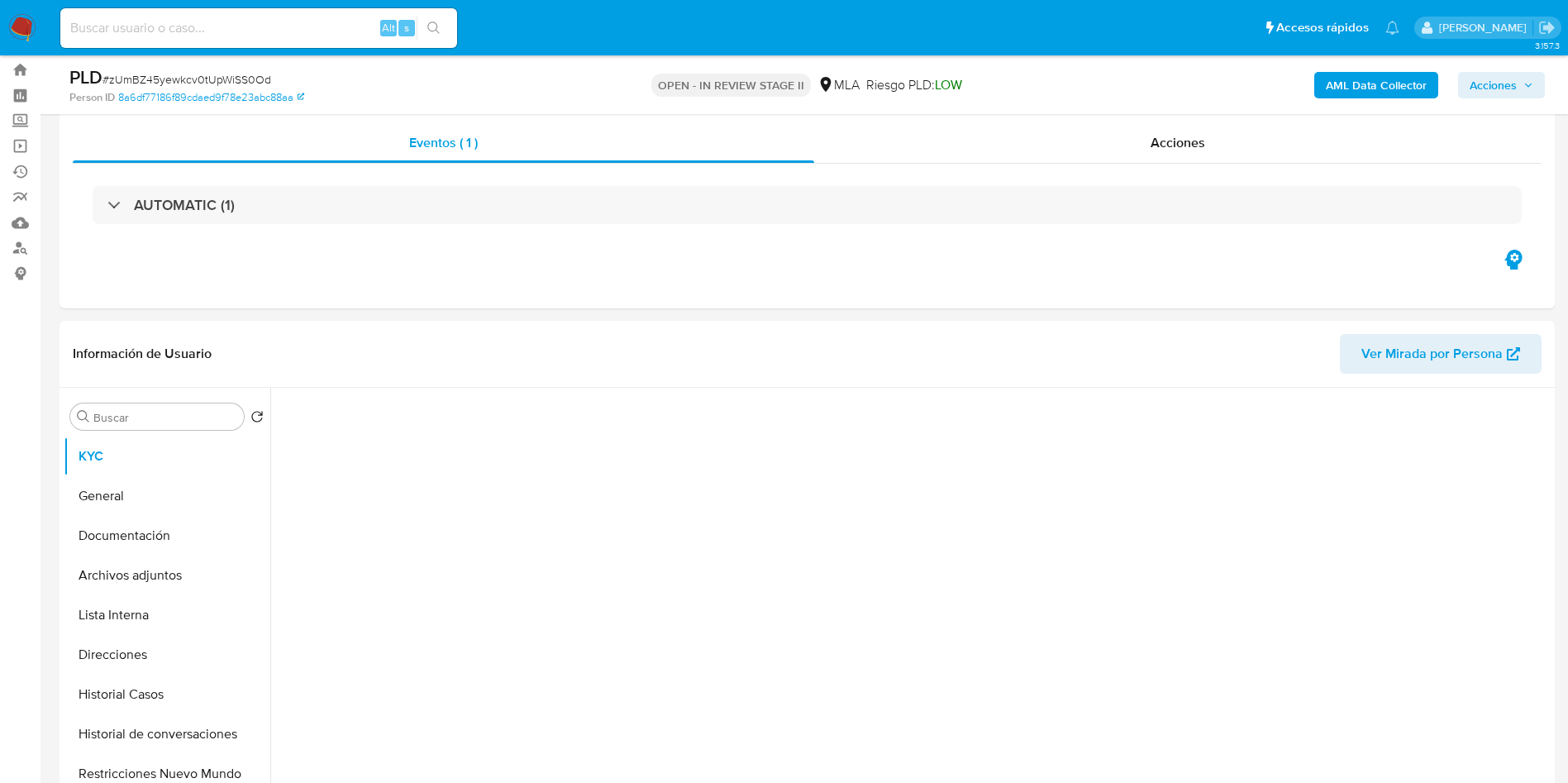
scroll to position [165, 0]
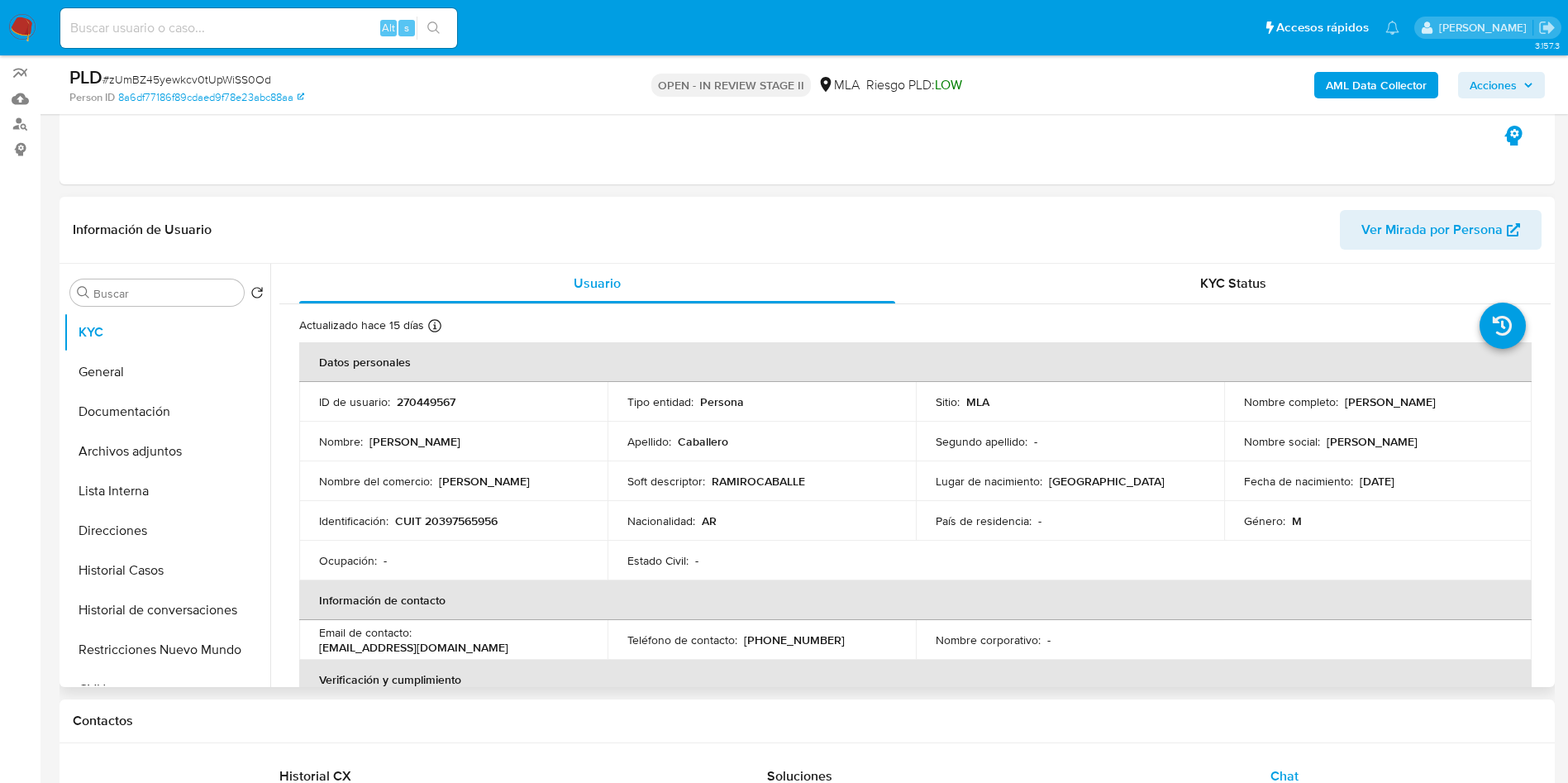
click at [465, 524] on p "CUIT 20397565956" at bounding box center [446, 521] width 103 height 15
copy p "20397565956"
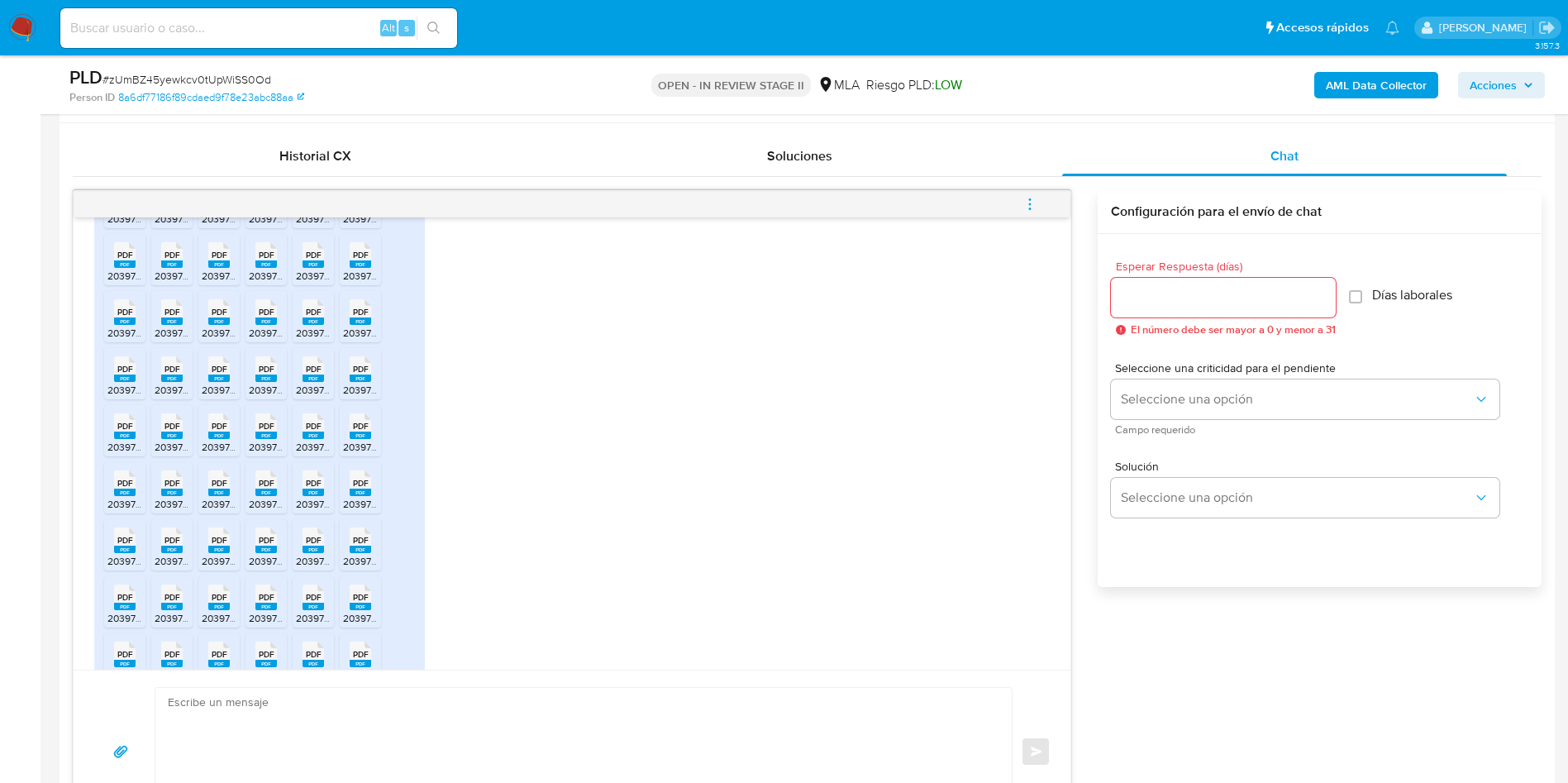
scroll to position [1689, 0]
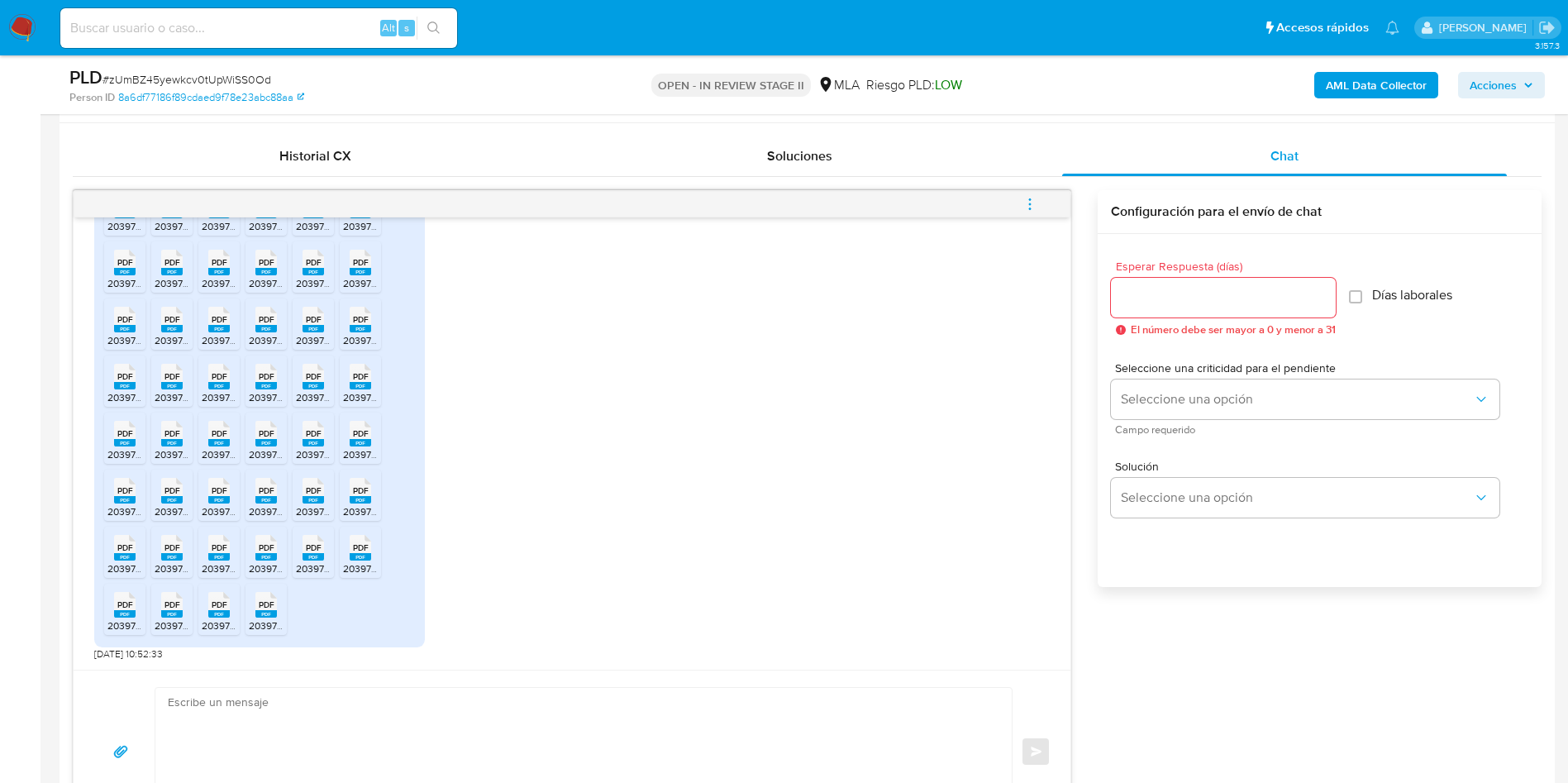
click at [552, 708] on textarea at bounding box center [579, 751] width 824 height 127
paste textarea "Hola, ¡Muchas gracias por tu respuesta! Confirmamos la recepción de la document…"
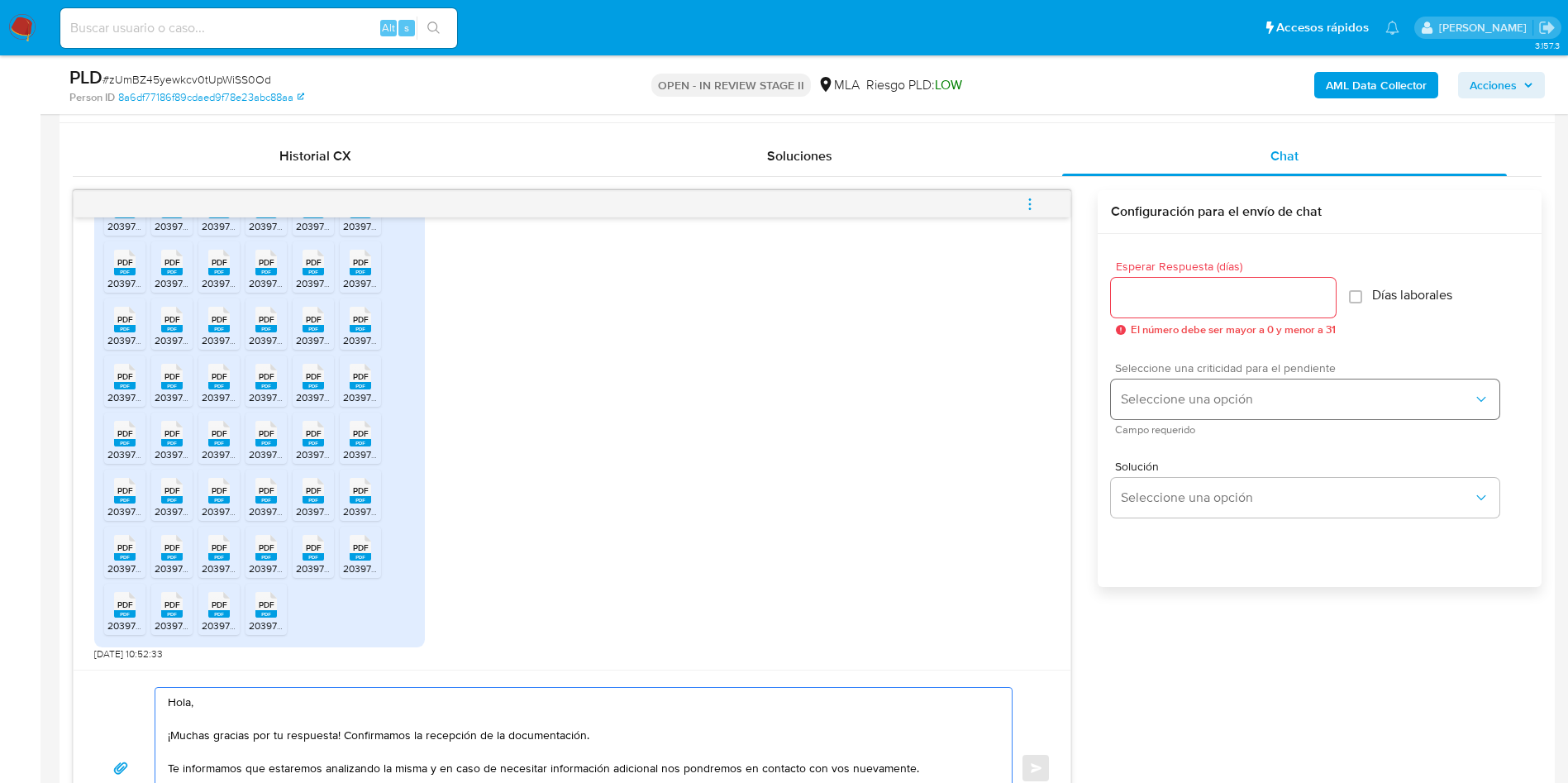
scroll to position [844, 0]
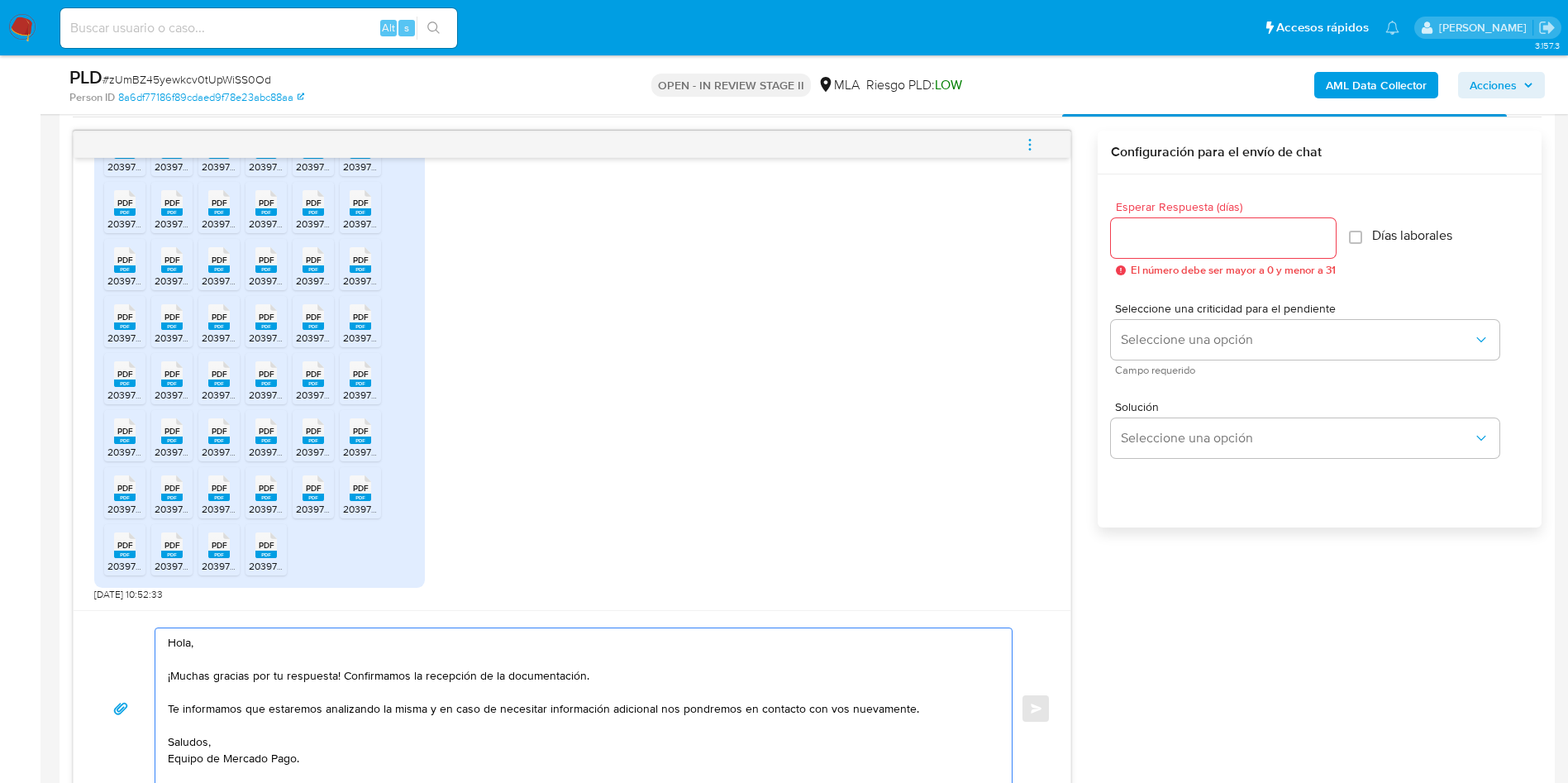
type textarea "Hola, ¡Muchas gracias por tu respuesta! Confirmamos la recepción de la document…"
click at [1195, 237] on input "Esperar Respuesta (días)" at bounding box center [1223, 238] width 225 height 22
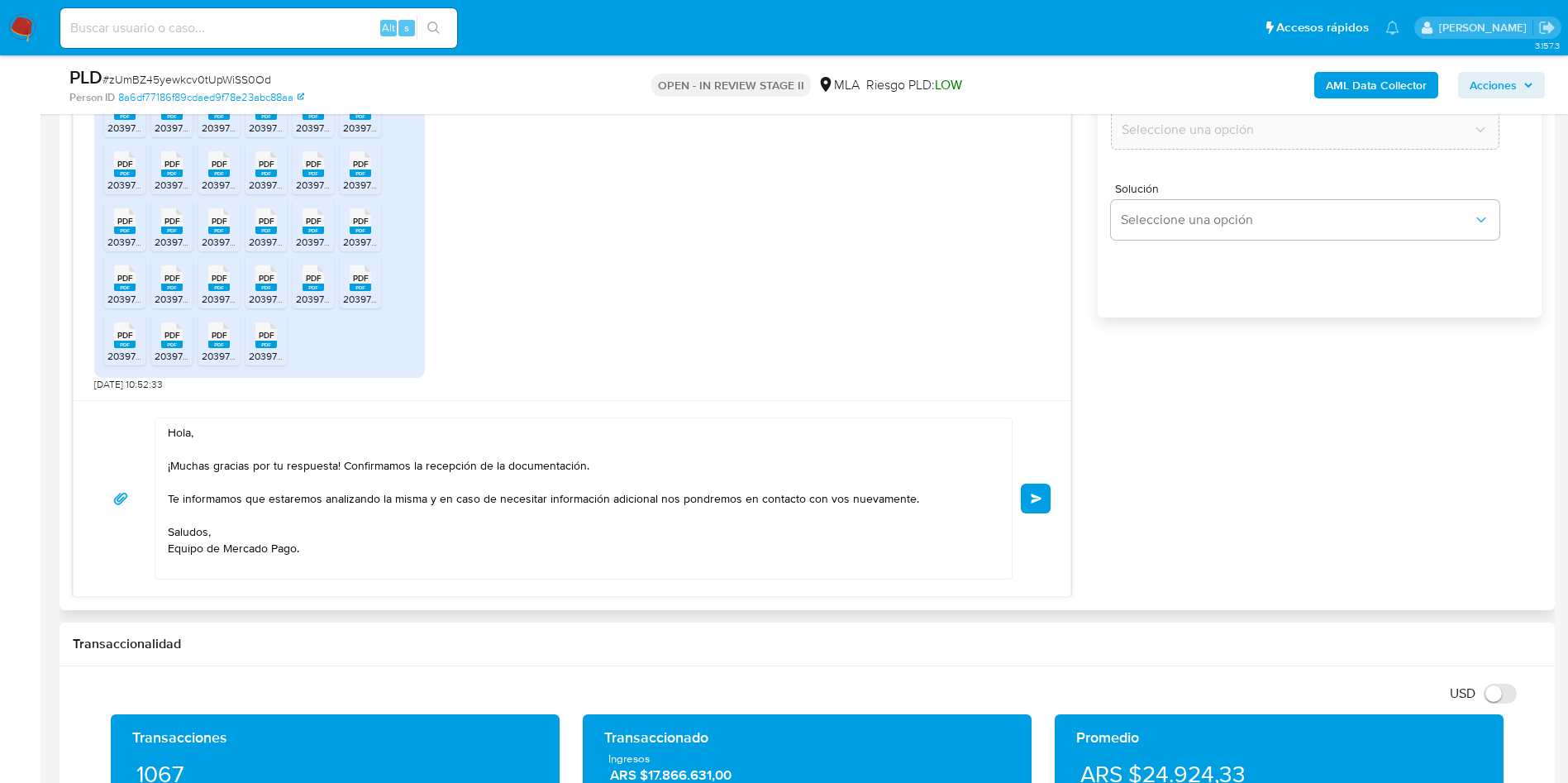
scroll to position [1341, 0]
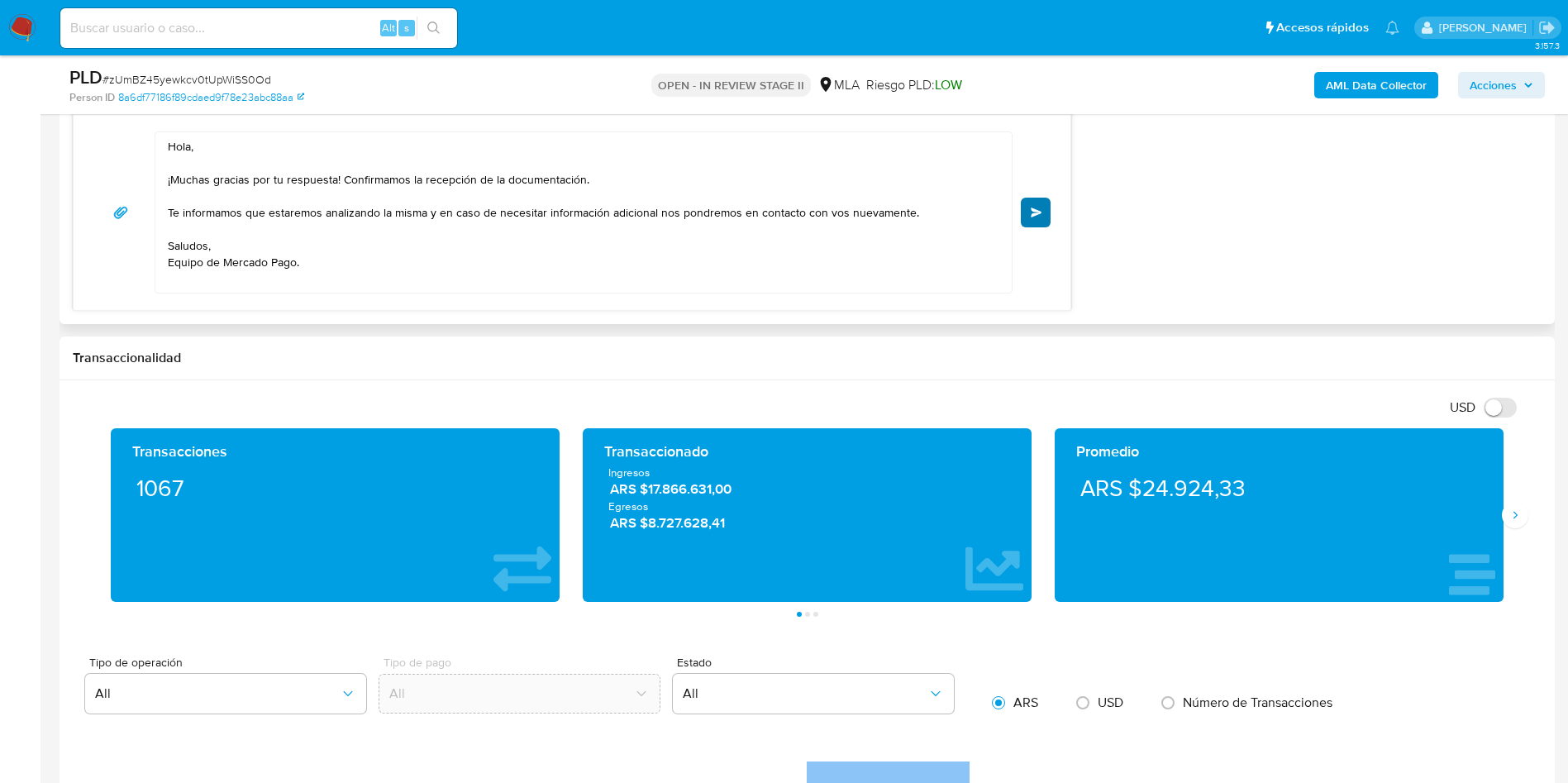
type input "0"
click at [1034, 212] on span "Enviar" at bounding box center [1036, 212] width 11 height 10
click at [243, 70] on div "PLD # zUmBZ45yewkcv0tUpWiSS0Od" at bounding box center [312, 77] width 486 height 25
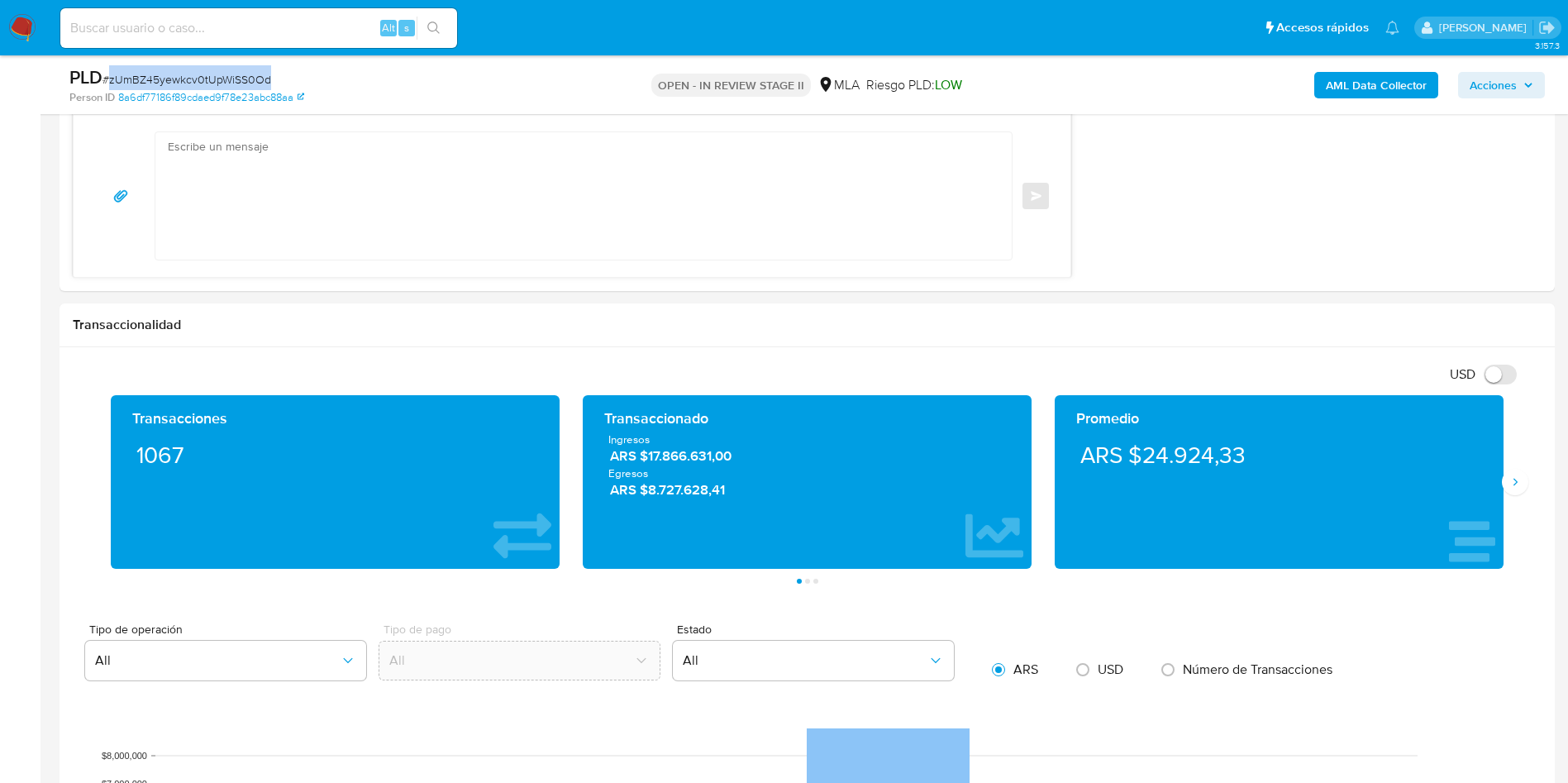
scroll to position [1903, 0]
copy span "zUmBZ45yewkcv0tUpWiSS0Od"
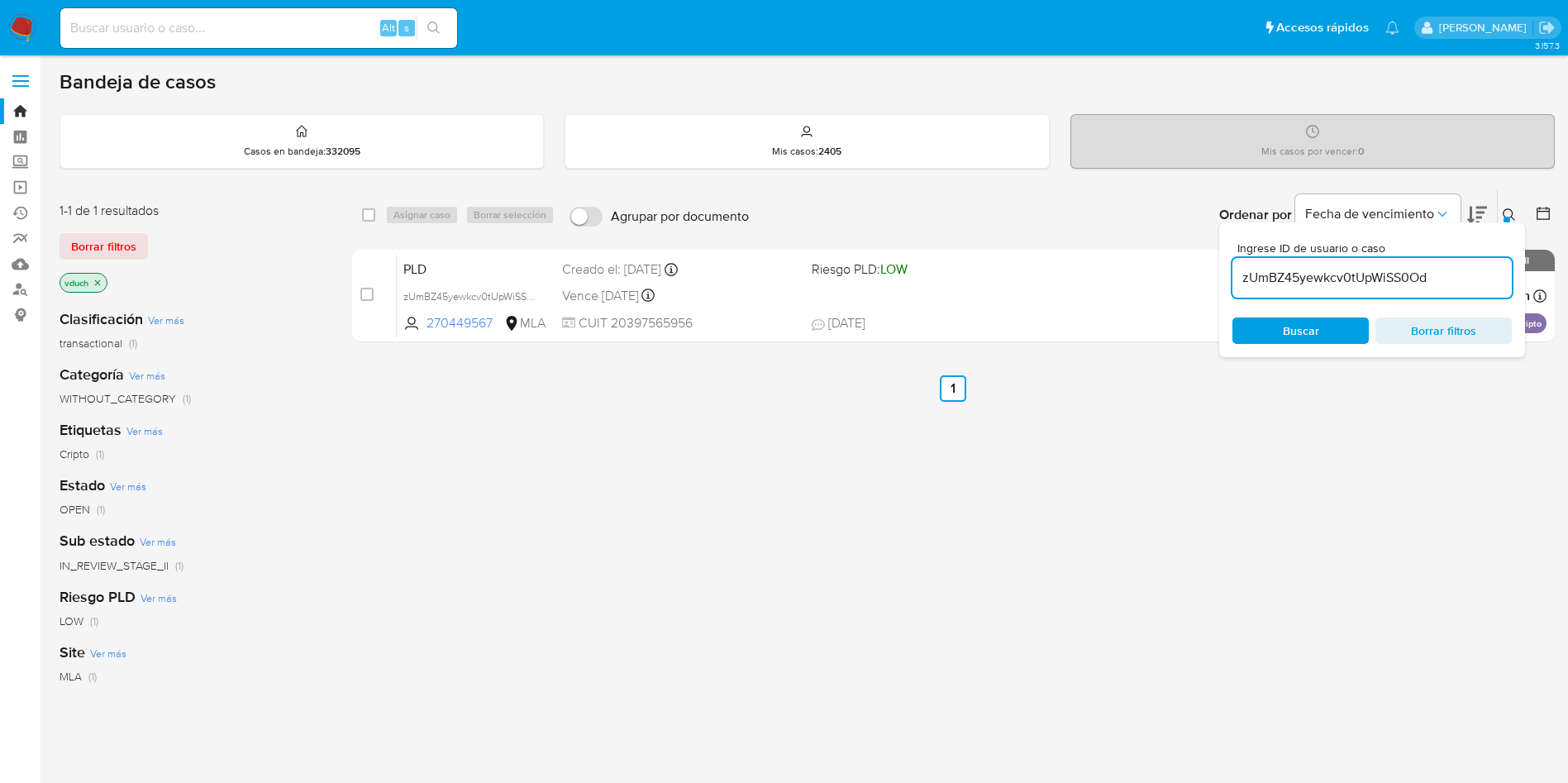
click at [1424, 275] on input "zUmBZ45yewkcv0tUpWiSS0Od" at bounding box center [1372, 277] width 279 height 22
click at [377, 218] on div "select-all-cases-checkbox" at bounding box center [372, 214] width 20 height 20
click at [371, 211] on input "checkbox" at bounding box center [369, 215] width 13 height 13
checkbox input "true"
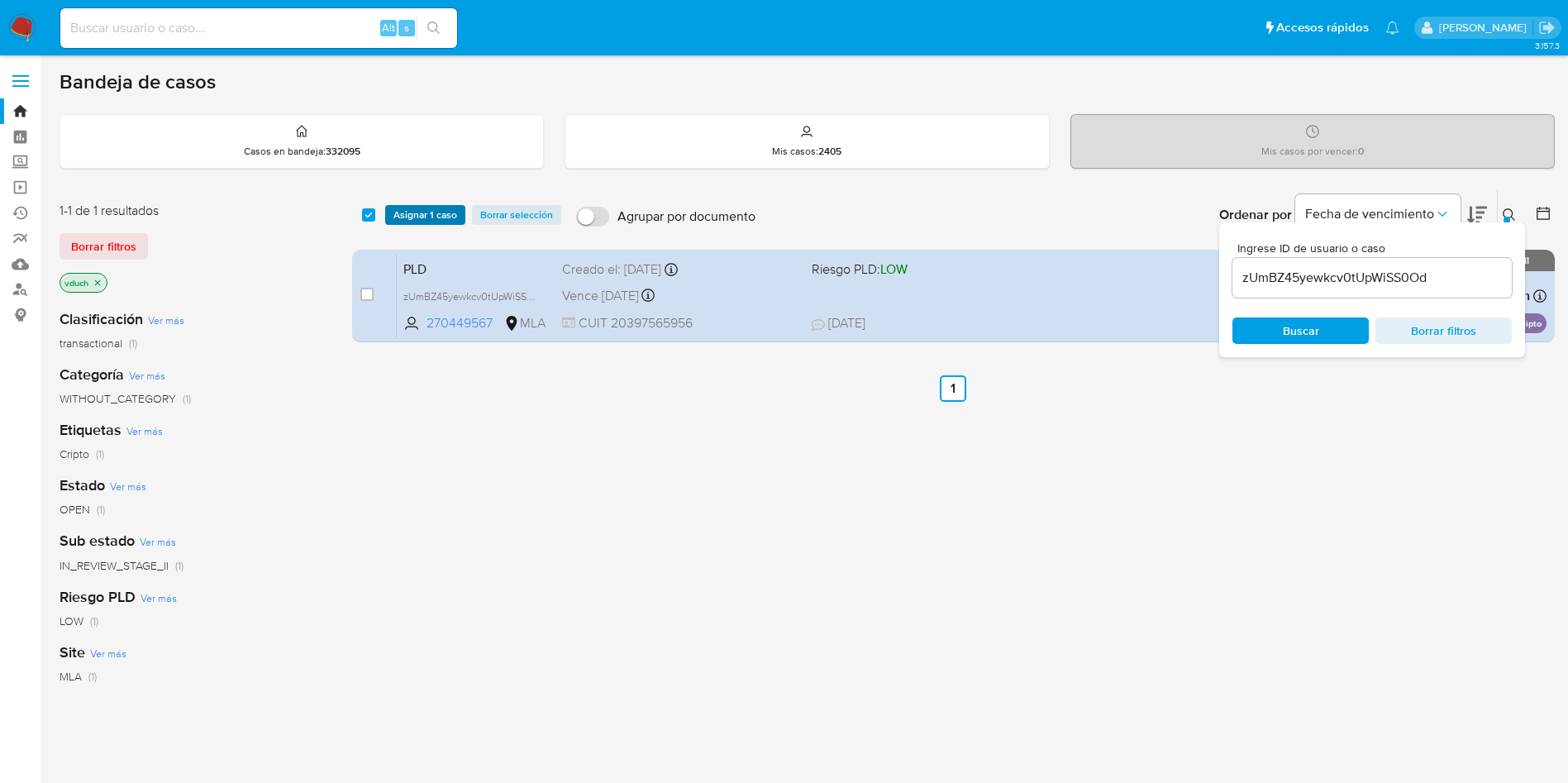
click at [401, 217] on span "Asignar 1 caso" at bounding box center [425, 215] width 63 height 17
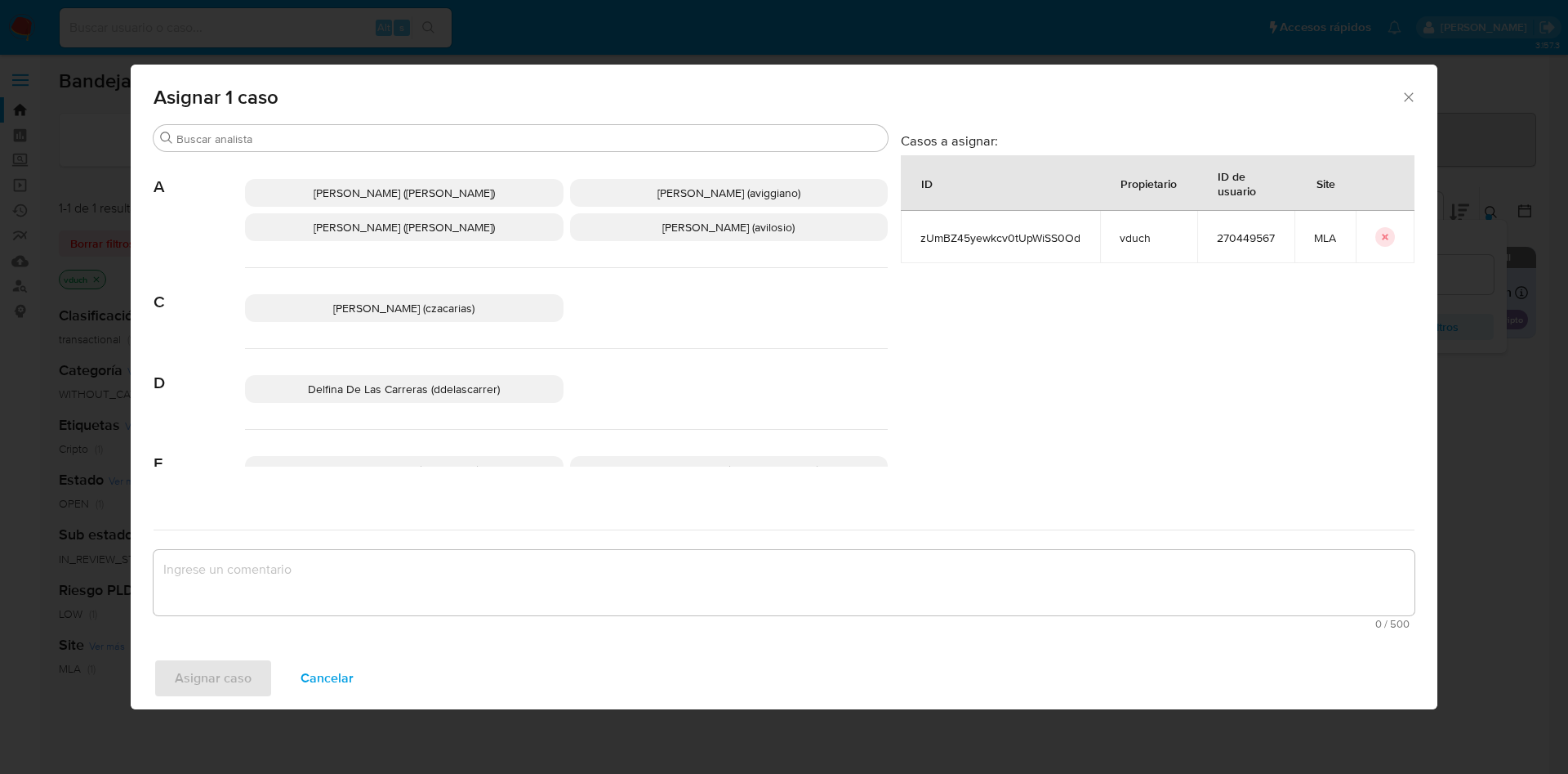
scroll to position [1379, 0]
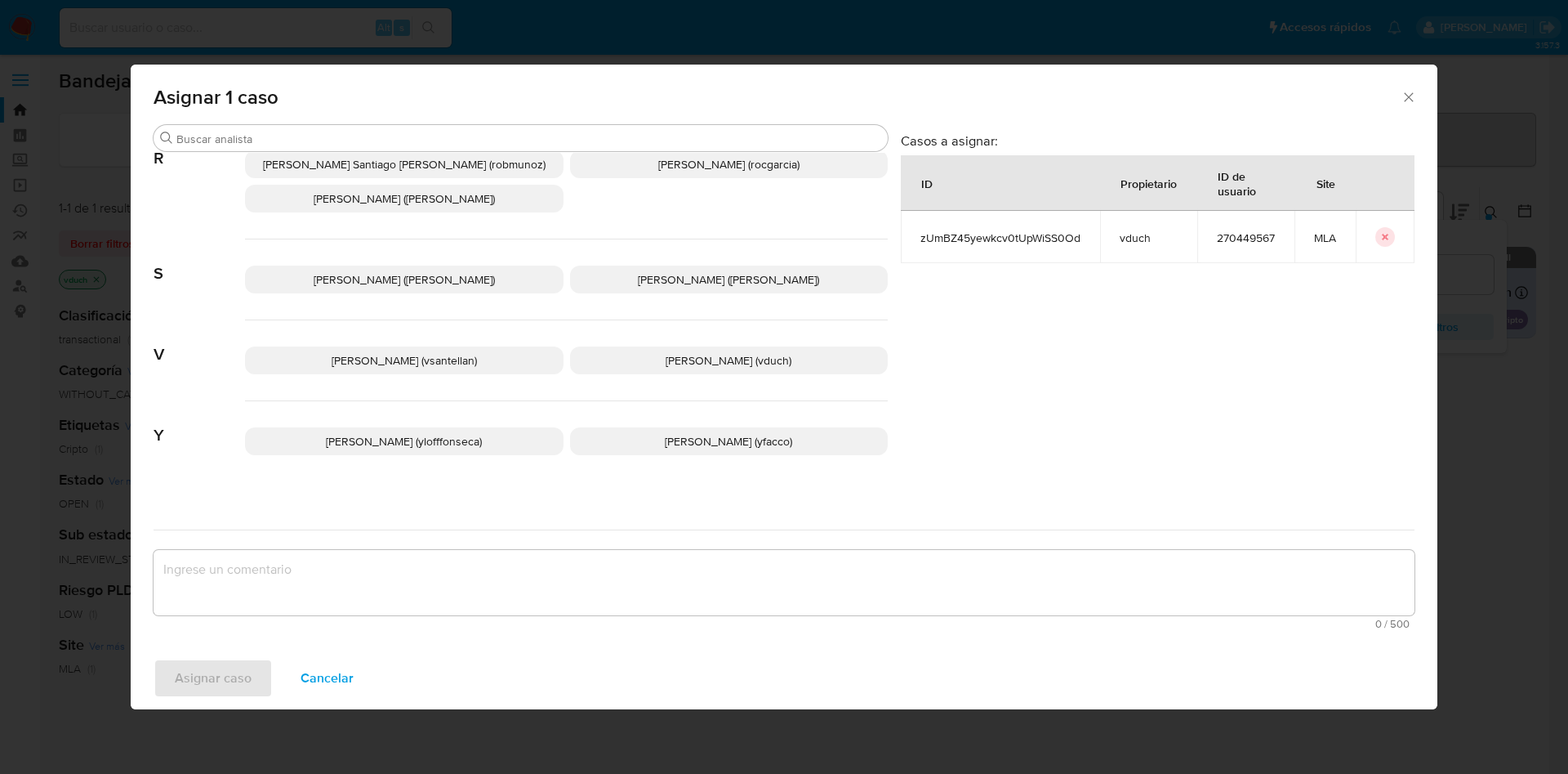
click at [749, 352] on span "[PERSON_NAME] (vduch)" at bounding box center [728, 361] width 126 height 17
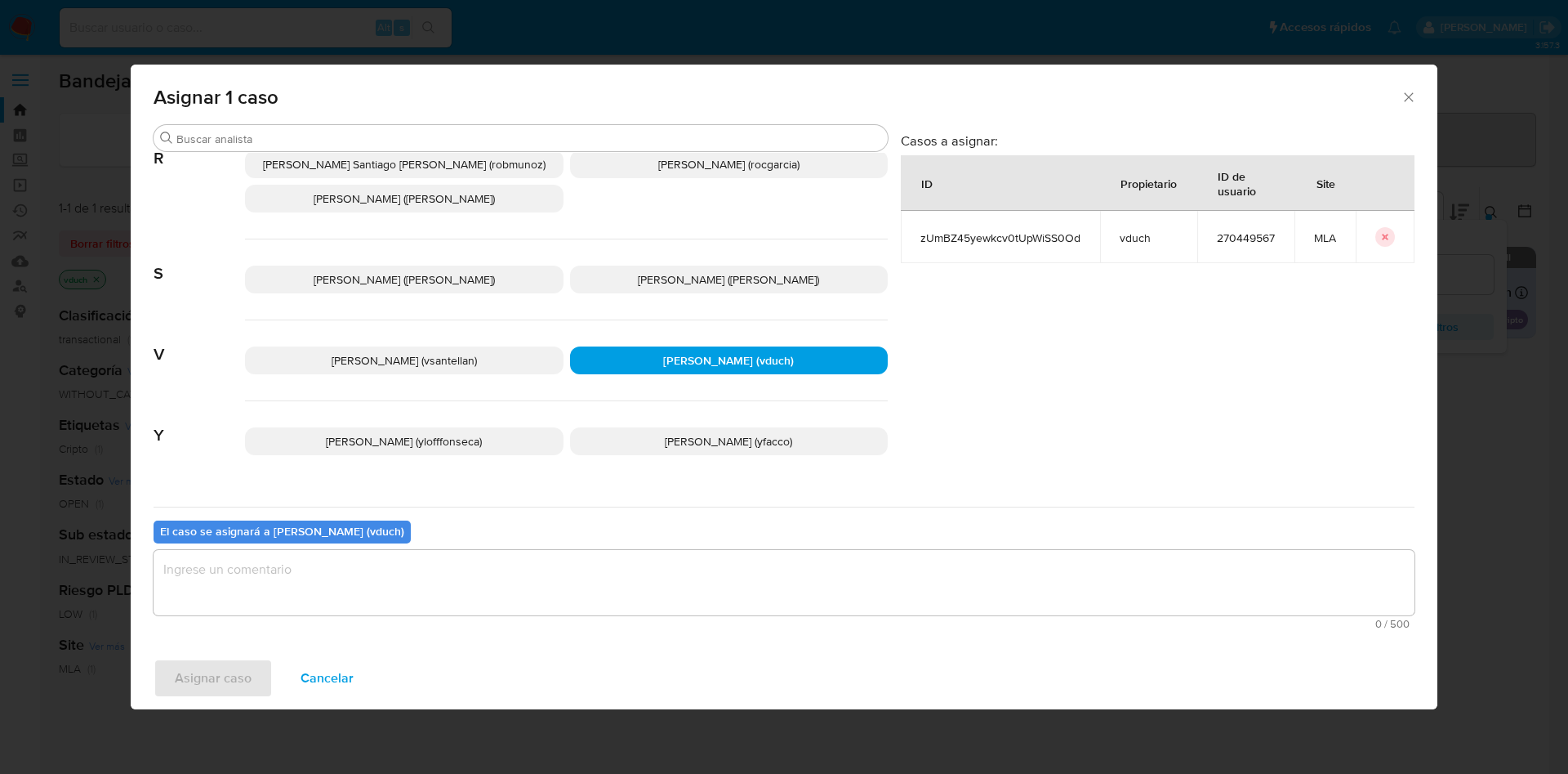
click at [764, 601] on textarea "assign-modal" at bounding box center [784, 583] width 1261 height 65
click at [241, 670] on span "Asignar caso" at bounding box center [213, 678] width 76 height 36
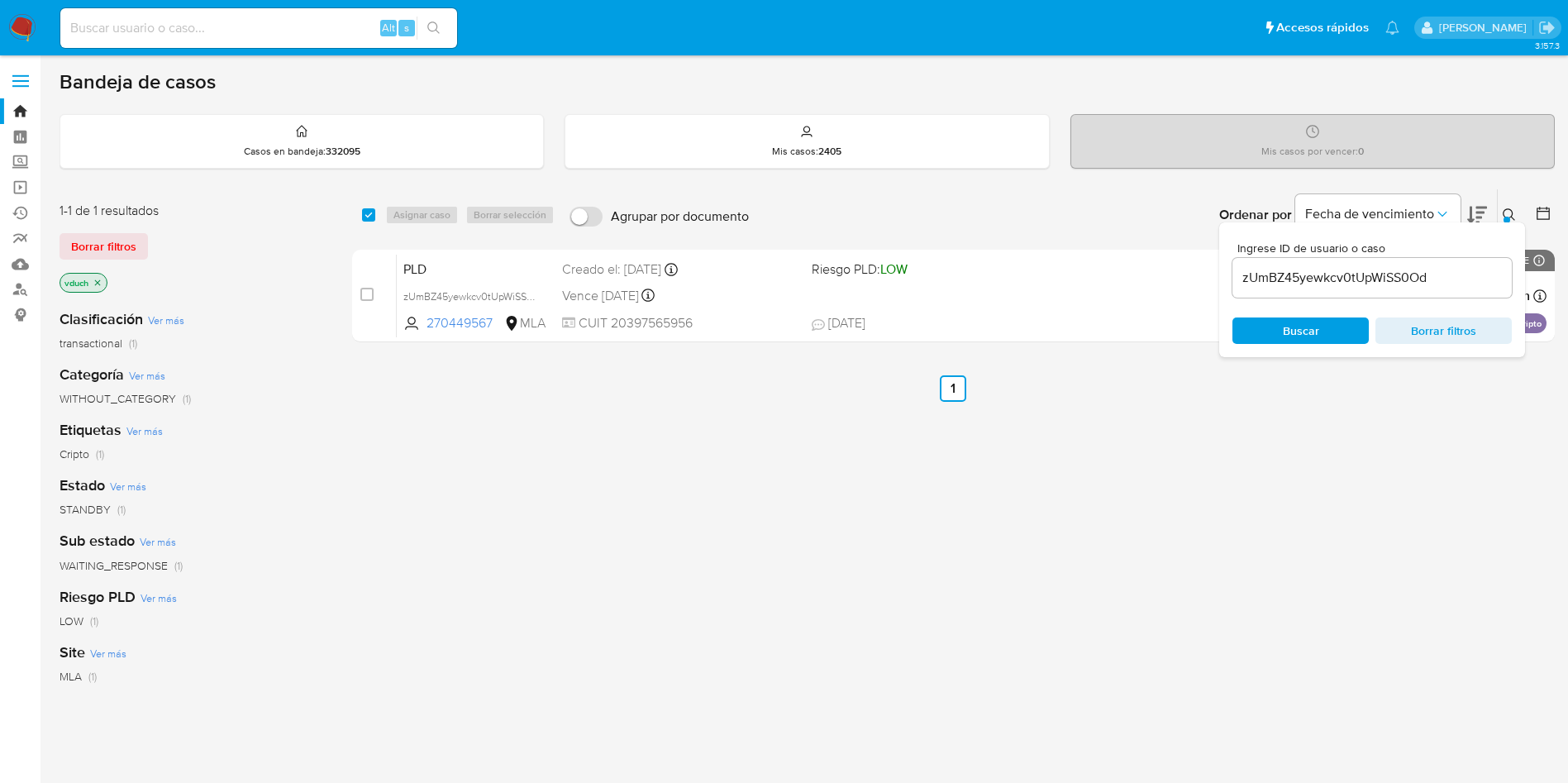
click at [360, 215] on div "select-all-cases-checkbox Asignar caso Borrar selección Agrupar por documento O…" at bounding box center [953, 215] width 1203 height 51
drag, startPoint x: 372, startPoint y: 213, endPoint x: 386, endPoint y: 210, distance: 14.3
click at [373, 211] on input "checkbox" at bounding box center [369, 215] width 13 height 13
checkbox input "true"
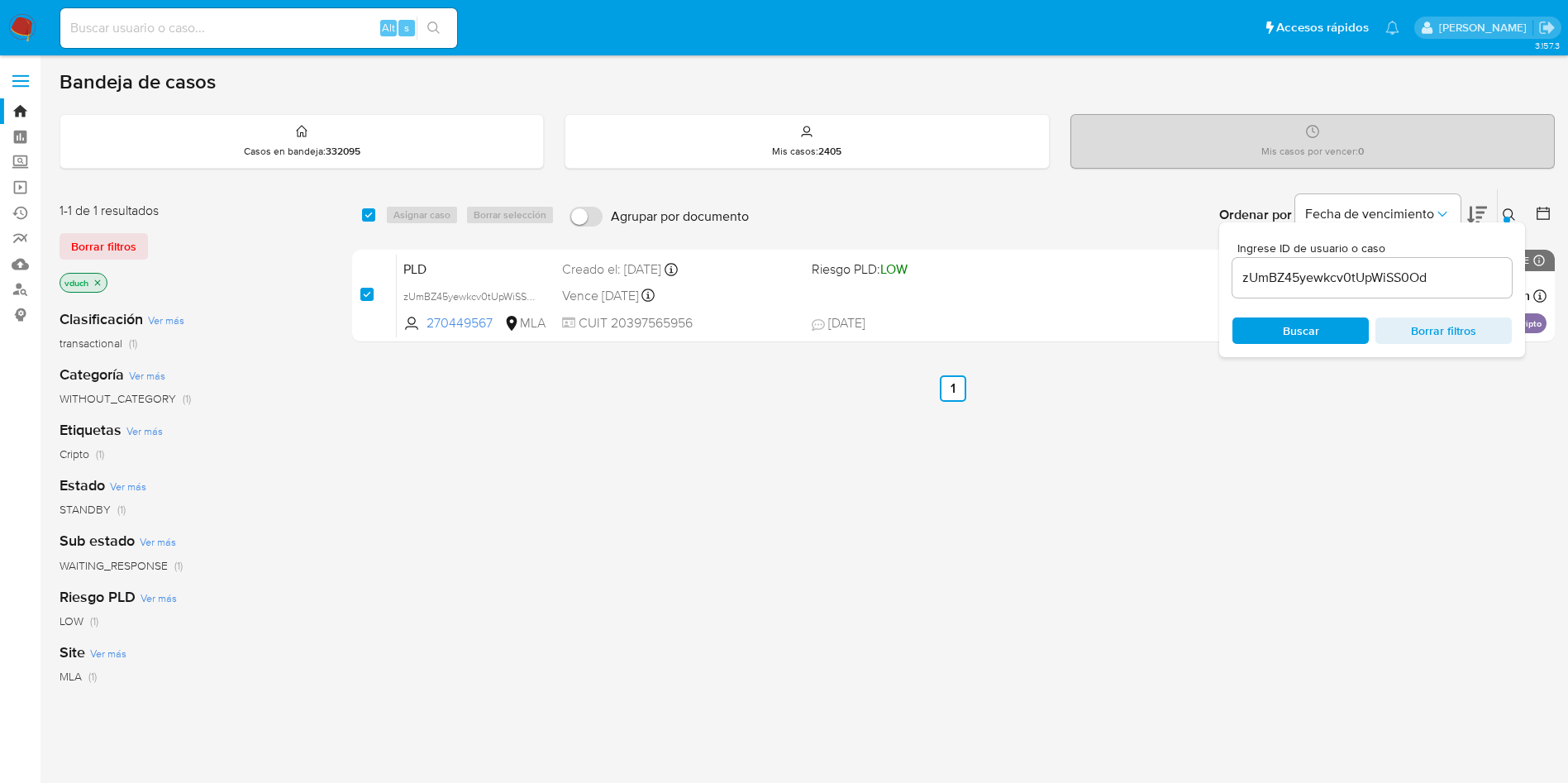
click at [390, 209] on button "Asignar caso" at bounding box center [422, 214] width 74 height 20
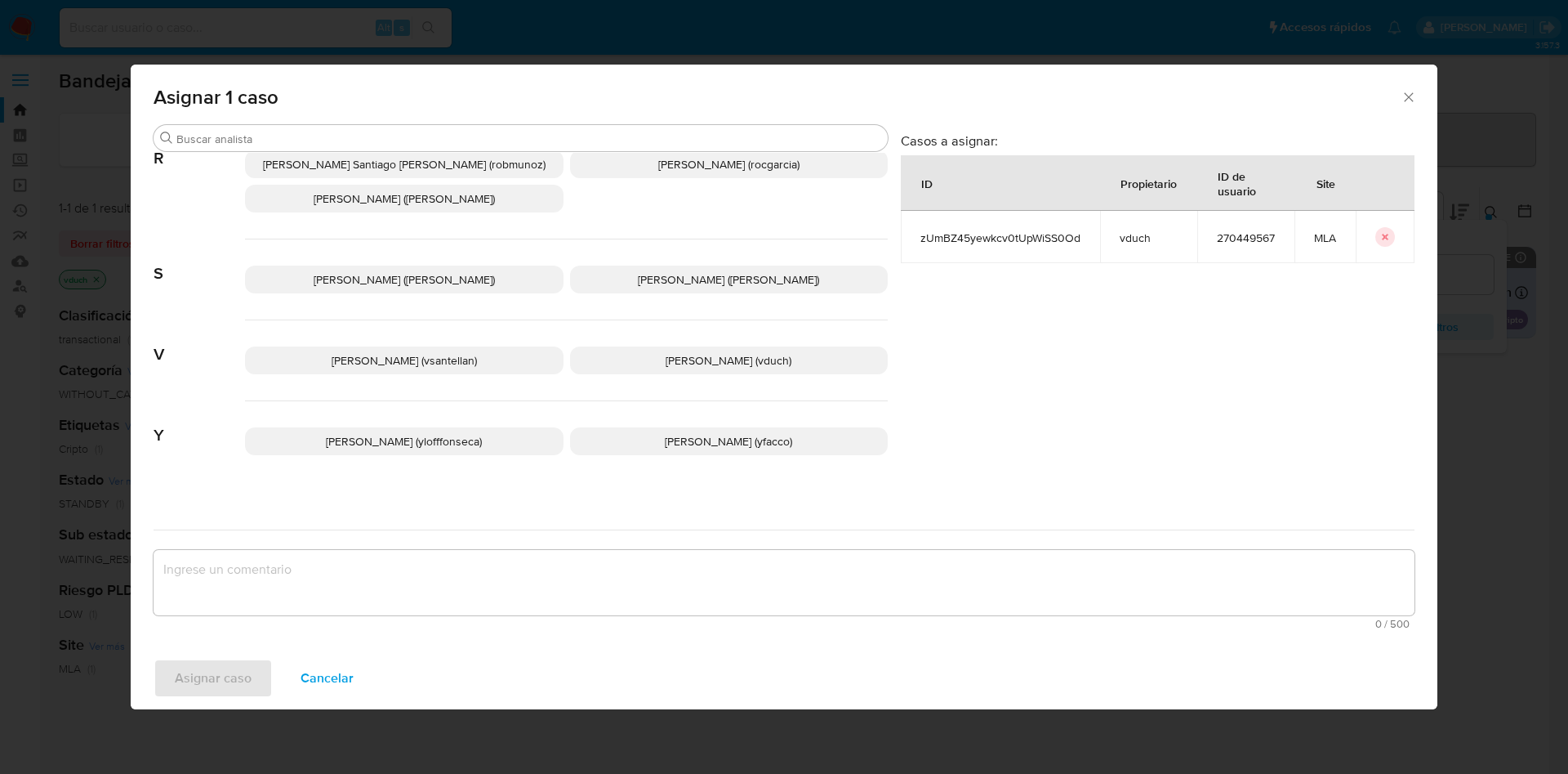
click at [708, 352] on span "Valeria Duch (vduch)" at bounding box center [728, 361] width 126 height 17
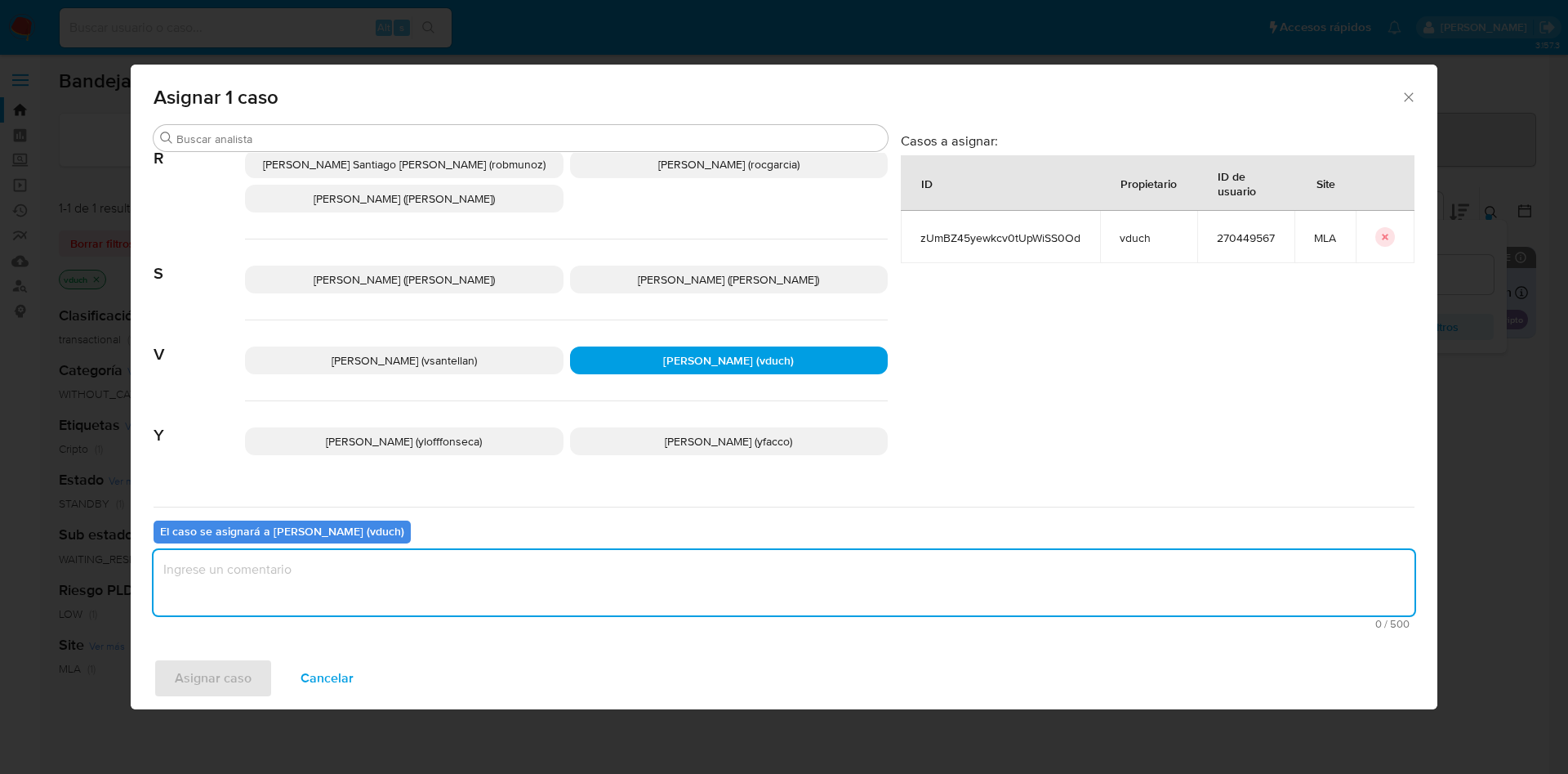
click at [700, 612] on textarea "assign-modal" at bounding box center [784, 583] width 1261 height 65
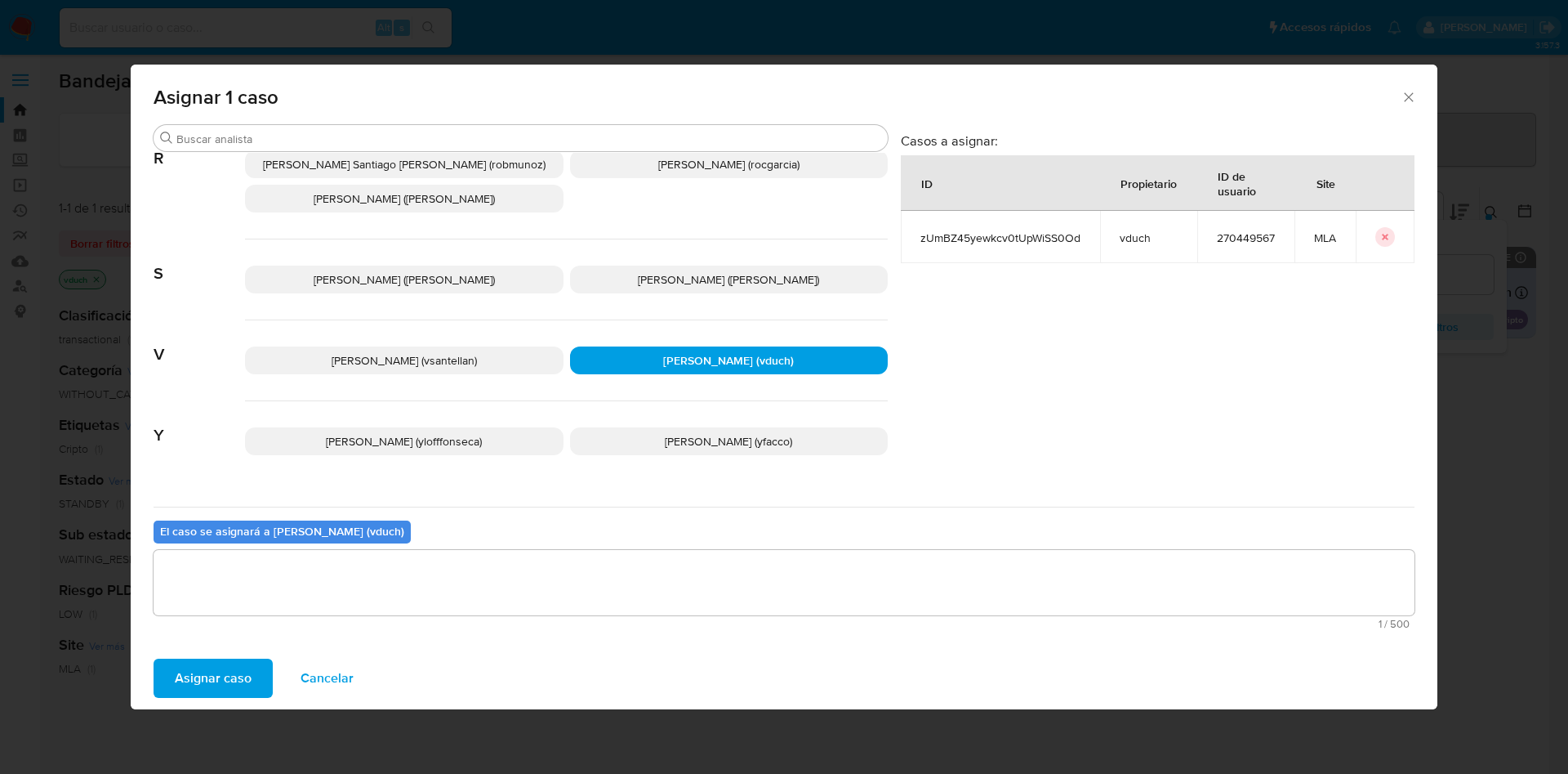
click at [217, 662] on span "Asignar caso" at bounding box center [213, 678] width 76 height 36
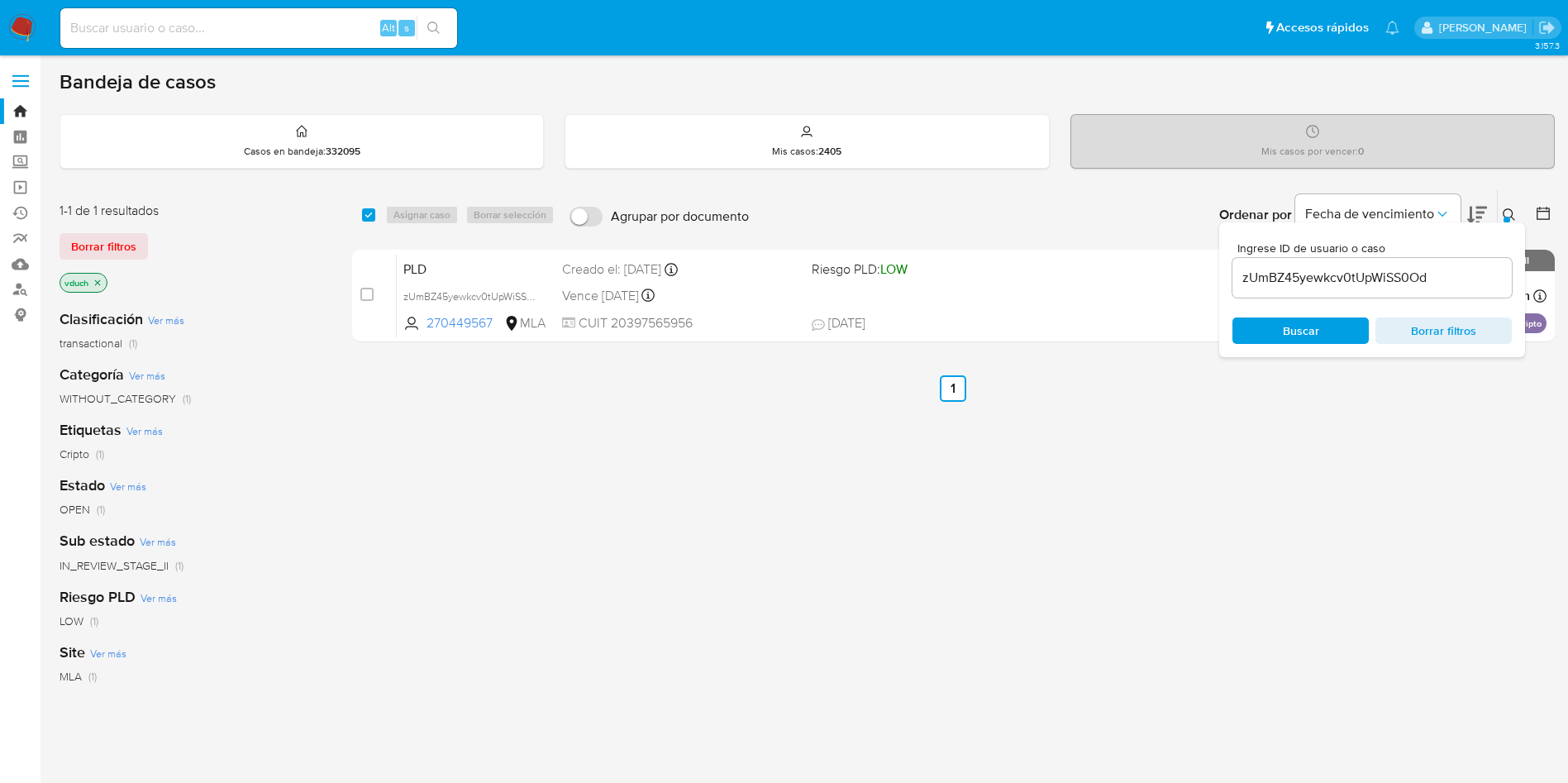
click at [1312, 247] on span "Ingrese ID de usuario o caso" at bounding box center [1377, 248] width 279 height 12
click at [1312, 267] on input "zUmBZ45yewkcv0tUpWiSS0Od" at bounding box center [1372, 277] width 279 height 22
click at [1312, 247] on span "Ingrese ID de usuario o caso" at bounding box center [1377, 248] width 279 height 12
click at [1312, 267] on input "zUmBZ45yewkcv0tUpWiSS0Od" at bounding box center [1372, 277] width 279 height 22
click at [1373, 285] on input "zUmBZ45yewkcv0tUpWiSS0Od" at bounding box center [1372, 277] width 279 height 22
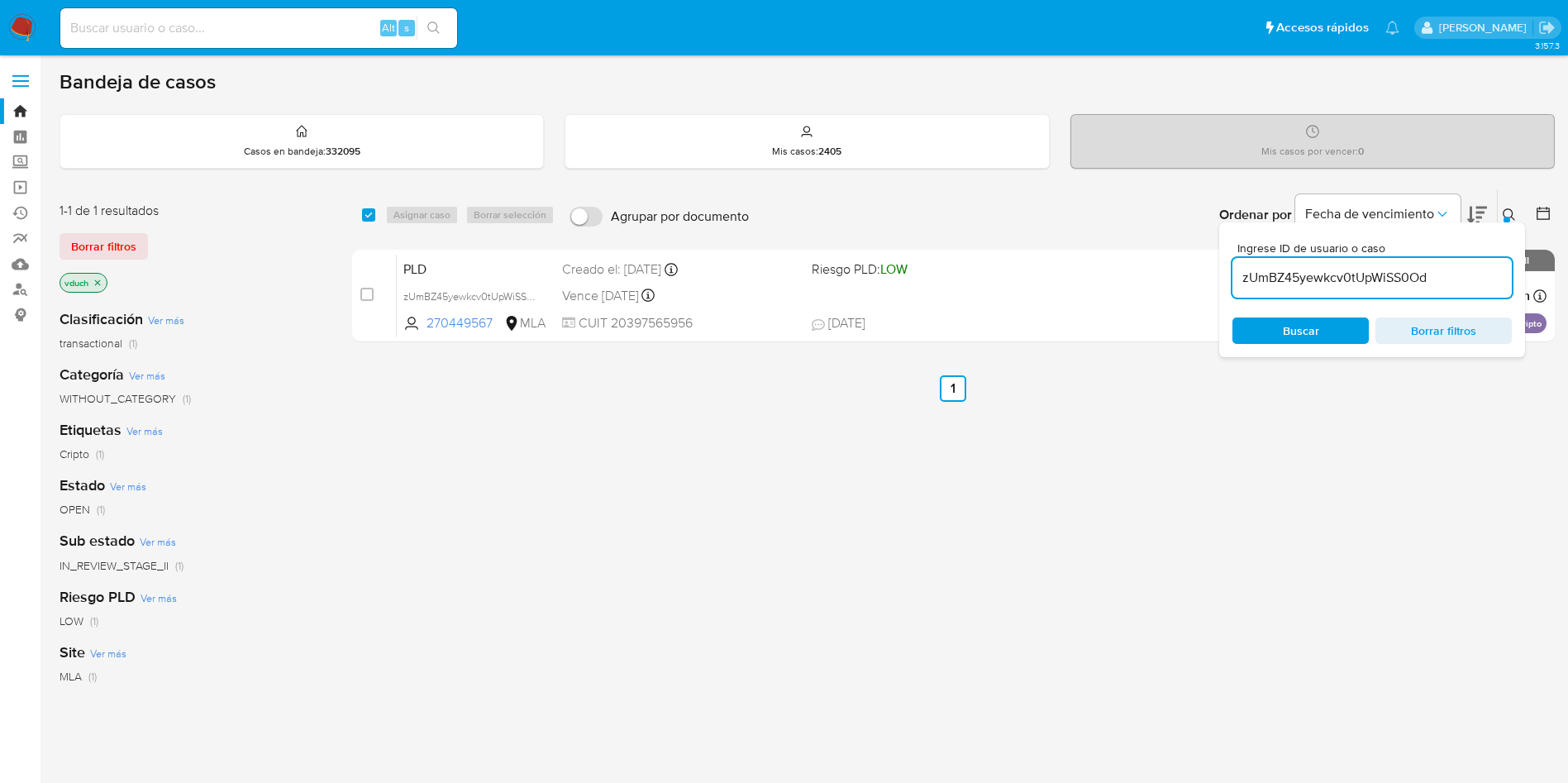
click at [1373, 285] on input "zUmBZ45yewkcv0tUpWiSS0Od" at bounding box center [1372, 277] width 279 height 22
paste input "aLvzuYHGMCvSikZ1yJuAcyKI"
type input "aLvzuYHGMCvSikZ1yJuAcyKI"
click at [364, 216] on input "checkbox" at bounding box center [369, 215] width 13 height 13
checkbox input "true"
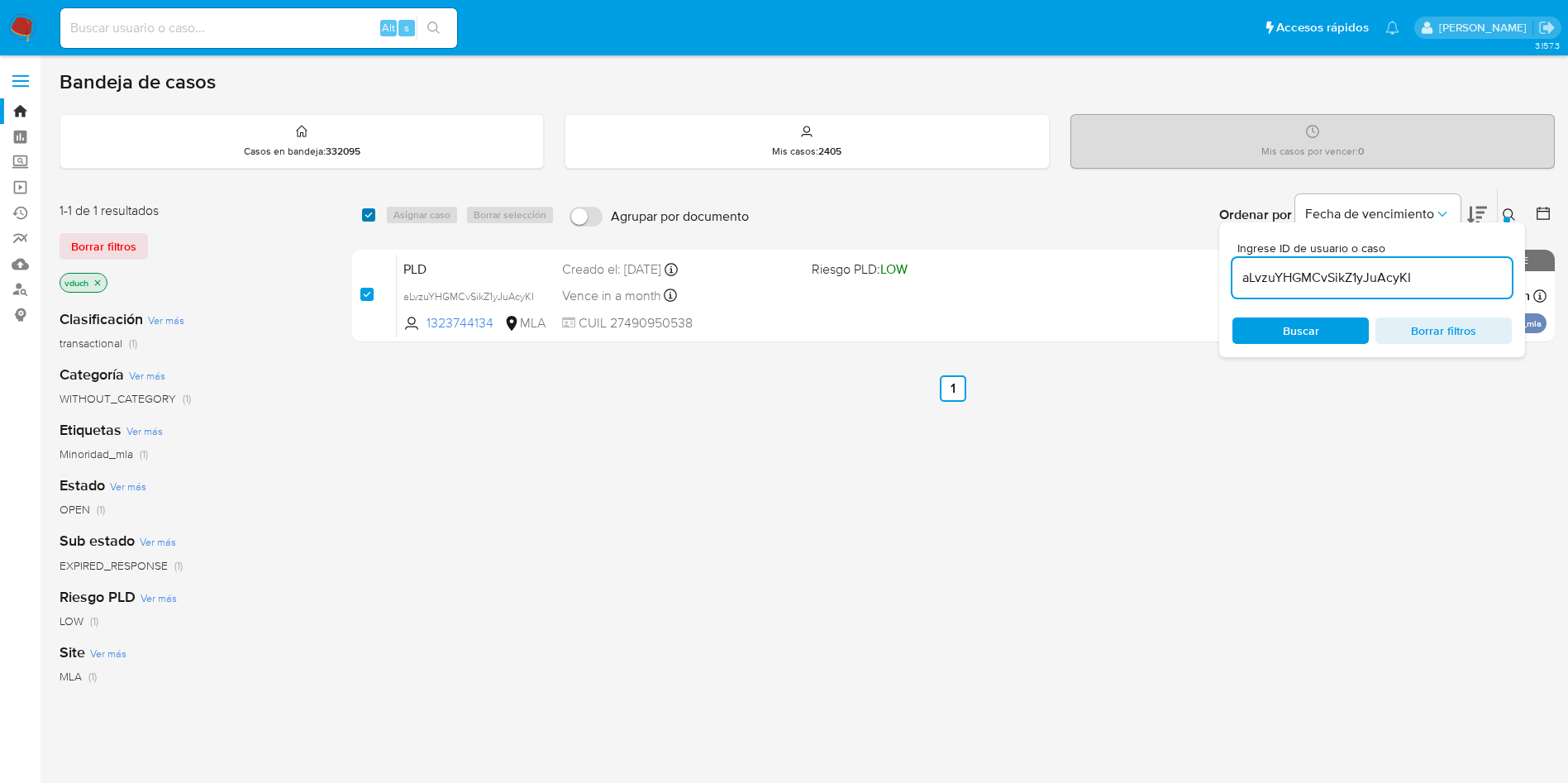
checkbox input "true"
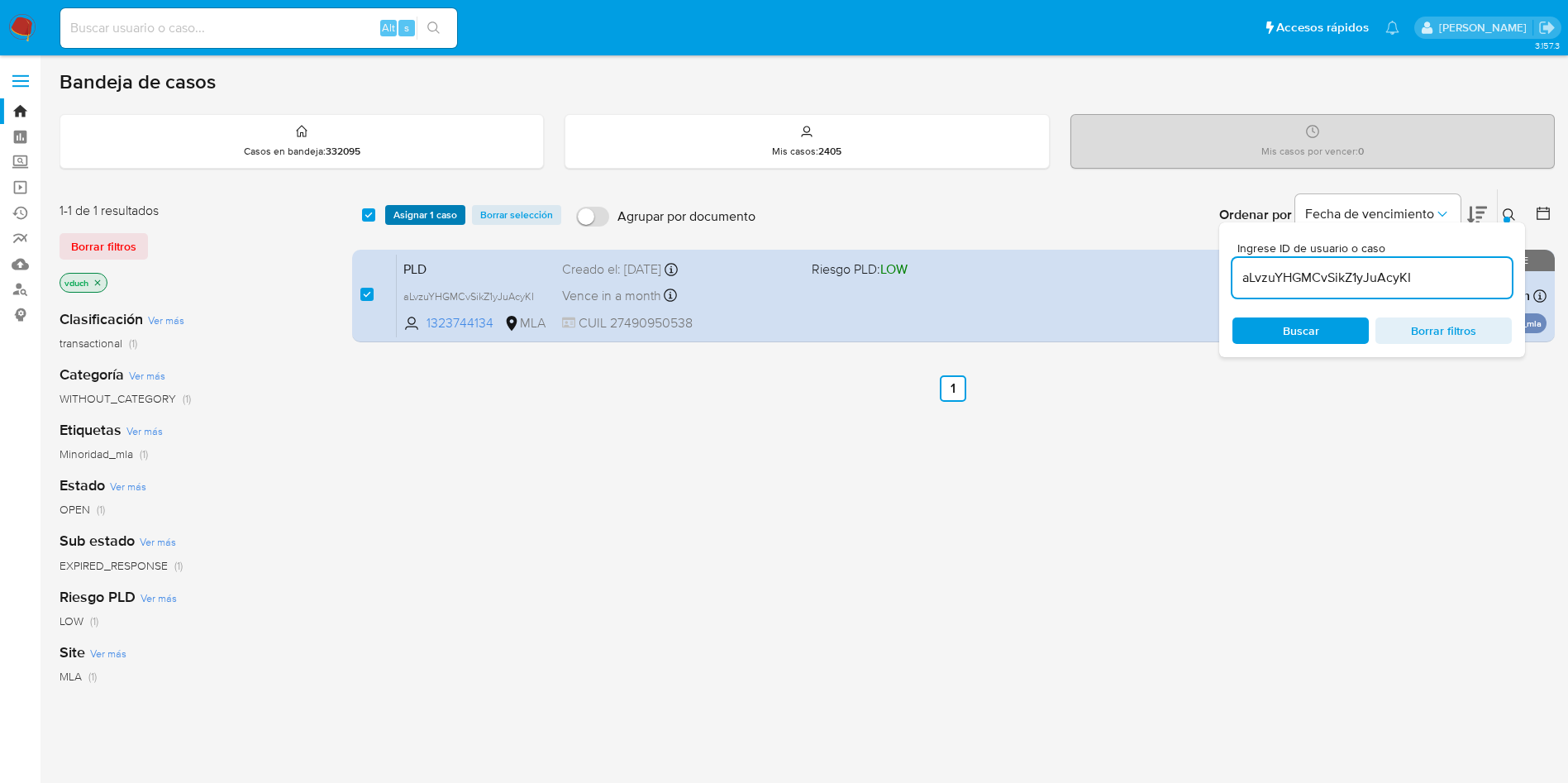
click at [397, 219] on span "Asignar 1 caso" at bounding box center [425, 215] width 63 height 17
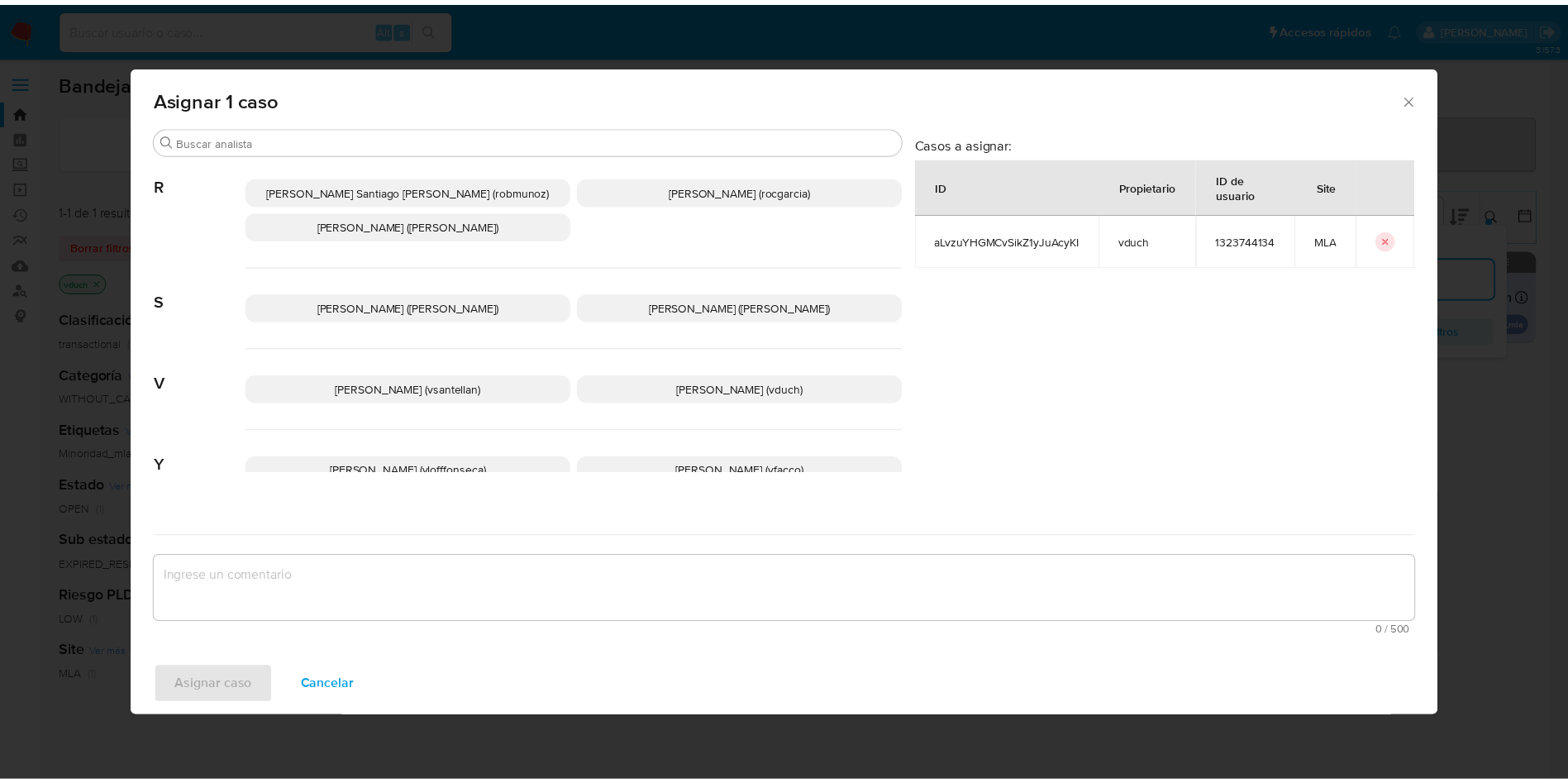
scroll to position [1395, 0]
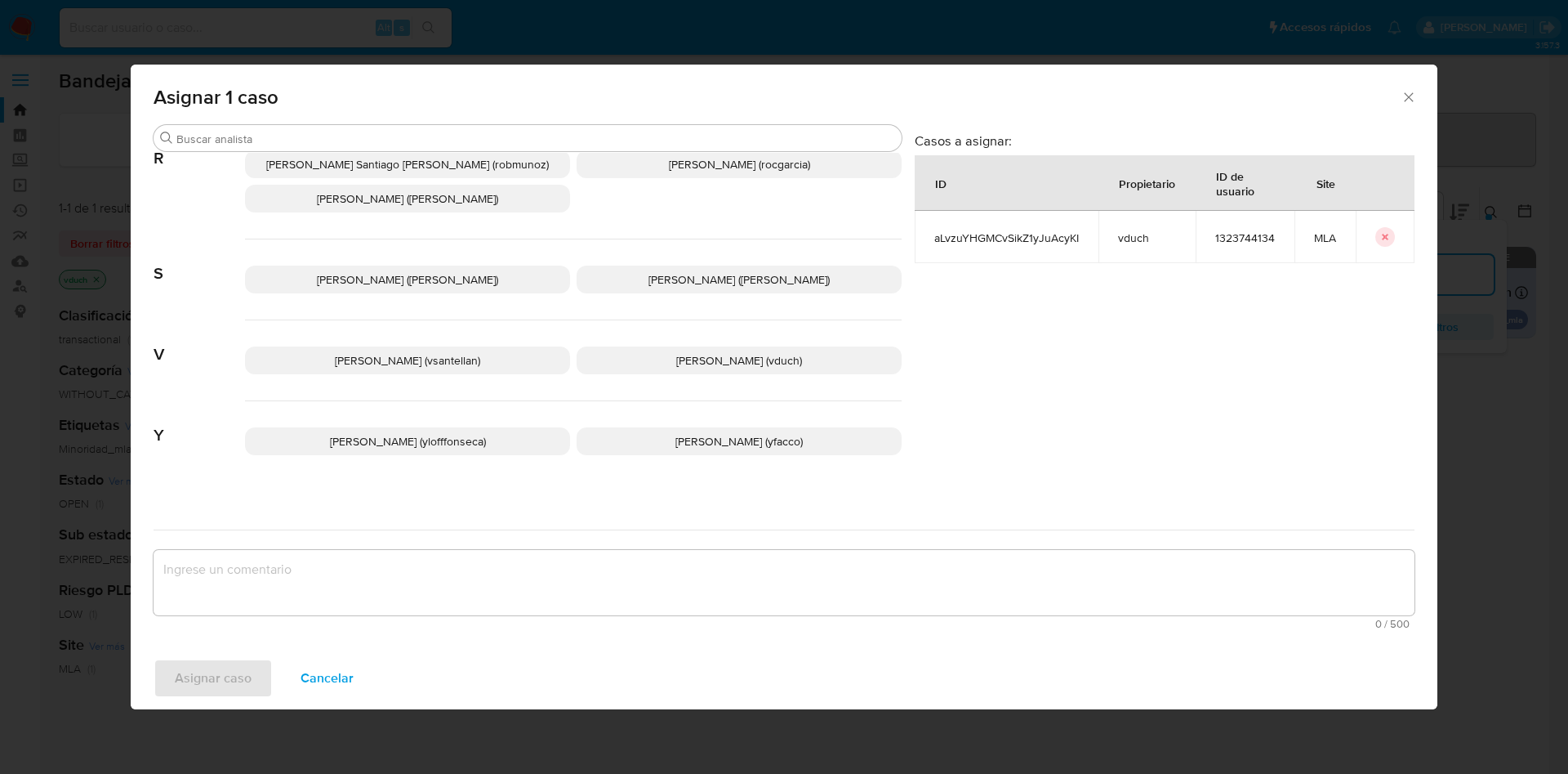
click at [706, 355] on p "Valeria Duch (vduch)" at bounding box center [739, 360] width 325 height 28
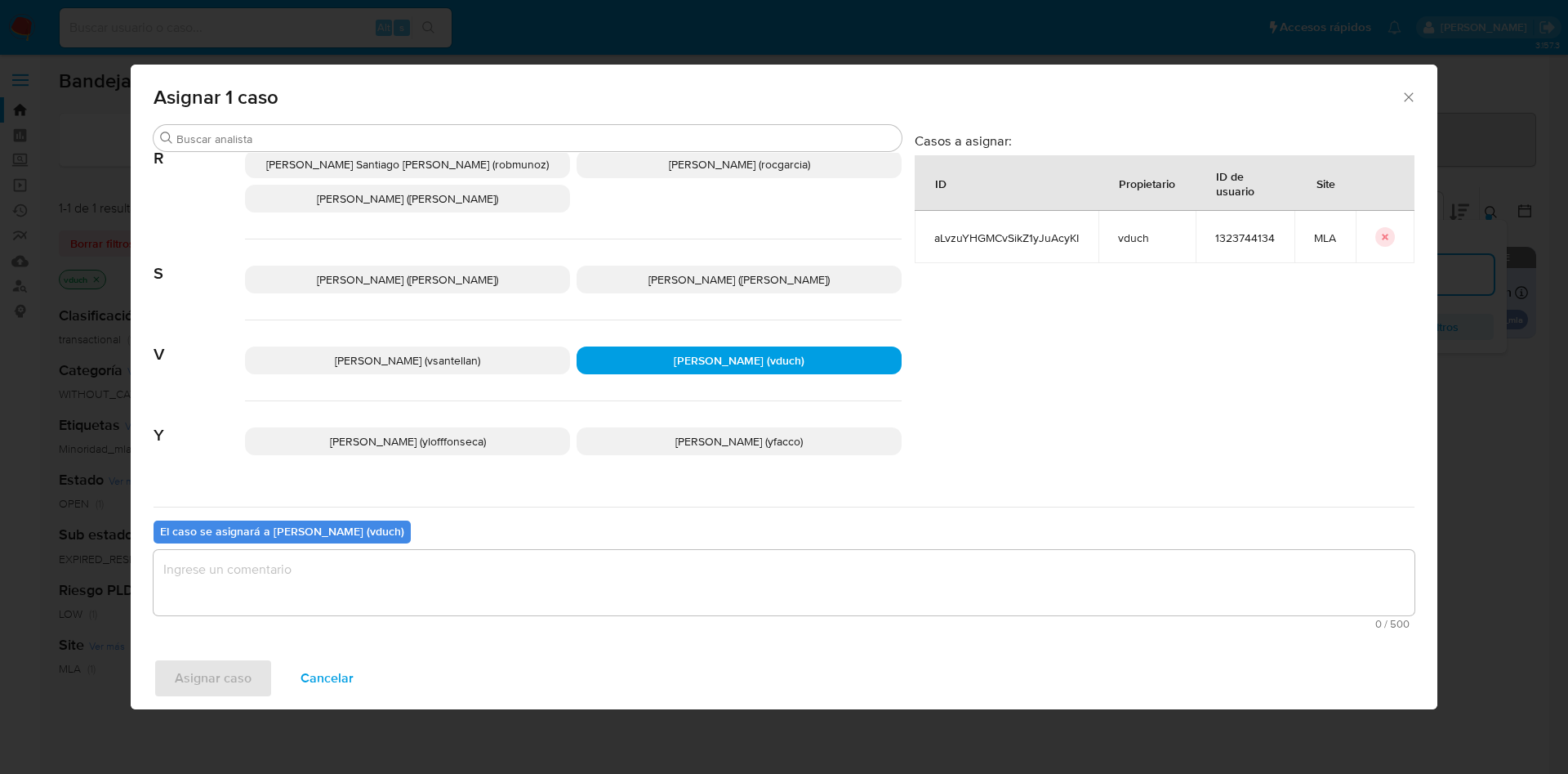
click at [727, 584] on textarea "assign-modal" at bounding box center [784, 583] width 1261 height 65
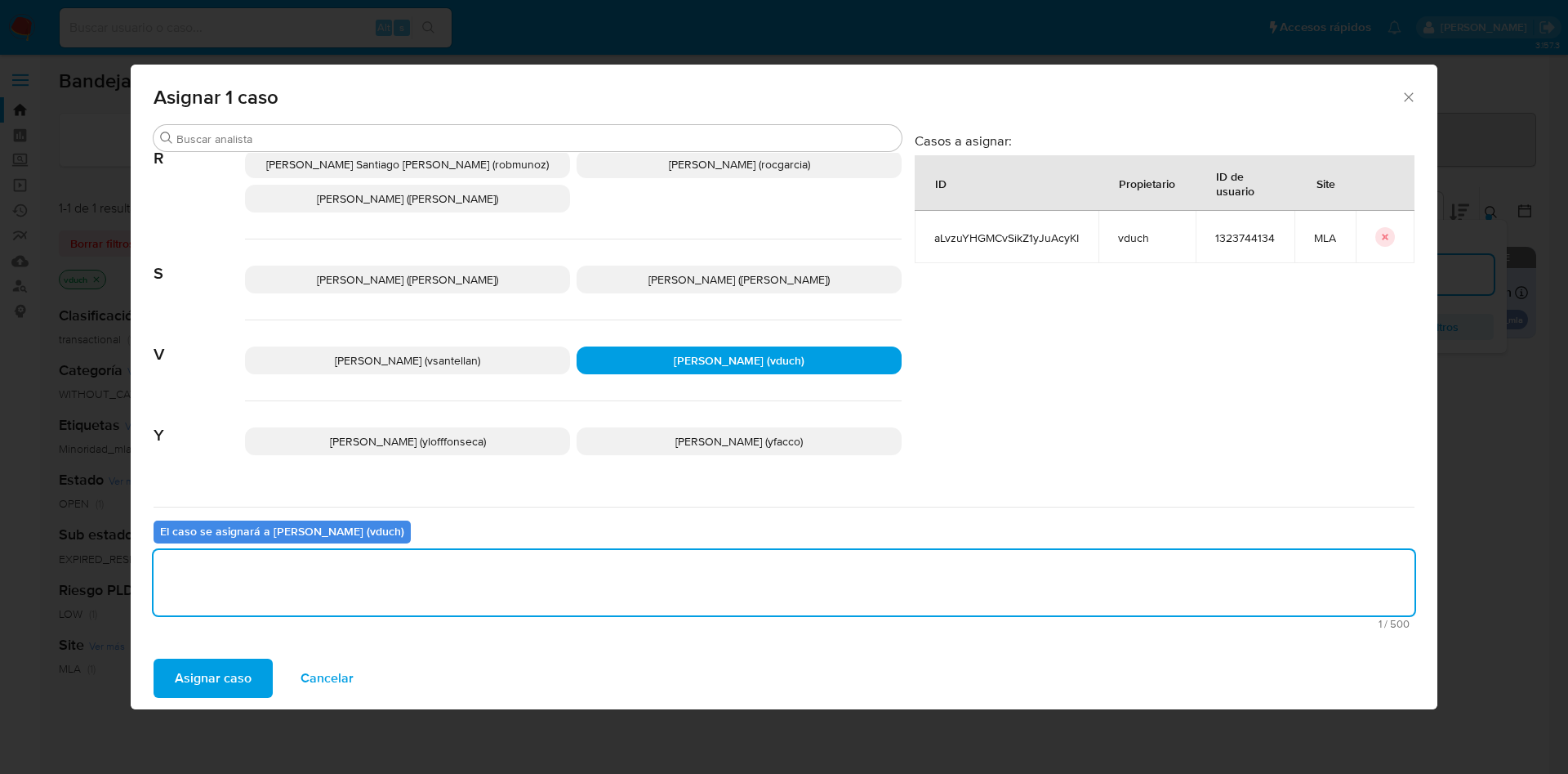
click at [260, 676] on button "Asignar caso" at bounding box center [213, 678] width 119 height 39
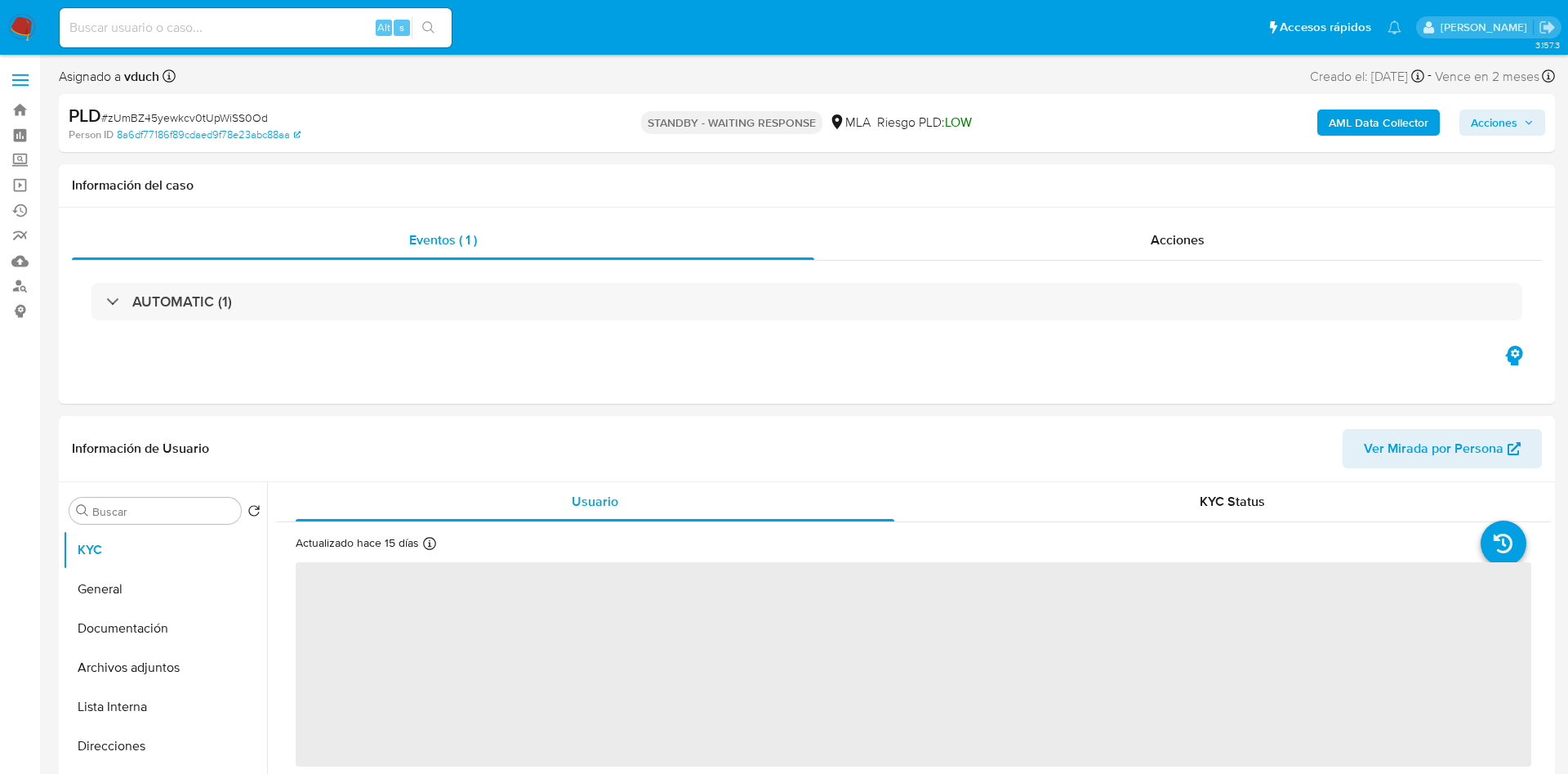
select select "10"
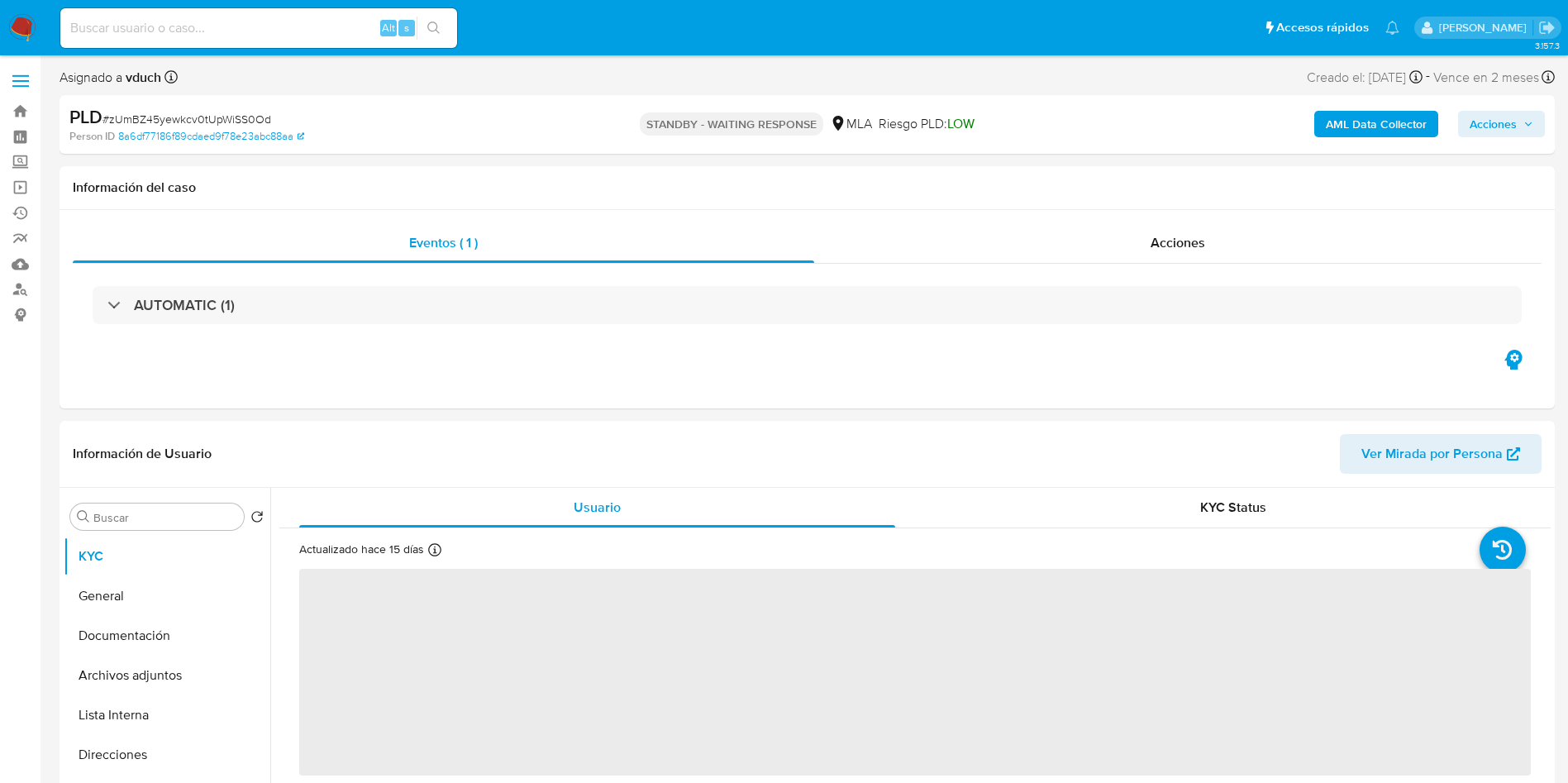
select select "10"
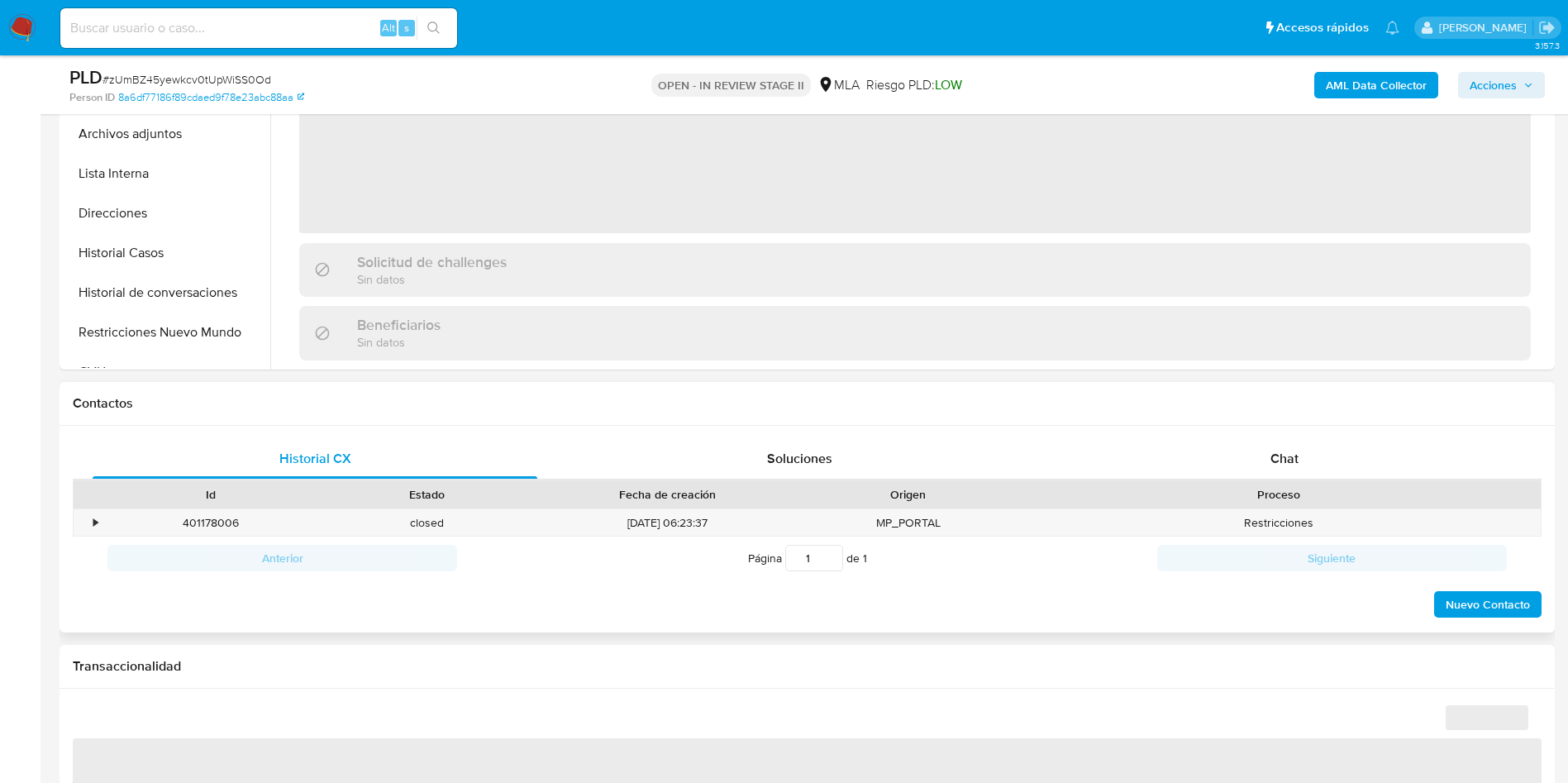
scroll to position [620, 0]
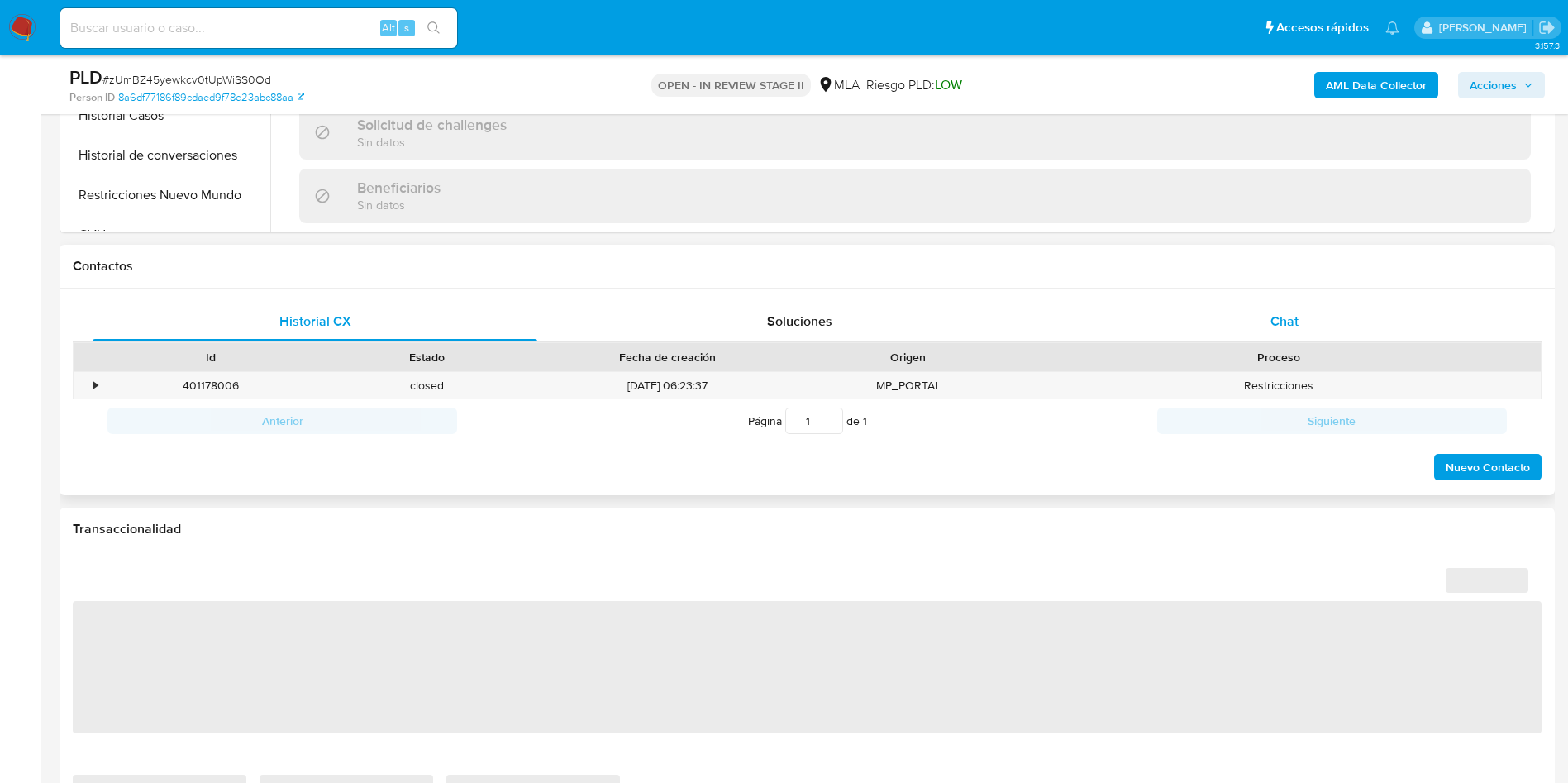
drag, startPoint x: 1305, startPoint y: 291, endPoint x: 1304, endPoint y: 301, distance: 10.0
click at [1305, 291] on div "Historial CX Soluciones Chat Id Estado Fecha de creación Origen Proceso • 40117…" at bounding box center [807, 392] width 1495 height 208
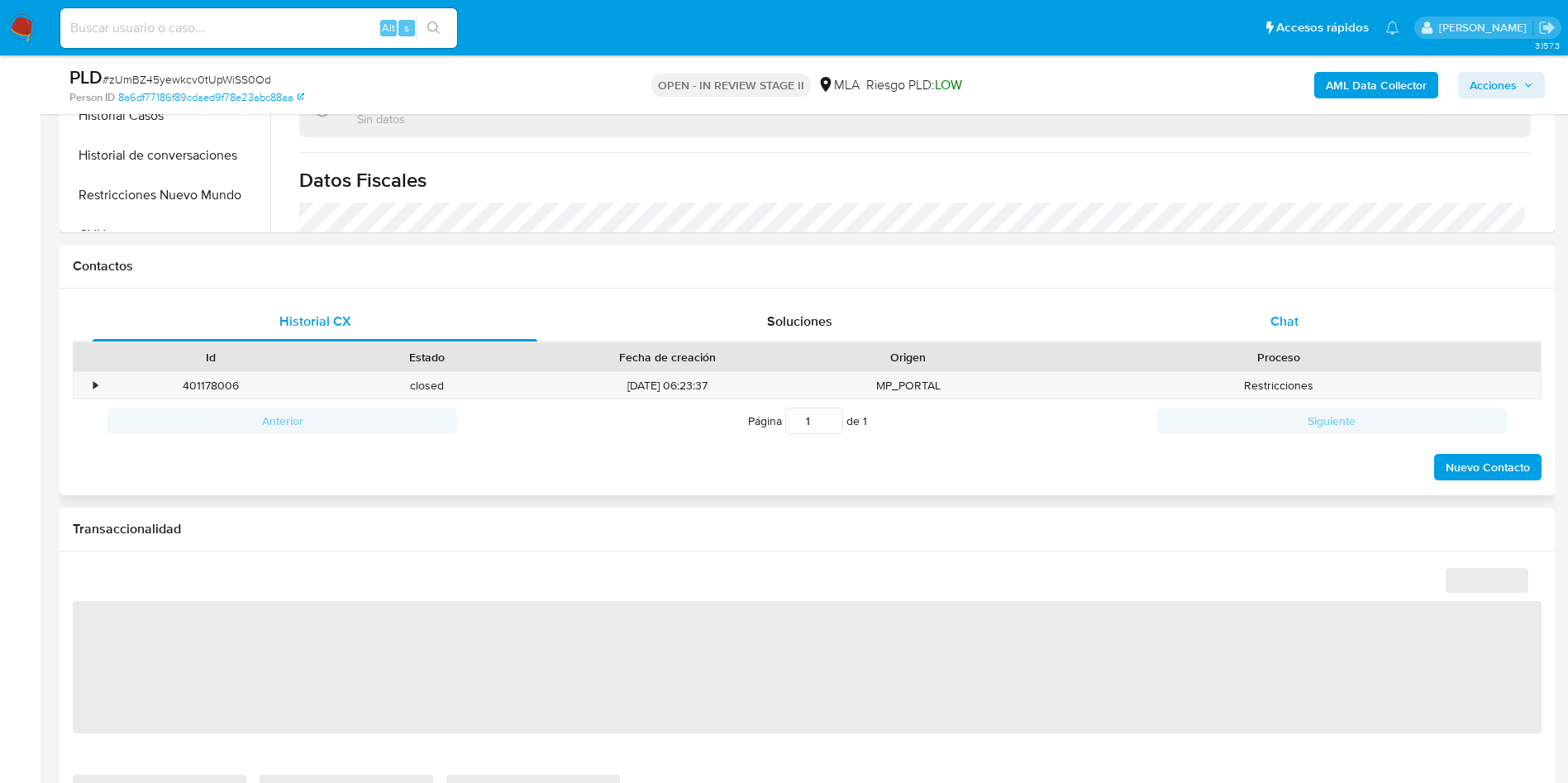
click at [1304, 302] on div "Chat" at bounding box center [1284, 322] width 444 height 40
select select "10"
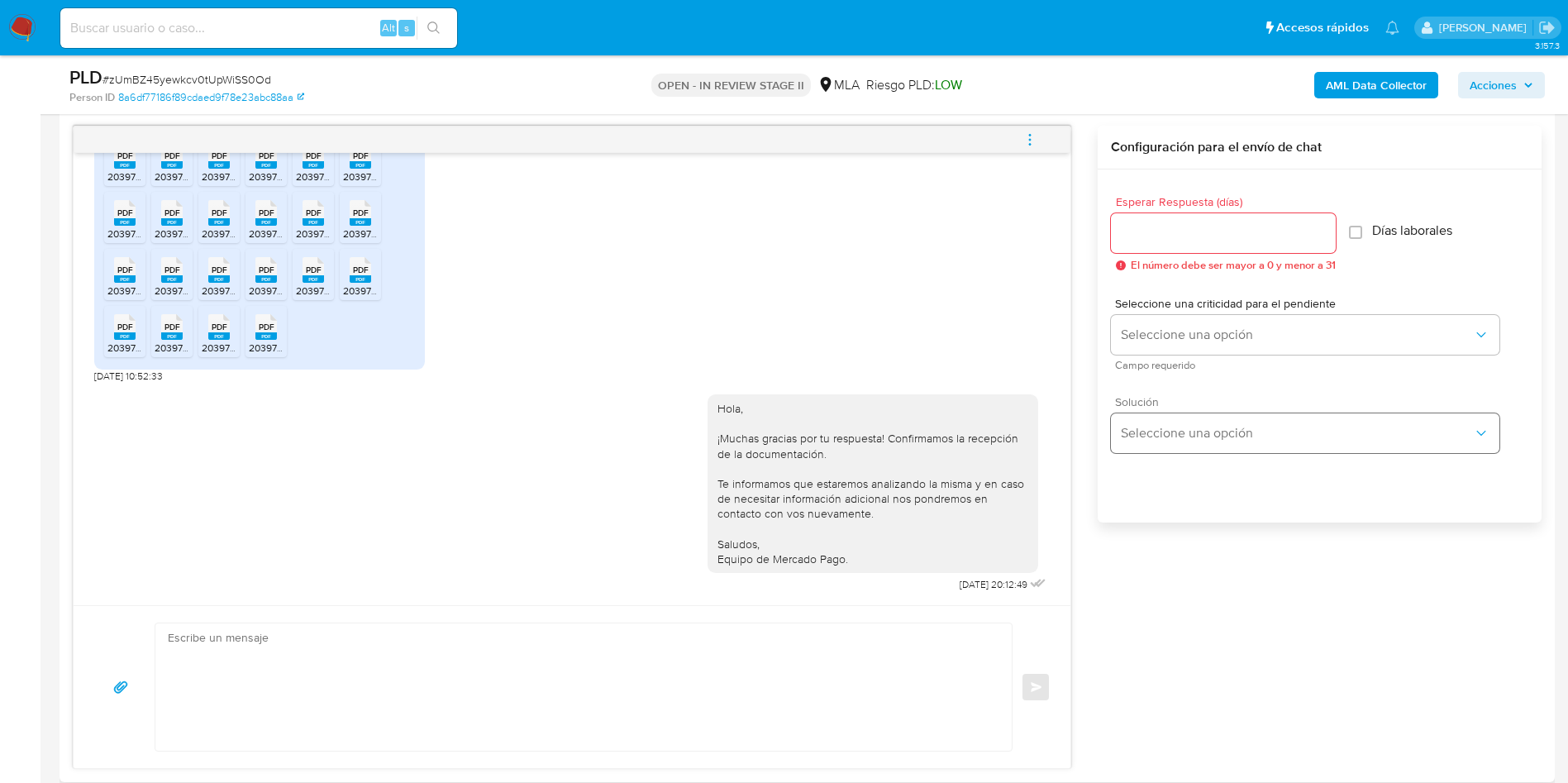
scroll to position [743, 0]
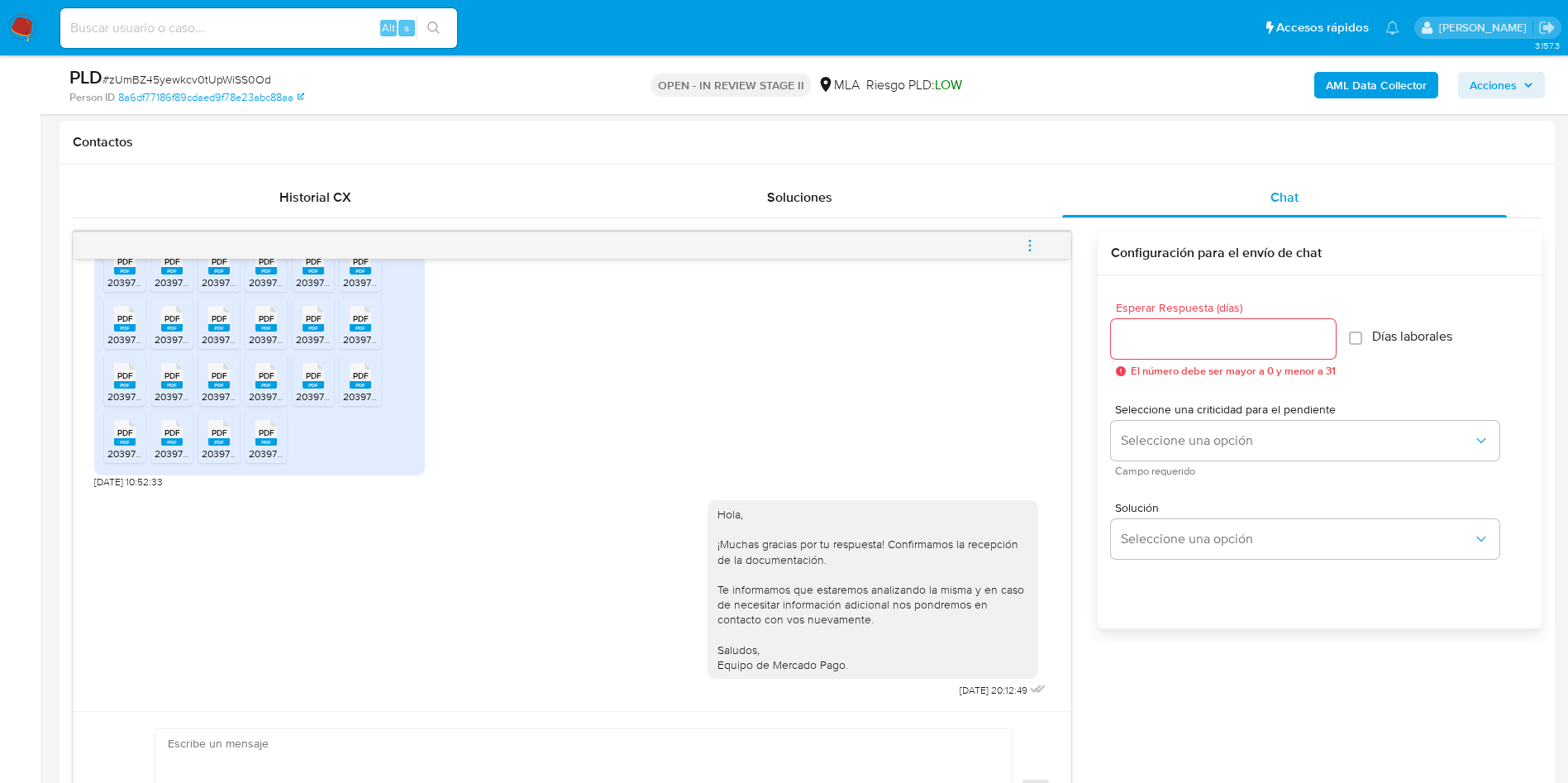
click at [1022, 243] on button "menu-action" at bounding box center [1030, 245] width 55 height 40
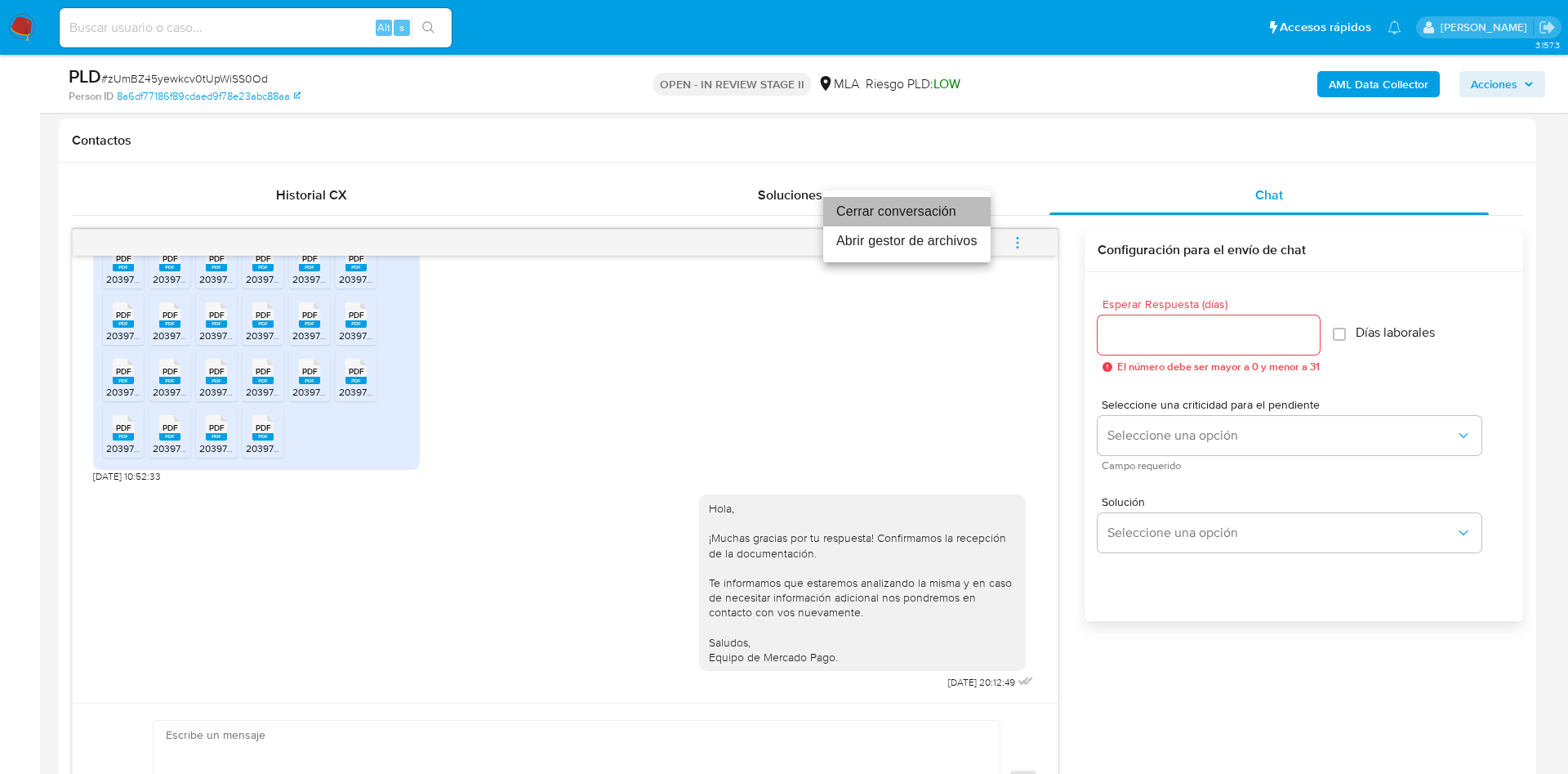
click at [941, 201] on li "Cerrar conversación" at bounding box center [907, 212] width 168 height 30
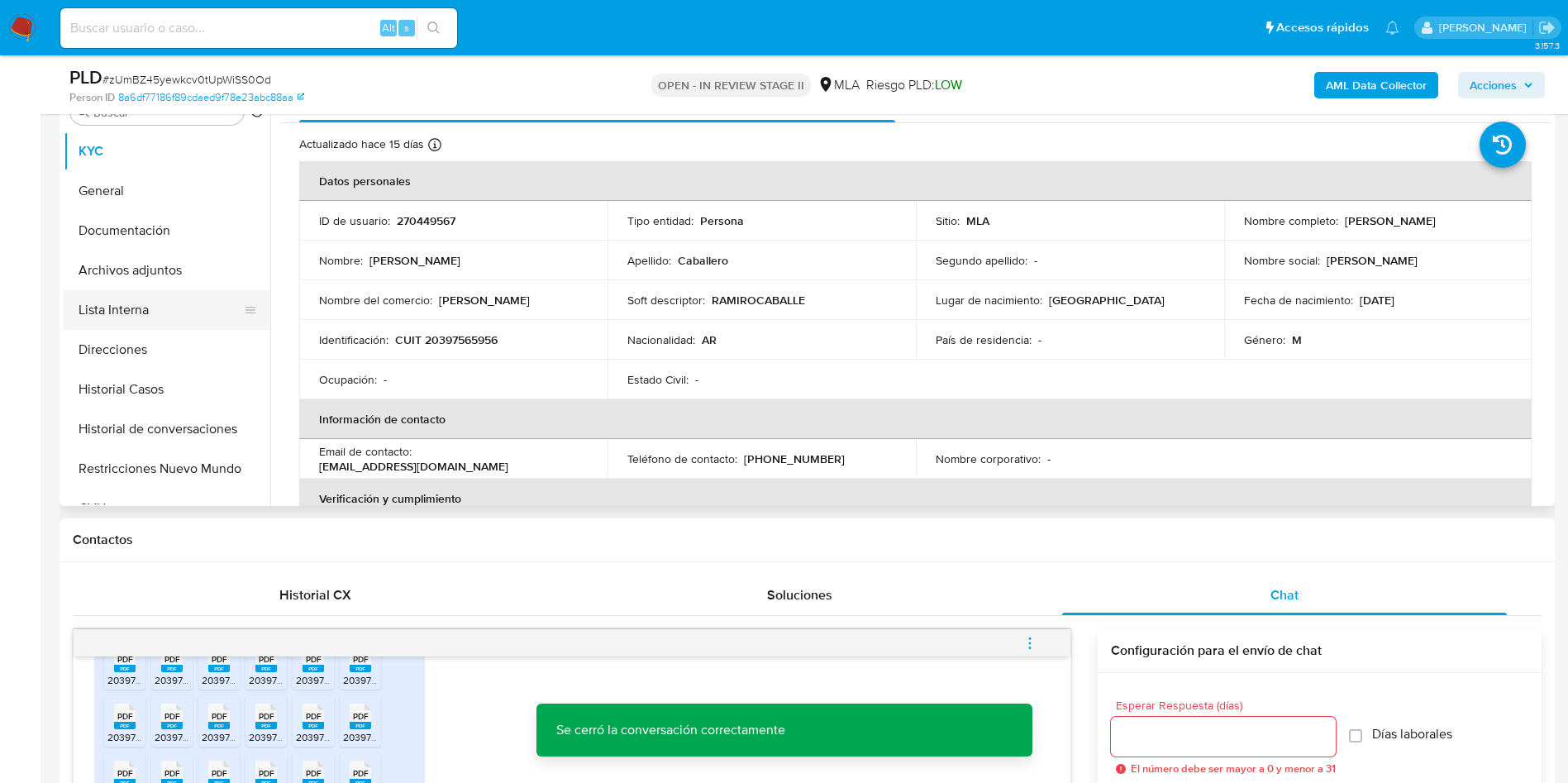
scroll to position [248, 0]
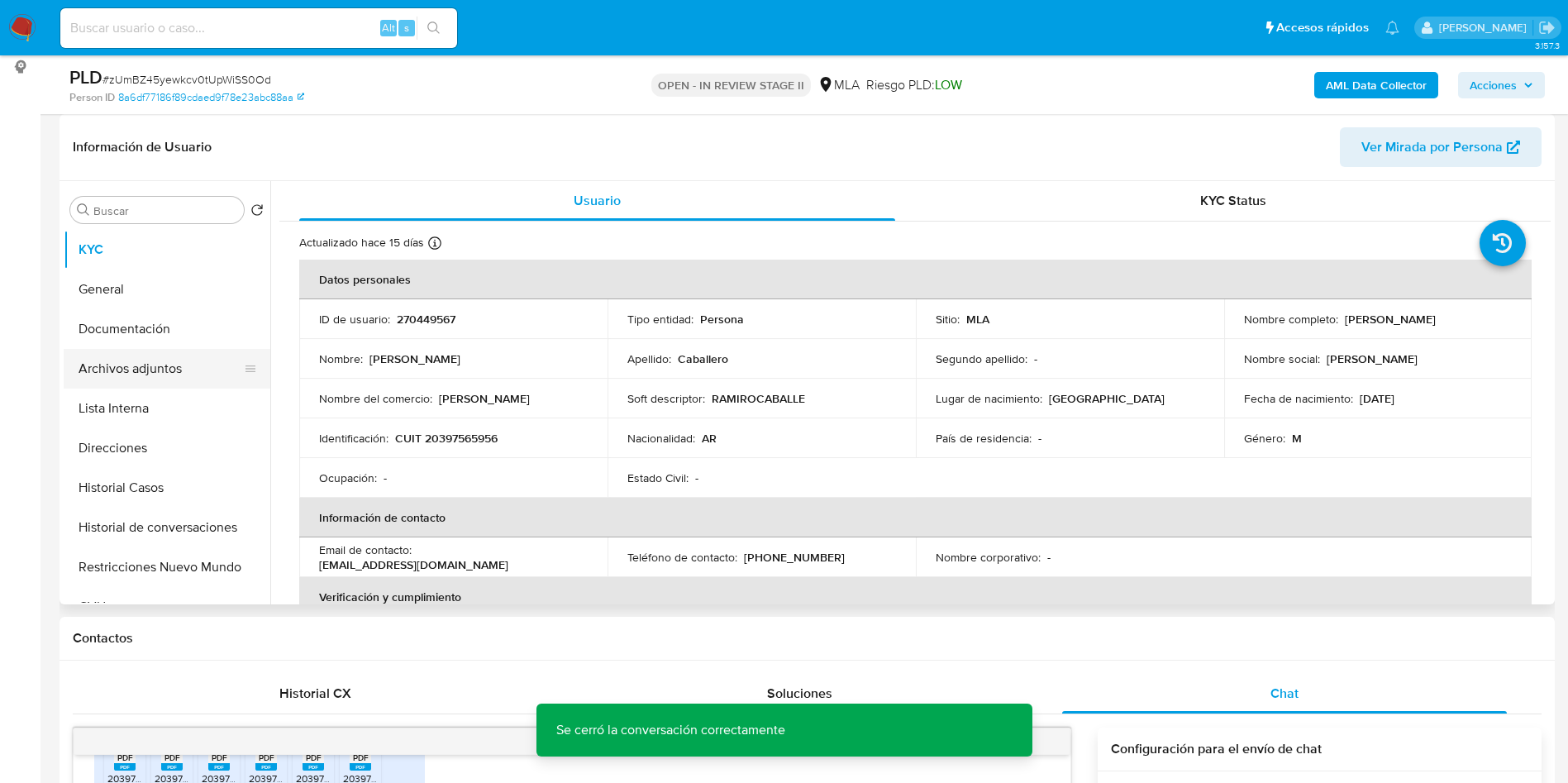
click at [145, 355] on button "Archivos adjuntos" at bounding box center [159, 369] width 193 height 40
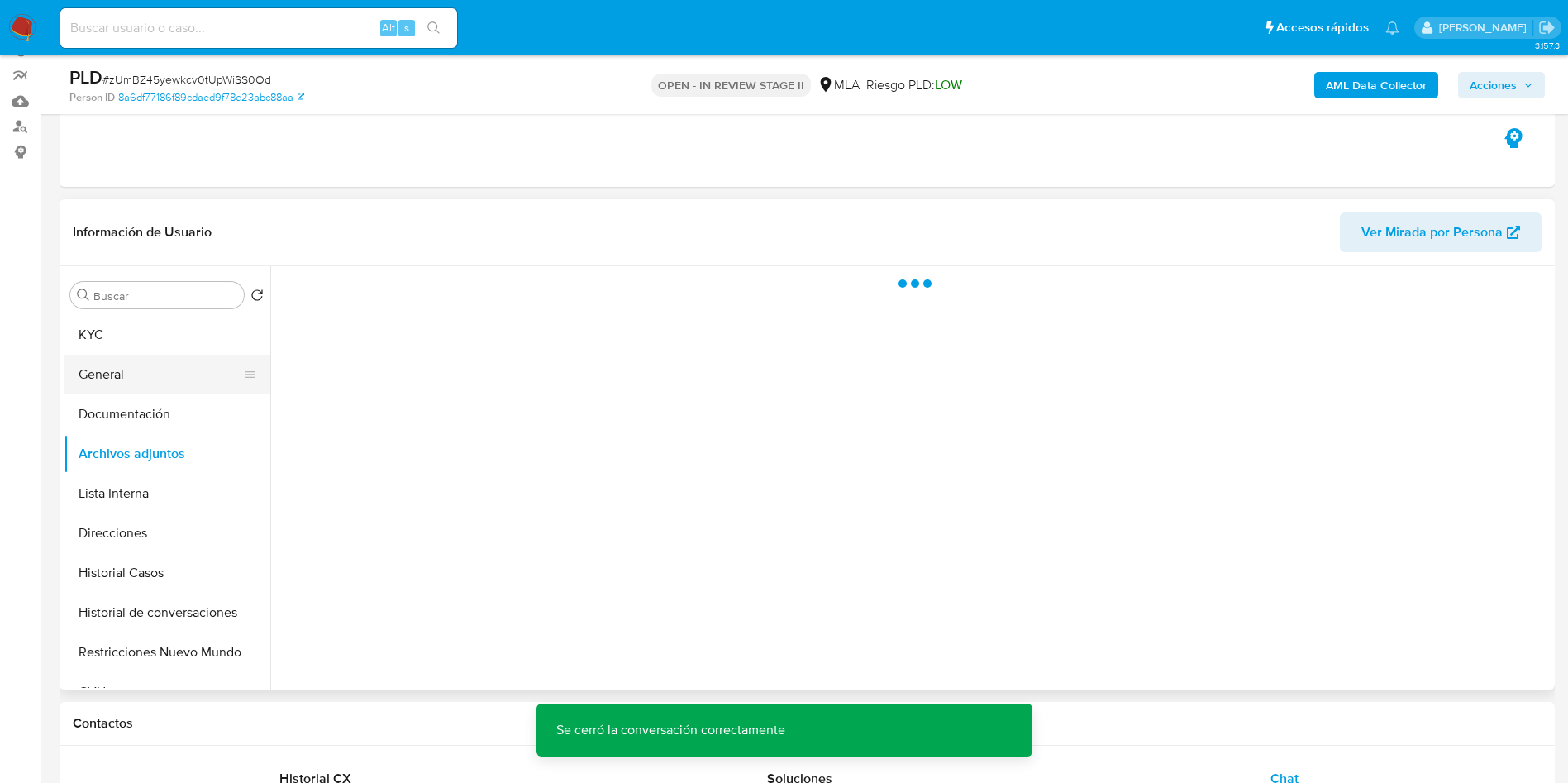
scroll to position [124, 0]
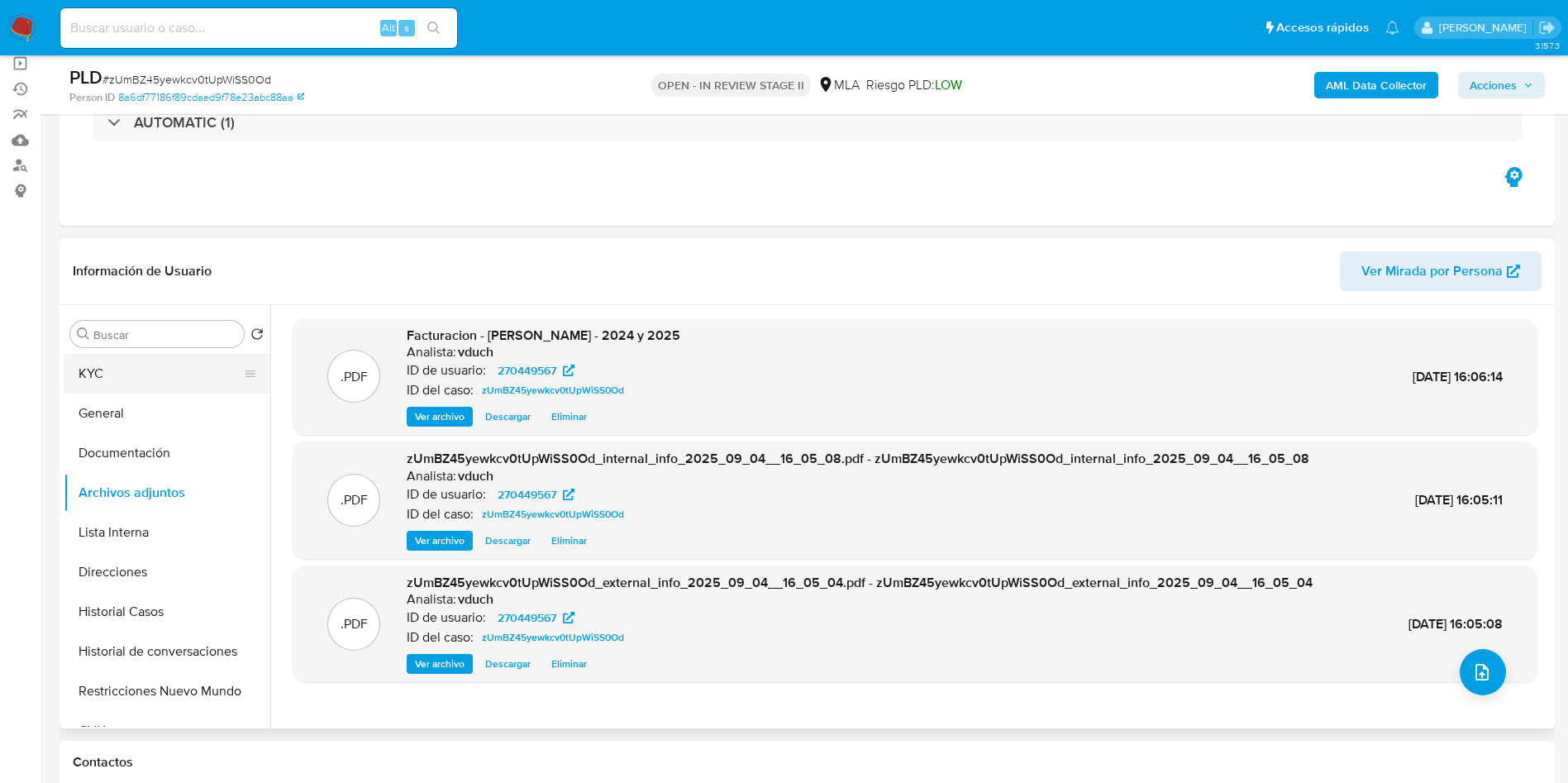
click at [224, 377] on button "KYC" at bounding box center [159, 374] width 193 height 40
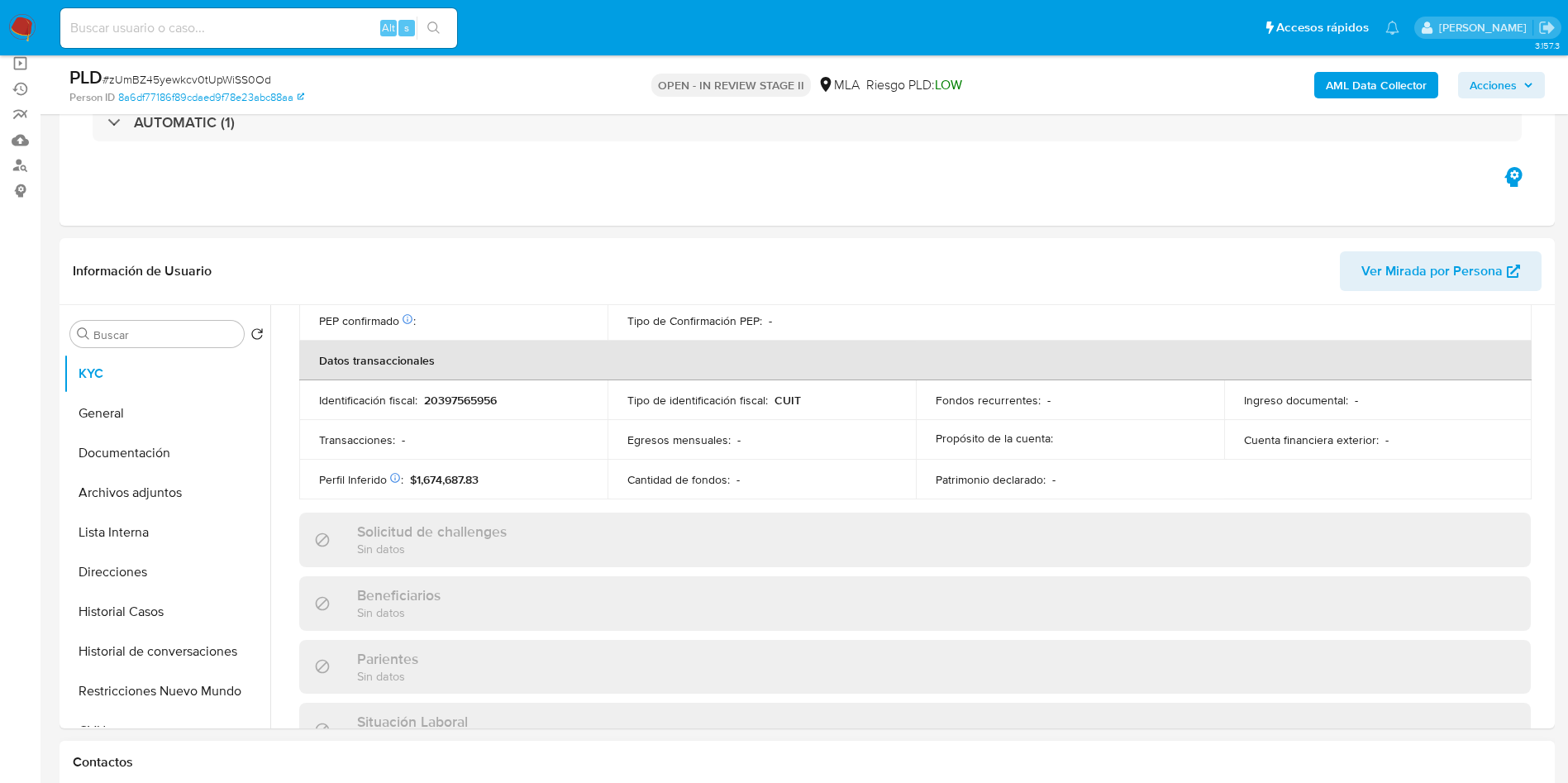
scroll to position [856, 0]
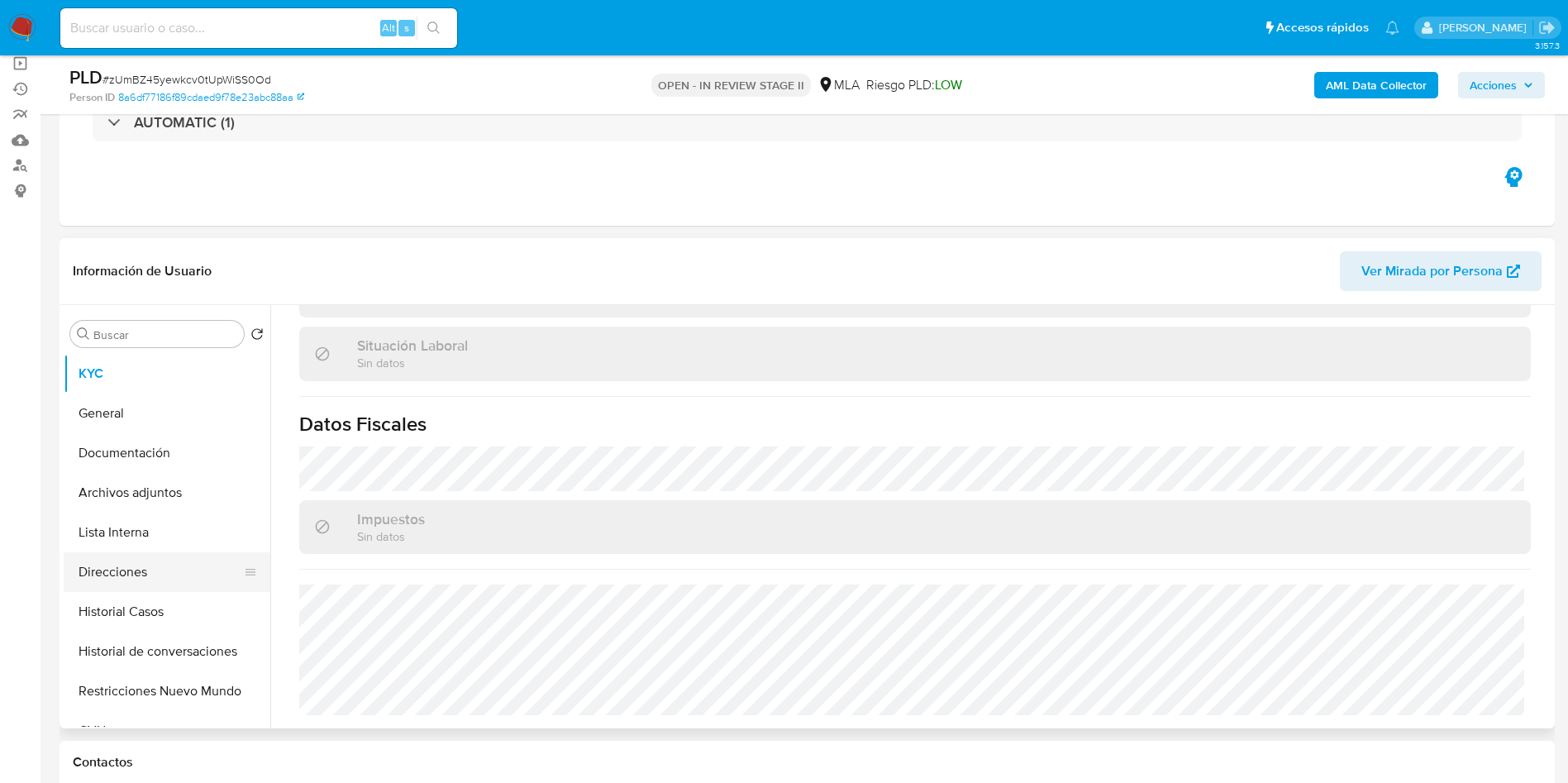
click at [158, 582] on button "Direcciones" at bounding box center [159, 572] width 193 height 40
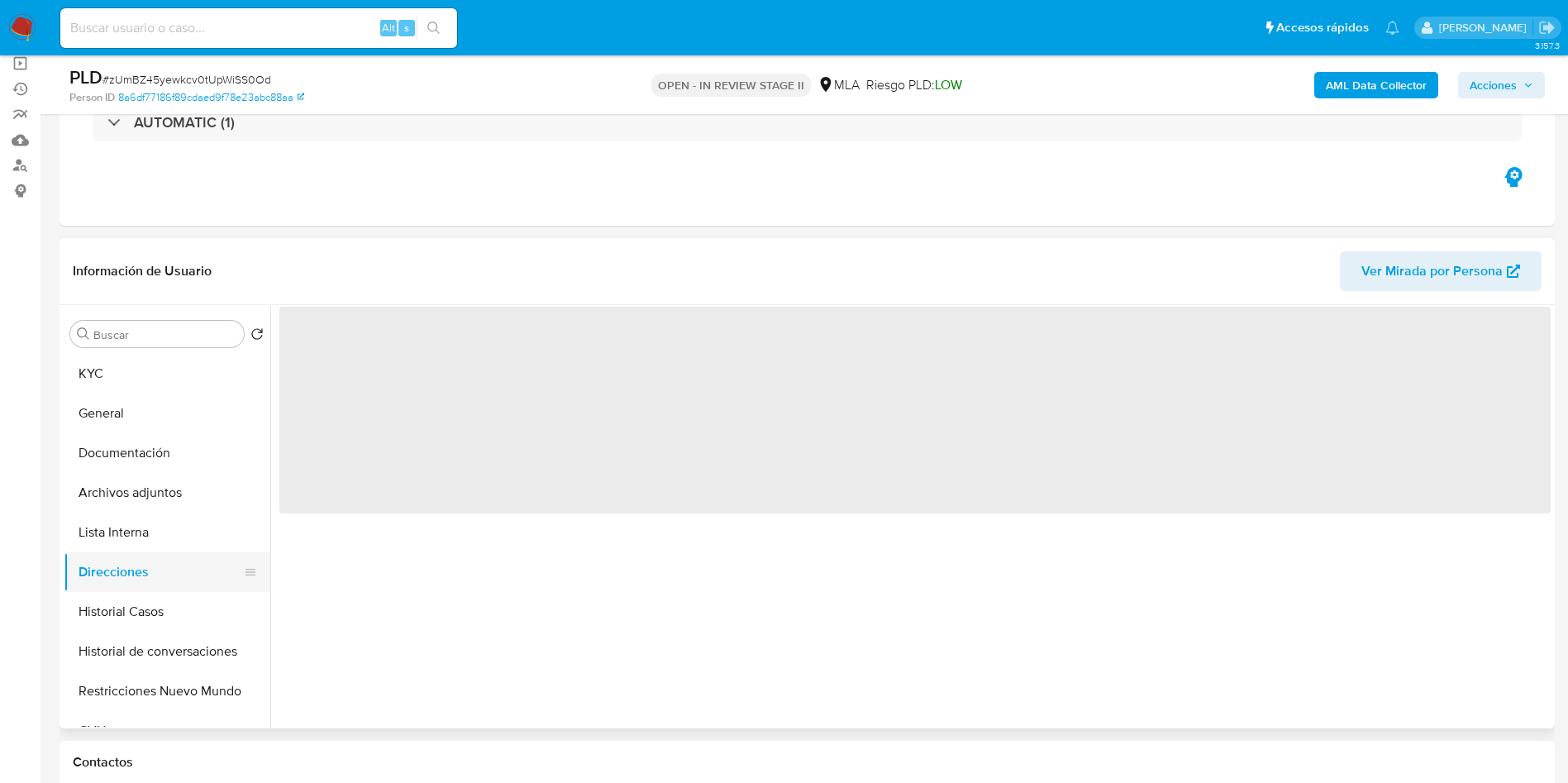
scroll to position [0, 0]
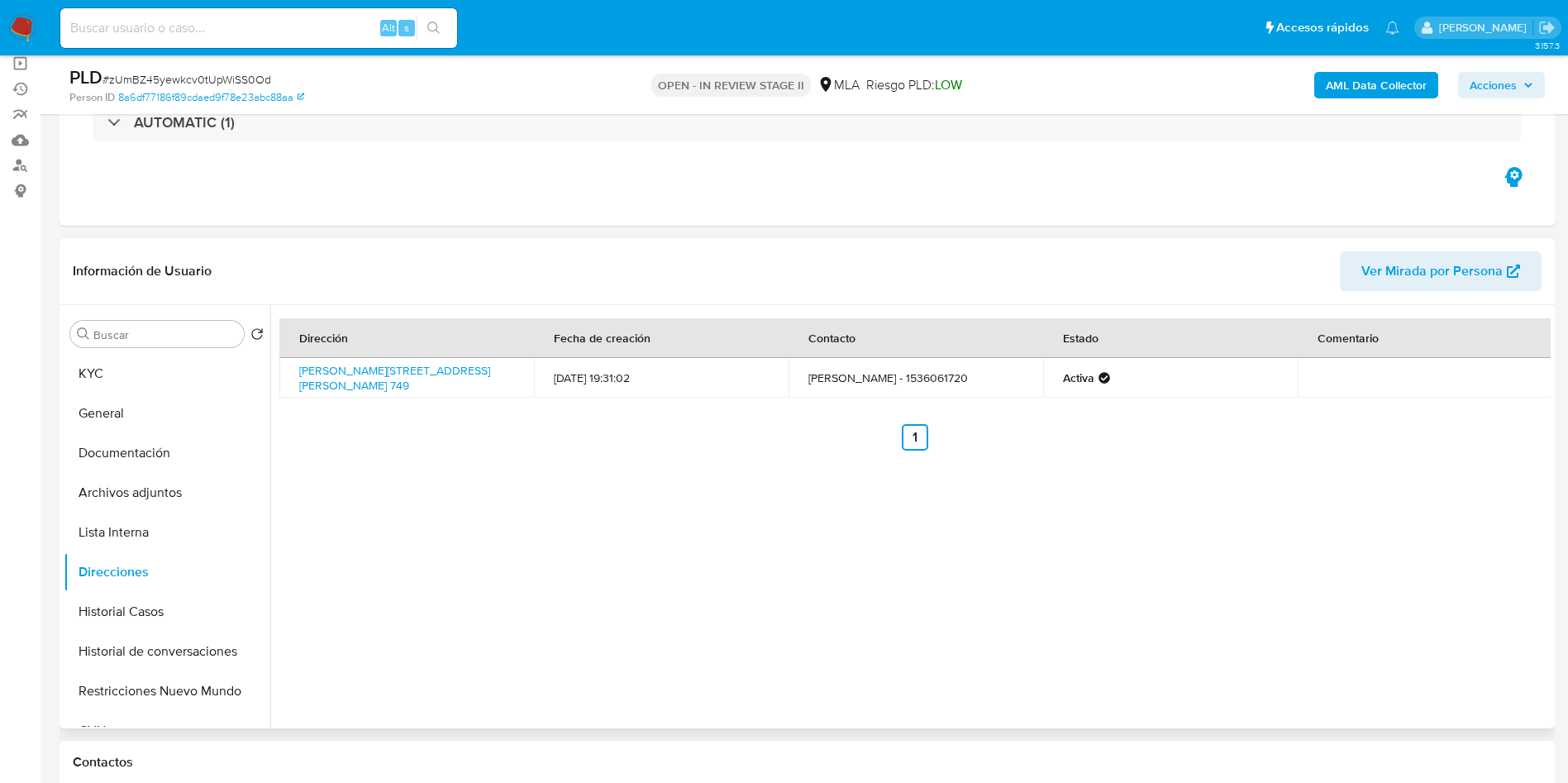
drag, startPoint x: 462, startPoint y: 380, endPoint x: 290, endPoint y: 360, distance: 173.2
click at [290, 360] on td "Madero 749, Vicente López, Buenos Aires, 1638, Argentina 749" at bounding box center [407, 377] width 255 height 40
copy link "Madero 749, Vicente López, Buenos Aires, 1638, Argentina 749"
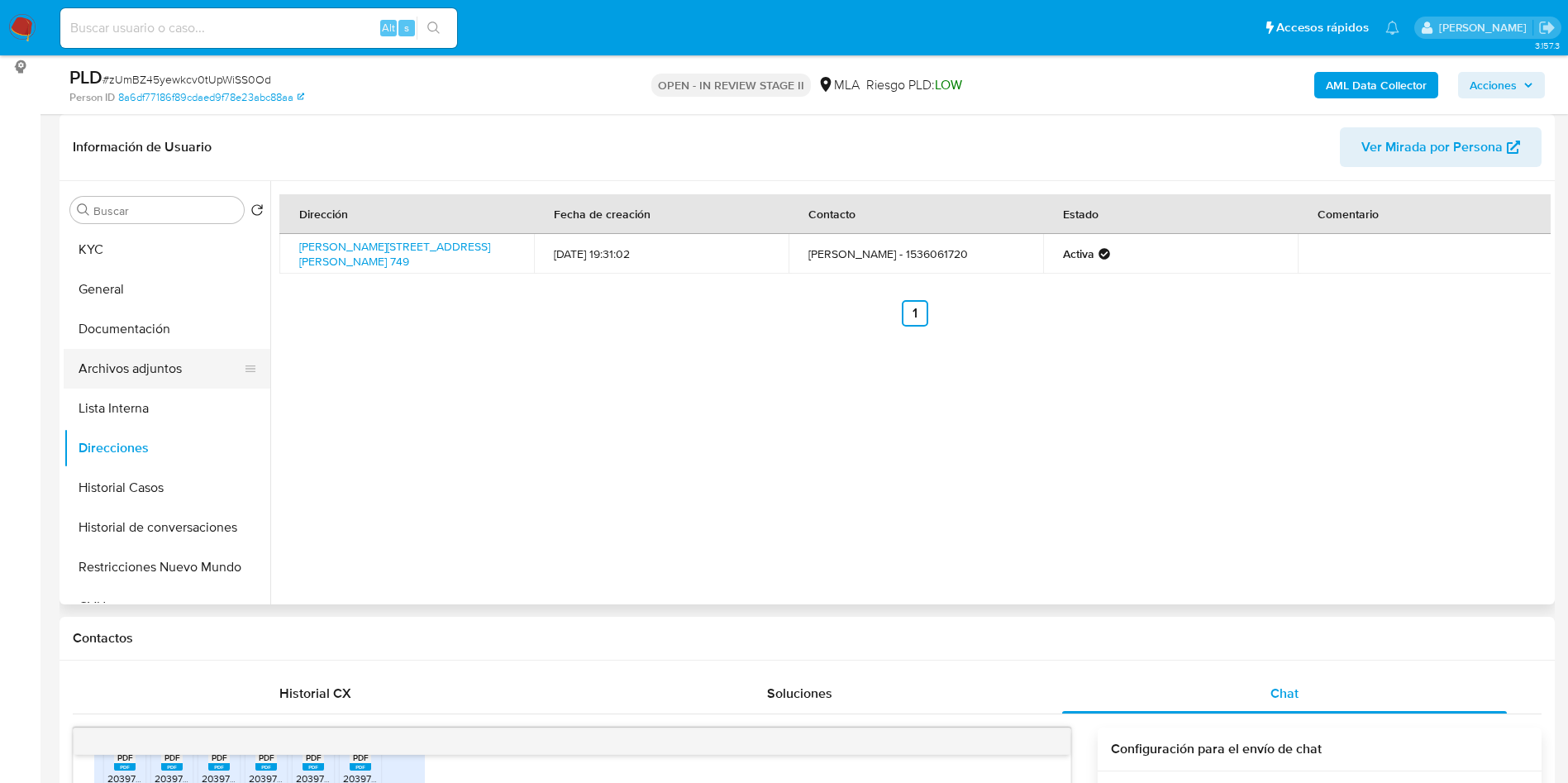
click at [173, 370] on button "Archivos adjuntos" at bounding box center [159, 369] width 193 height 40
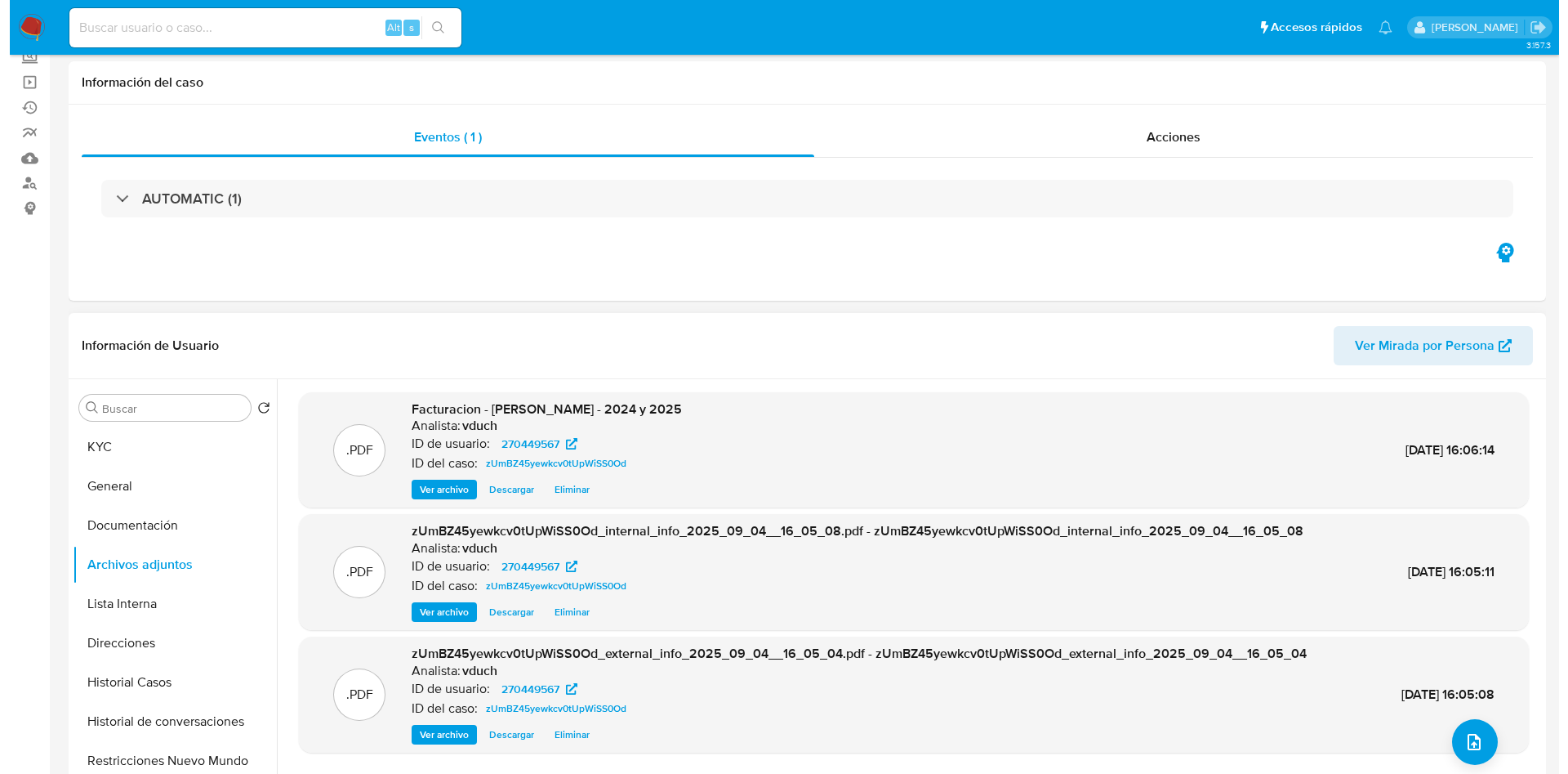
scroll to position [245, 0]
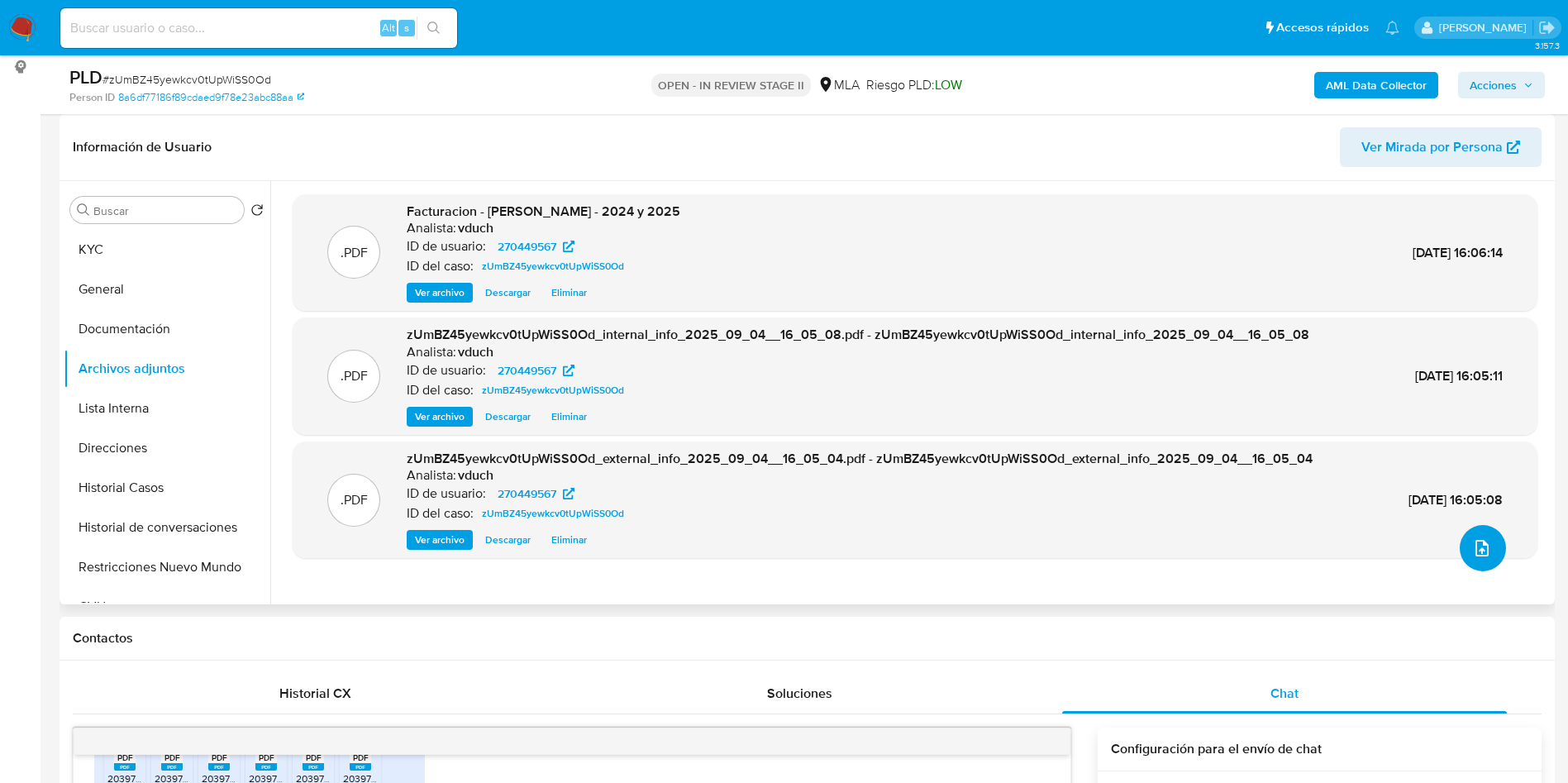
click at [1493, 548] on button "upload-file" at bounding box center [1482, 547] width 46 height 46
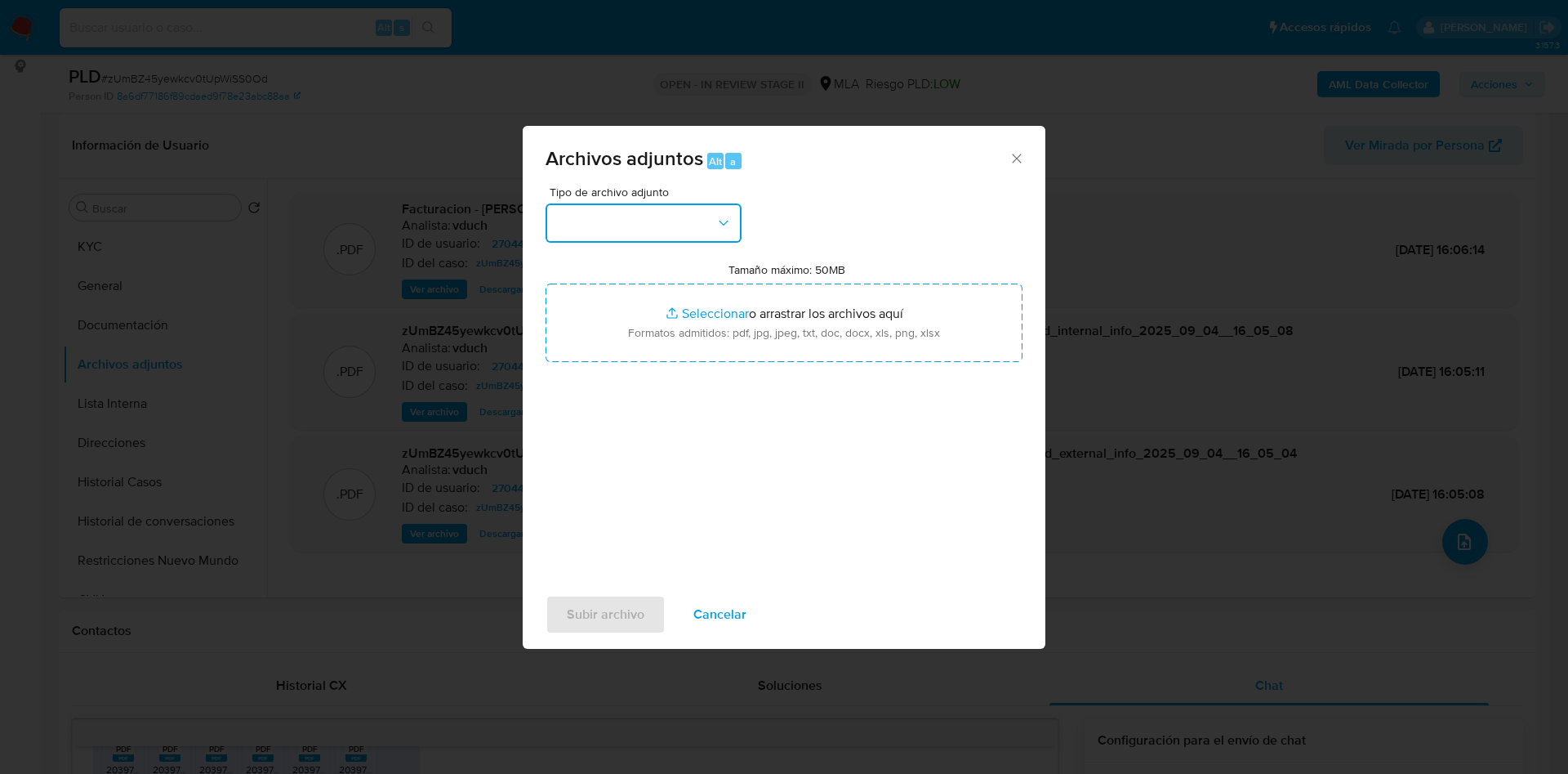
click at [680, 217] on button "button" at bounding box center [643, 223] width 196 height 39
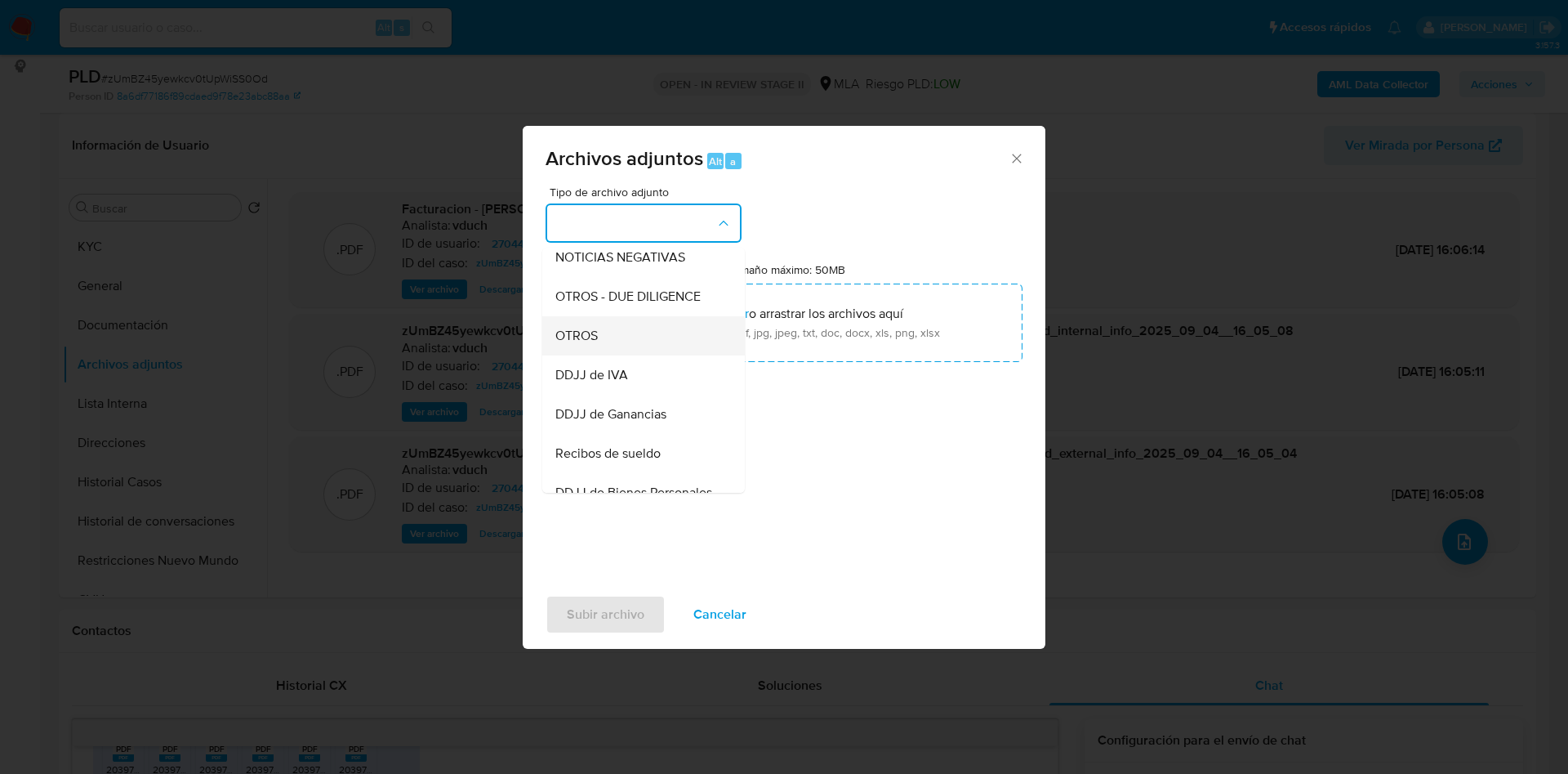
click at [626, 333] on div "OTROS" at bounding box center [639, 336] width 167 height 39
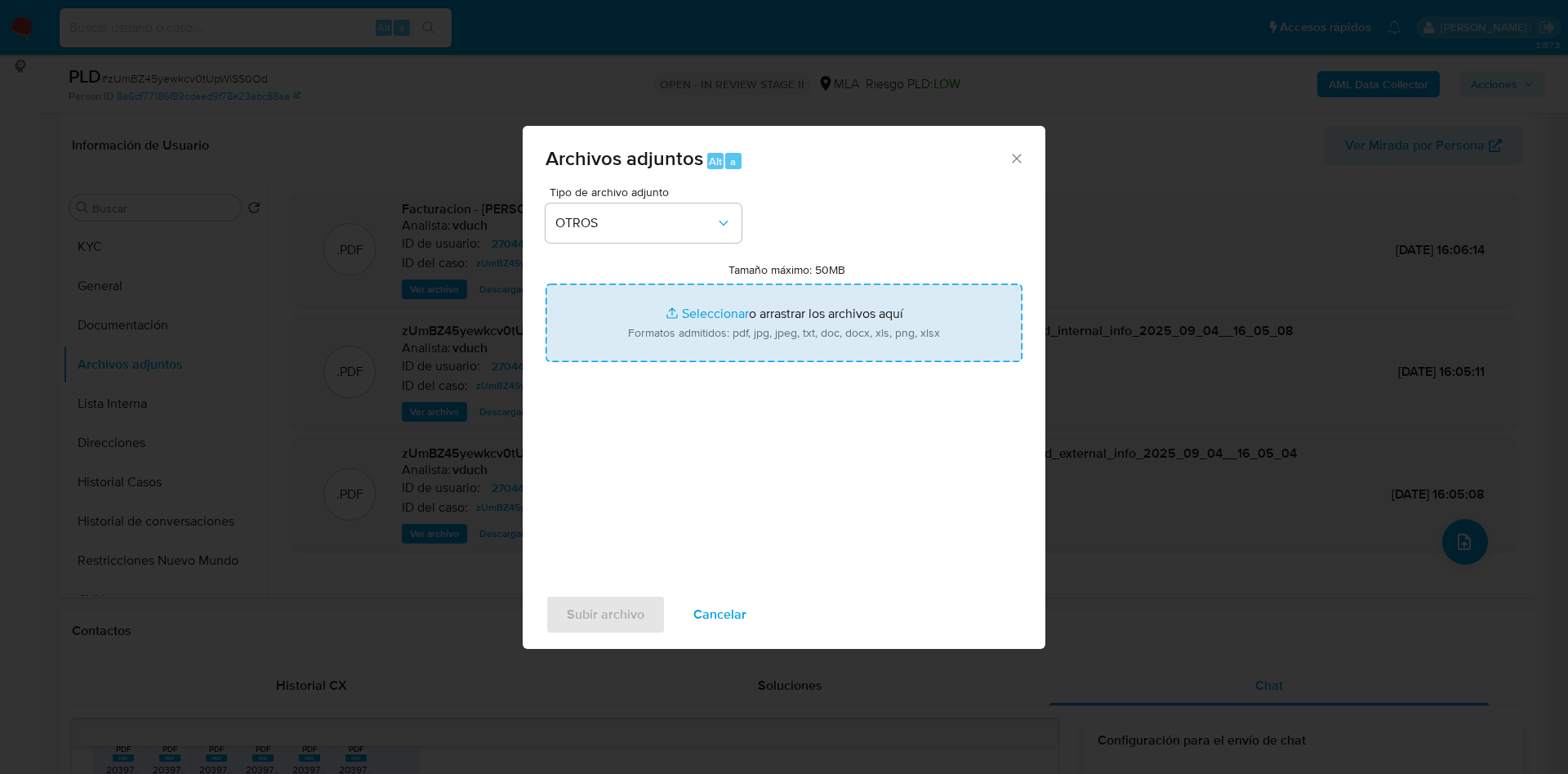
type input "C:\fakepath\Caselog zUmBZ45yewkcv0tUpWiSS0Od_2025_08_19_02_02_59.docx"
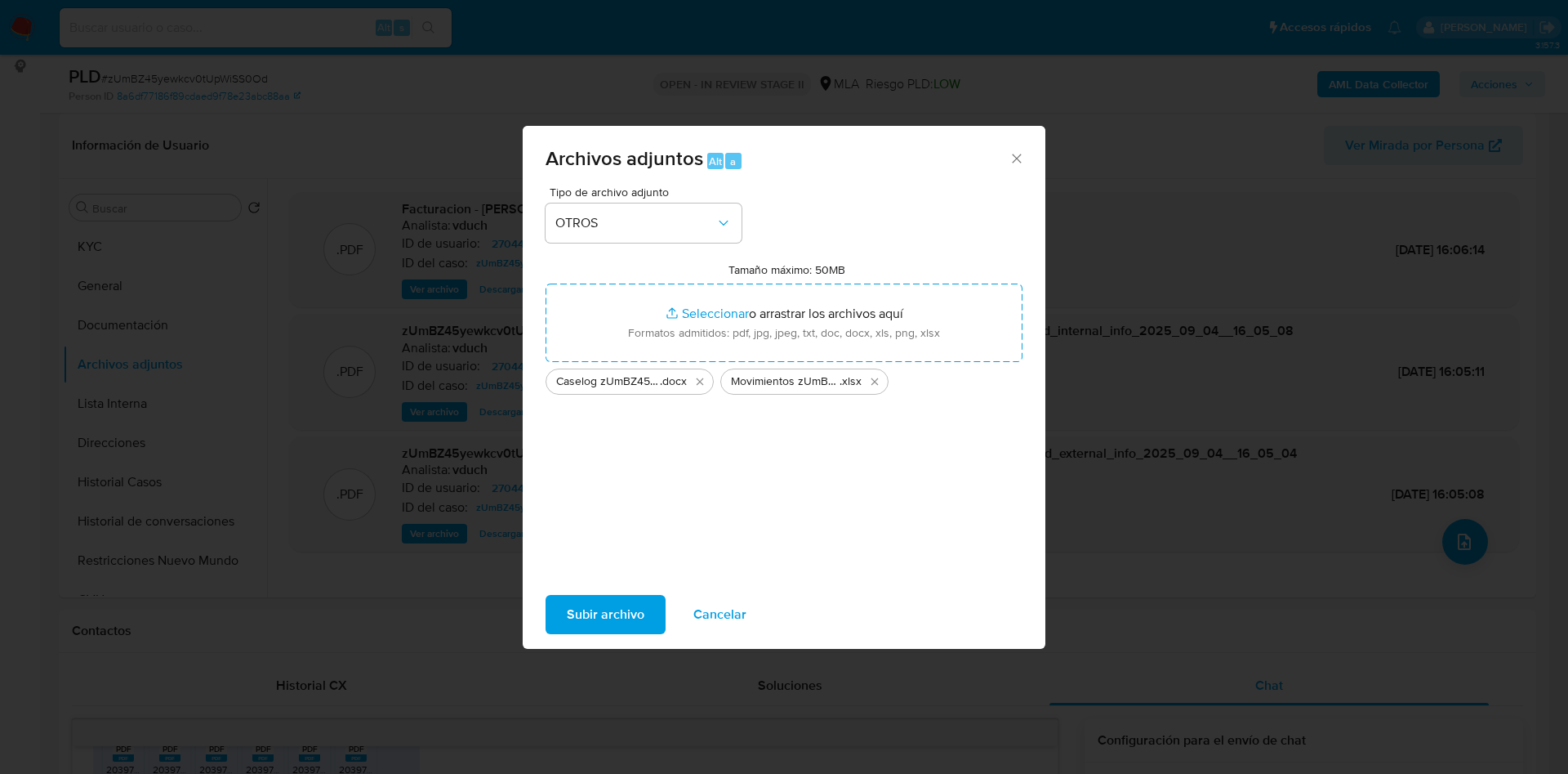
click at [610, 607] on span "Subir archivo" at bounding box center [605, 615] width 77 height 36
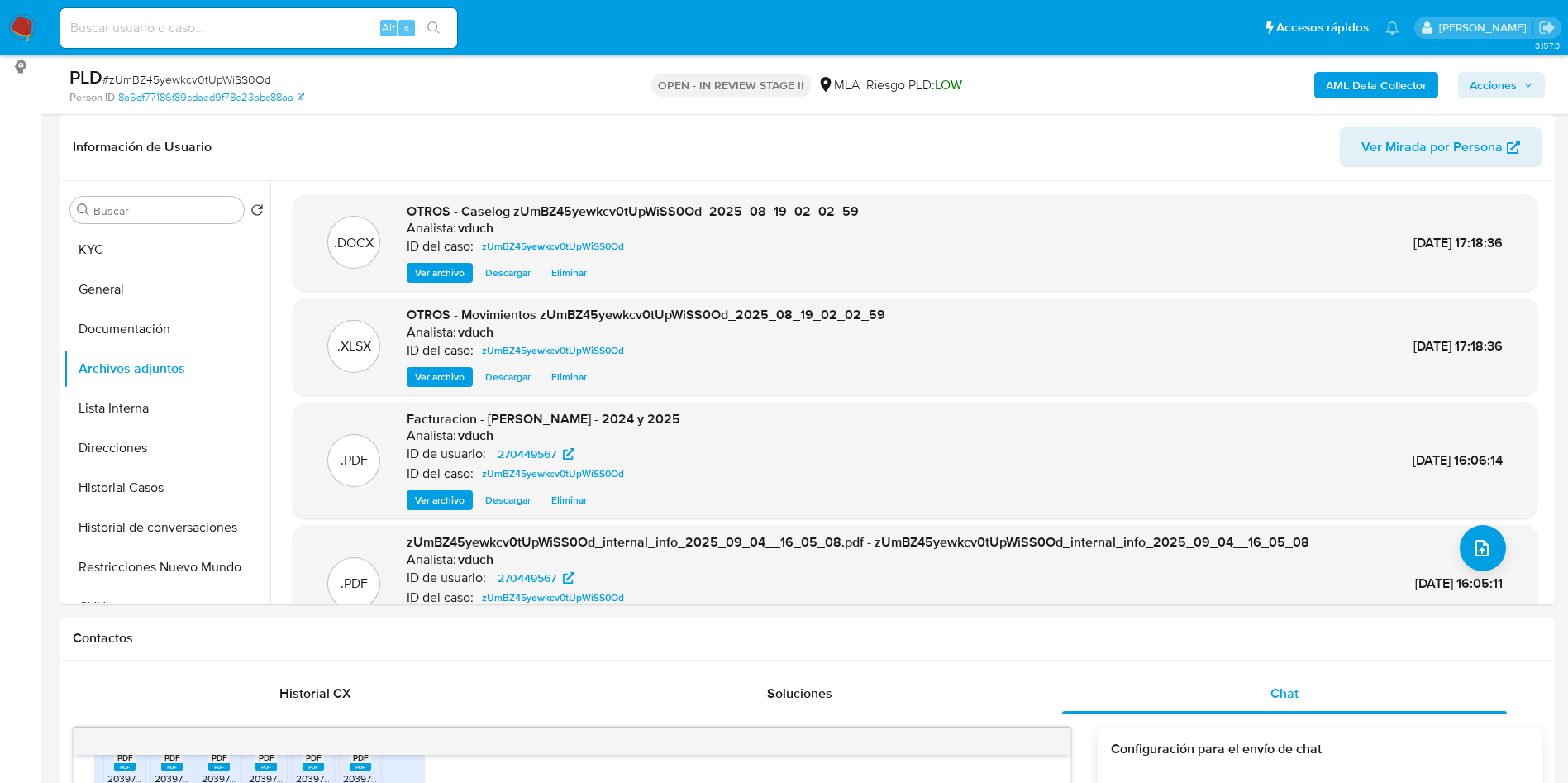
click at [1477, 85] on span "Acciones" at bounding box center [1493, 85] width 47 height 26
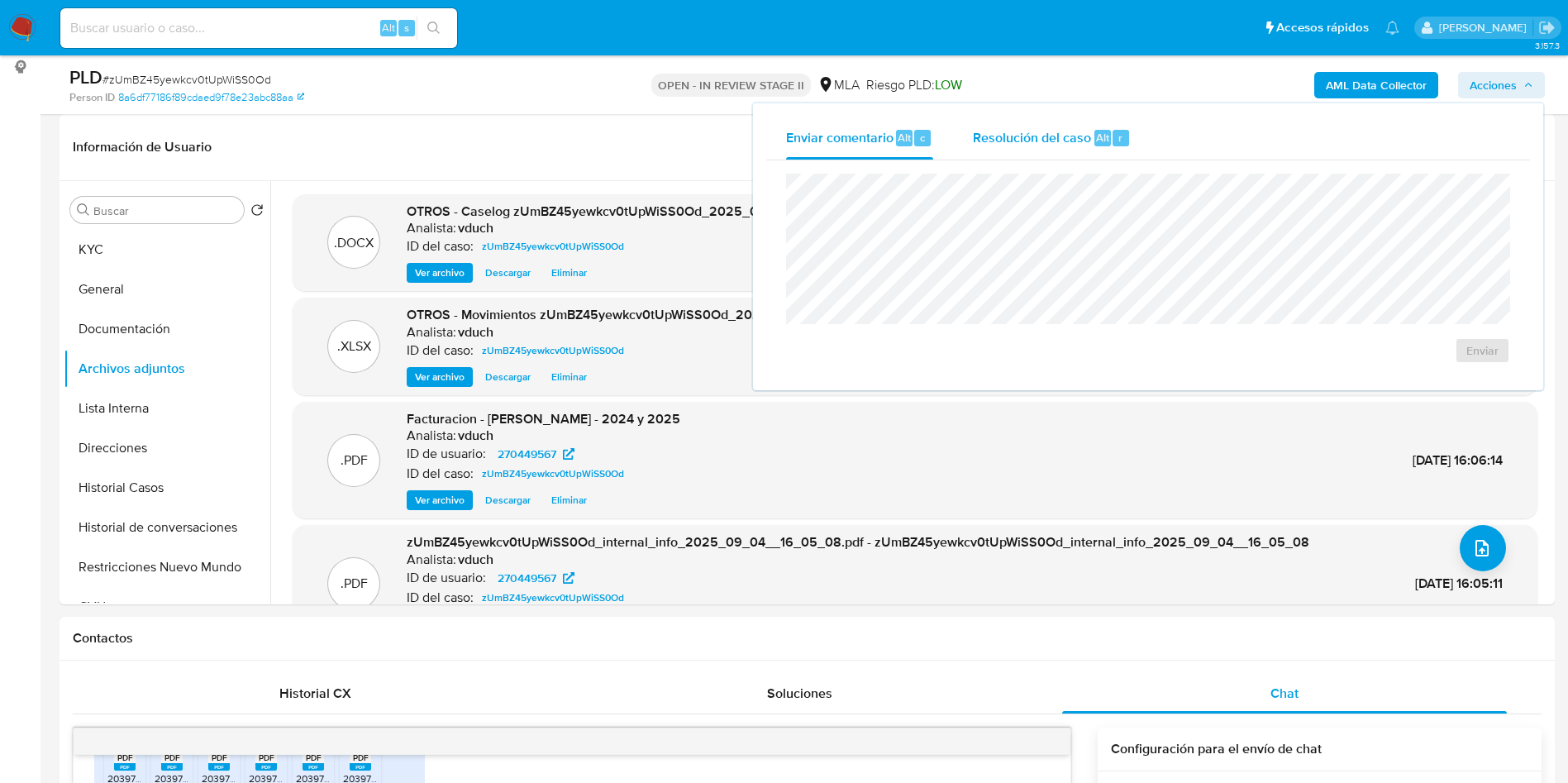
click at [1073, 142] on span "Resolución del caso" at bounding box center [1031, 137] width 118 height 19
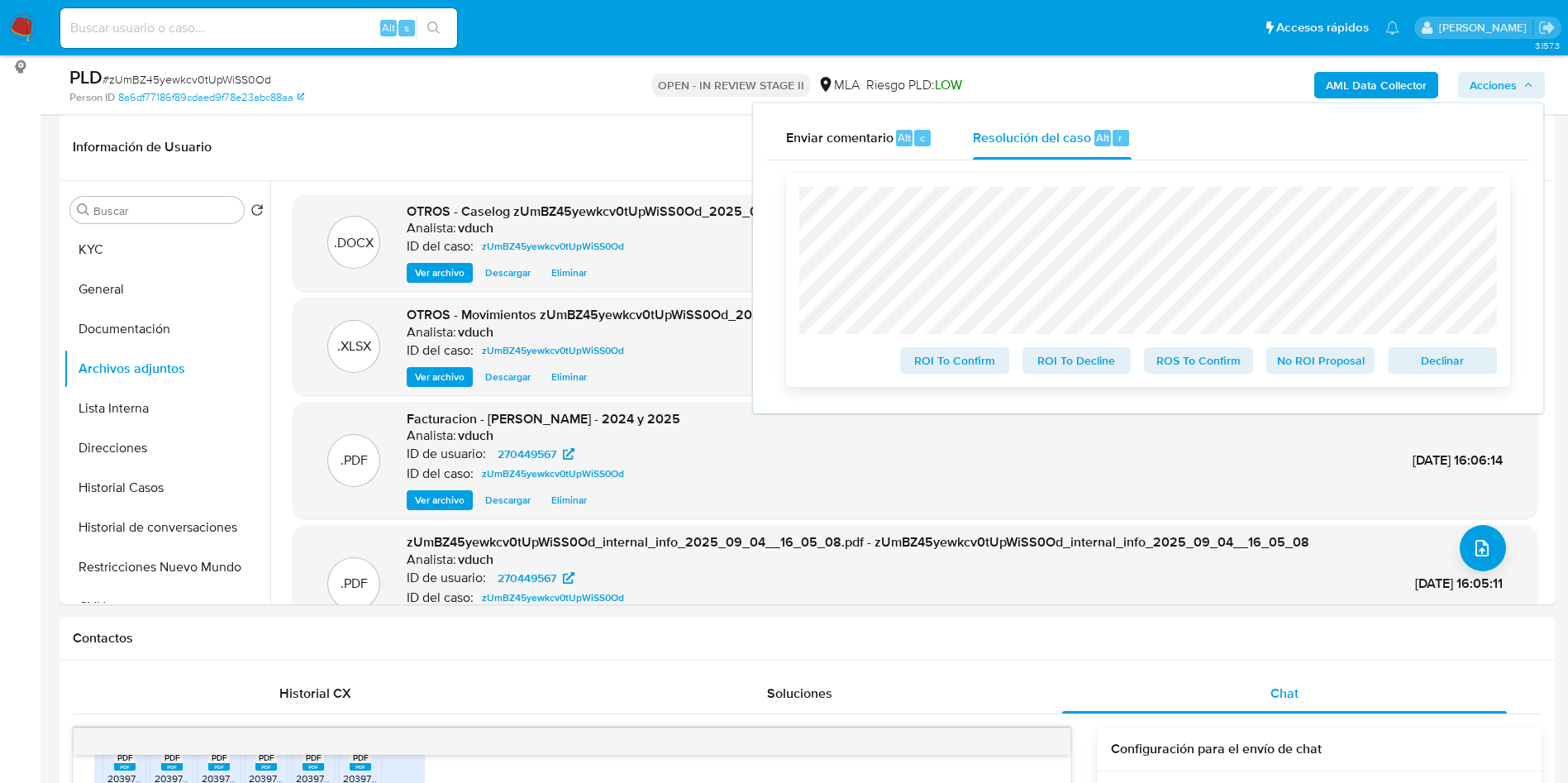
click at [1334, 362] on span "No ROI Proposal" at bounding box center [1320, 360] width 86 height 24
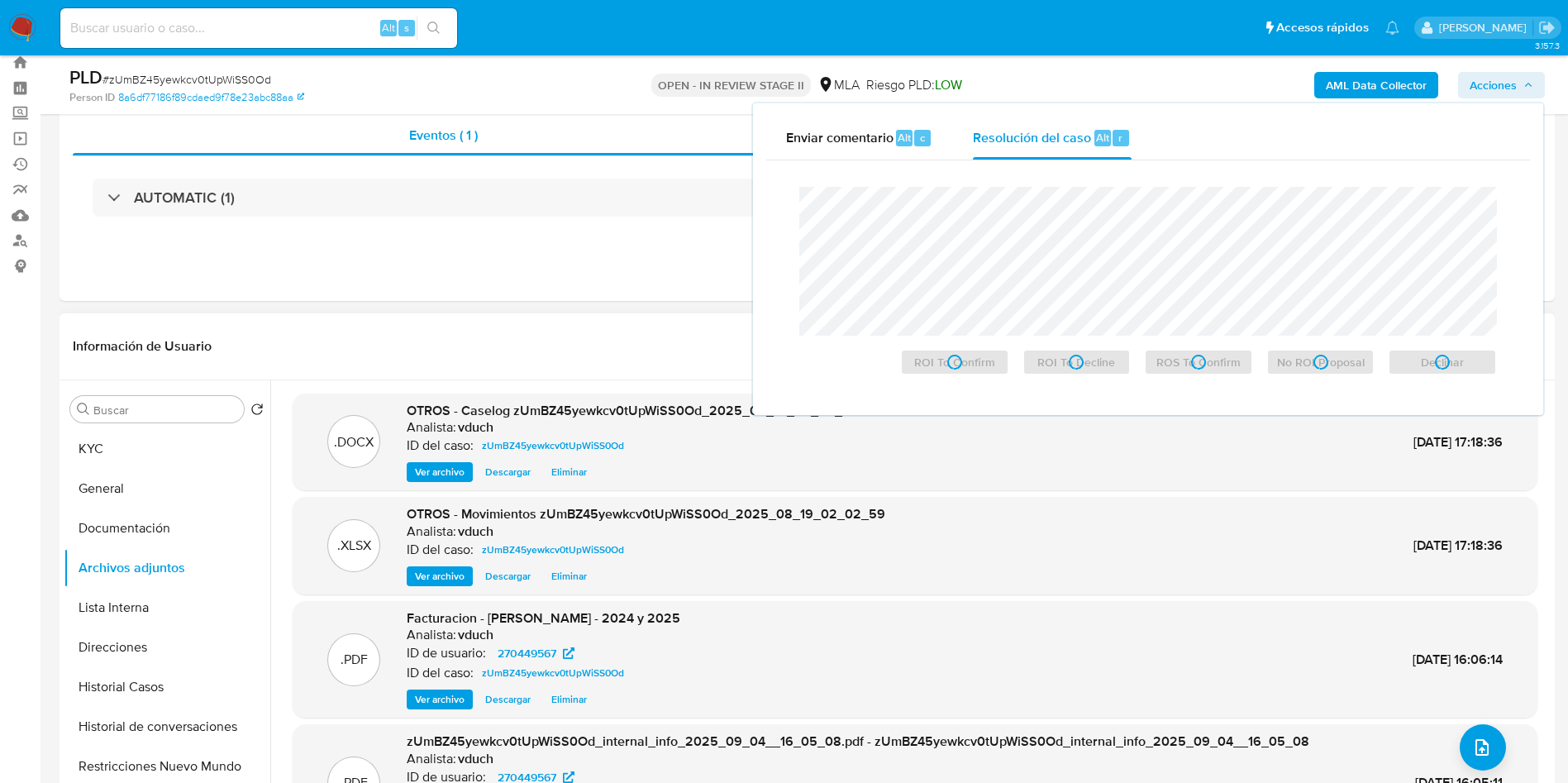
scroll to position [0, 0]
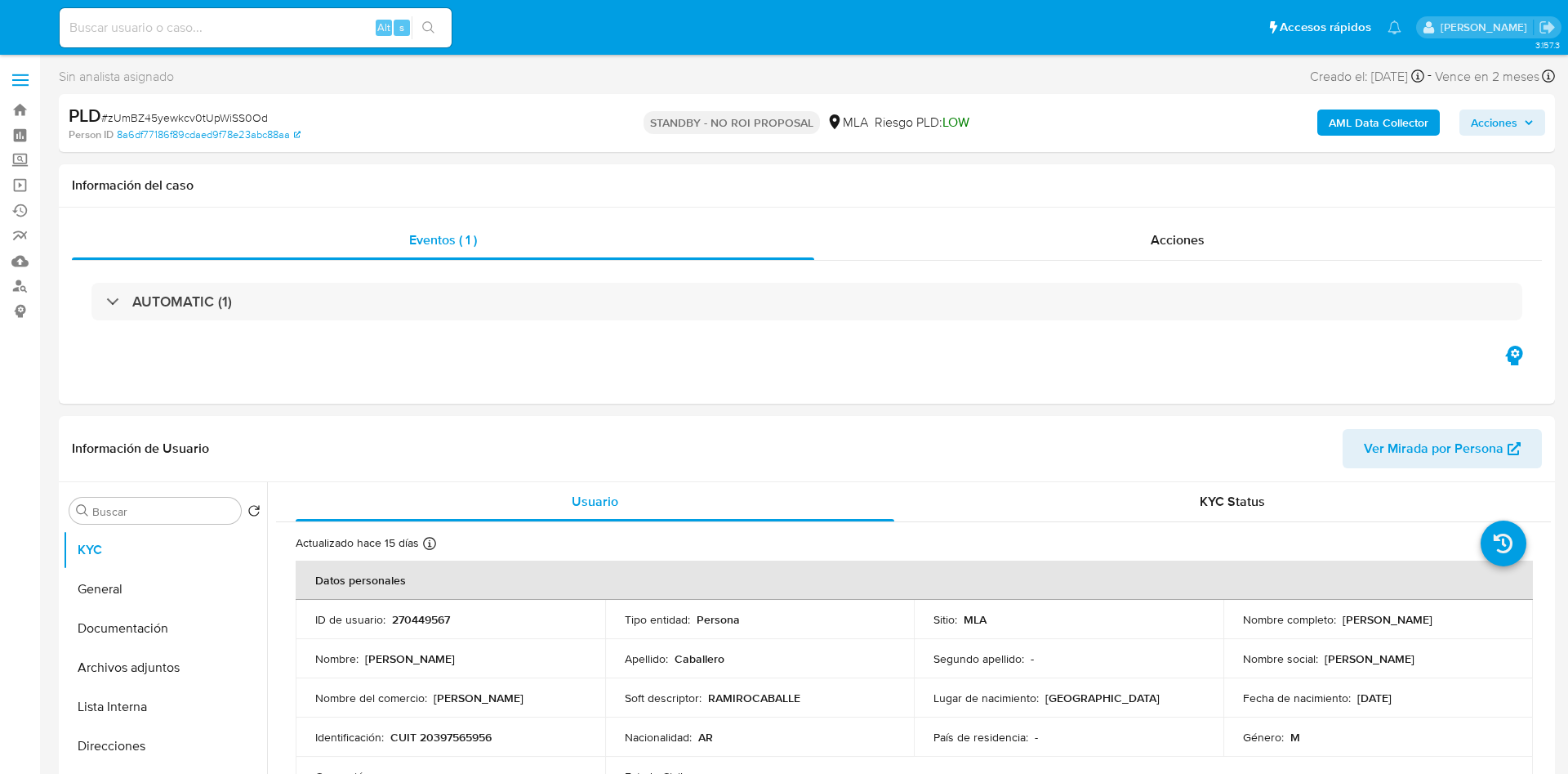
select select "10"
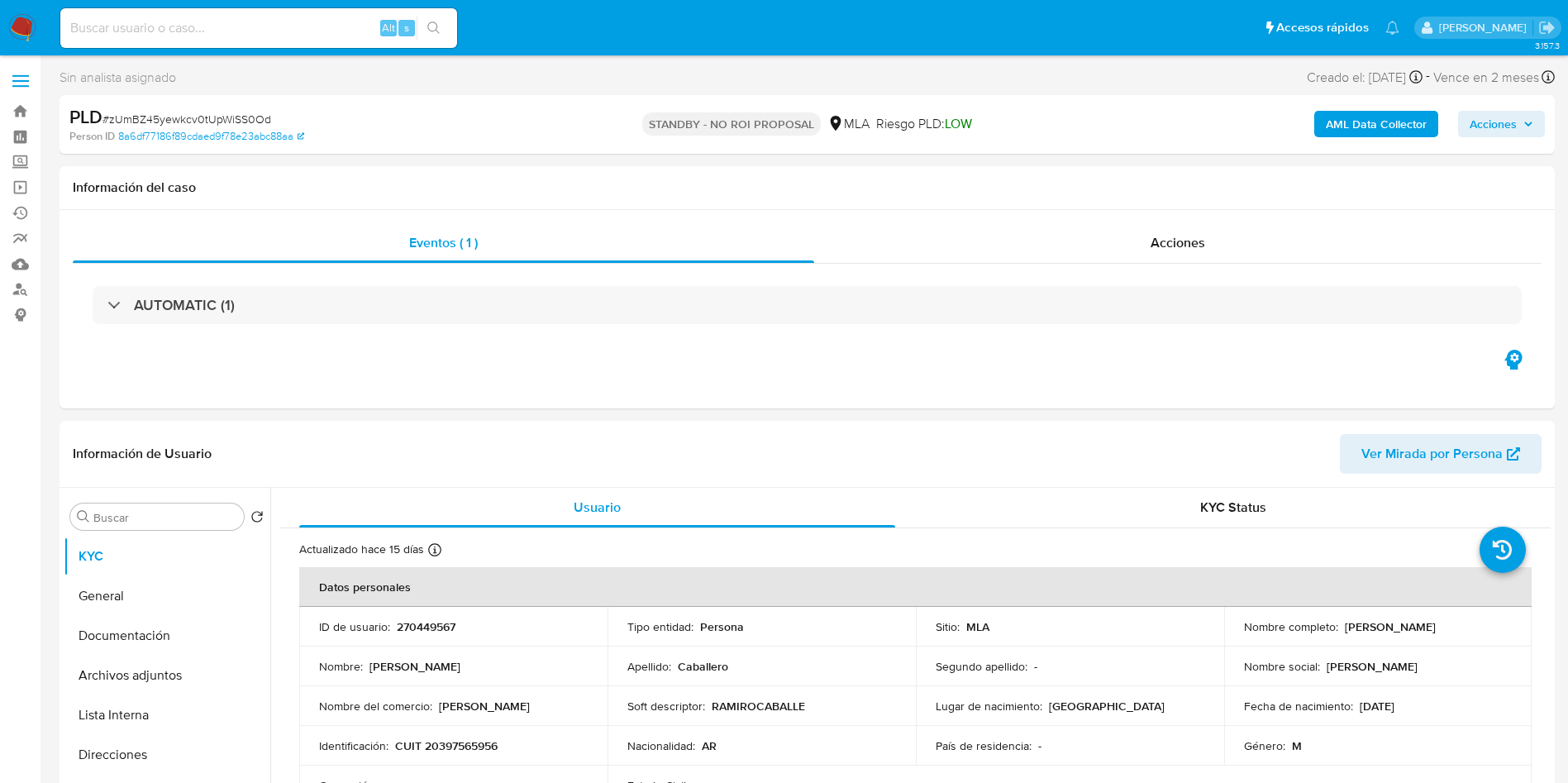
click at [303, 12] on div "Alt s" at bounding box center [259, 28] width 397 height 40
click at [303, 20] on input at bounding box center [259, 27] width 397 height 22
paste input "aLvzuYHGMCvSikZ1yJuAcyKI"
type input "aLvzuYHGMCvSikZ1yJuAcyKI"
click at [443, 25] on button "search-icon" at bounding box center [434, 28] width 34 height 24
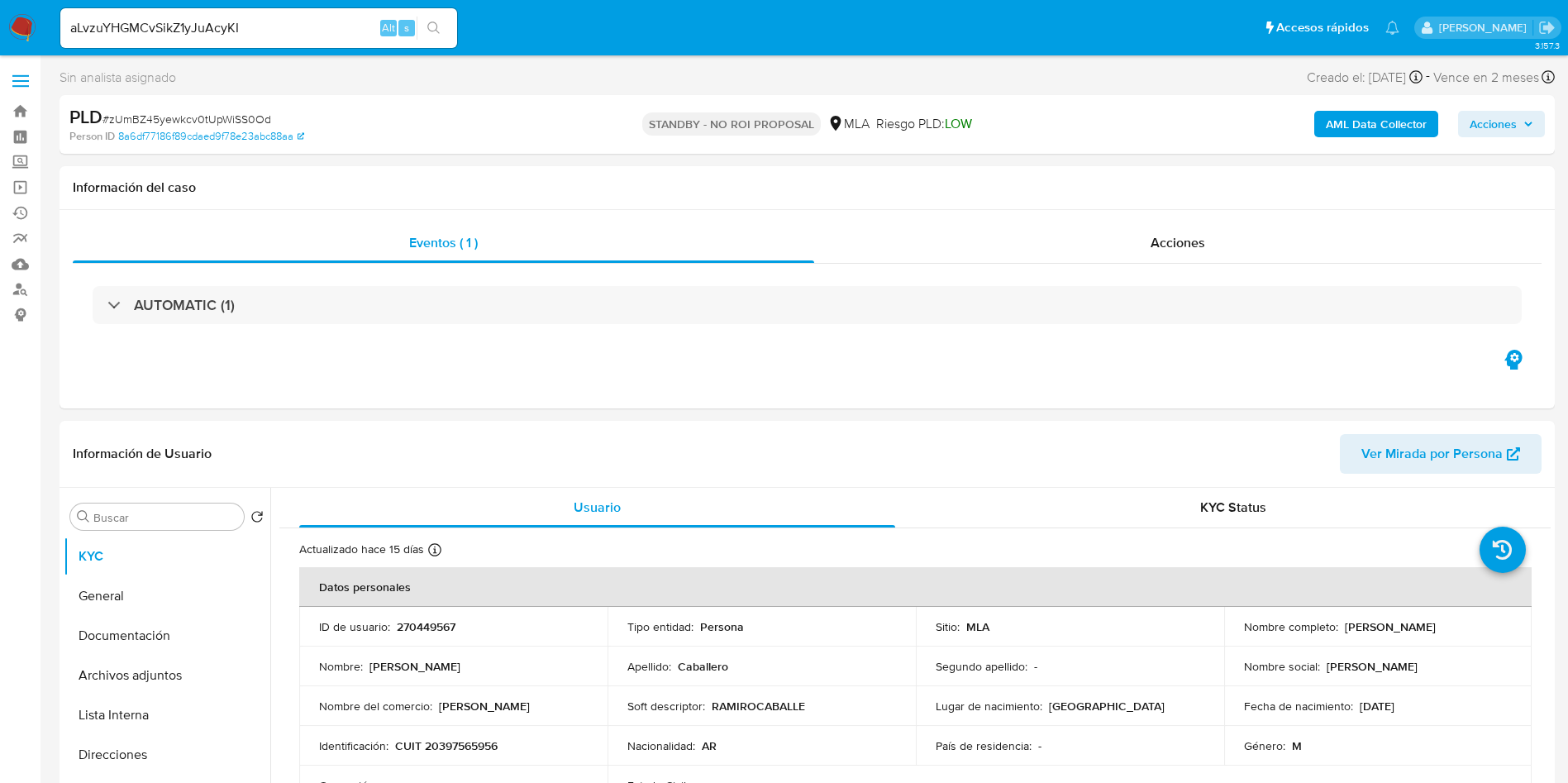
click at [428, 33] on button "search-icon" at bounding box center [434, 28] width 34 height 24
select select "10"
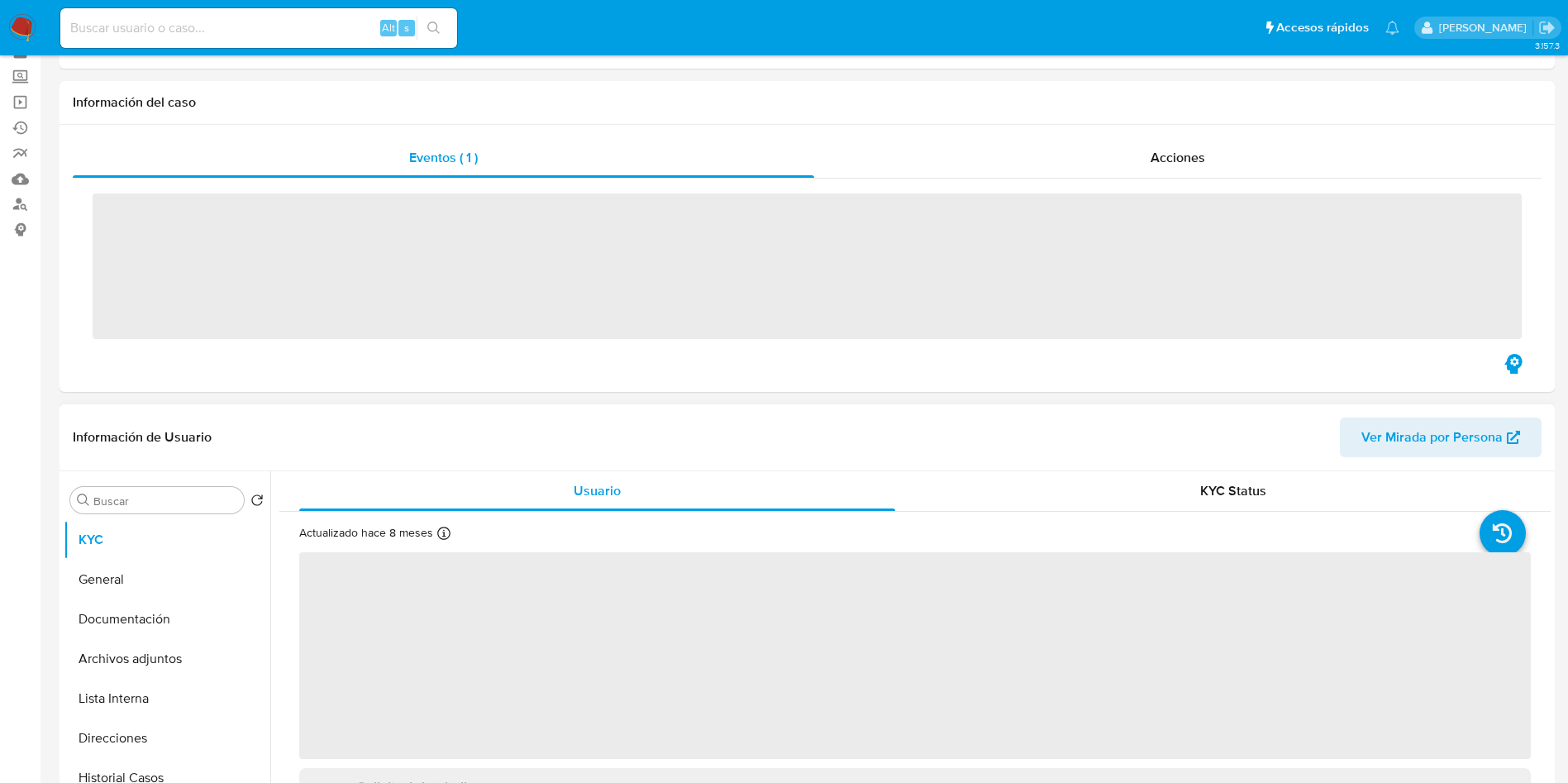
scroll to position [124, 0]
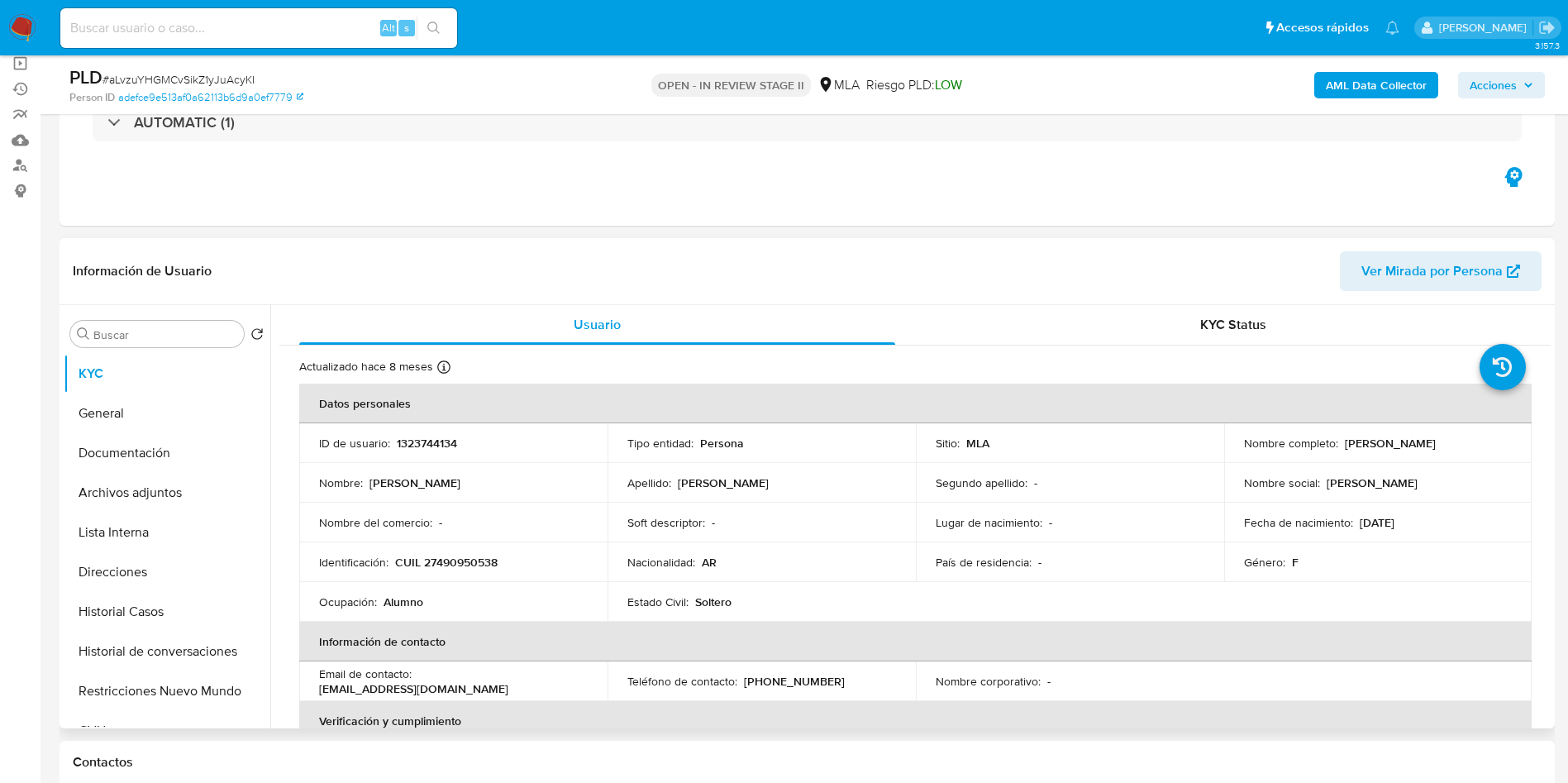
click at [348, 408] on th "Datos personales" at bounding box center [915, 404] width 1232 height 40
select select "10"
click at [473, 449] on div "ID de usuario : 1323744134" at bounding box center [453, 443] width 269 height 15
click at [443, 444] on p "1323744134" at bounding box center [427, 443] width 60 height 15
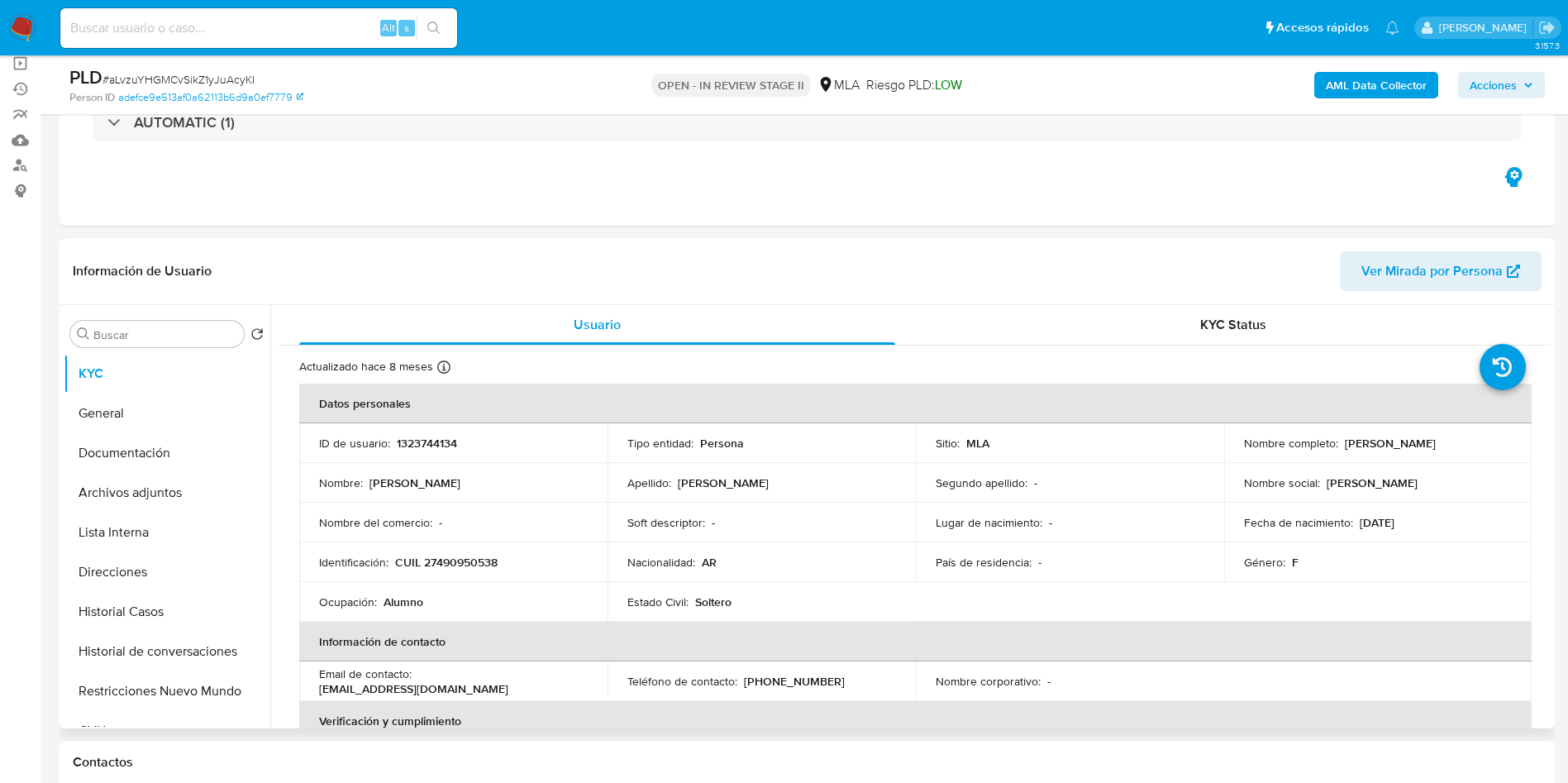
click at [443, 444] on p "1323744134" at bounding box center [427, 443] width 60 height 15
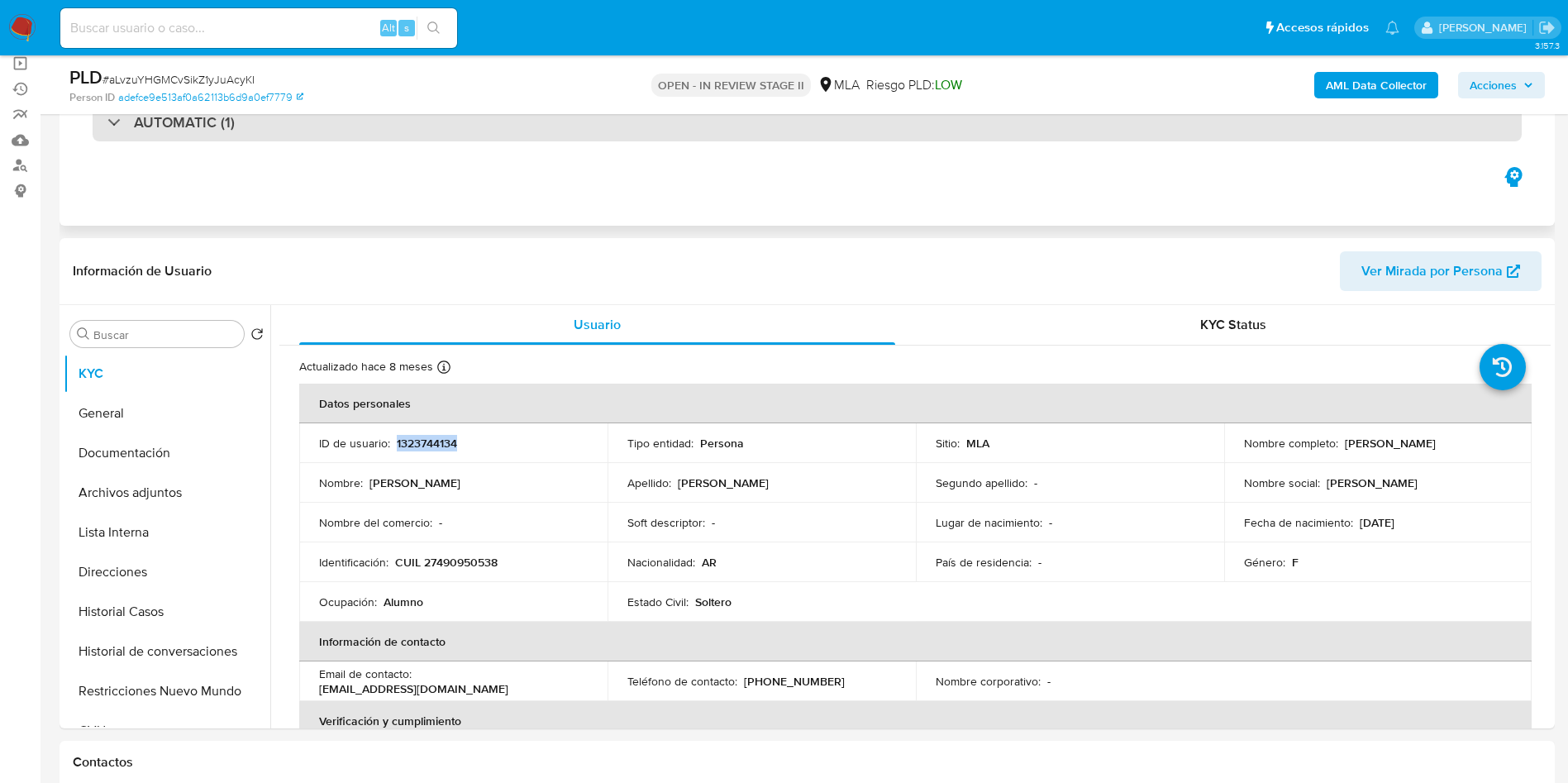
copy p "1323744134"
